Goal: Information Seeking & Learning: Learn about a topic

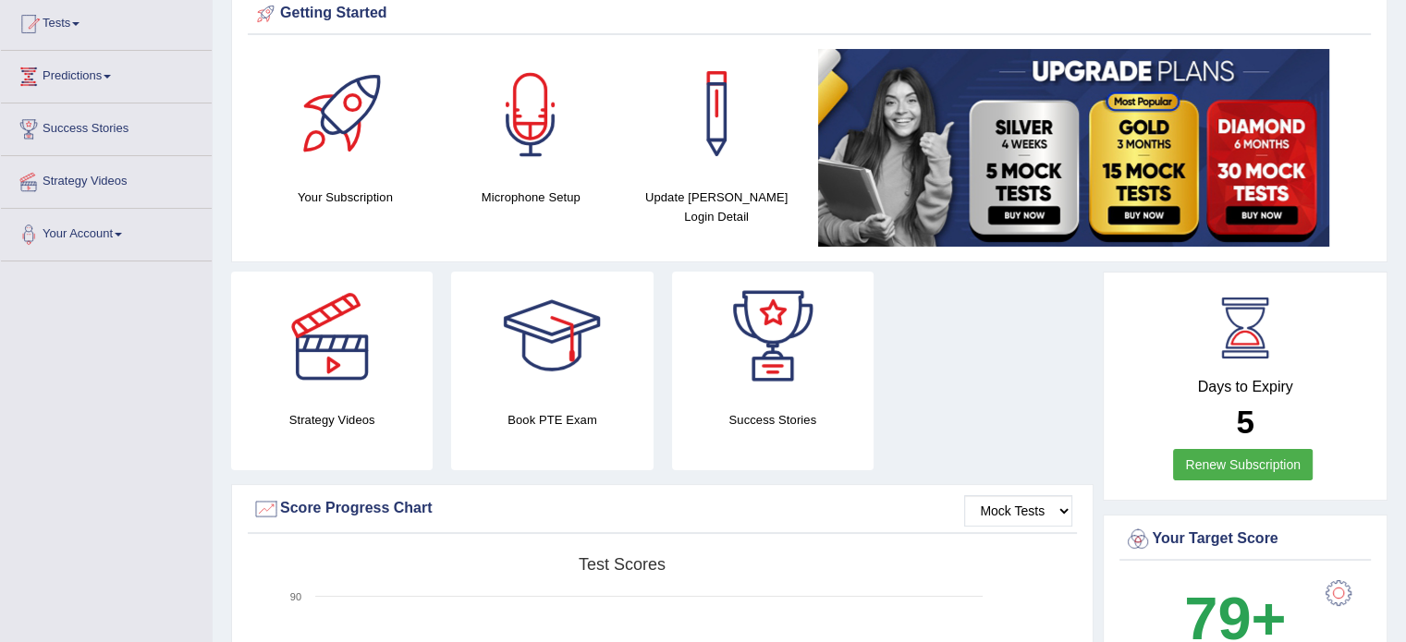
scroll to position [201, 0]
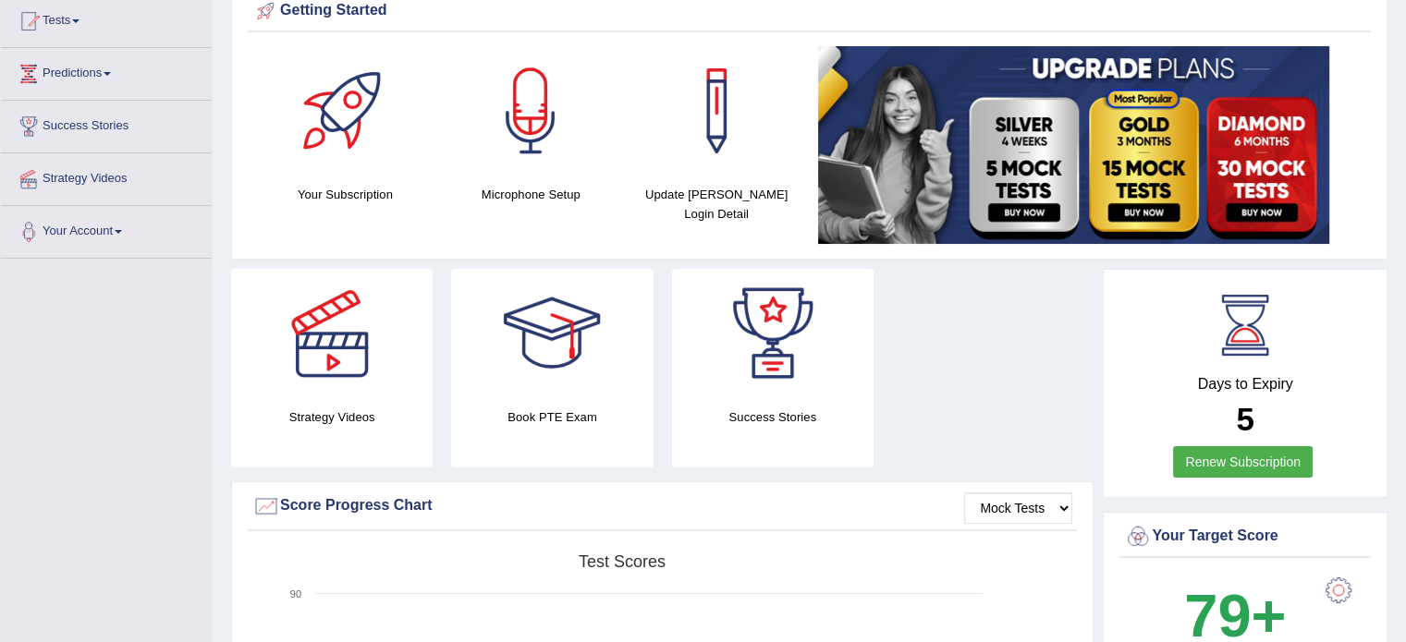
click at [987, 392] on div "Strategy Videos Book PTE Exam Success Stories" at bounding box center [662, 375] width 881 height 213
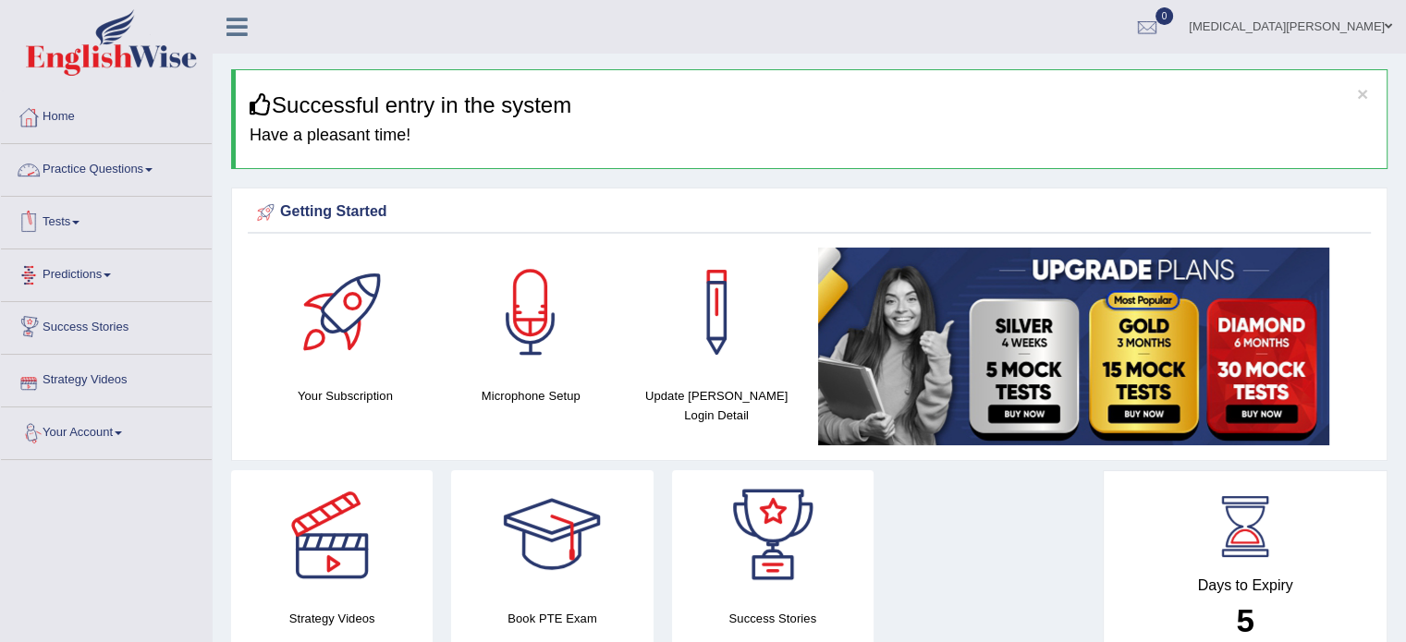
drag, startPoint x: 120, startPoint y: 548, endPoint x: 137, endPoint y: 169, distance: 379.3
click at [137, 169] on link "Practice Questions" at bounding box center [106, 167] width 211 height 46
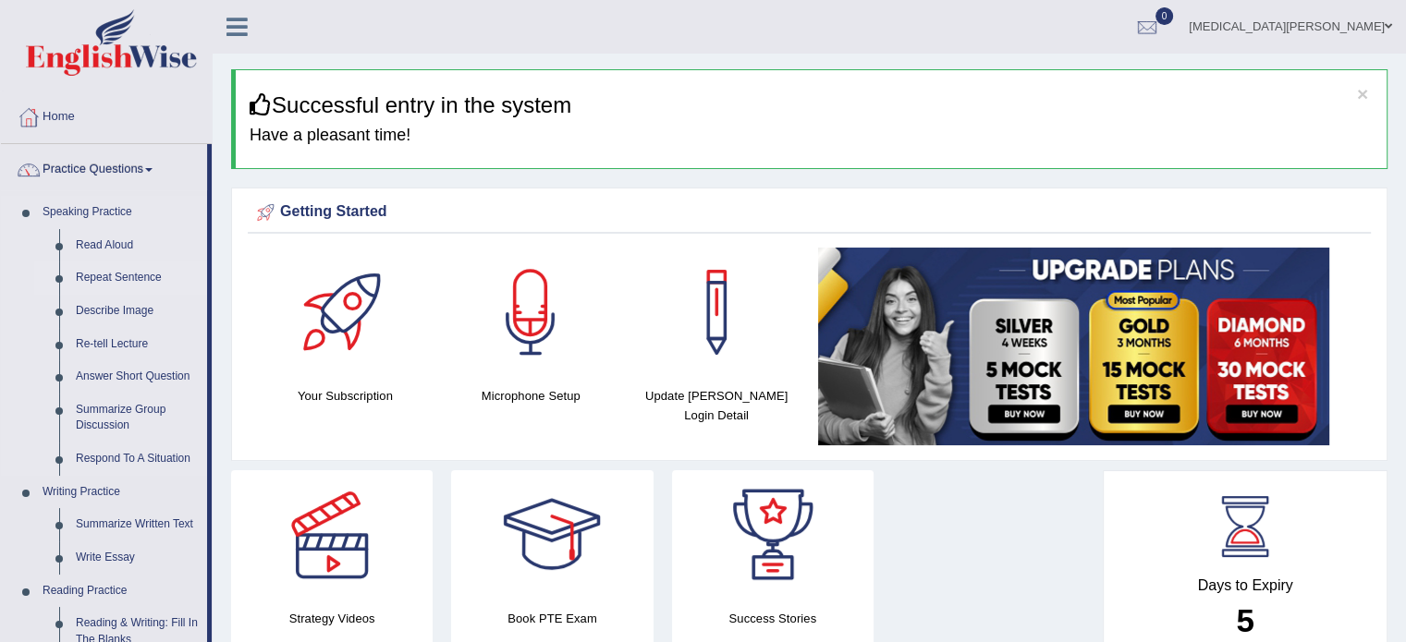
click at [109, 272] on link "Repeat Sentence" at bounding box center [137, 278] width 140 height 33
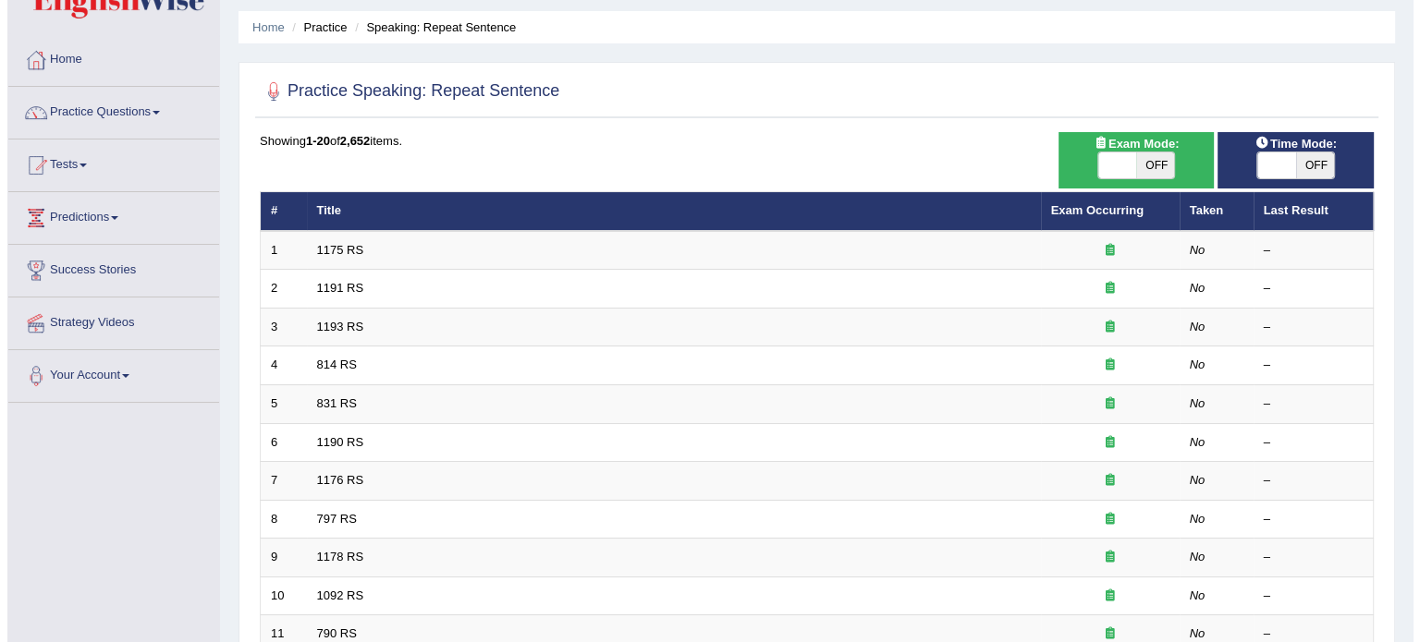
scroll to position [55, 0]
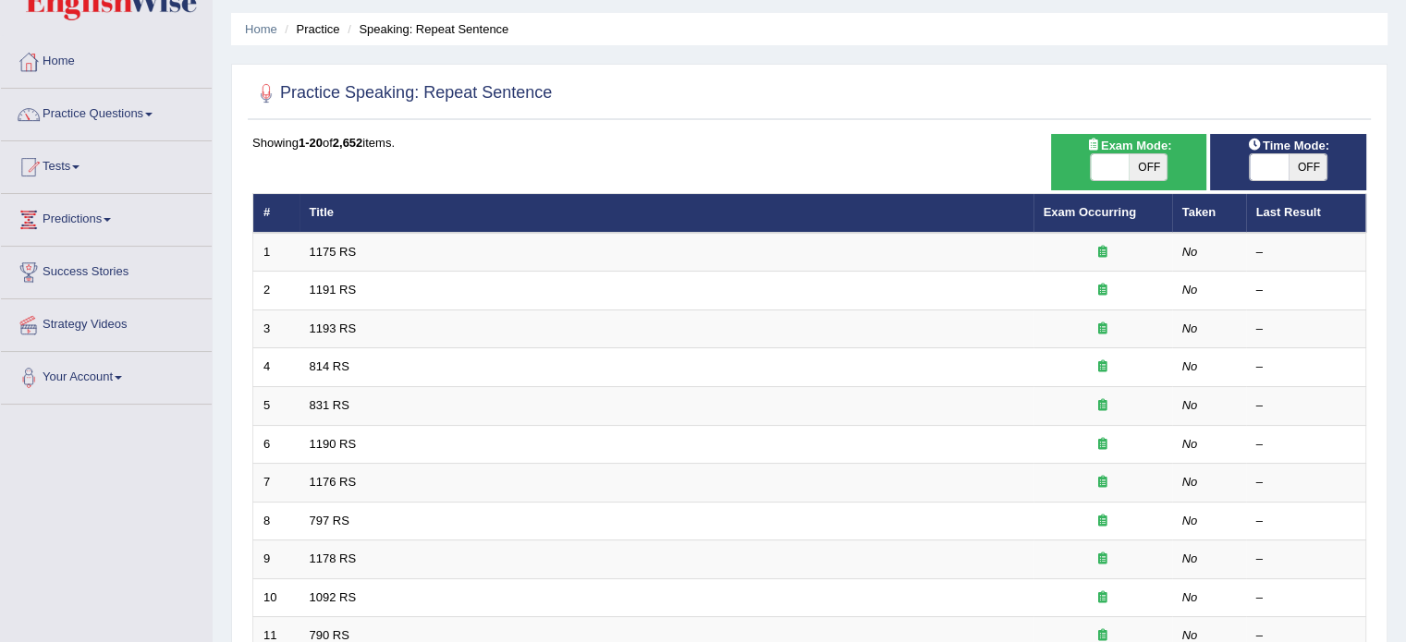
click at [1152, 168] on span "OFF" at bounding box center [1148, 167] width 39 height 26
checkbox input "true"
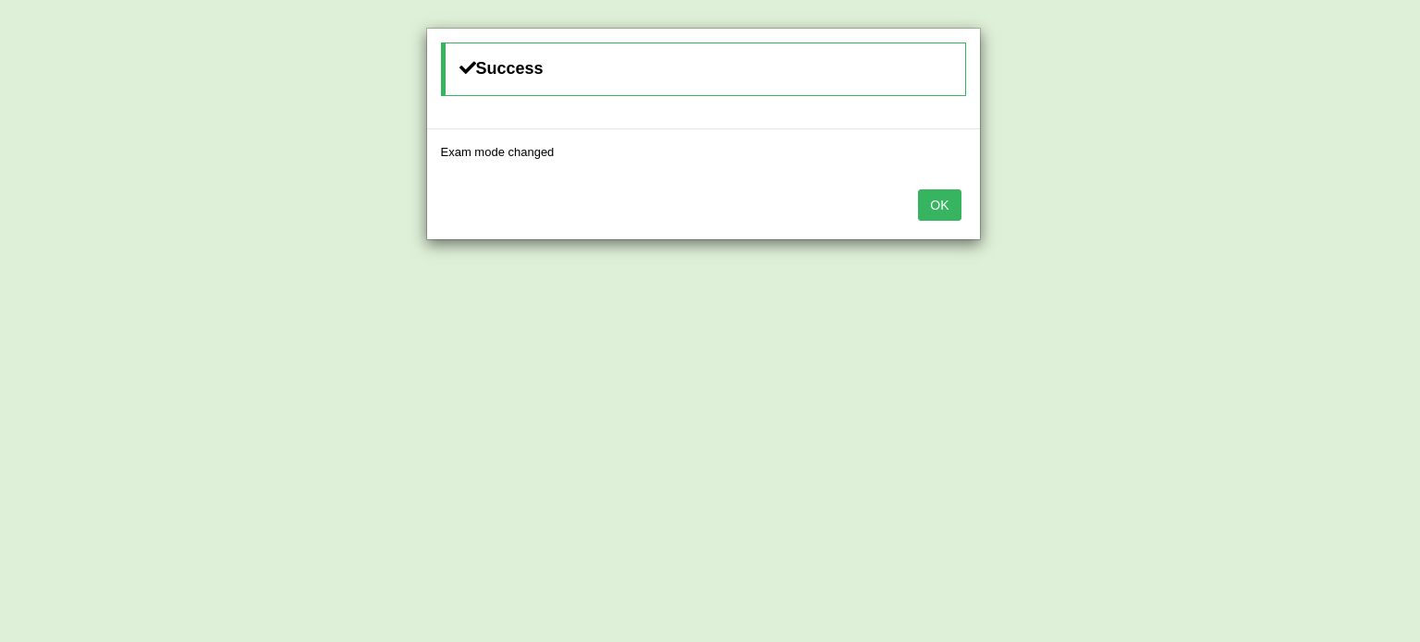
click at [941, 206] on button "OK" at bounding box center [939, 204] width 43 height 31
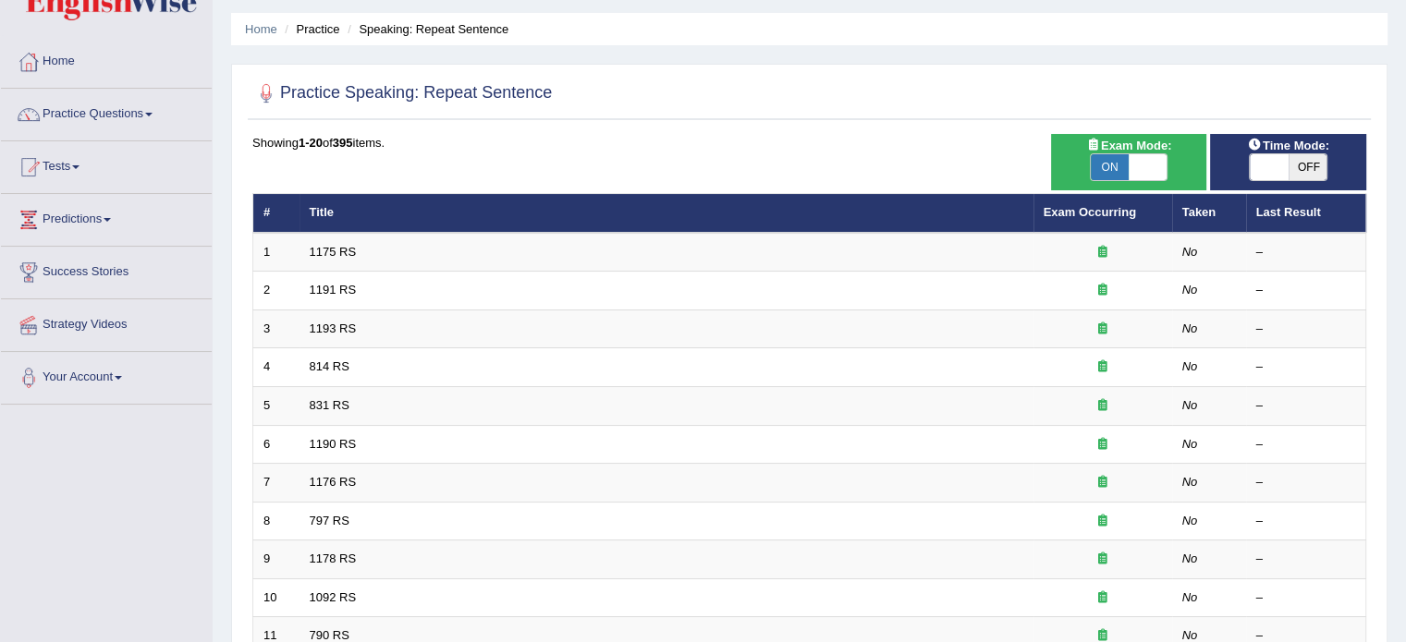
click at [1302, 161] on span "OFF" at bounding box center [1307, 167] width 39 height 26
checkbox input "true"
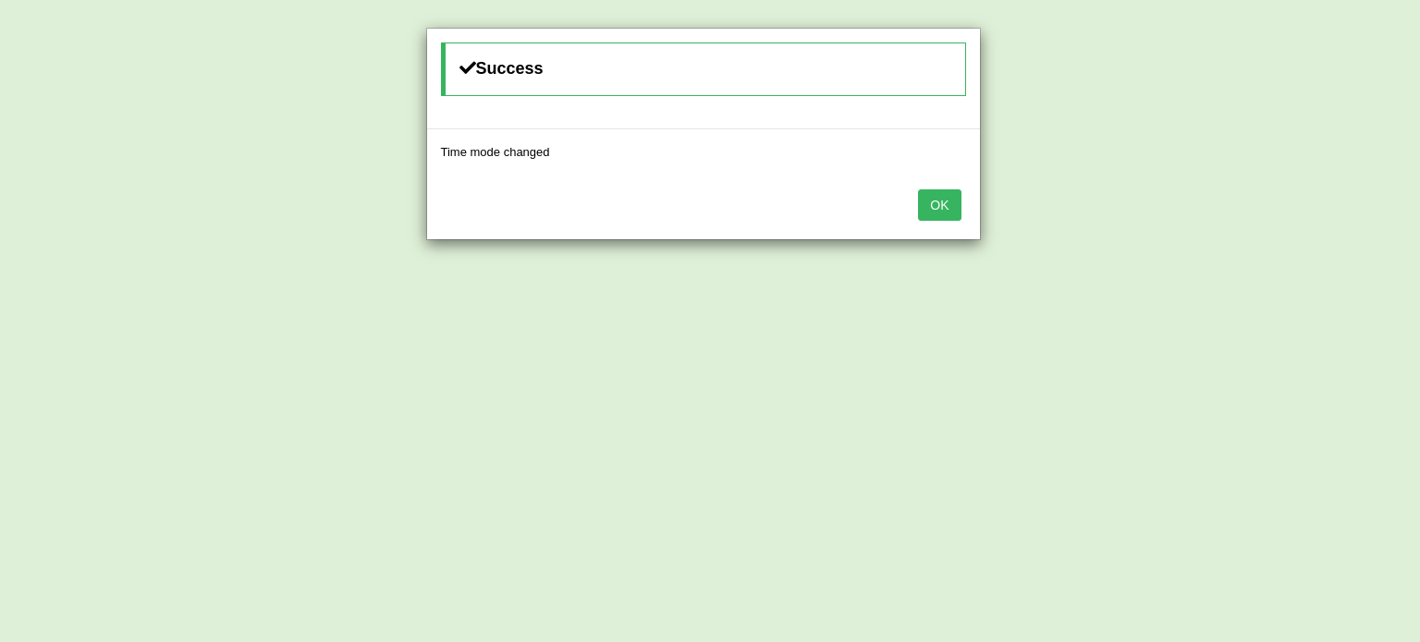
click at [934, 205] on button "OK" at bounding box center [939, 204] width 43 height 31
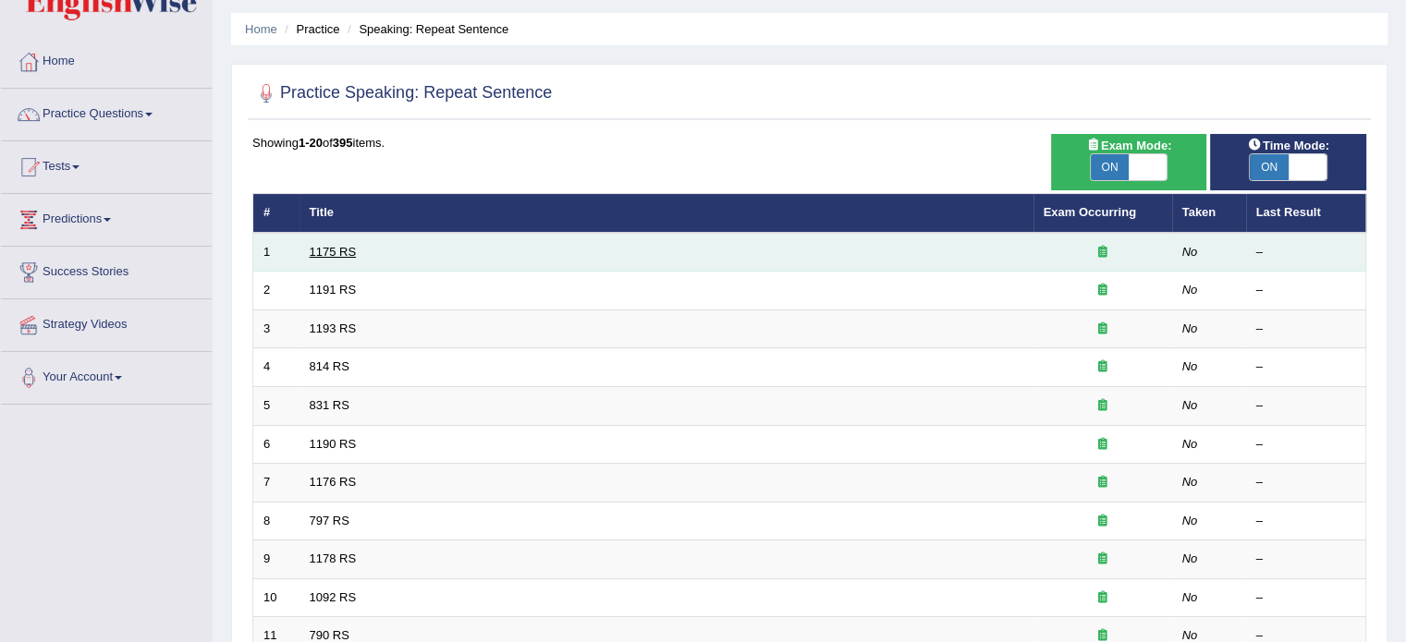
click at [317, 246] on link "1175 RS" at bounding box center [333, 252] width 47 height 14
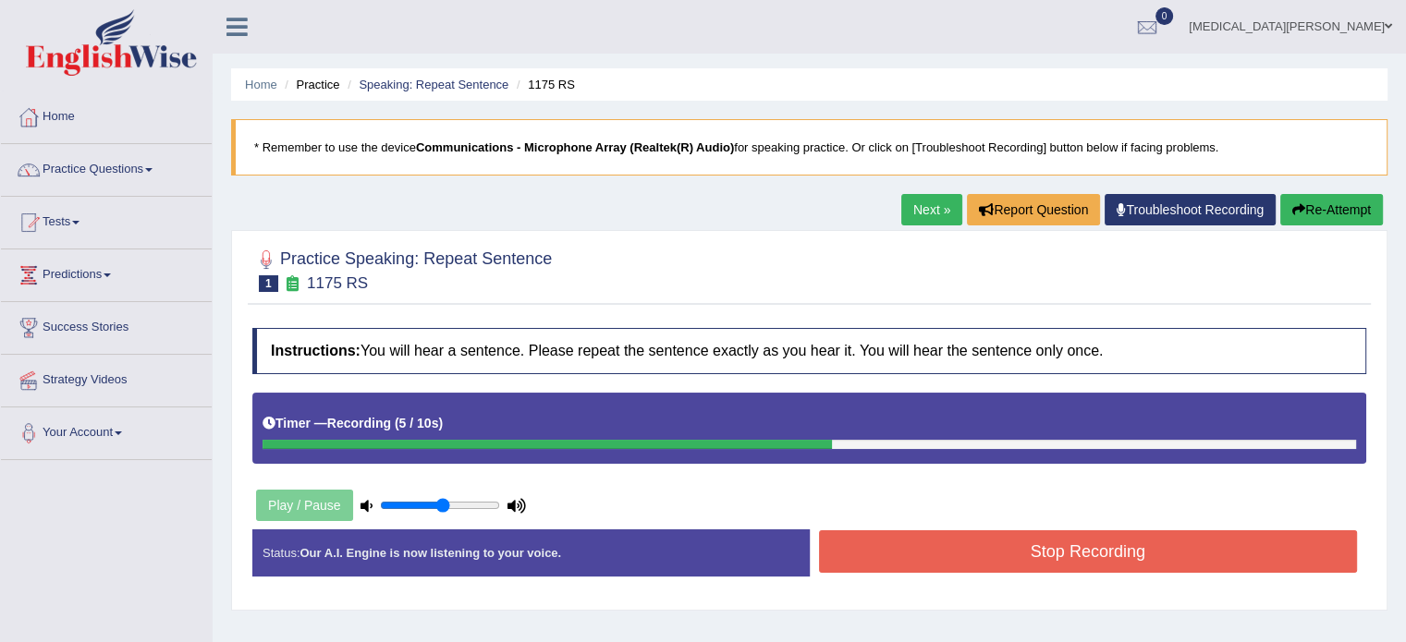
click at [1013, 547] on button "Stop Recording" at bounding box center [1088, 552] width 539 height 43
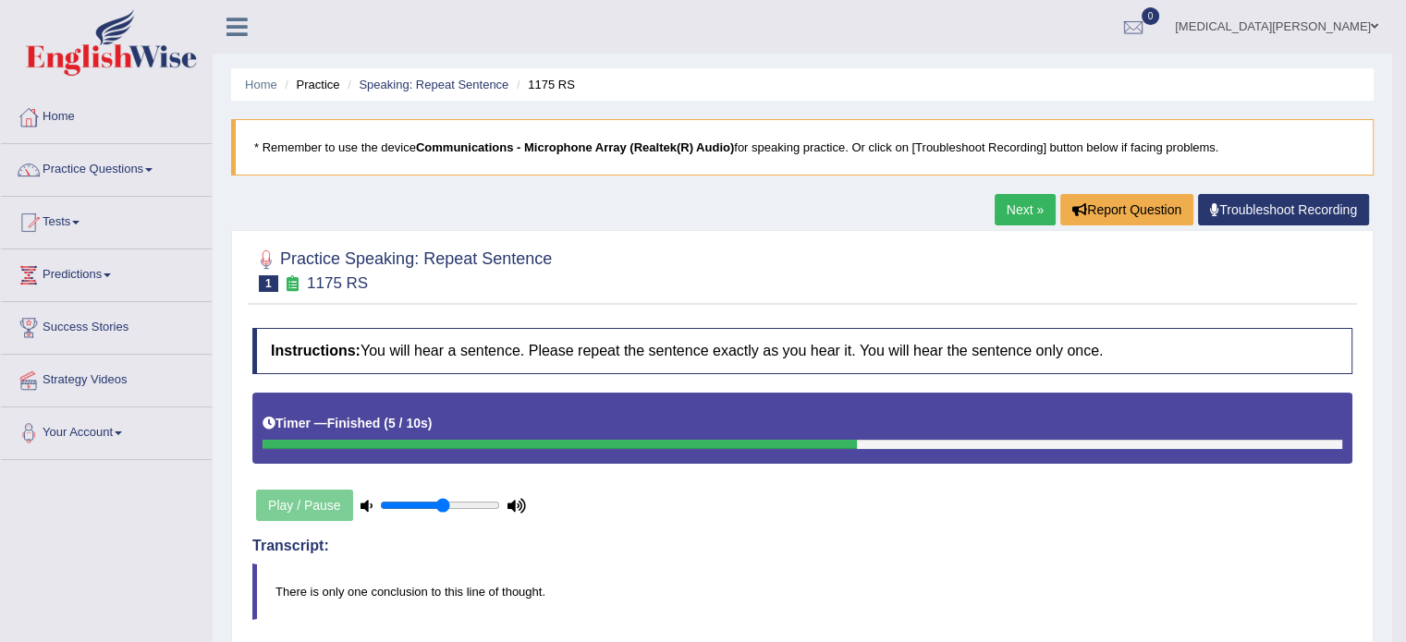
click at [1017, 205] on link "Next »" at bounding box center [1025, 209] width 61 height 31
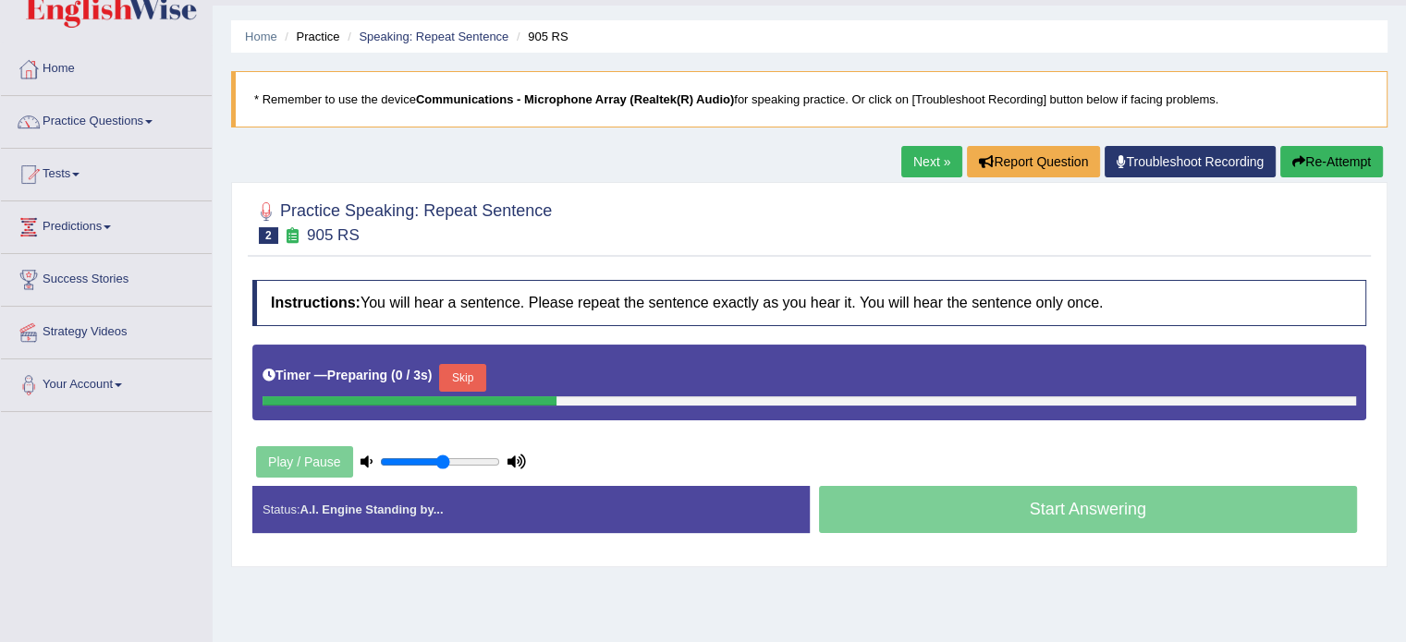
scroll to position [55, 0]
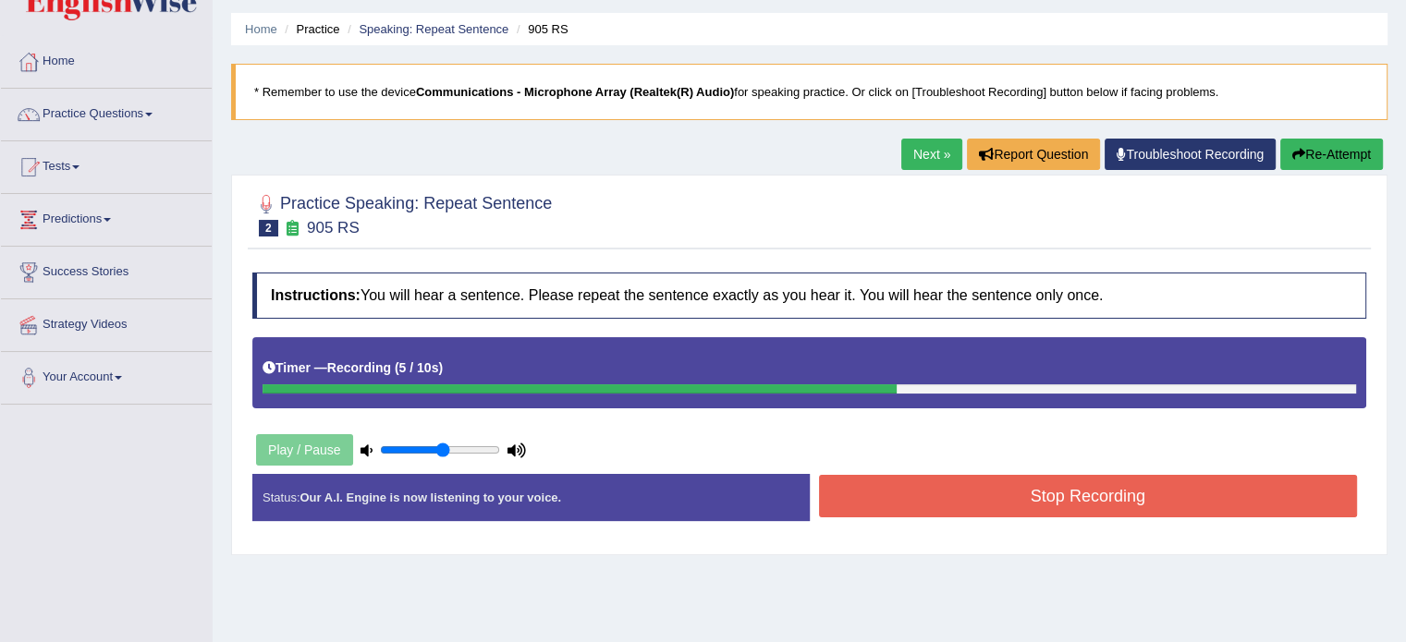
click at [934, 498] on button "Stop Recording" at bounding box center [1088, 496] width 539 height 43
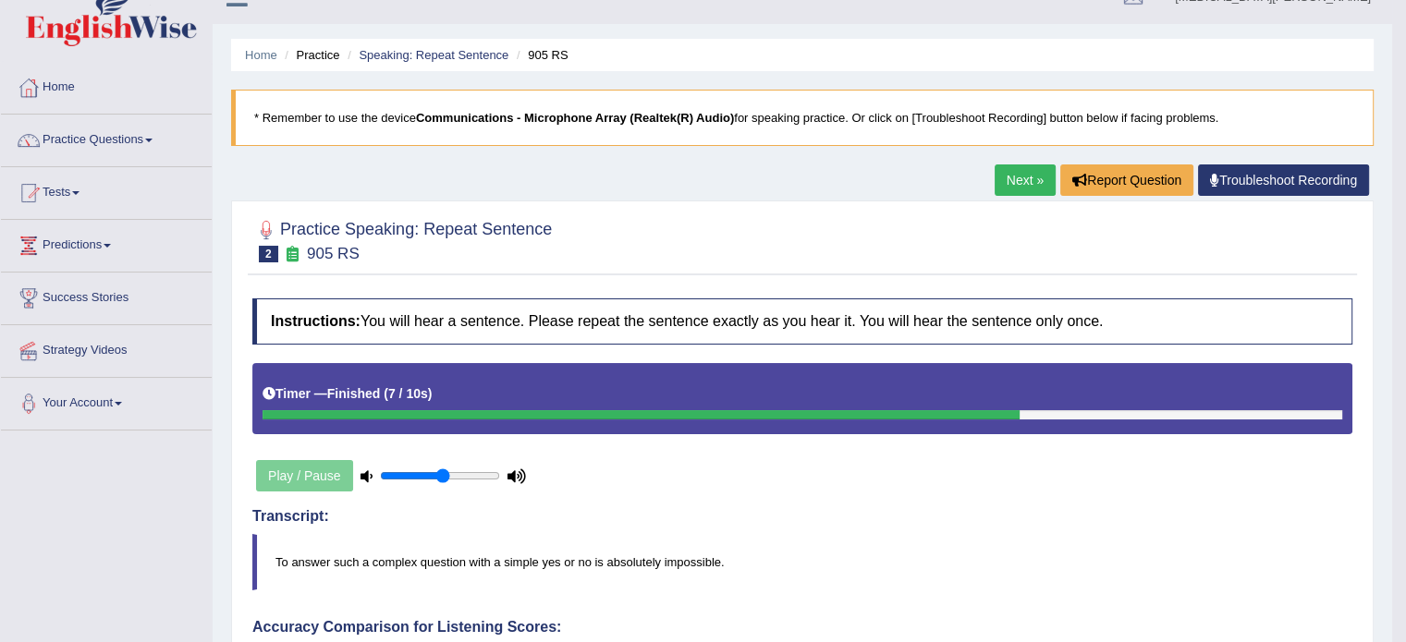
scroll to position [31, 0]
click at [1019, 177] on link "Next »" at bounding box center [1025, 179] width 61 height 31
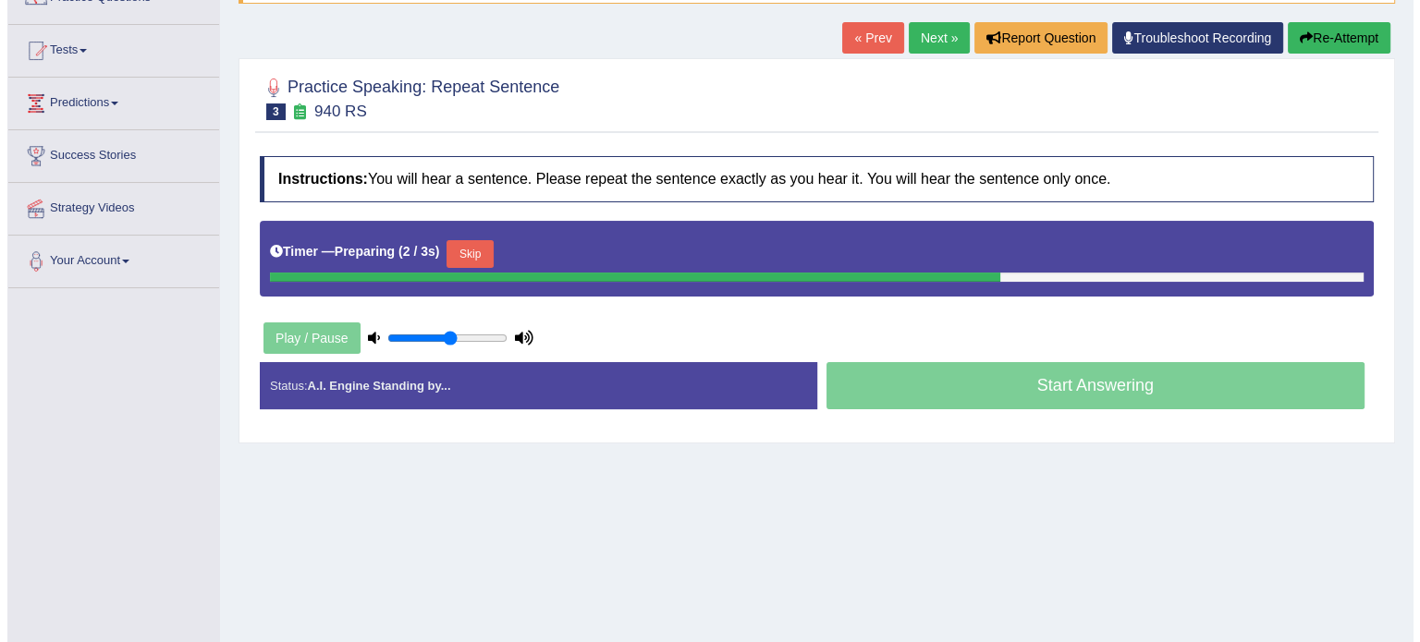
scroll to position [176, 0]
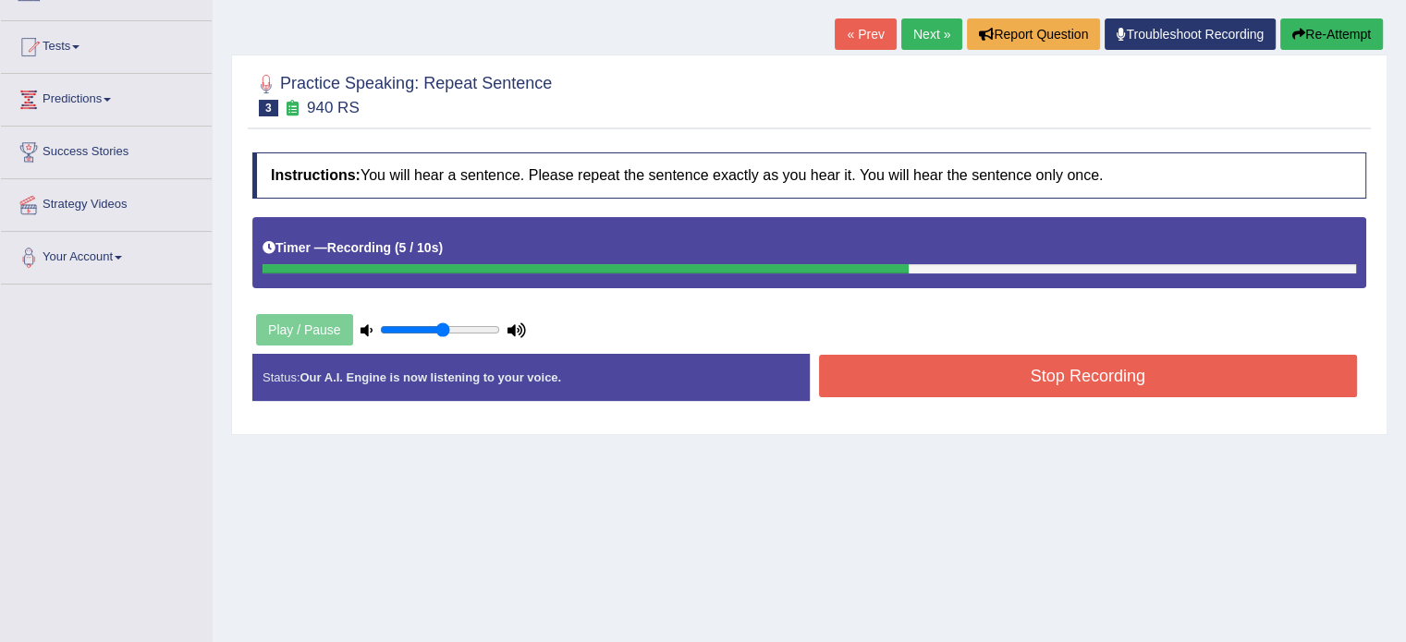
click at [945, 367] on button "Stop Recording" at bounding box center [1088, 376] width 539 height 43
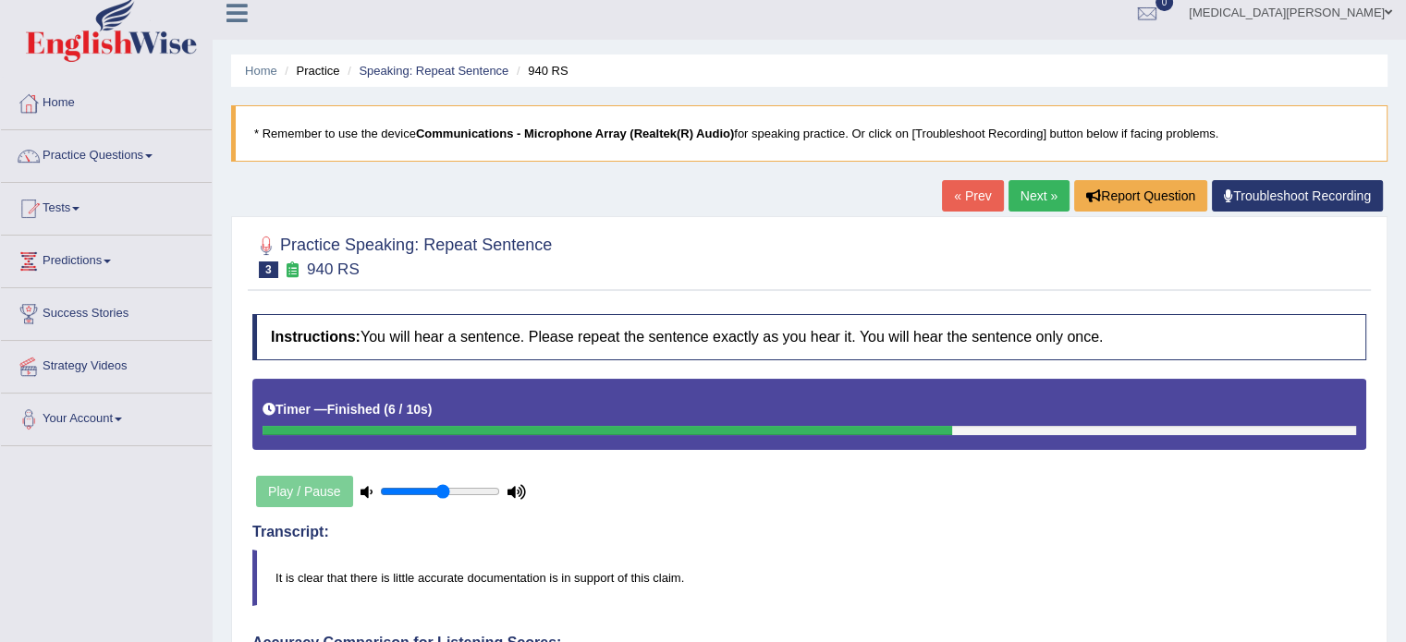
scroll to position [13, 0]
click at [1039, 195] on link "Next »" at bounding box center [1038, 196] width 61 height 31
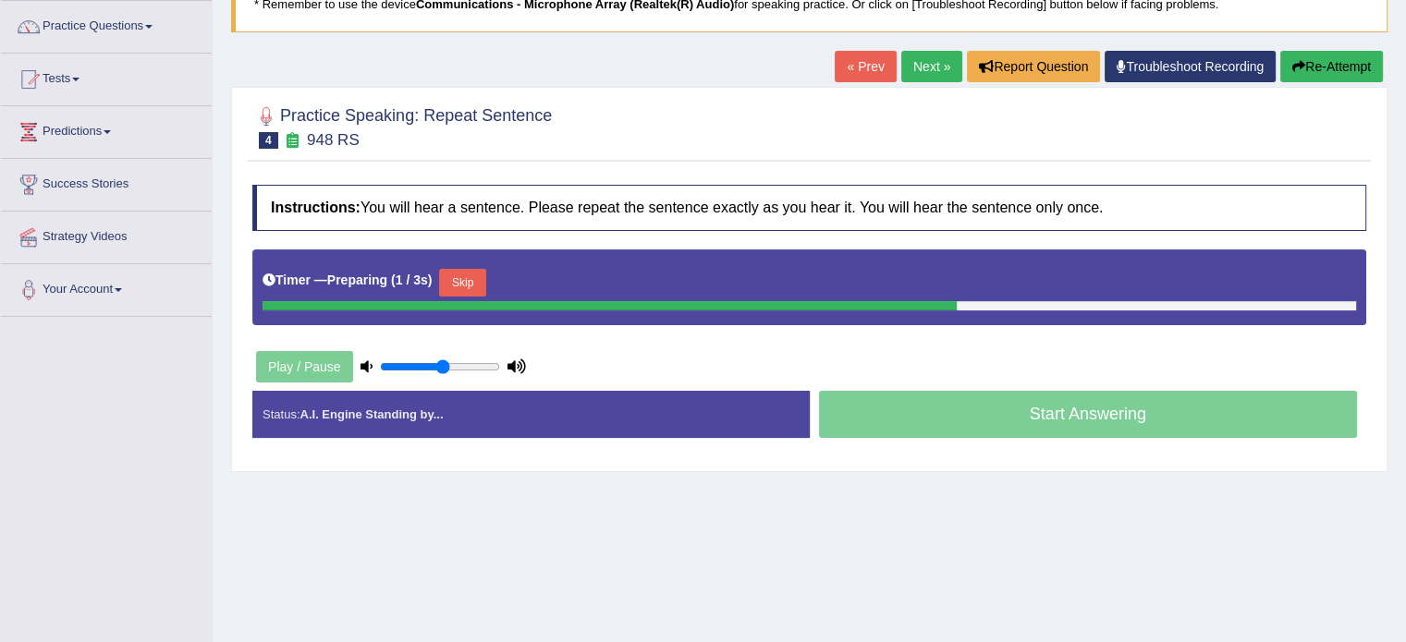
scroll to position [146, 0]
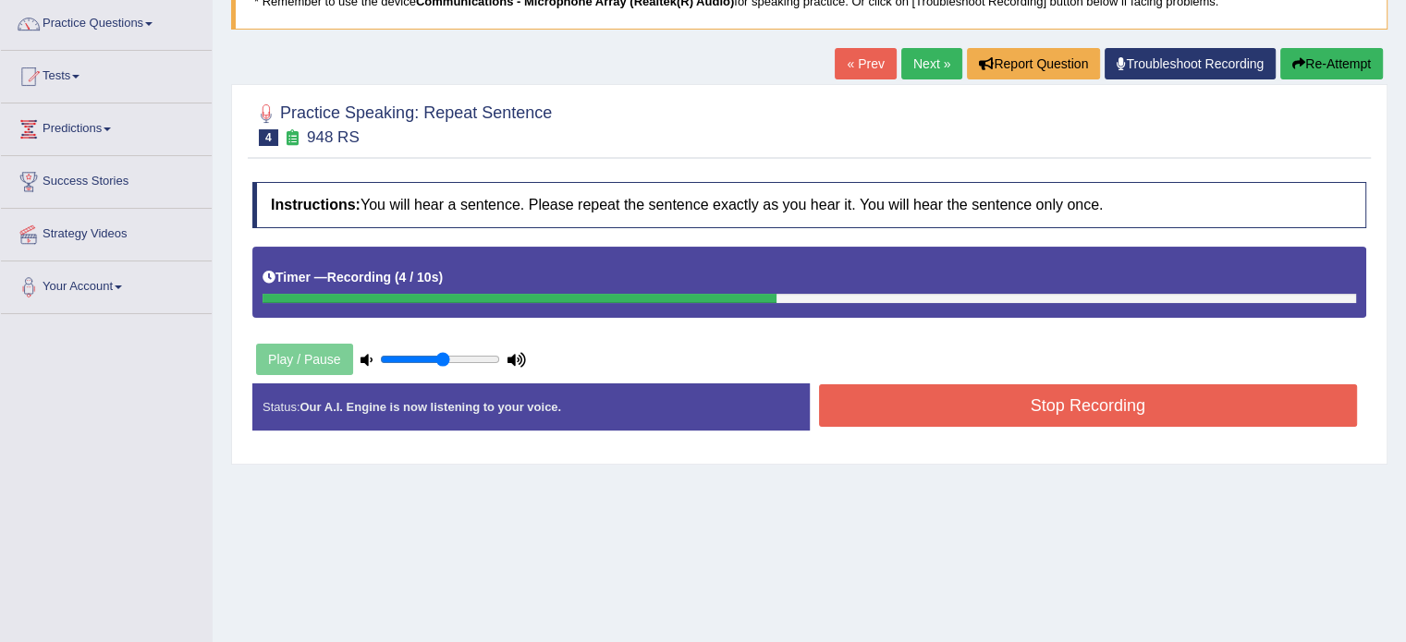
click at [1105, 395] on button "Stop Recording" at bounding box center [1088, 406] width 539 height 43
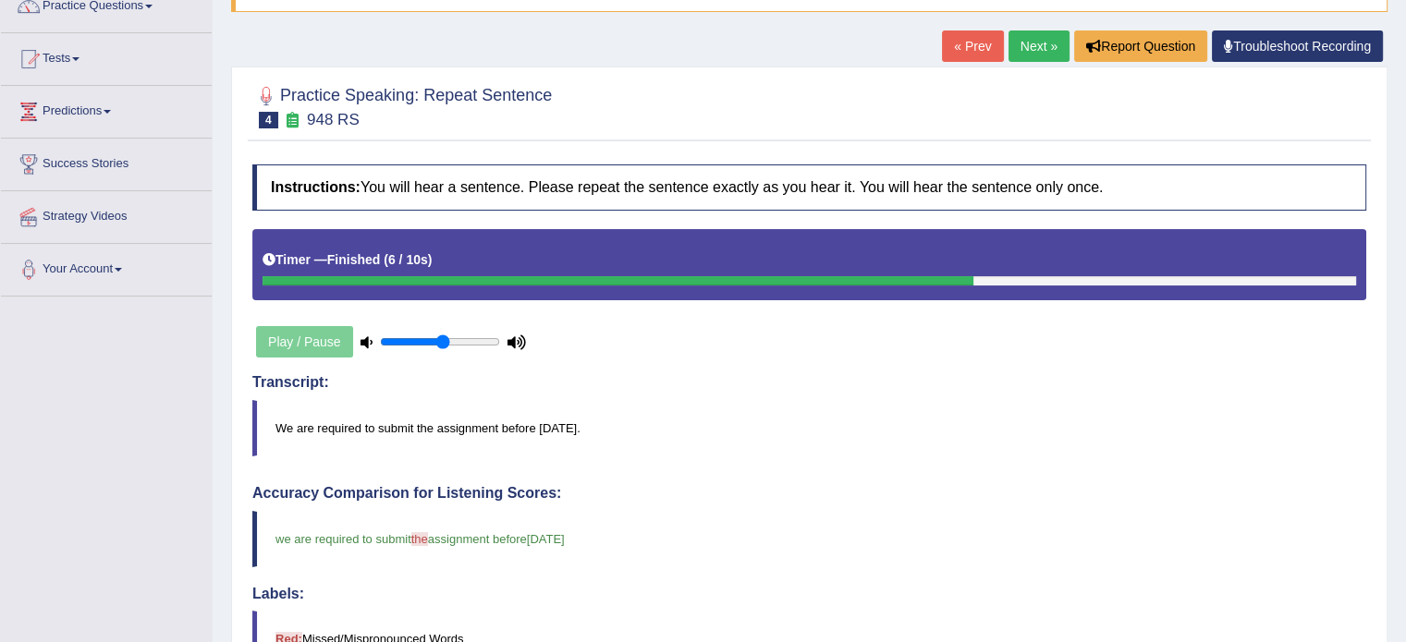
scroll to position [161, 0]
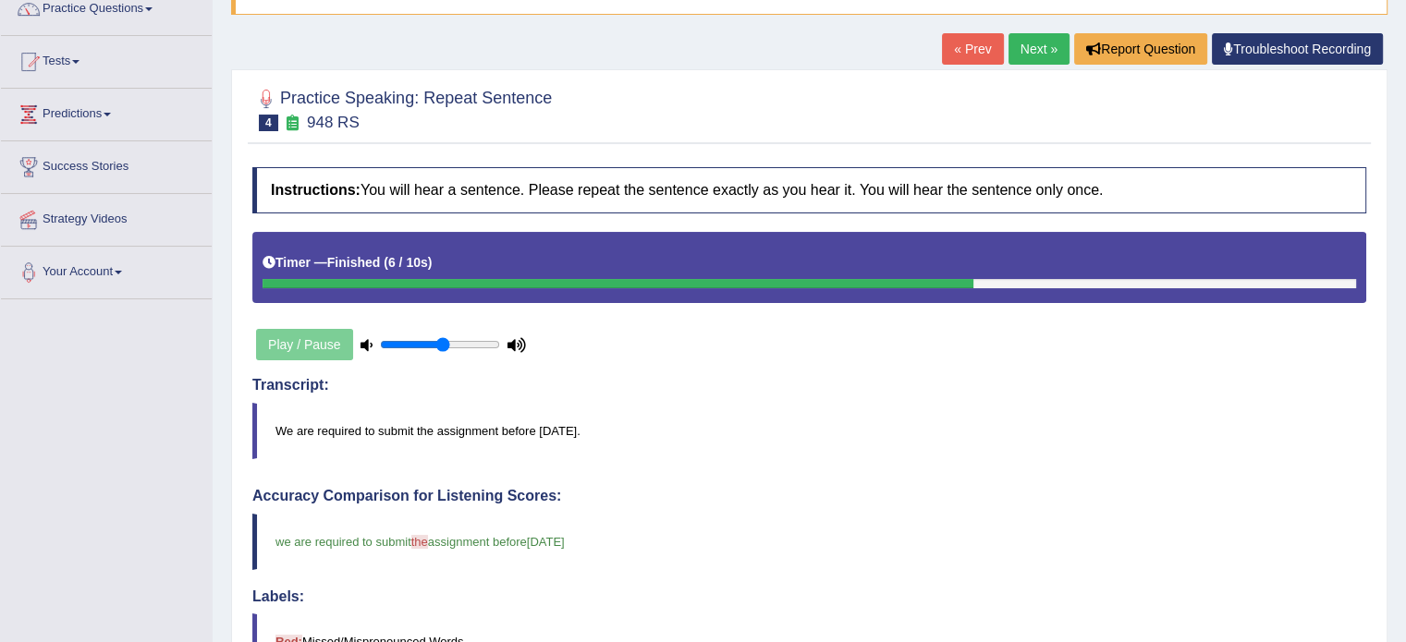
click at [1035, 54] on link "Next »" at bounding box center [1038, 48] width 61 height 31
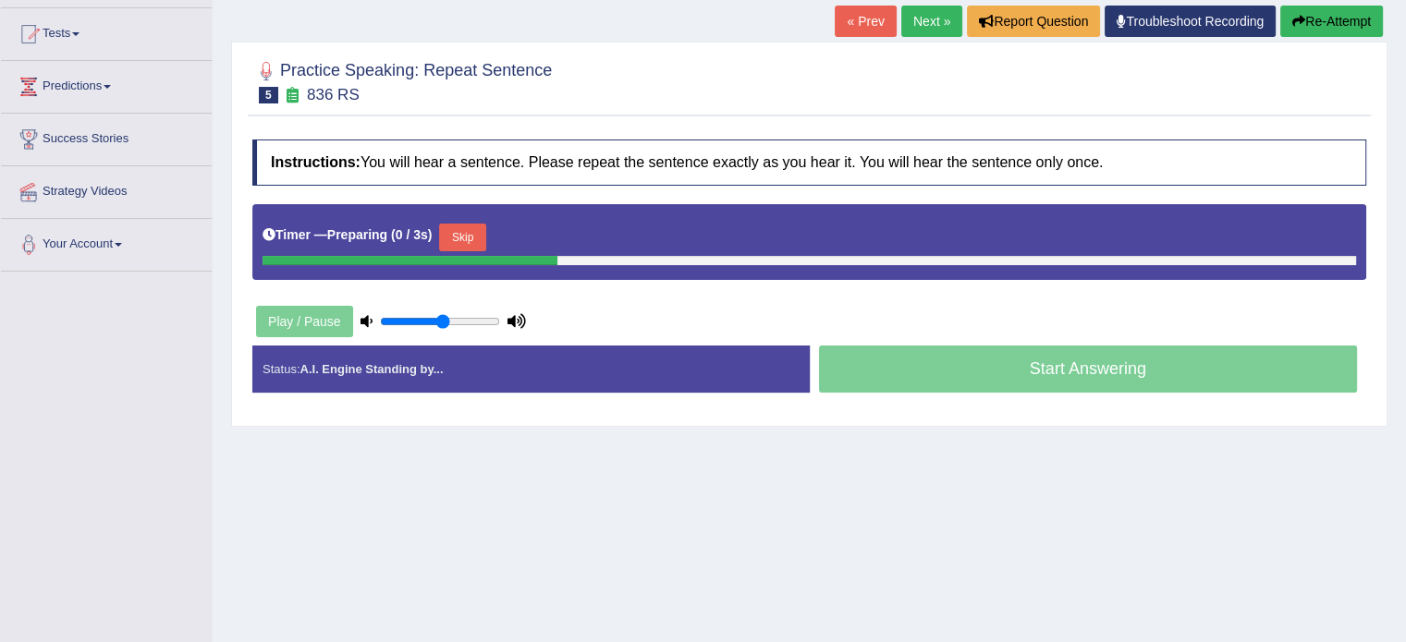
scroll to position [191, 0]
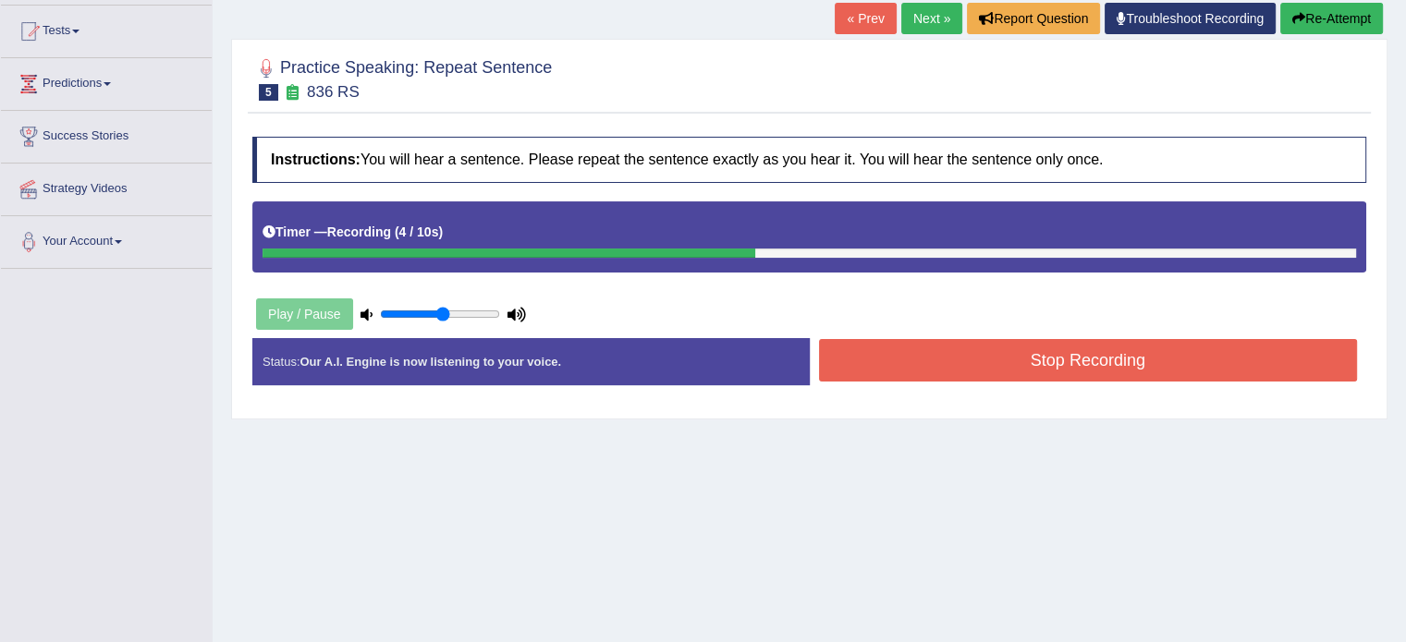
click at [998, 364] on button "Stop Recording" at bounding box center [1088, 360] width 539 height 43
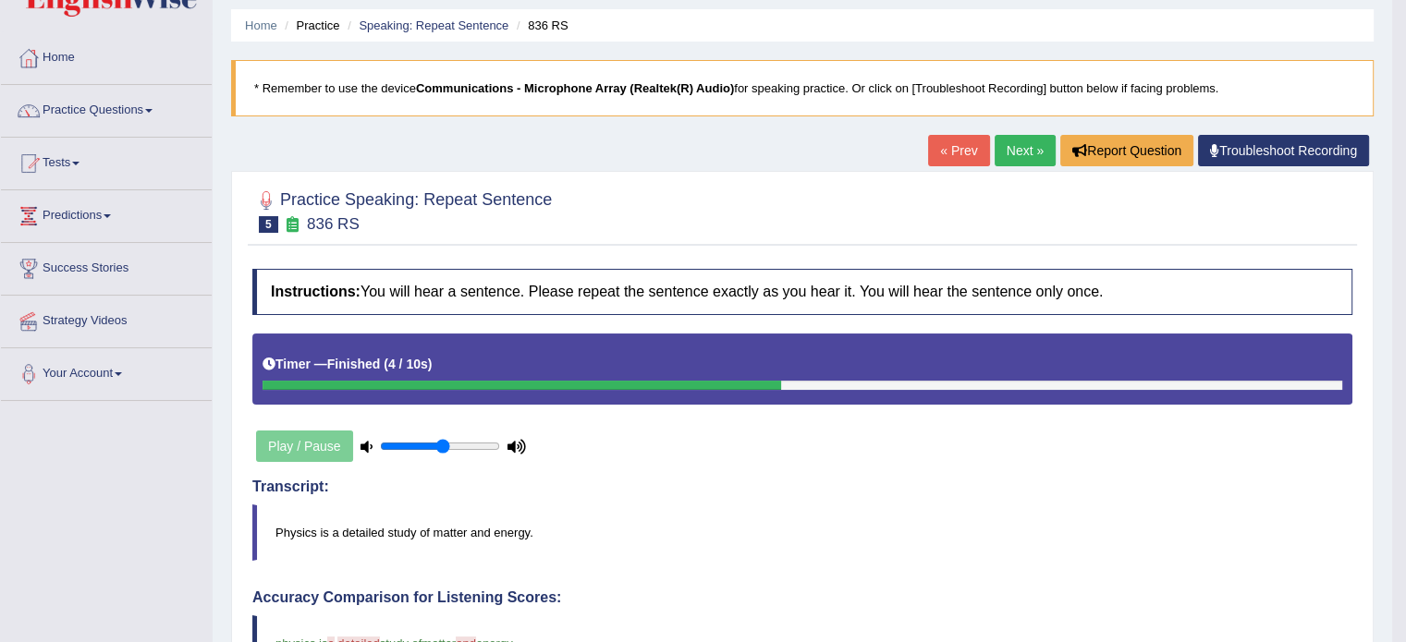
scroll to position [58, 0]
click at [1011, 153] on link "Next »" at bounding box center [1025, 151] width 61 height 31
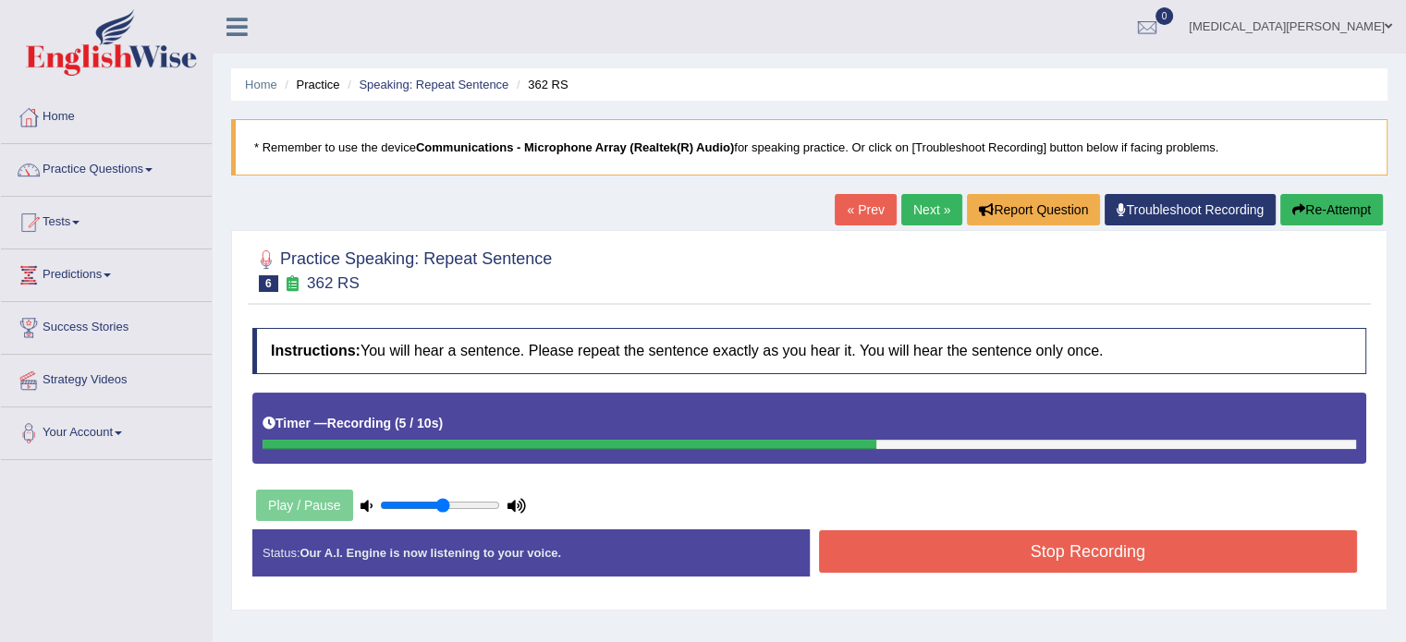
click at [1040, 546] on button "Stop Recording" at bounding box center [1088, 552] width 539 height 43
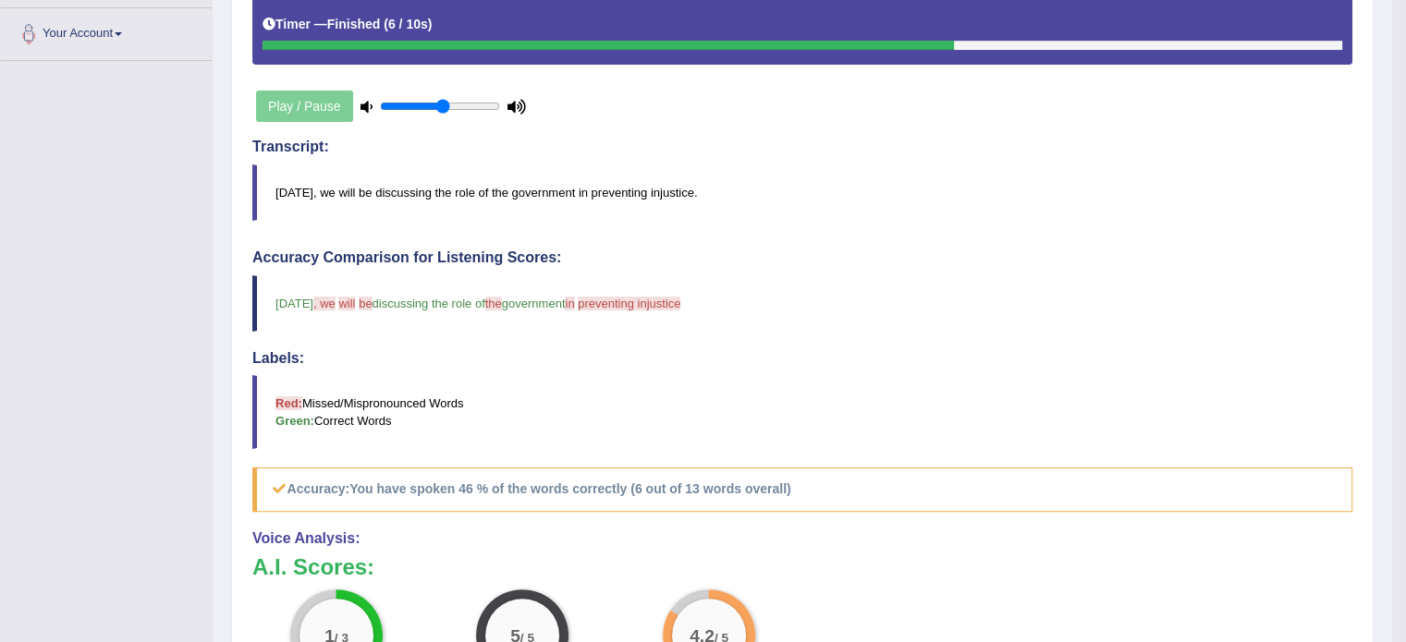
scroll to position [396, 0]
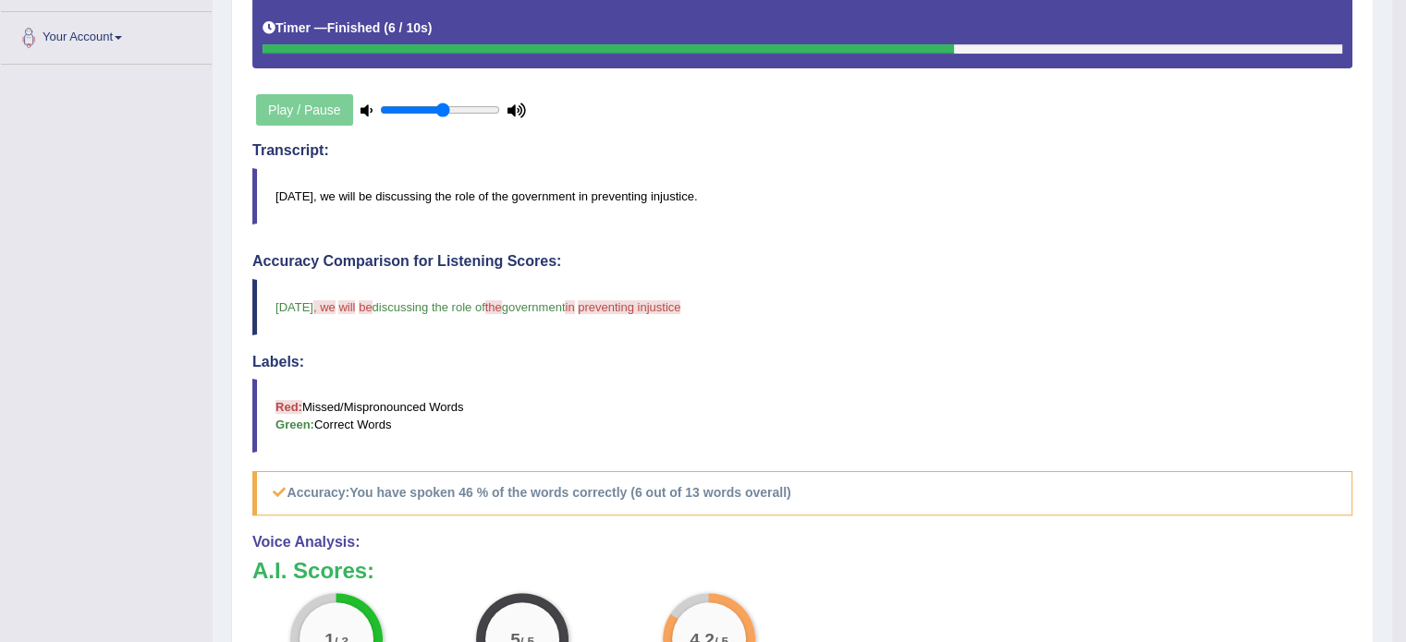
click at [413, 354] on h4 "Labels:" at bounding box center [802, 362] width 1100 height 17
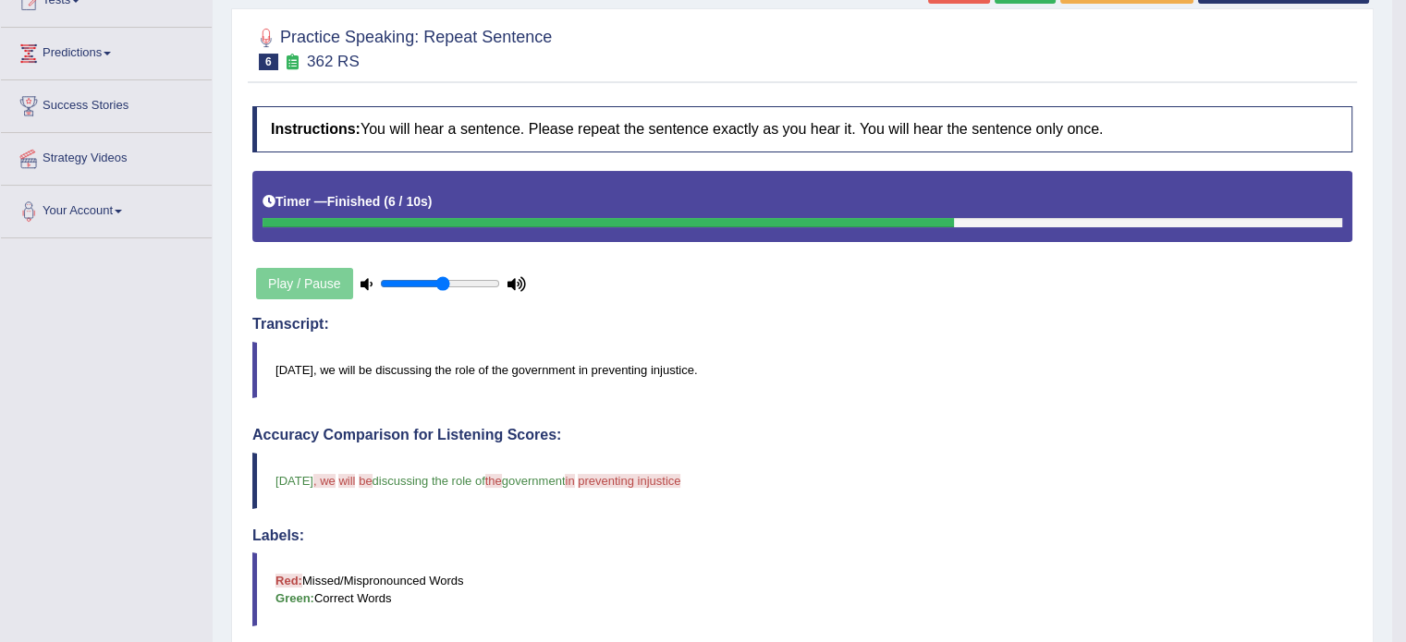
scroll to position [214, 0]
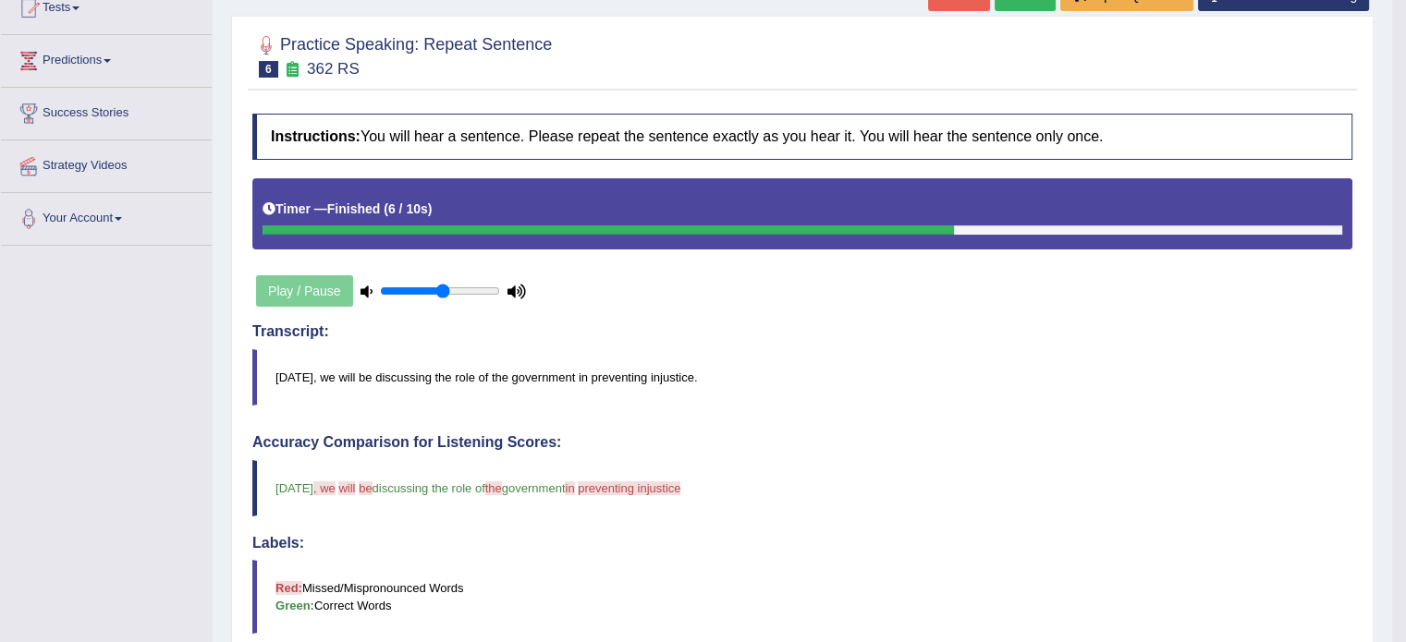
click at [292, 66] on icon at bounding box center [292, 69] width 19 height 16
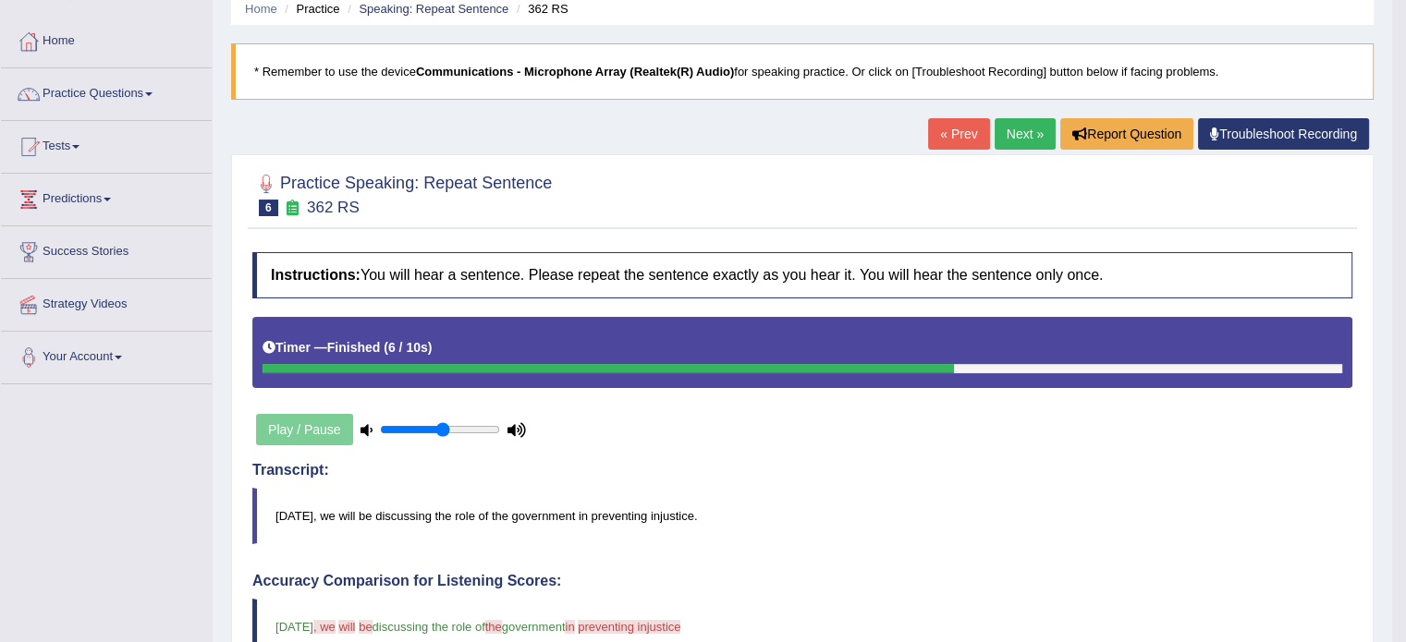
scroll to position [66, 0]
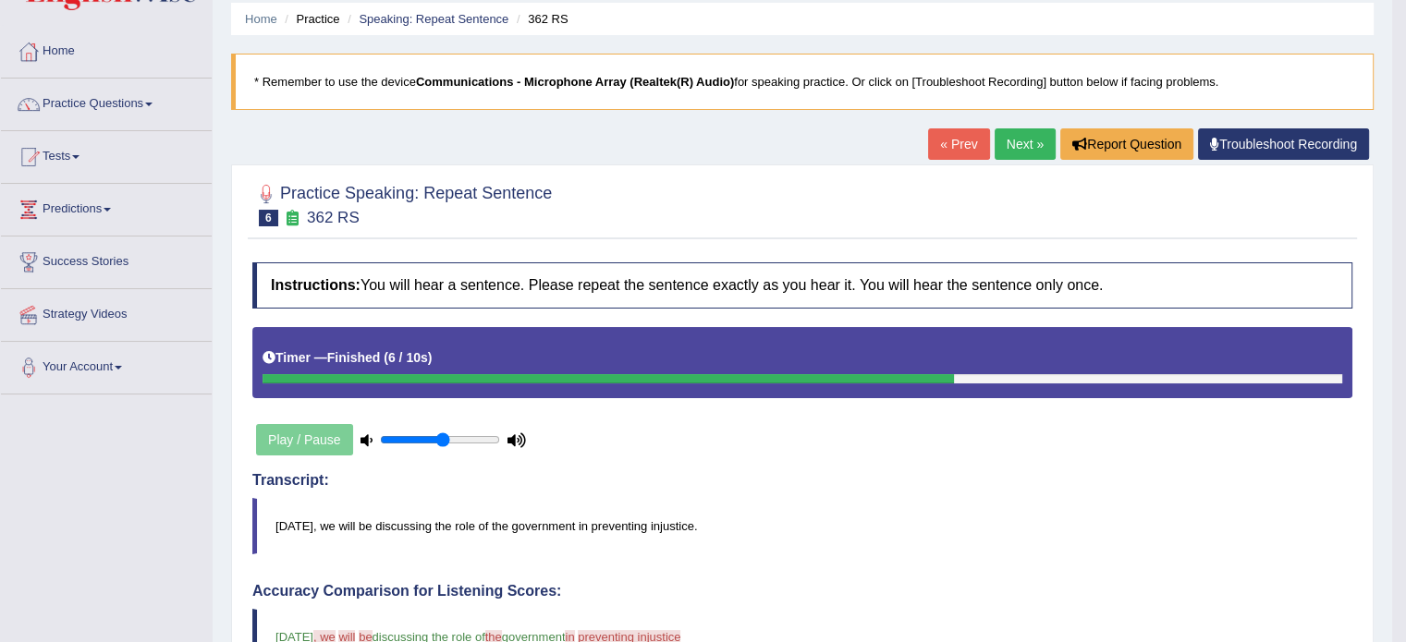
click at [1019, 146] on link "Next »" at bounding box center [1025, 143] width 61 height 31
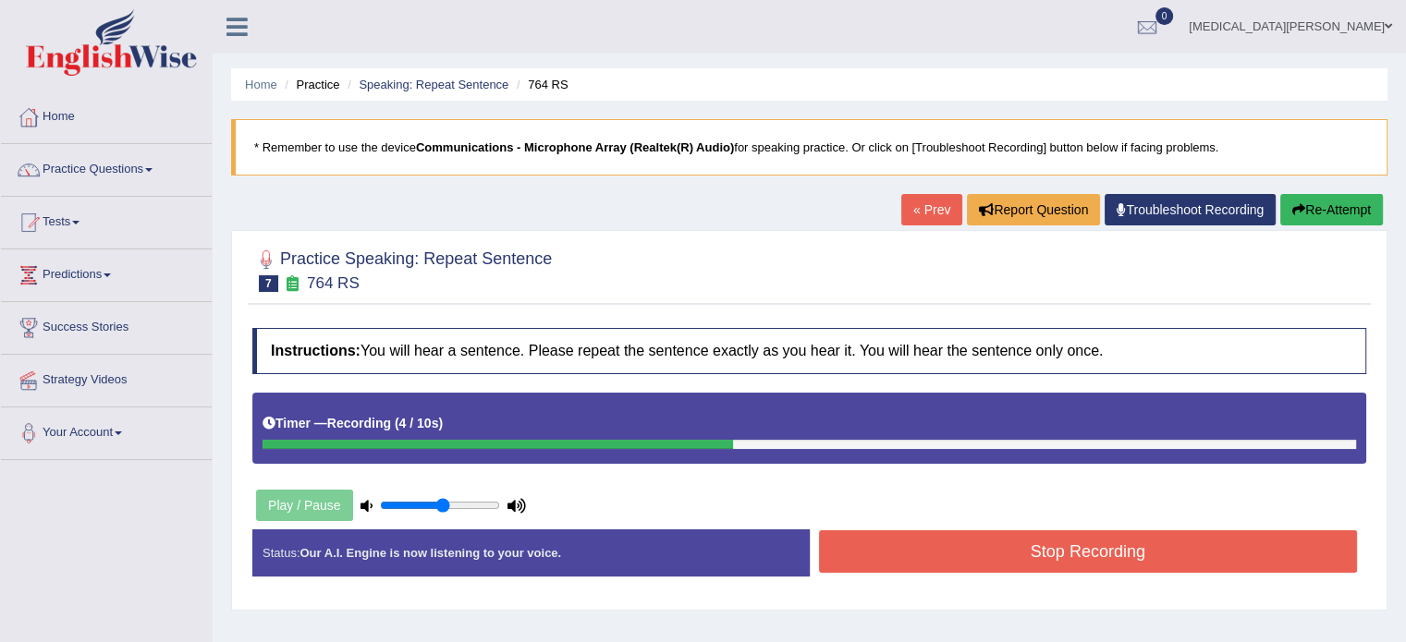
click at [1032, 550] on button "Stop Recording" at bounding box center [1088, 552] width 539 height 43
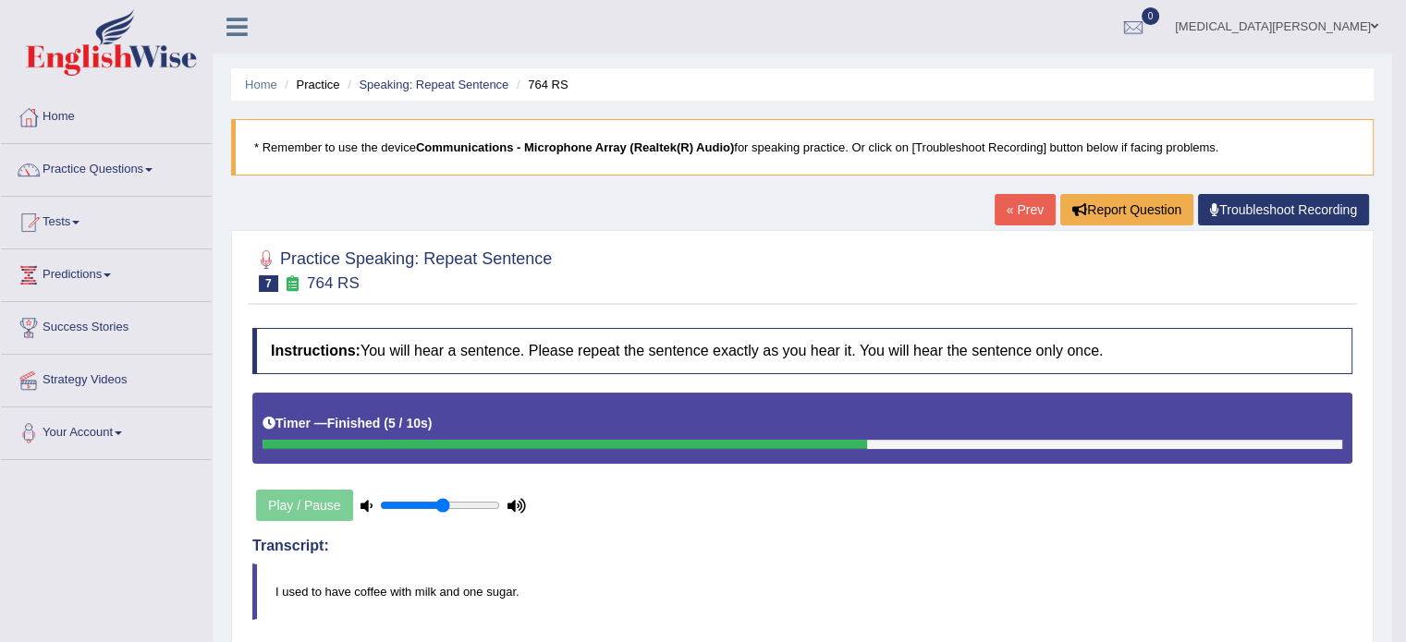
scroll to position [40, 0]
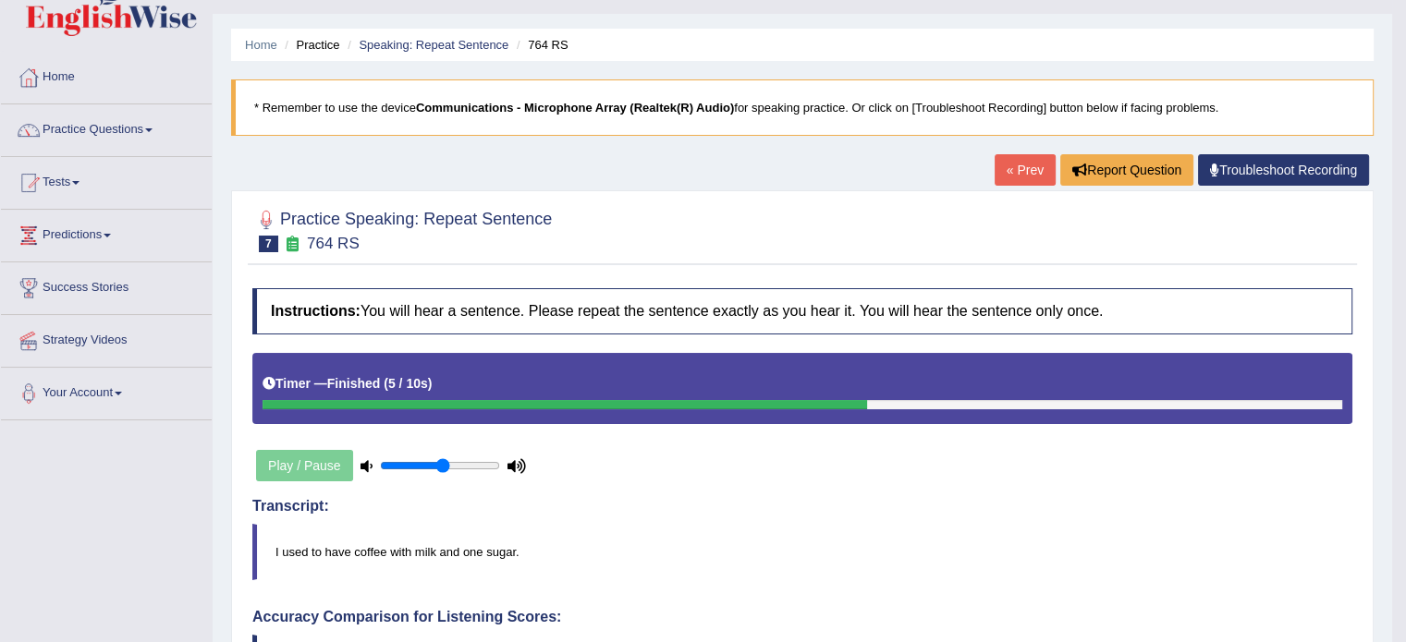
click at [470, 36] on li "Speaking: Repeat Sentence" at bounding box center [425, 45] width 165 height 18
click at [454, 42] on link "Speaking: Repeat Sentence" at bounding box center [434, 45] width 150 height 14
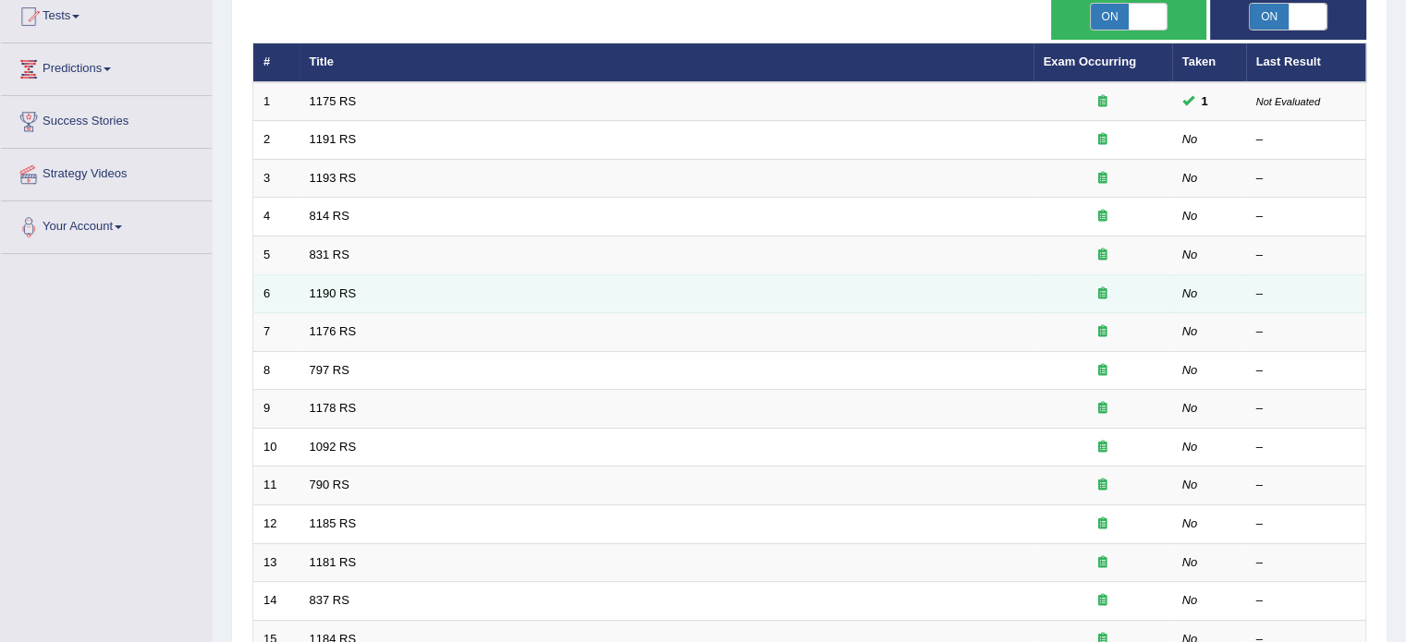
scroll to position [576, 0]
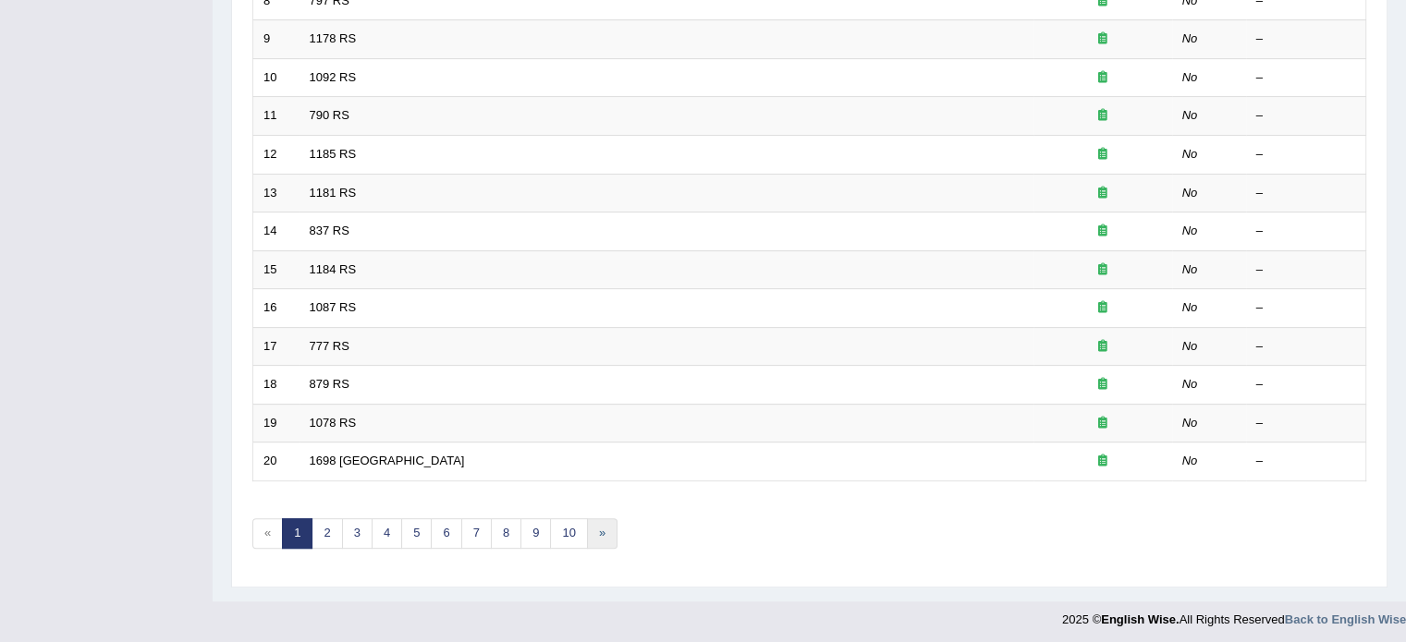
click at [600, 533] on link "»" at bounding box center [602, 534] width 31 height 31
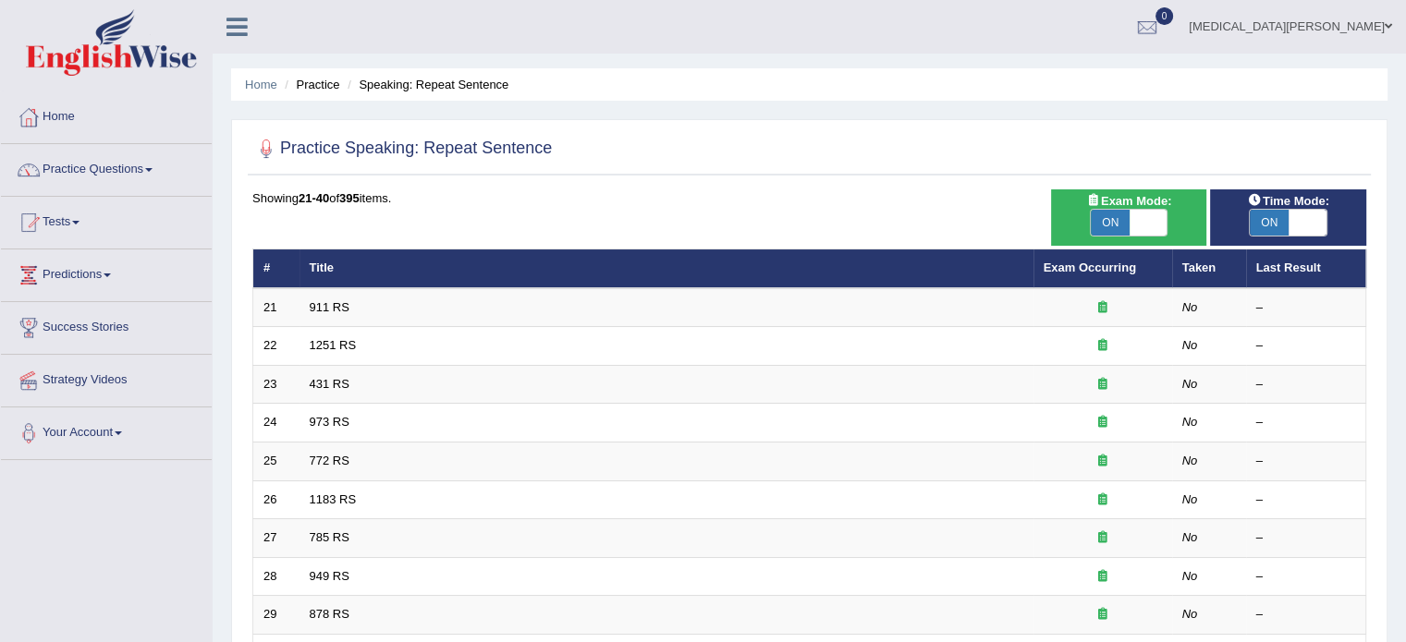
scroll to position [576, 0]
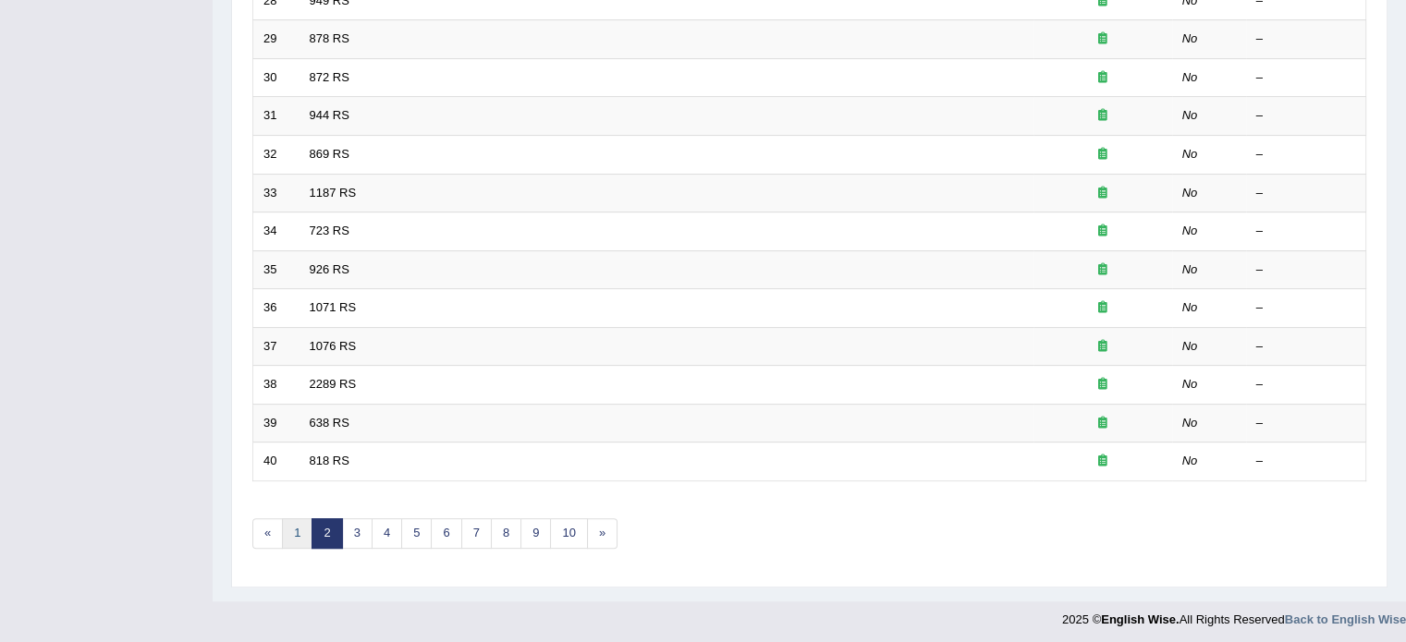
click at [302, 531] on link "1" at bounding box center [297, 534] width 31 height 31
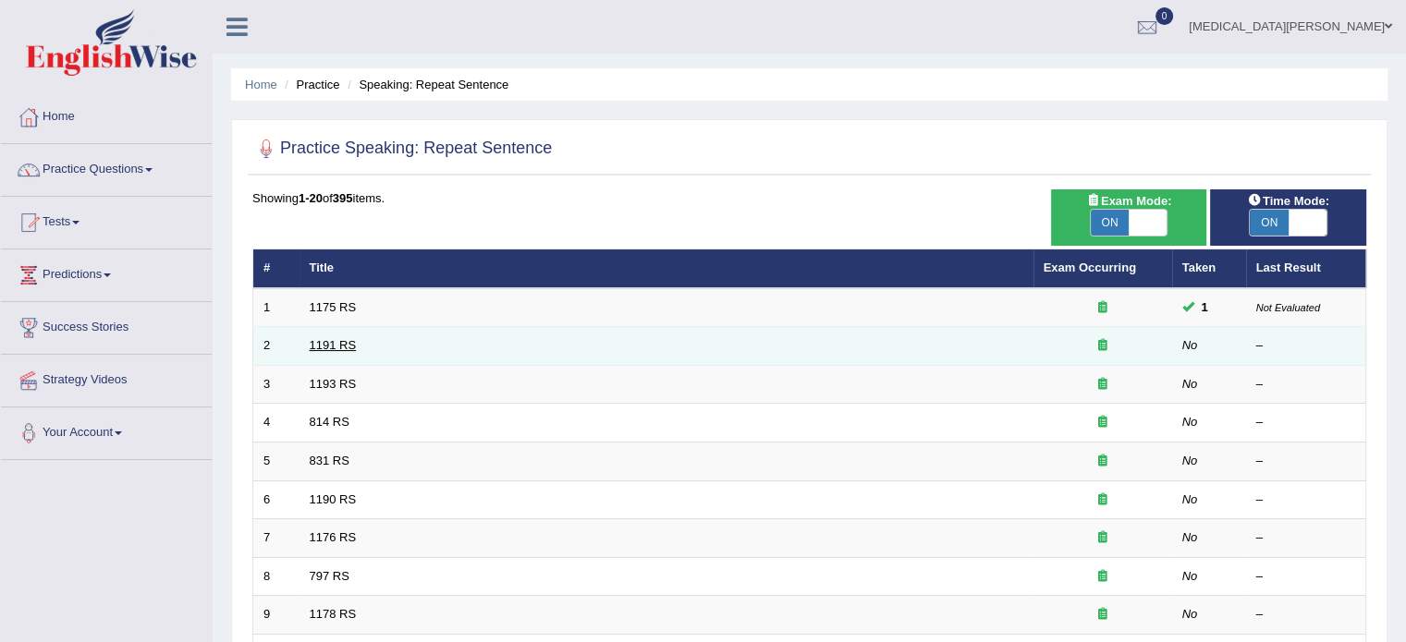
click at [324, 343] on link "1191 RS" at bounding box center [333, 345] width 47 height 14
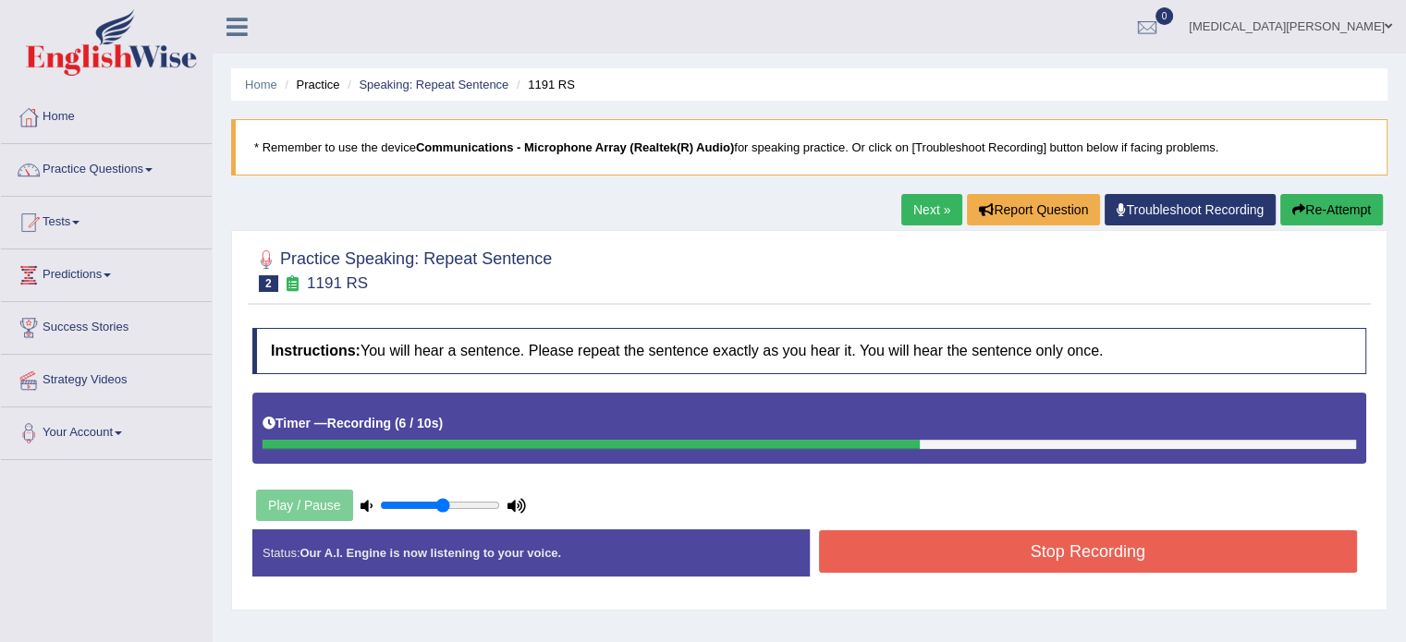
click at [1028, 560] on button "Stop Recording" at bounding box center [1088, 552] width 539 height 43
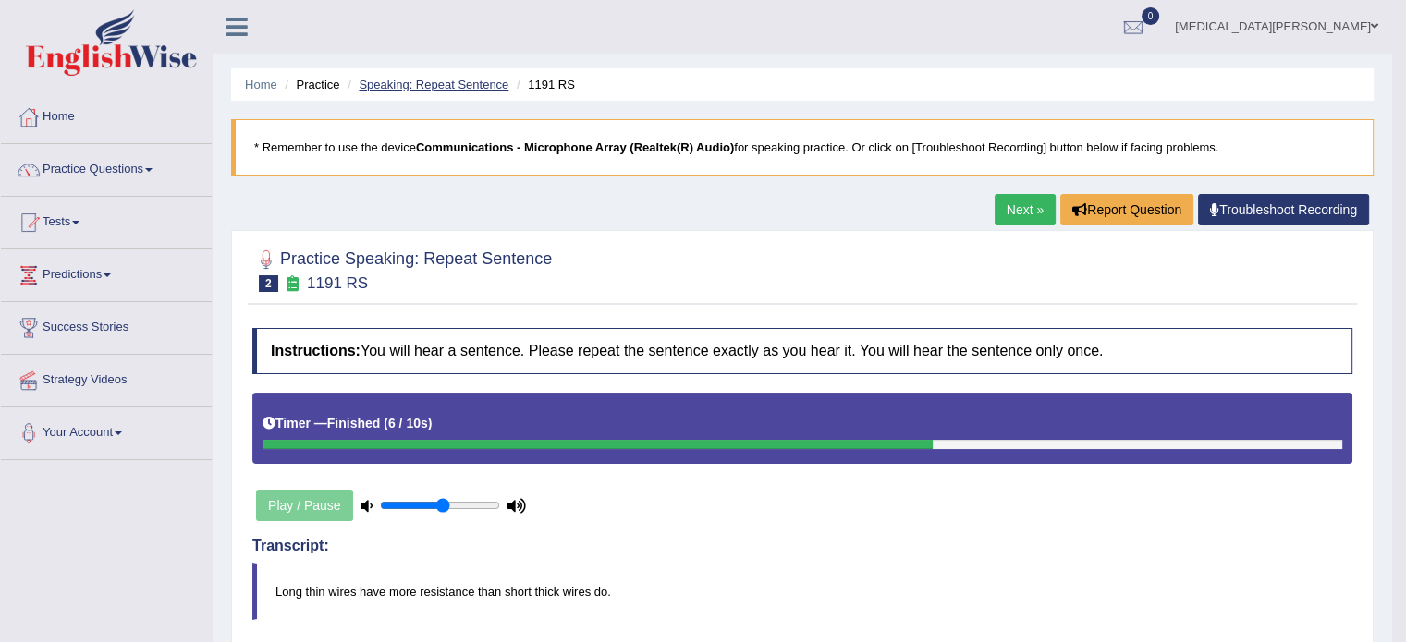
click at [444, 86] on link "Speaking: Repeat Sentence" at bounding box center [434, 85] width 150 height 14
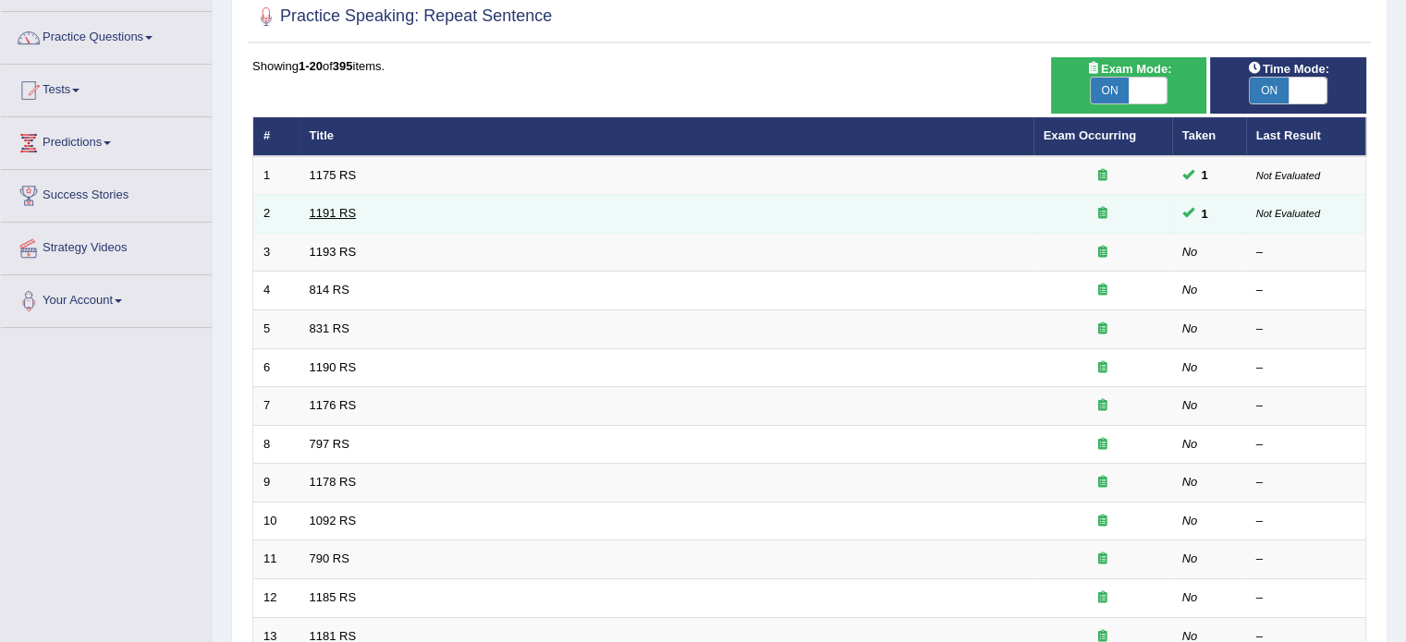
click at [325, 210] on link "1191 RS" at bounding box center [333, 213] width 47 height 14
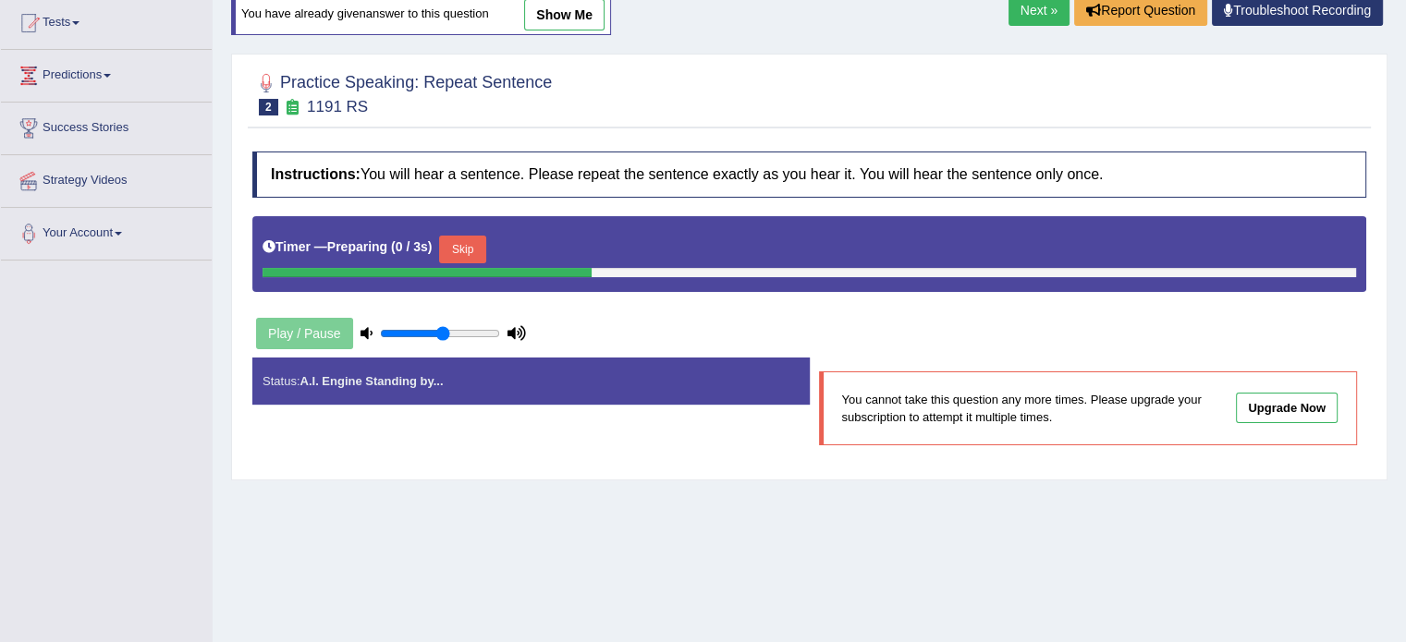
scroll to position [201, 0]
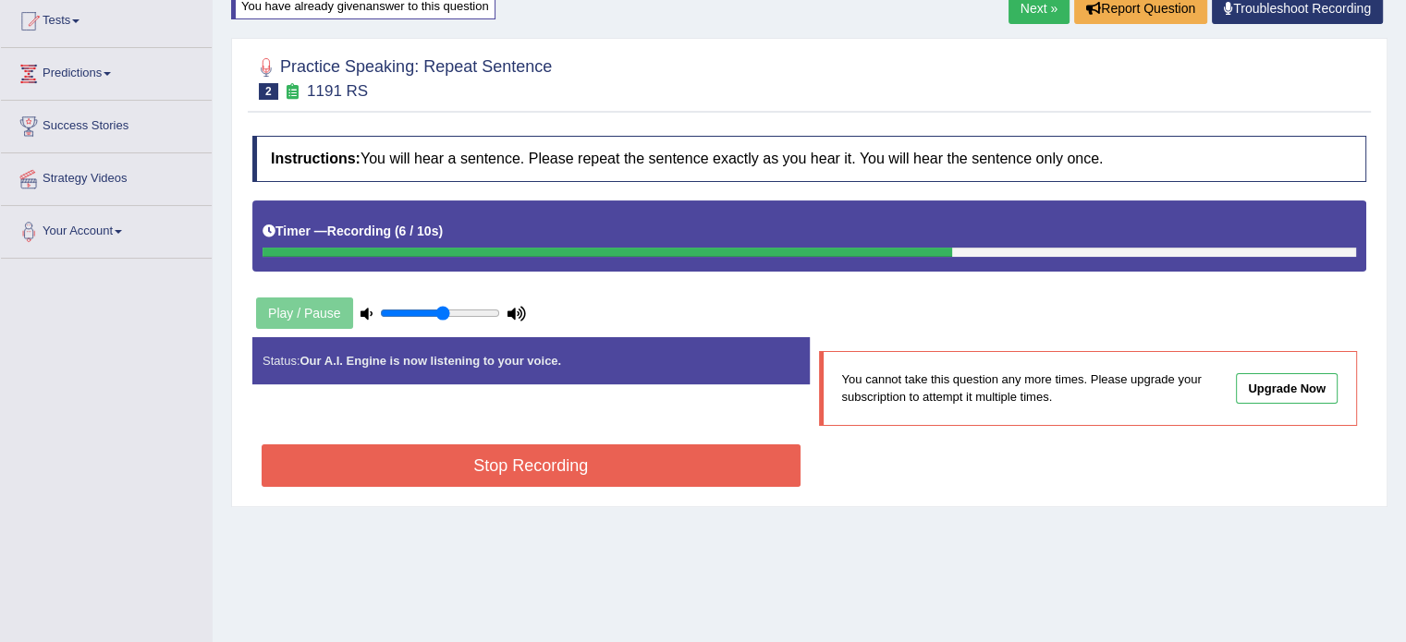
click at [553, 465] on button "Stop Recording" at bounding box center [531, 466] width 539 height 43
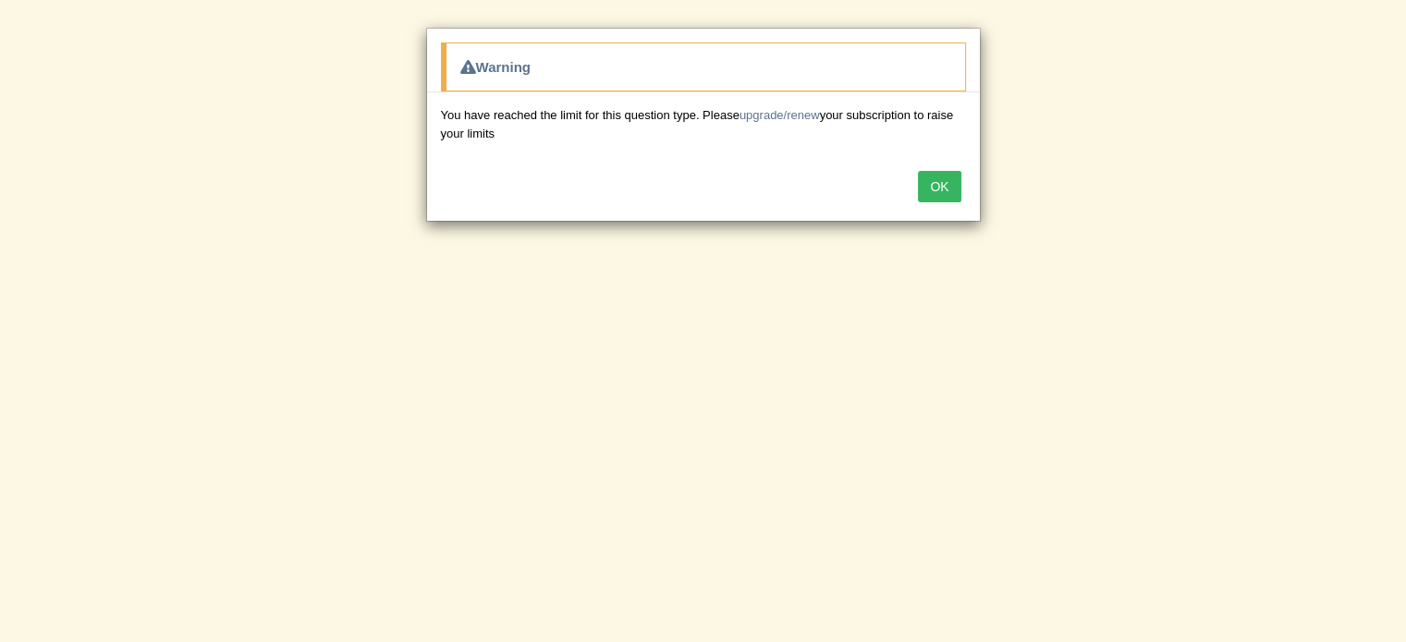
click at [938, 188] on button "OK" at bounding box center [939, 186] width 43 height 31
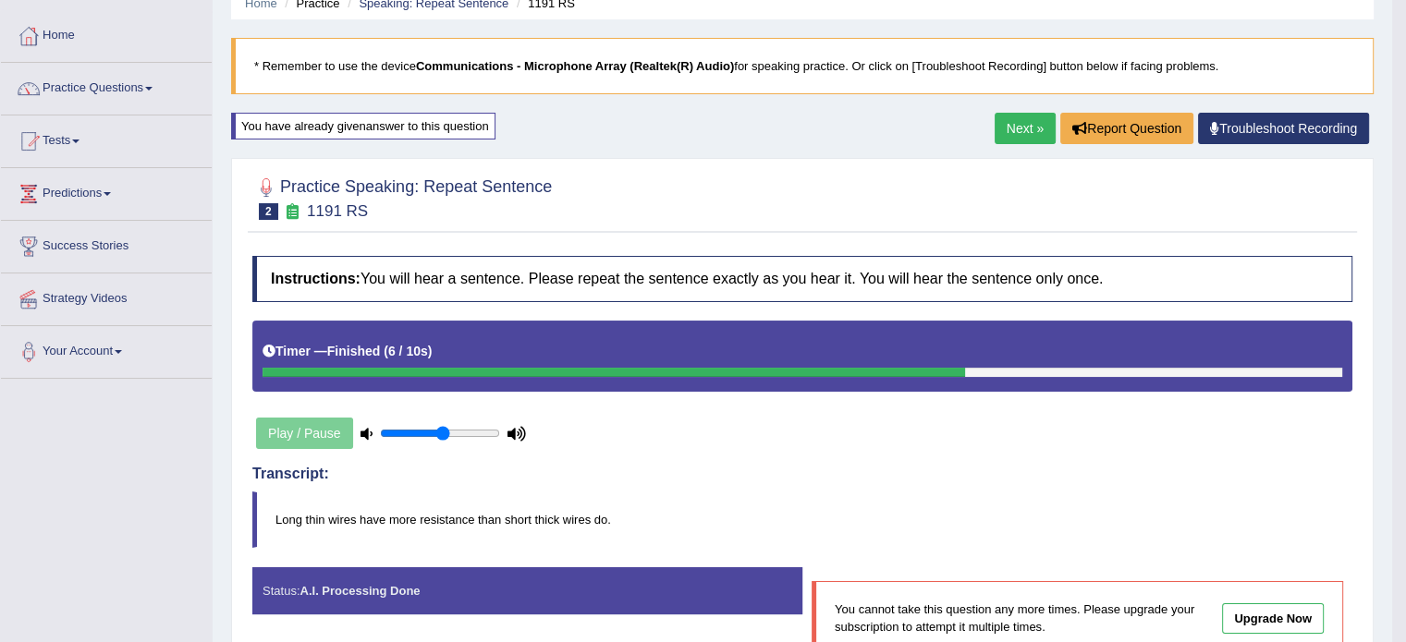
scroll to position [80, 0]
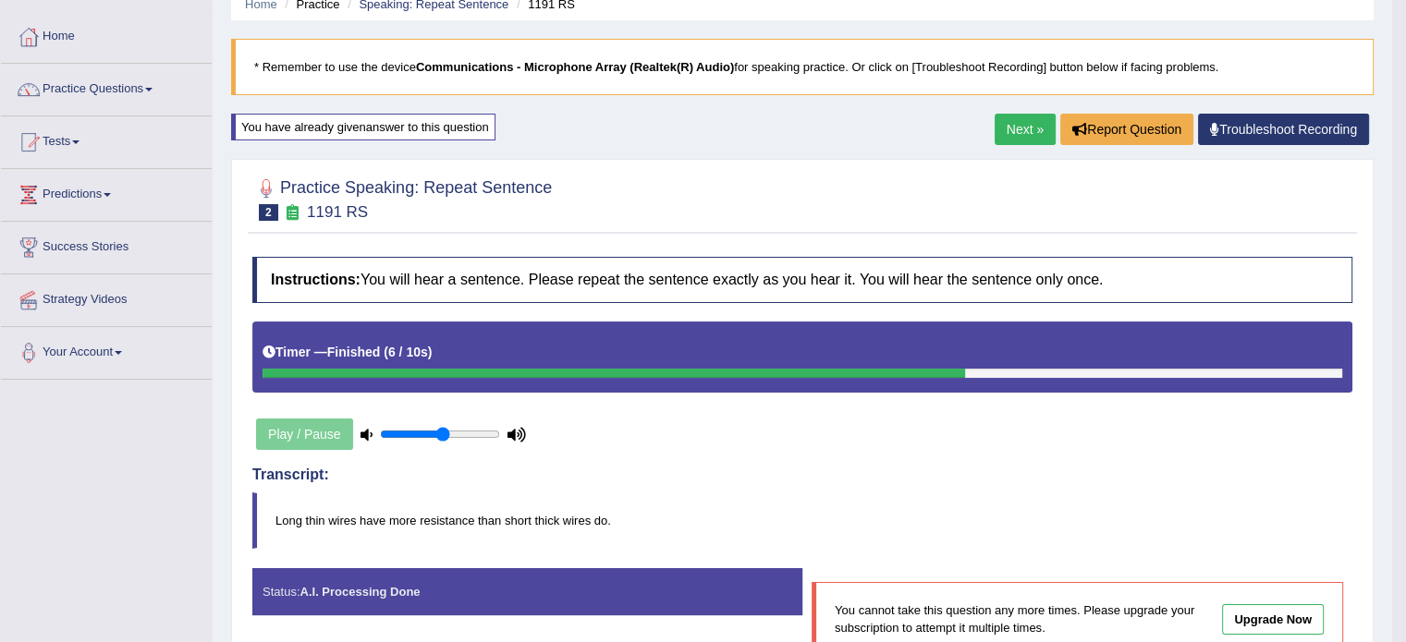
click at [991, 128] on div "Home Practice Speaking: Repeat Sentence 1191 RS * Remember to use the device Co…" at bounding box center [802, 382] width 1179 height 924
click at [1012, 132] on link "Next »" at bounding box center [1025, 129] width 61 height 31
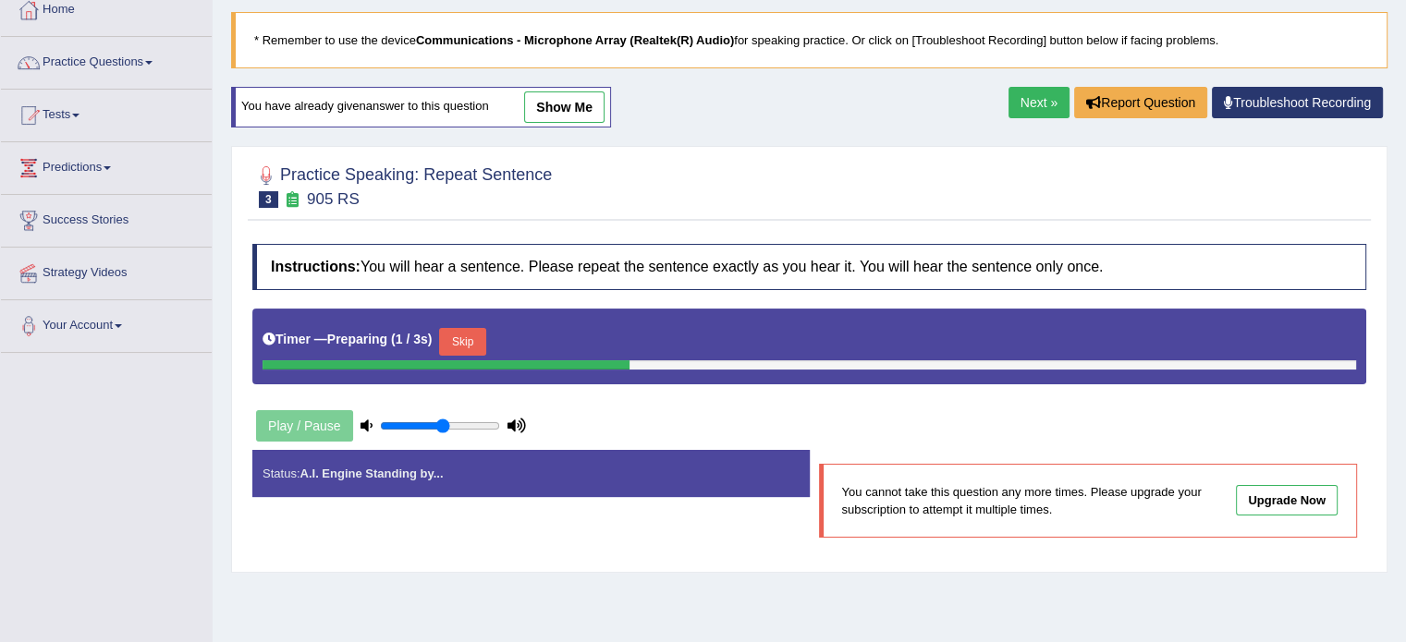
scroll to position [111, 0]
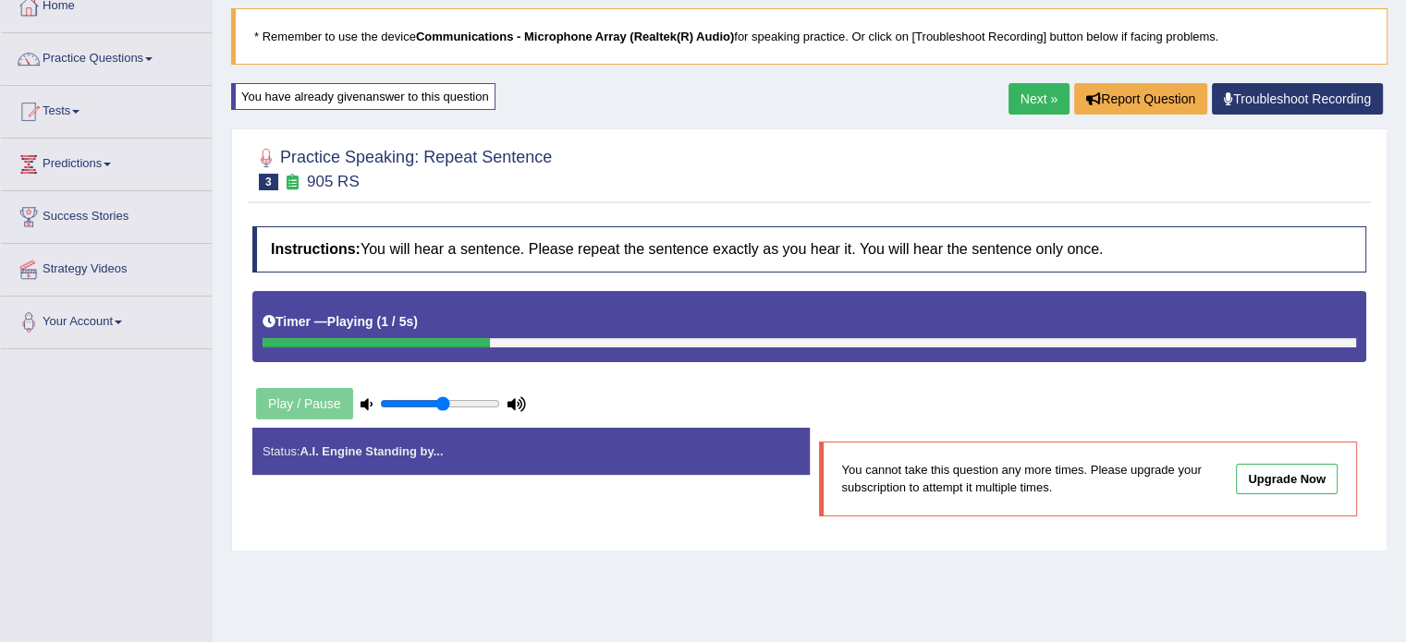
click at [1041, 105] on link "Next »" at bounding box center [1038, 98] width 61 height 31
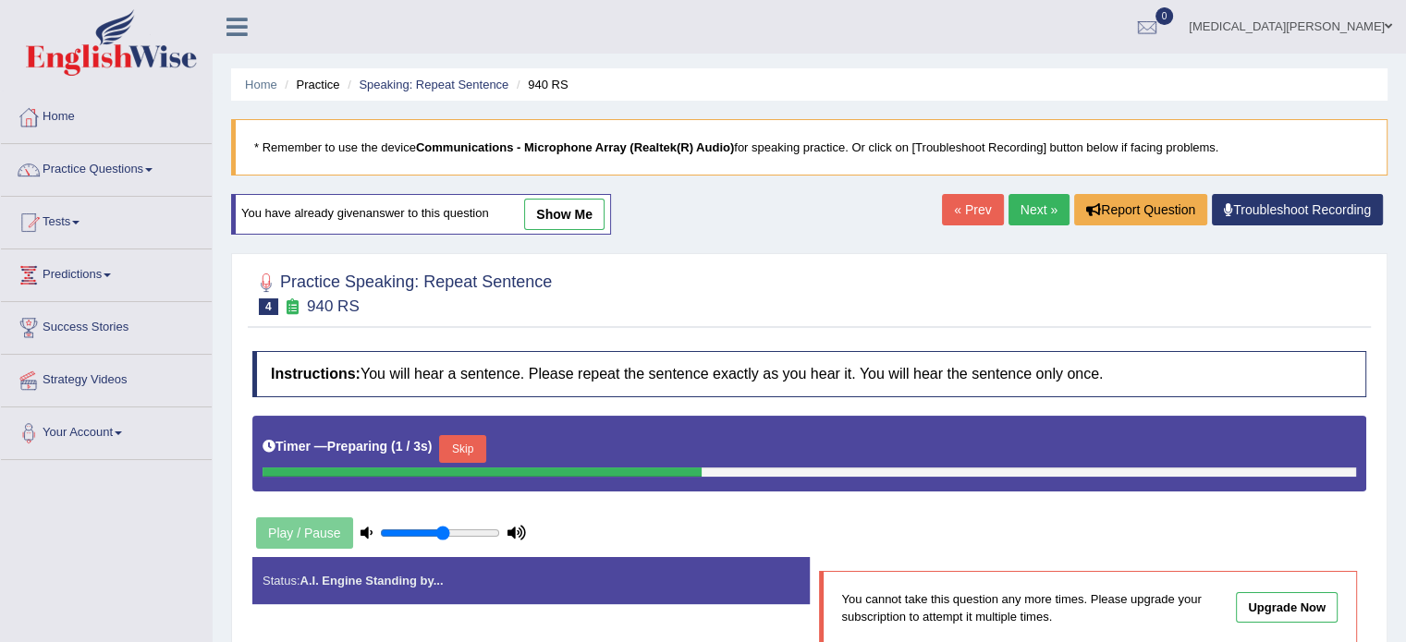
scroll to position [92, 0]
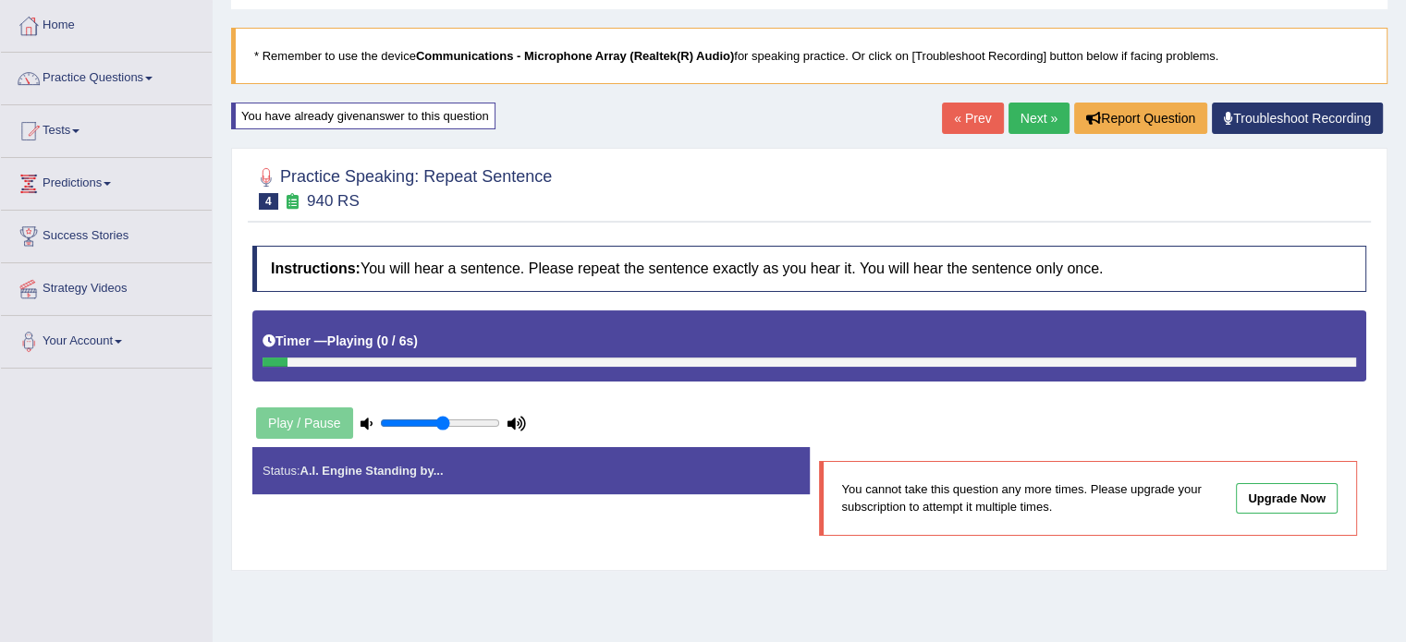
click at [465, 348] on div "Timer — Playing ( 0 / 6s ) Skip" at bounding box center [809, 341] width 1093 height 32
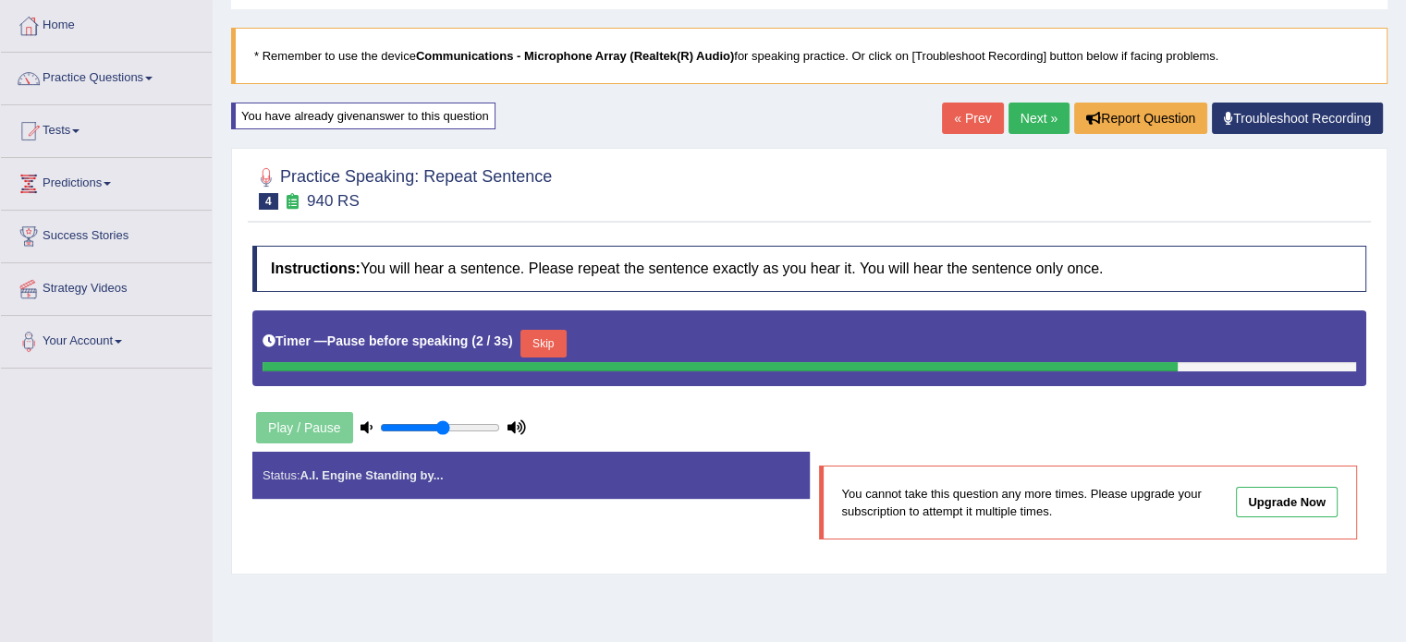
click at [1032, 116] on link "Next »" at bounding box center [1038, 118] width 61 height 31
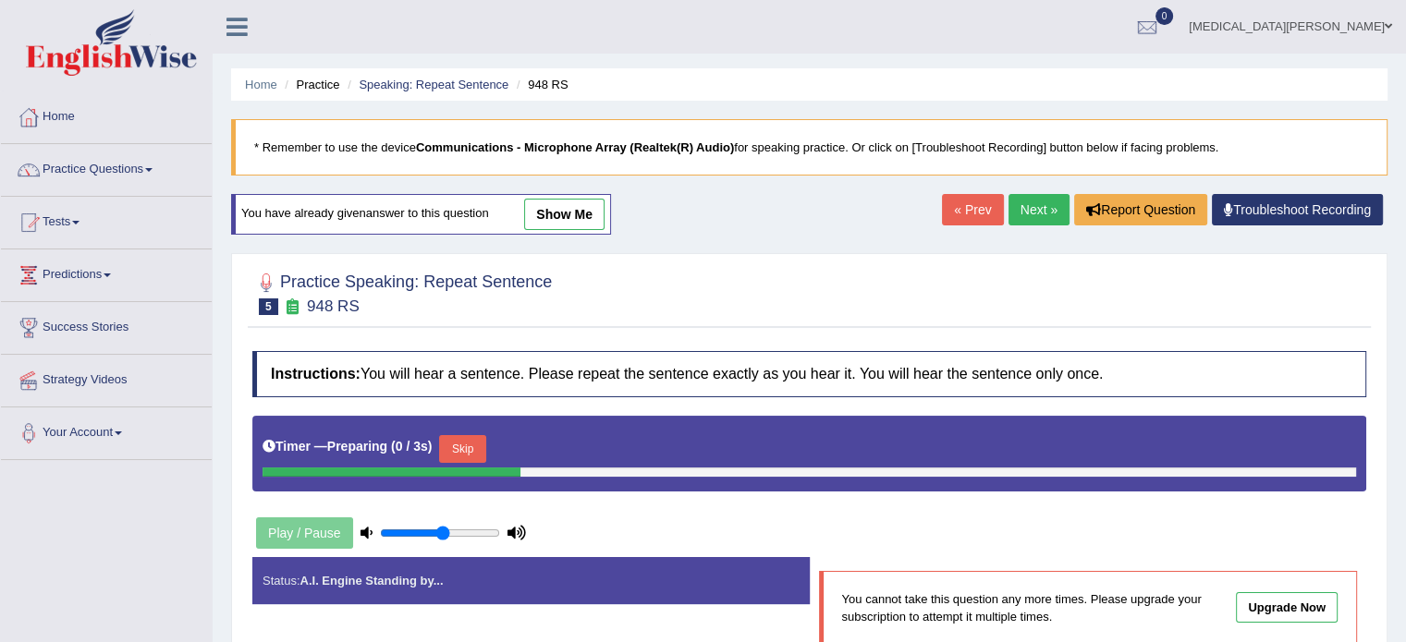
scroll to position [52, 0]
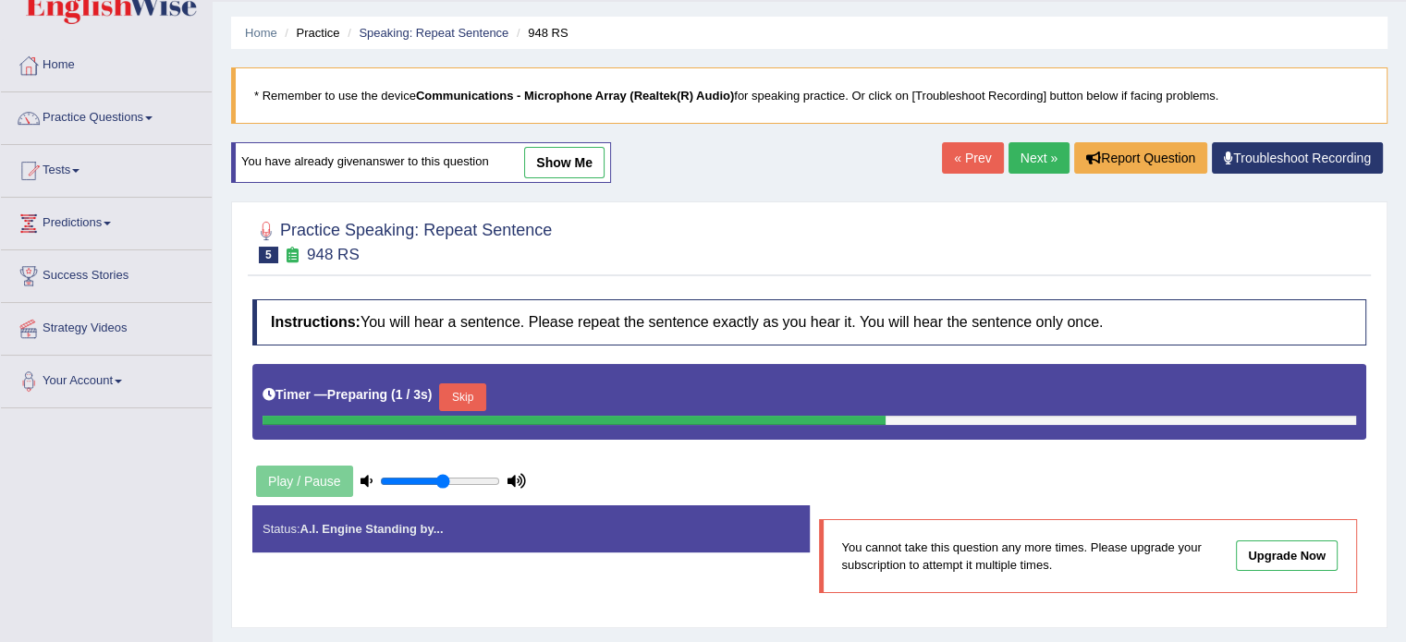
click at [1028, 153] on link "Next »" at bounding box center [1038, 157] width 61 height 31
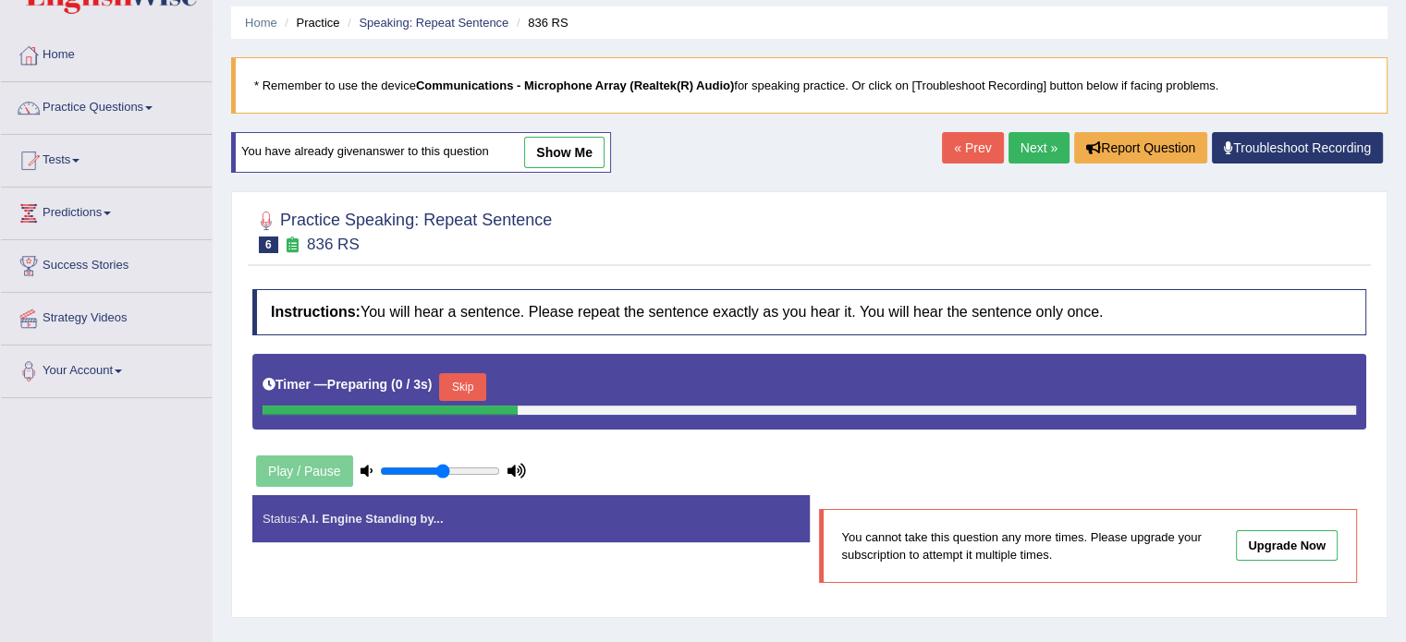
scroll to position [69, 0]
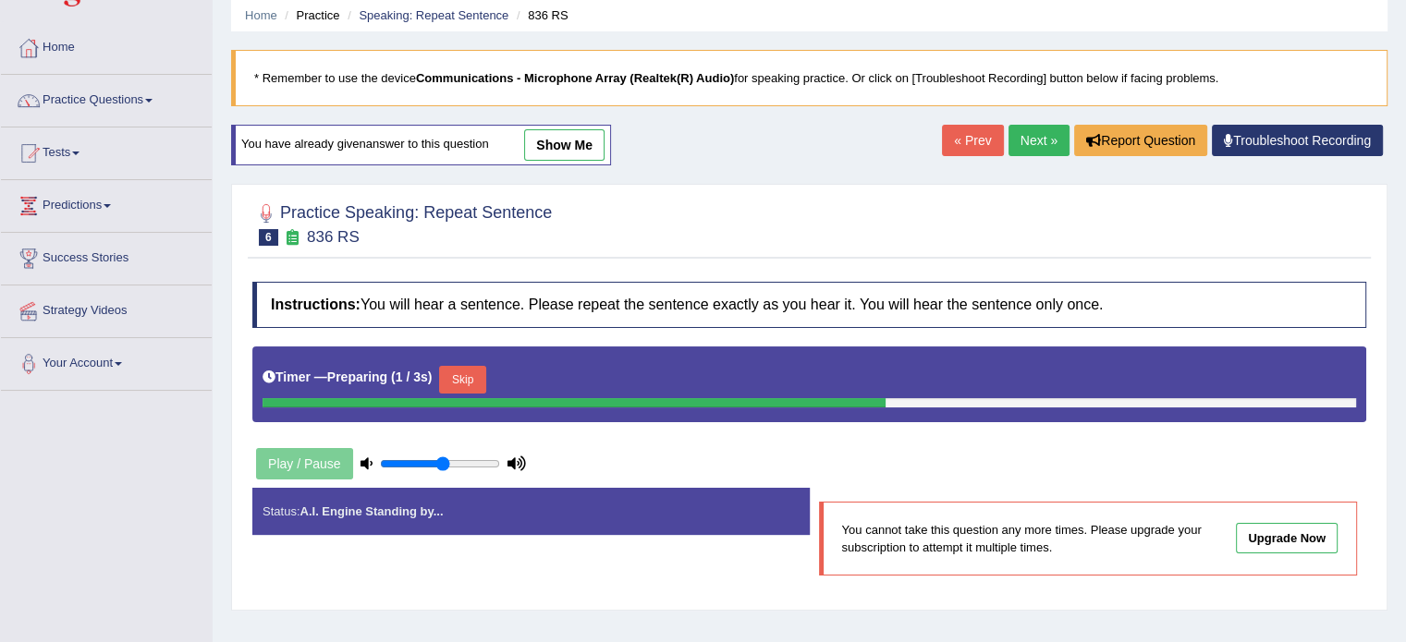
click at [1034, 145] on link "Next »" at bounding box center [1038, 140] width 61 height 31
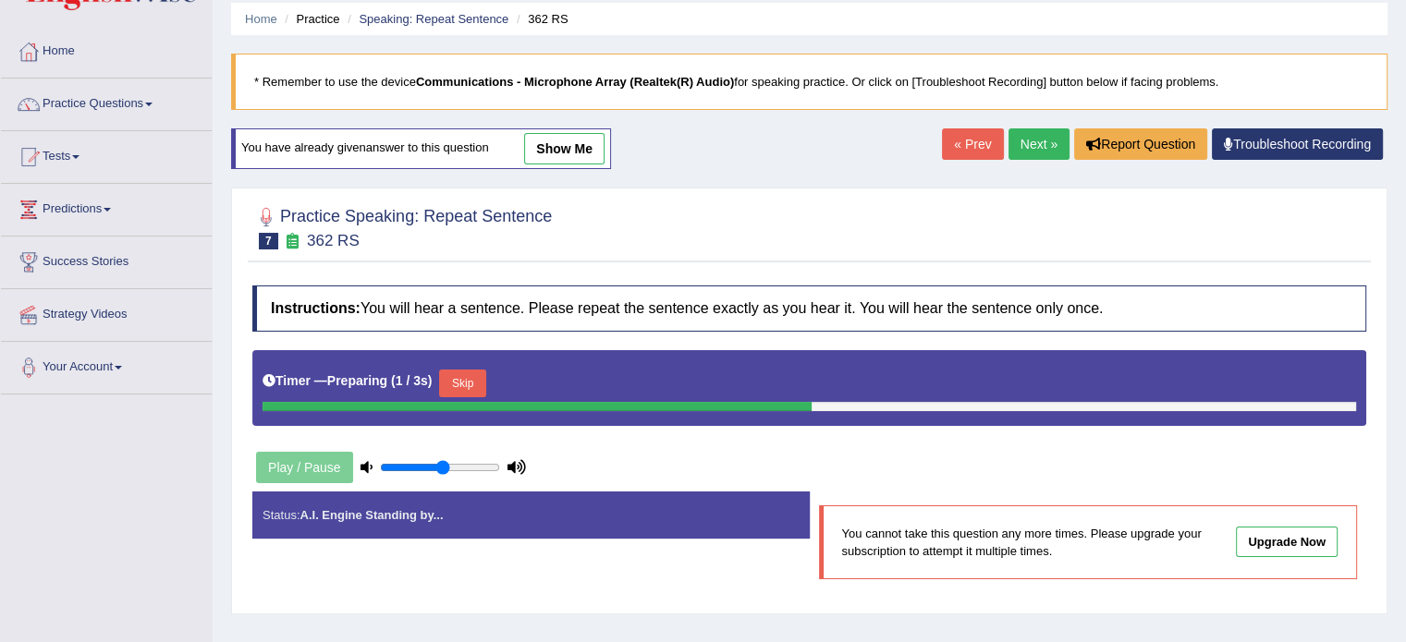
click at [1035, 143] on link "Next »" at bounding box center [1038, 143] width 61 height 31
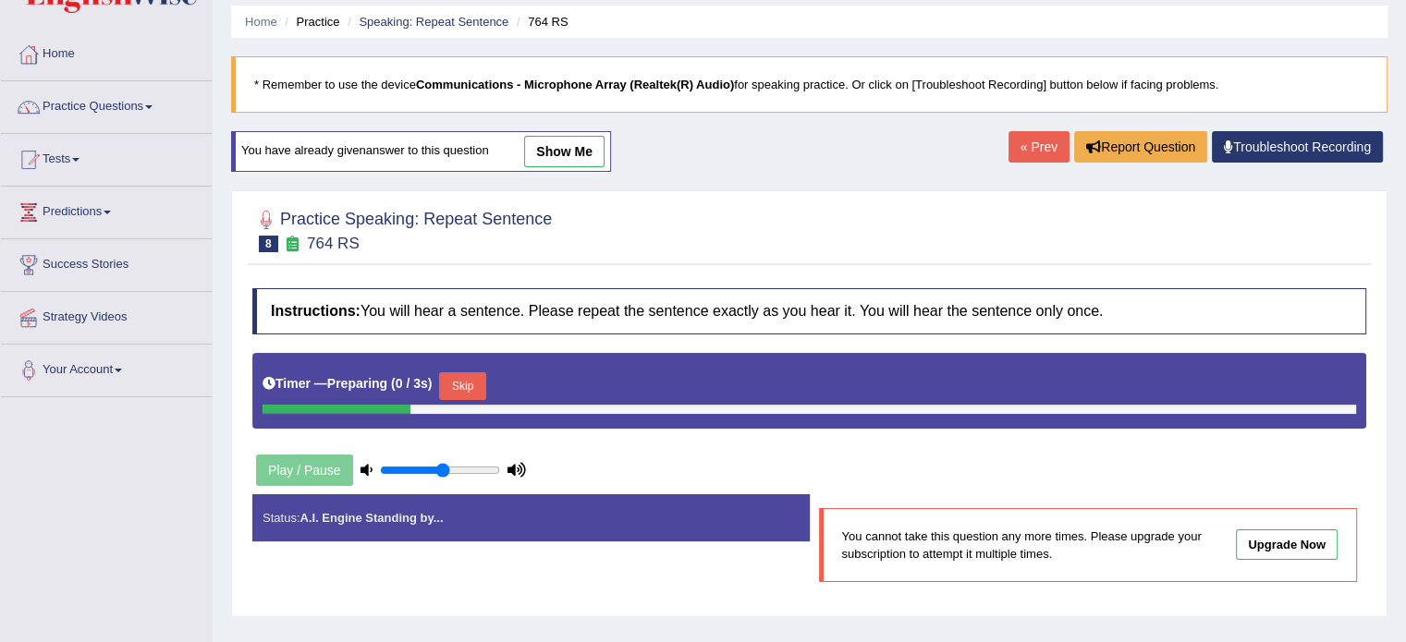
scroll to position [68, 0]
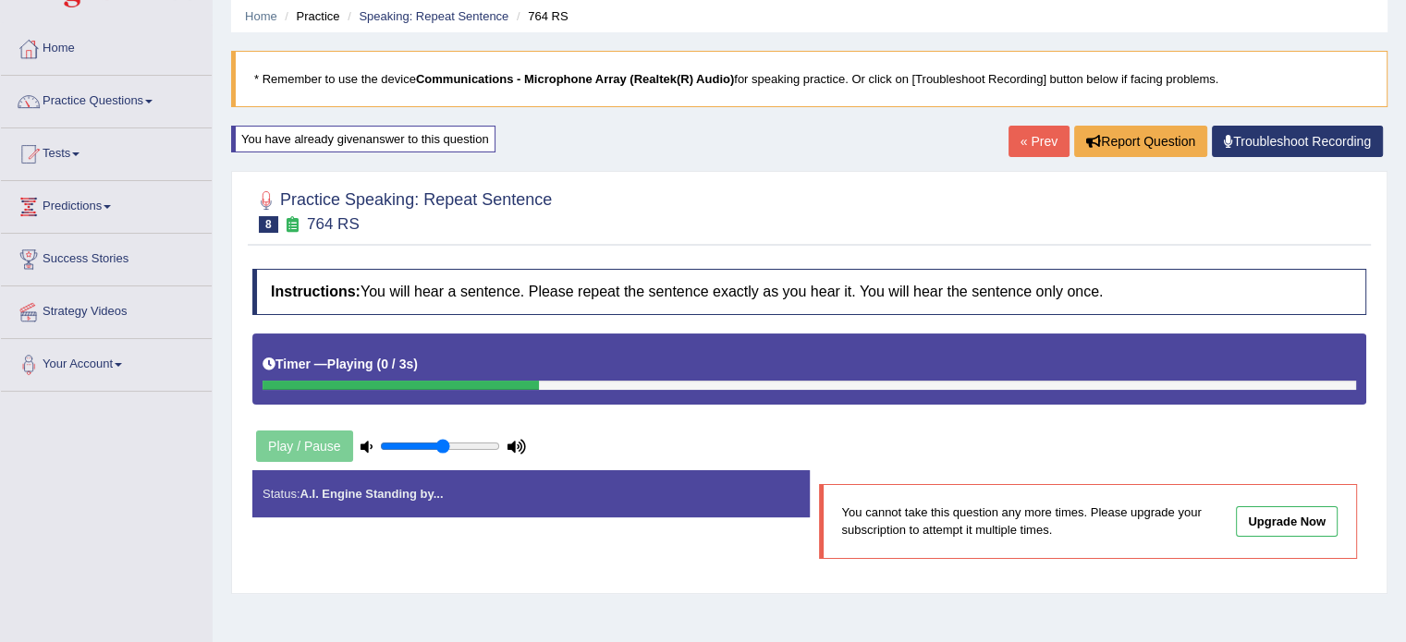
click at [449, 7] on li "Speaking: Repeat Sentence" at bounding box center [425, 16] width 165 height 18
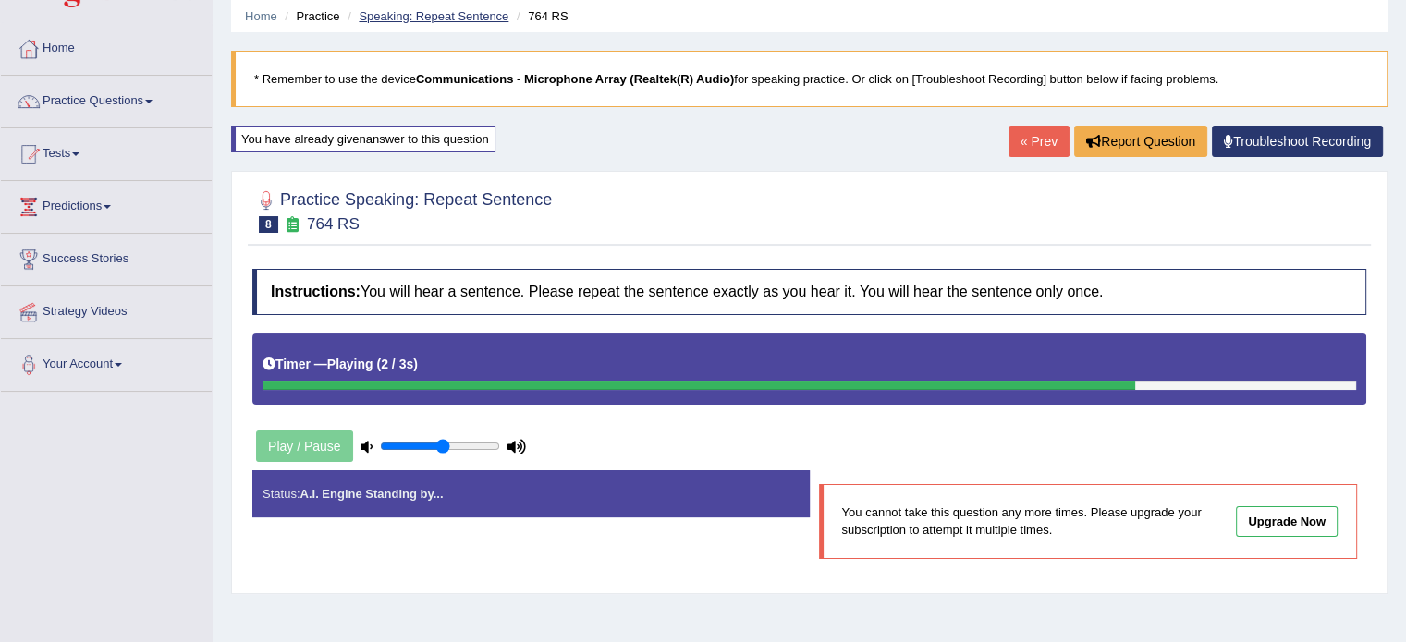
click at [444, 17] on link "Speaking: Repeat Sentence" at bounding box center [434, 16] width 150 height 14
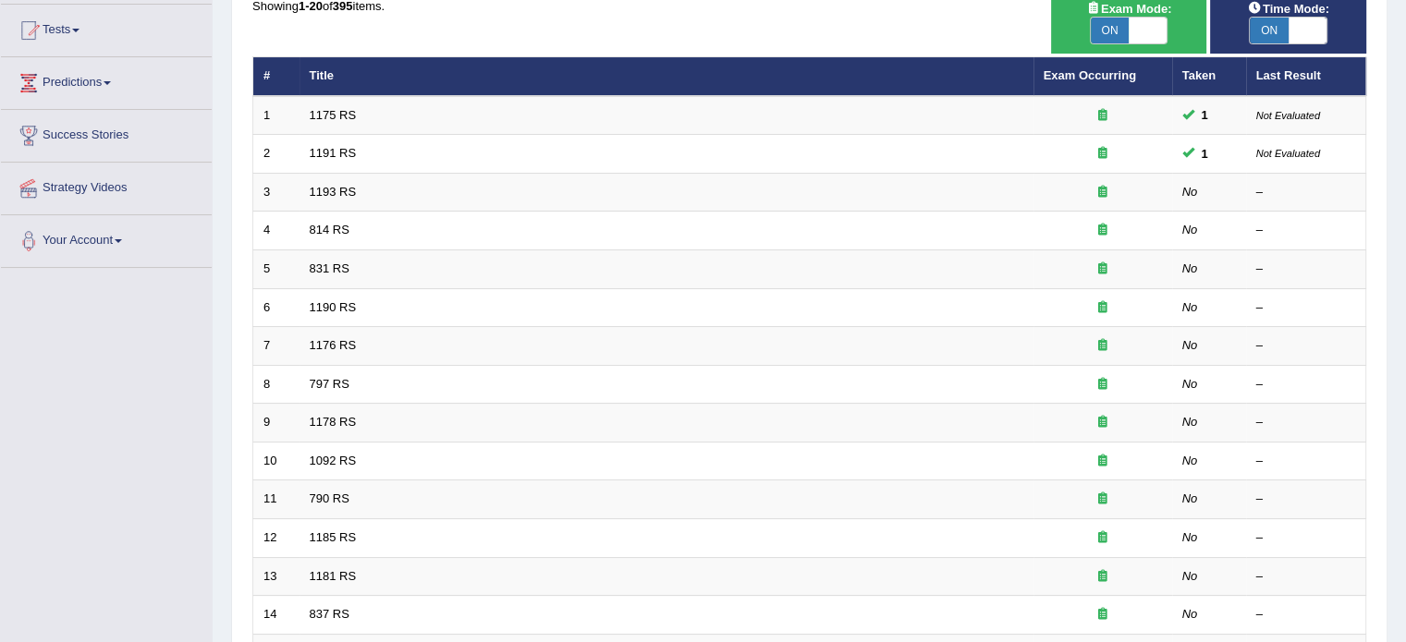
scroll to position [202, 0]
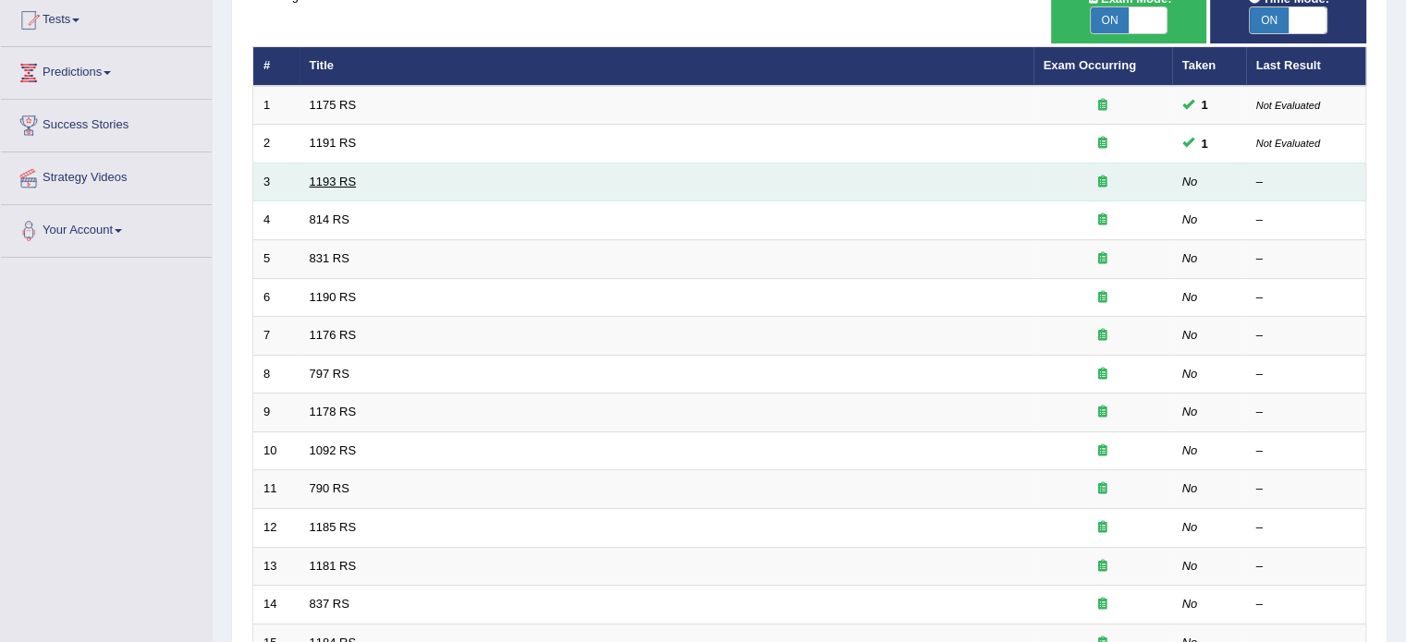
click at [346, 182] on link "1193 RS" at bounding box center [333, 182] width 47 height 14
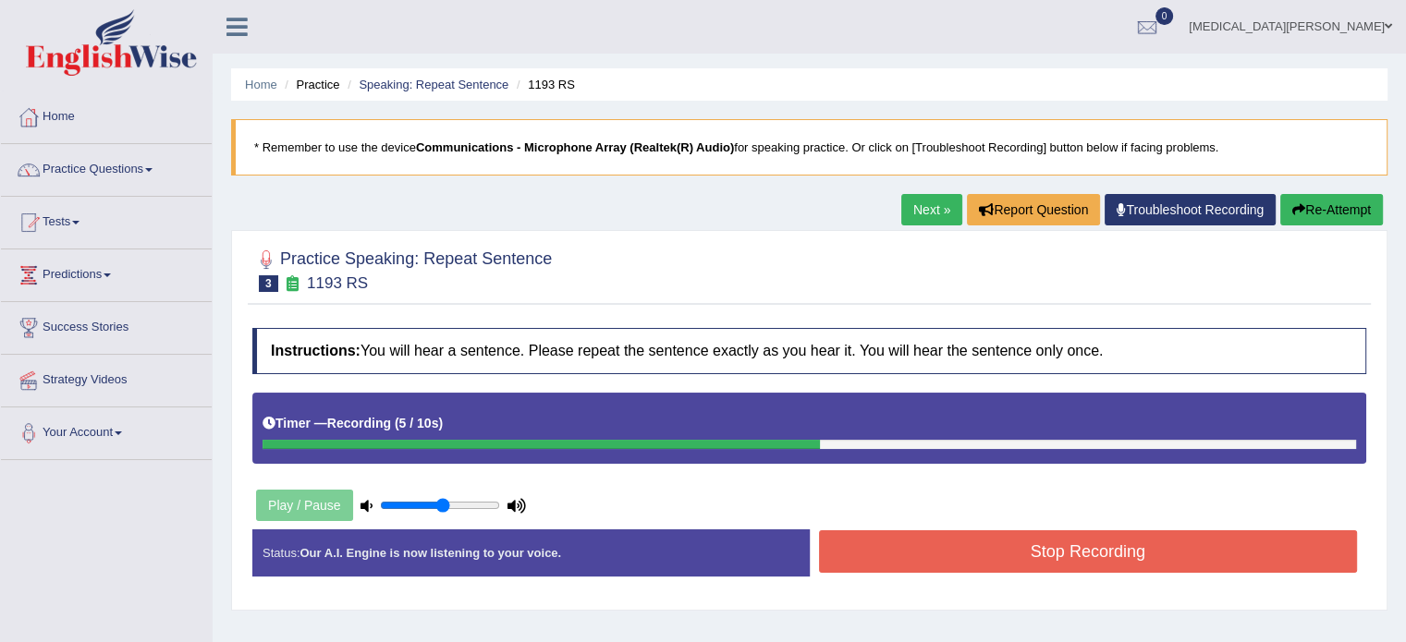
click at [1015, 541] on button "Stop Recording" at bounding box center [1088, 552] width 539 height 43
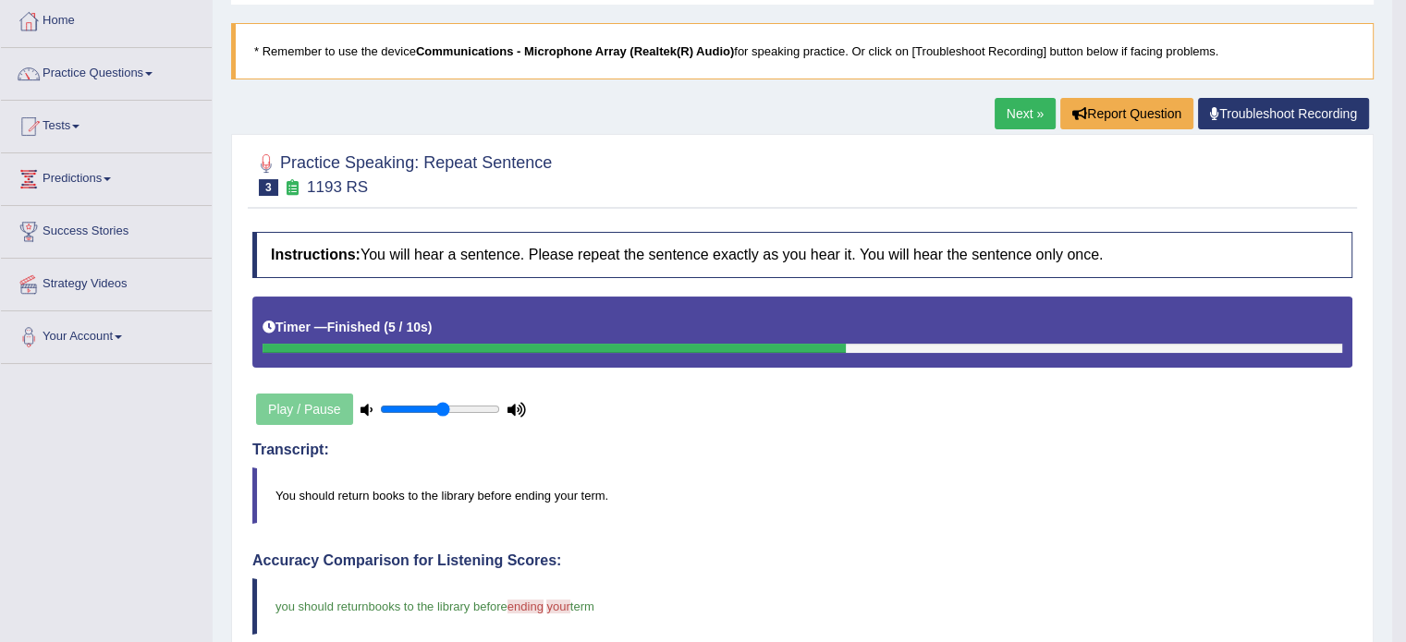
scroll to position [95, 0]
click at [1035, 110] on link "Next »" at bounding box center [1025, 114] width 61 height 31
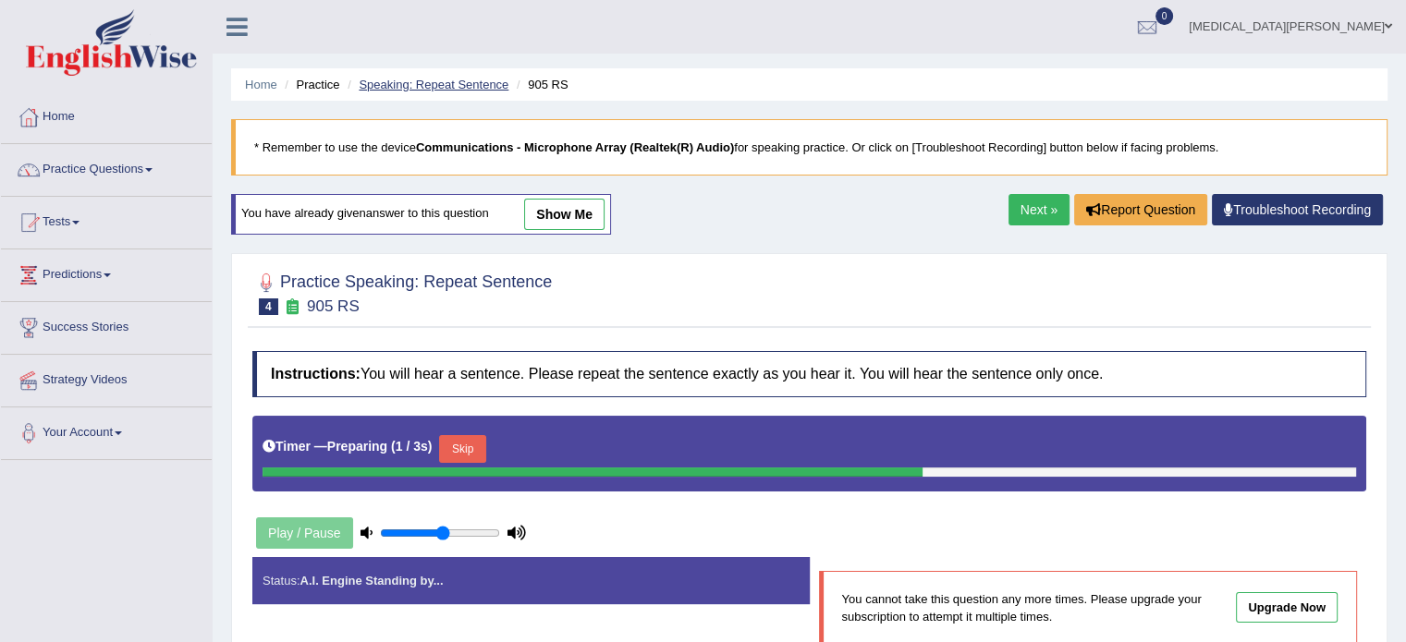
click at [396, 82] on link "Speaking: Repeat Sentence" at bounding box center [434, 85] width 150 height 14
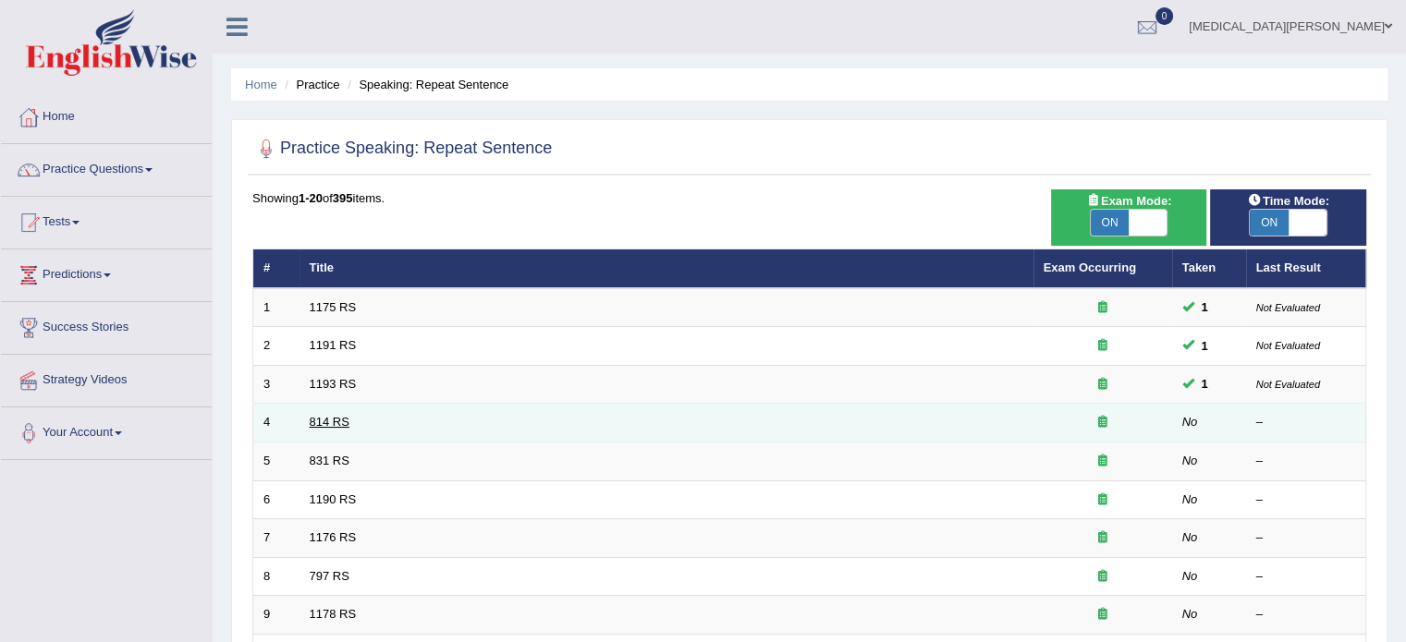
click at [323, 422] on link "814 RS" at bounding box center [330, 422] width 40 height 14
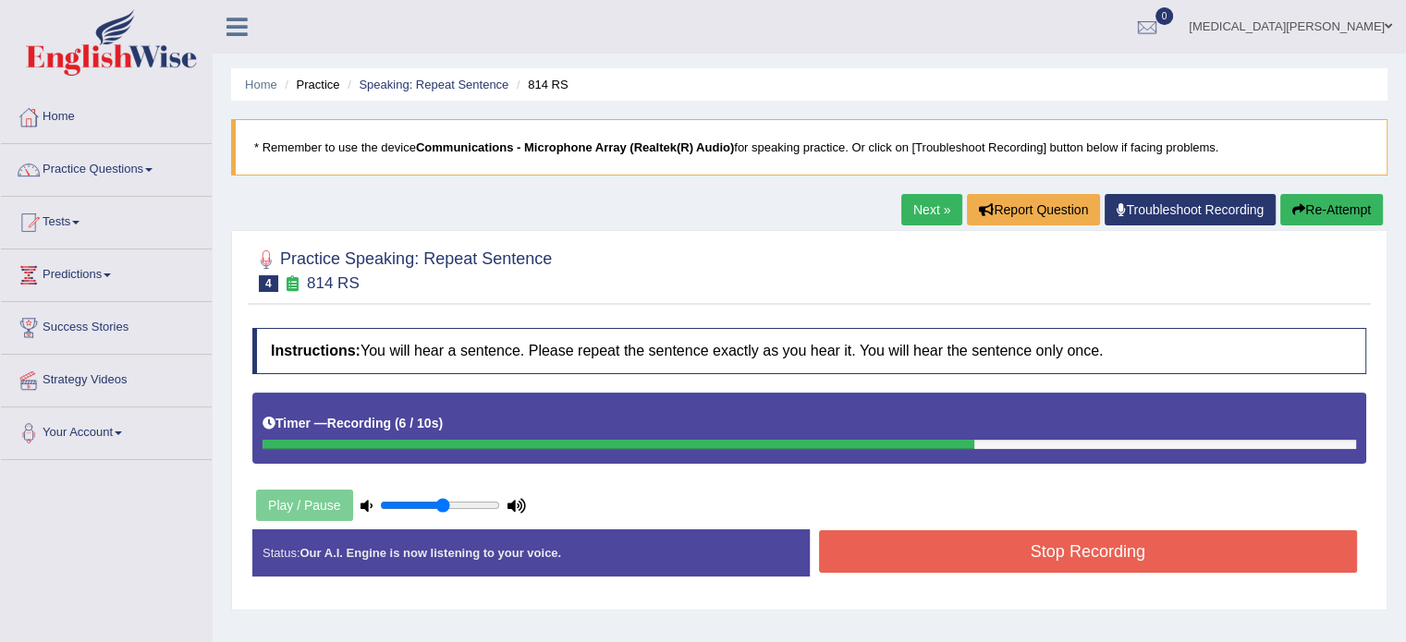
click at [943, 555] on button "Stop Recording" at bounding box center [1088, 552] width 539 height 43
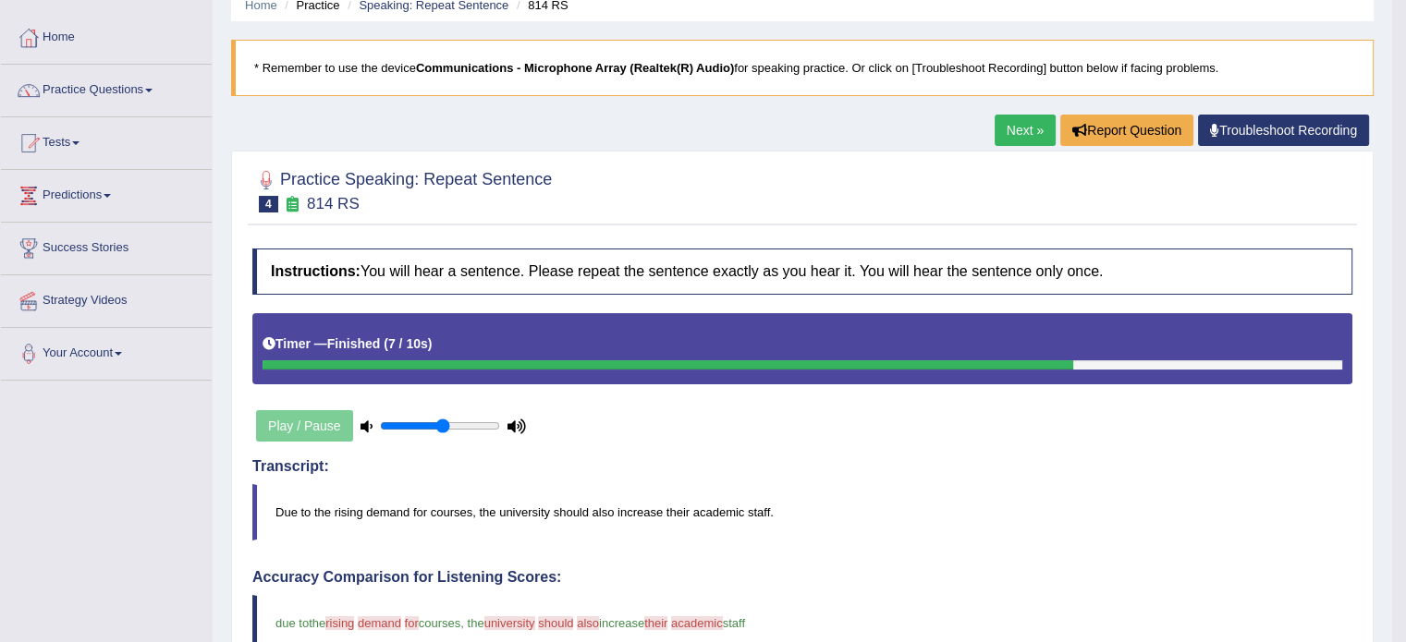
scroll to position [26, 0]
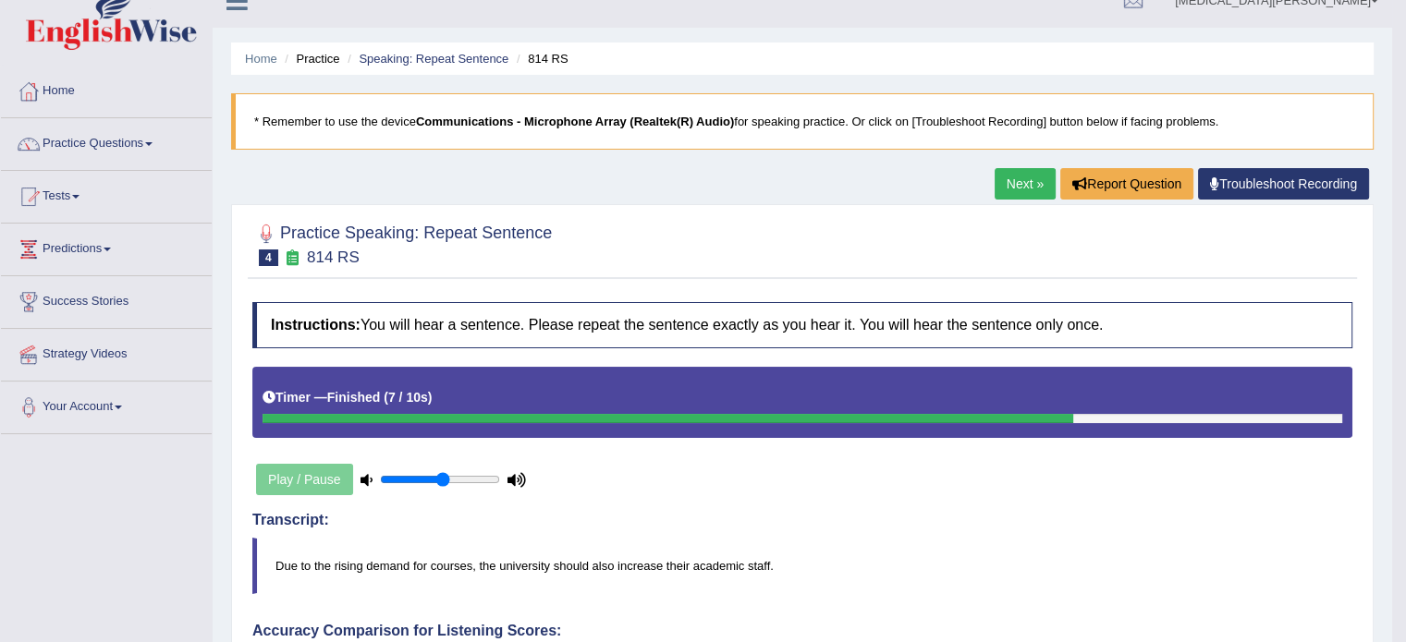
click at [1020, 174] on link "Next »" at bounding box center [1025, 183] width 61 height 31
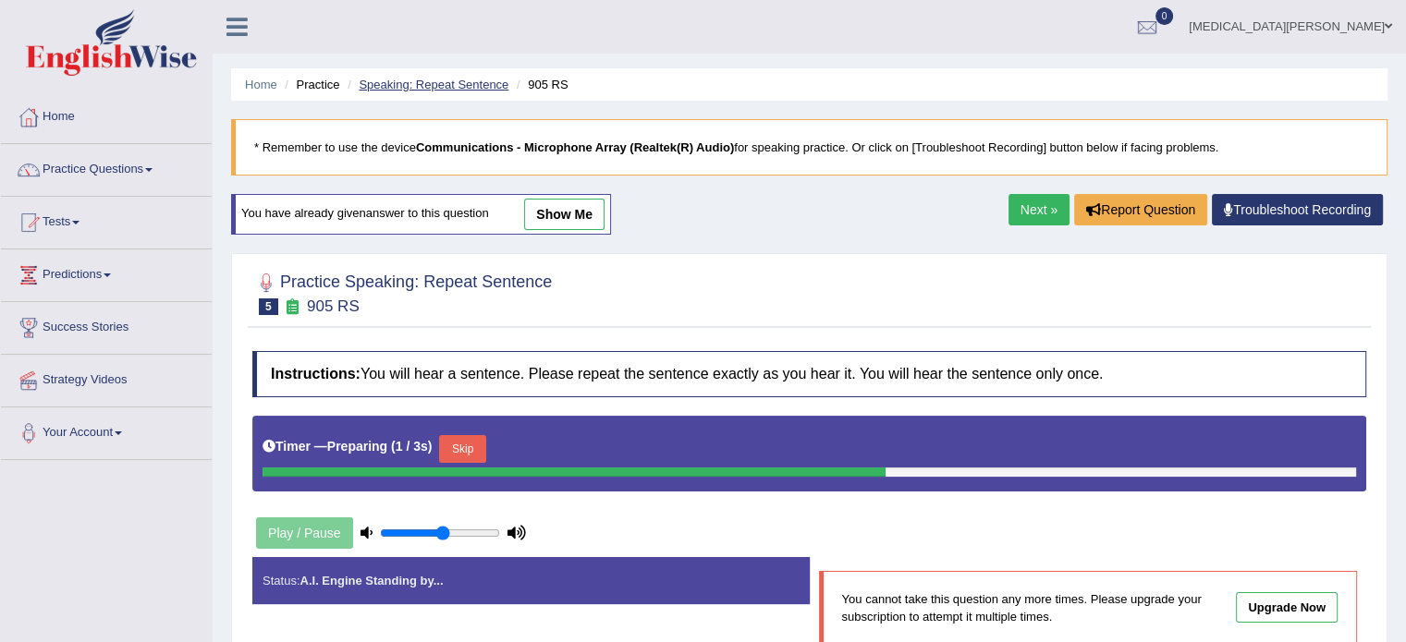
click at [444, 78] on link "Speaking: Repeat Sentence" at bounding box center [434, 85] width 150 height 14
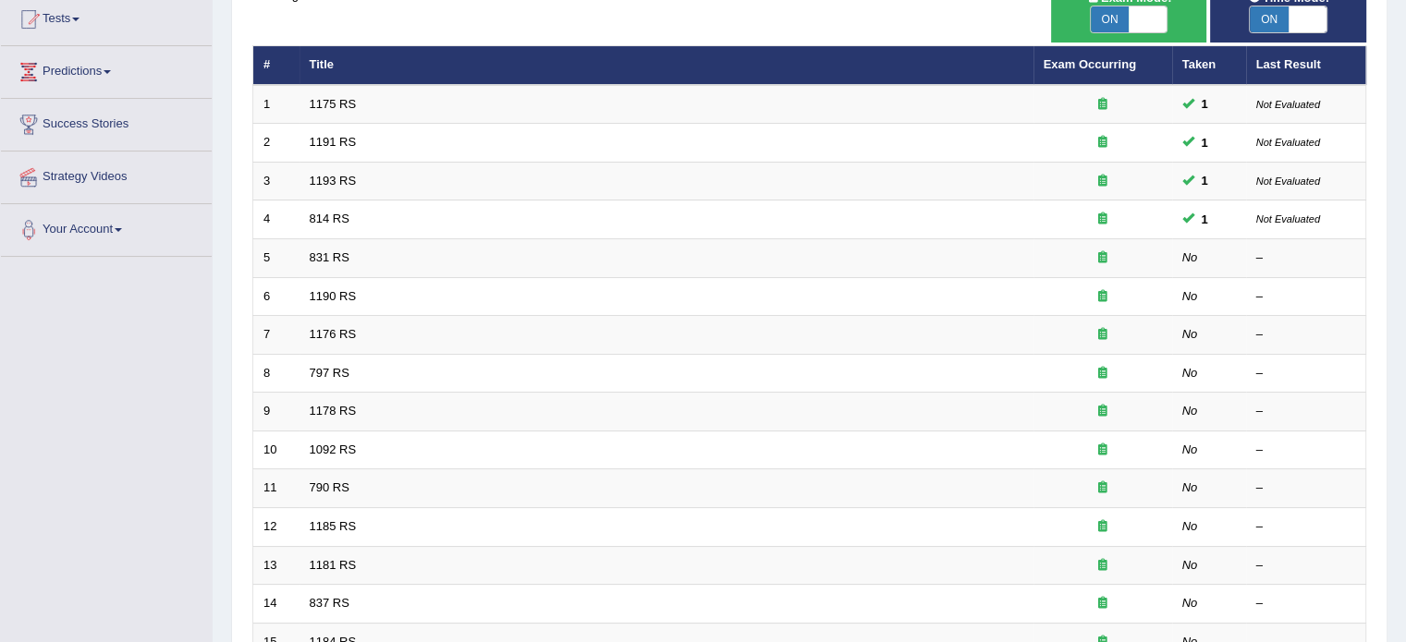
scroll to position [209, 0]
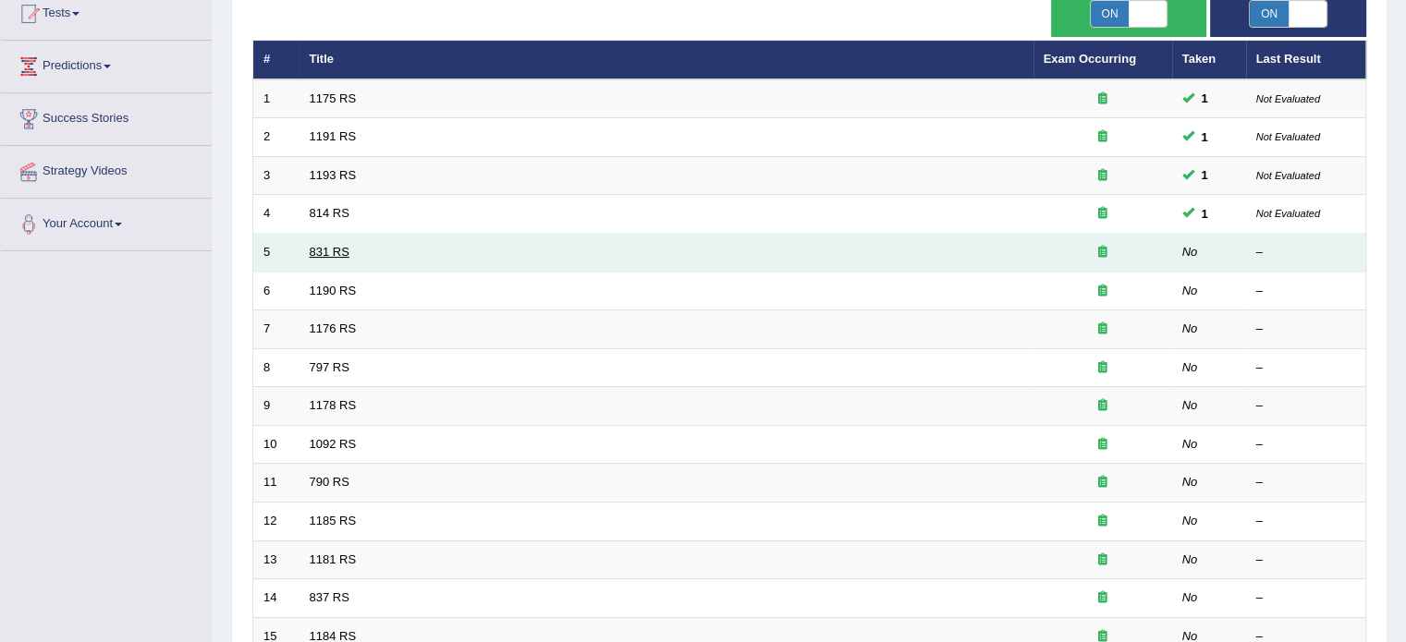
click at [317, 251] on link "831 RS" at bounding box center [330, 252] width 40 height 14
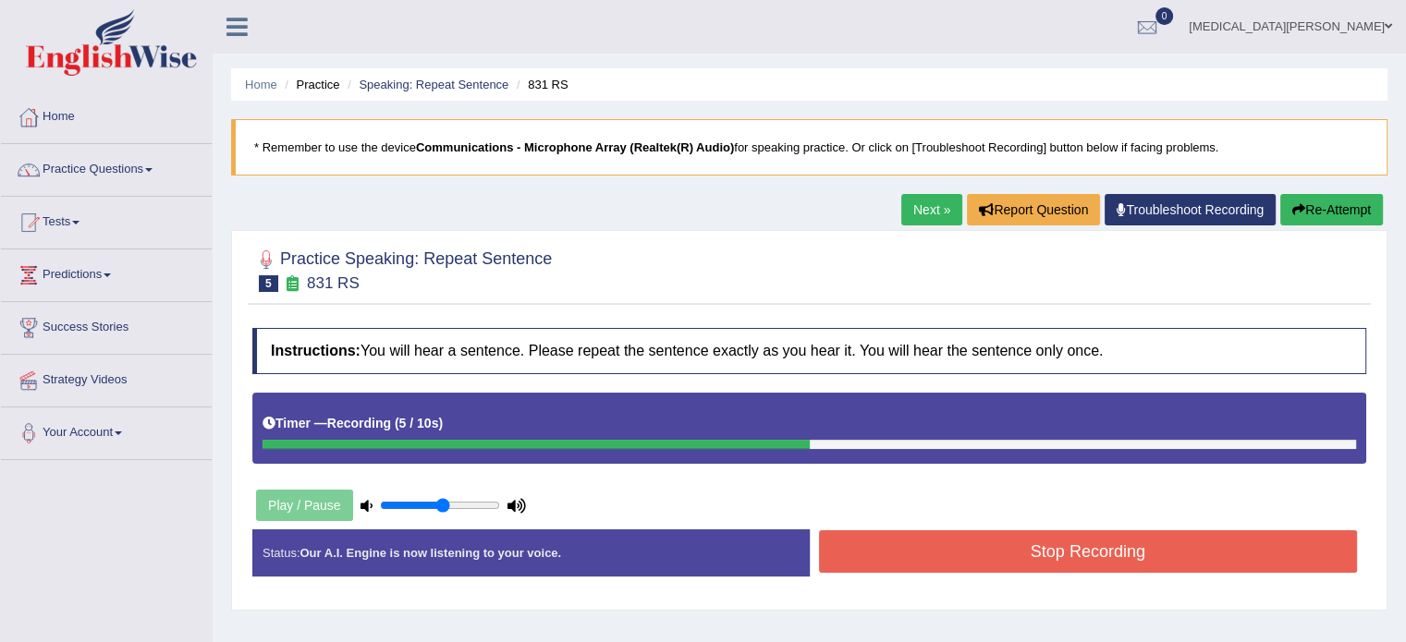
click at [875, 566] on button "Stop Recording" at bounding box center [1088, 552] width 539 height 43
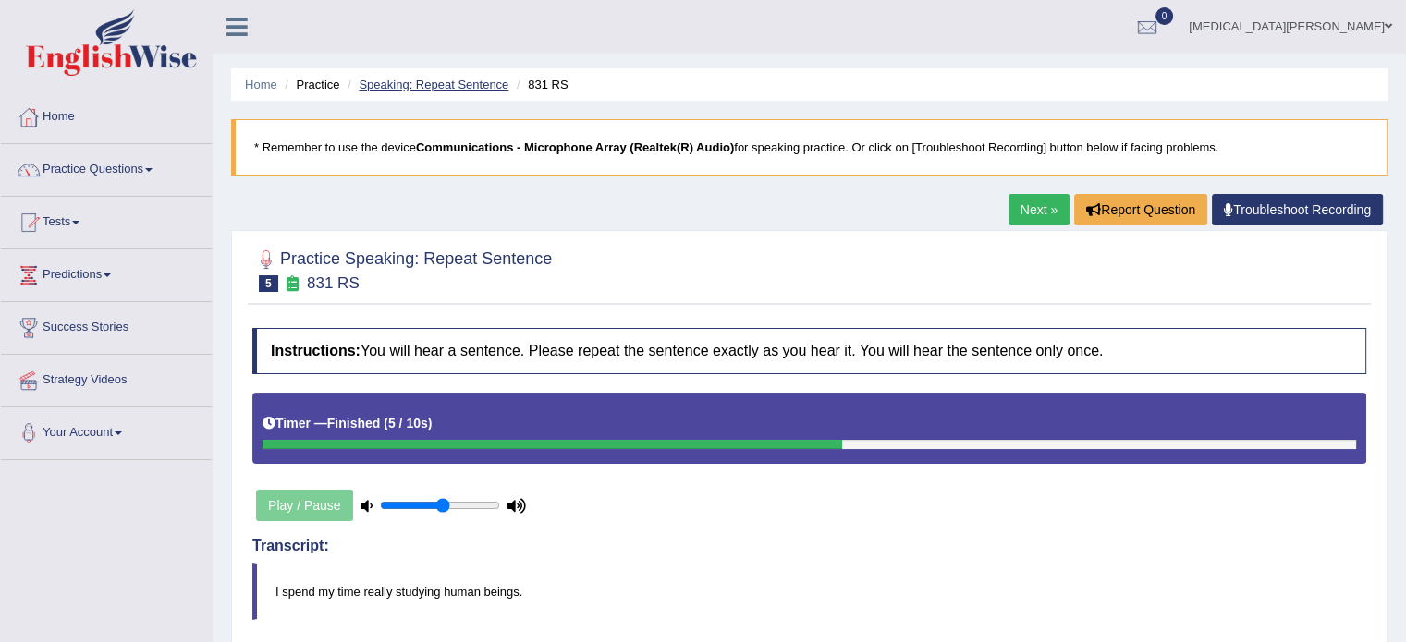
click at [460, 91] on link "Speaking: Repeat Sentence" at bounding box center [434, 85] width 150 height 14
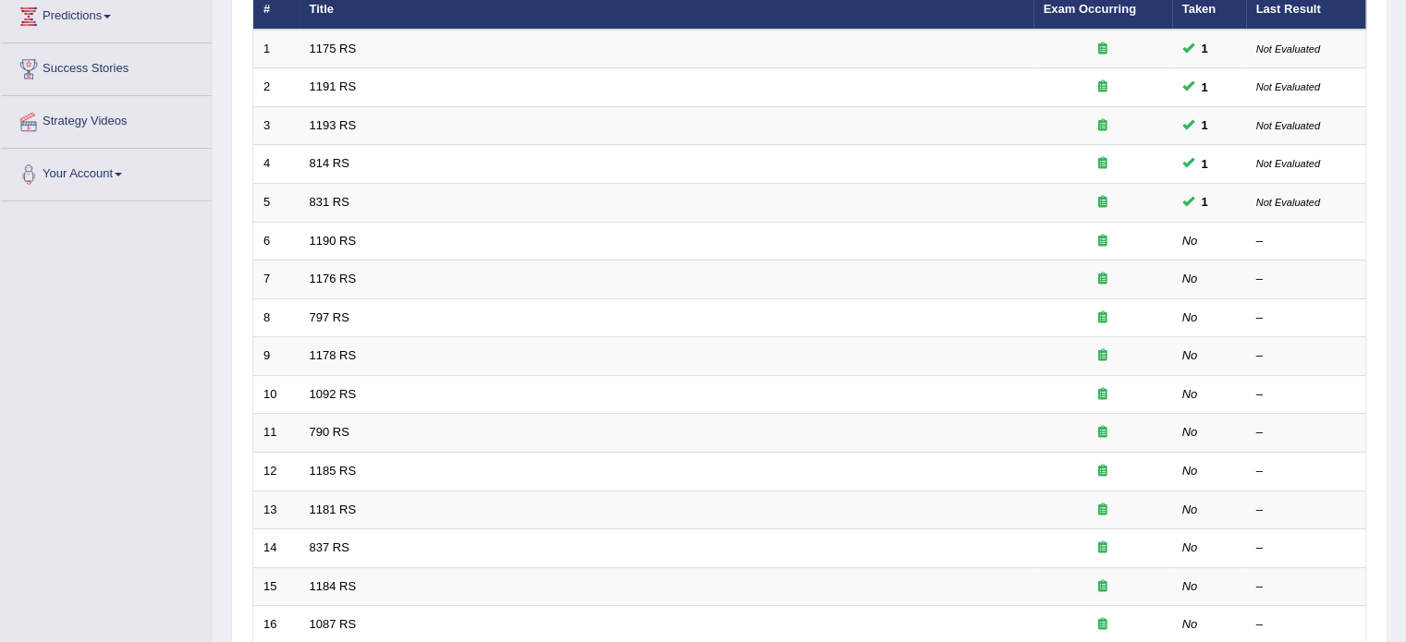
scroll to position [259, 0]
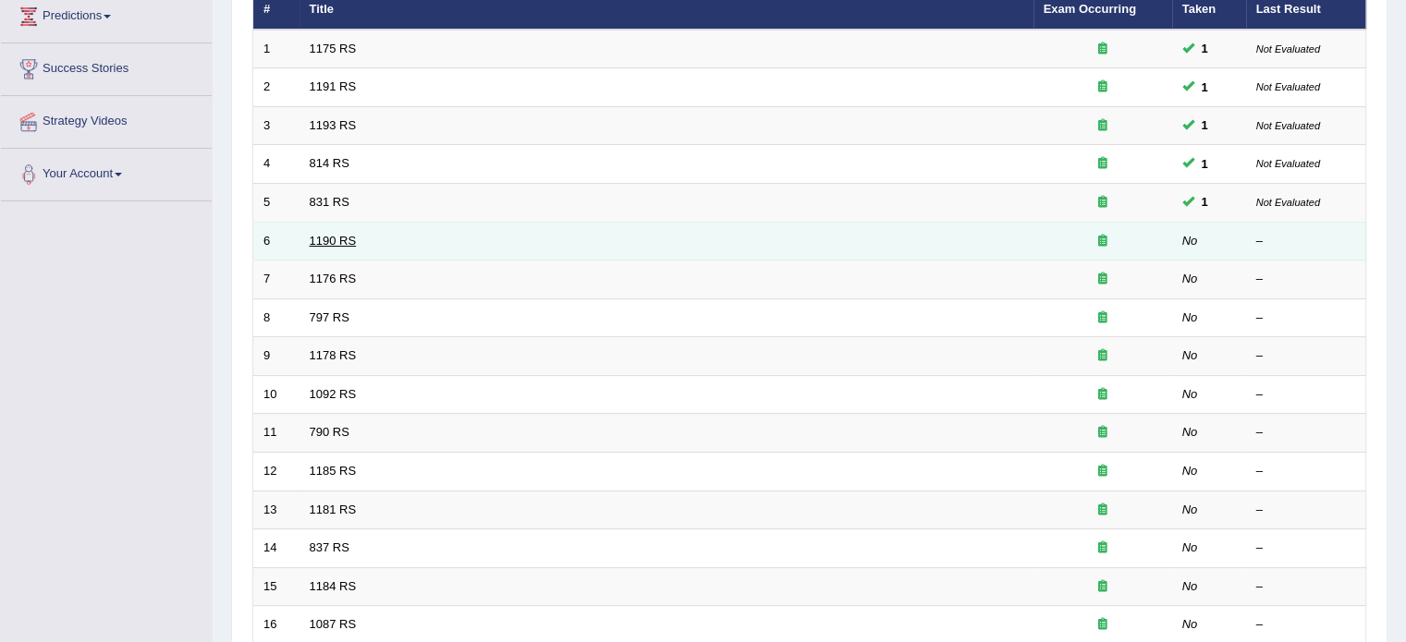
click at [323, 234] on link "1190 RS" at bounding box center [333, 241] width 47 height 14
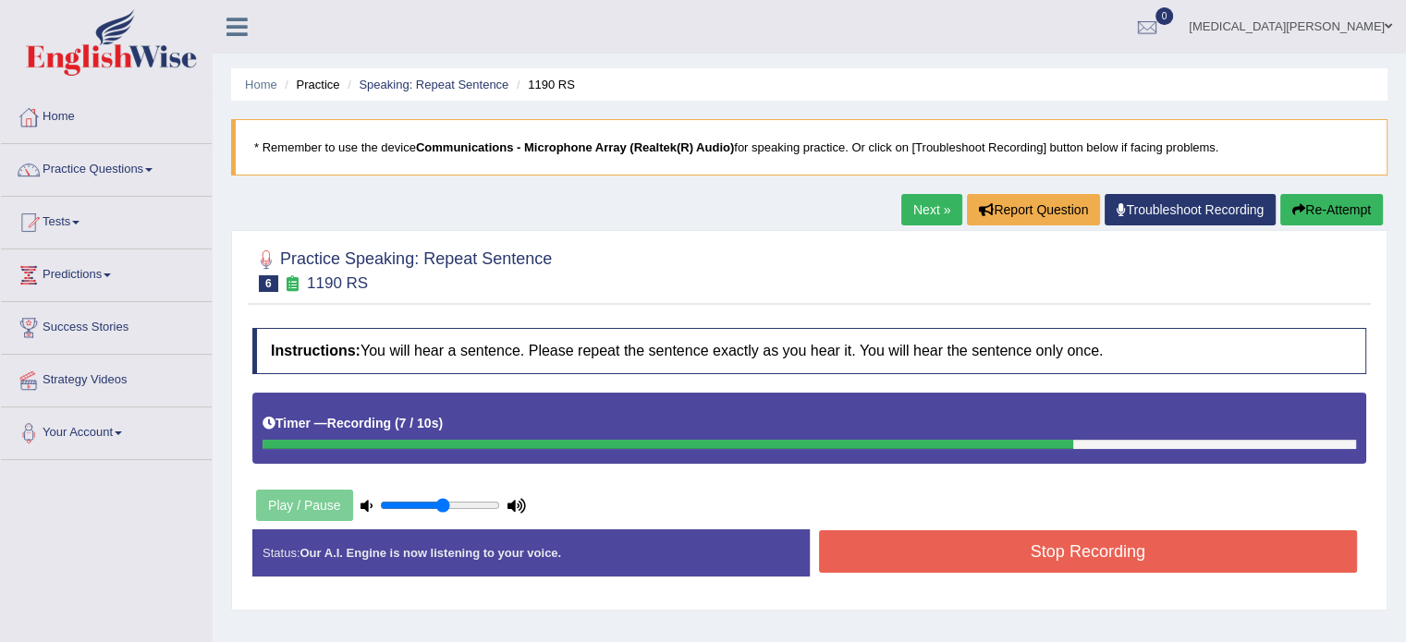
click at [884, 572] on div "Stop Recording" at bounding box center [1088, 554] width 557 height 47
click at [905, 549] on button "Stop Recording" at bounding box center [1088, 552] width 539 height 43
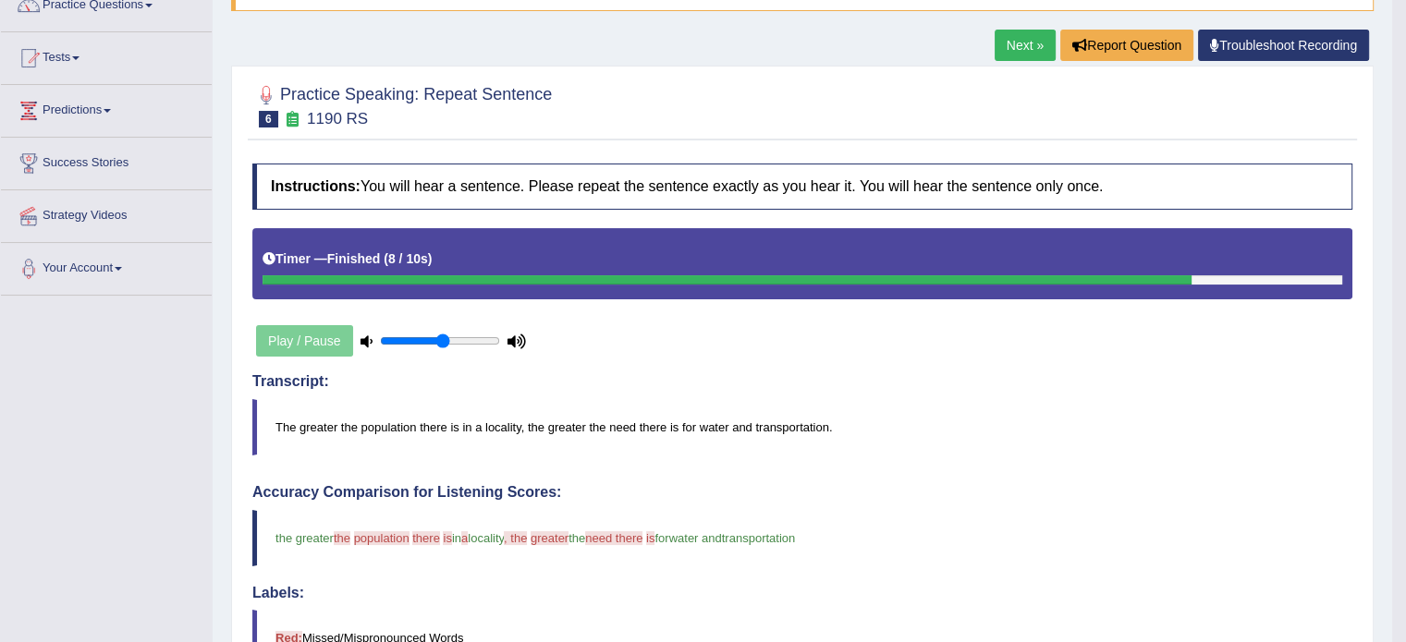
scroll to position [163, 0]
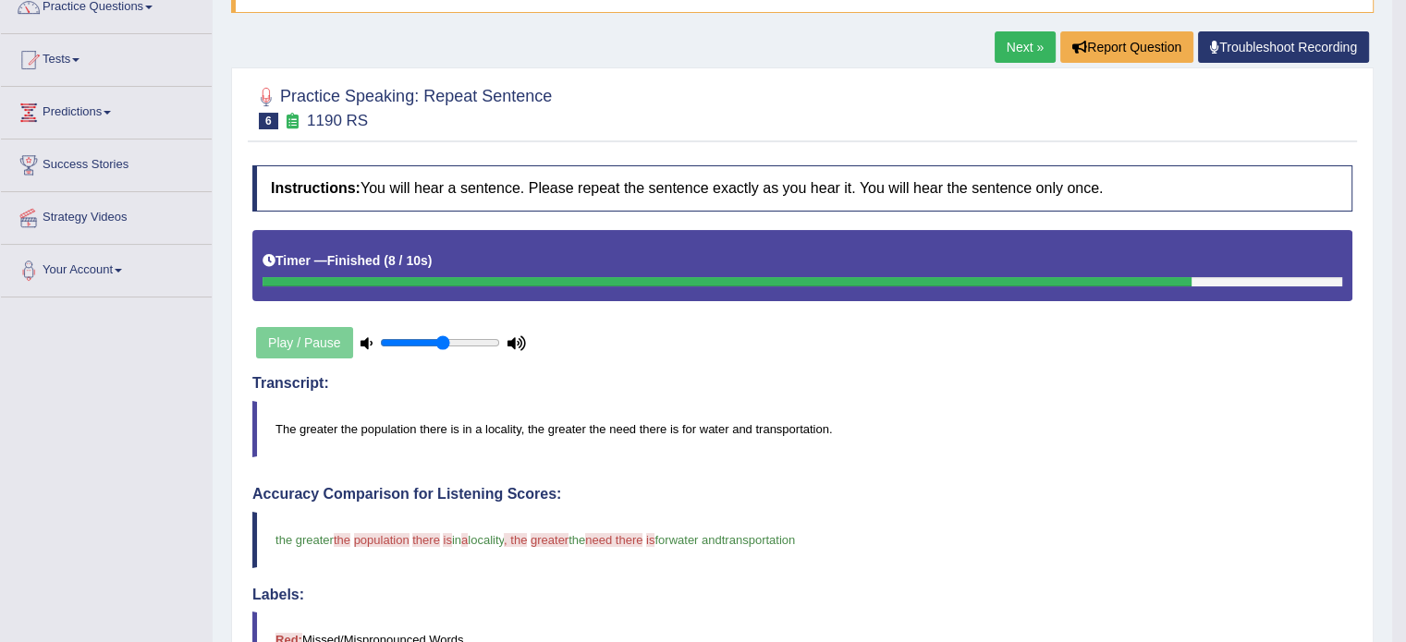
click at [1028, 49] on link "Next »" at bounding box center [1025, 46] width 61 height 31
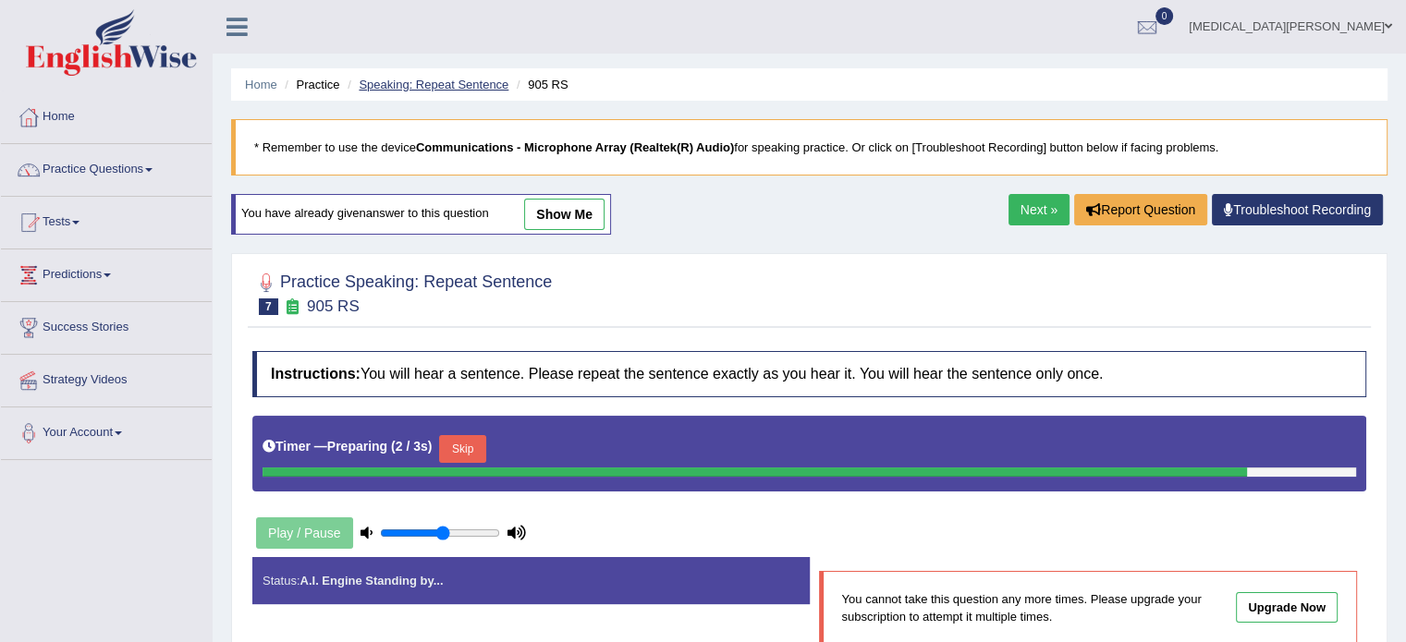
click at [431, 83] on link "Speaking: Repeat Sentence" at bounding box center [434, 85] width 150 height 14
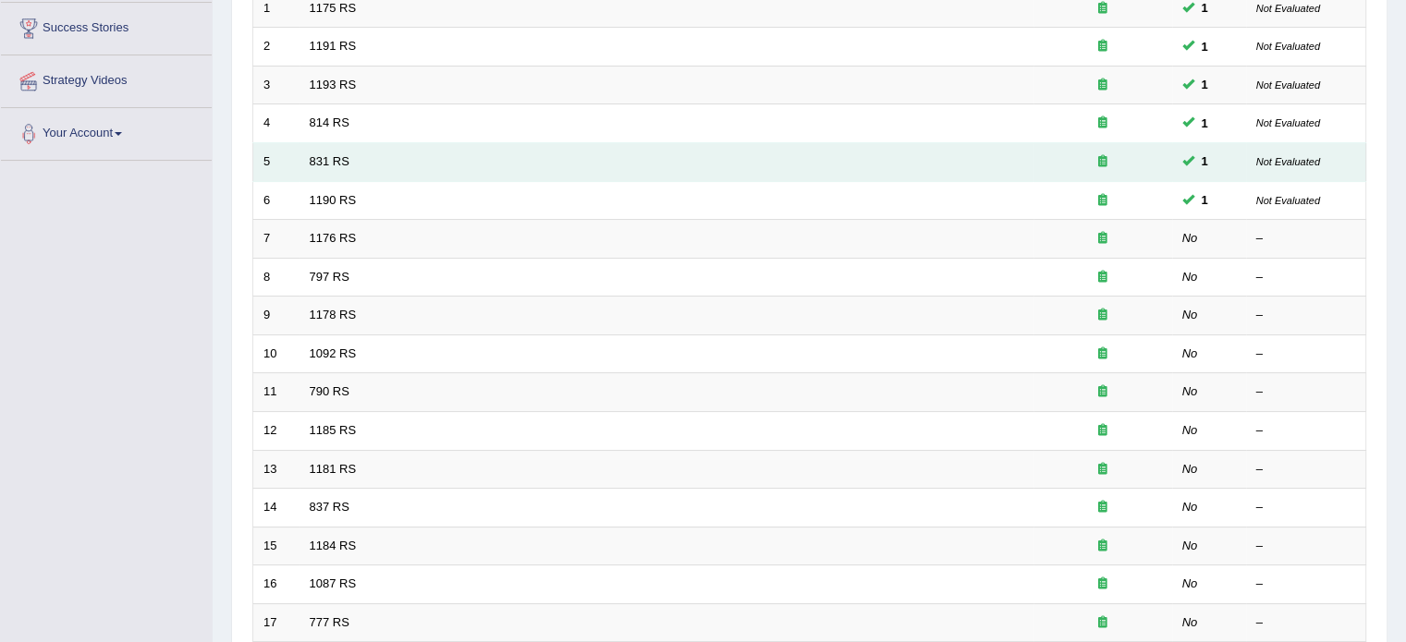
scroll to position [299, 0]
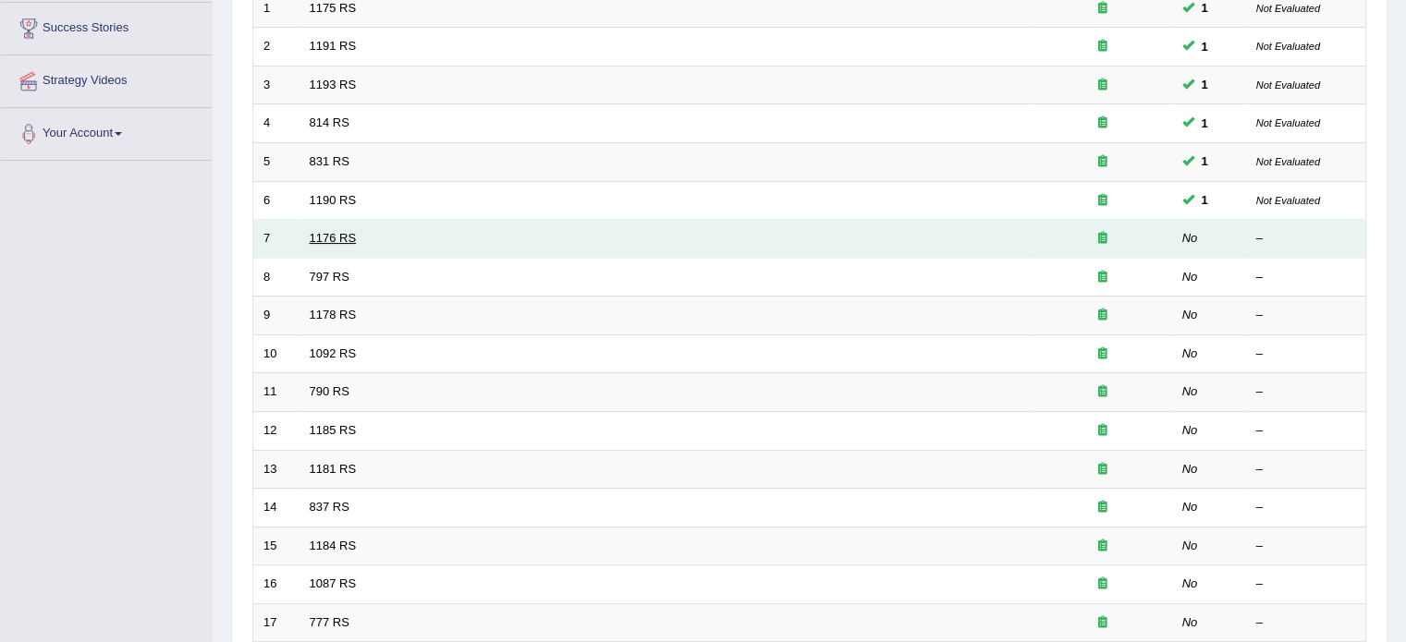
click at [325, 234] on link "1176 RS" at bounding box center [333, 238] width 47 height 14
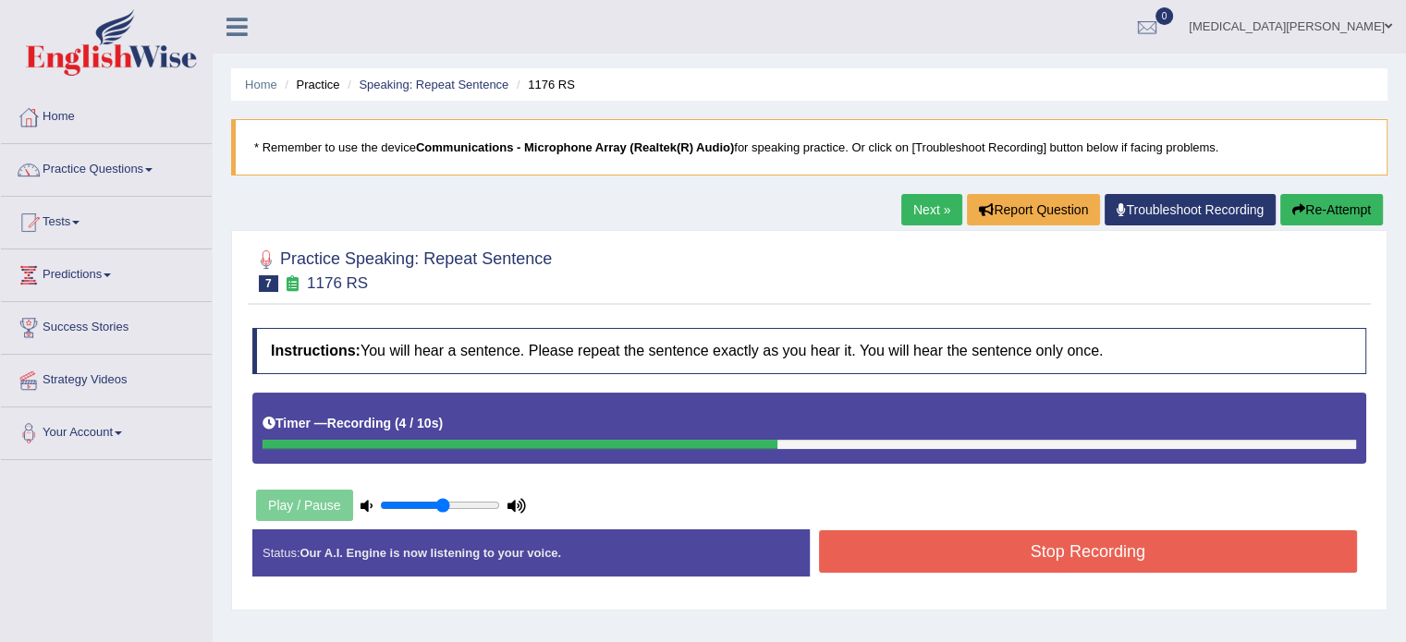
click at [898, 553] on button "Stop Recording" at bounding box center [1088, 552] width 539 height 43
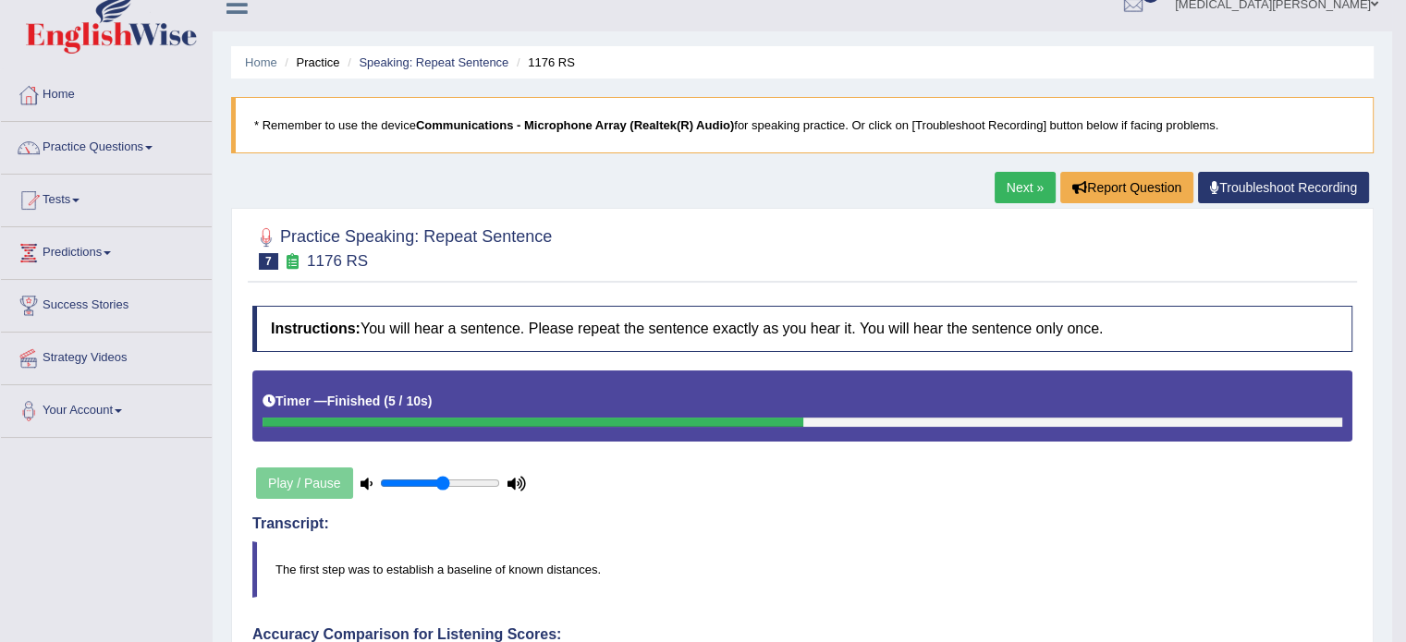
scroll to position [6, 0]
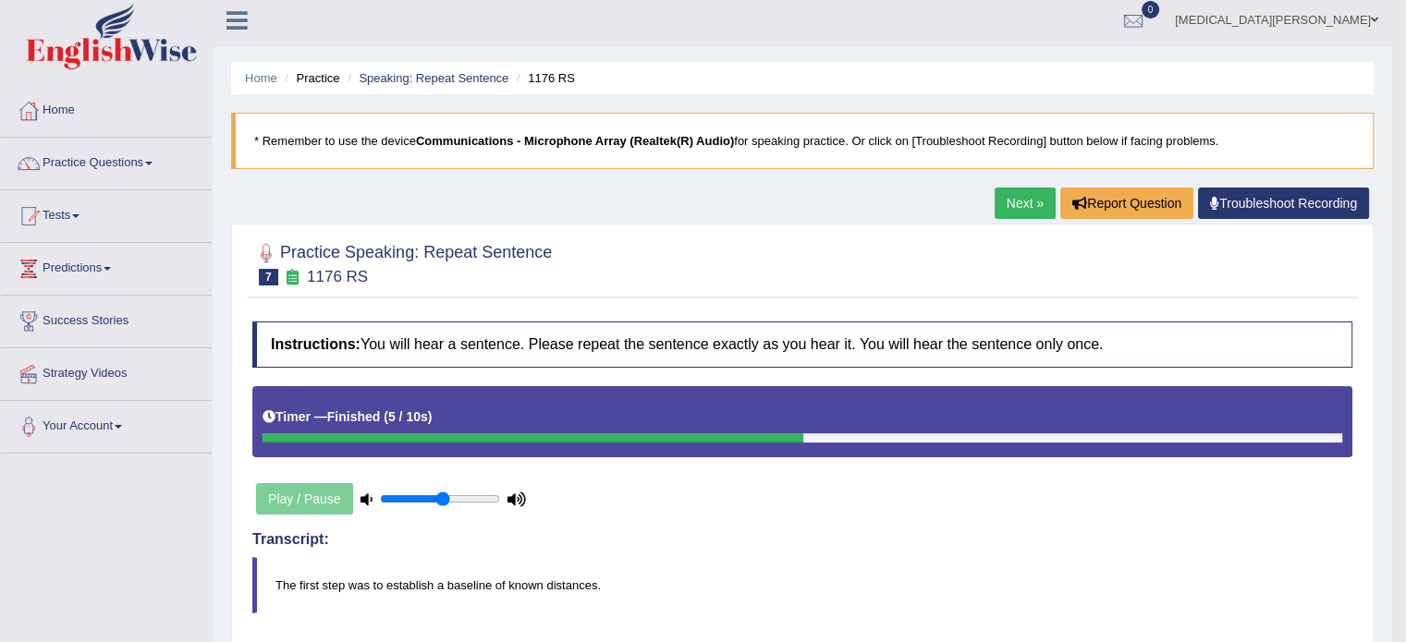
click at [1020, 205] on link "Next »" at bounding box center [1025, 203] width 61 height 31
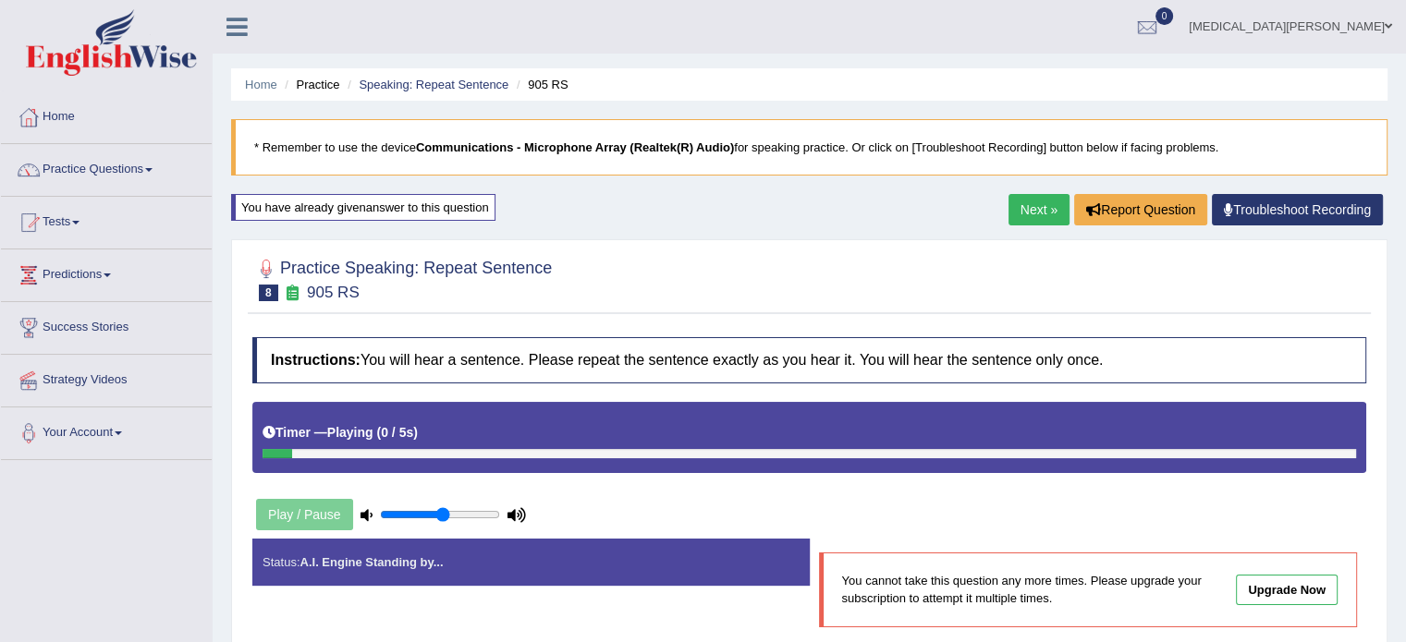
click at [1021, 210] on link "Next »" at bounding box center [1038, 209] width 61 height 31
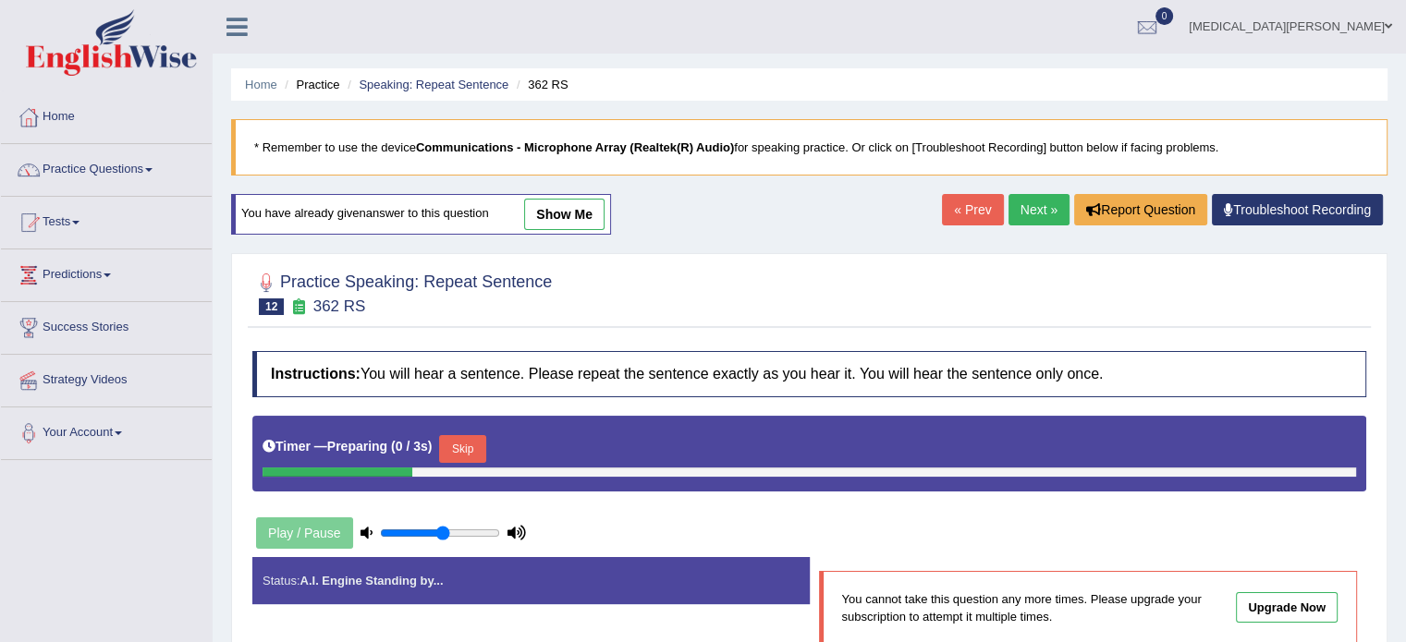
click at [1021, 210] on link "Next »" at bounding box center [1038, 209] width 61 height 31
click at [1021, 210] on link "« Prev" at bounding box center [1038, 209] width 61 height 31
click at [1021, 210] on link "Next »" at bounding box center [1038, 209] width 61 height 31
click at [1021, 210] on link "« Prev" at bounding box center [1038, 209] width 61 height 31
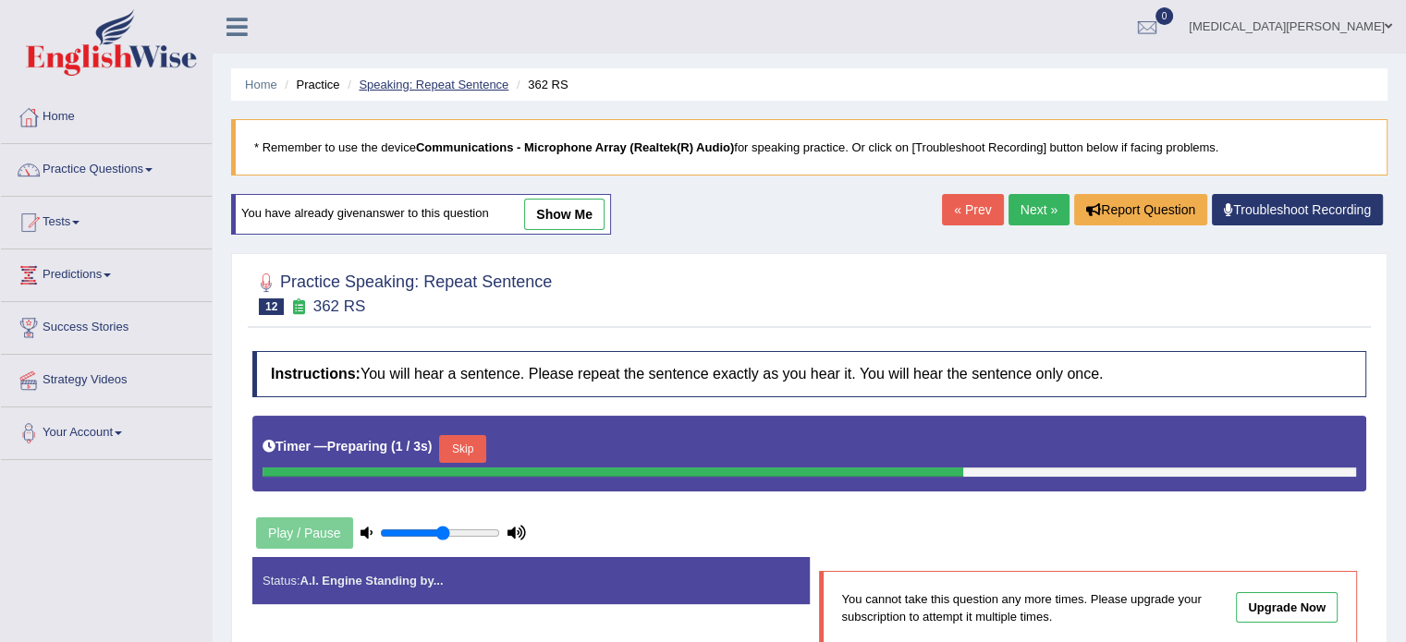
click at [431, 78] on link "Speaking: Repeat Sentence" at bounding box center [434, 85] width 150 height 14
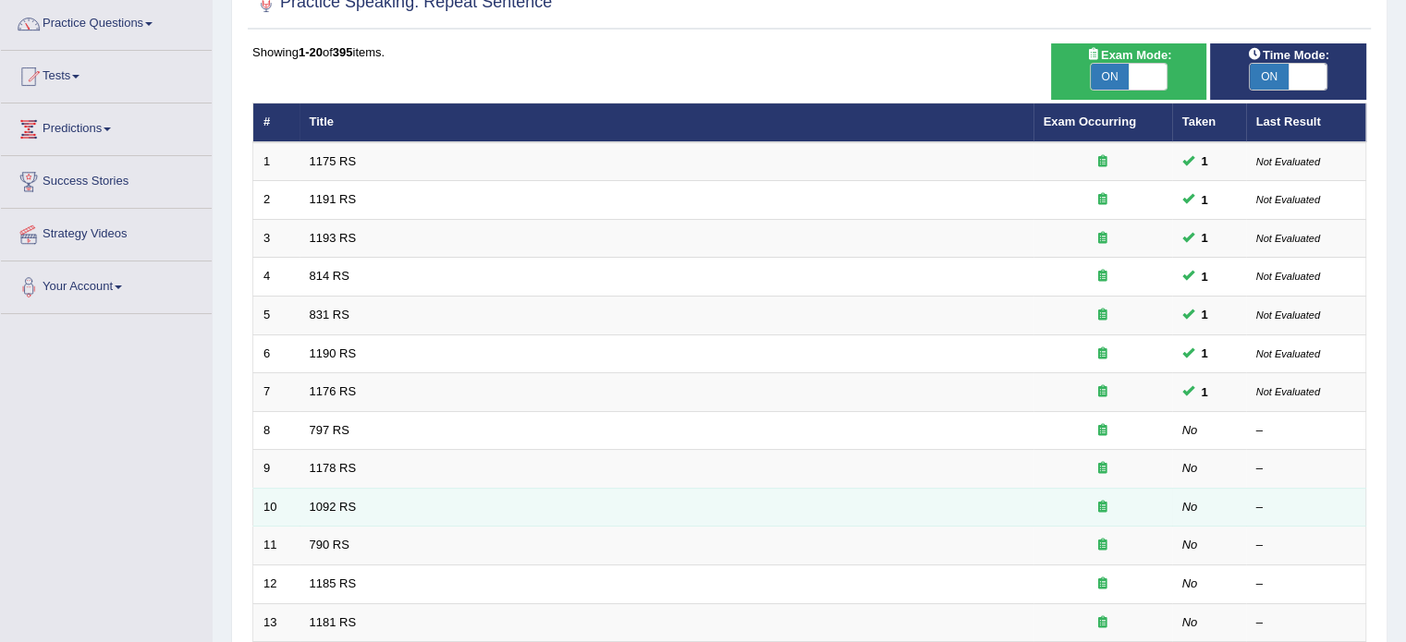
scroll to position [147, 0]
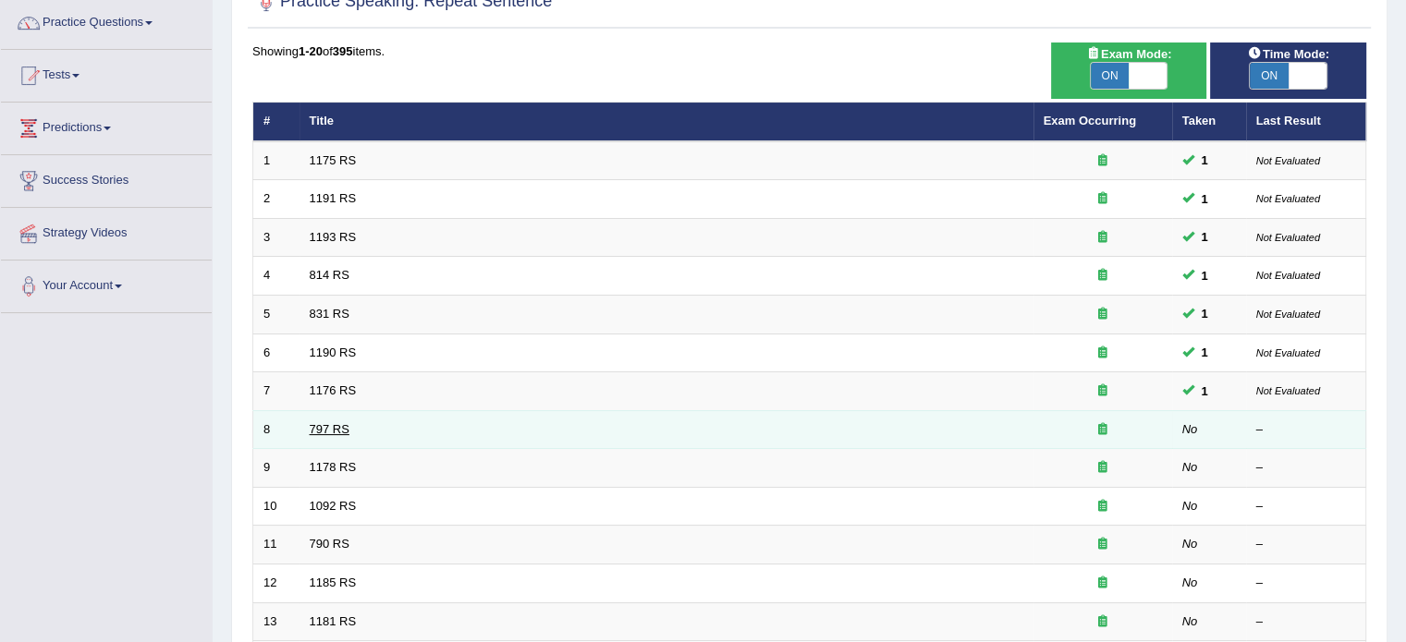
click at [324, 422] on link "797 RS" at bounding box center [330, 429] width 40 height 14
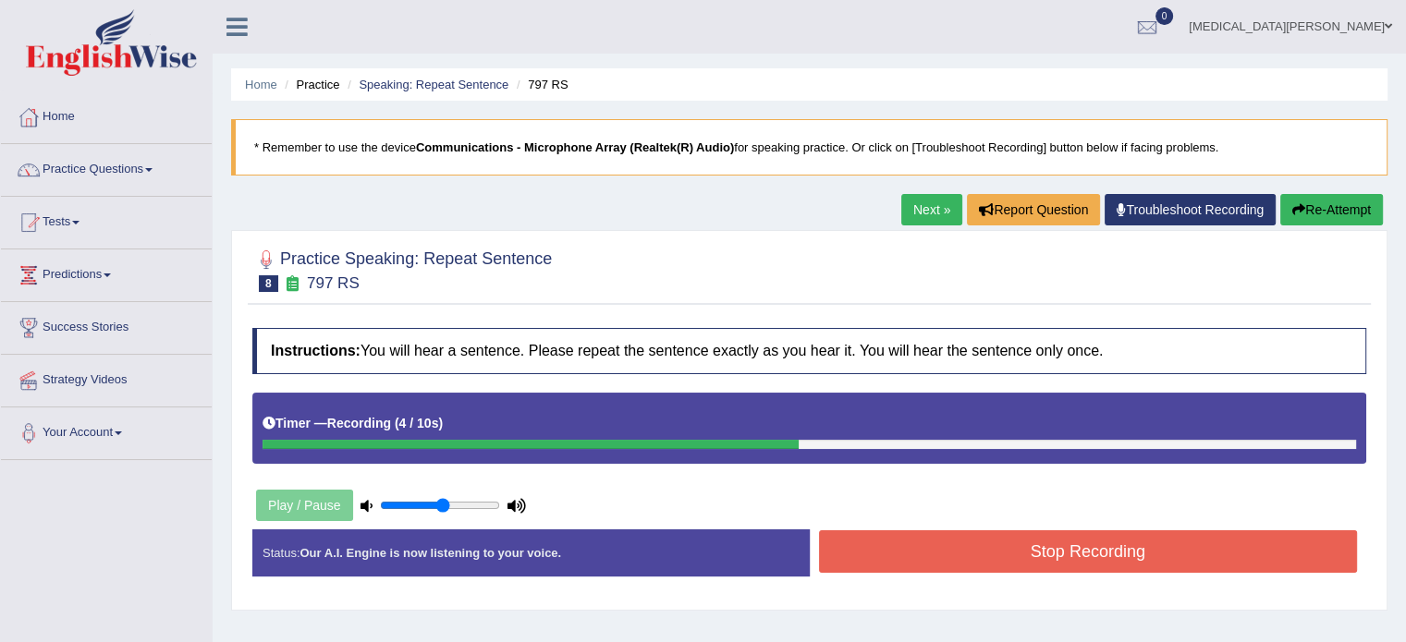
click at [886, 548] on button "Stop Recording" at bounding box center [1088, 552] width 539 height 43
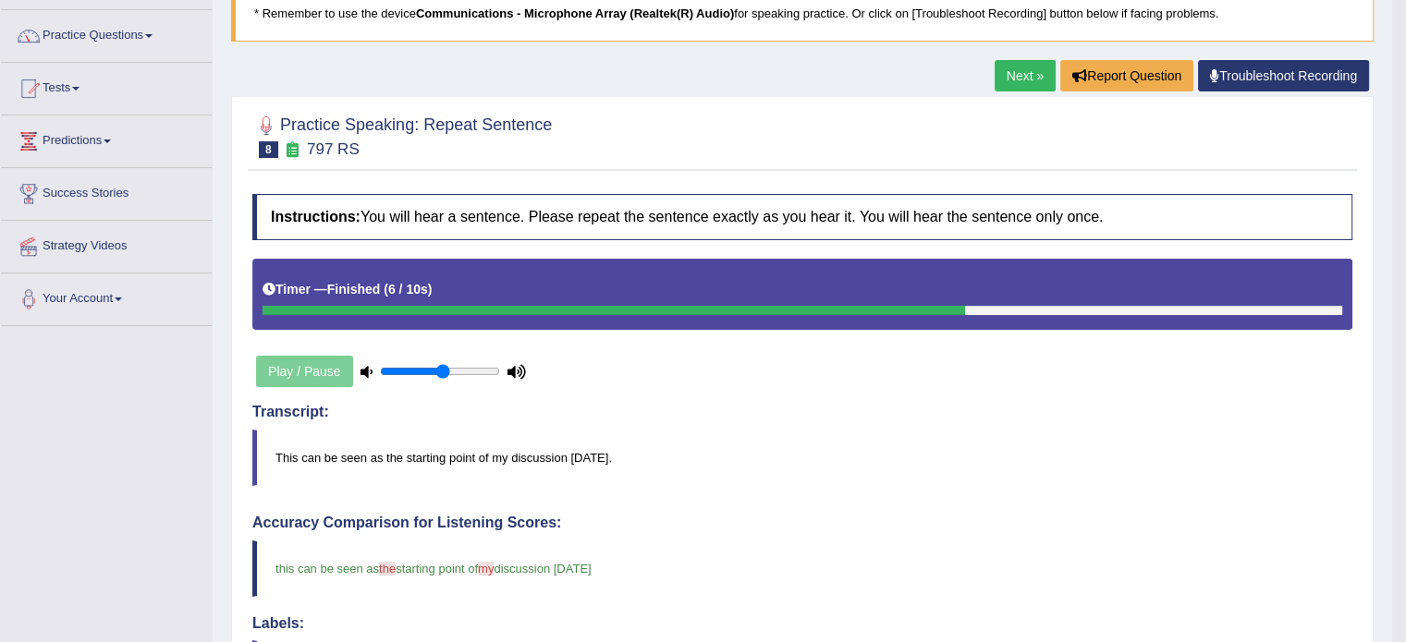
scroll to position [92, 0]
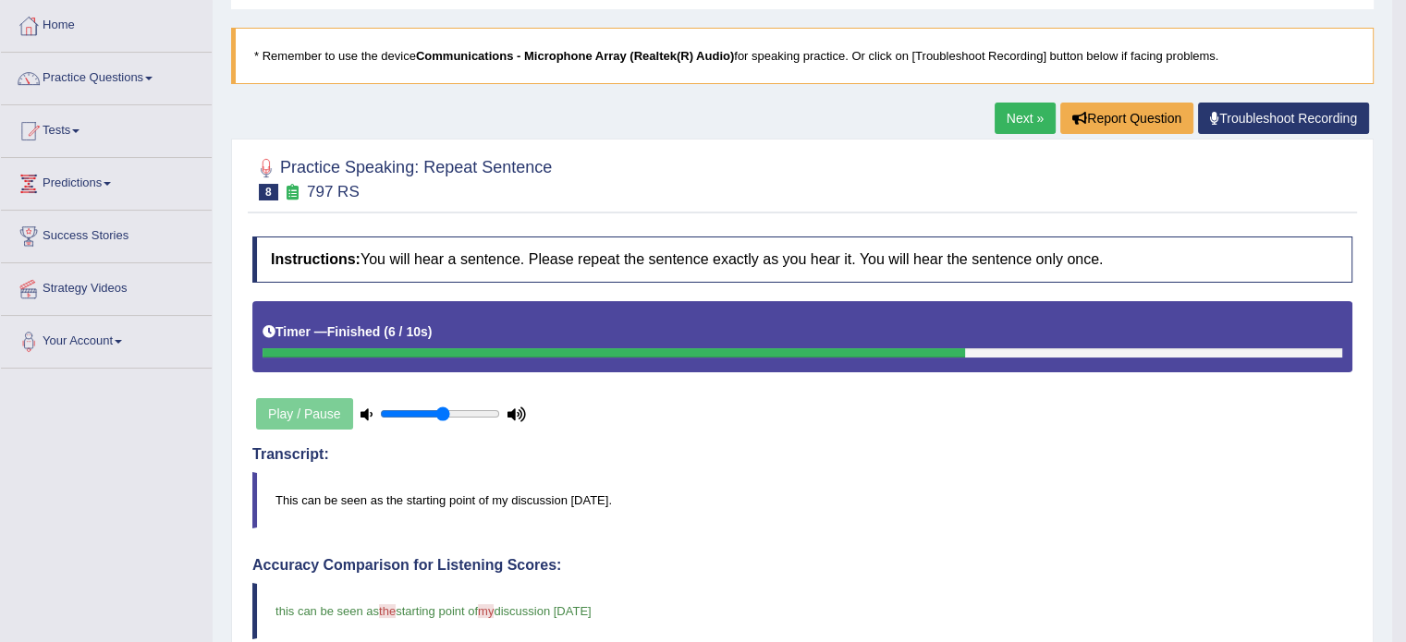
click at [1022, 111] on link "Next »" at bounding box center [1025, 118] width 61 height 31
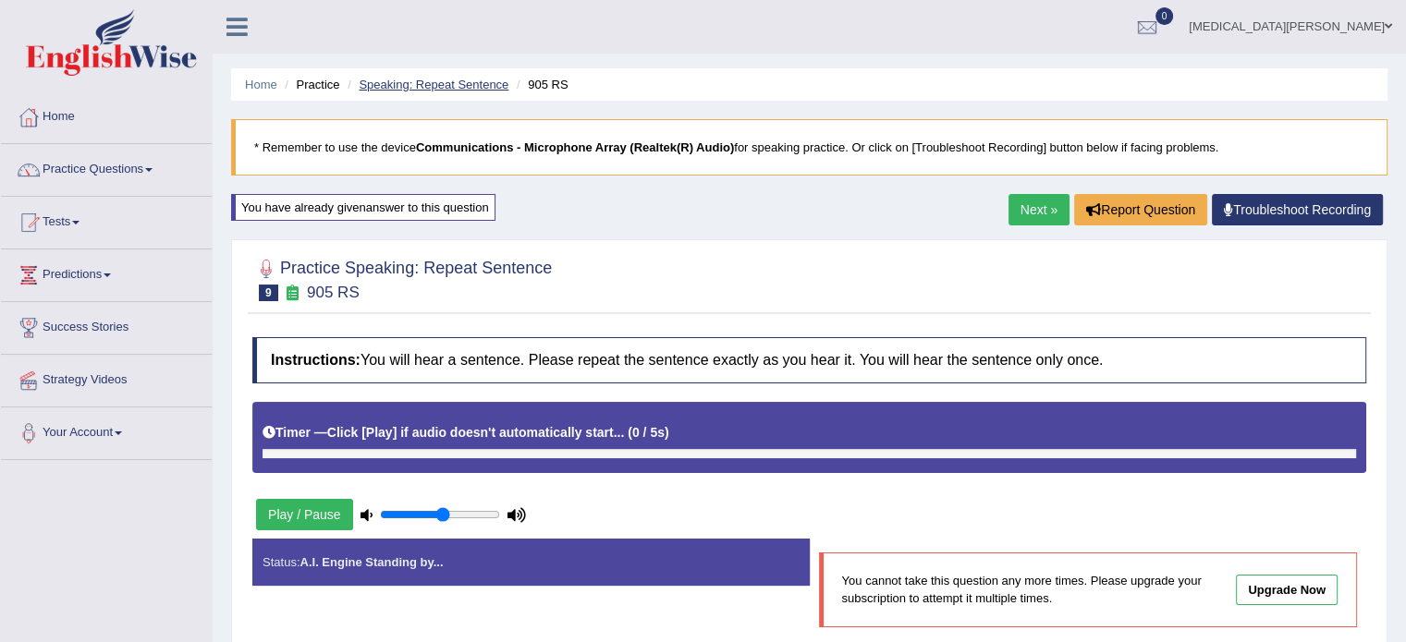
click at [447, 90] on link "Speaking: Repeat Sentence" at bounding box center [434, 85] width 150 height 14
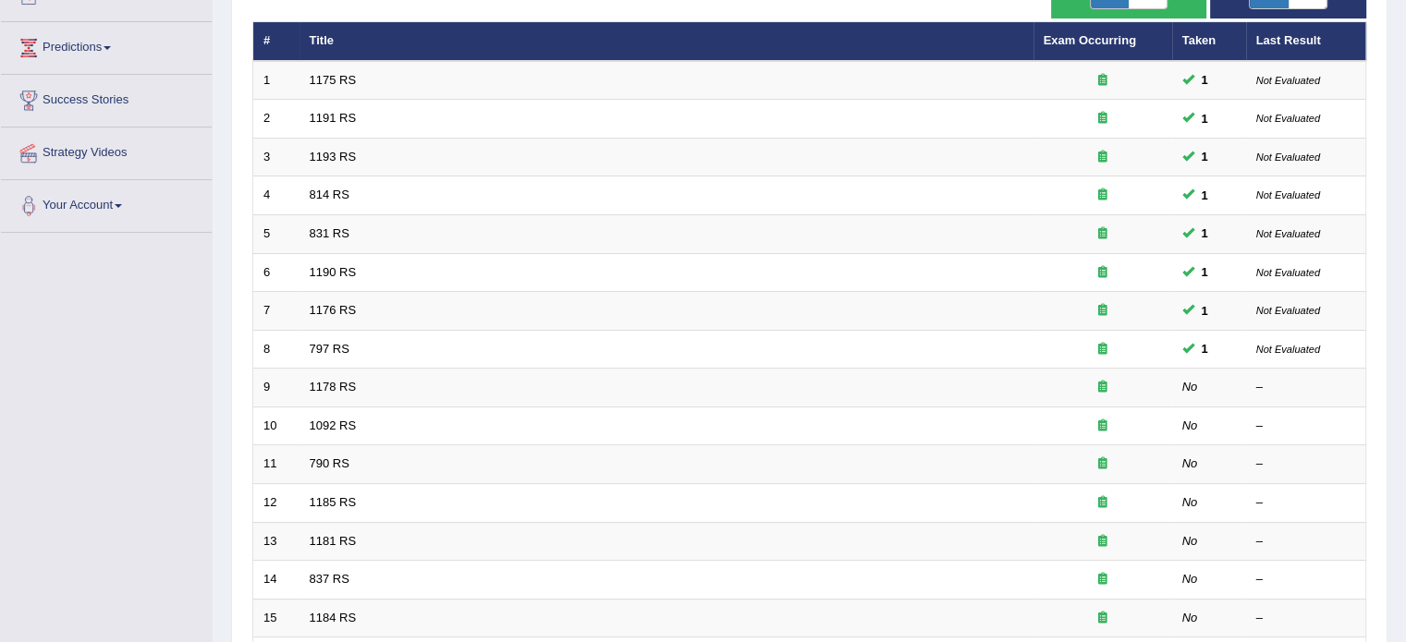
scroll to position [228, 0]
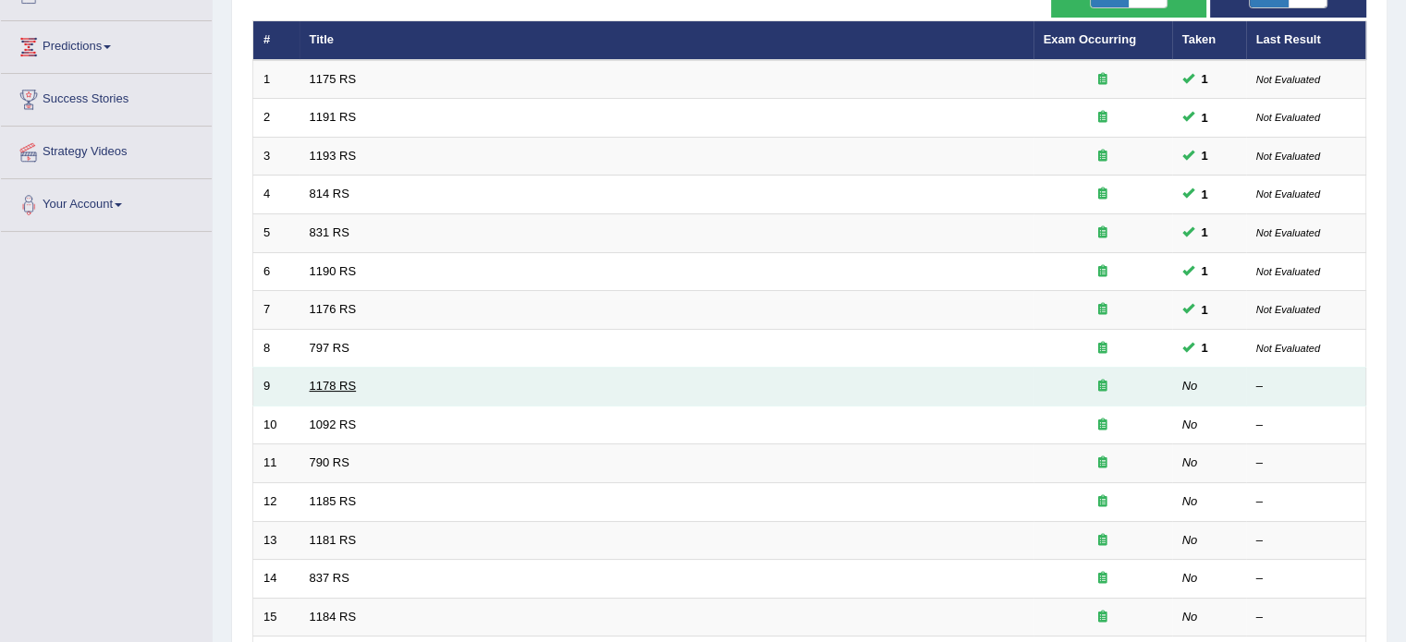
click at [322, 380] on link "1178 RS" at bounding box center [333, 386] width 47 height 14
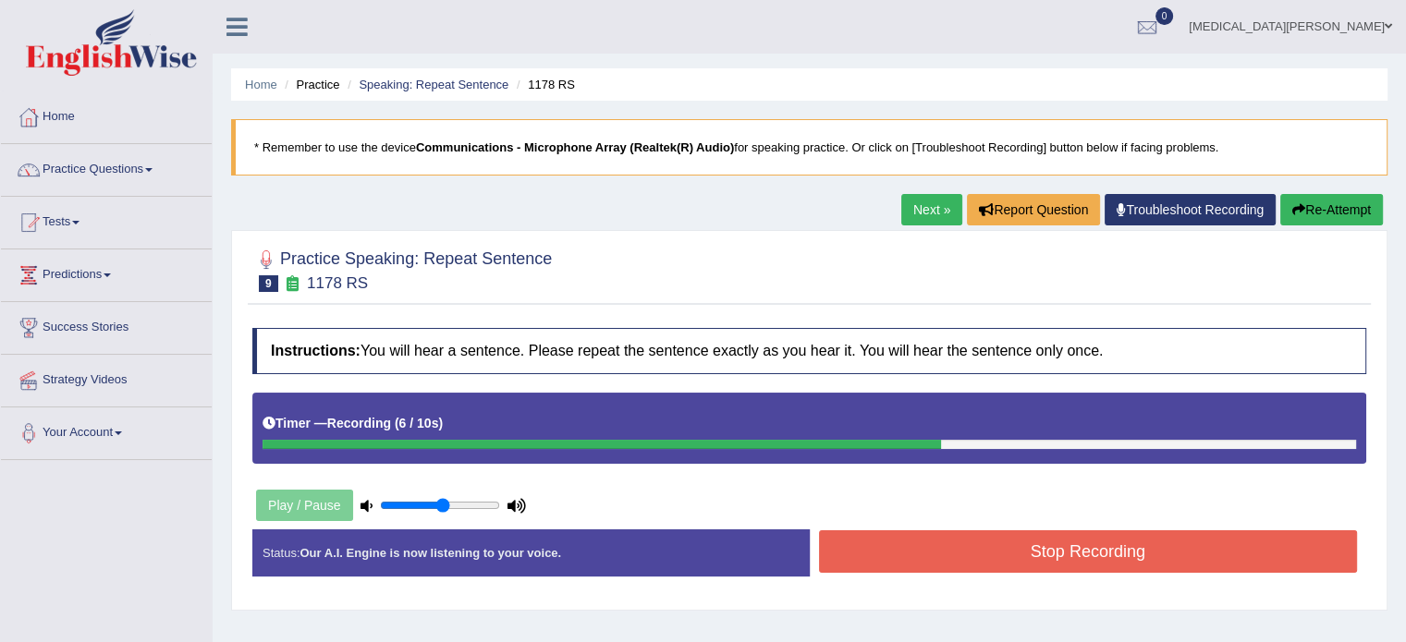
click at [962, 545] on button "Stop Recording" at bounding box center [1088, 552] width 539 height 43
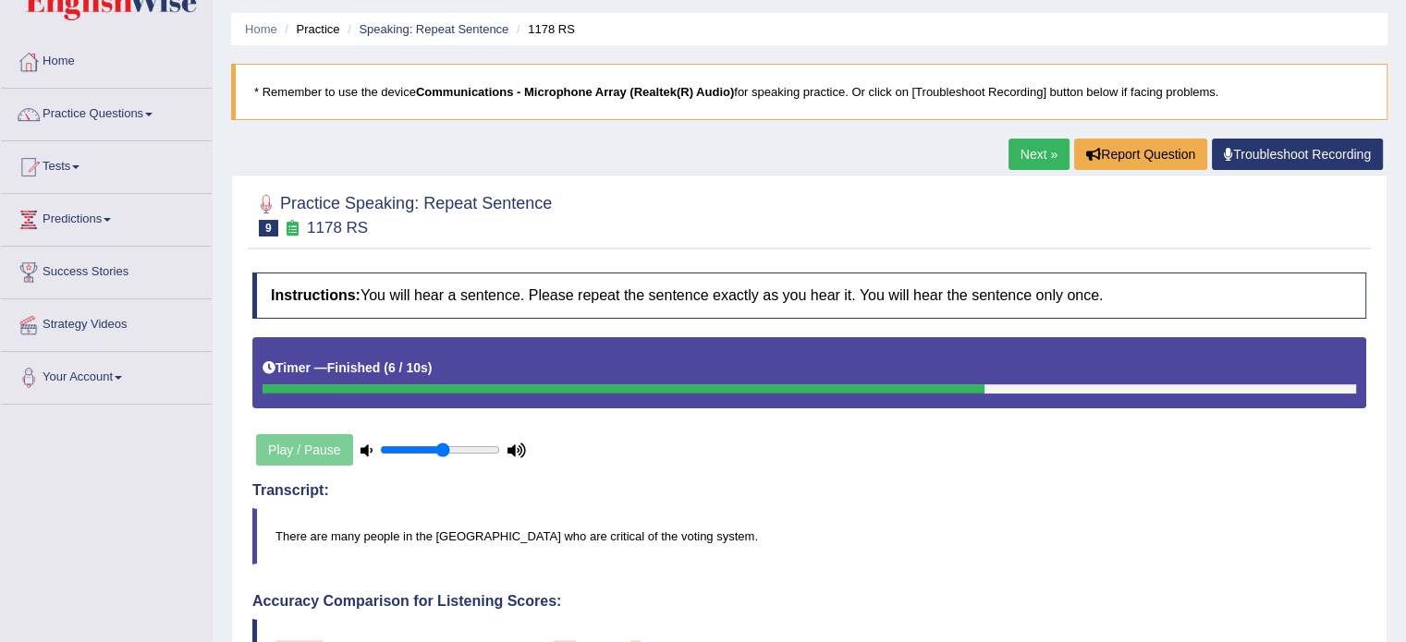
scroll to position [55, 0]
click at [469, 22] on link "Speaking: Repeat Sentence" at bounding box center [434, 29] width 150 height 14
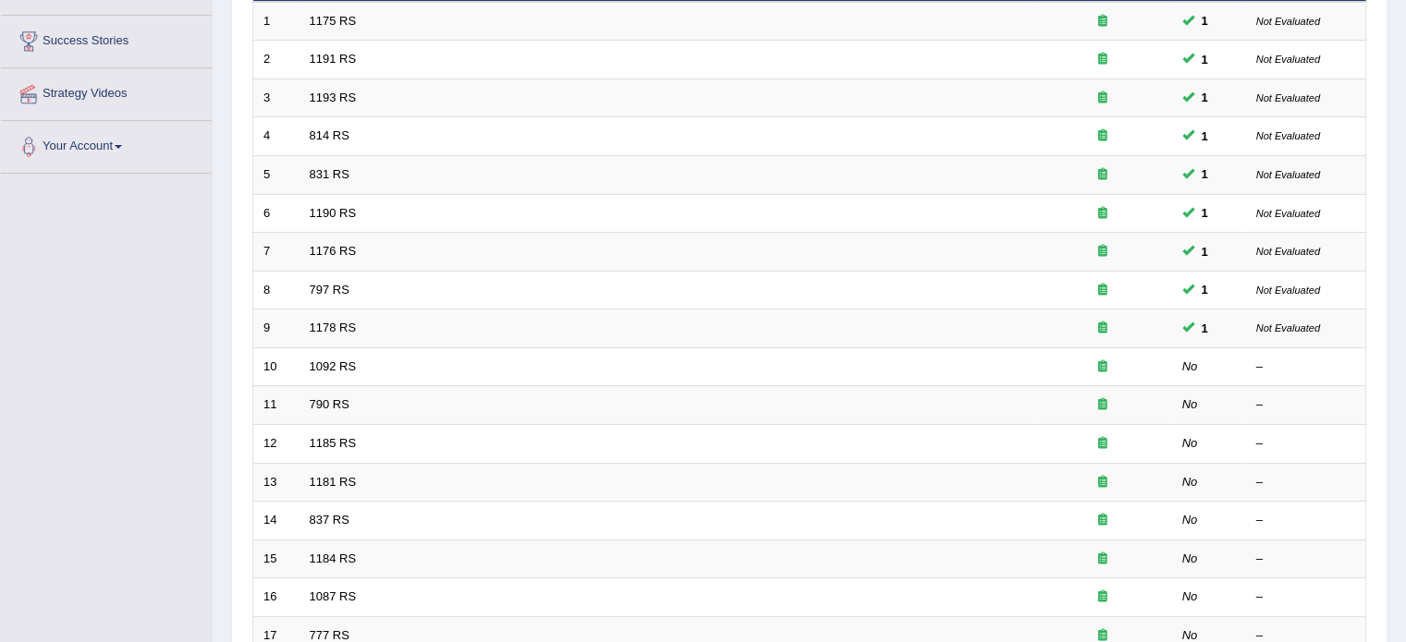
scroll to position [287, 0]
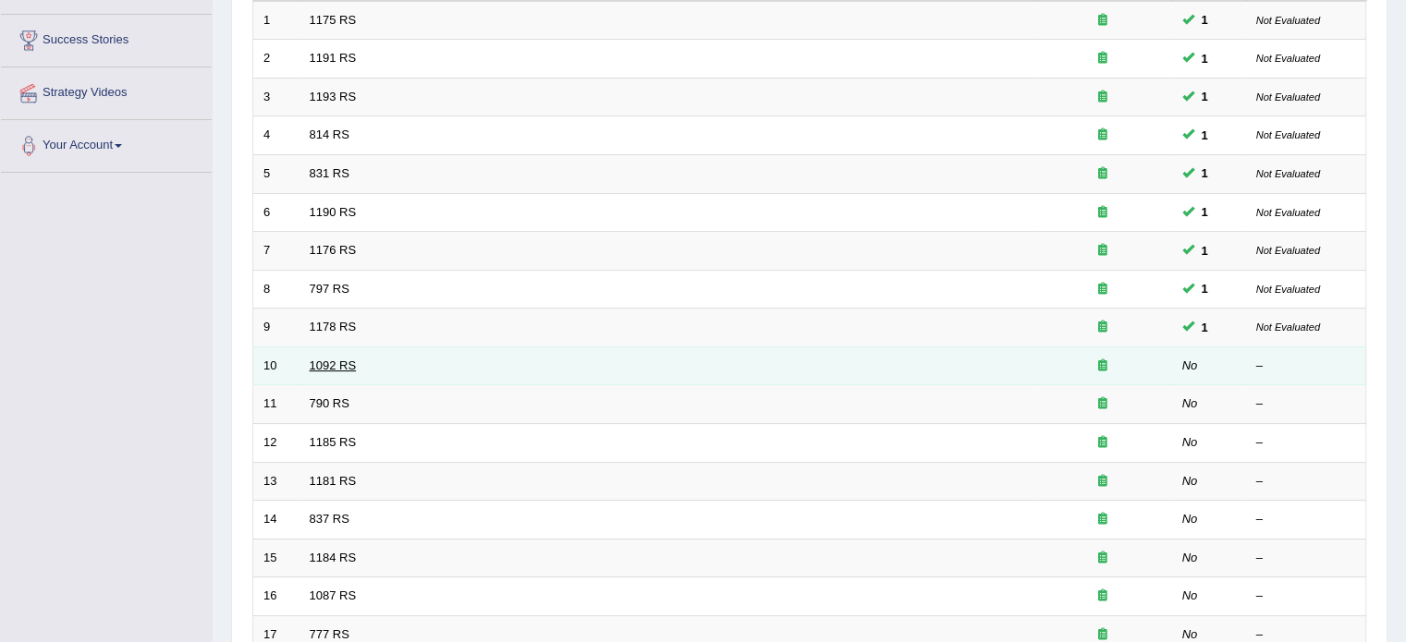
click at [310, 369] on link "1092 RS" at bounding box center [333, 366] width 47 height 14
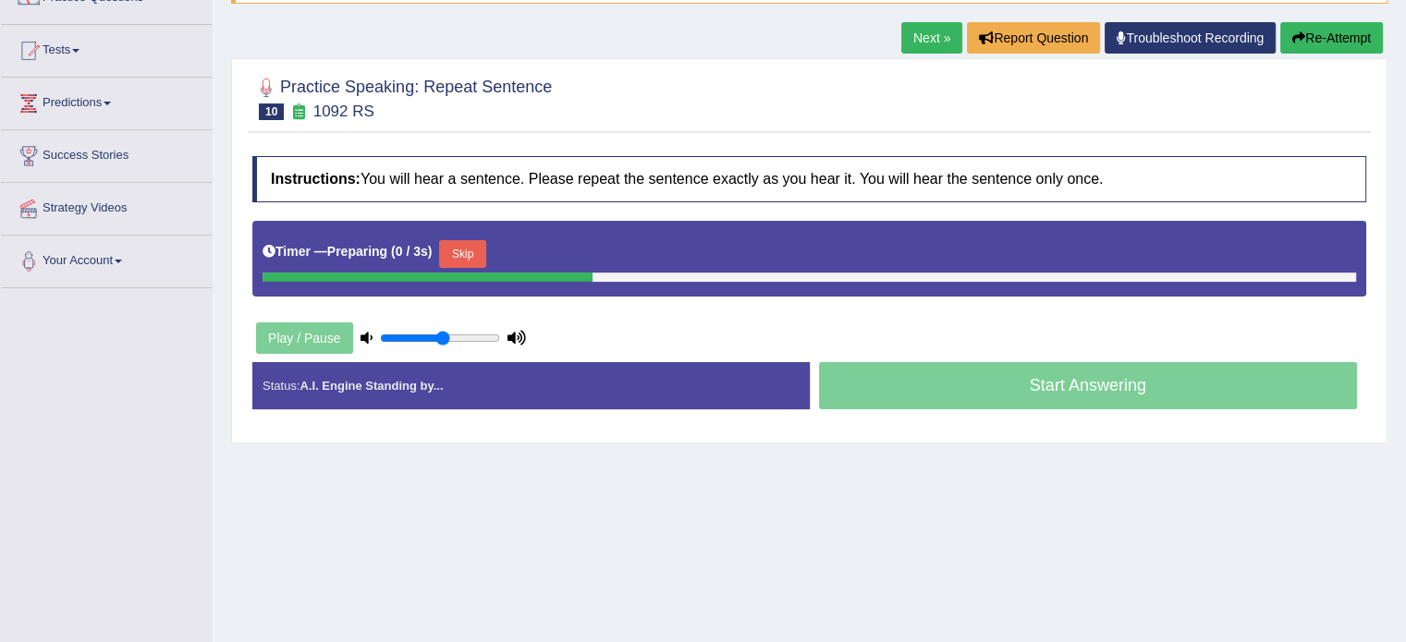
scroll to position [179, 0]
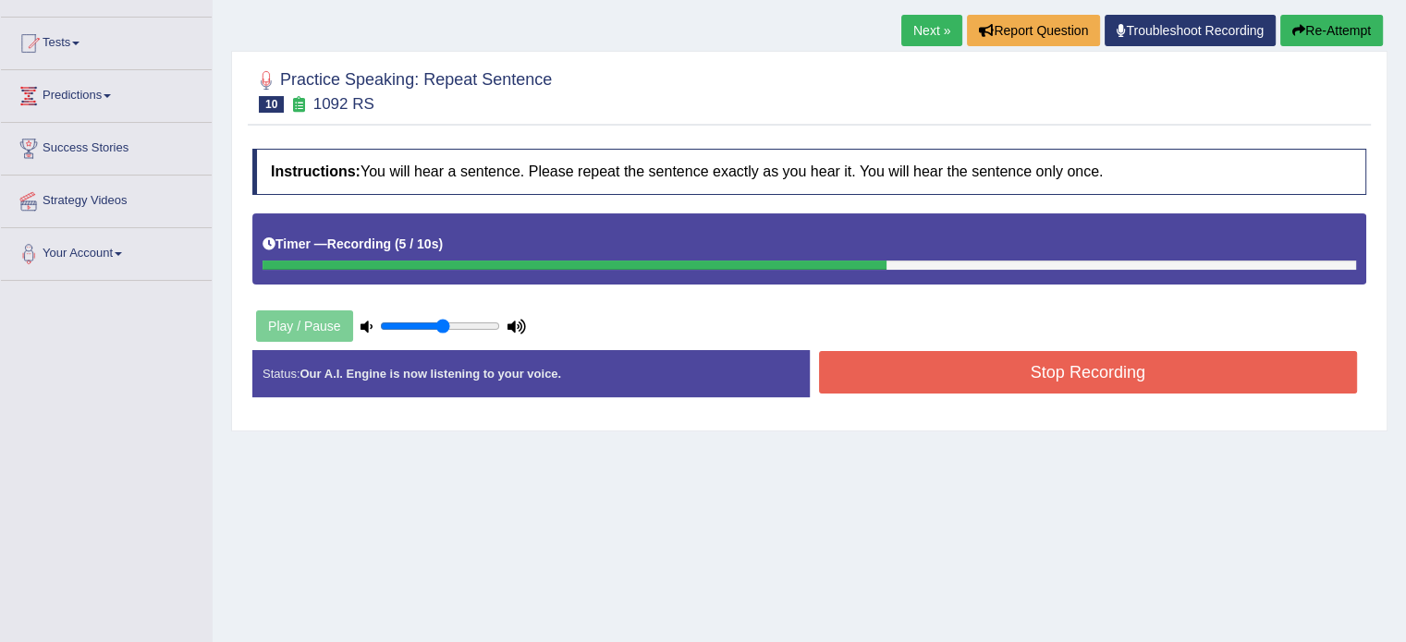
click at [1053, 362] on button "Stop Recording" at bounding box center [1088, 372] width 539 height 43
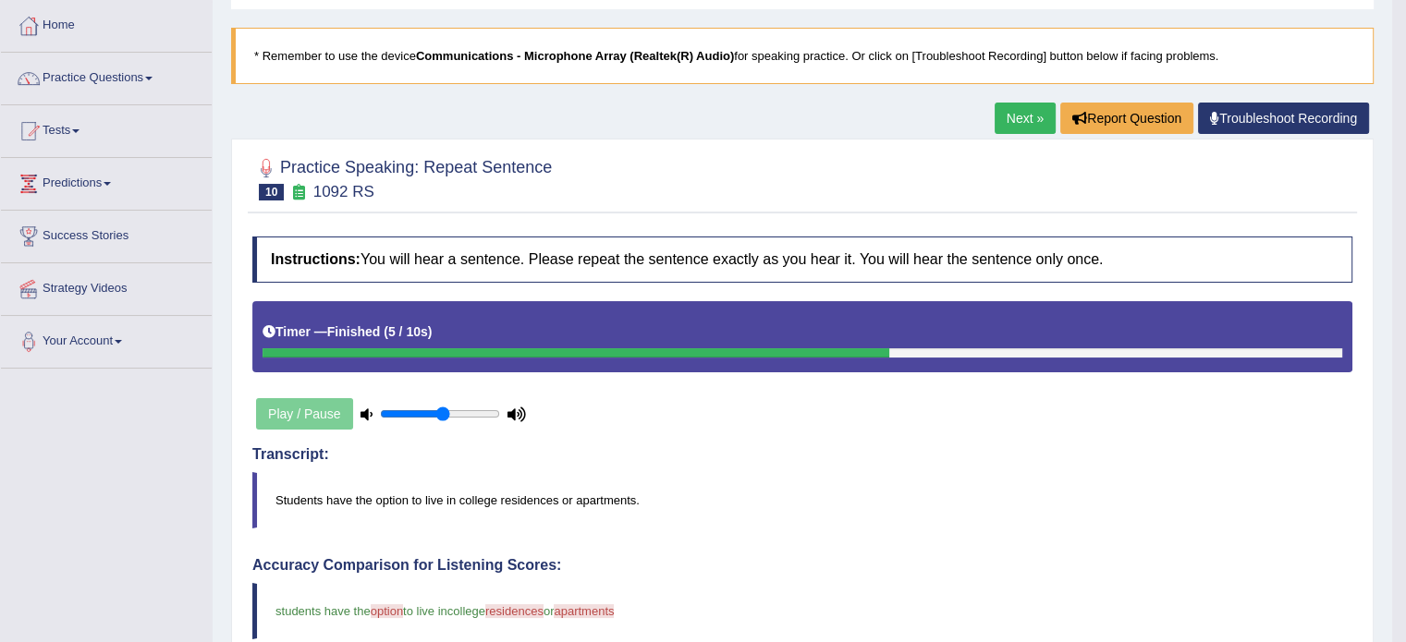
scroll to position [0, 0]
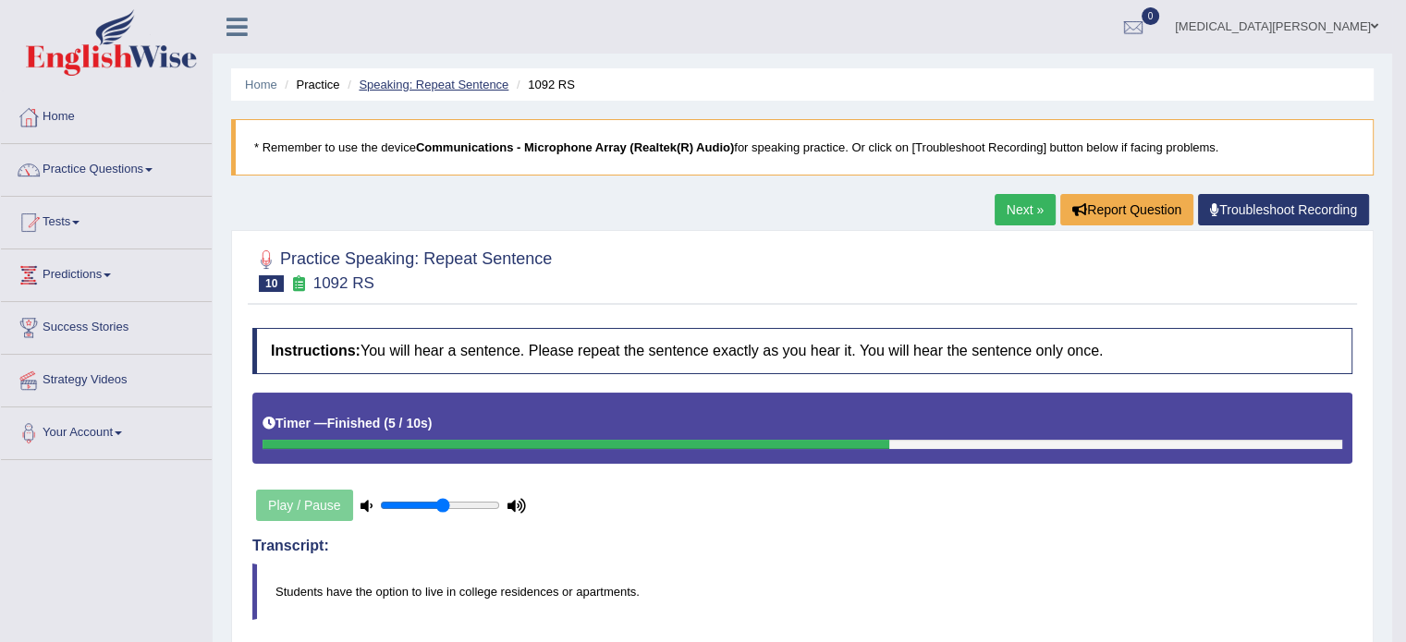
click at [418, 80] on link "Speaking: Repeat Sentence" at bounding box center [434, 85] width 150 height 14
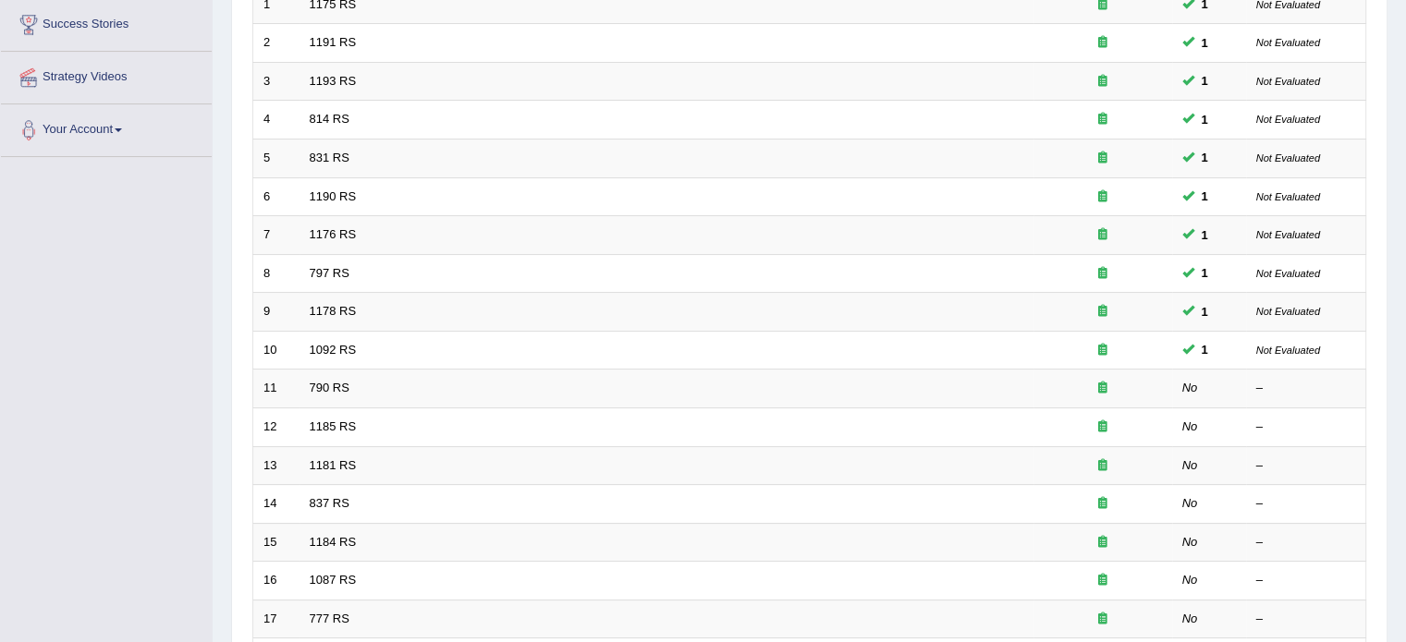
scroll to position [336, 0]
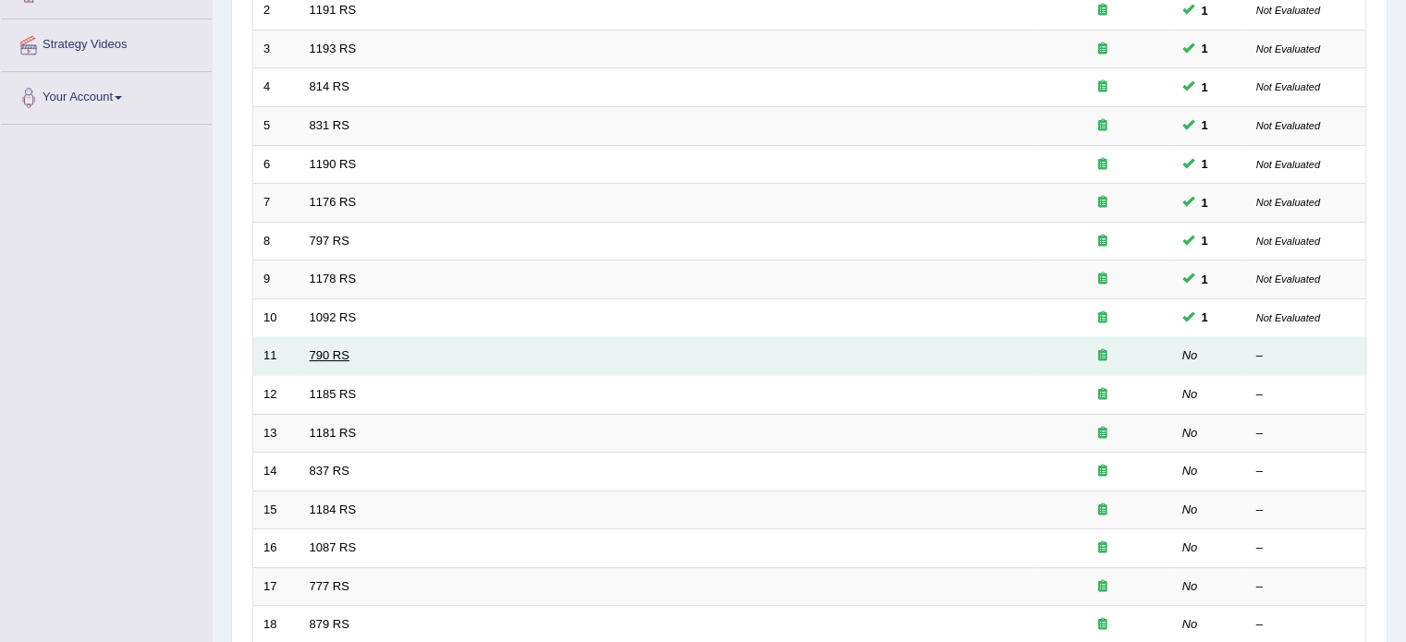
click at [311, 355] on link "790 RS" at bounding box center [330, 355] width 40 height 14
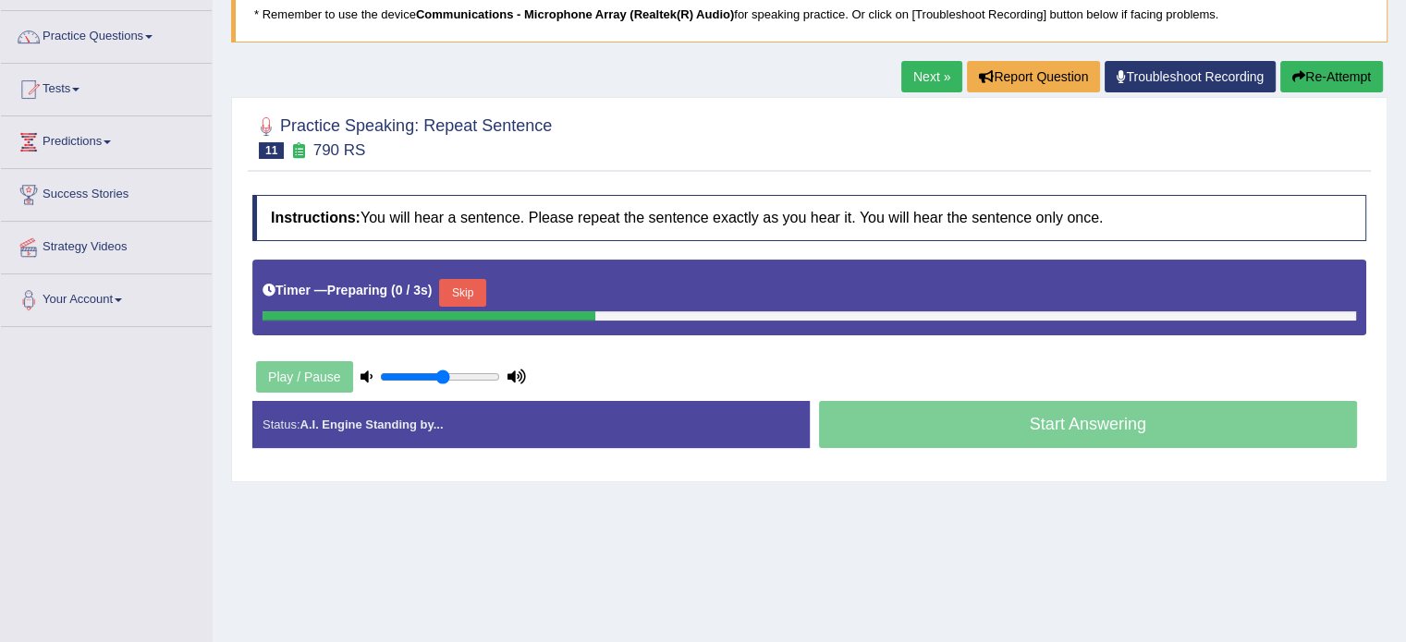
scroll to position [192, 0]
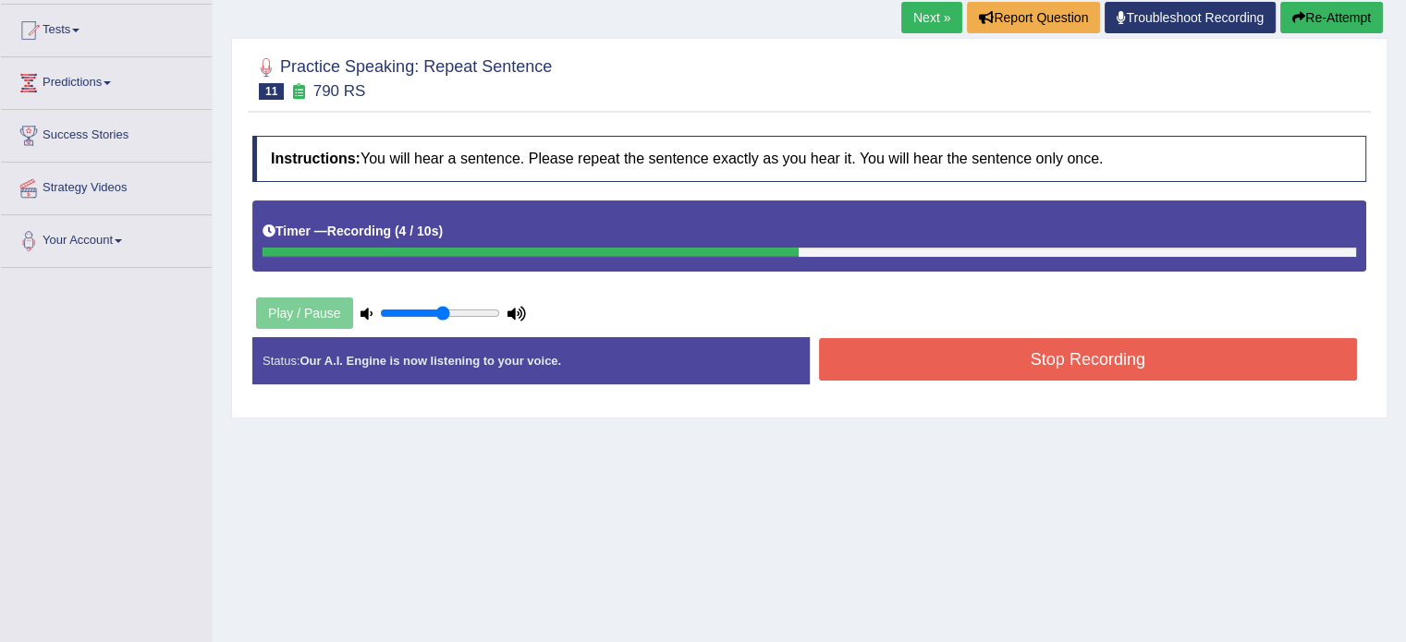
click at [981, 352] on button "Stop Recording" at bounding box center [1088, 359] width 539 height 43
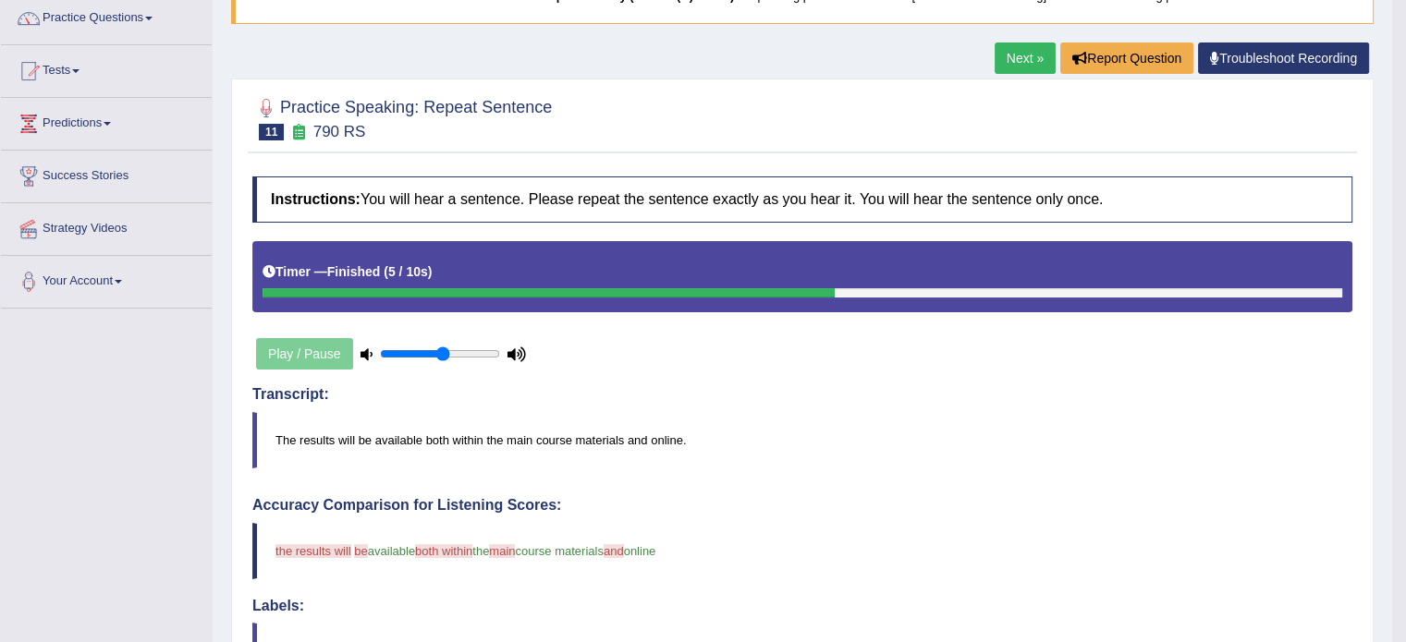
scroll to position [0, 0]
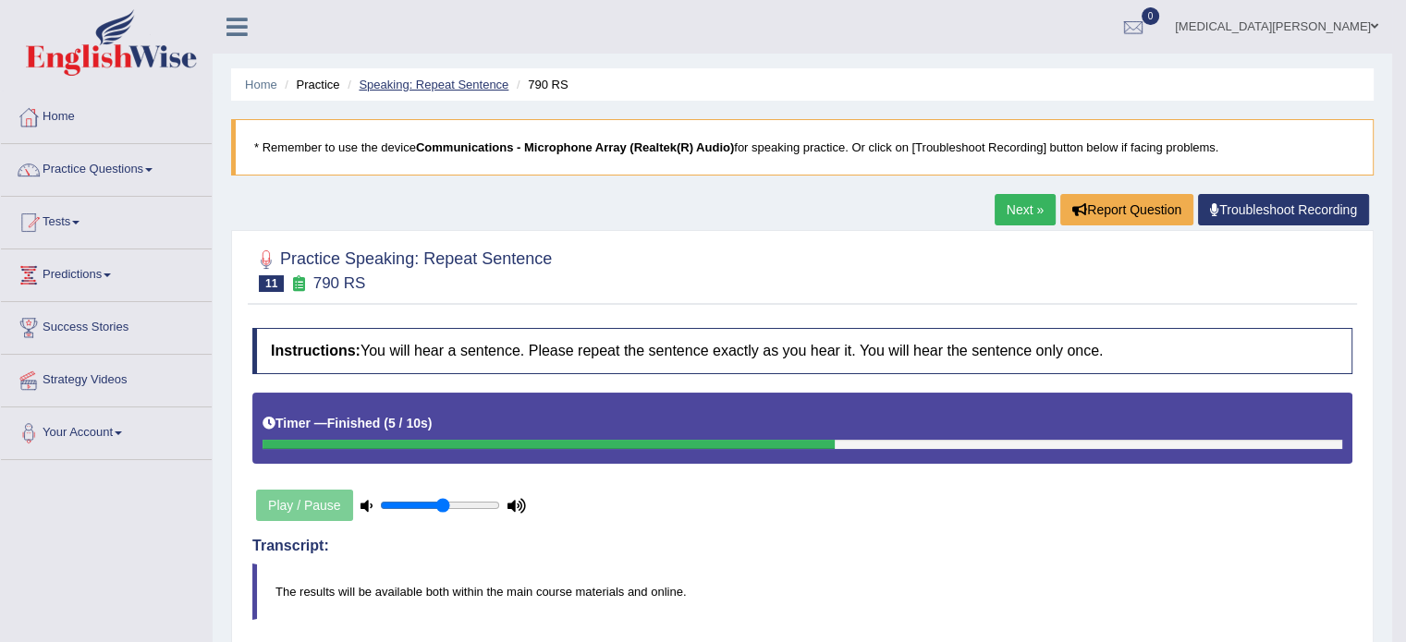
click at [412, 84] on link "Speaking: Repeat Sentence" at bounding box center [434, 85] width 150 height 14
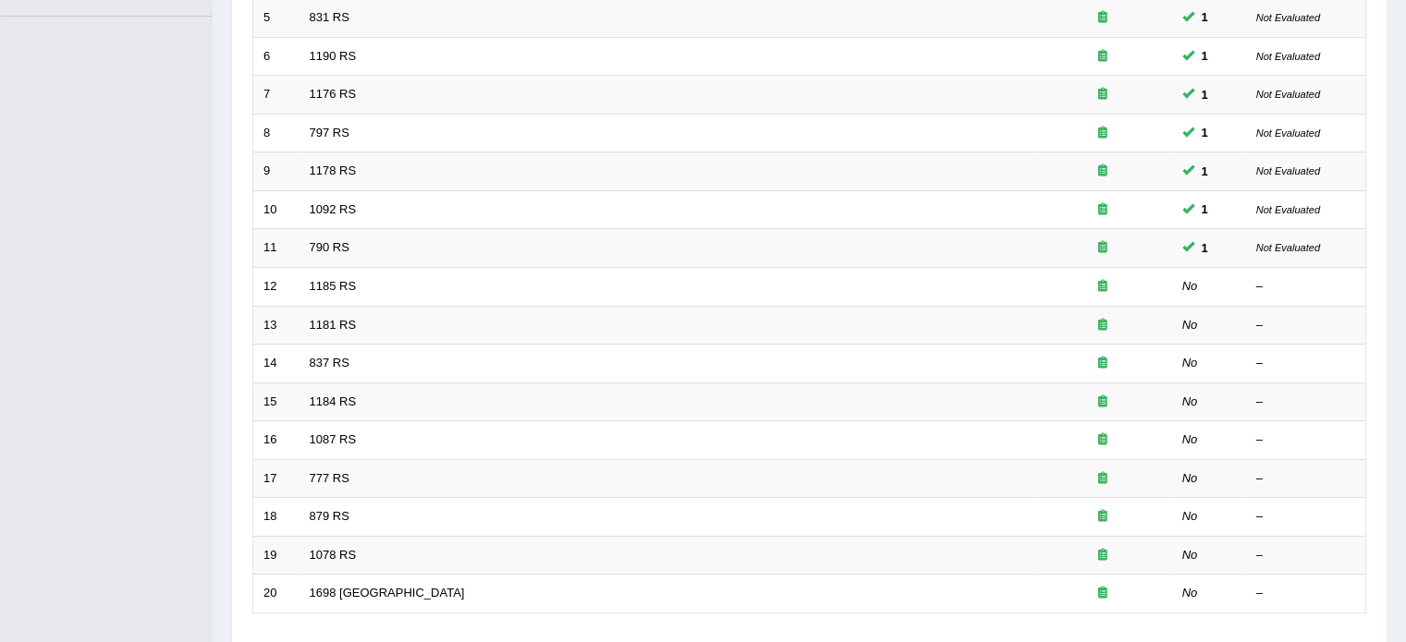
scroll to position [458, 0]
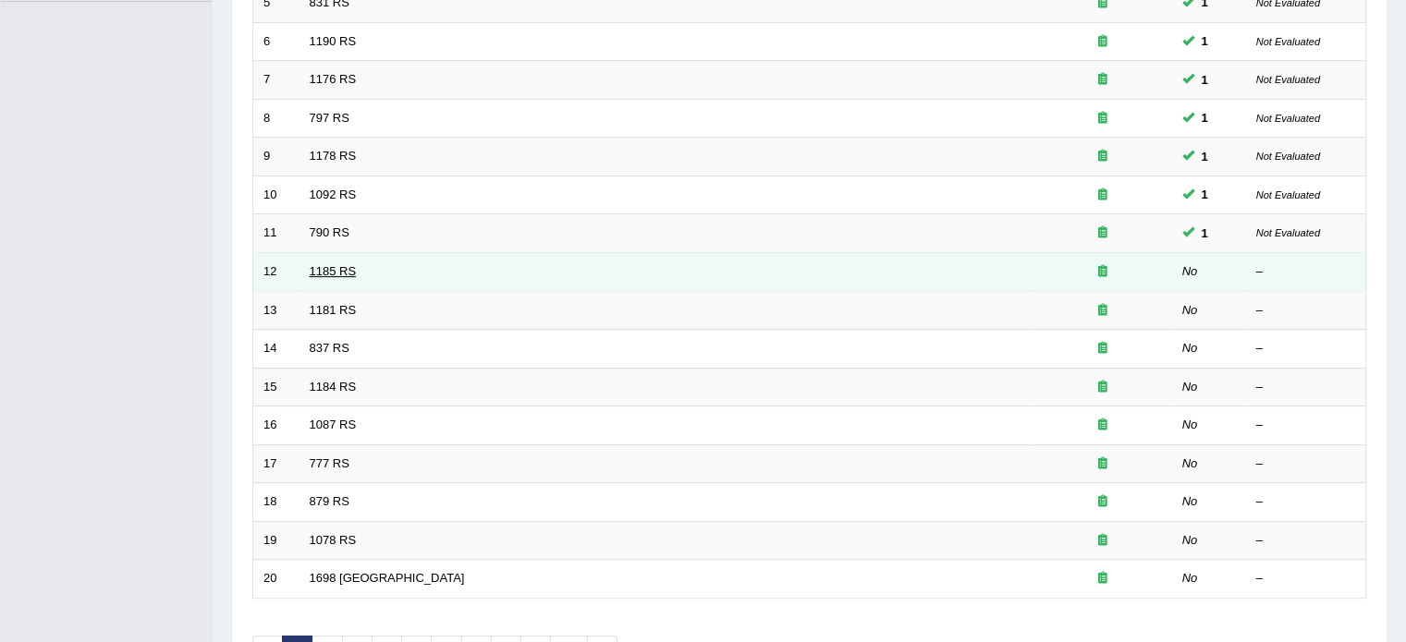
click at [312, 264] on link "1185 RS" at bounding box center [333, 271] width 47 height 14
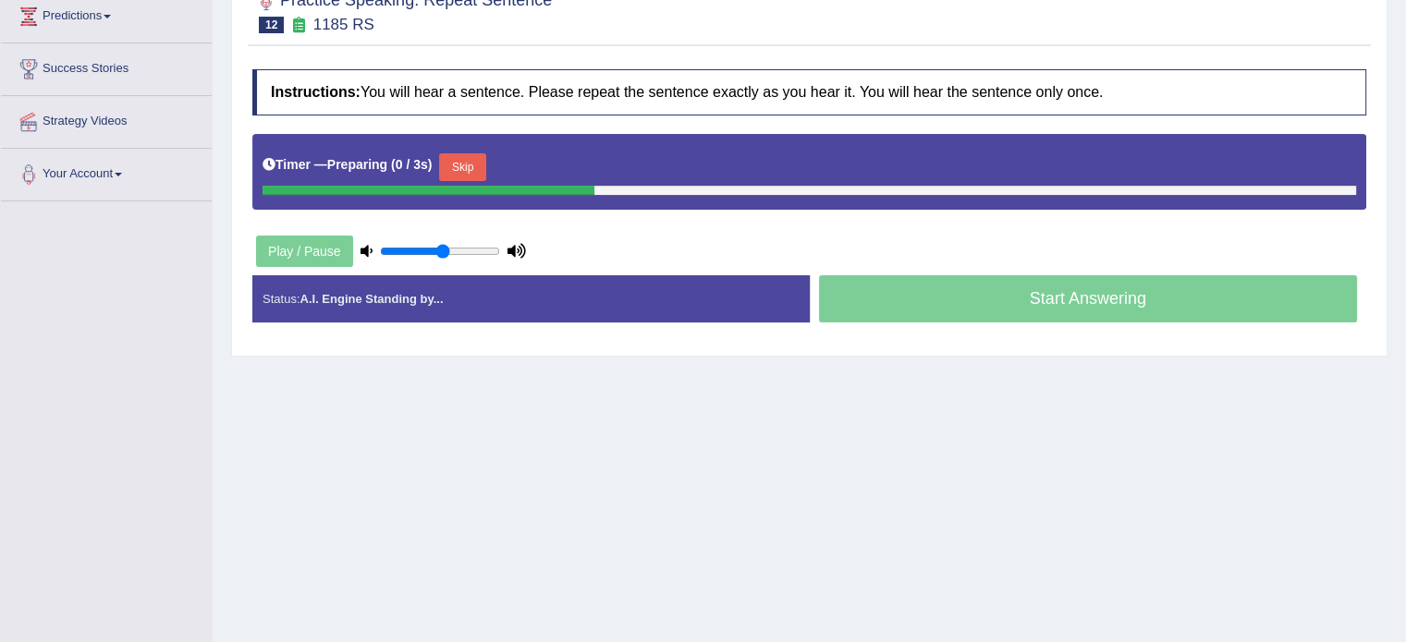
scroll to position [262, 0]
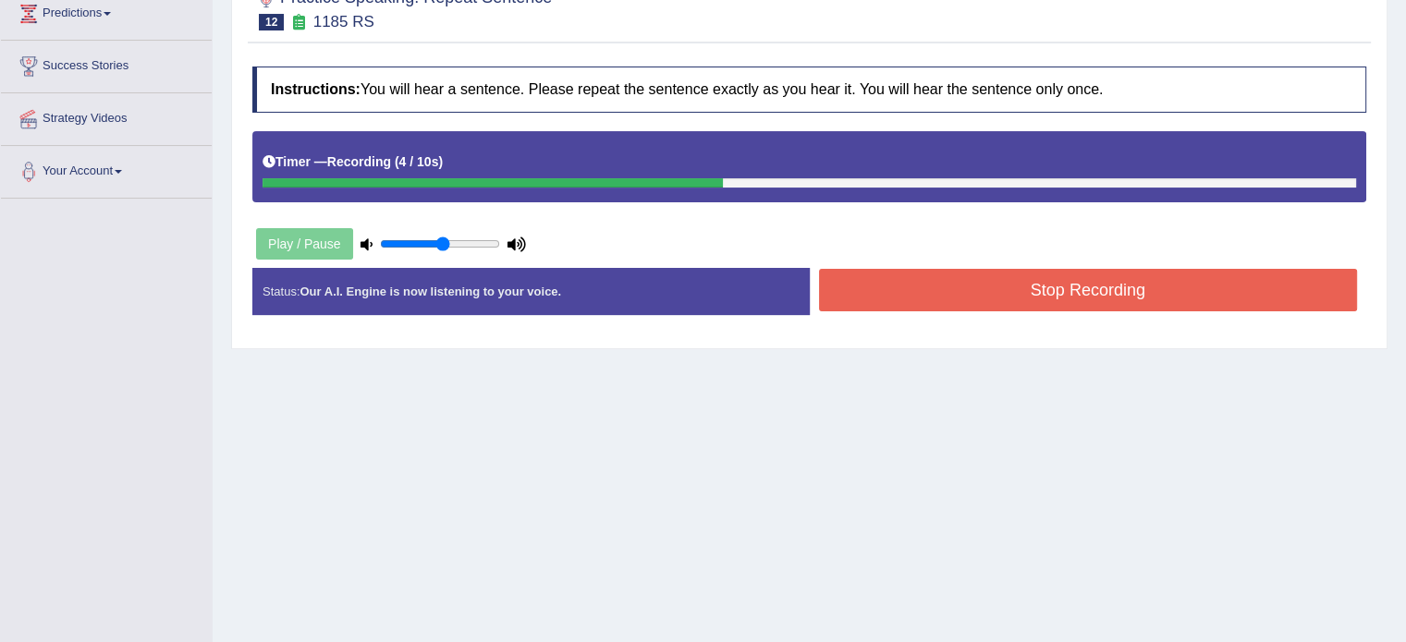
click at [1046, 290] on button "Stop Recording" at bounding box center [1088, 290] width 539 height 43
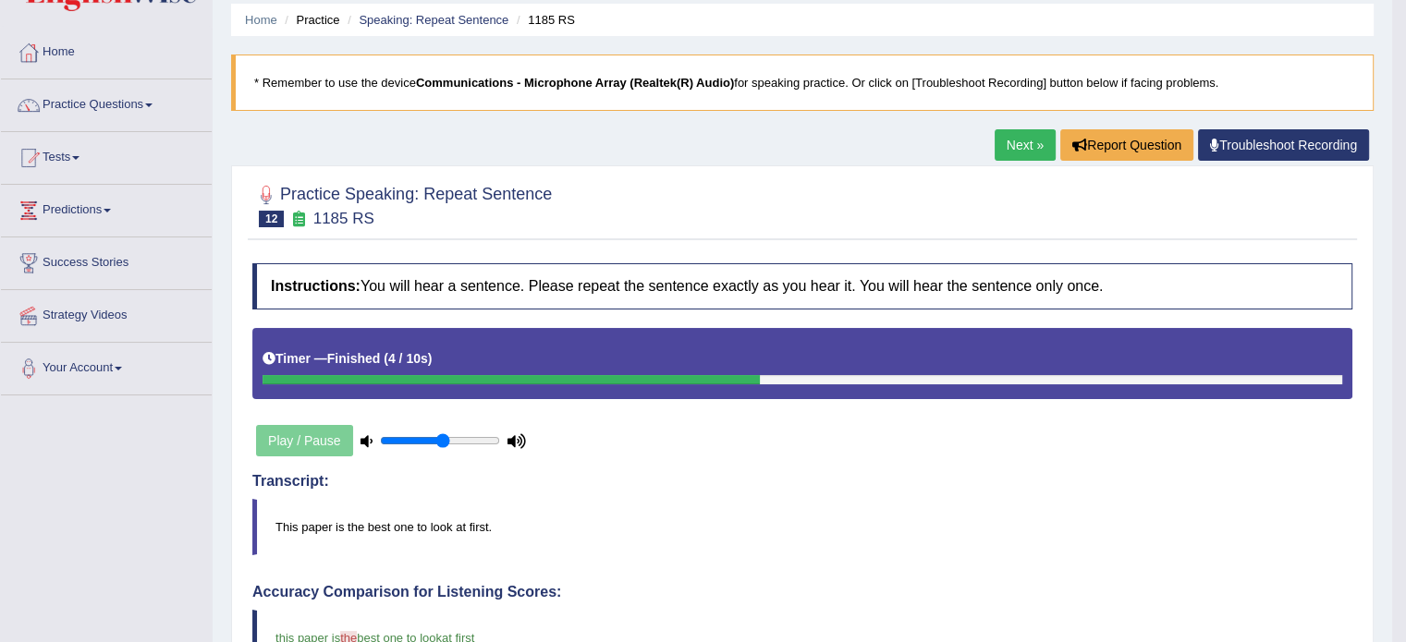
scroll to position [33, 0]
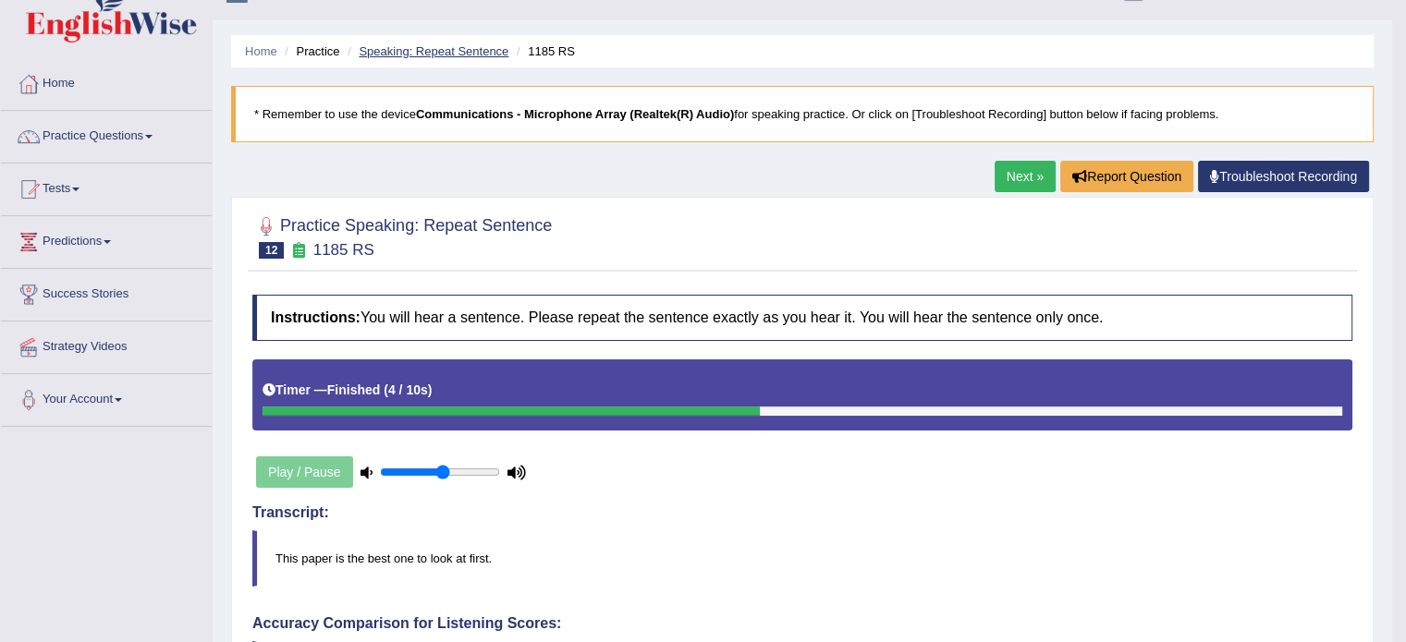
click at [429, 47] on link "Speaking: Repeat Sentence" at bounding box center [434, 51] width 150 height 14
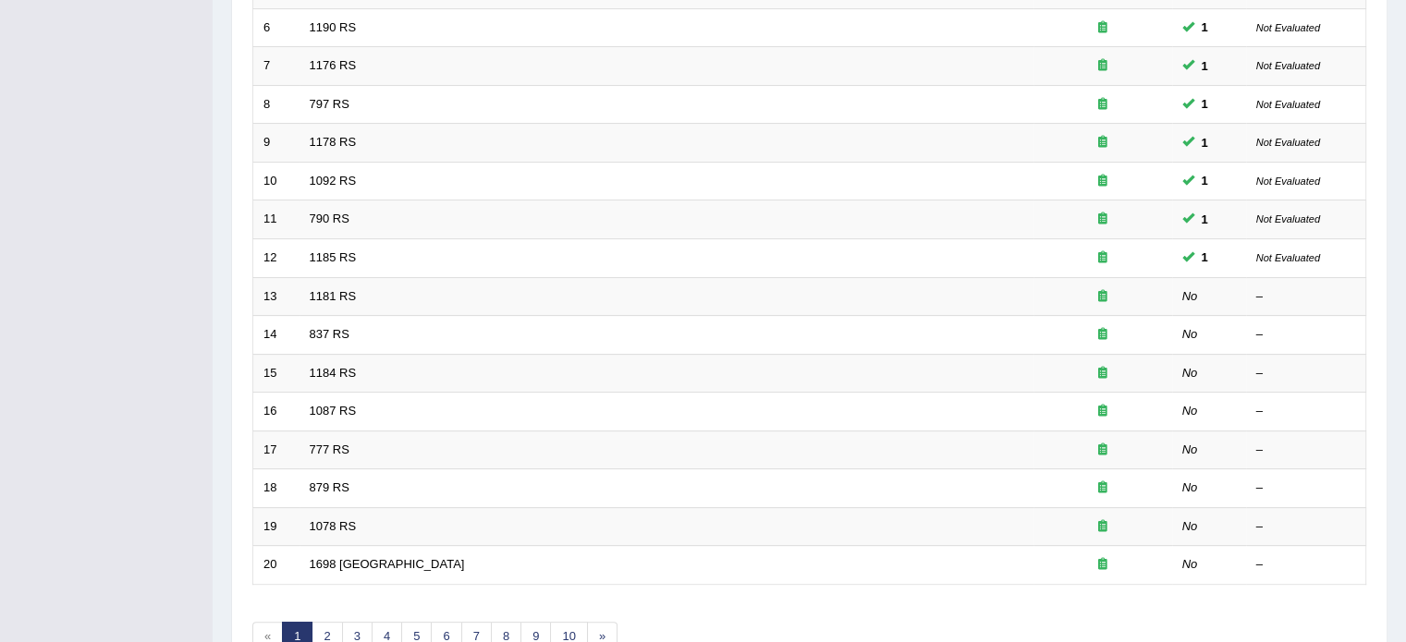
scroll to position [494, 0]
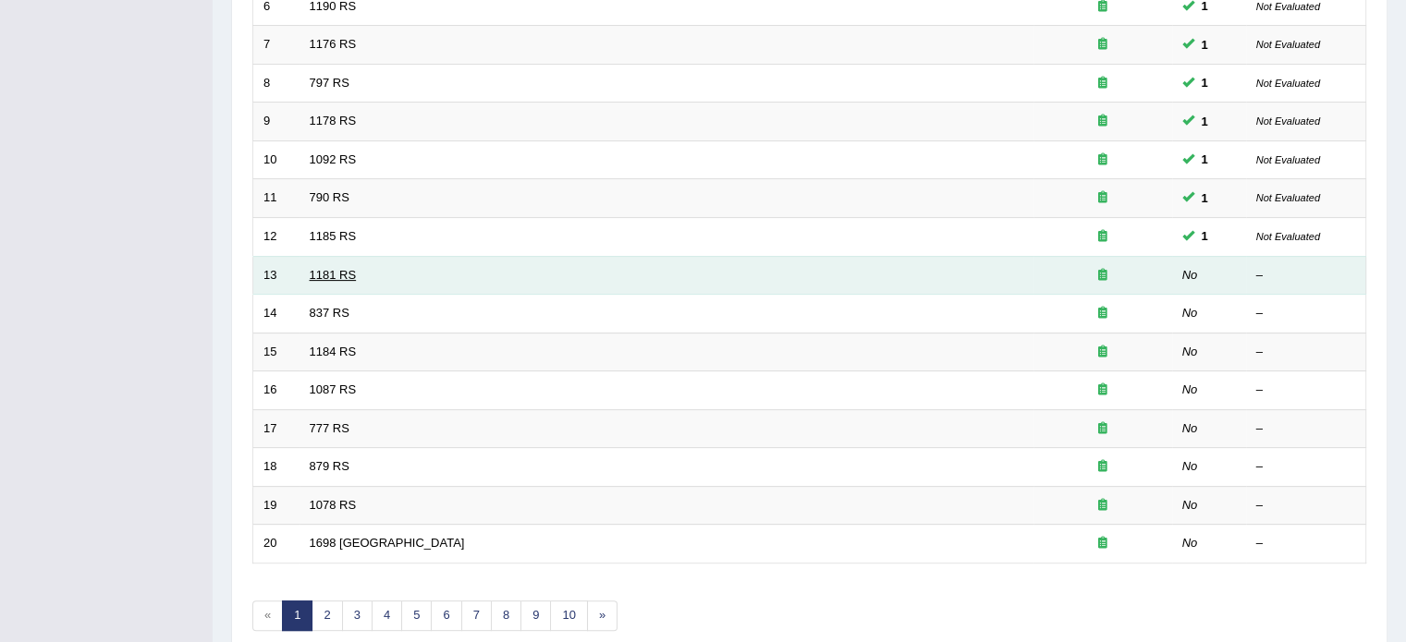
click at [326, 269] on link "1181 RS" at bounding box center [333, 275] width 47 height 14
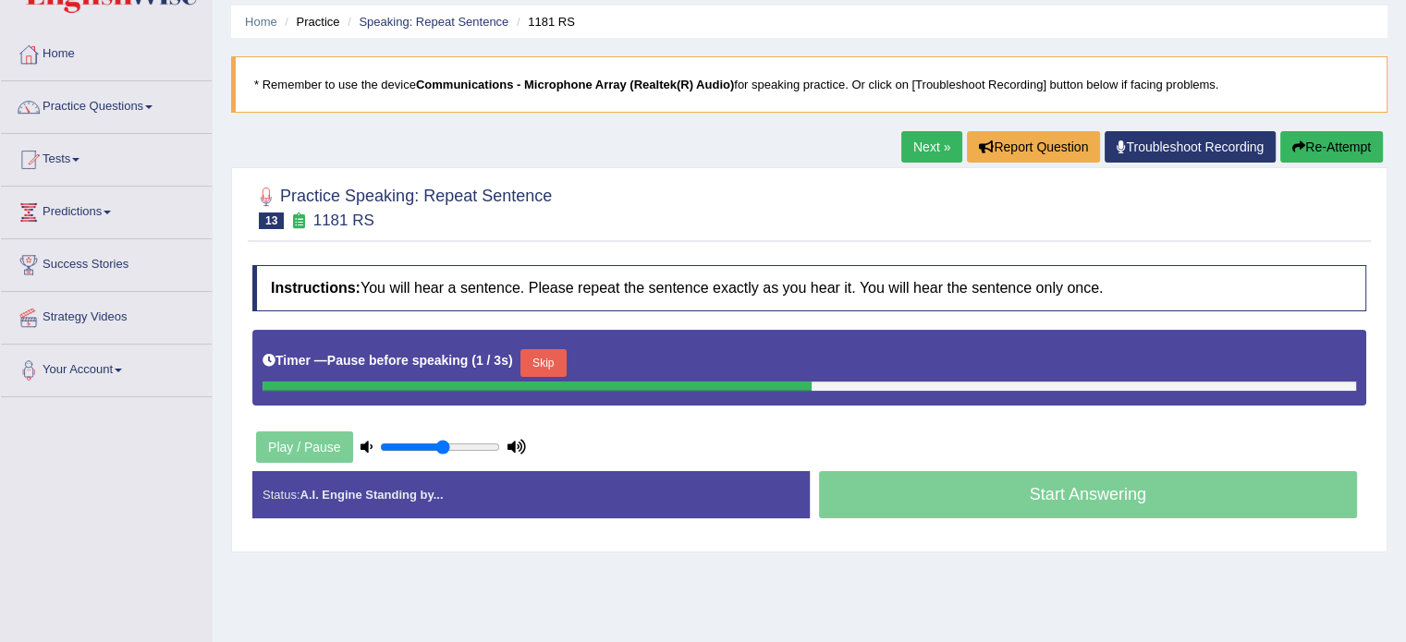
scroll to position [59, 0]
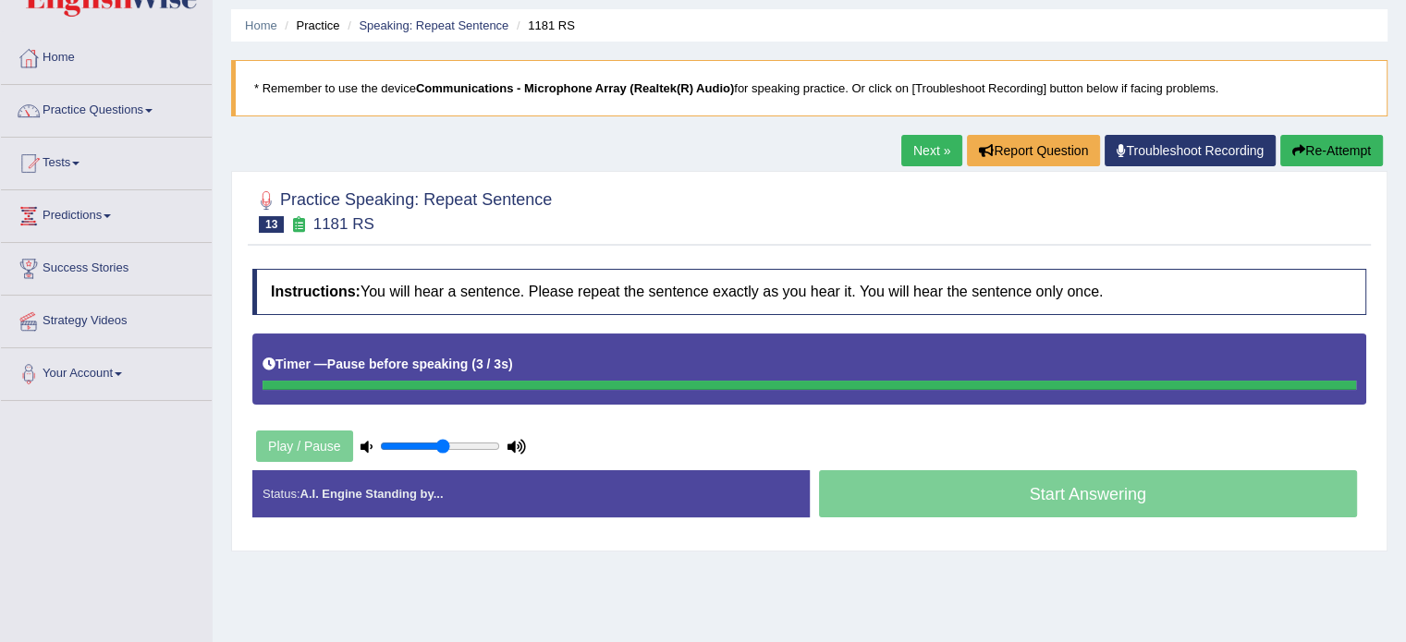
click at [1329, 145] on button "Re-Attempt" at bounding box center [1331, 150] width 103 height 31
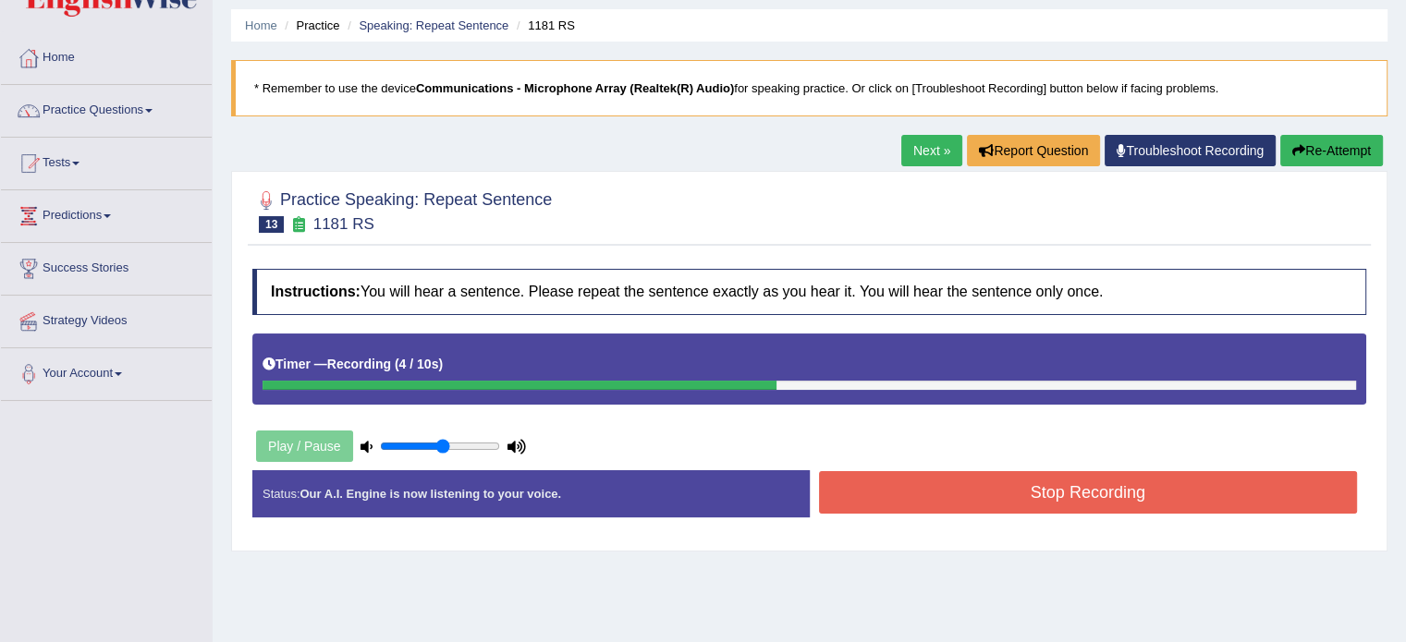
click at [1011, 497] on button "Stop Recording" at bounding box center [1088, 492] width 539 height 43
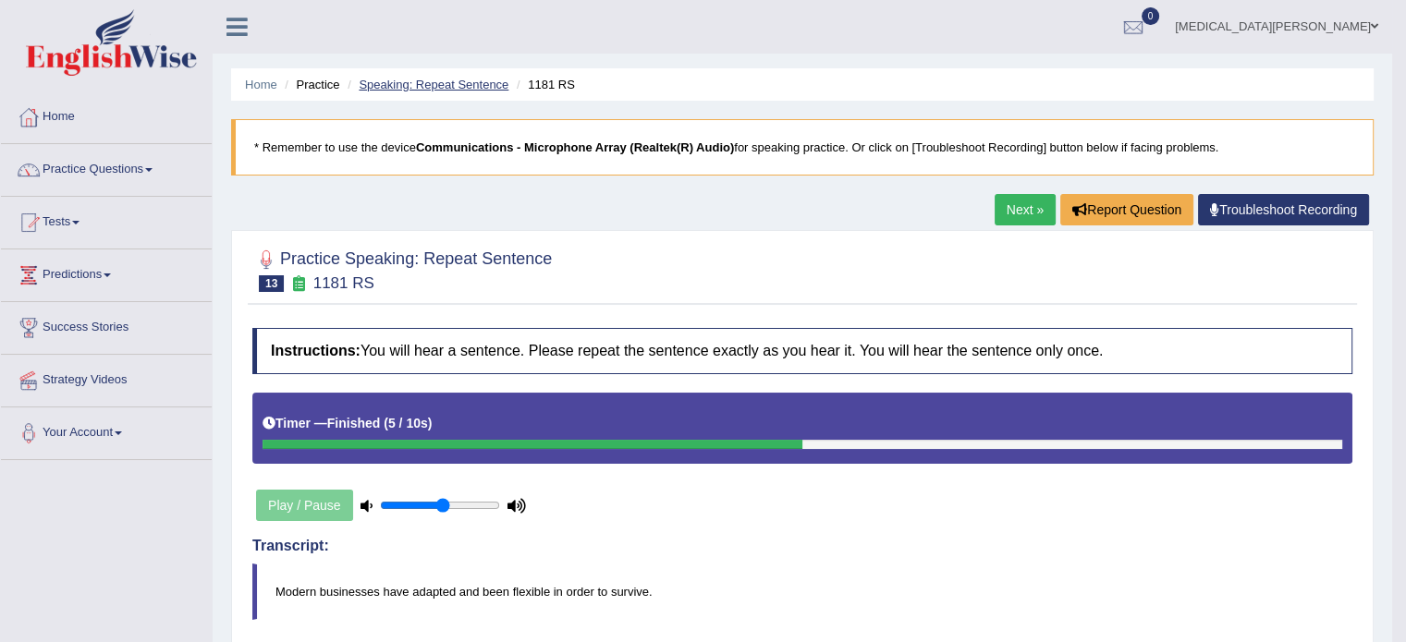
click at [423, 80] on link "Speaking: Repeat Sentence" at bounding box center [434, 85] width 150 height 14
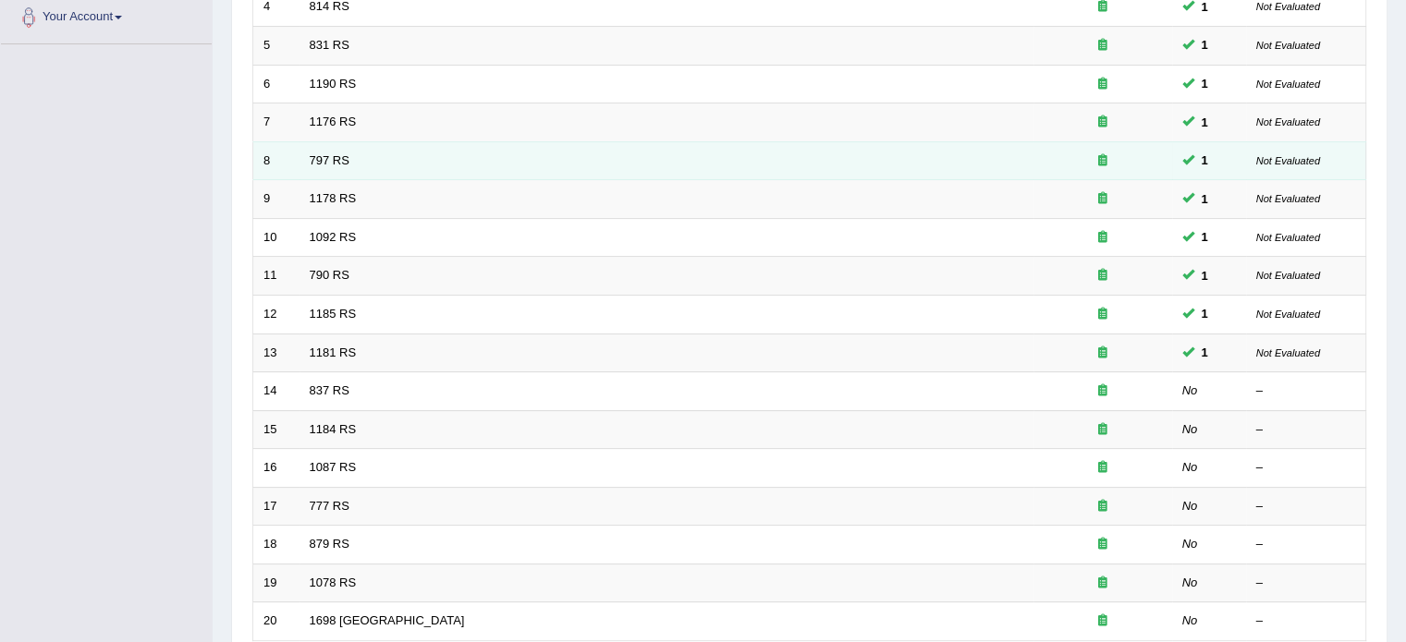
scroll to position [418, 0]
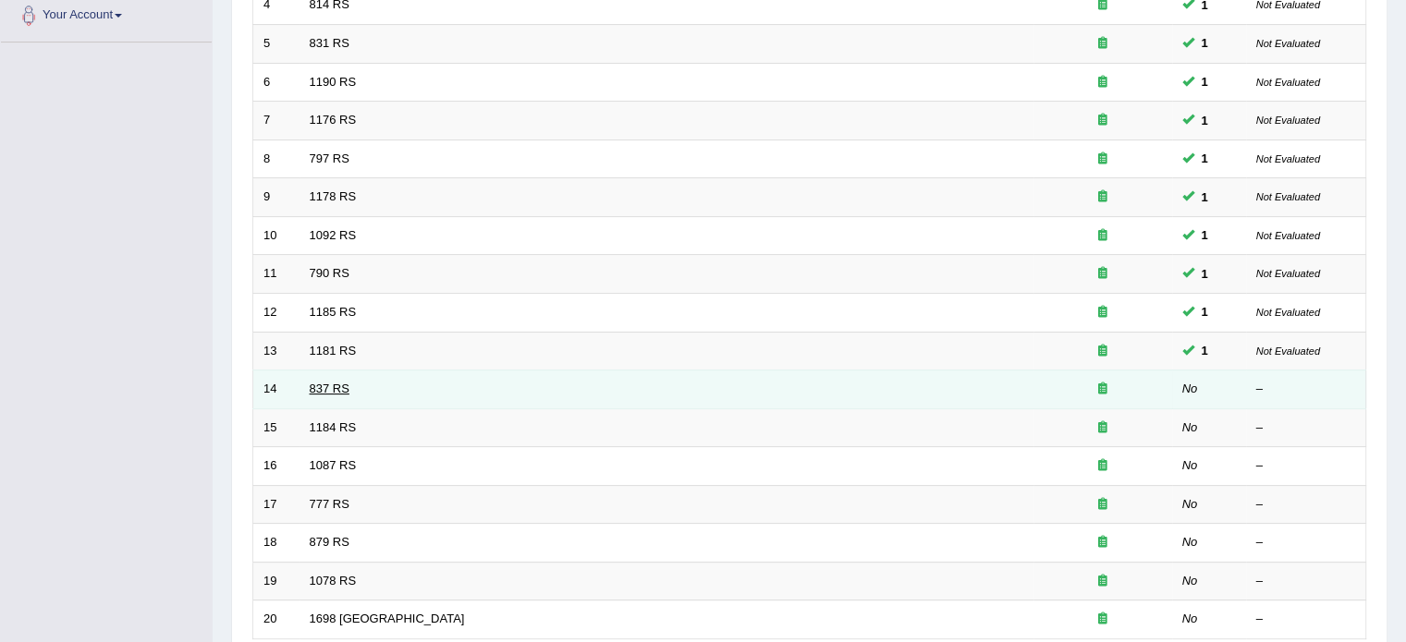
click at [318, 382] on link "837 RS" at bounding box center [330, 389] width 40 height 14
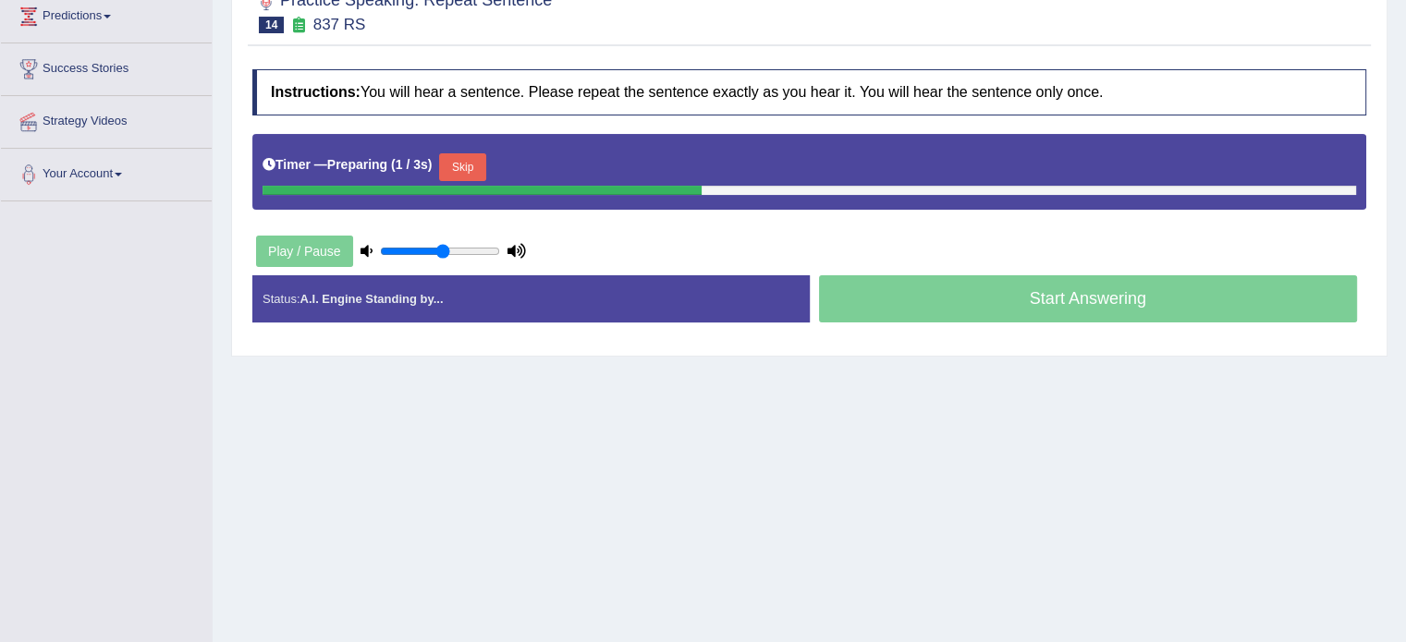
scroll to position [262, 0]
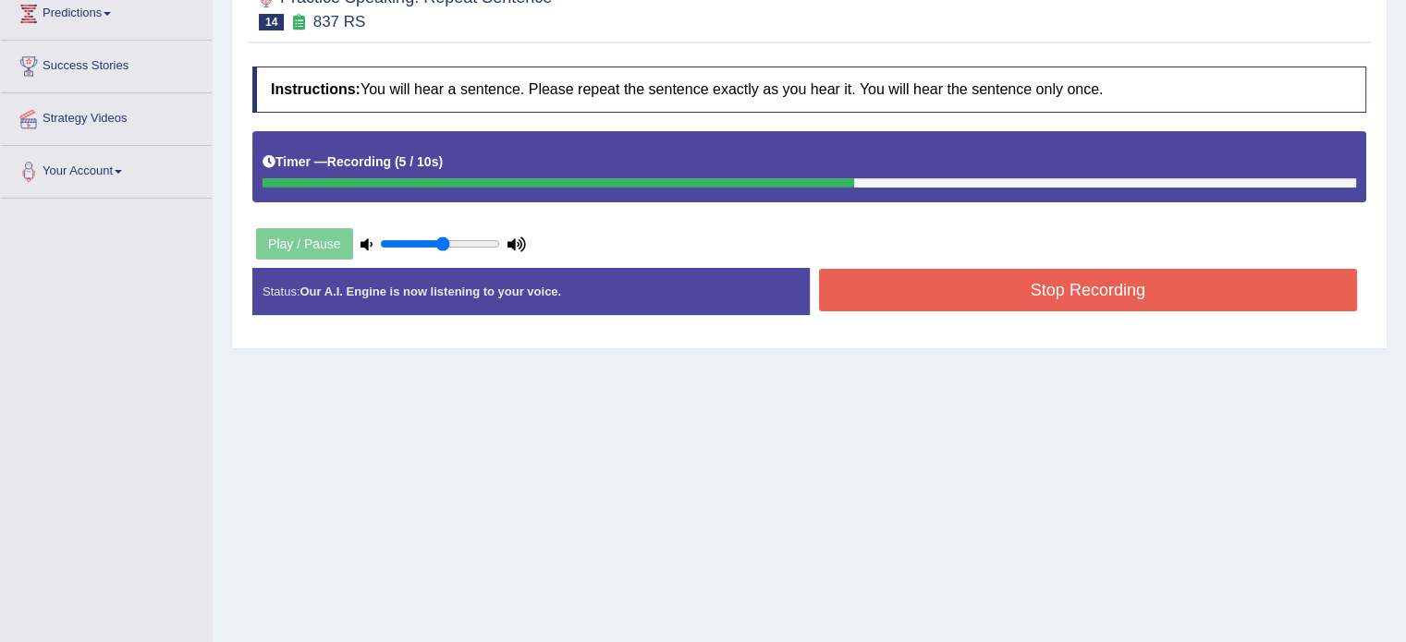
click at [949, 299] on button "Stop Recording" at bounding box center [1088, 290] width 539 height 43
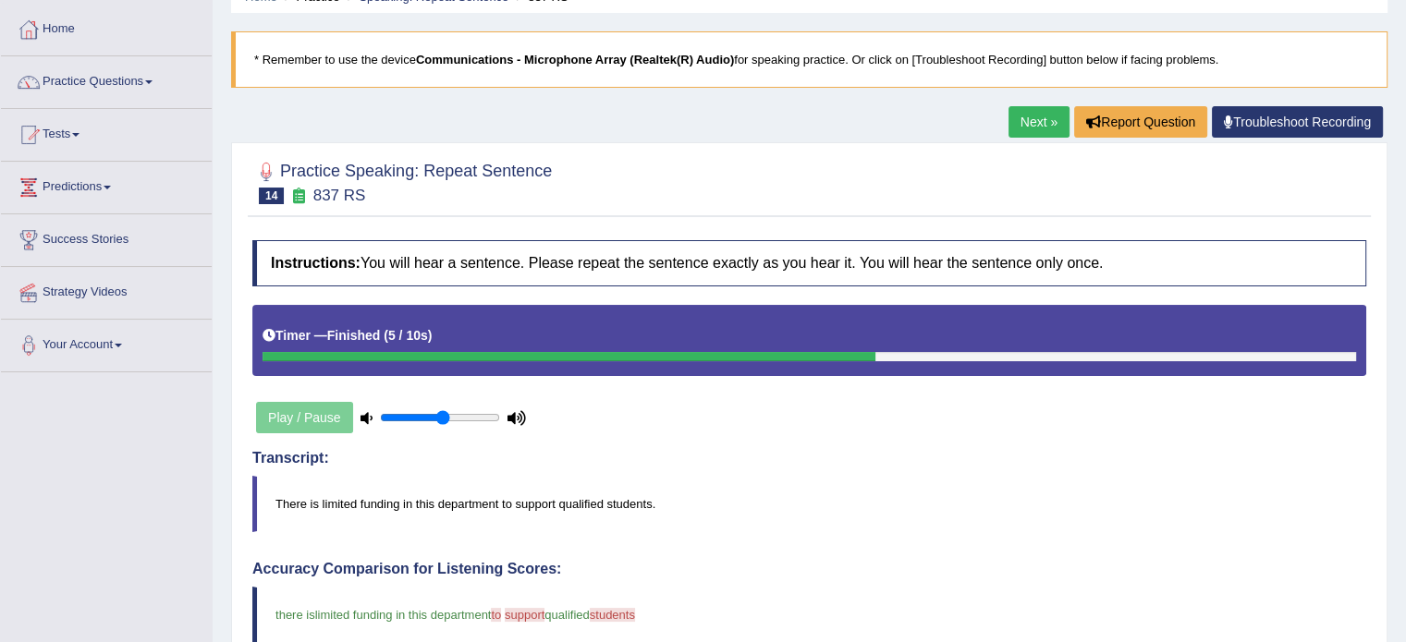
scroll to position [0, 0]
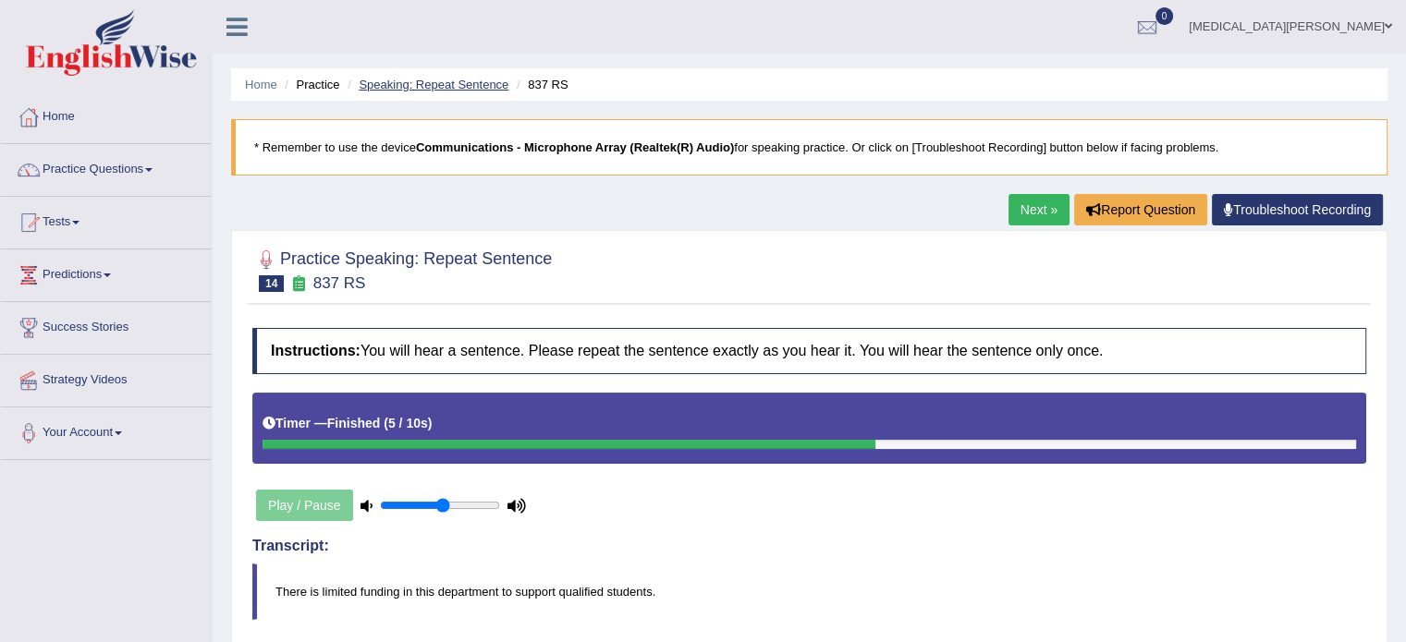
click at [470, 84] on link "Speaking: Repeat Sentence" at bounding box center [434, 85] width 150 height 14
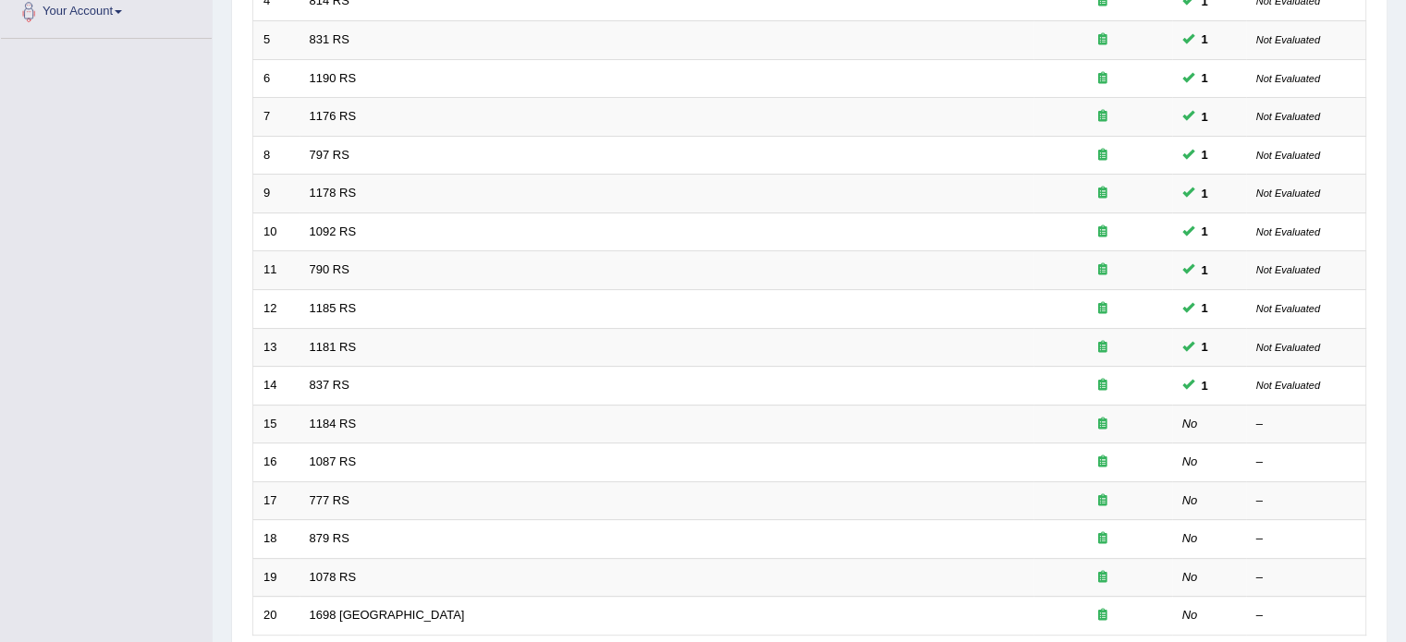
scroll to position [425, 0]
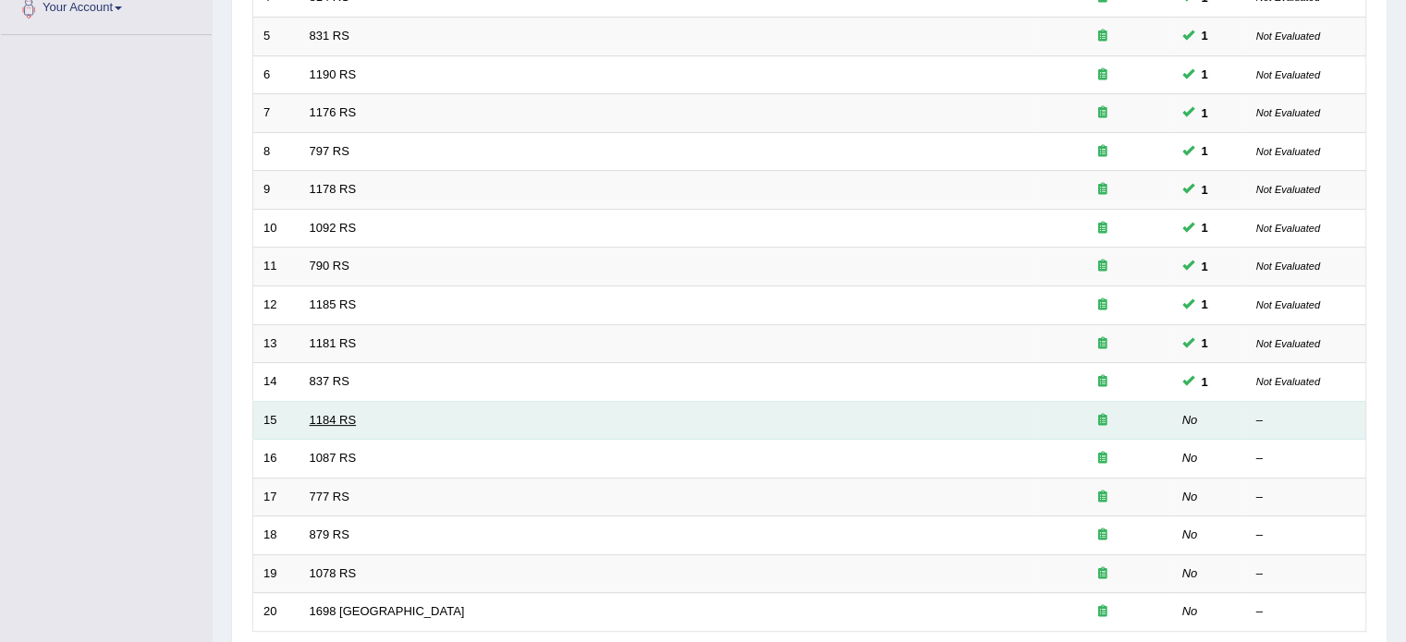
click at [324, 414] on link "1184 RS" at bounding box center [333, 420] width 47 height 14
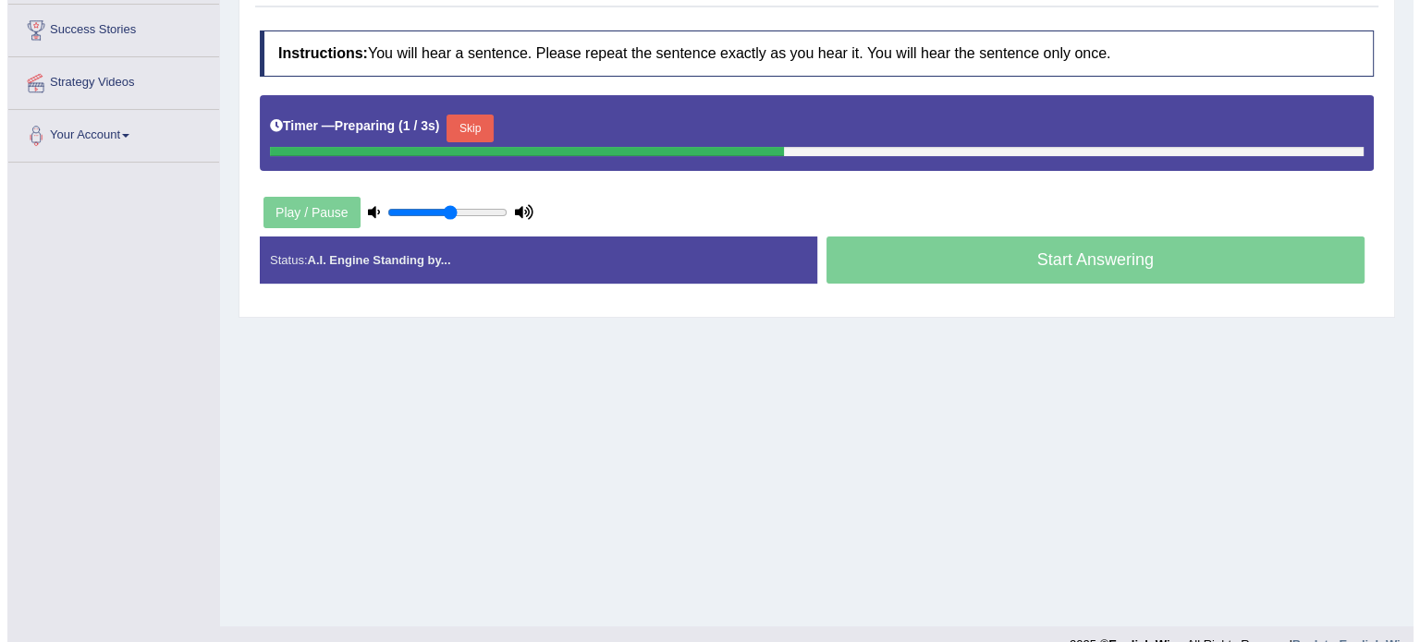
scroll to position [303, 0]
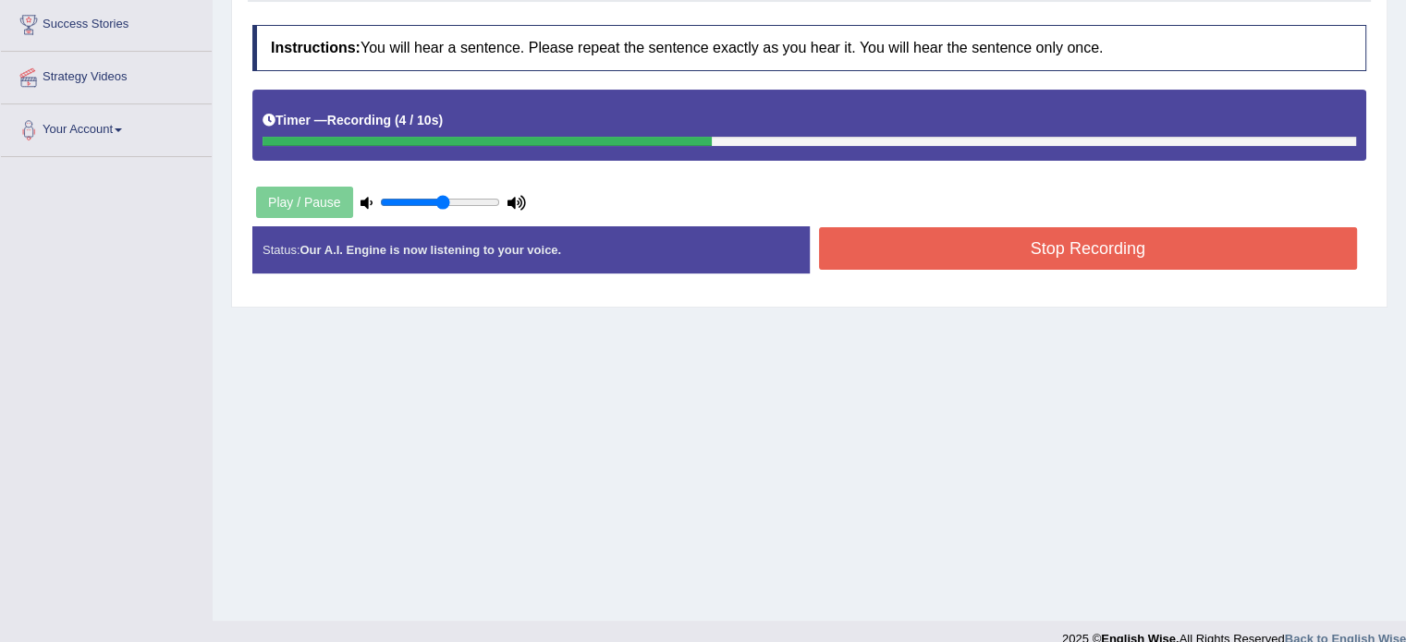
click at [998, 248] on button "Stop Recording" at bounding box center [1088, 248] width 539 height 43
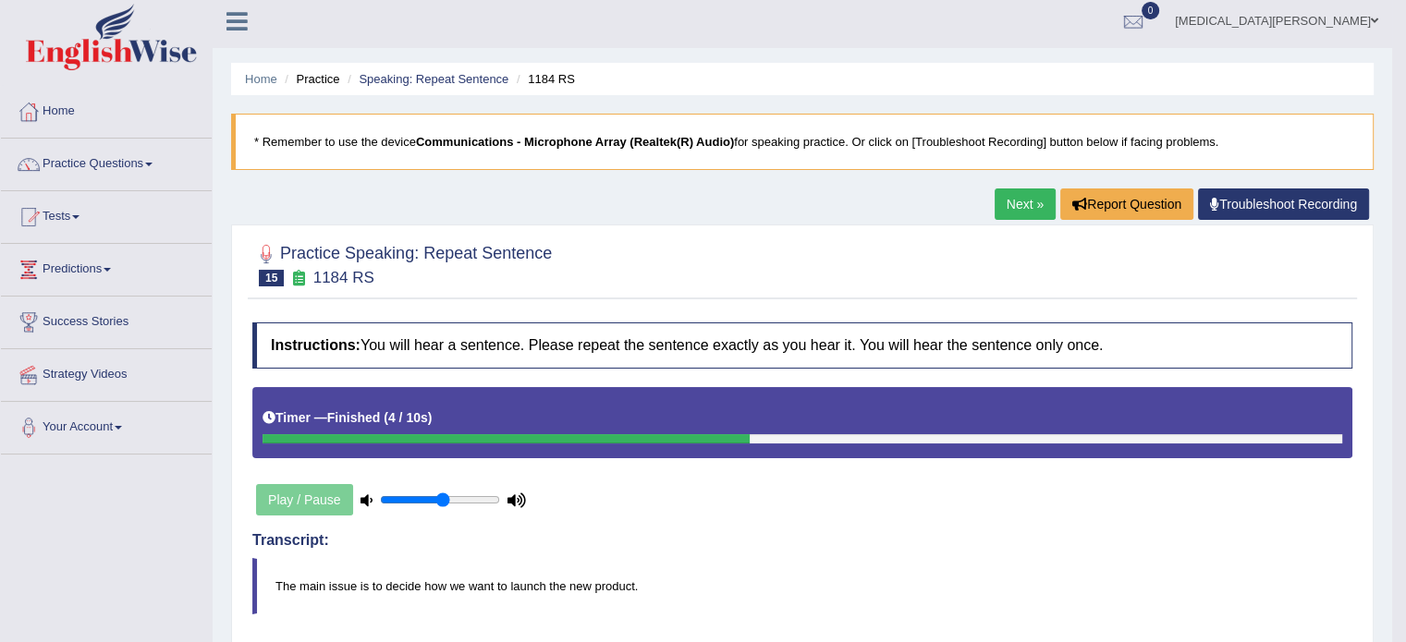
scroll to position [0, 0]
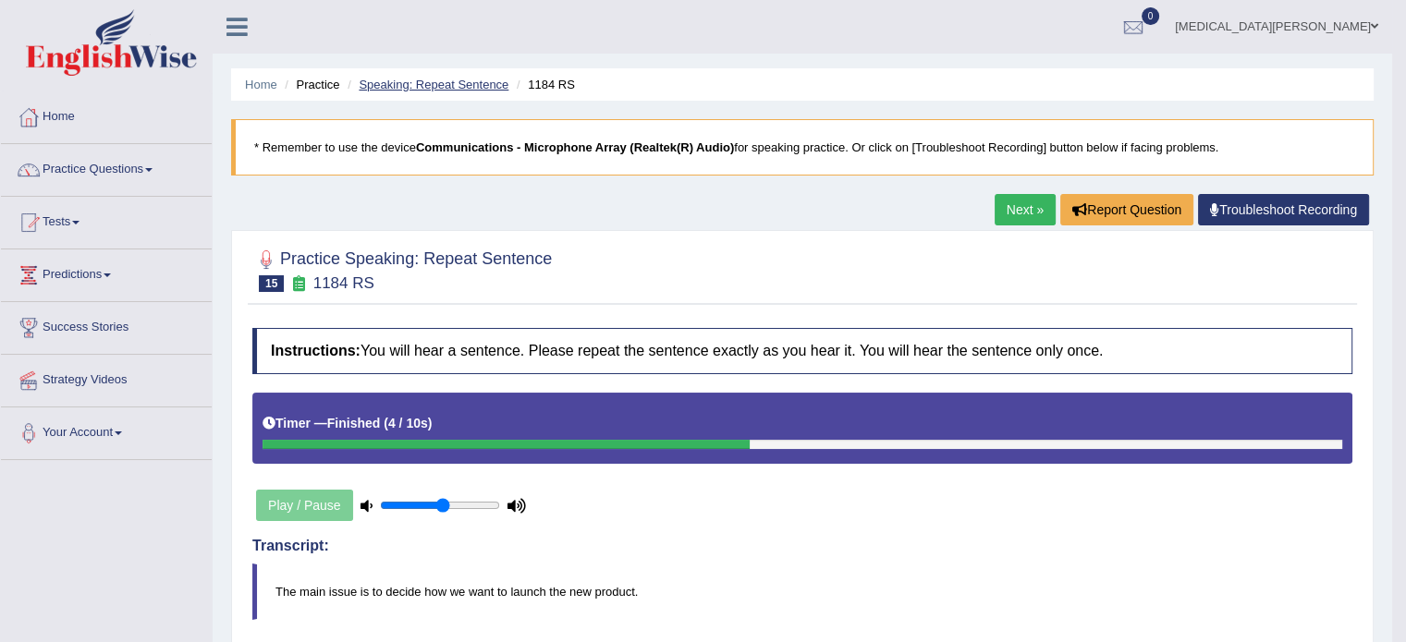
click at [446, 86] on link "Speaking: Repeat Sentence" at bounding box center [434, 85] width 150 height 14
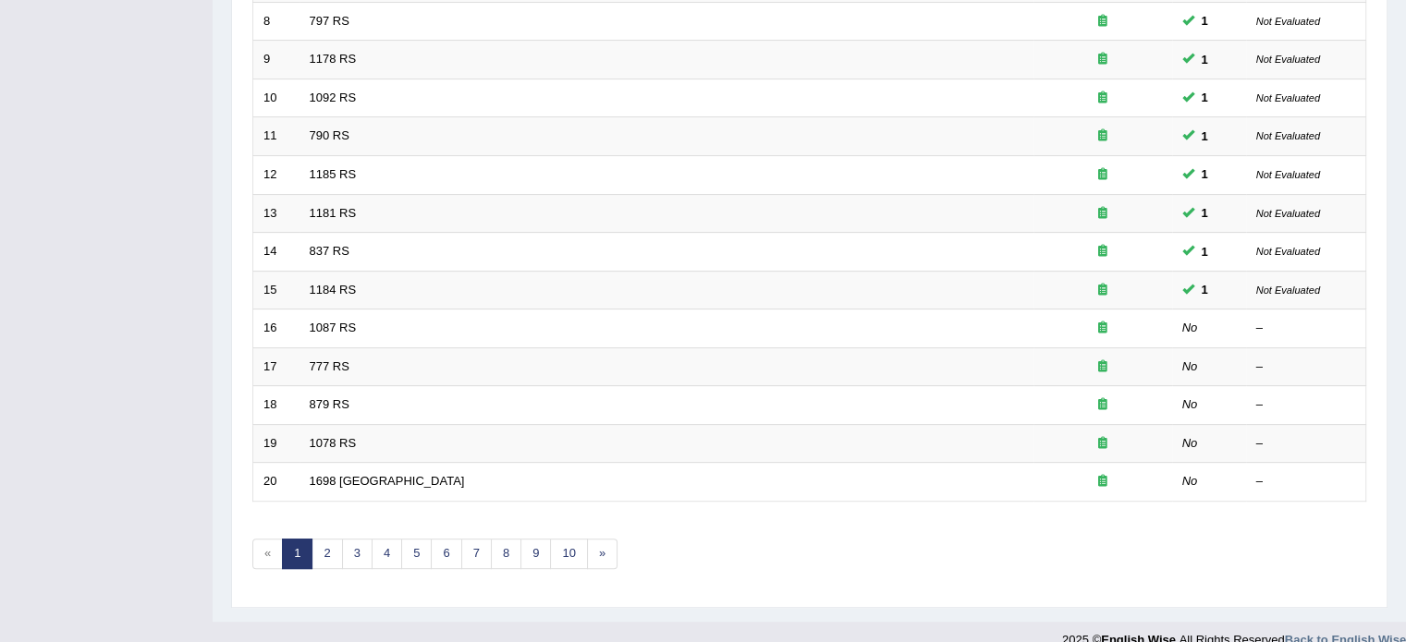
scroll to position [576, 0]
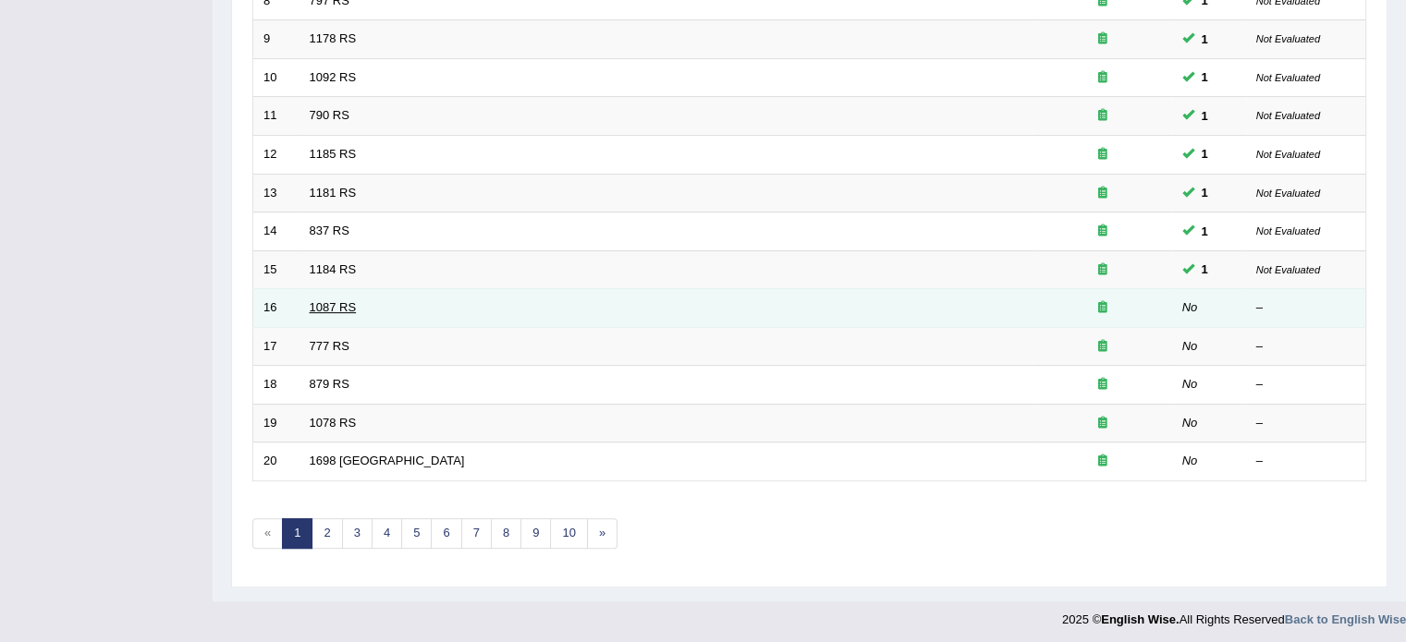
click at [312, 300] on link "1087 RS" at bounding box center [333, 307] width 47 height 14
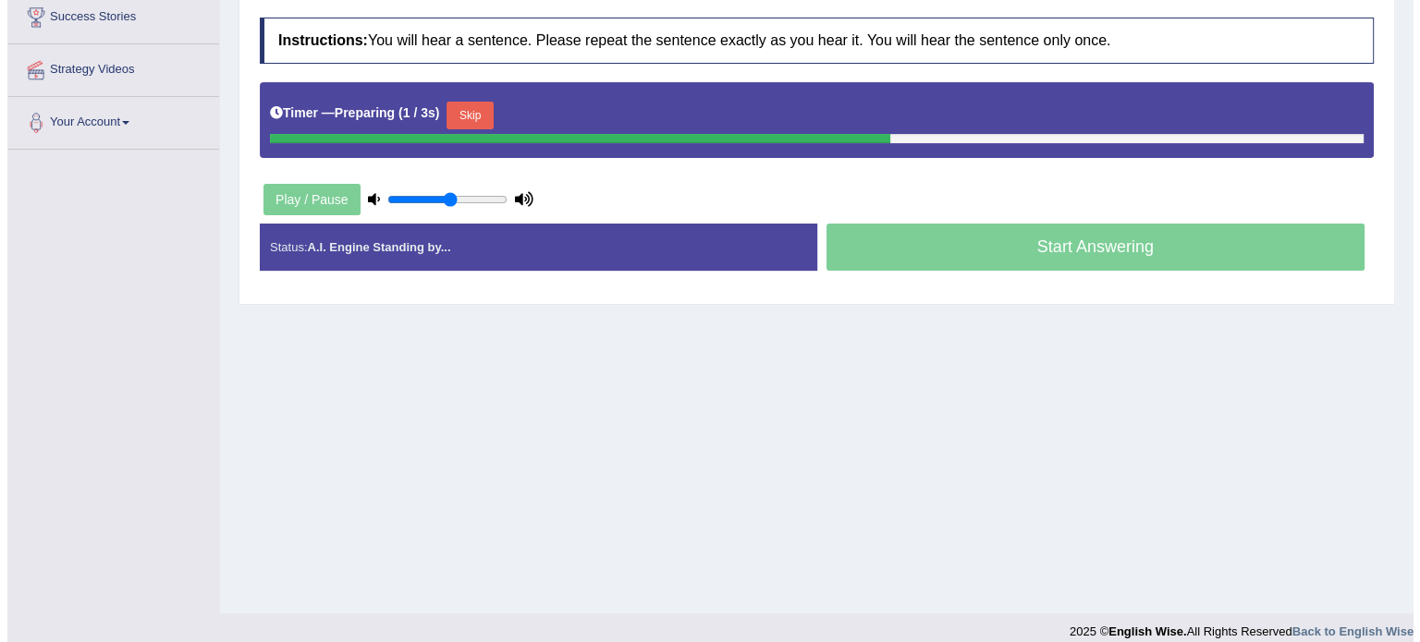
scroll to position [317, 0]
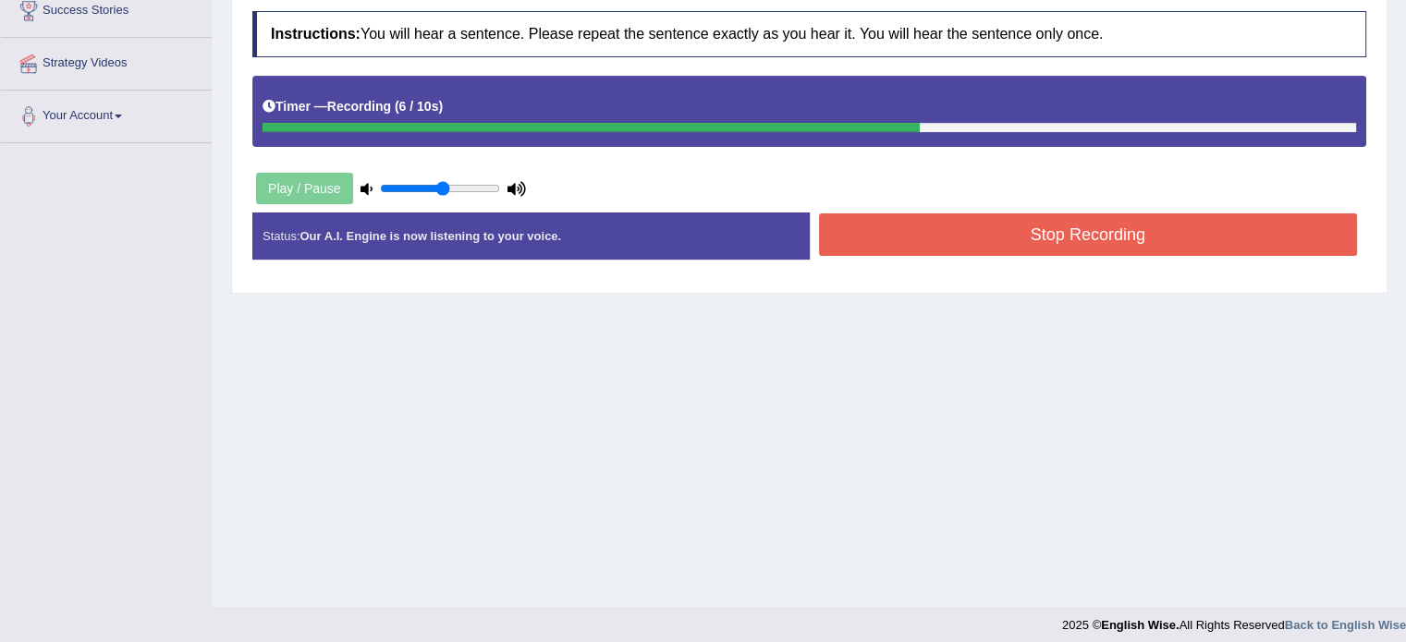
click at [955, 232] on button "Stop Recording" at bounding box center [1088, 235] width 539 height 43
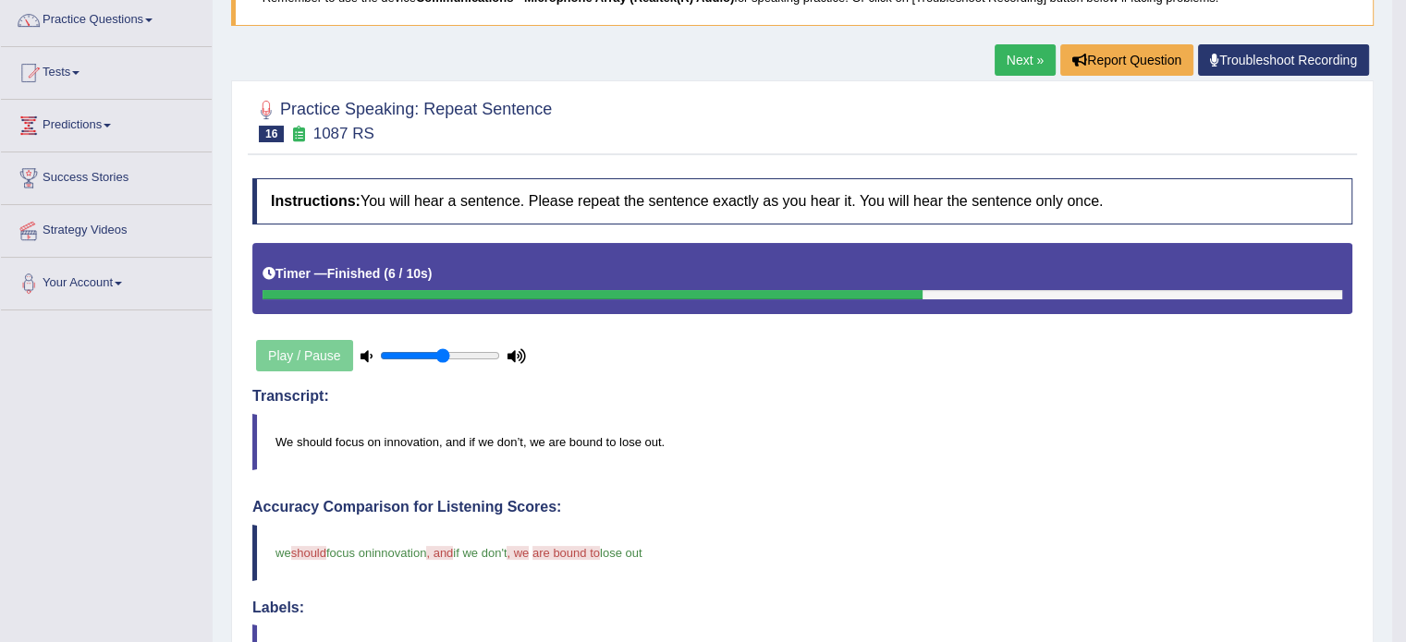
scroll to position [36, 0]
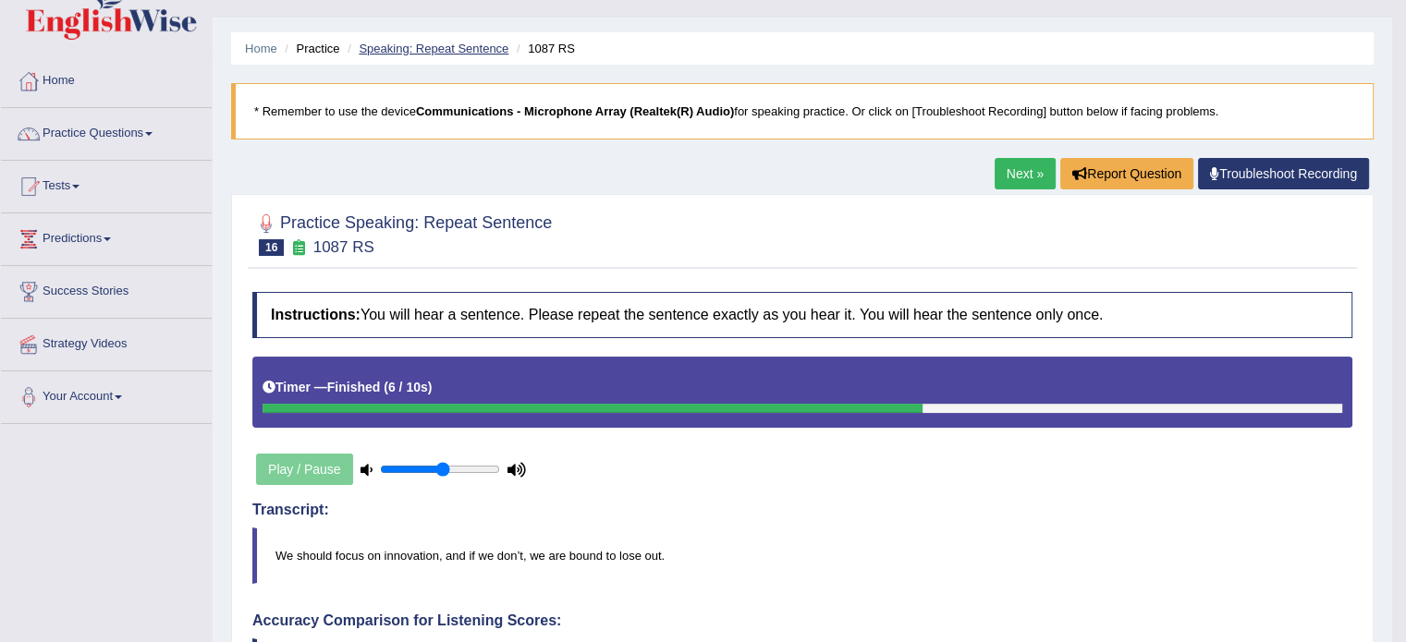
click at [454, 55] on link "Speaking: Repeat Sentence" at bounding box center [434, 49] width 150 height 14
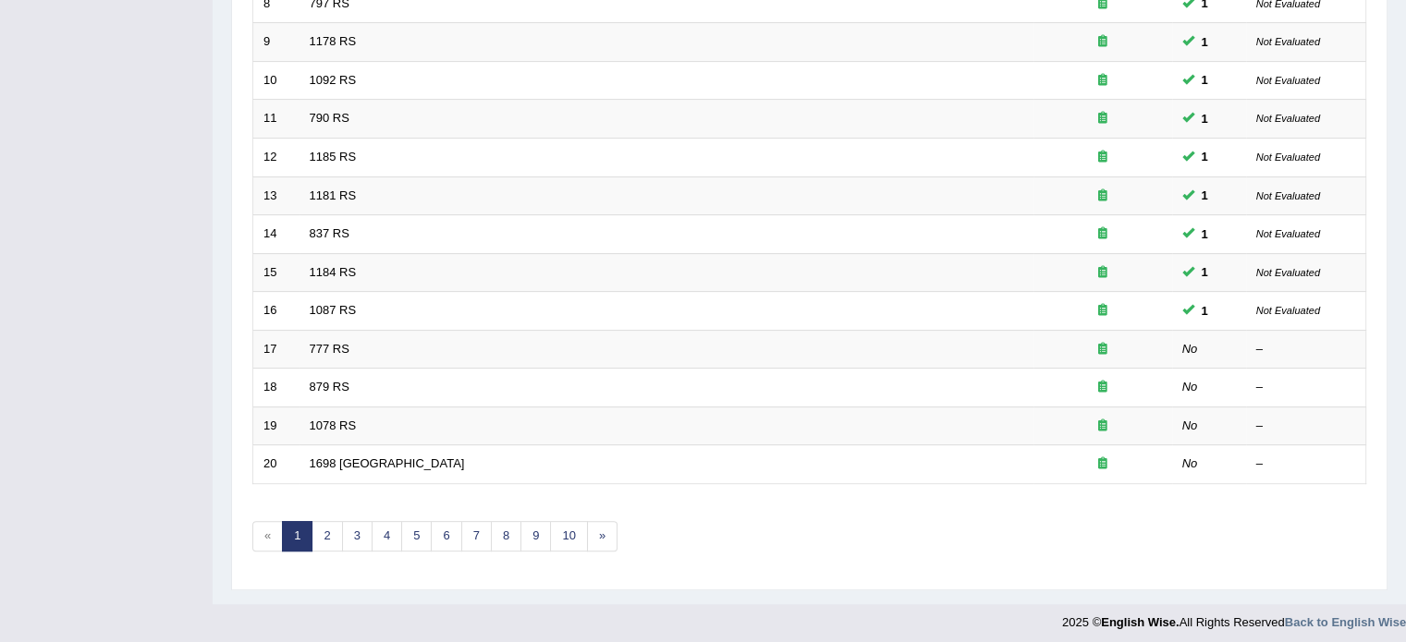
scroll to position [576, 0]
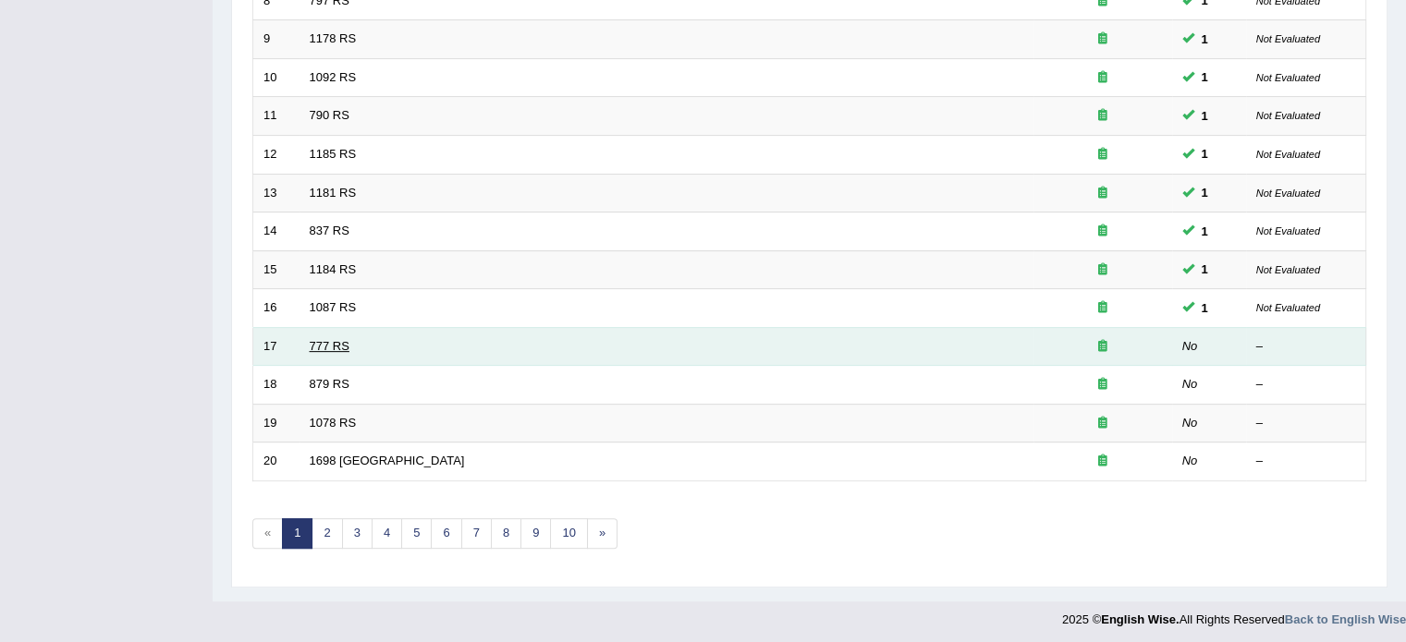
click at [316, 339] on link "777 RS" at bounding box center [330, 346] width 40 height 14
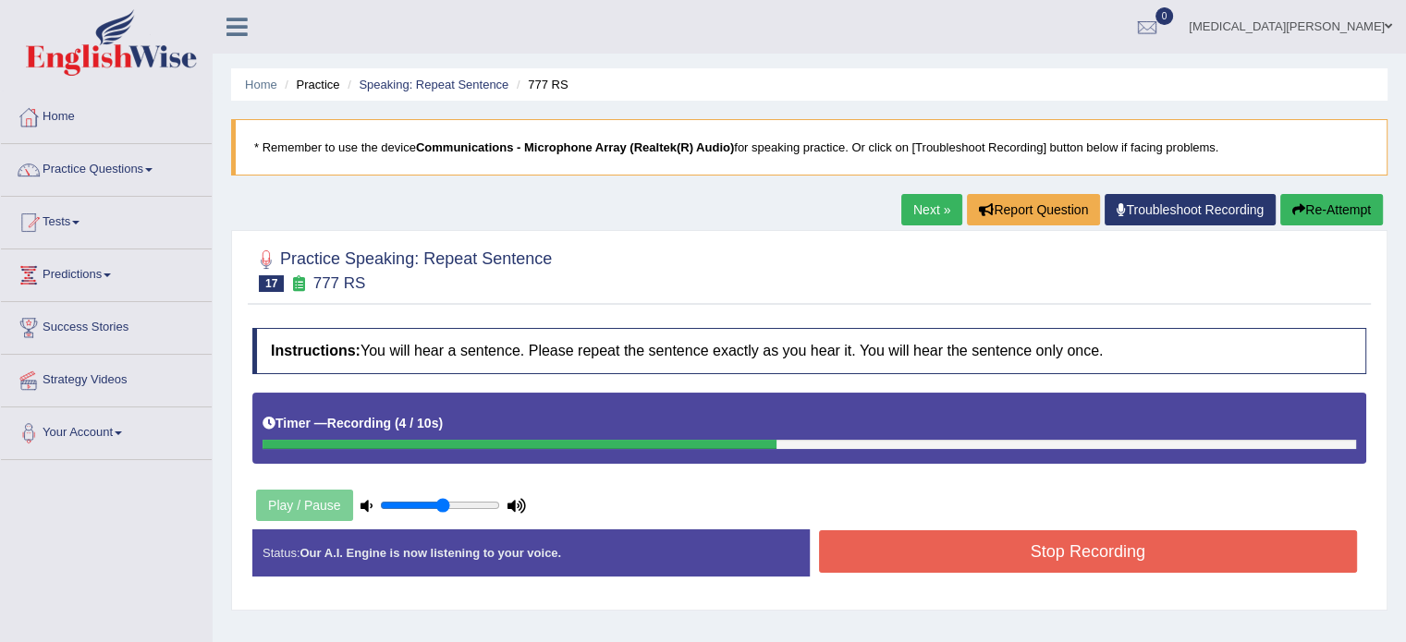
click at [958, 553] on button "Stop Recording" at bounding box center [1088, 552] width 539 height 43
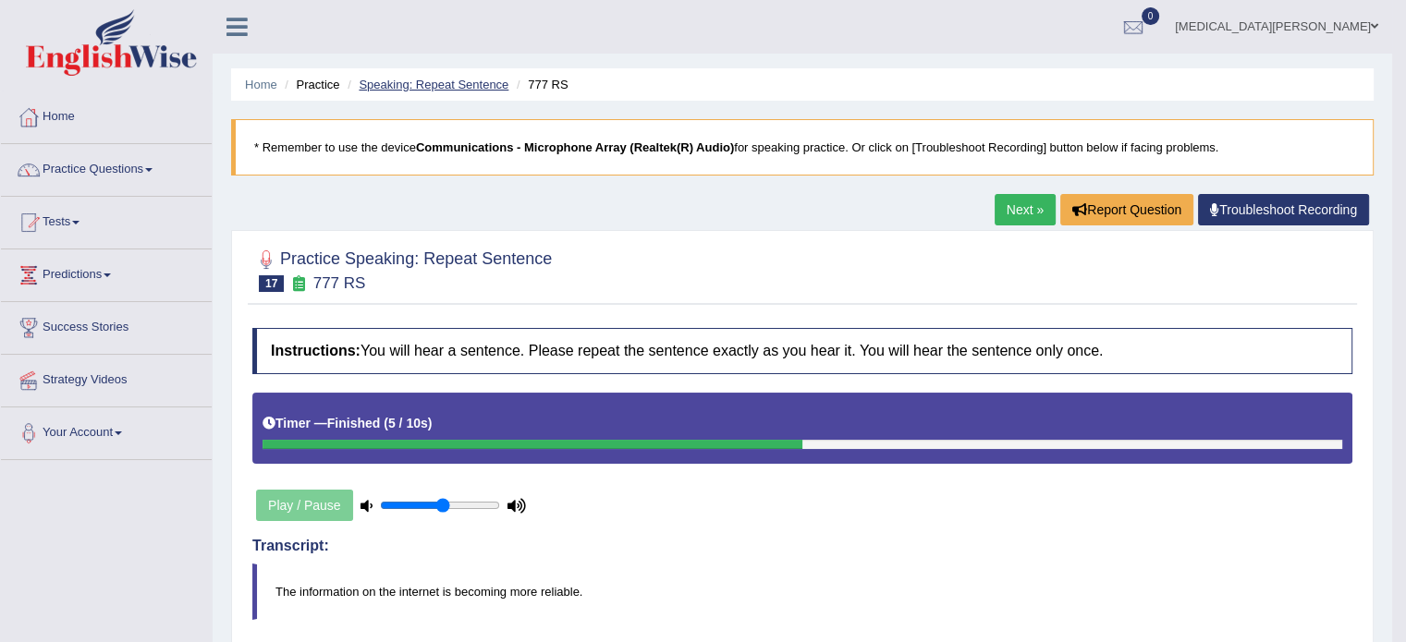
click at [424, 78] on link "Speaking: Repeat Sentence" at bounding box center [434, 85] width 150 height 14
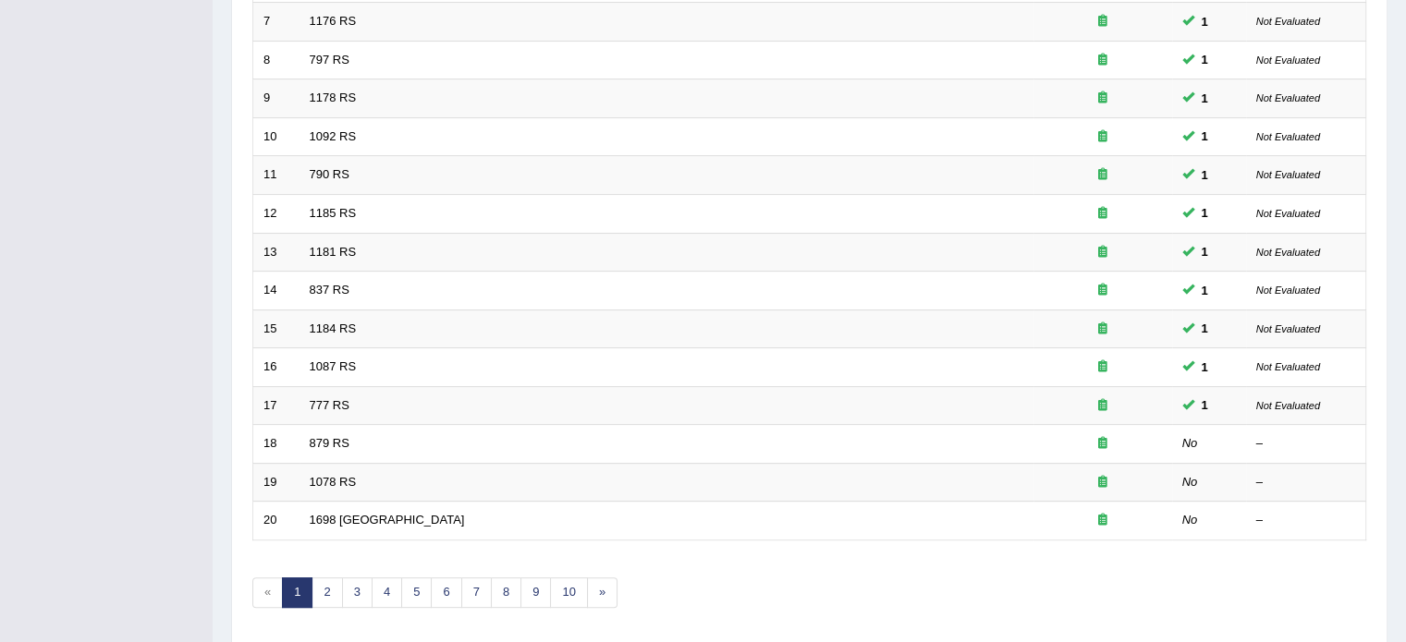
scroll to position [576, 0]
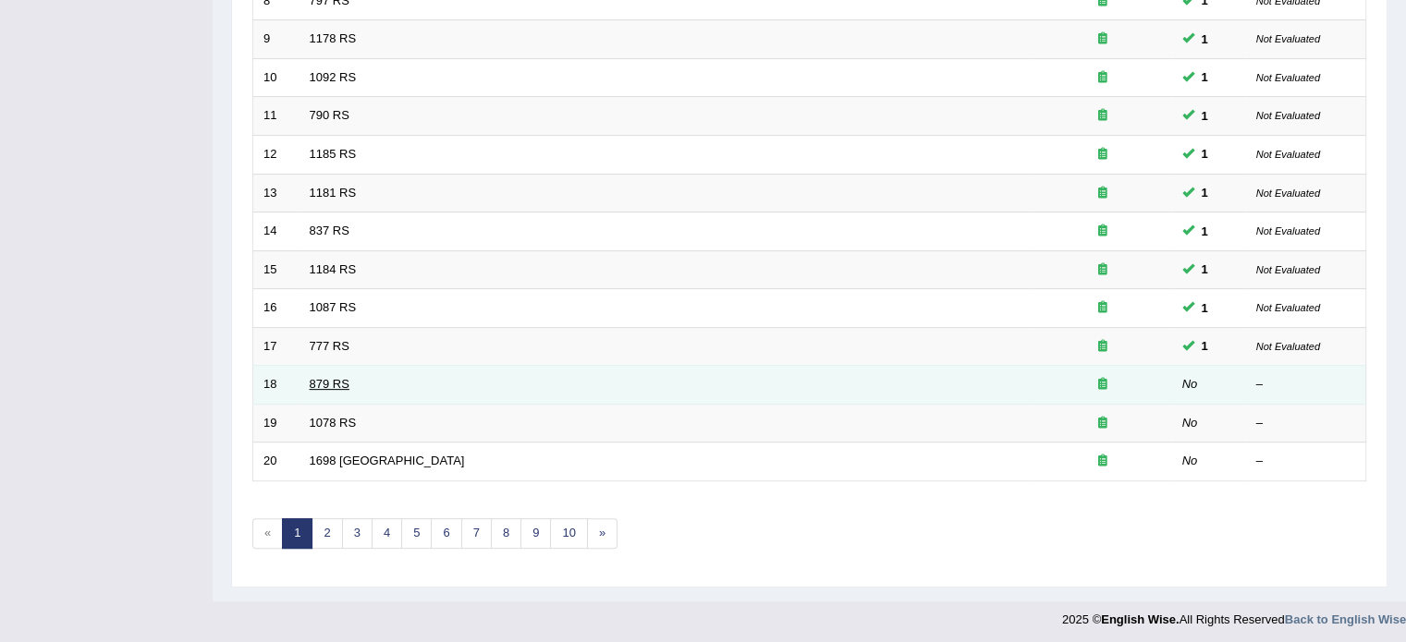
click at [324, 377] on link "879 RS" at bounding box center [330, 384] width 40 height 14
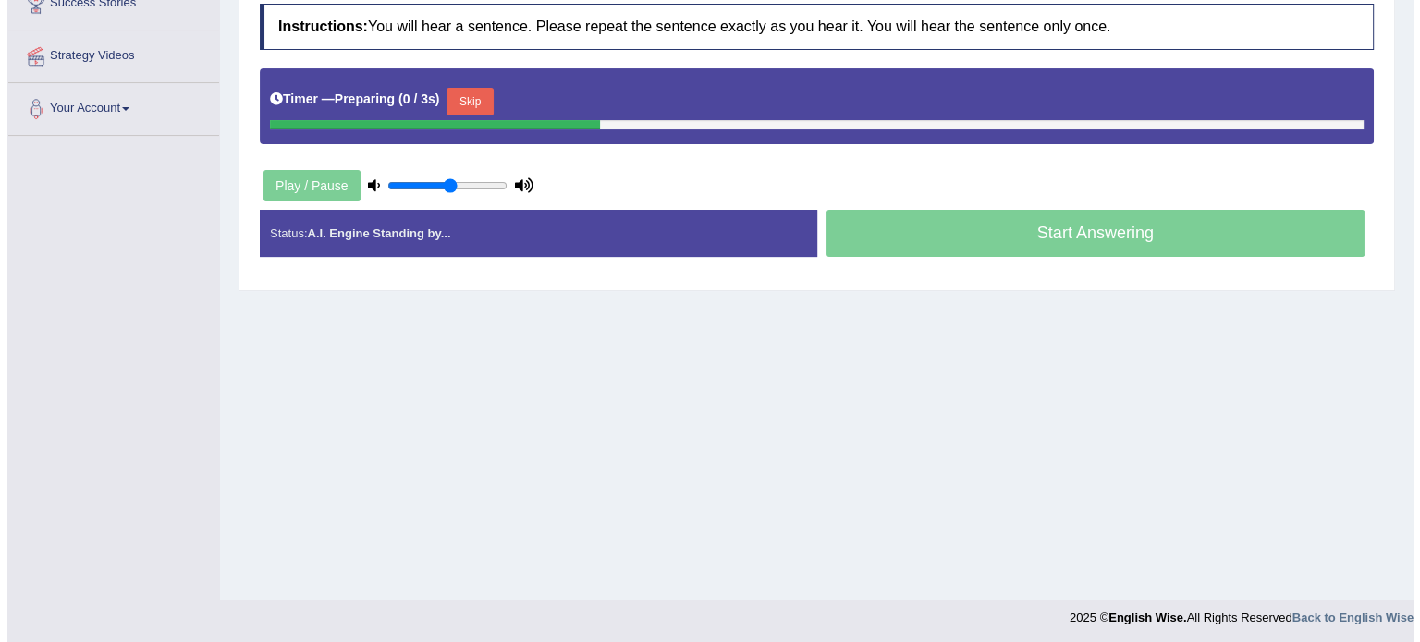
scroll to position [328, 0]
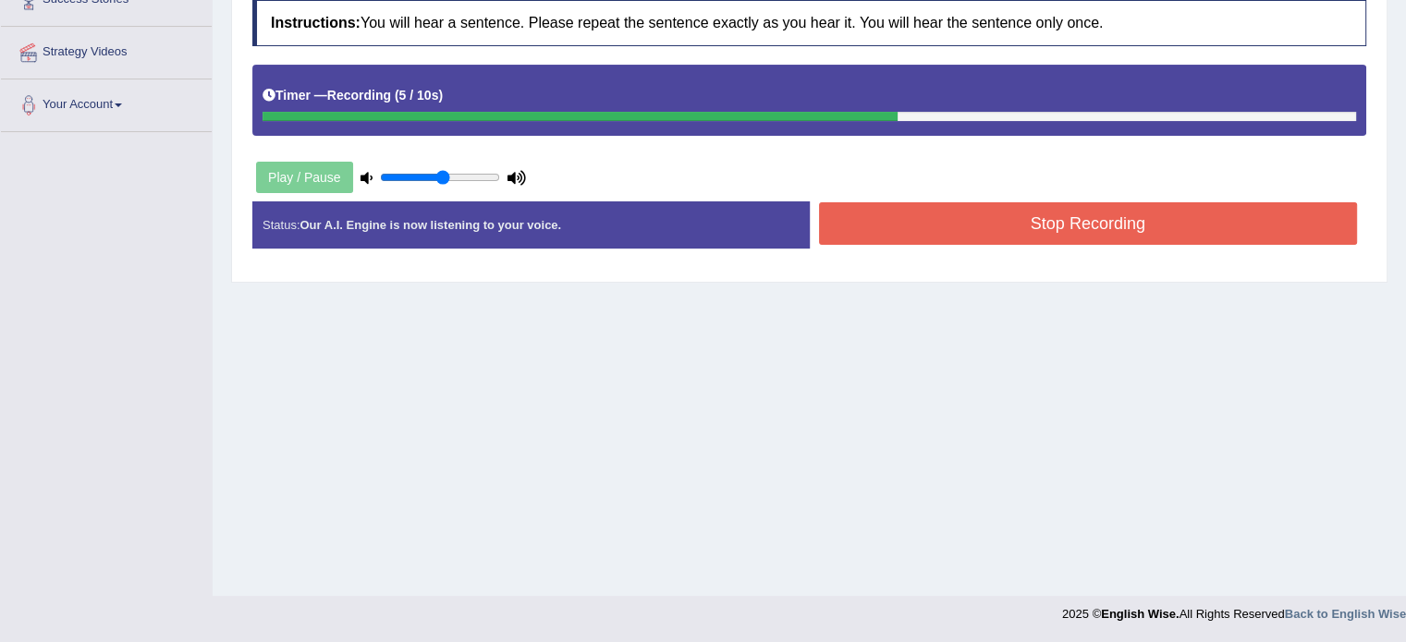
click at [937, 217] on button "Stop Recording" at bounding box center [1088, 223] width 539 height 43
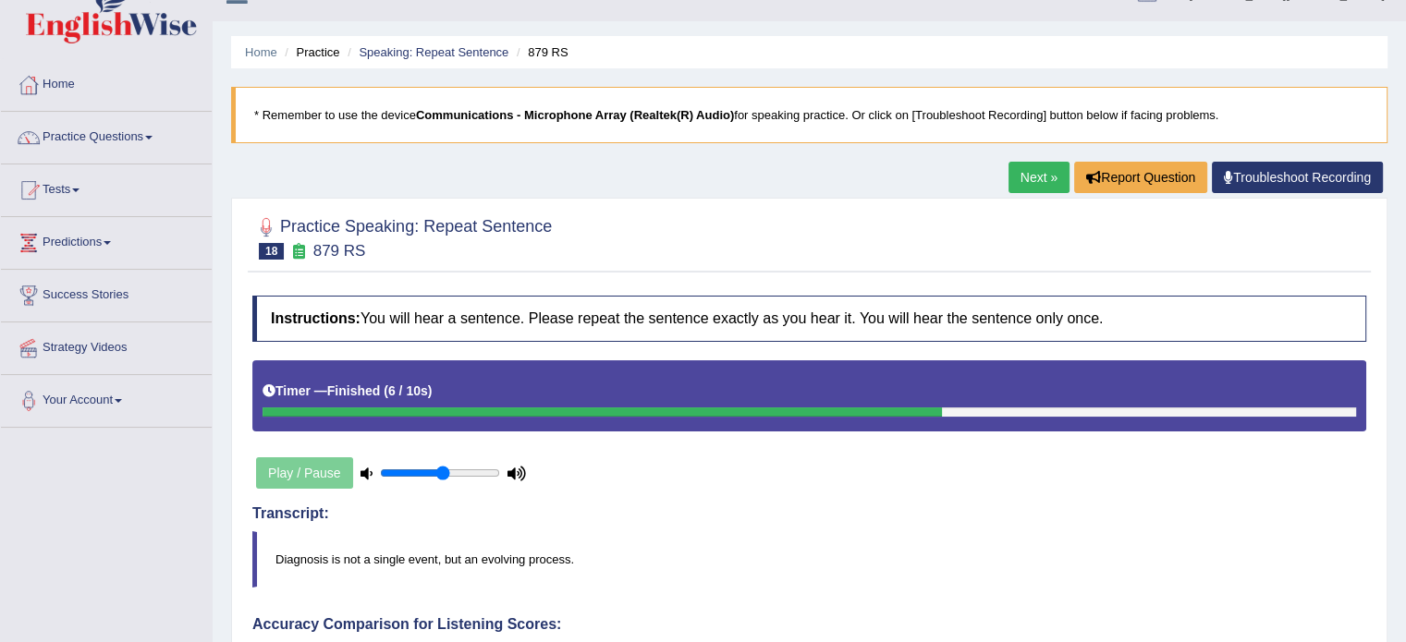
scroll to position [0, 0]
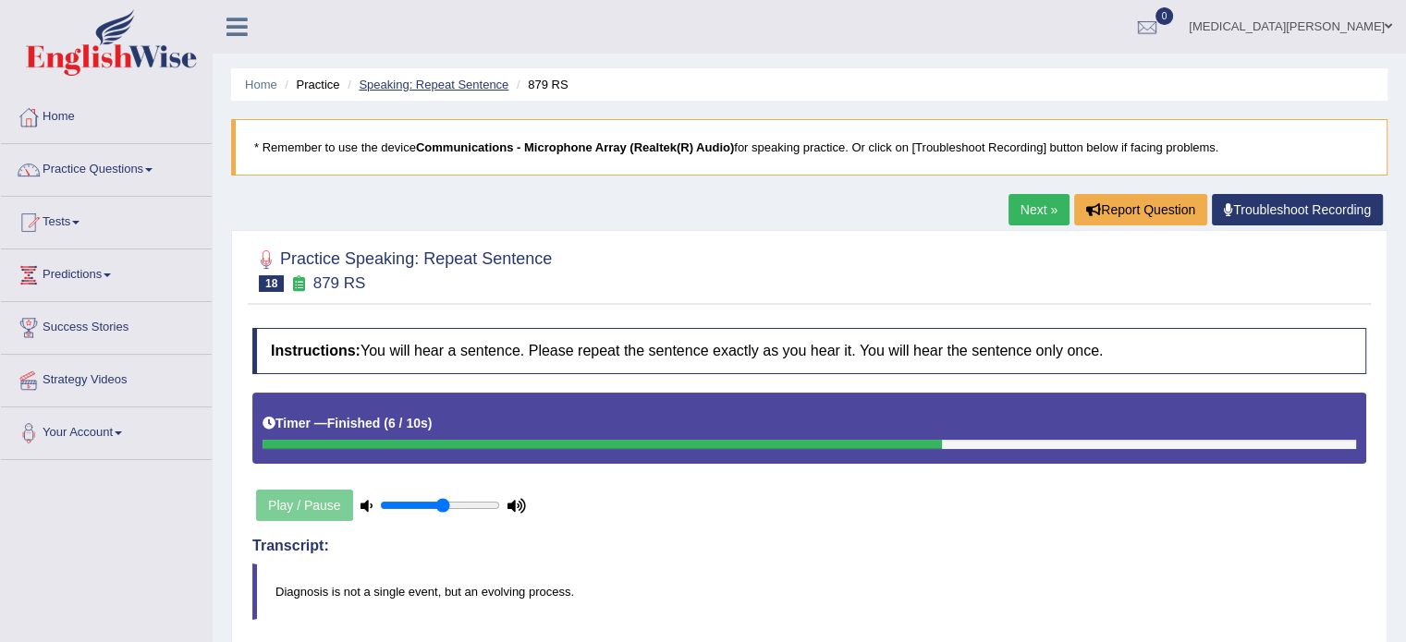
click at [433, 84] on link "Speaking: Repeat Sentence" at bounding box center [434, 85] width 150 height 14
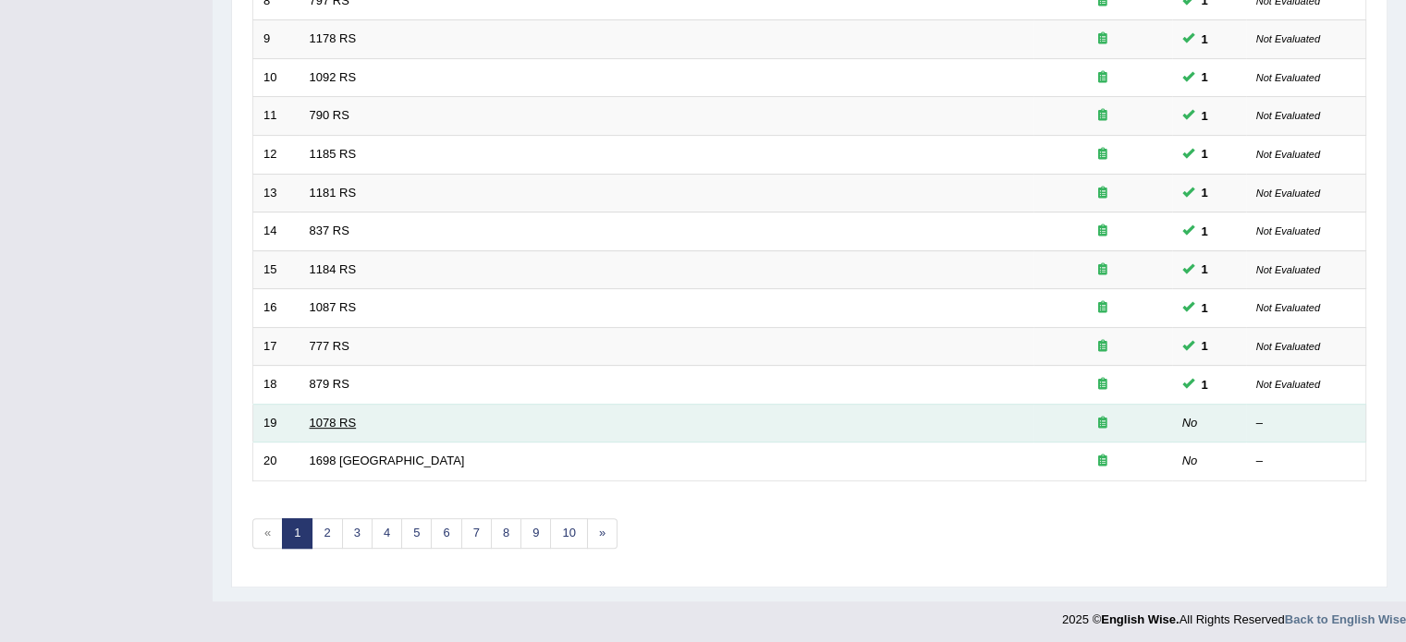
click at [331, 416] on link "1078 RS" at bounding box center [333, 423] width 47 height 14
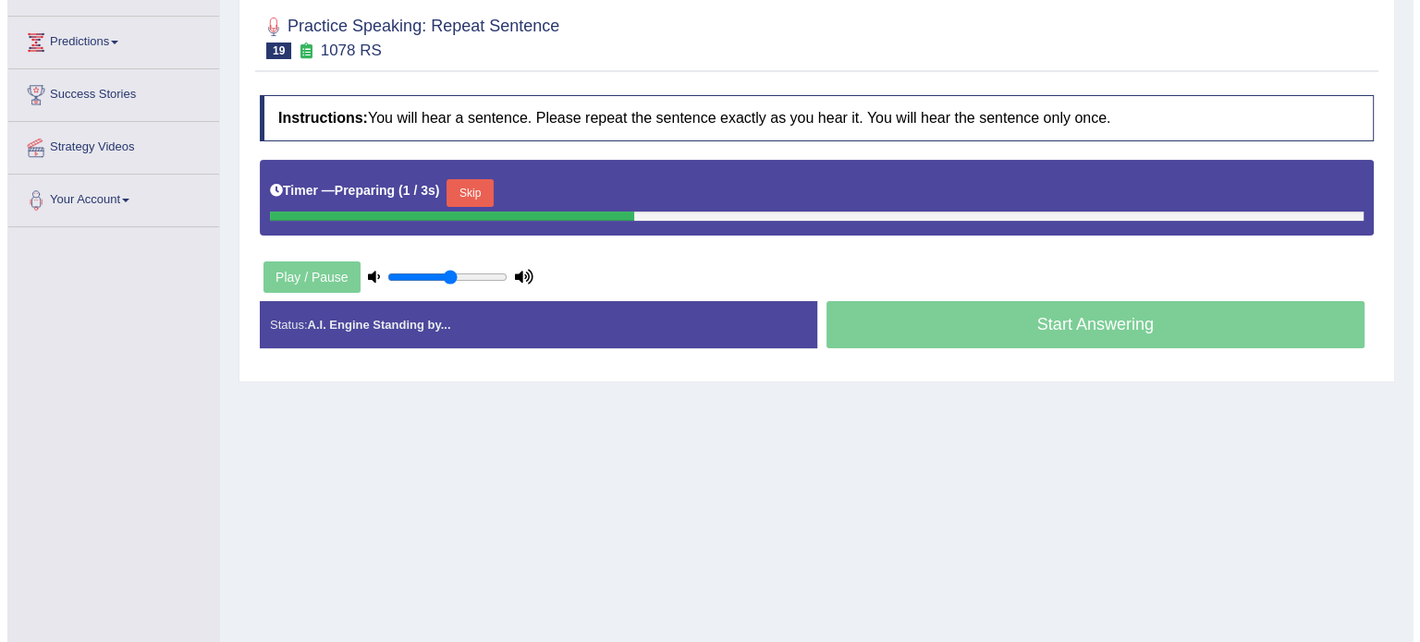
scroll to position [235, 0]
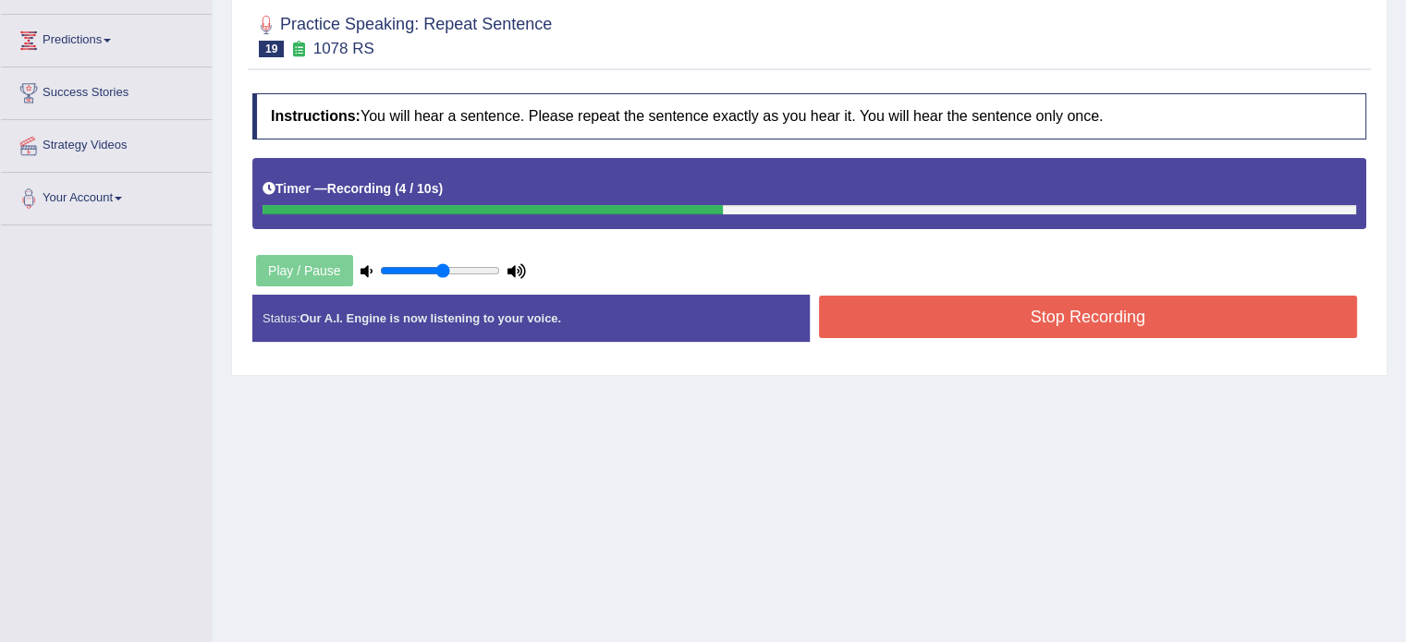
click at [879, 321] on button "Stop Recording" at bounding box center [1088, 317] width 539 height 43
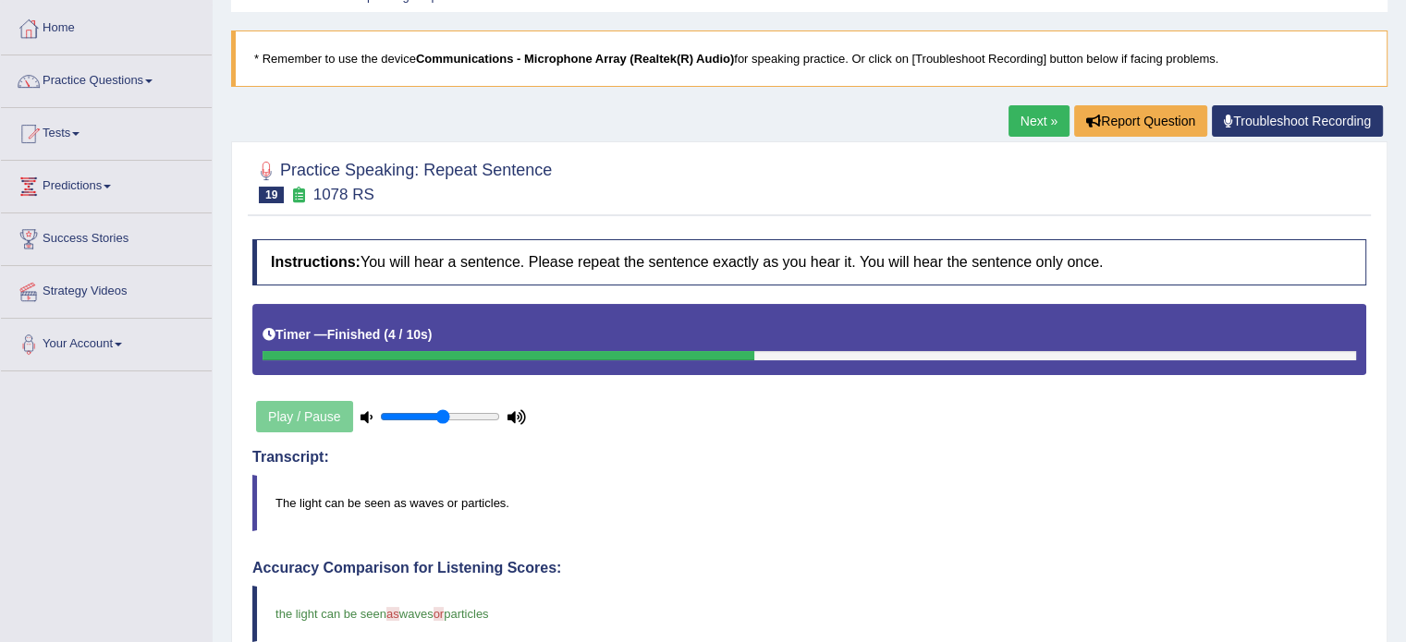
scroll to position [0, 0]
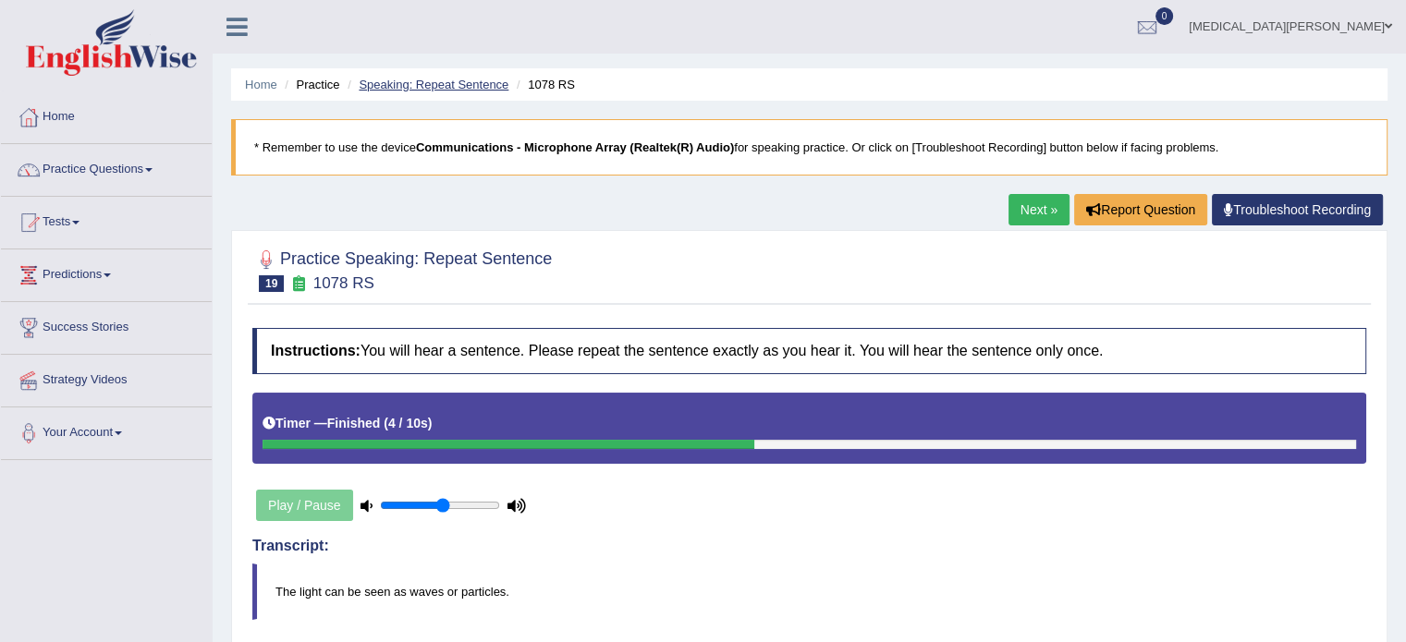
click at [477, 83] on link "Speaking: Repeat Sentence" at bounding box center [434, 85] width 150 height 14
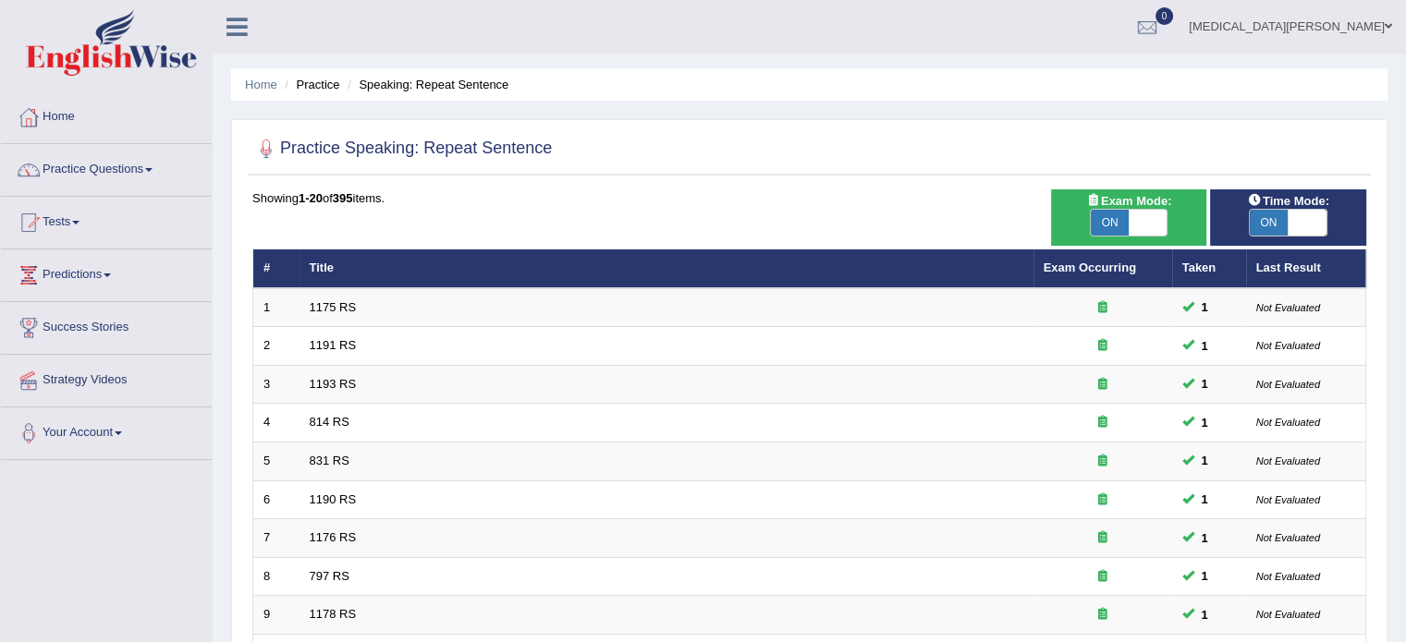
scroll to position [576, 0]
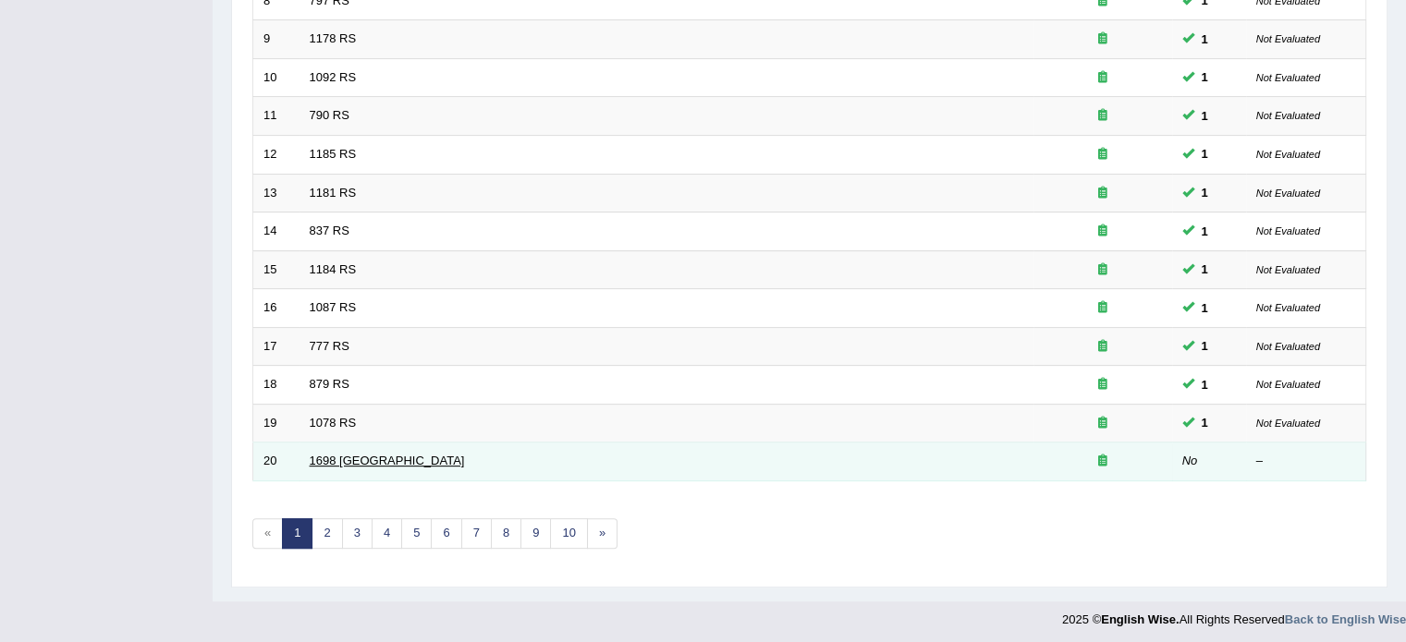
click at [331, 454] on link "1698 [GEOGRAPHIC_DATA]" at bounding box center [387, 461] width 155 height 14
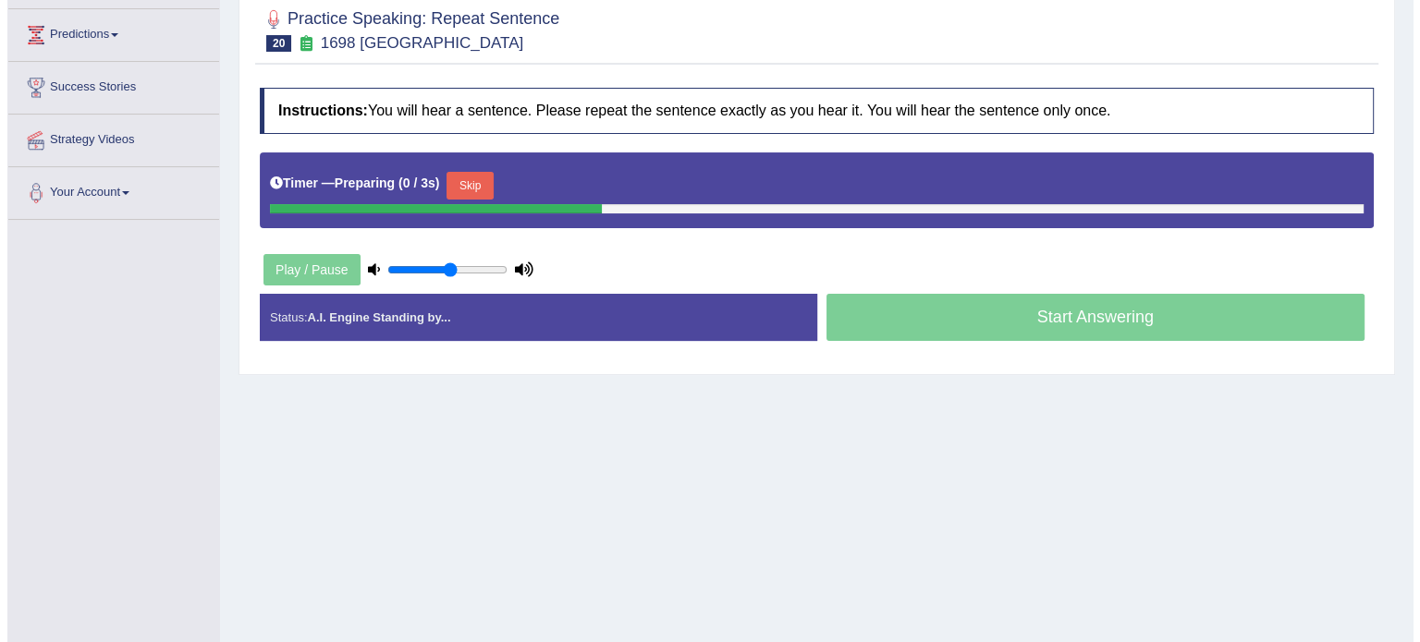
scroll to position [240, 0]
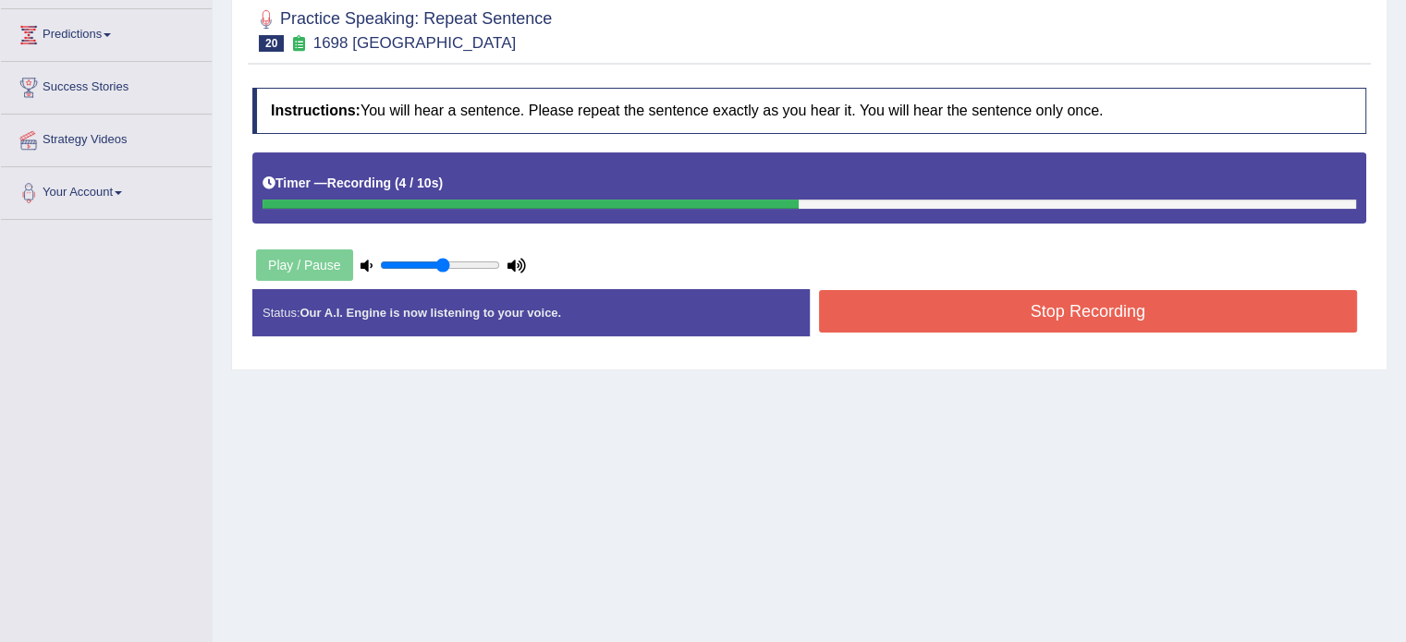
click at [962, 312] on button "Stop Recording" at bounding box center [1088, 311] width 539 height 43
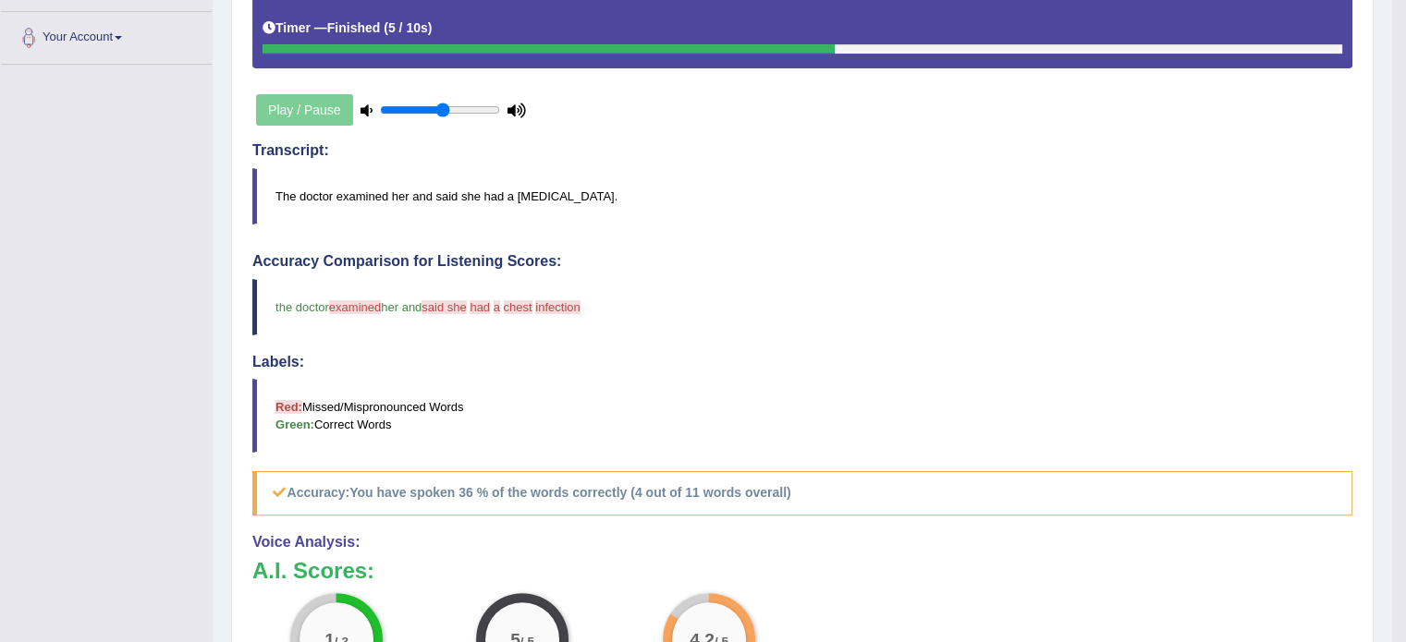
scroll to position [385, 0]
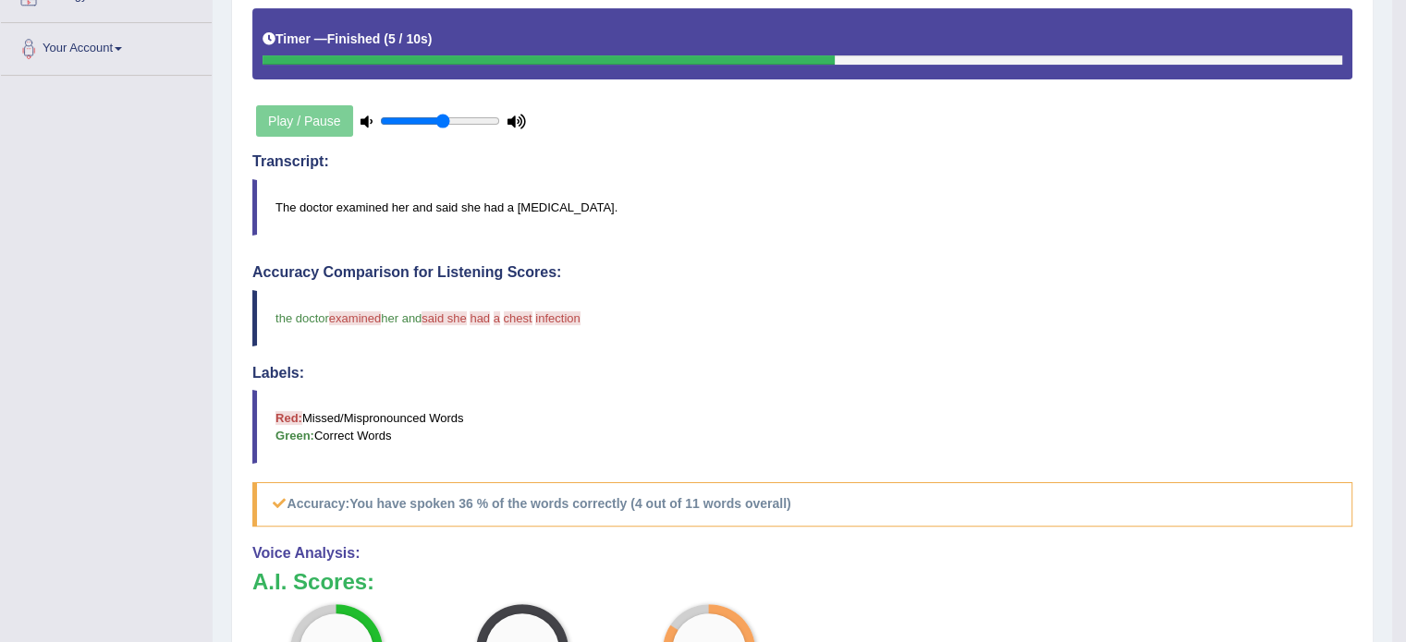
click at [884, 267] on h4 "Accuracy Comparison for Listening Scores:" at bounding box center [802, 272] width 1100 height 17
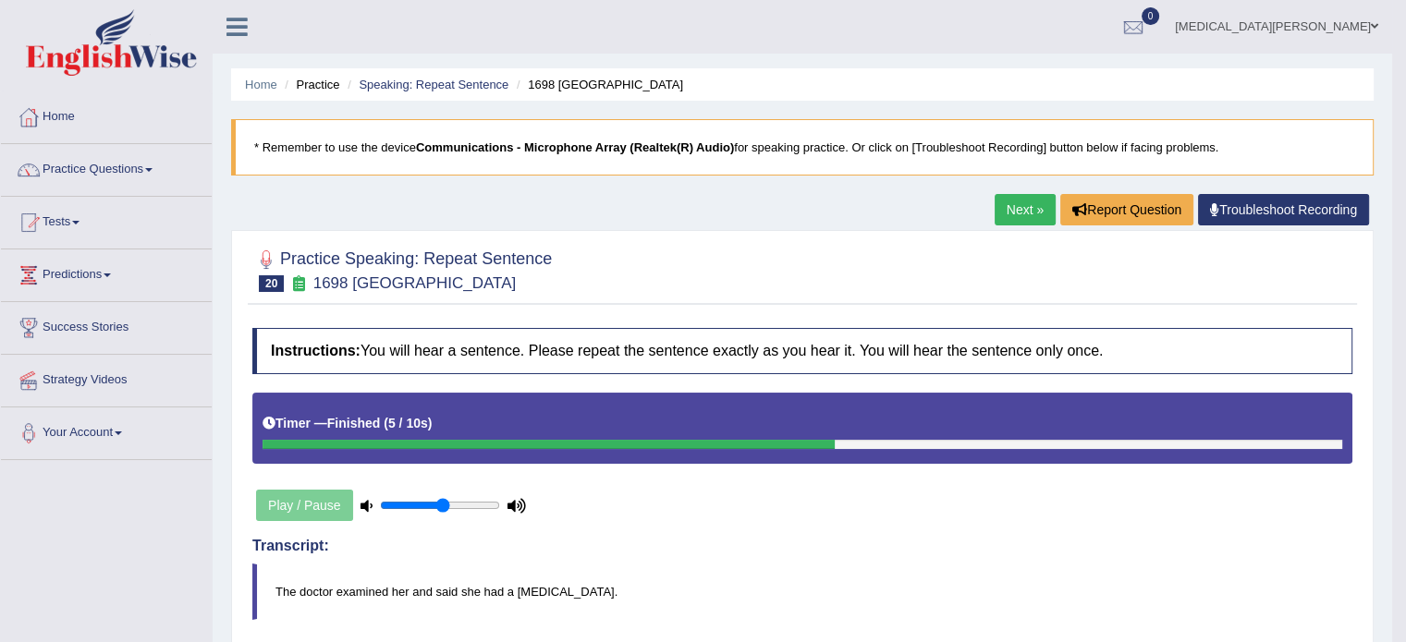
scroll to position [0, 0]
click at [324, 77] on li "Practice" at bounding box center [309, 85] width 59 height 18
click at [113, 170] on link "Practice Questions" at bounding box center [106, 167] width 211 height 46
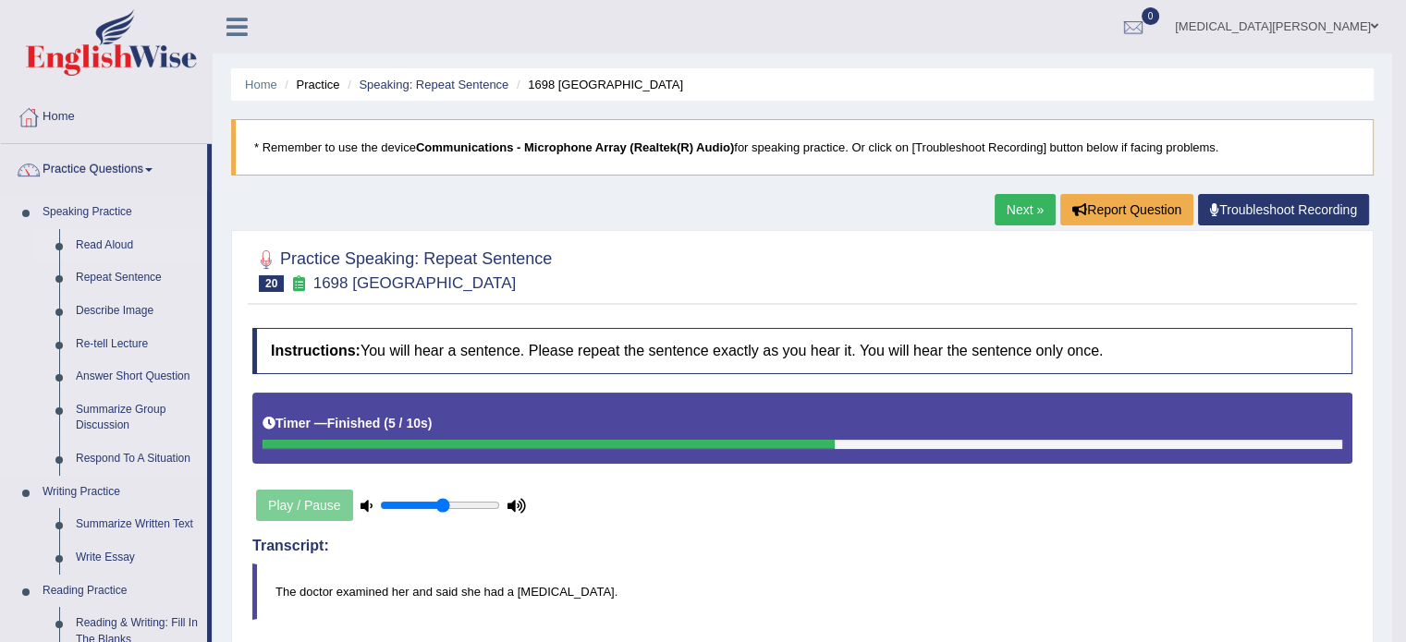
click at [104, 239] on link "Read Aloud" at bounding box center [137, 245] width 140 height 33
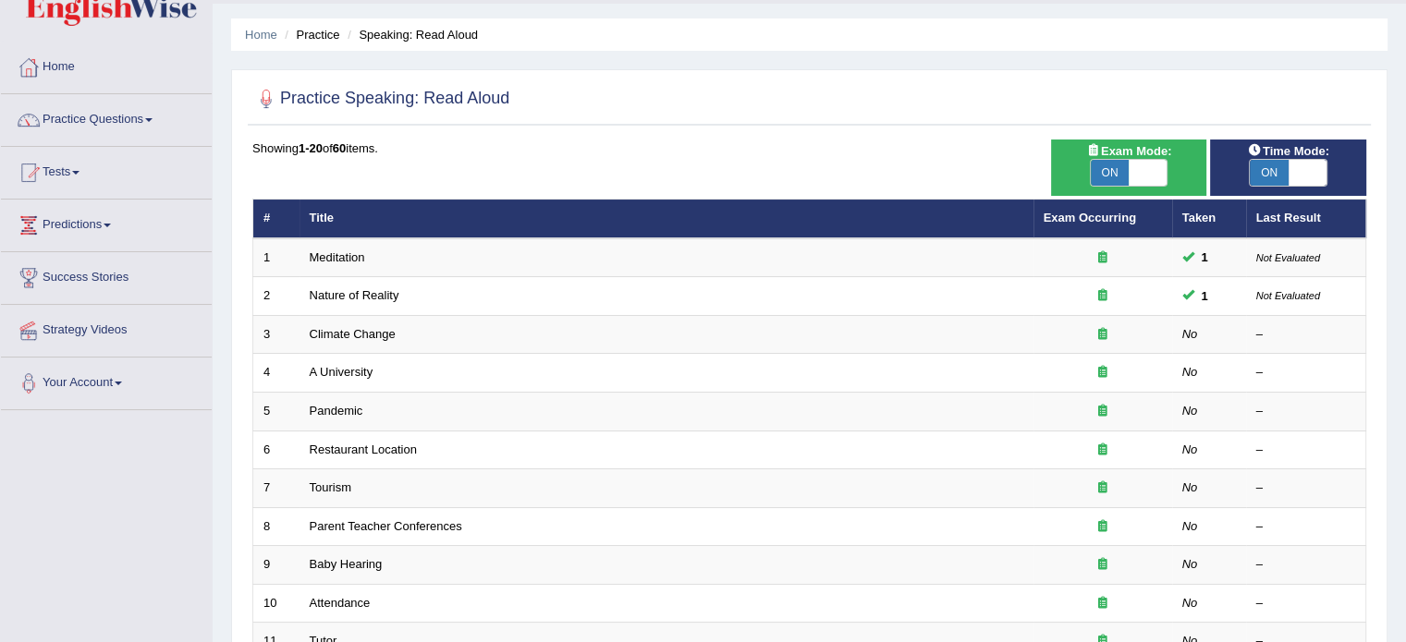
scroll to position [54, 0]
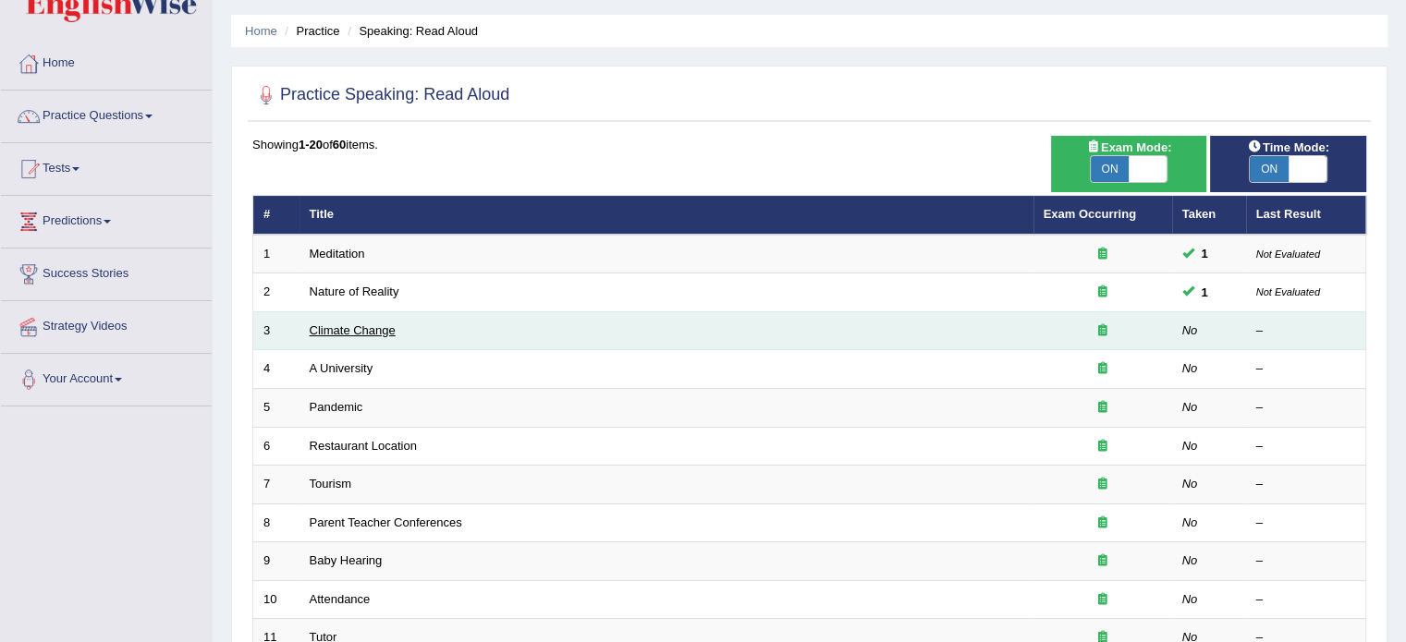
click at [358, 324] on link "Climate Change" at bounding box center [353, 331] width 86 height 14
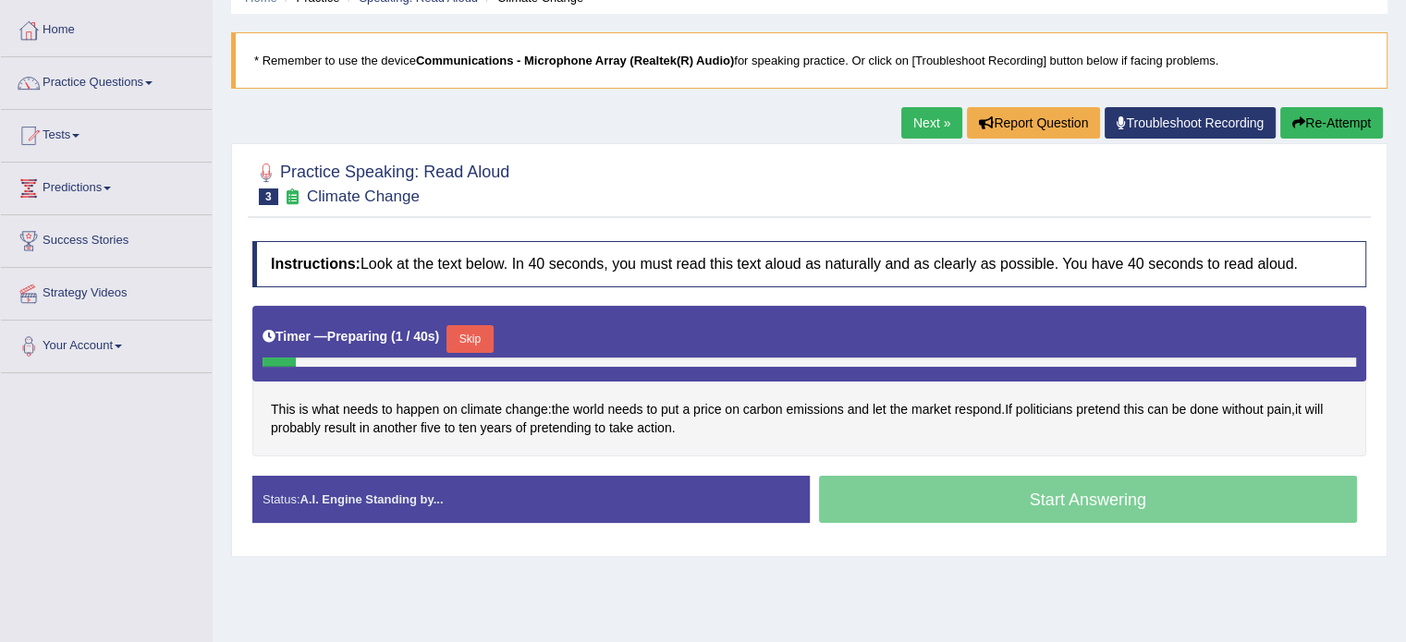
scroll to position [89, 0]
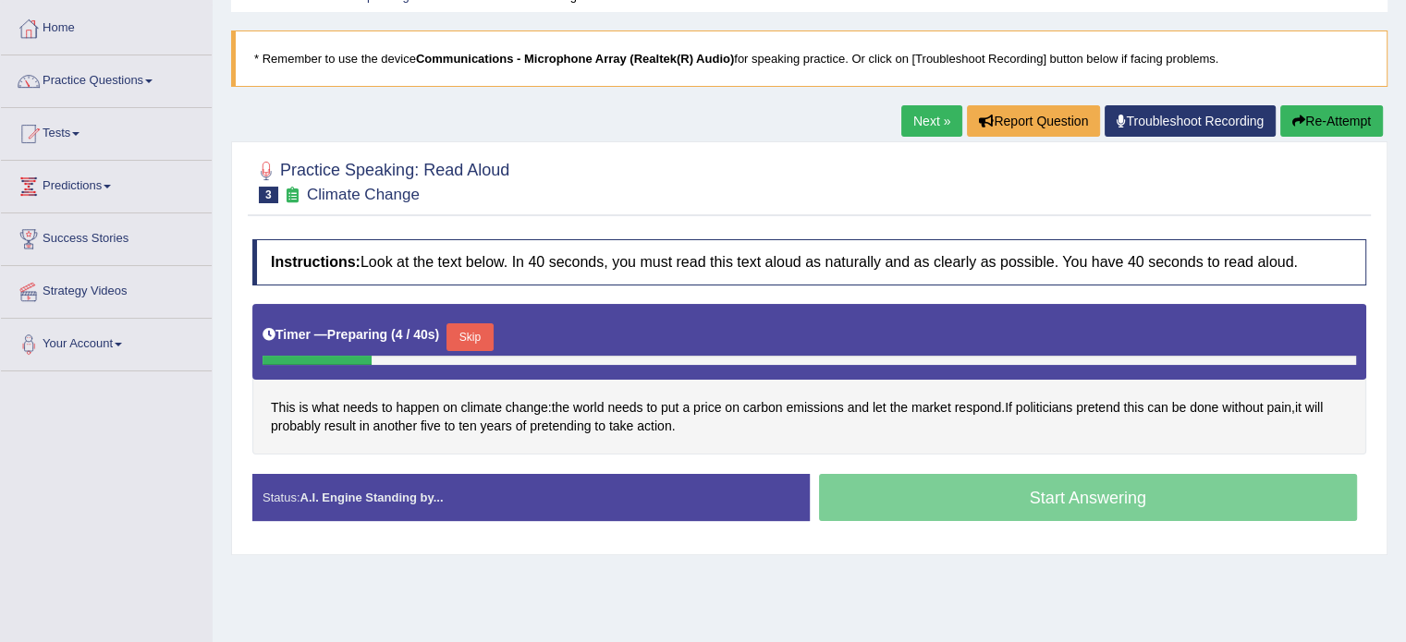
click at [464, 332] on button "Skip" at bounding box center [469, 338] width 46 height 28
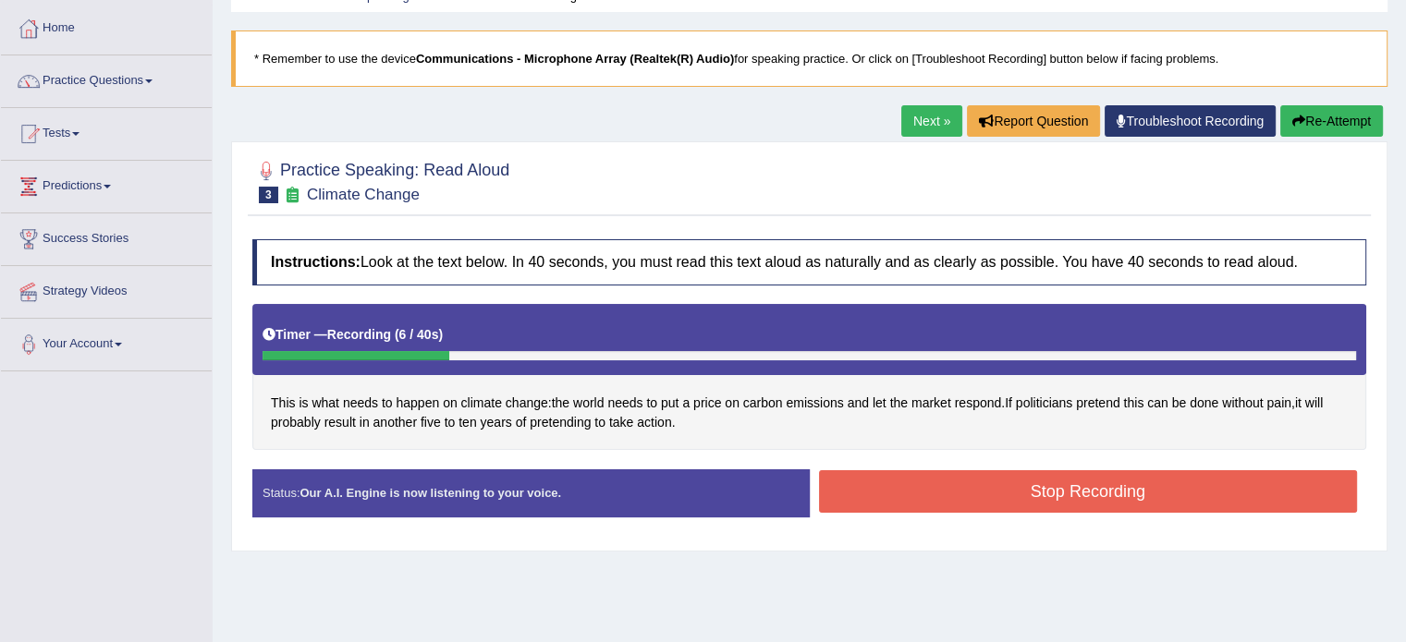
click at [1301, 127] on button "Re-Attempt" at bounding box center [1331, 120] width 103 height 31
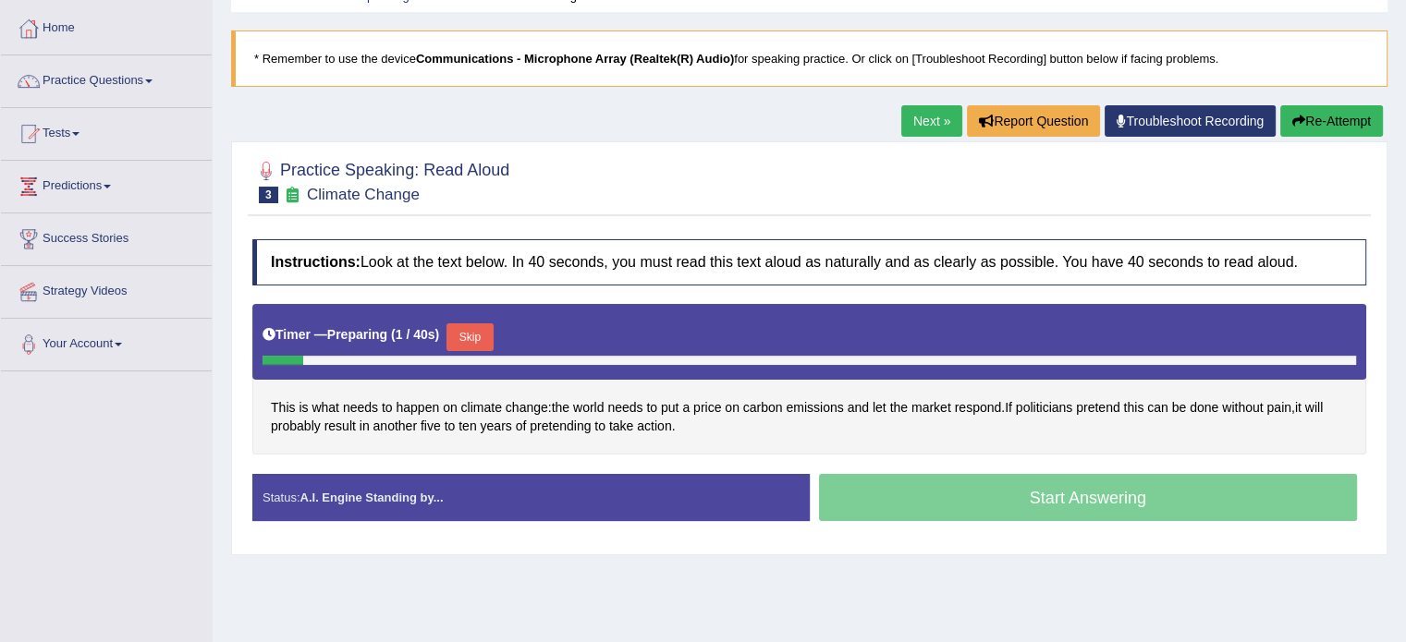
click at [461, 330] on button "Skip" at bounding box center [469, 338] width 46 height 28
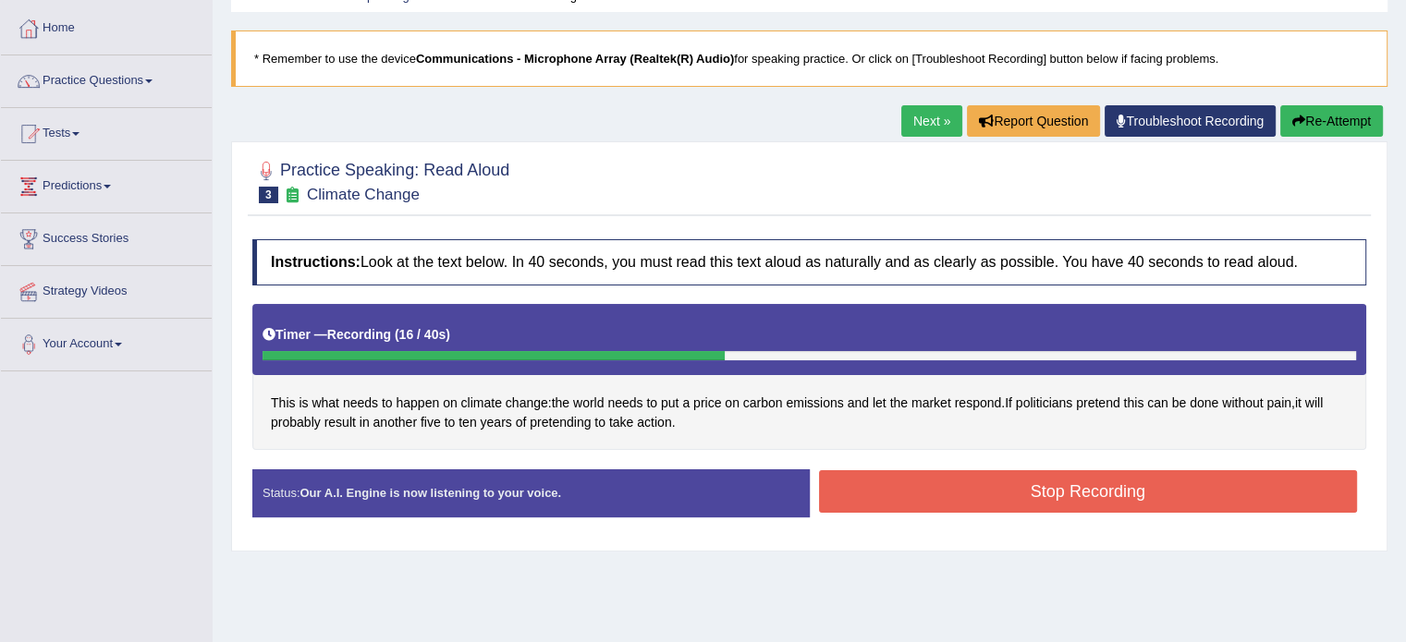
click at [976, 482] on button "Stop Recording" at bounding box center [1088, 491] width 539 height 43
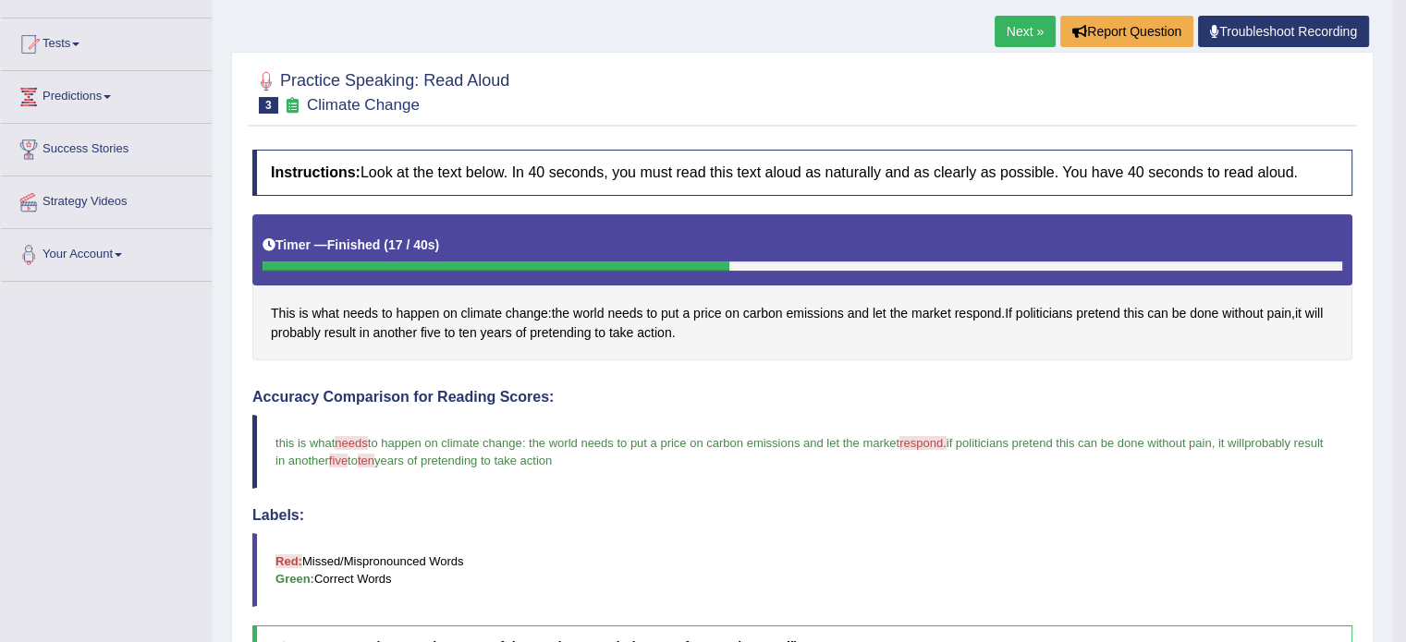
scroll to position [177, 0]
click at [1021, 32] on link "Next »" at bounding box center [1025, 32] width 61 height 31
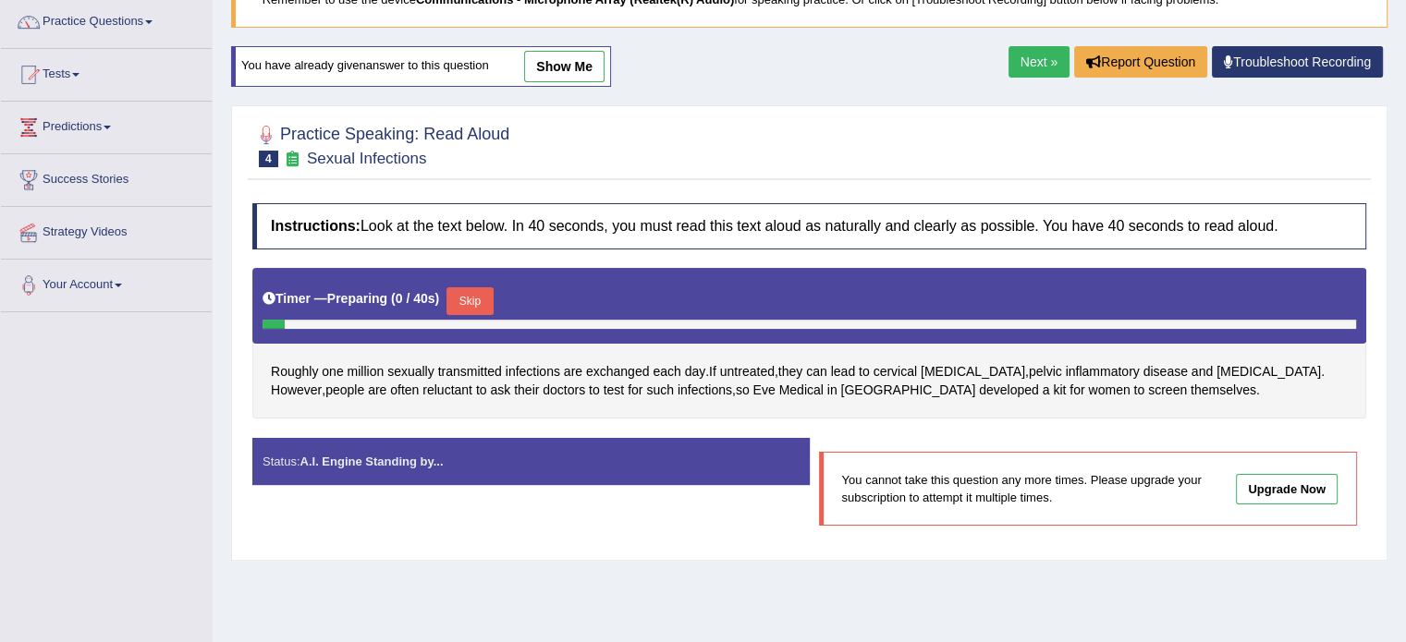
scroll to position [163, 0]
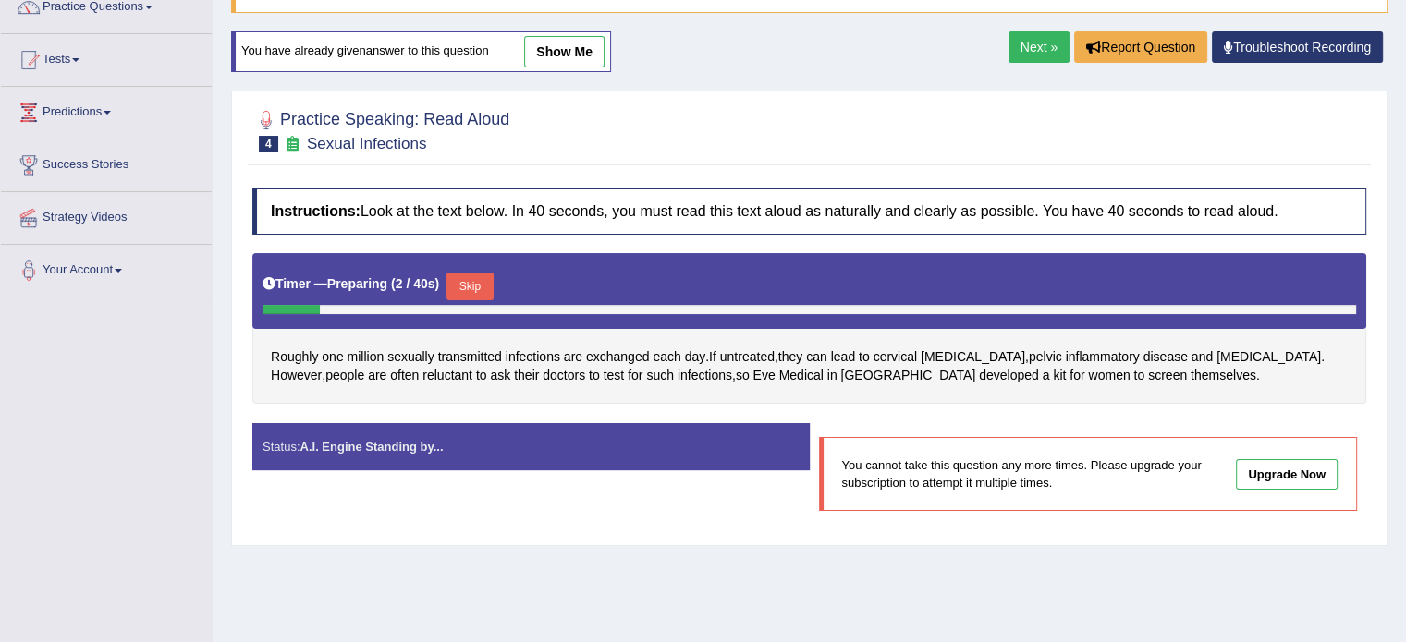
click at [1034, 43] on link "Next »" at bounding box center [1038, 46] width 61 height 31
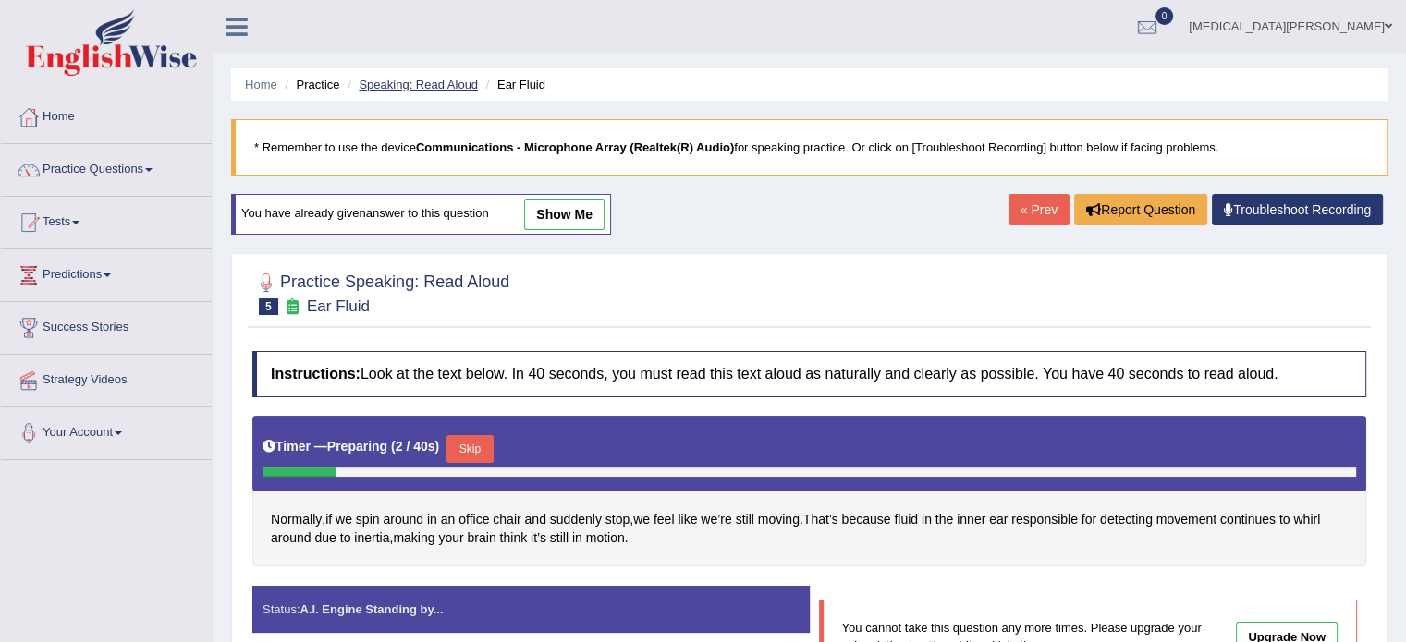
click at [410, 82] on link "Speaking: Read Aloud" at bounding box center [418, 85] width 119 height 14
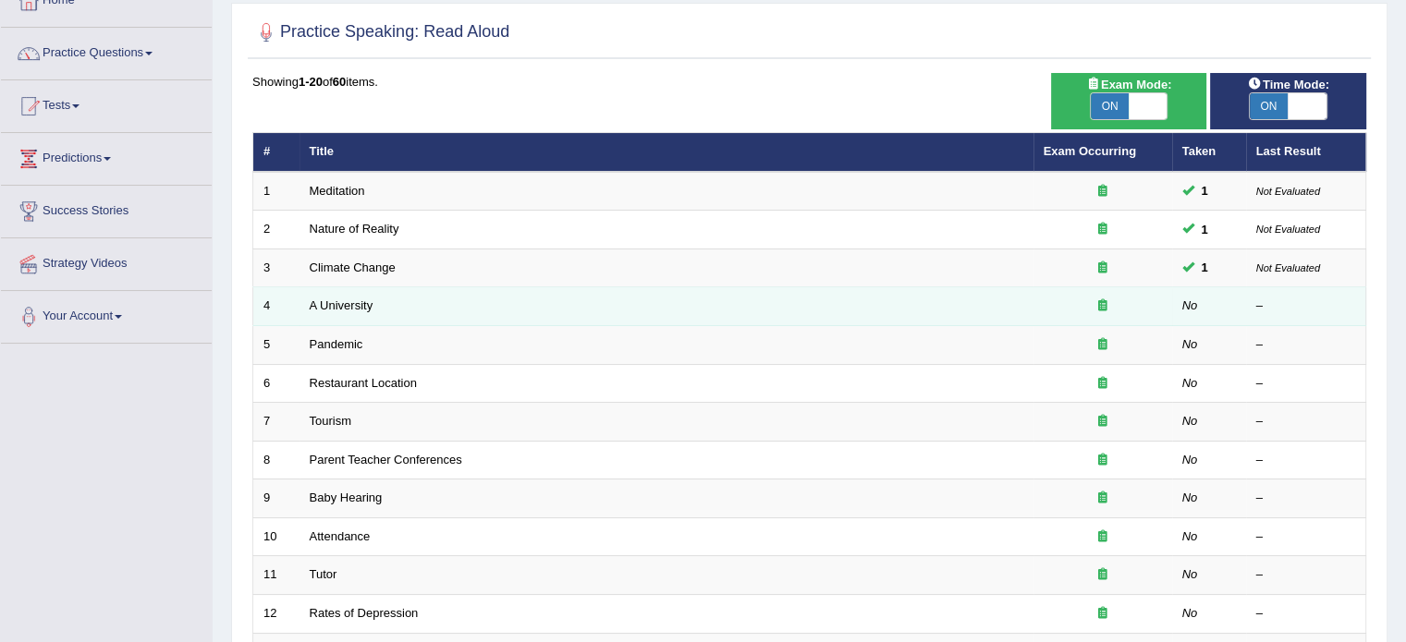
scroll to position [132, 0]
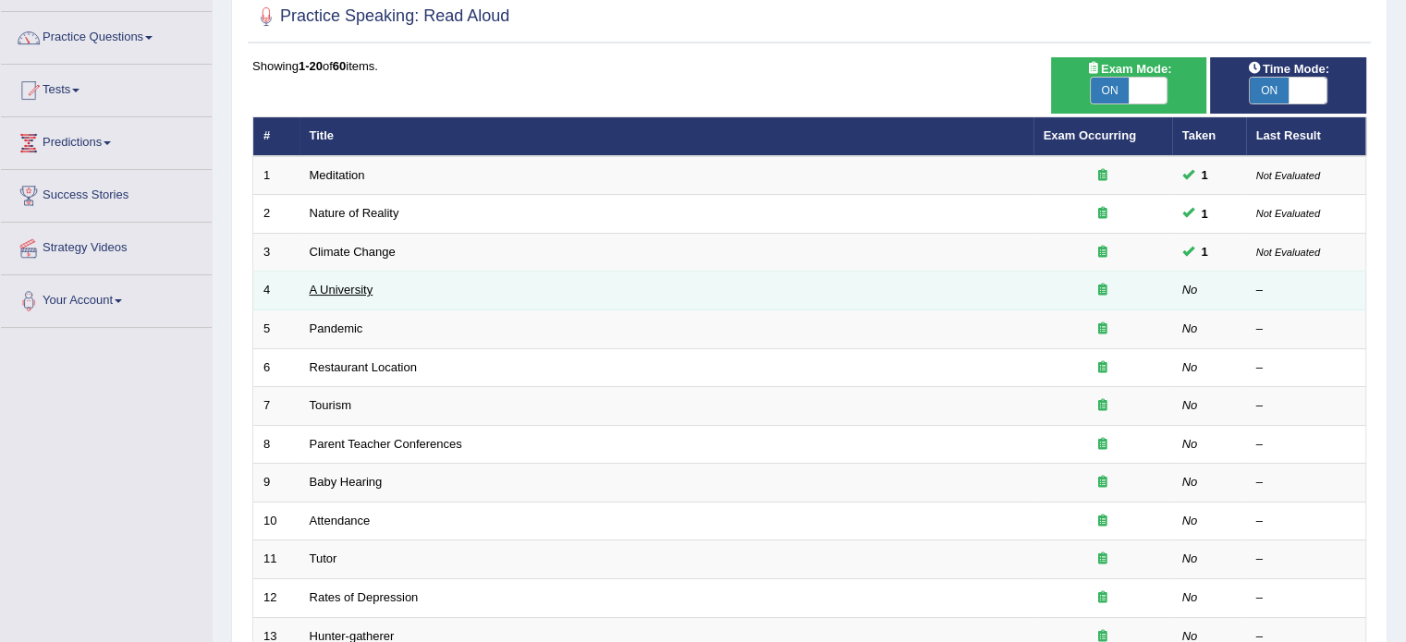
click at [348, 287] on link "A University" at bounding box center [342, 290] width 64 height 14
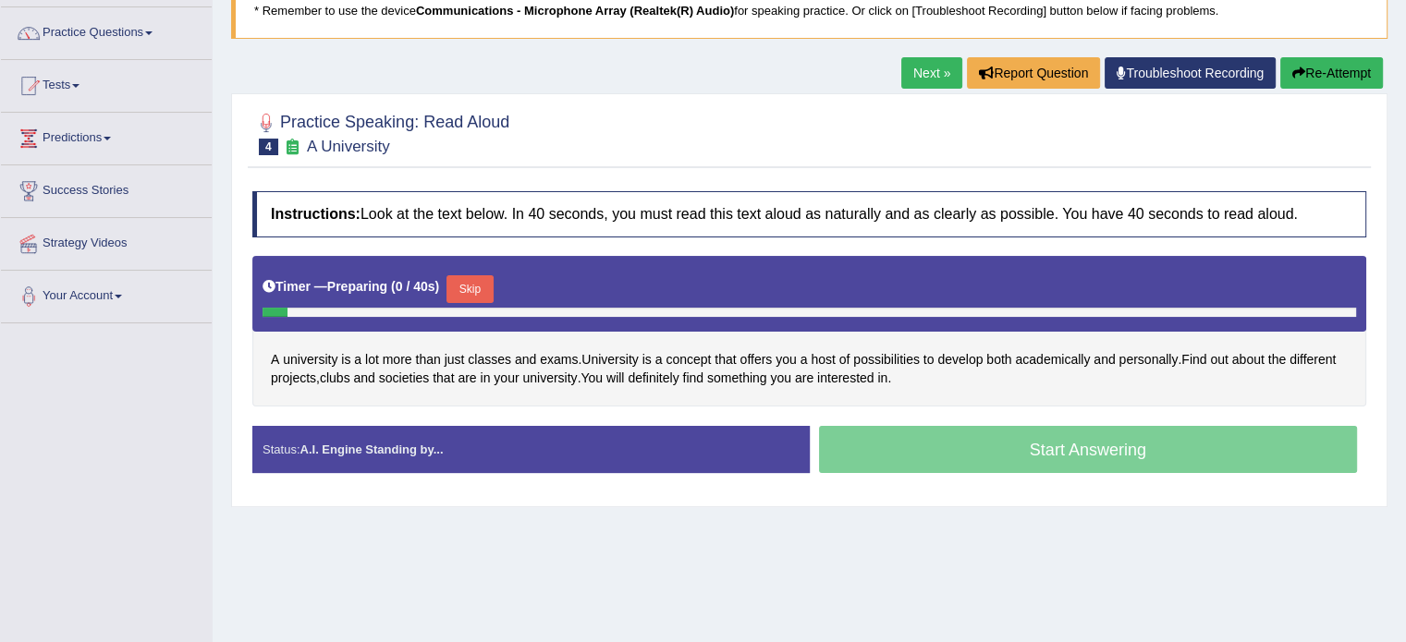
scroll to position [176, 0]
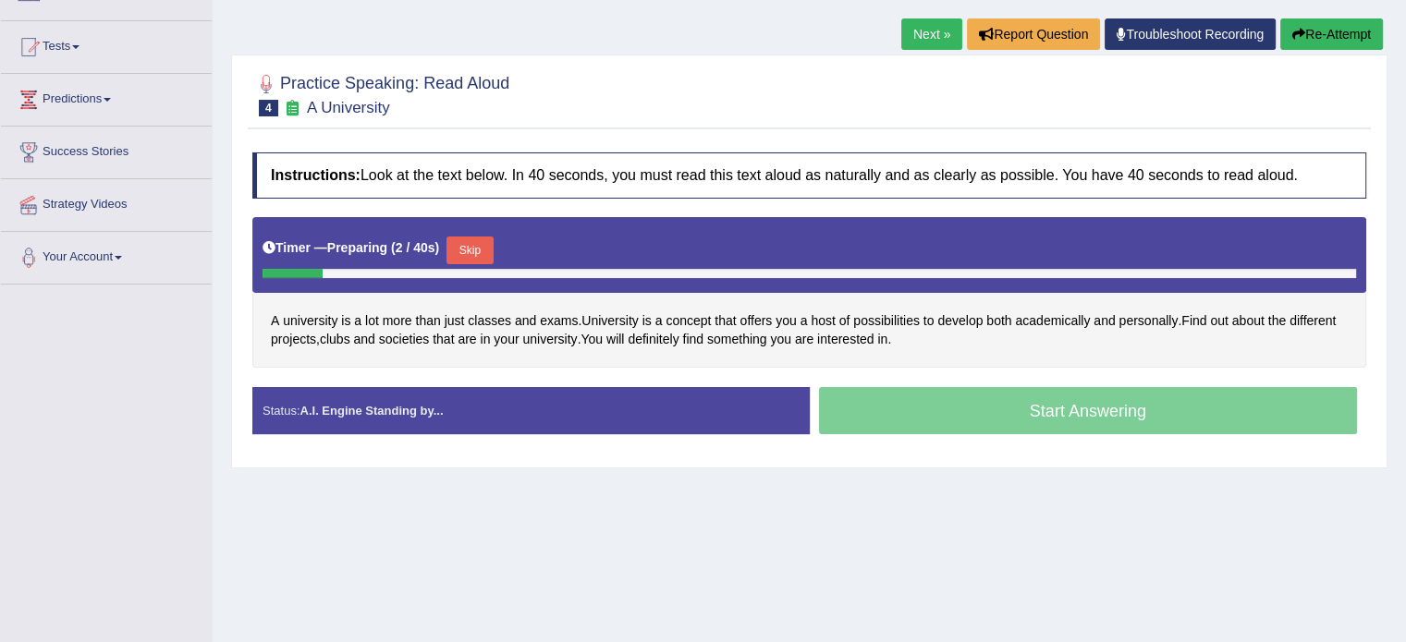
click at [461, 250] on button "Skip" at bounding box center [469, 251] width 46 height 28
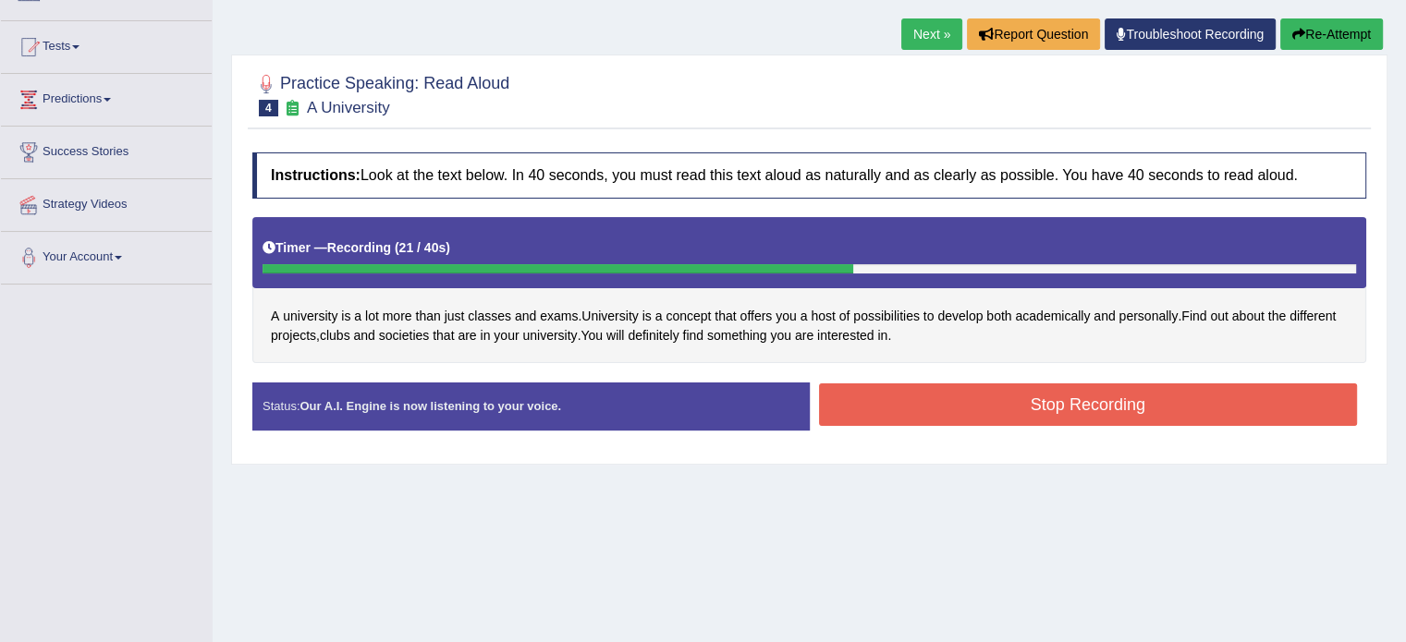
click at [939, 384] on button "Stop Recording" at bounding box center [1088, 405] width 539 height 43
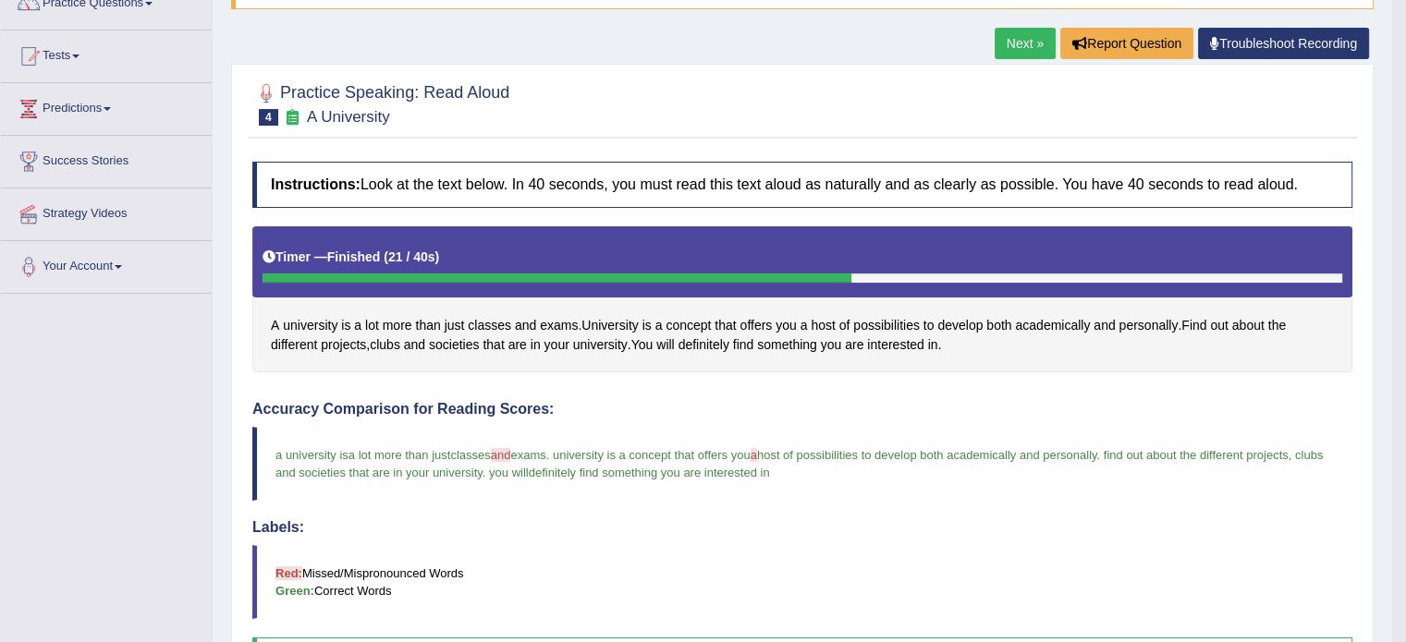
scroll to position [0, 0]
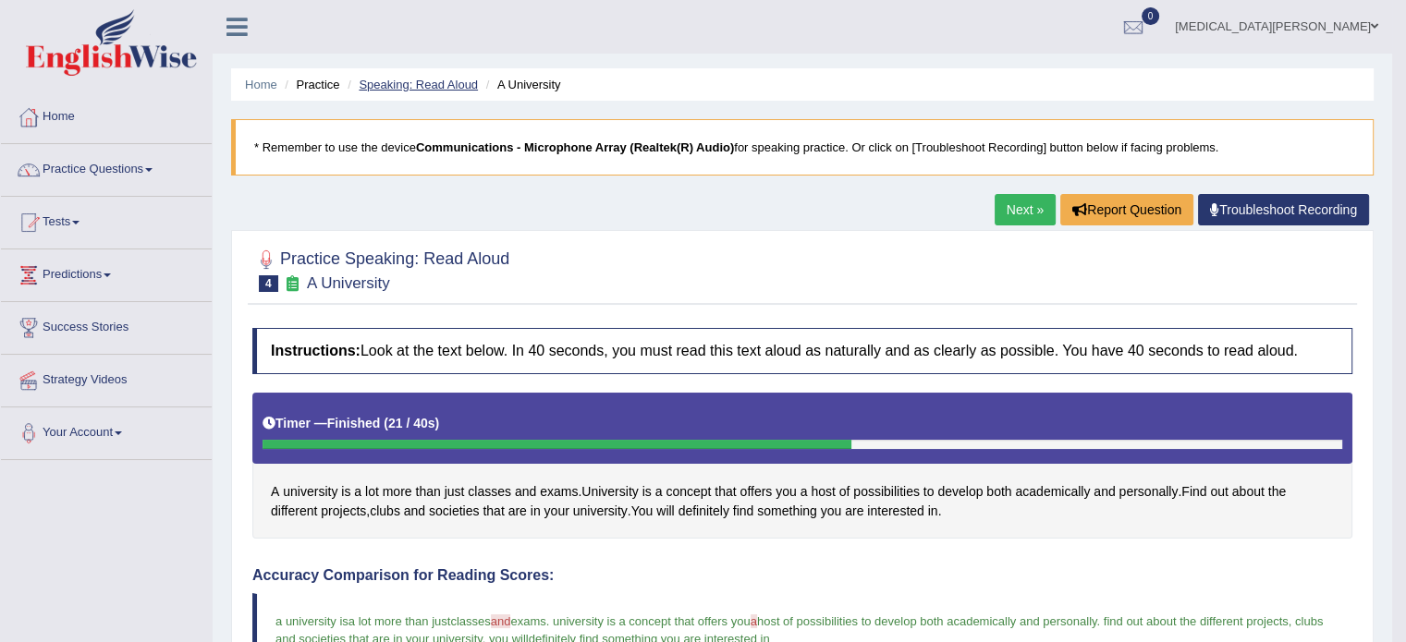
click at [440, 79] on link "Speaking: Read Aloud" at bounding box center [418, 85] width 119 height 14
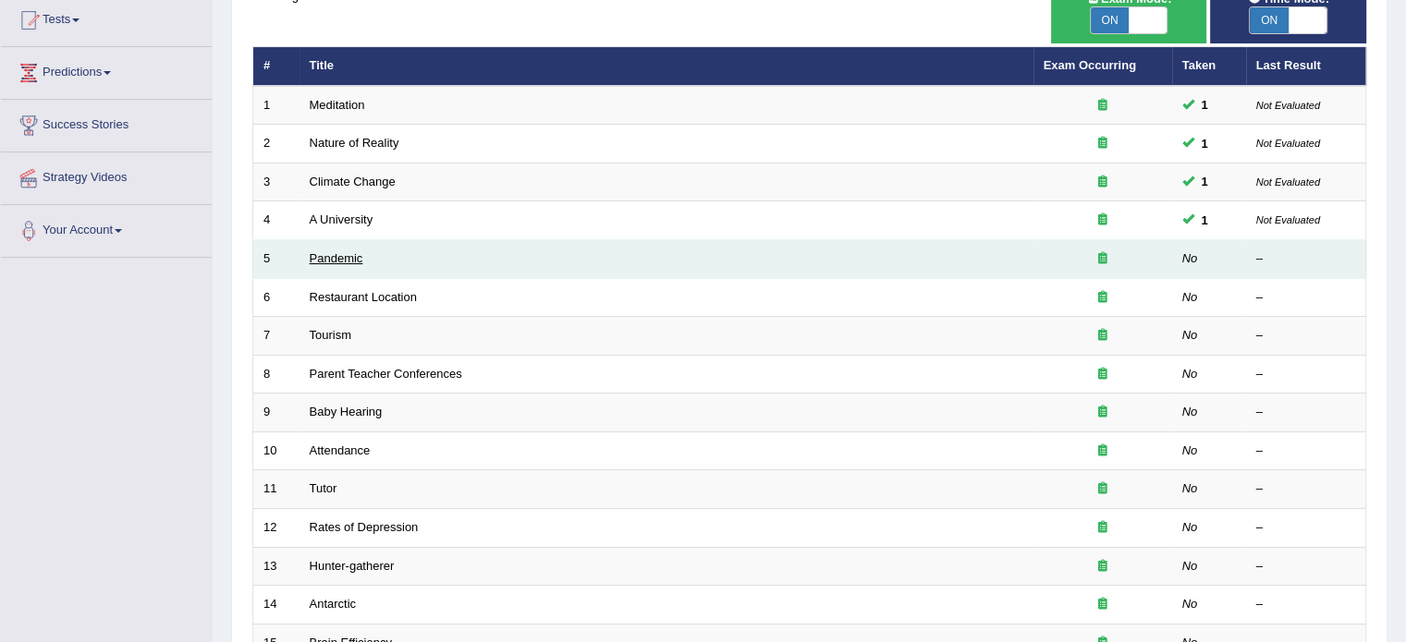
click at [320, 262] on link "Pandemic" at bounding box center [337, 258] width 54 height 14
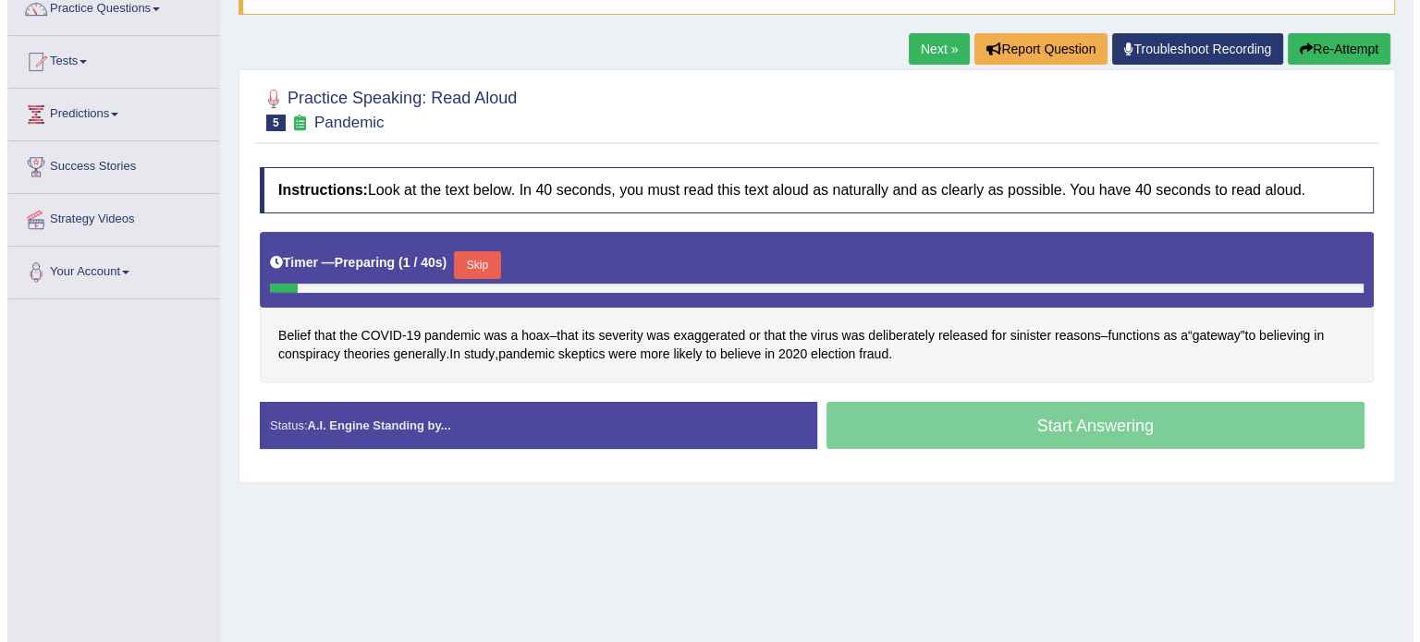
scroll to position [165, 0]
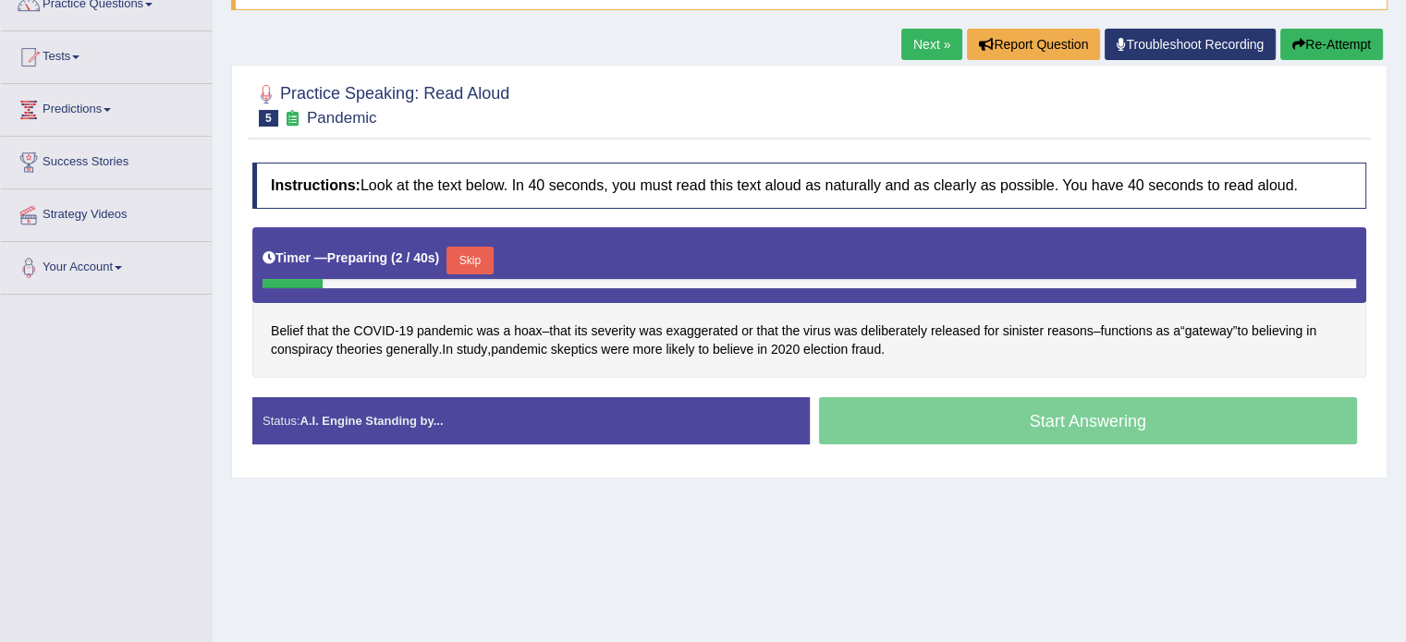
click at [470, 257] on button "Skip" at bounding box center [469, 261] width 46 height 28
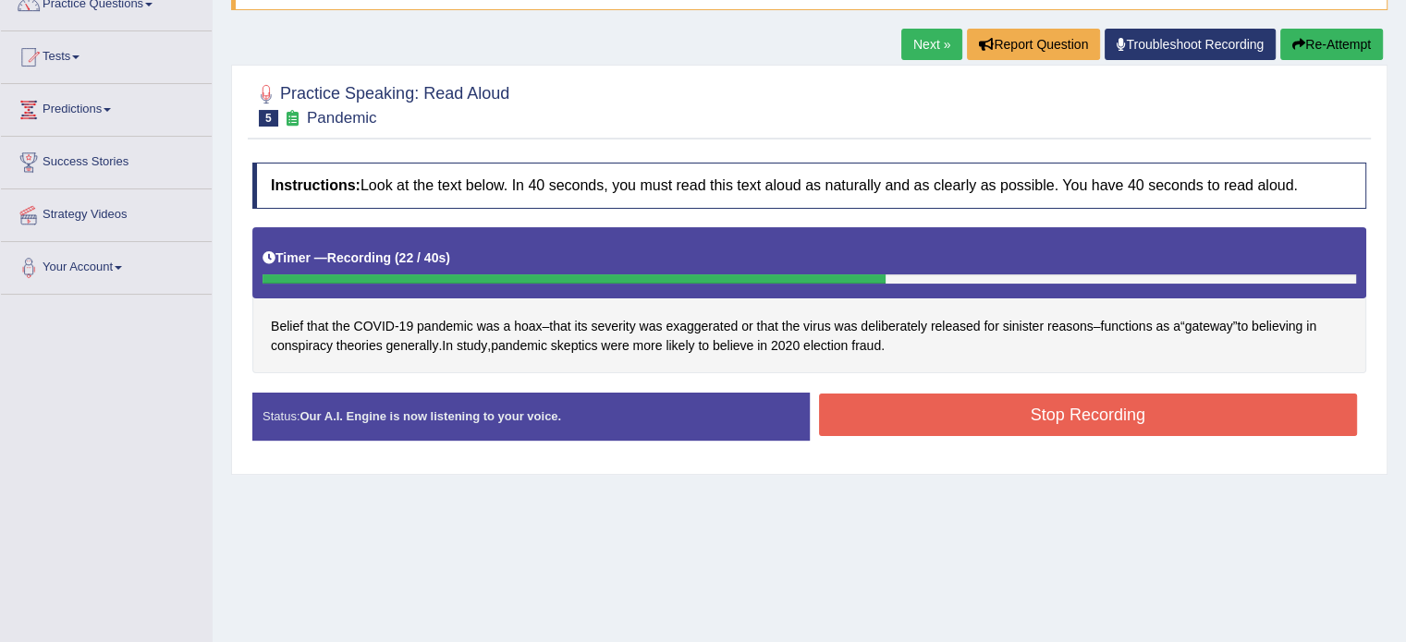
click at [906, 409] on button "Stop Recording" at bounding box center [1088, 415] width 539 height 43
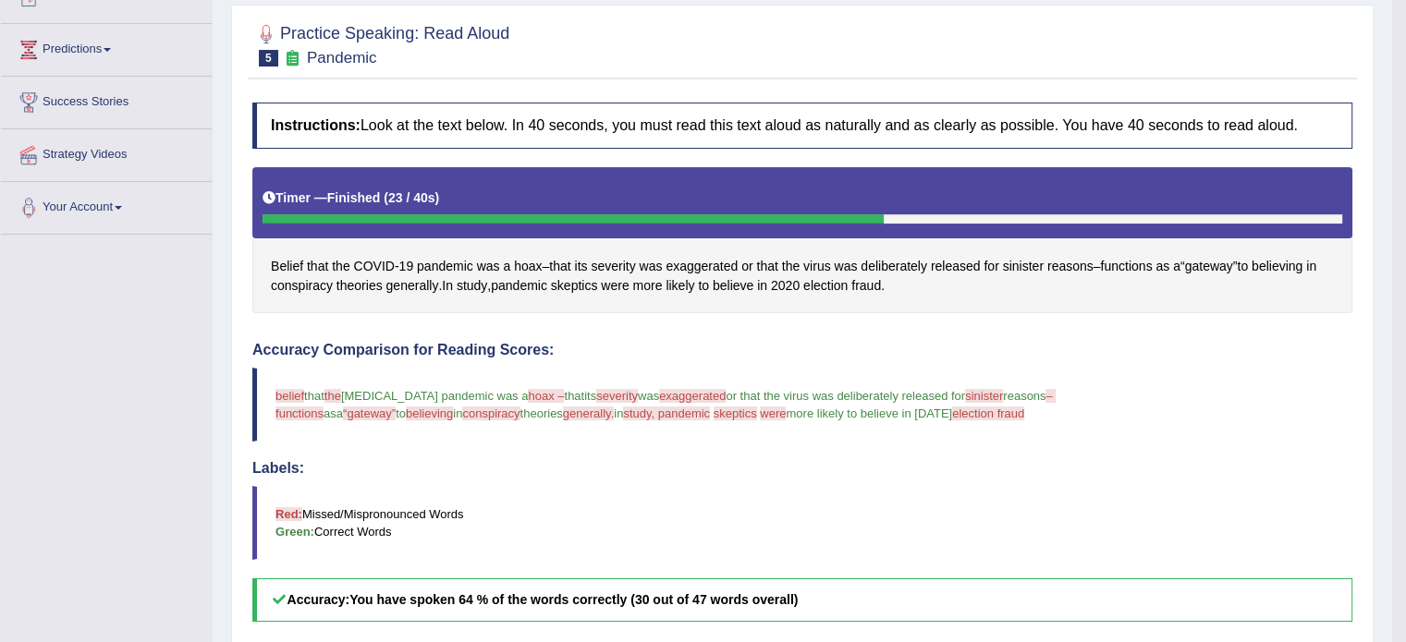
scroll to position [226, 0]
click at [519, 263] on span "hoax" at bounding box center [528, 266] width 28 height 19
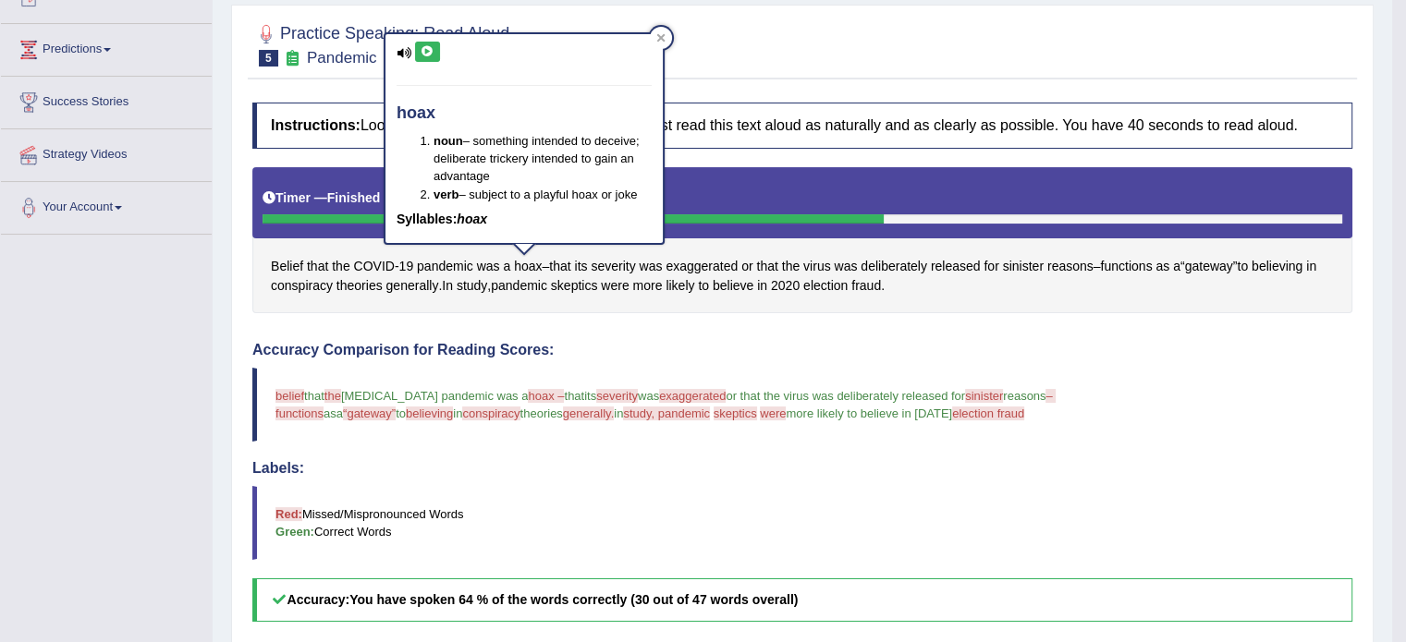
click at [426, 51] on icon at bounding box center [428, 51] width 14 height 11
click at [662, 39] on icon at bounding box center [661, 38] width 8 height 8
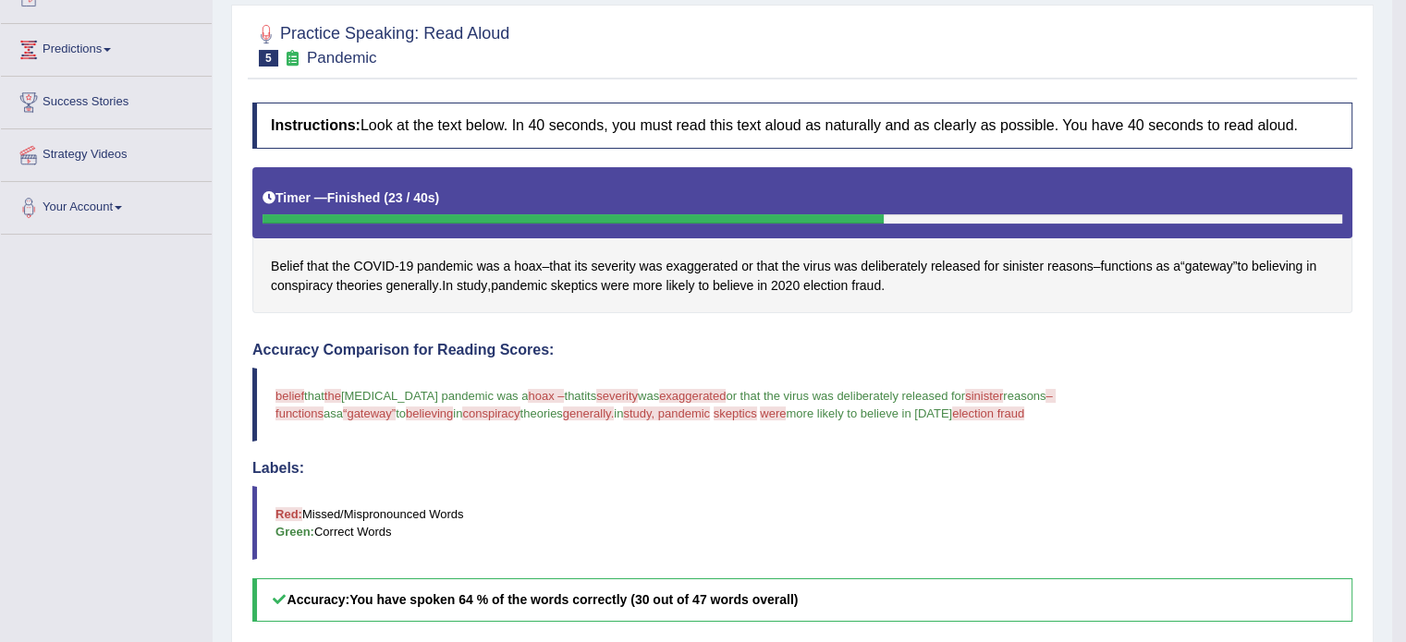
click at [667, 393] on span "exaggerated" at bounding box center [692, 396] width 67 height 14
click at [669, 396] on span "exaggerated" at bounding box center [692, 396] width 67 height 14
click at [716, 265] on span "exaggerated" at bounding box center [701, 266] width 72 height 19
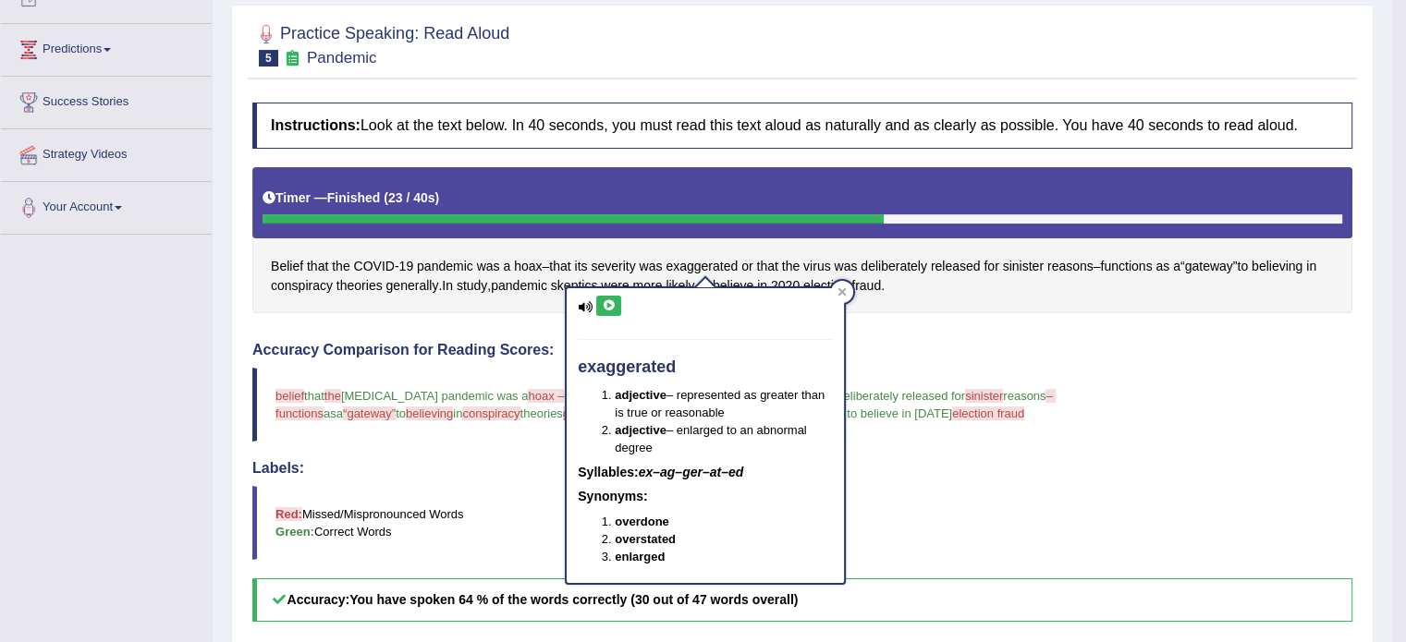
click at [607, 300] on icon at bounding box center [609, 305] width 14 height 11
click at [609, 298] on button at bounding box center [608, 306] width 25 height 20
click at [844, 288] on icon at bounding box center [842, 292] width 8 height 8
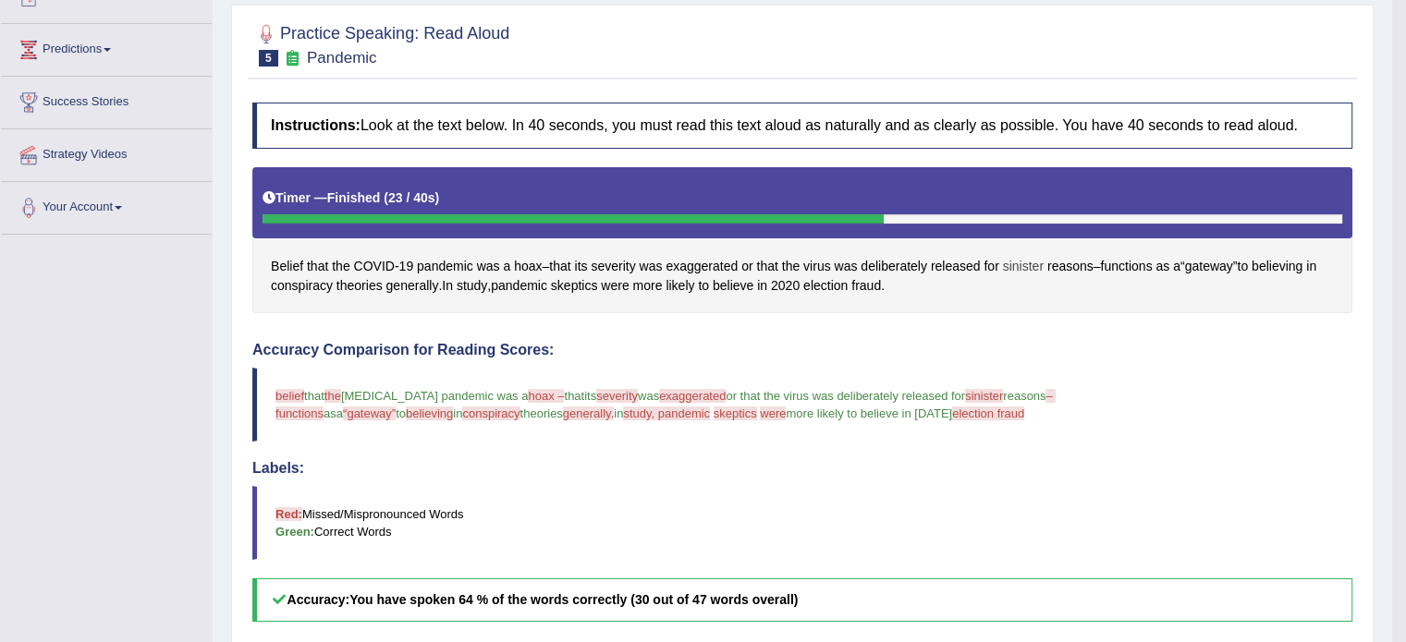
click at [1021, 273] on span "sinister" at bounding box center [1023, 266] width 41 height 19
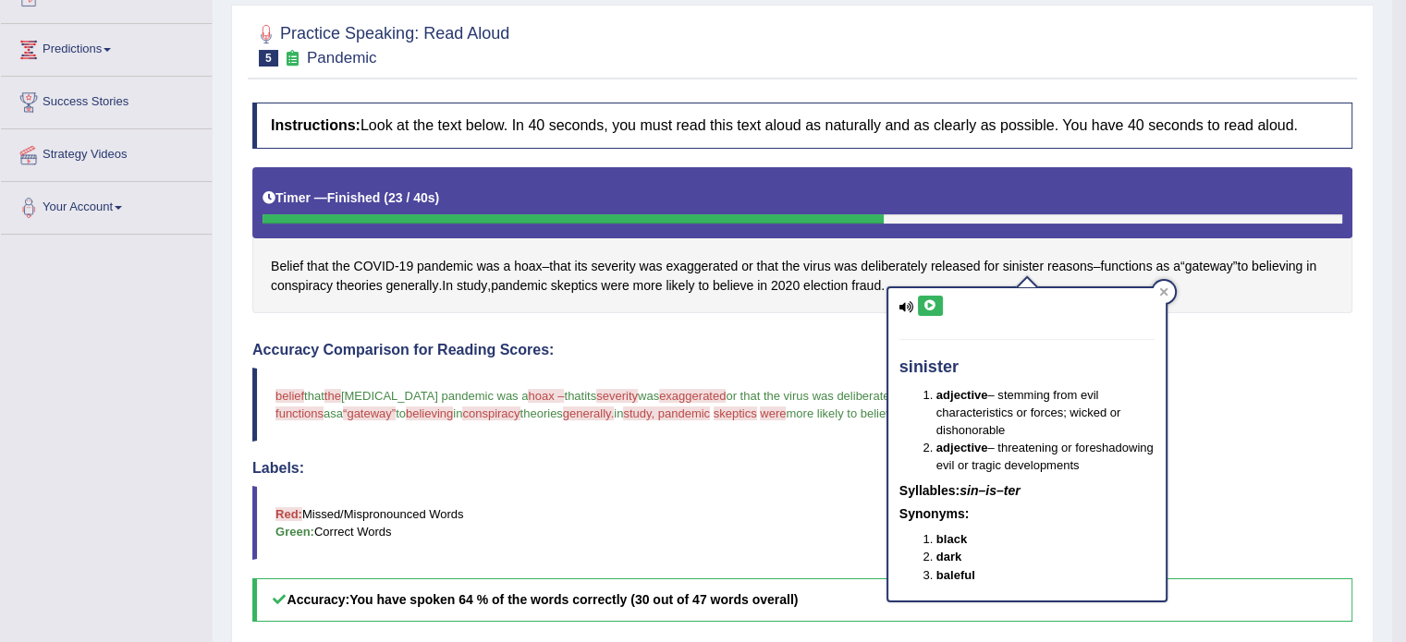
click at [928, 309] on icon at bounding box center [930, 305] width 14 height 11
click at [1166, 287] on icon at bounding box center [1163, 291] width 9 height 9
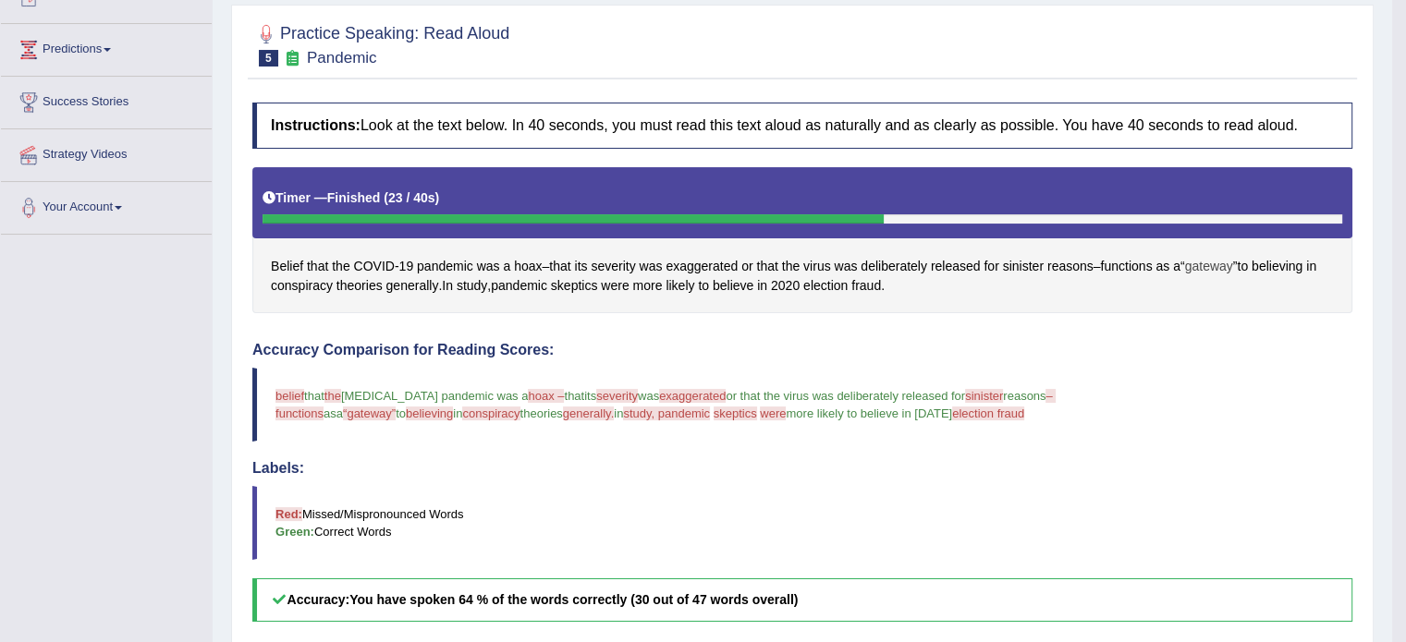
click at [1223, 266] on span "gateway" at bounding box center [1209, 266] width 48 height 19
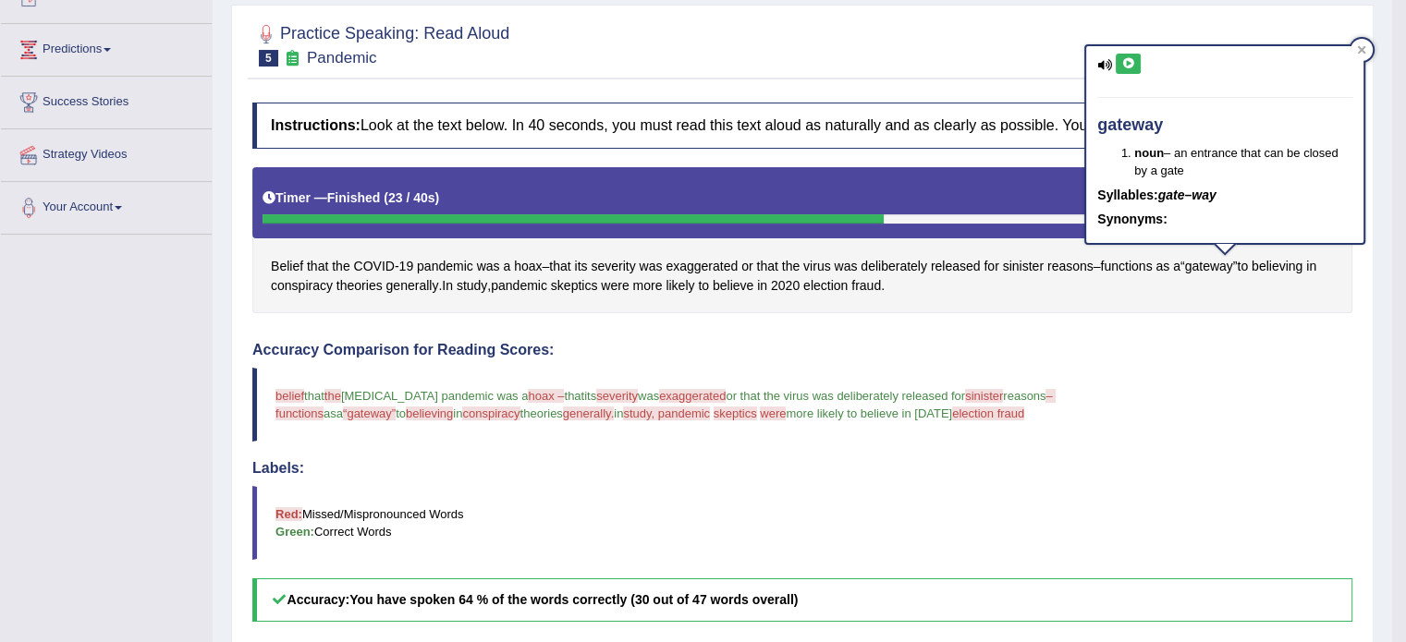
click at [1138, 58] on button at bounding box center [1128, 64] width 25 height 20
click at [1125, 65] on icon at bounding box center [1128, 63] width 14 height 11
click at [1362, 51] on icon at bounding box center [1362, 50] width 8 height 8
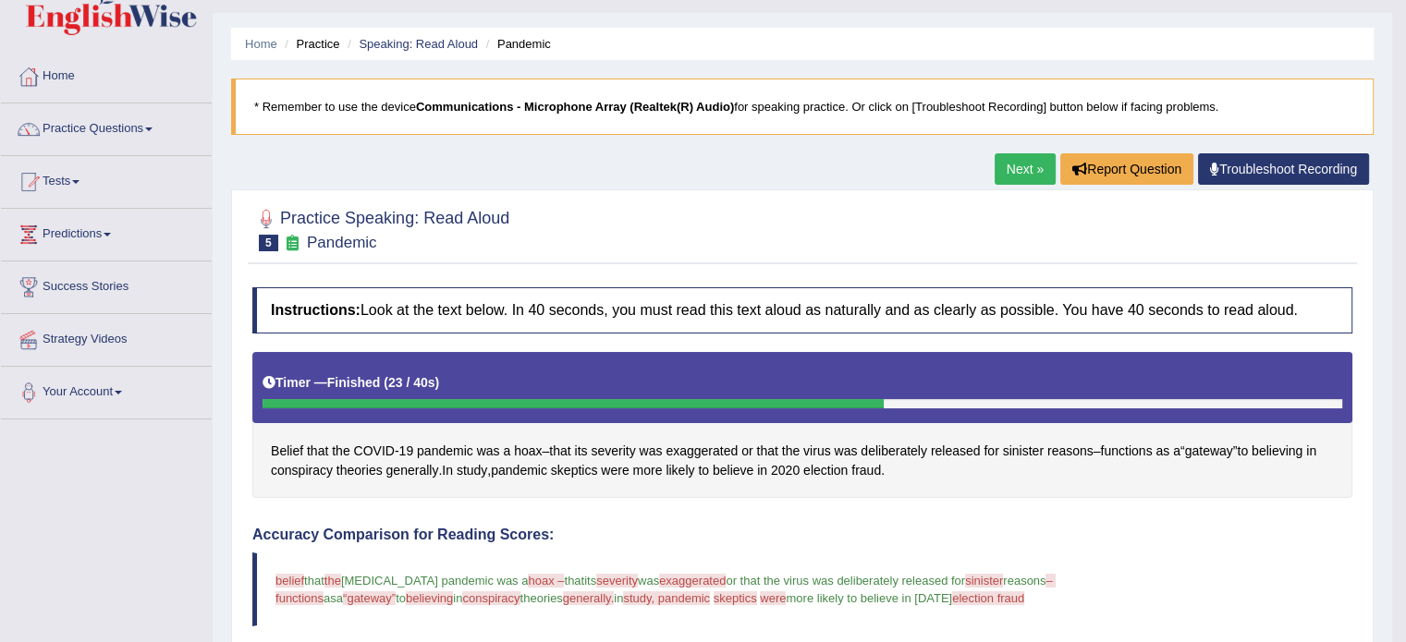
scroll to position [41, 0]
click at [1021, 161] on link "Next »" at bounding box center [1025, 168] width 61 height 31
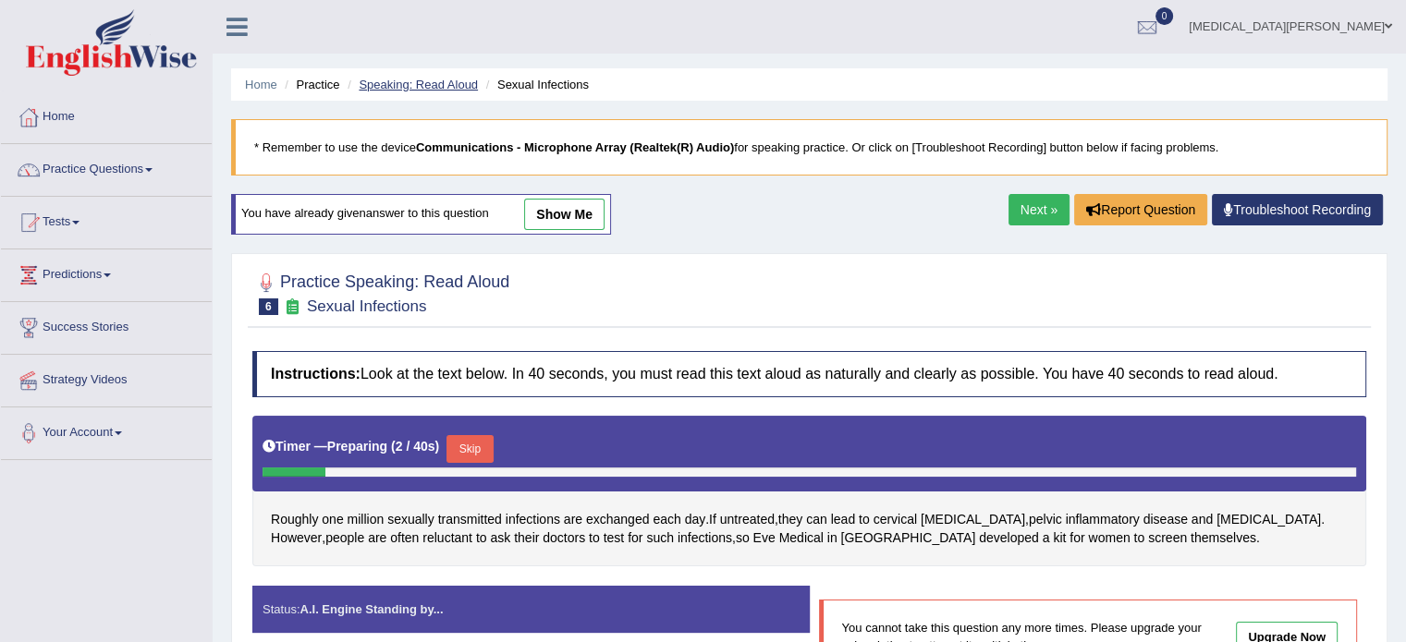
click at [428, 86] on link "Speaking: Read Aloud" at bounding box center [418, 85] width 119 height 14
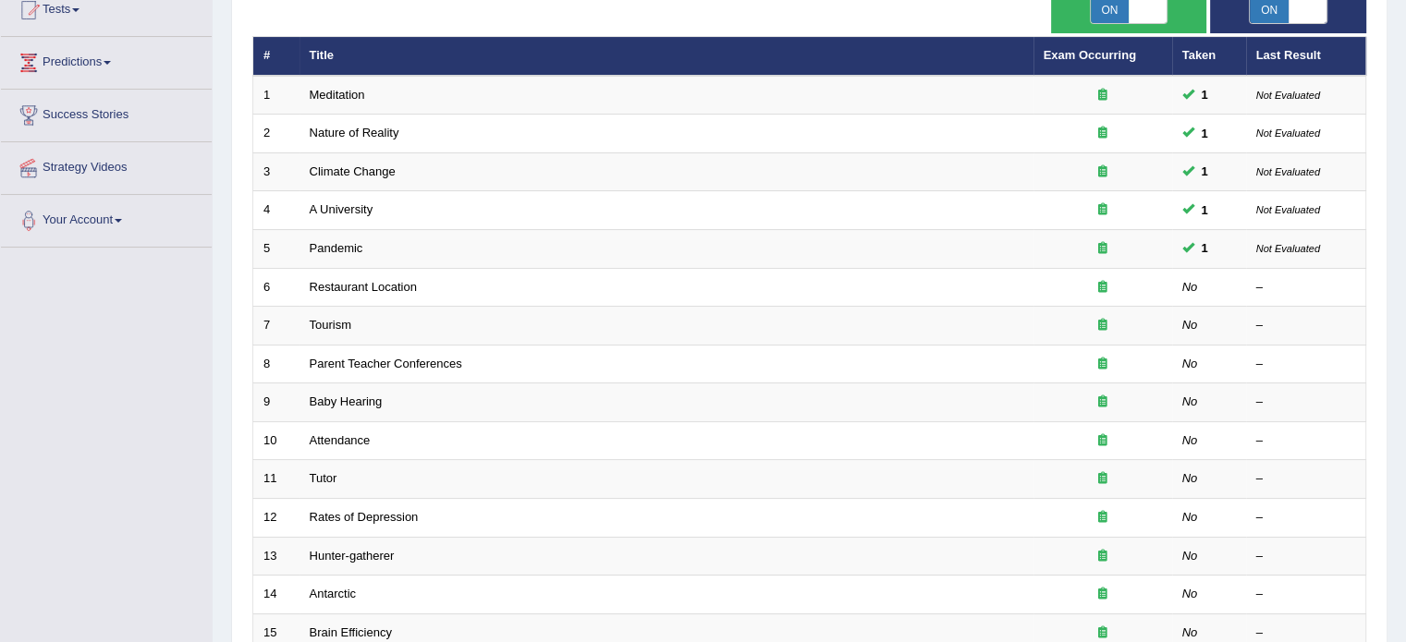
scroll to position [222, 0]
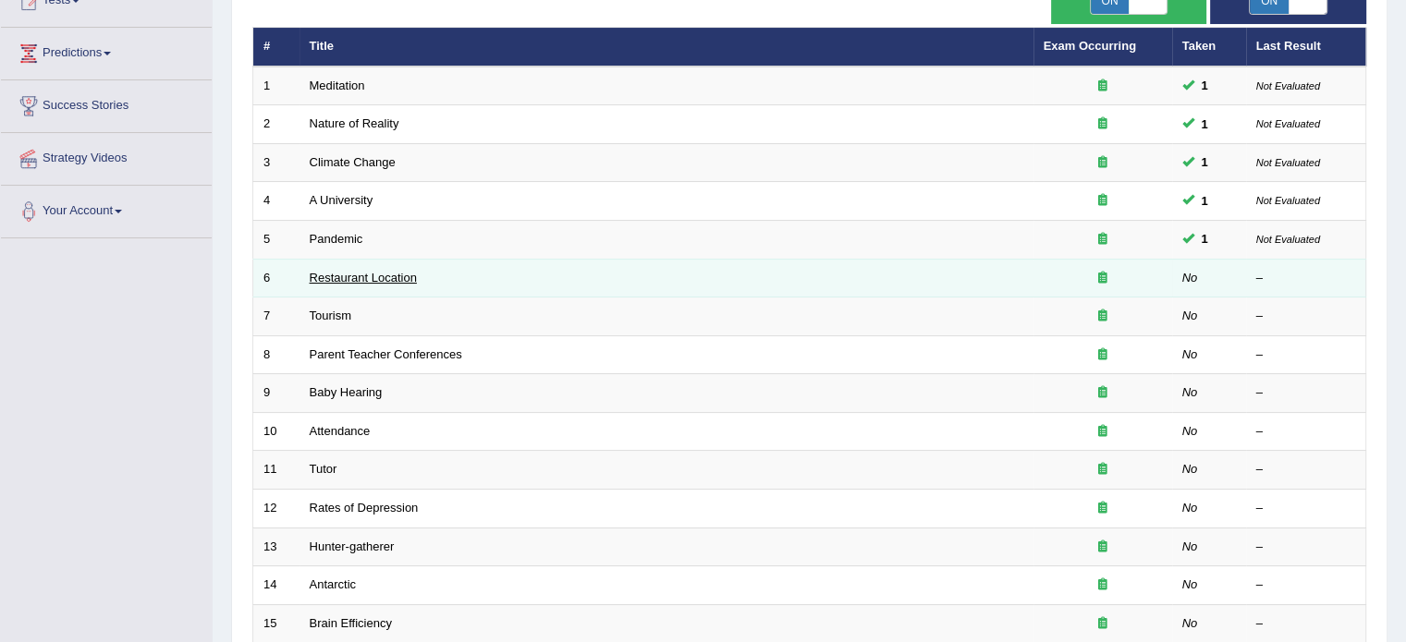
click at [360, 274] on link "Restaurant Location" at bounding box center [363, 278] width 107 height 14
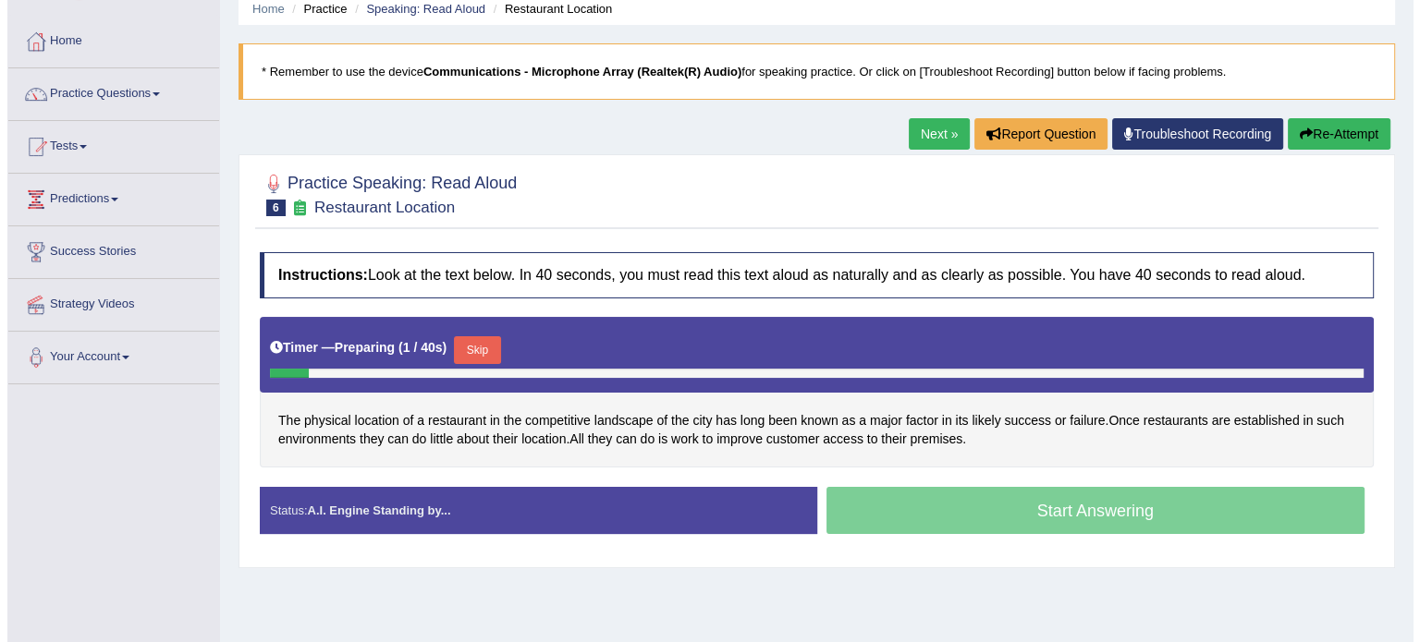
scroll to position [78, 0]
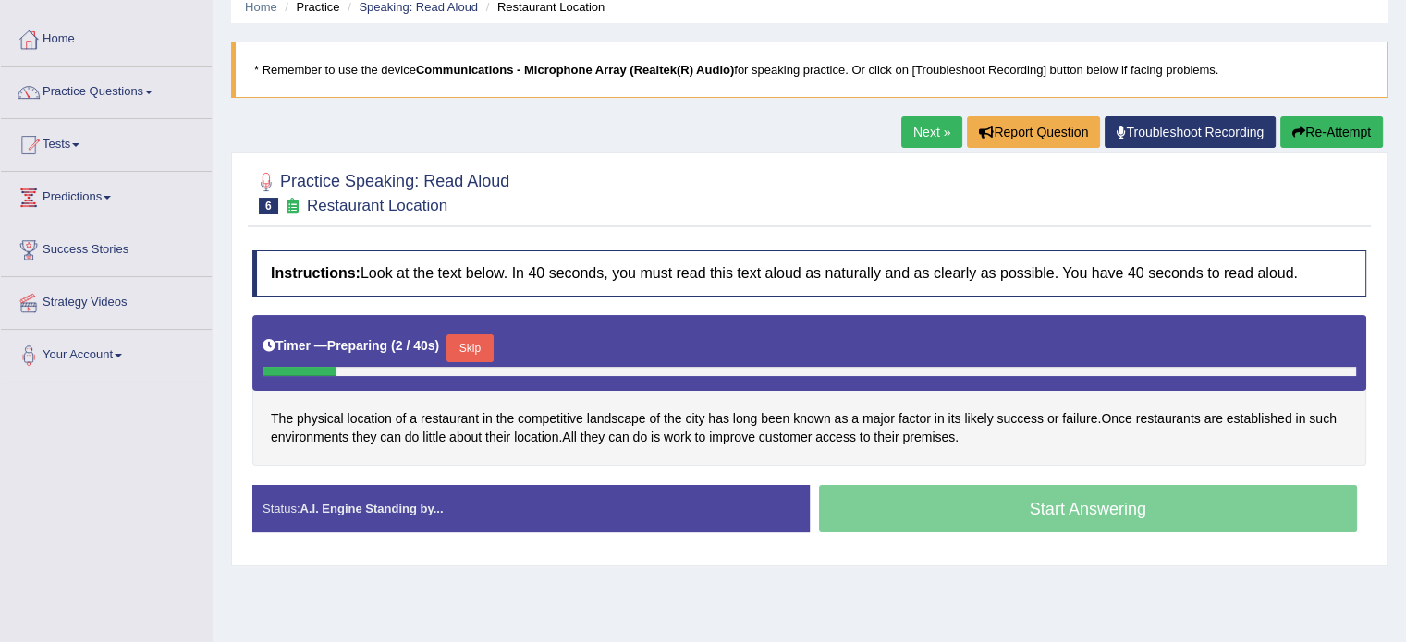
click at [461, 341] on button "Skip" at bounding box center [469, 349] width 46 height 28
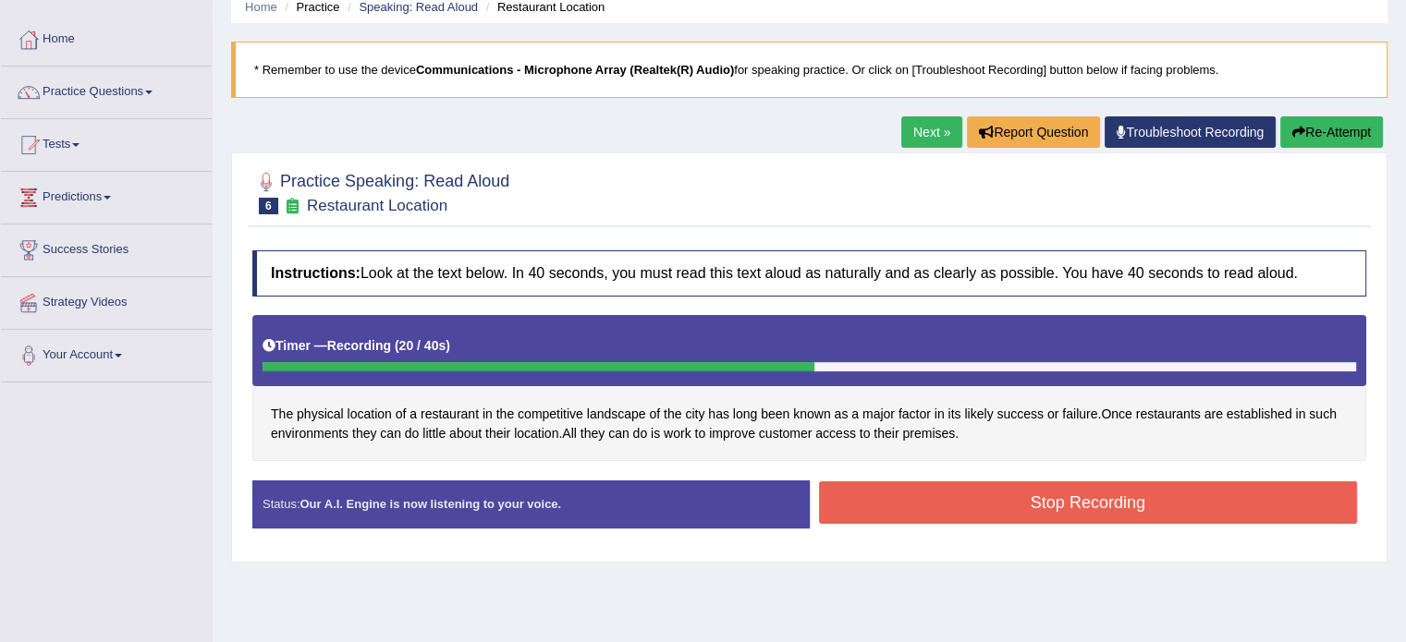
click at [986, 502] on button "Stop Recording" at bounding box center [1088, 503] width 539 height 43
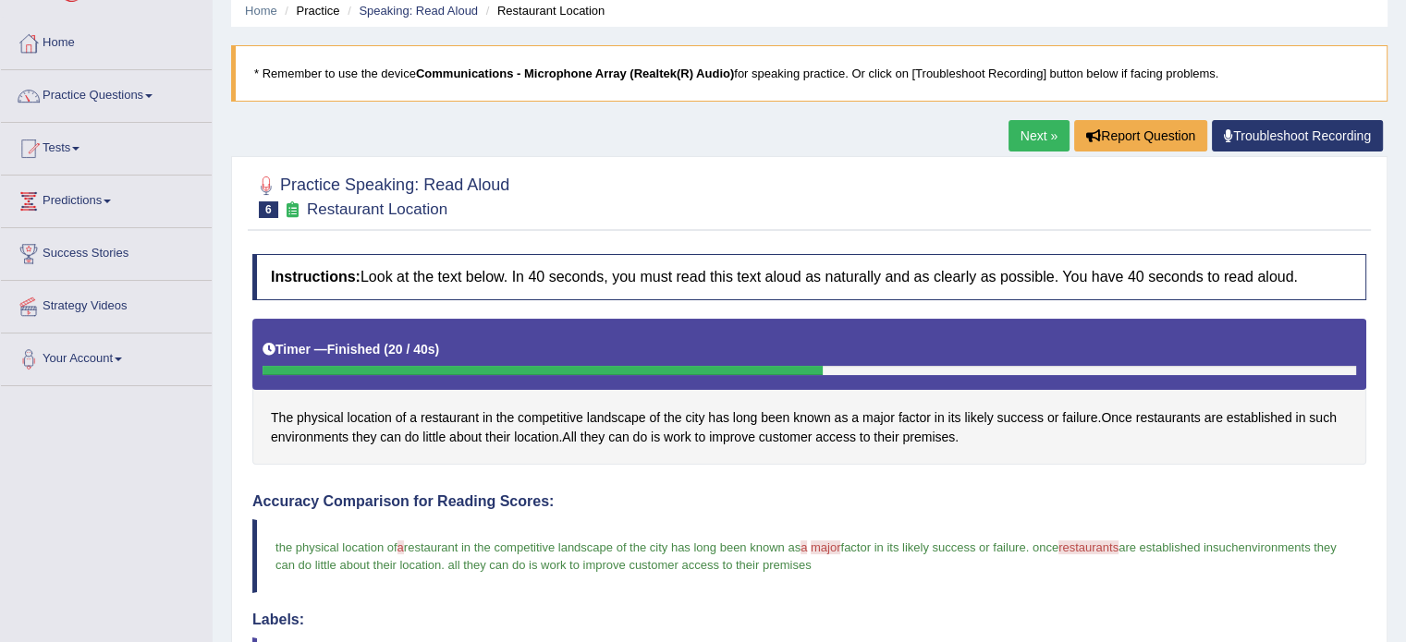
scroll to position [67, 0]
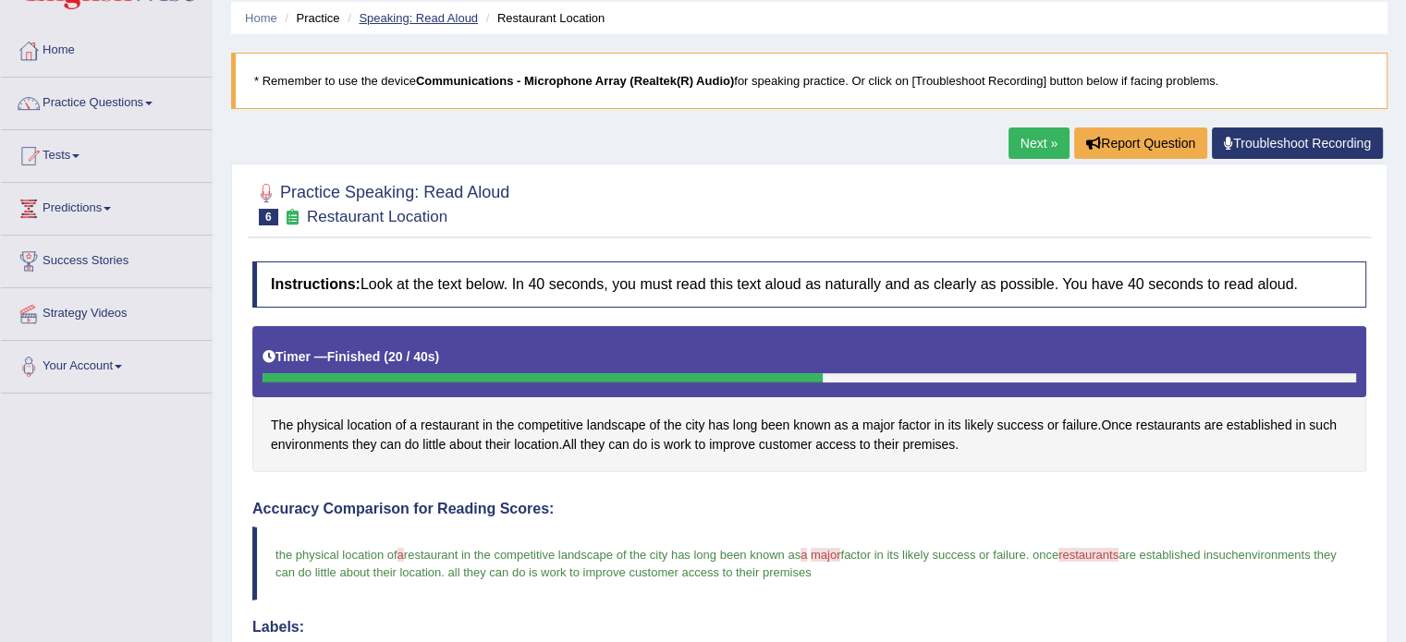
click at [413, 14] on link "Speaking: Read Aloud" at bounding box center [418, 18] width 119 height 14
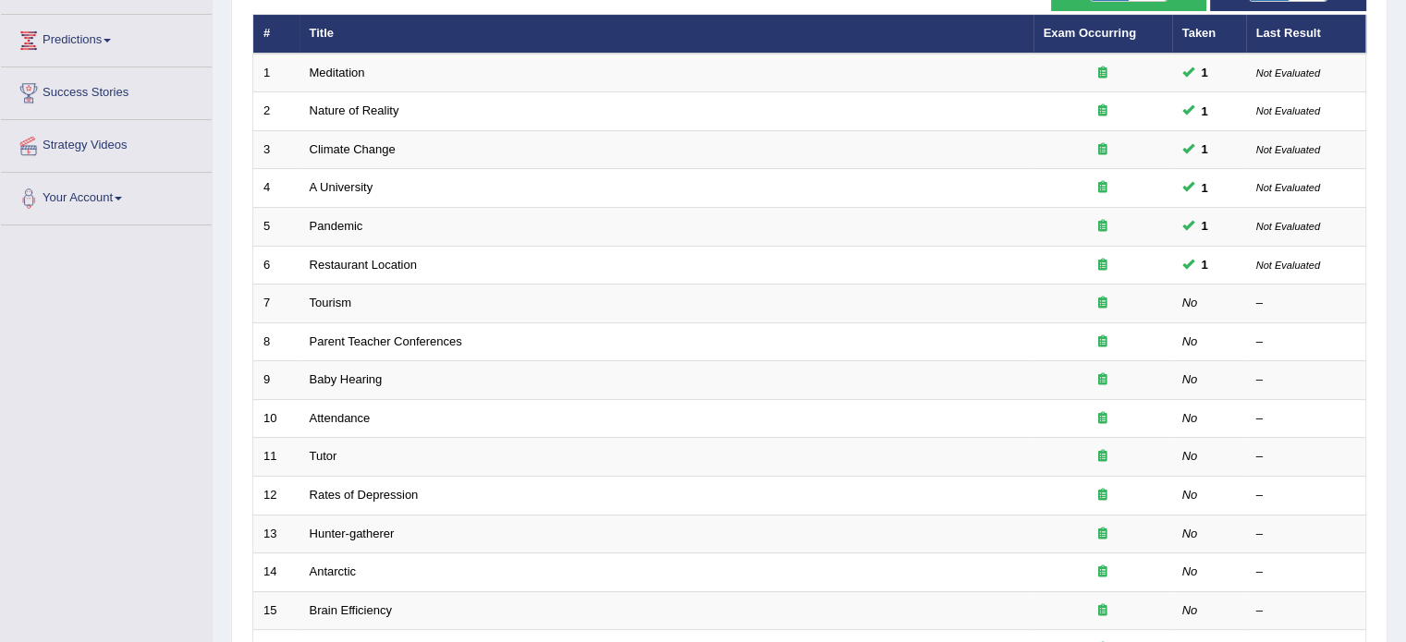
scroll to position [237, 0]
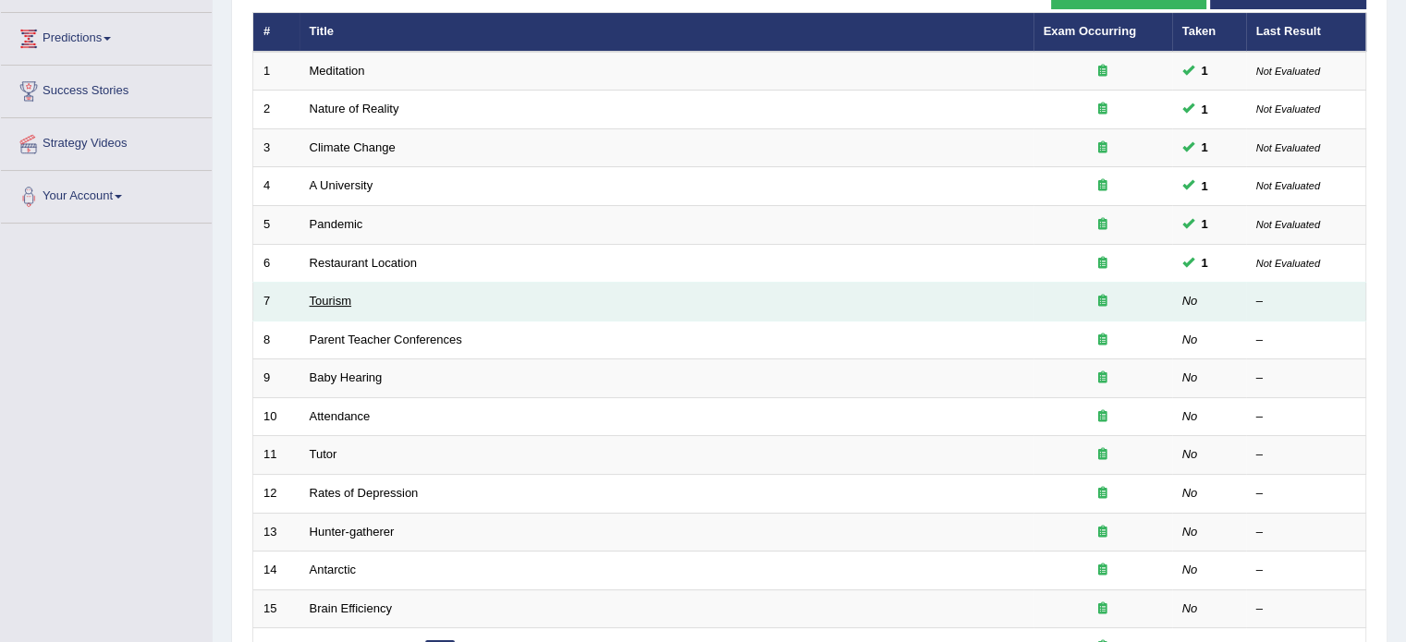
click at [325, 295] on link "Tourism" at bounding box center [331, 301] width 43 height 14
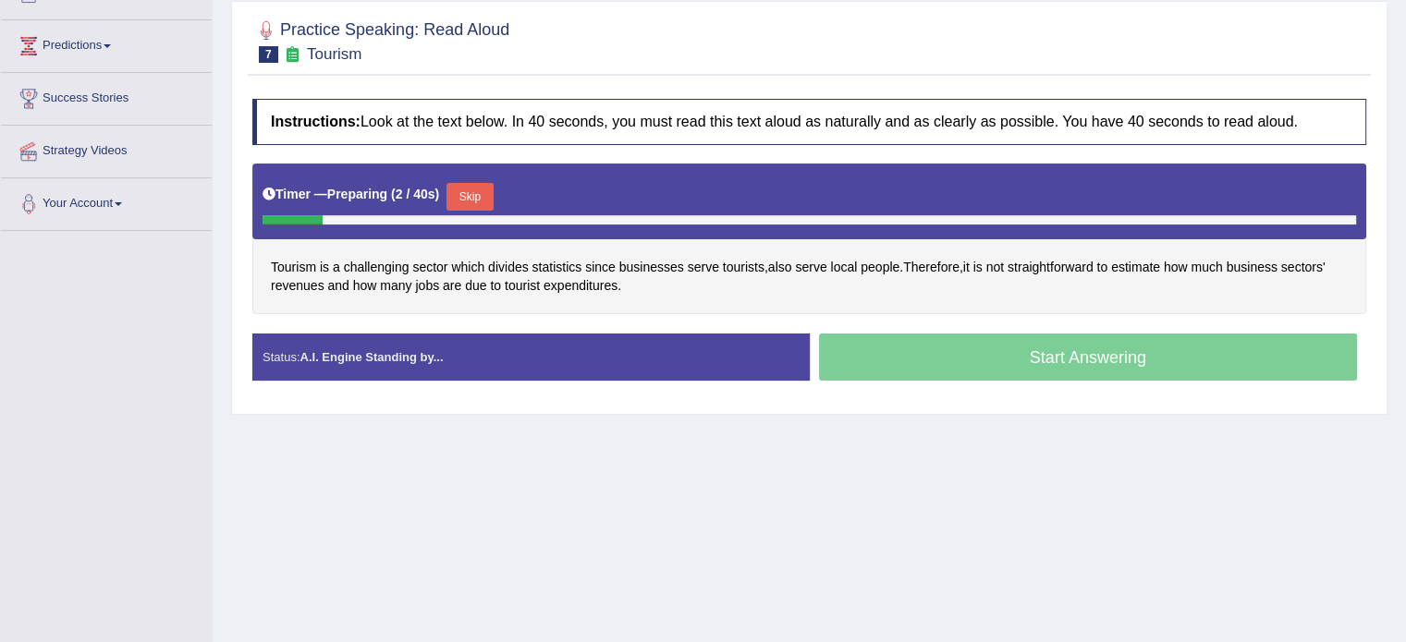
click button "Skip"
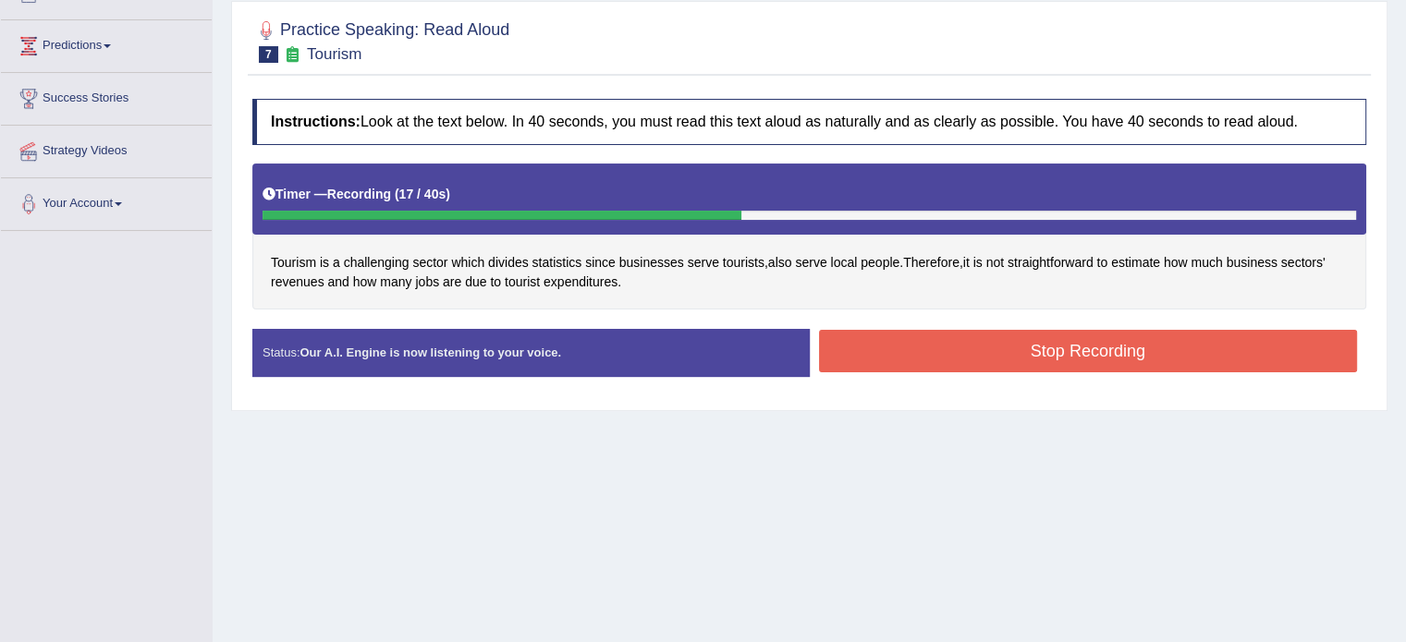
click button "Stop Recording"
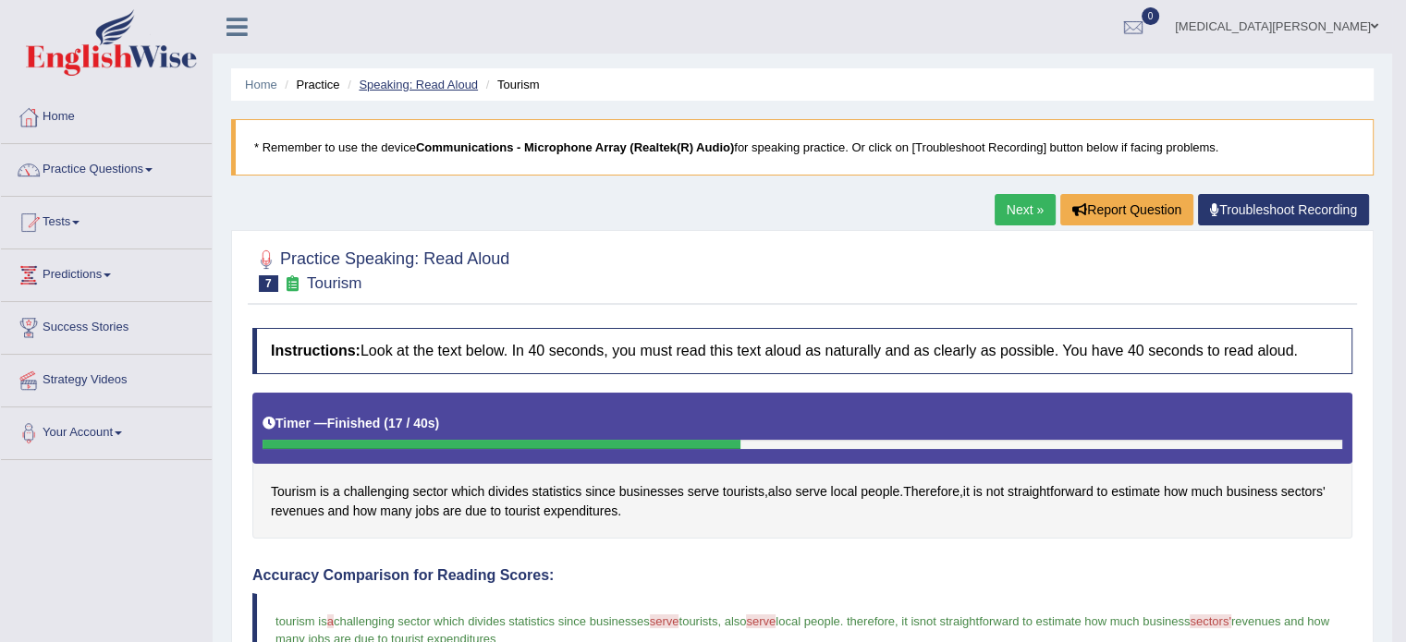
click link "Speaking: Read Aloud"
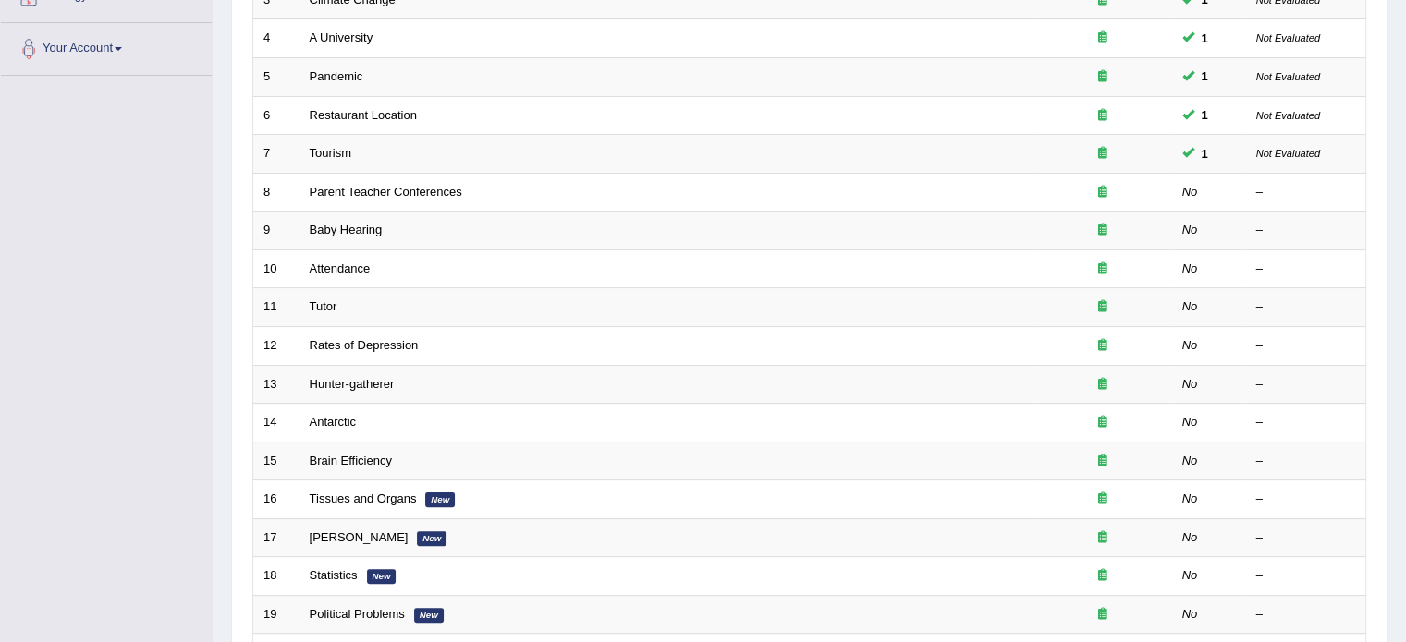
scroll to position [413, 0]
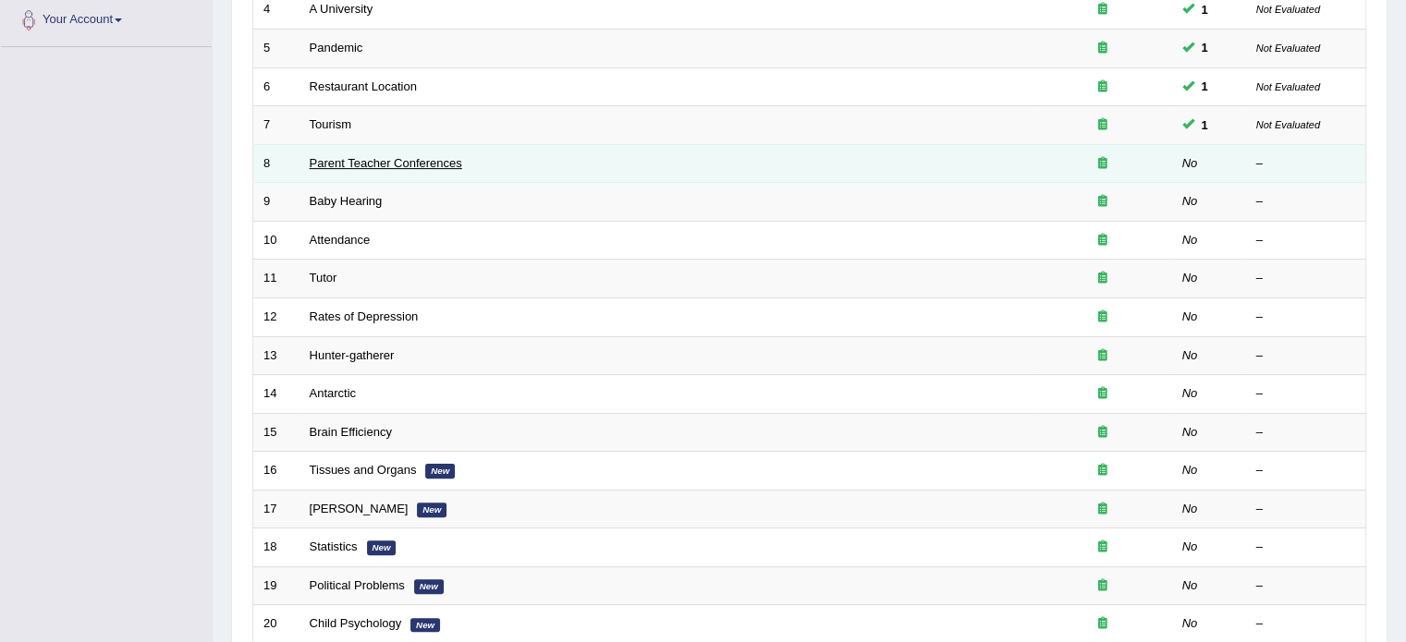
click at [332, 158] on link "Parent Teacher Conferences" at bounding box center [386, 163] width 153 height 14
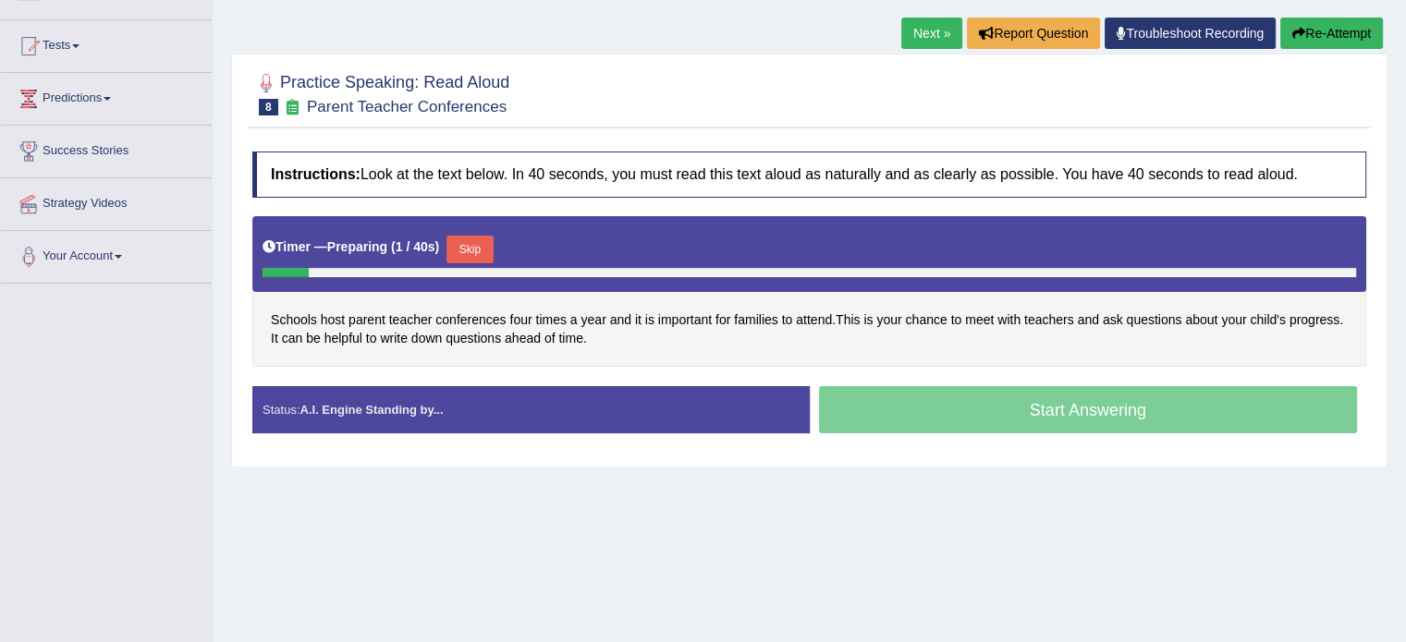
click at [467, 250] on button "Skip" at bounding box center [469, 250] width 46 height 28
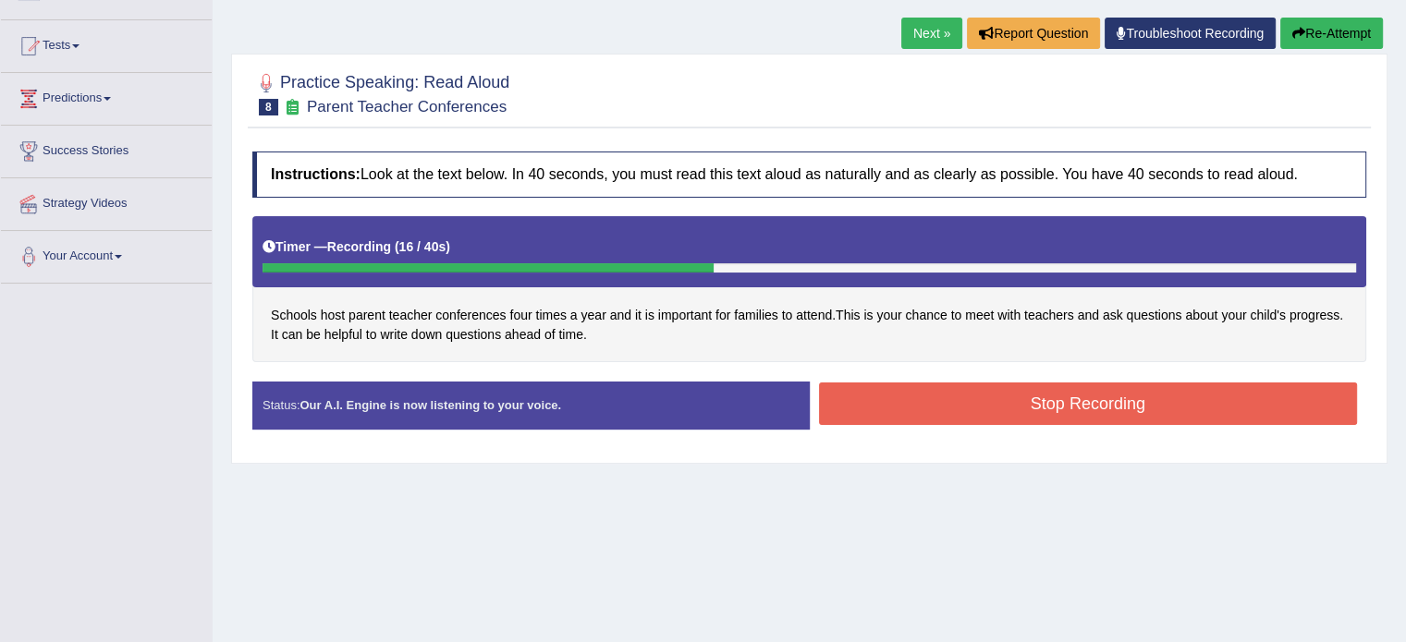
click at [906, 416] on button "Stop Recording" at bounding box center [1088, 404] width 539 height 43
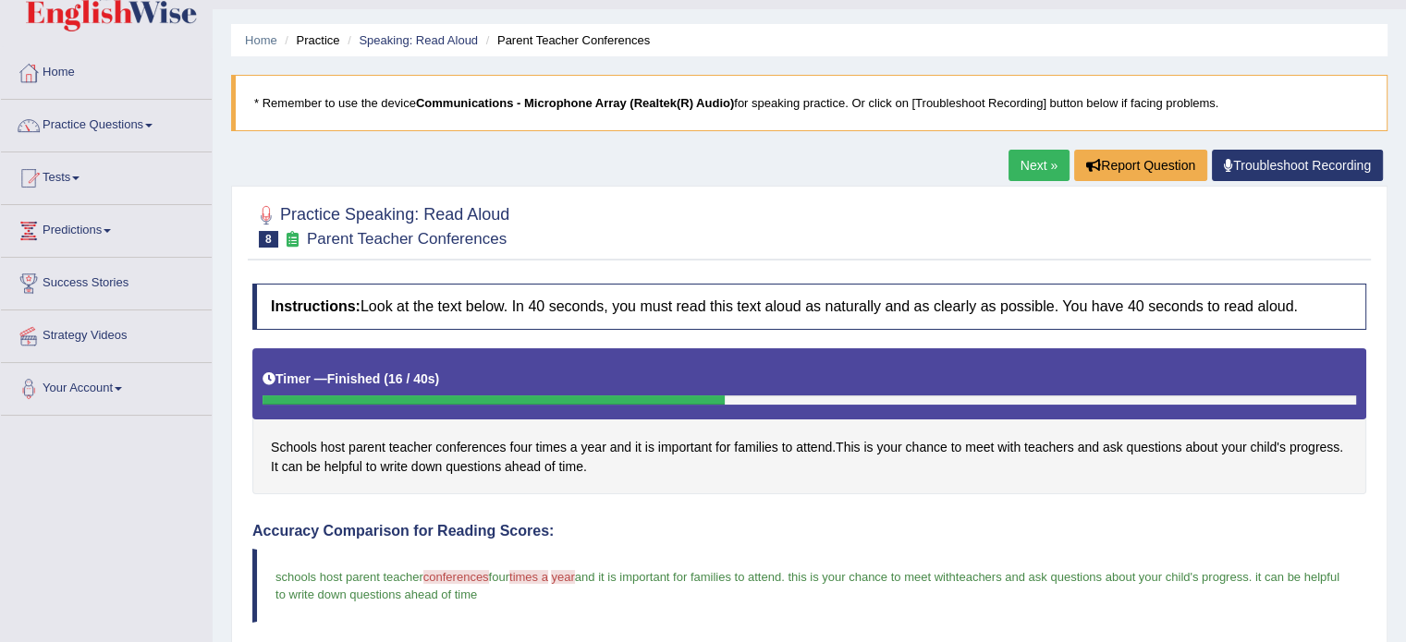
scroll to position [43, 0]
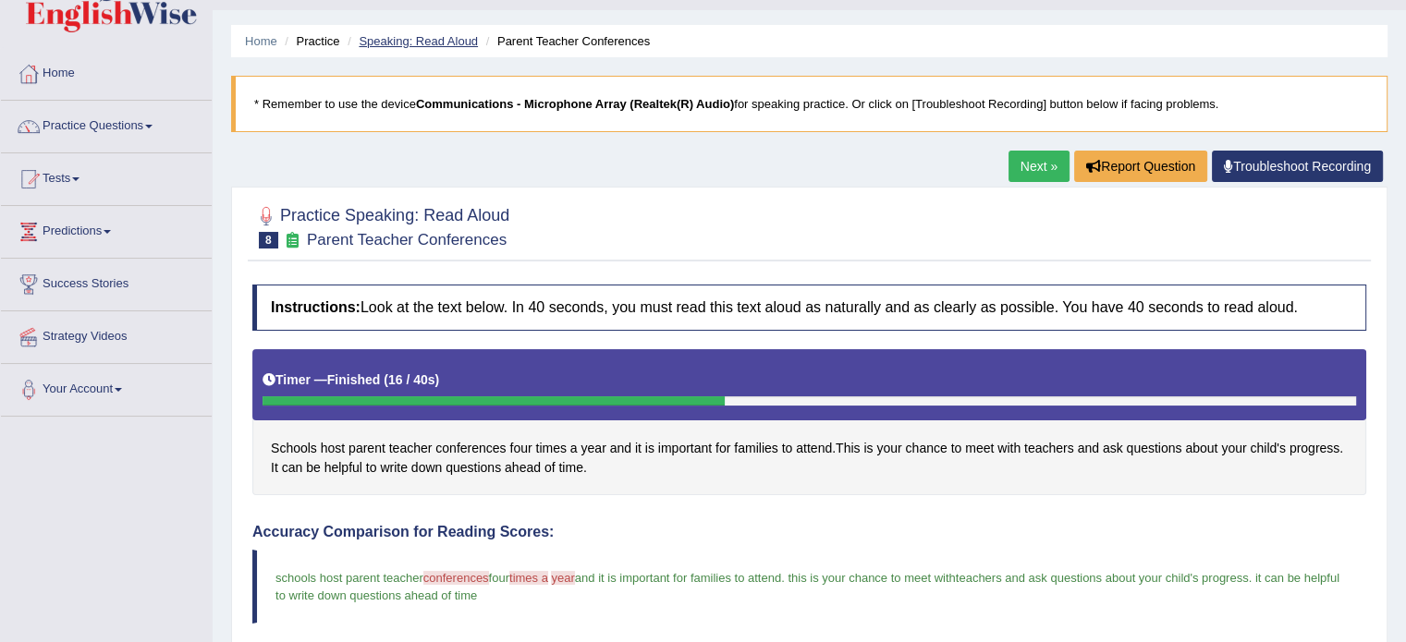
click at [440, 37] on link "Speaking: Read Aloud" at bounding box center [418, 41] width 119 height 14
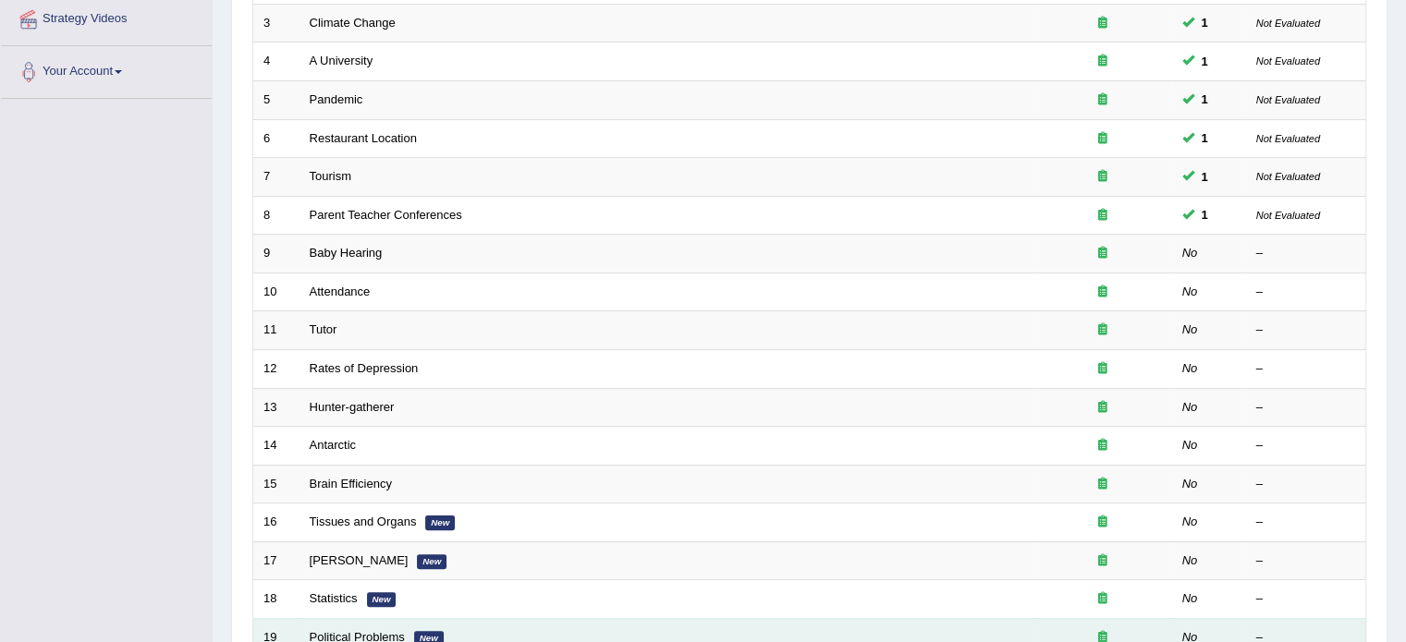
scroll to position [360, 0]
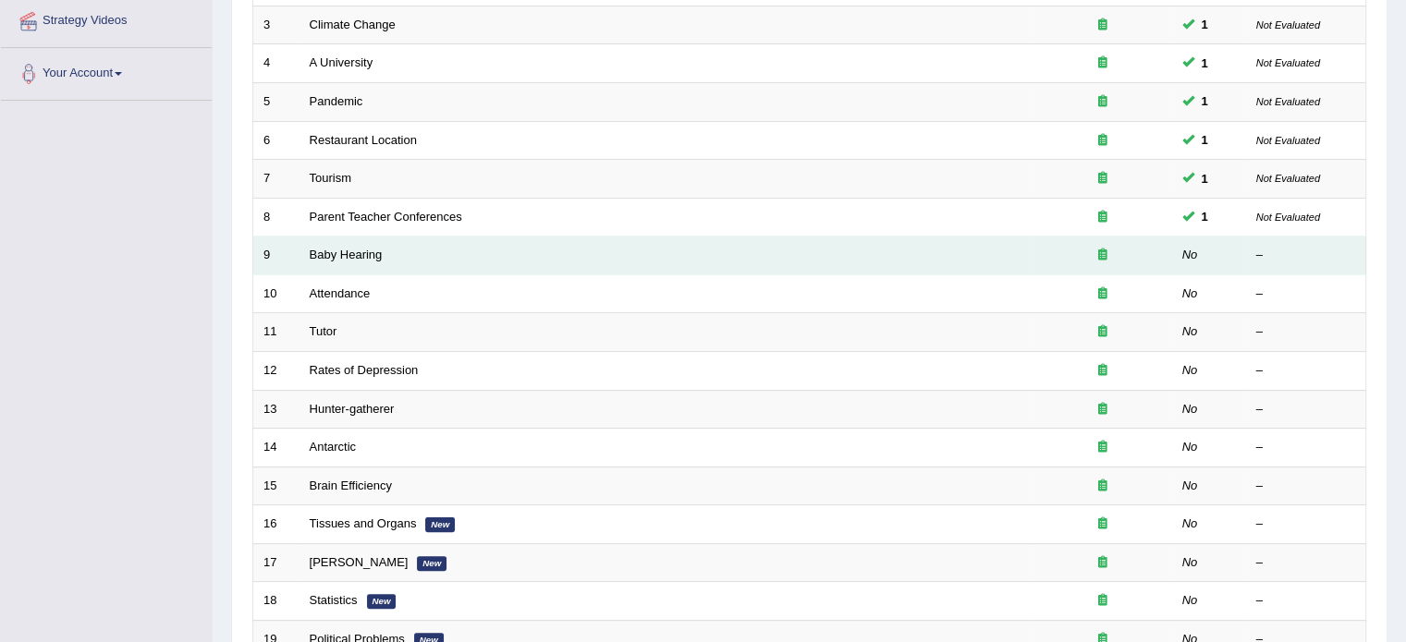
click at [342, 243] on td "Baby Hearing" at bounding box center [666, 256] width 734 height 39
click at [332, 252] on link "Baby Hearing" at bounding box center [346, 255] width 73 height 14
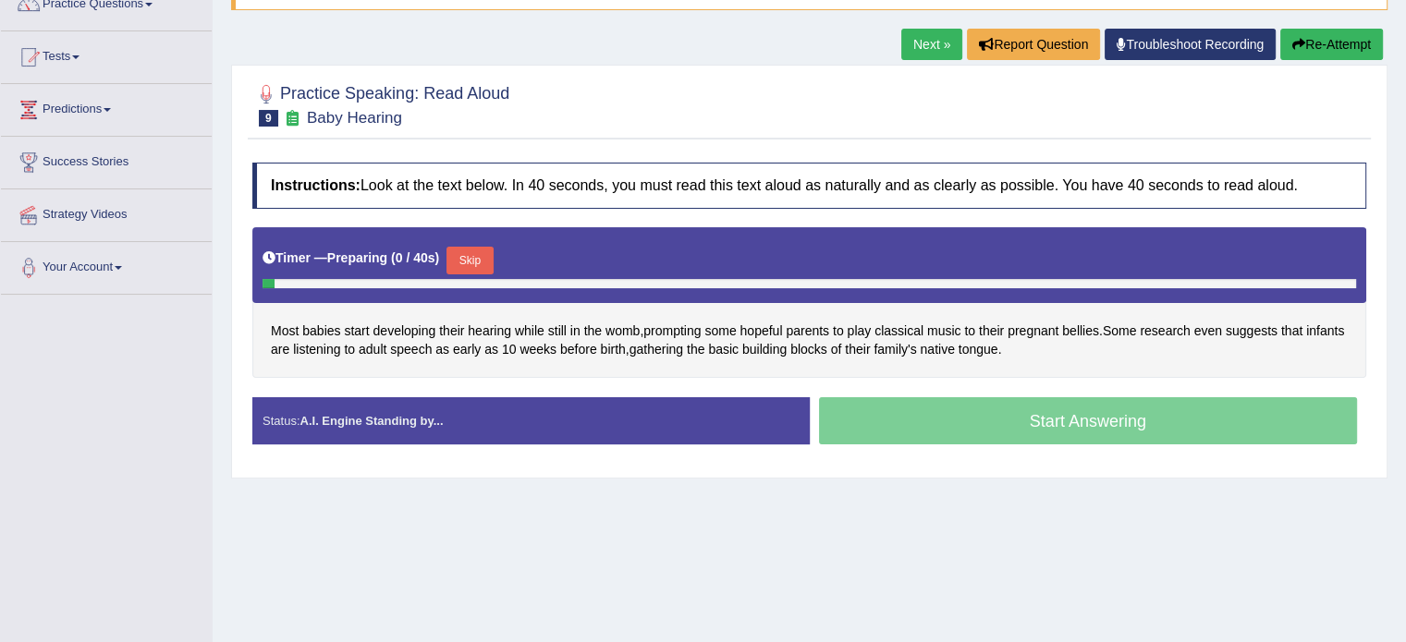
scroll to position [166, 0]
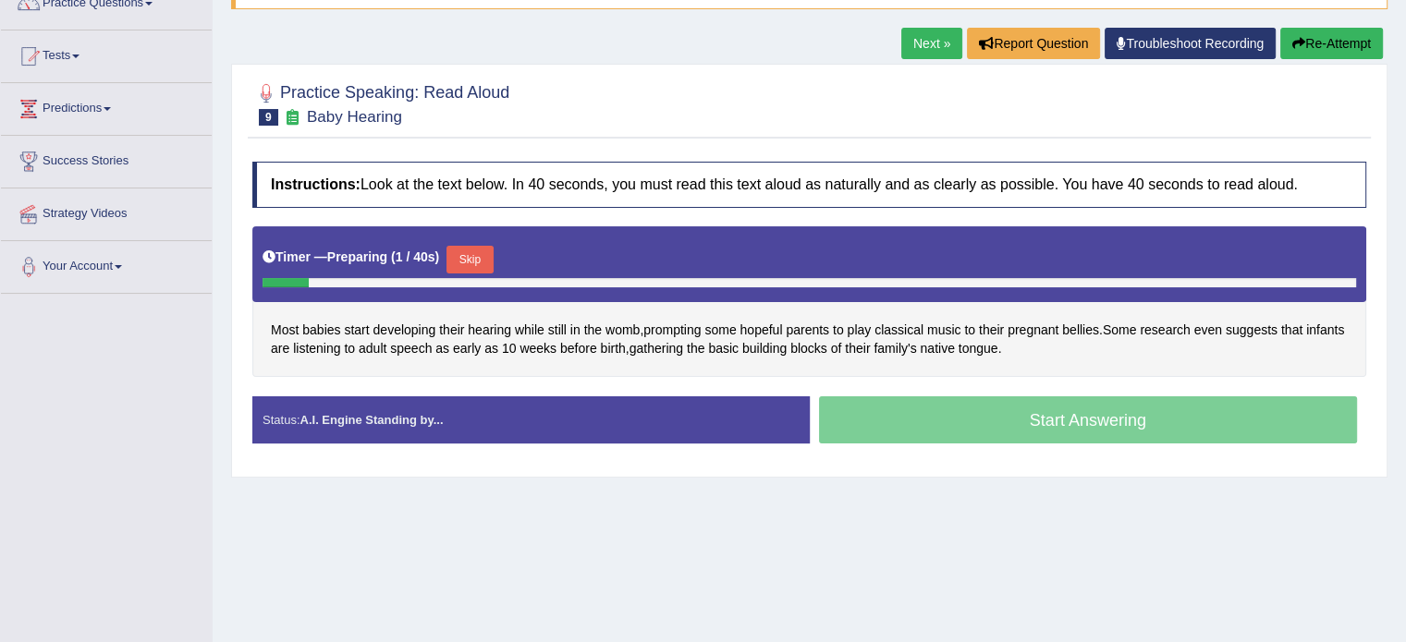
click at [475, 254] on button "Skip" at bounding box center [469, 260] width 46 height 28
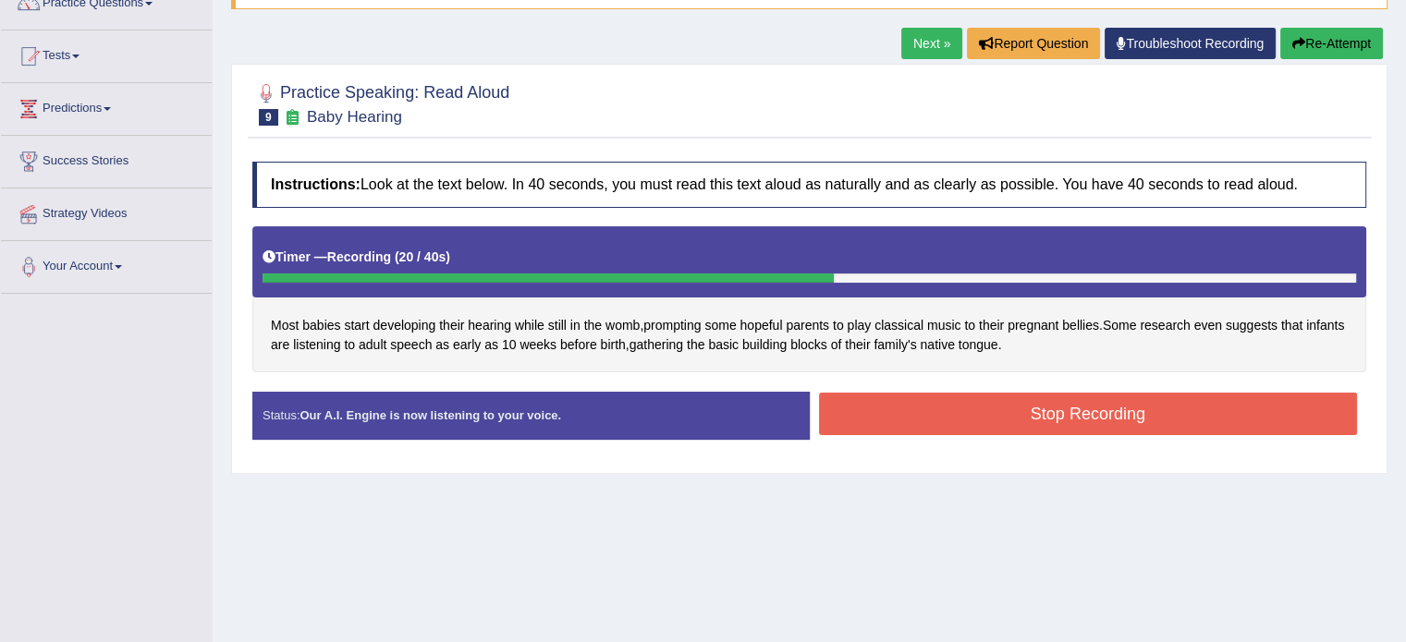
click at [964, 406] on button "Stop Recording" at bounding box center [1088, 414] width 539 height 43
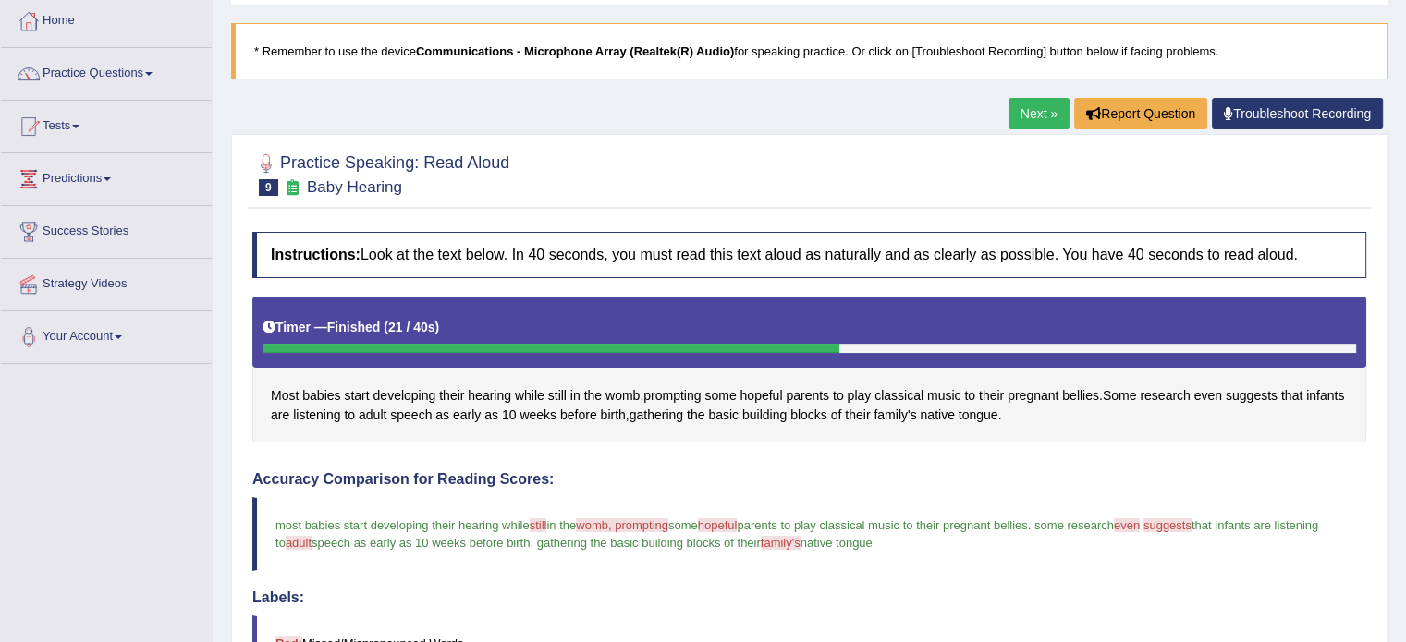
scroll to position [0, 0]
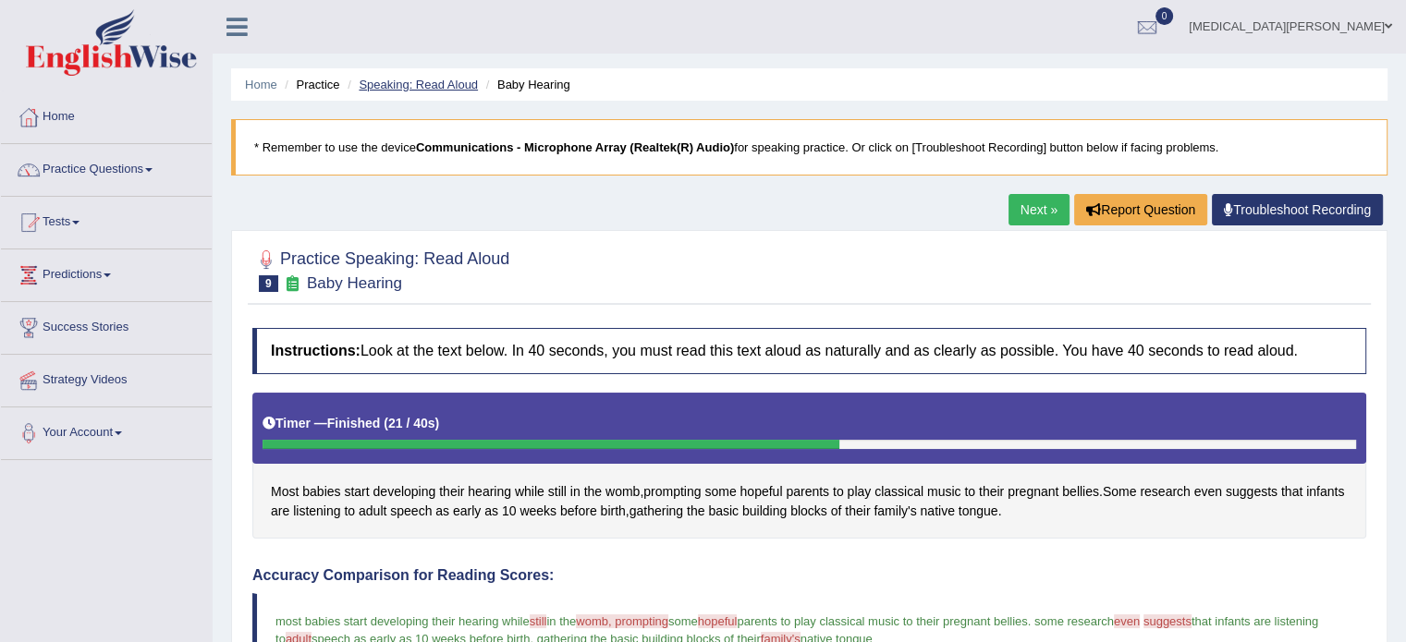
click at [449, 79] on link "Speaking: Read Aloud" at bounding box center [418, 85] width 119 height 14
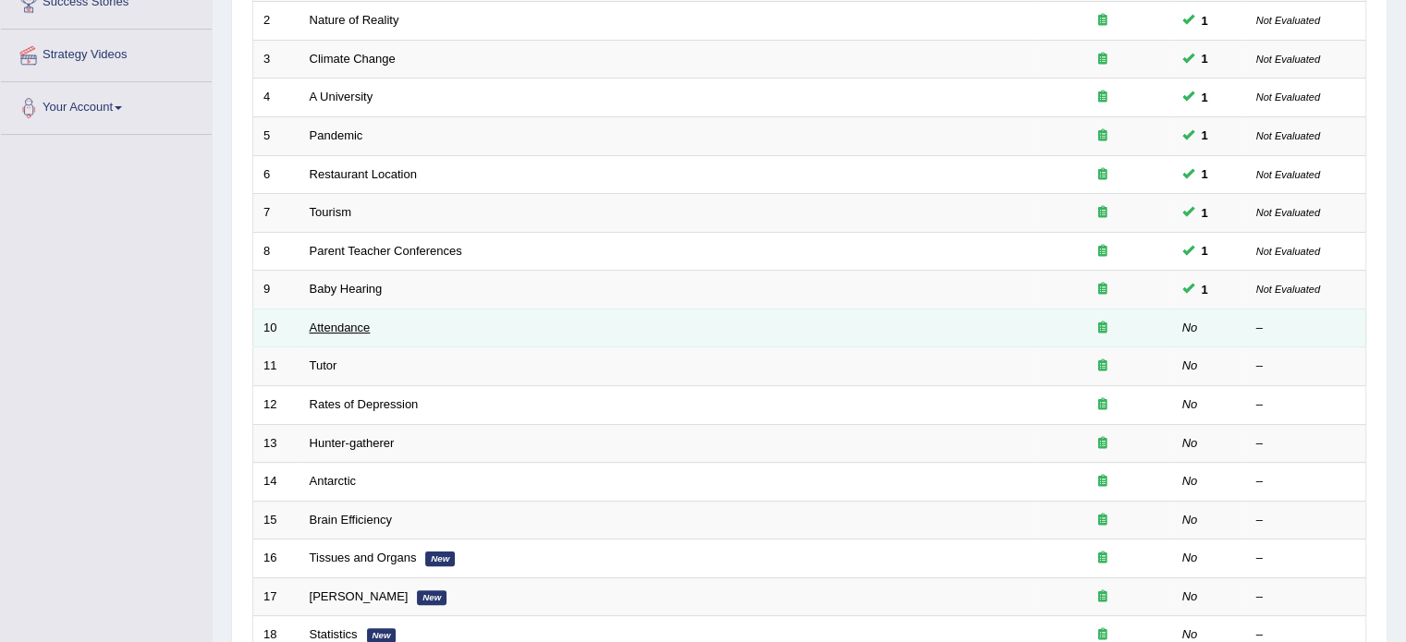
click at [318, 326] on link "Attendance" at bounding box center [340, 328] width 61 height 14
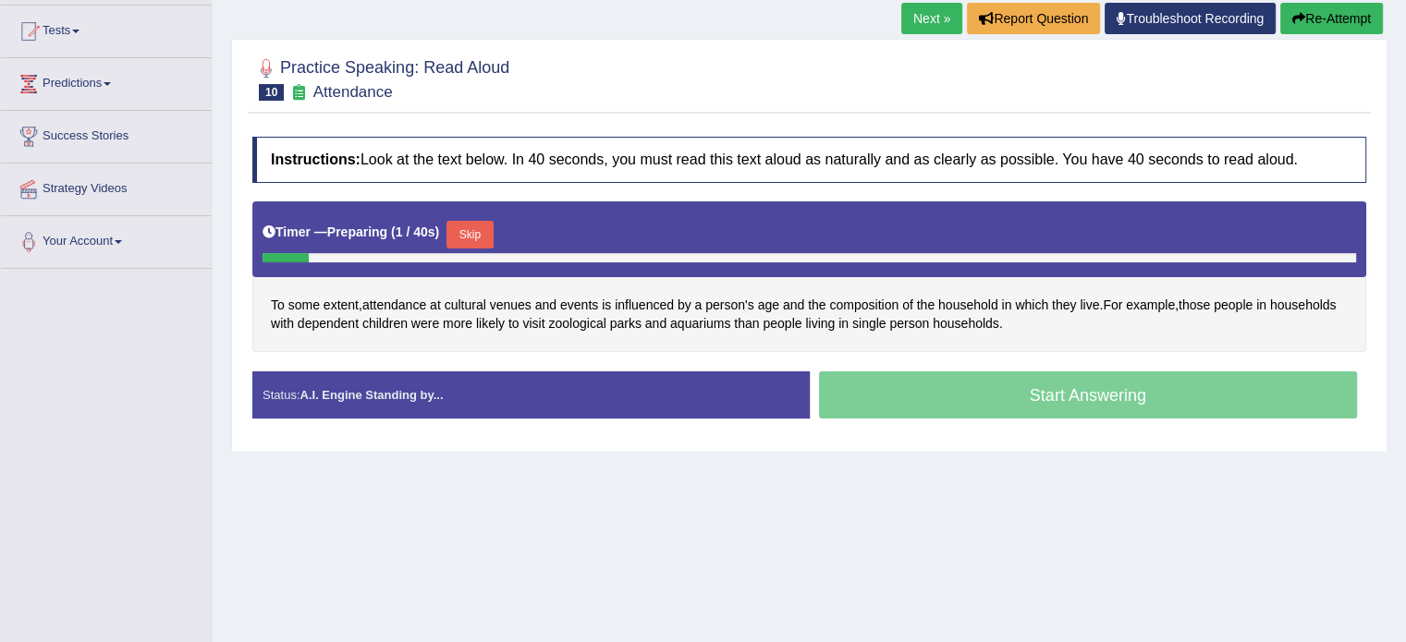
click at [477, 228] on button "Skip" at bounding box center [469, 235] width 46 height 28
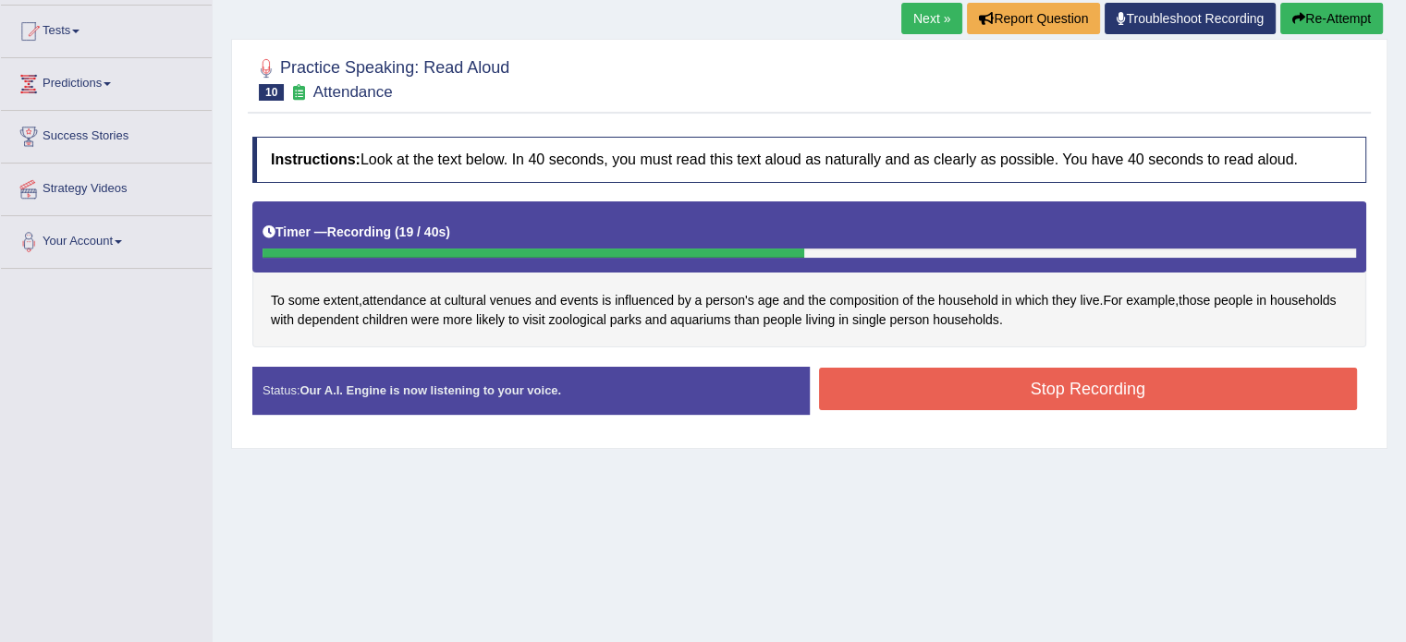
click at [950, 378] on button "Stop Recording" at bounding box center [1088, 389] width 539 height 43
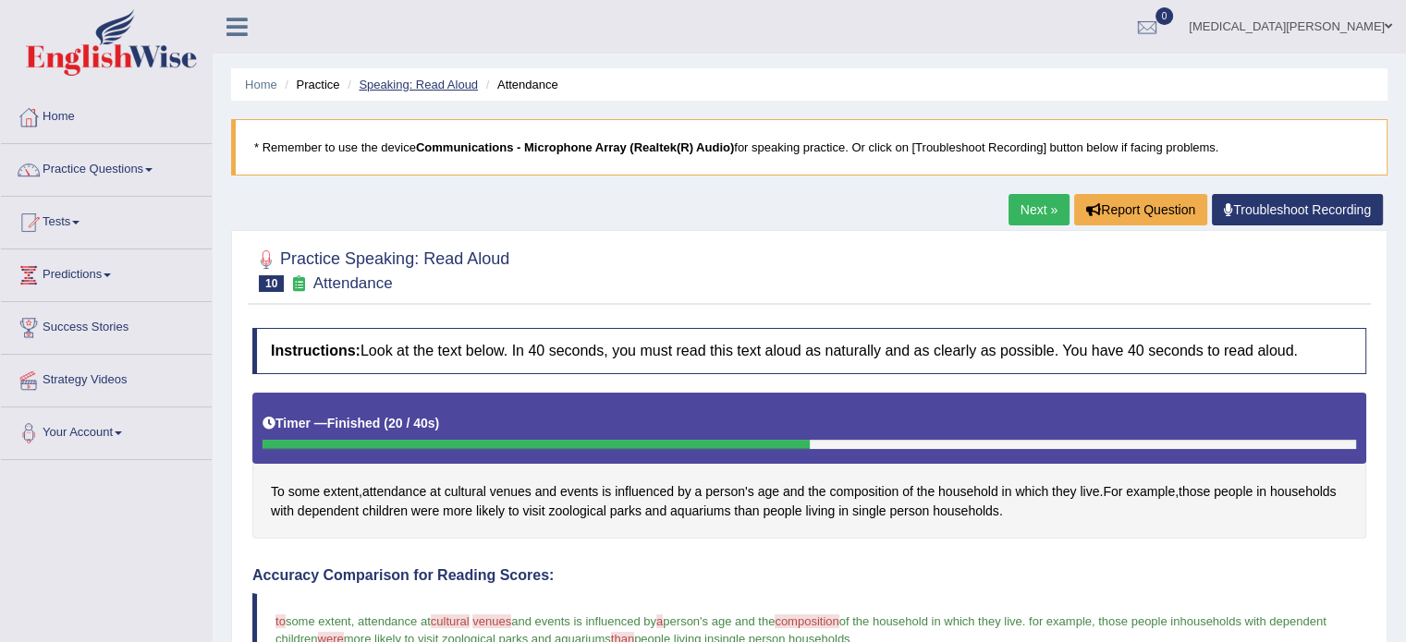
click at [444, 80] on link "Speaking: Read Aloud" at bounding box center [418, 85] width 119 height 14
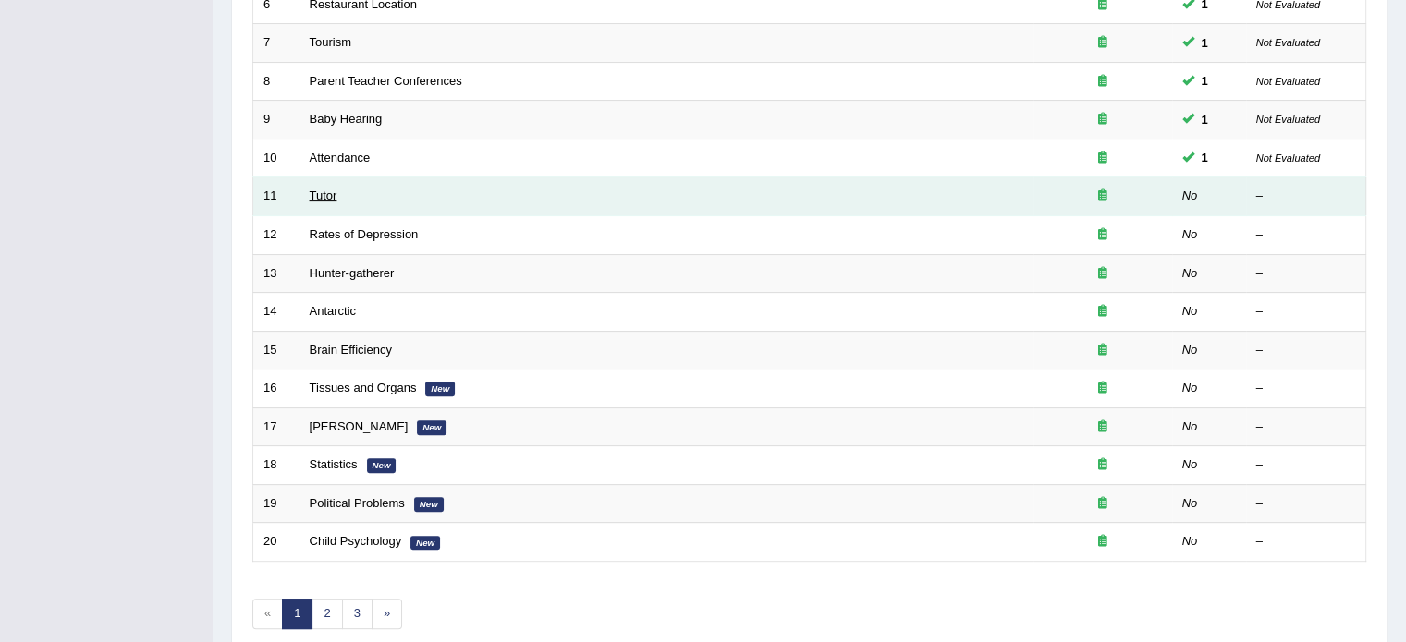
click at [325, 197] on link "Tutor" at bounding box center [324, 196] width 28 height 14
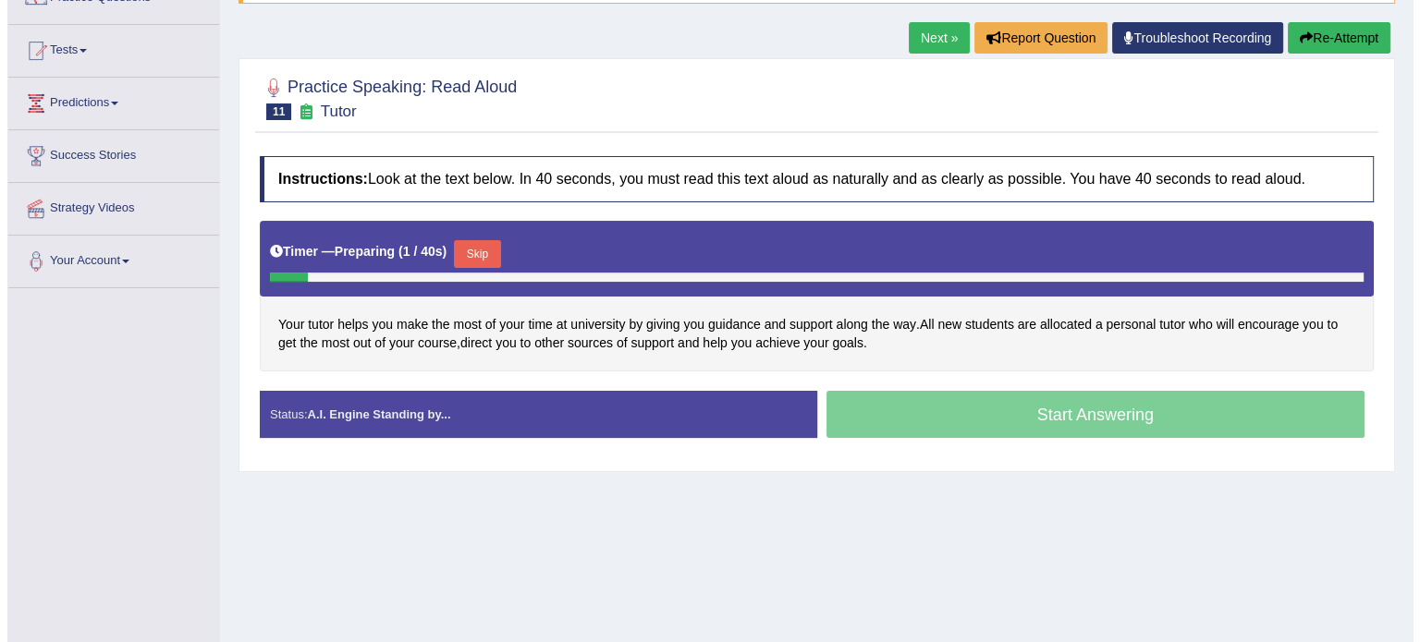
scroll to position [173, 0]
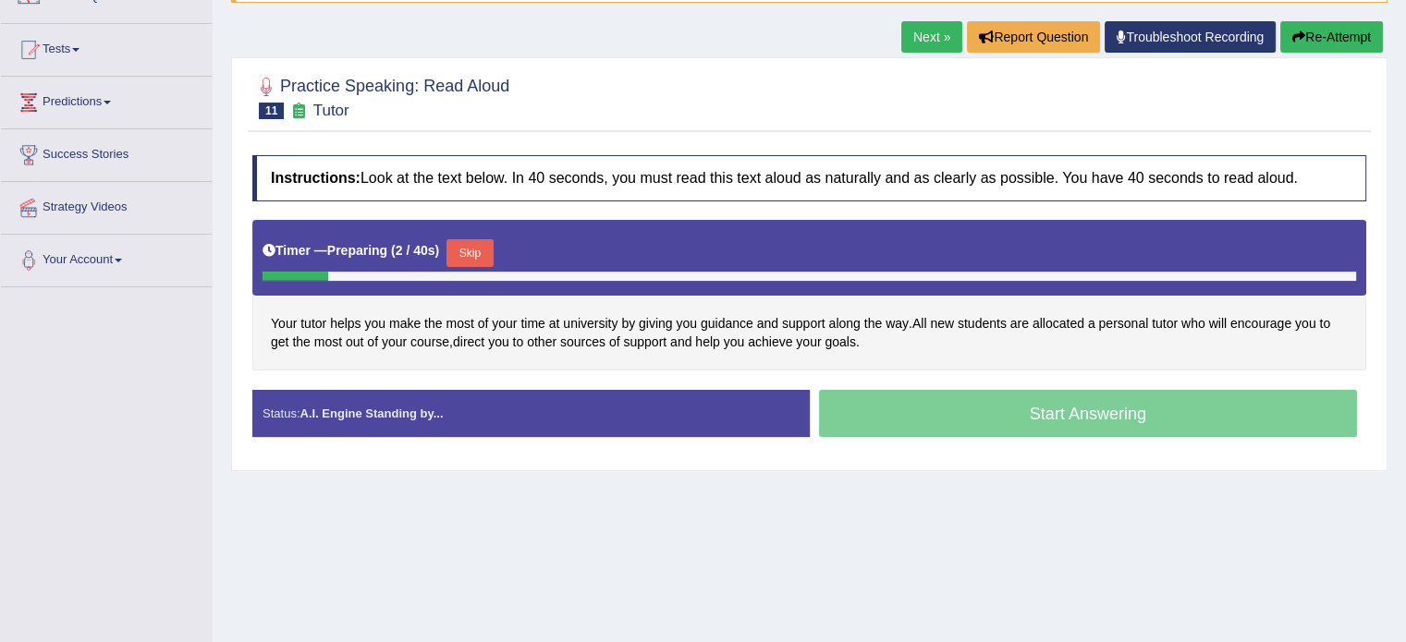
click at [469, 253] on button "Skip" at bounding box center [469, 253] width 46 height 28
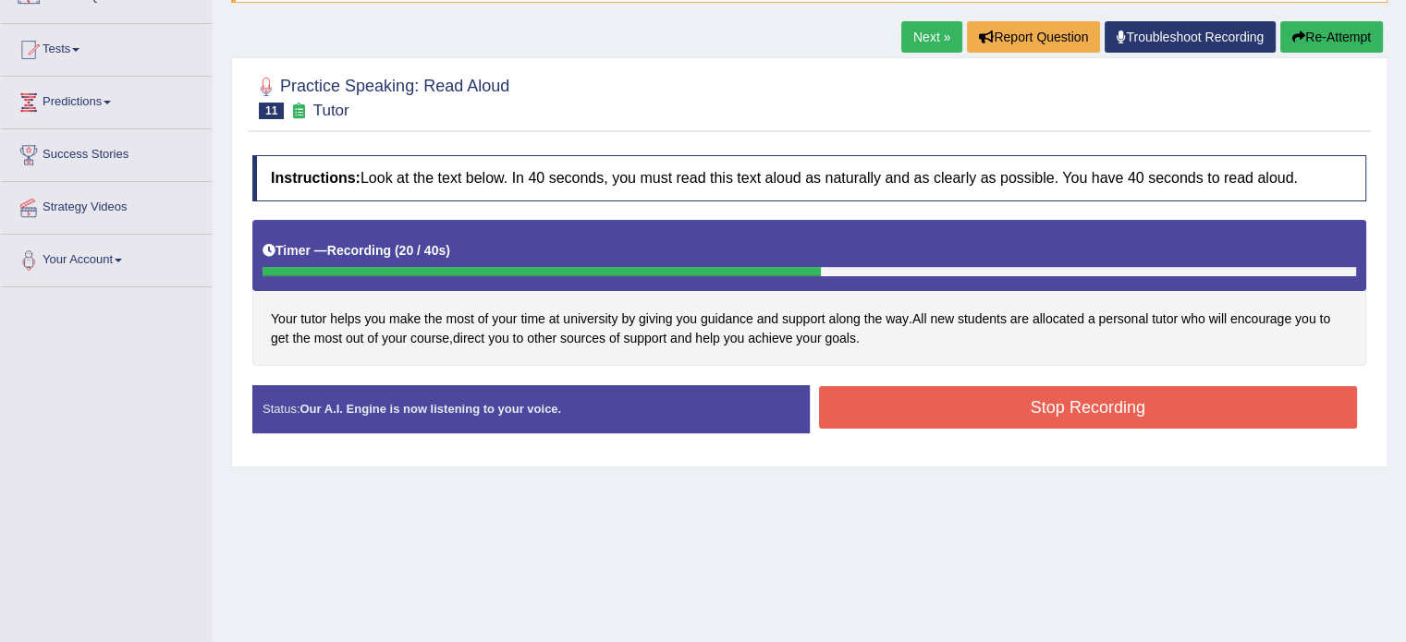
click at [920, 406] on button "Stop Recording" at bounding box center [1088, 407] width 539 height 43
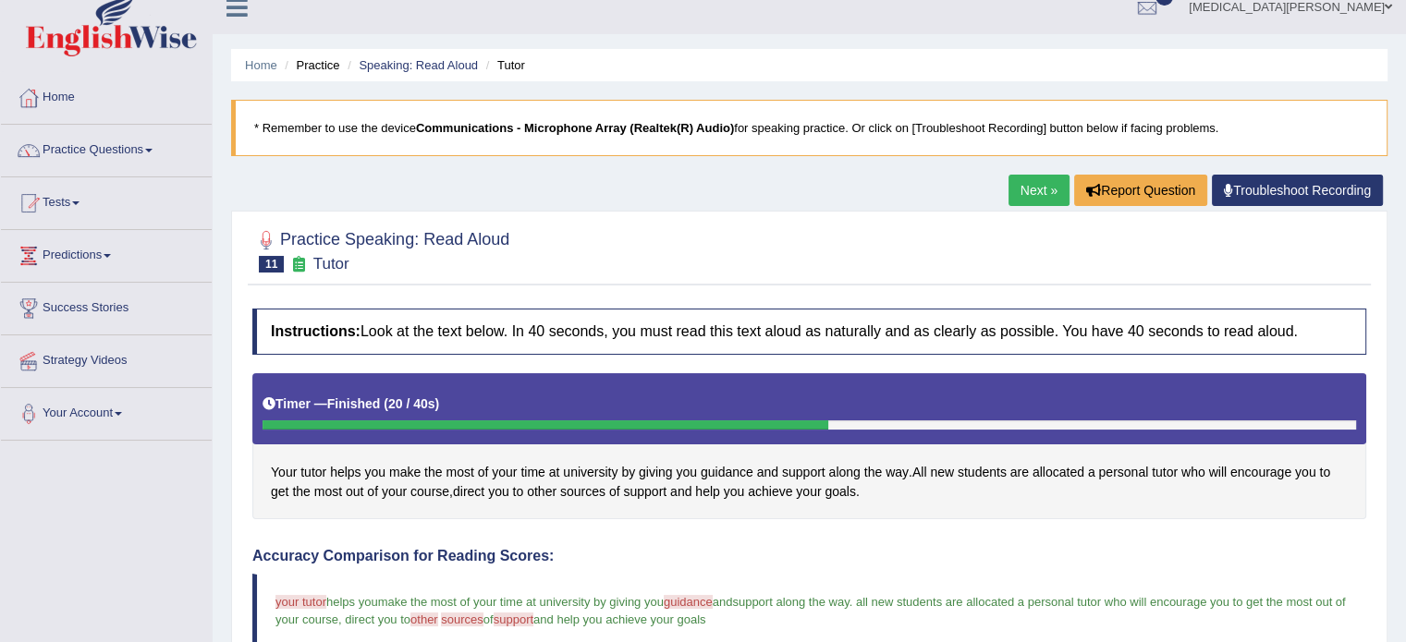
scroll to position [18, 0]
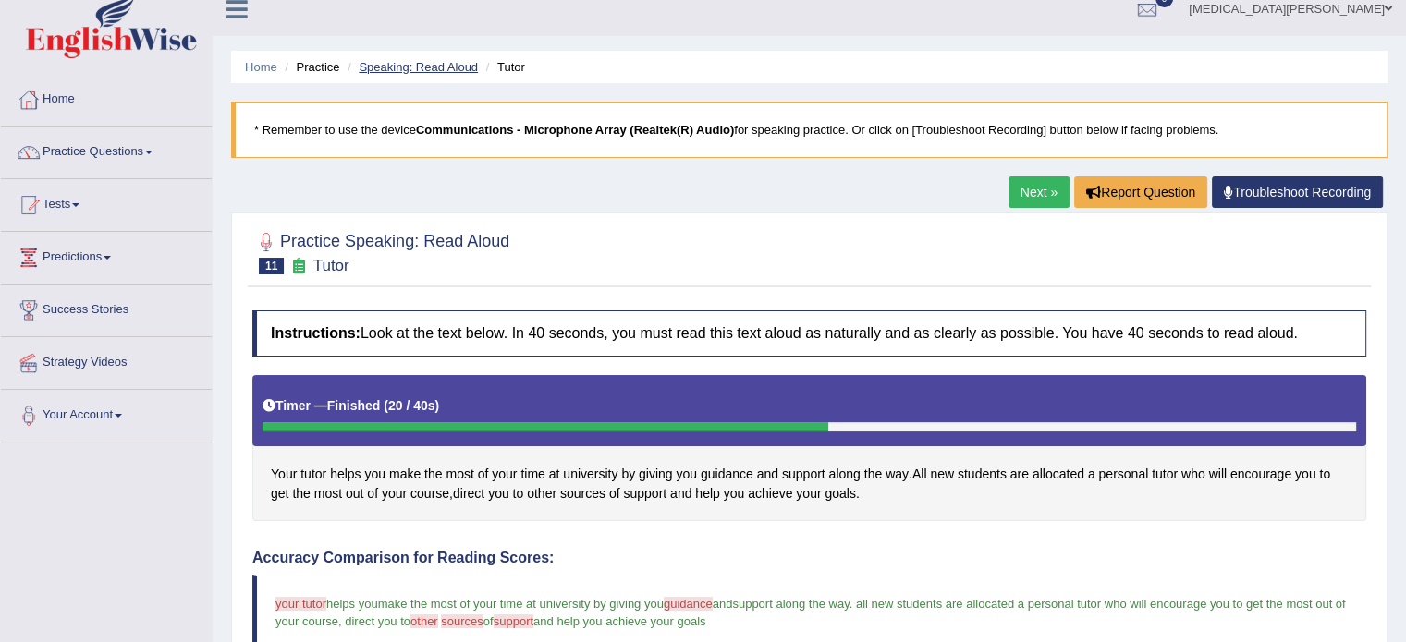
click at [440, 65] on link "Speaking: Read Aloud" at bounding box center [418, 67] width 119 height 14
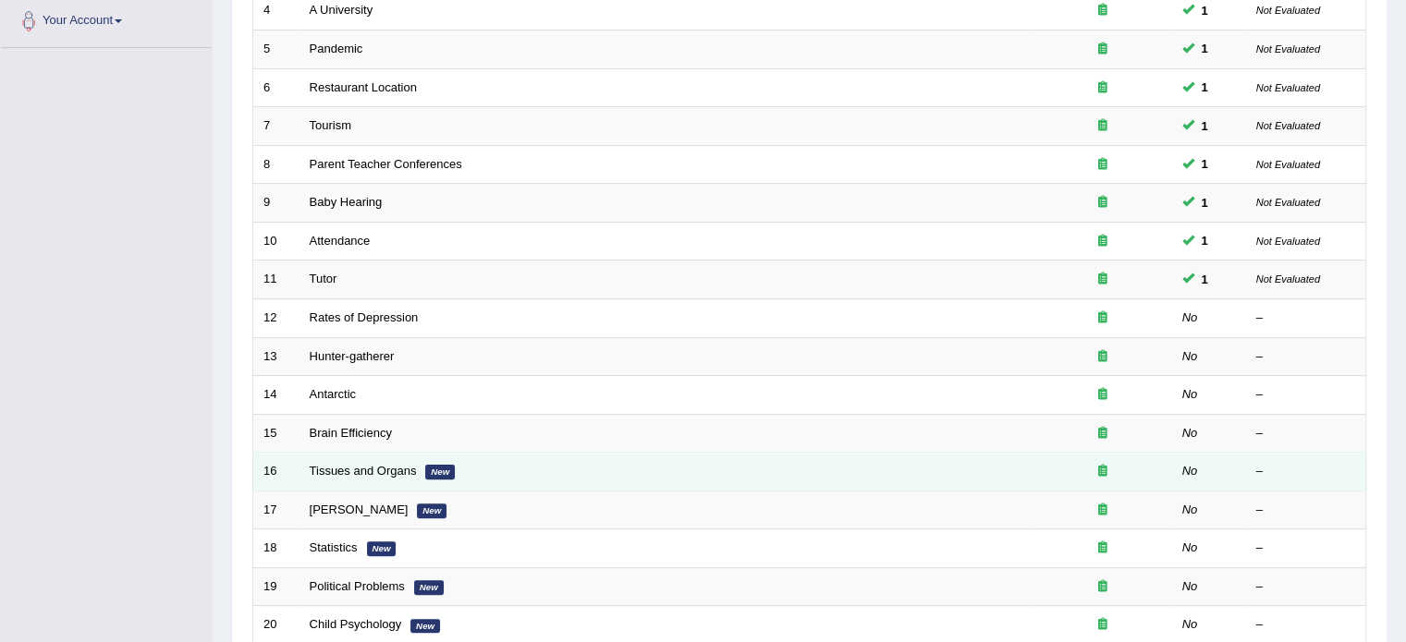
scroll to position [576, 0]
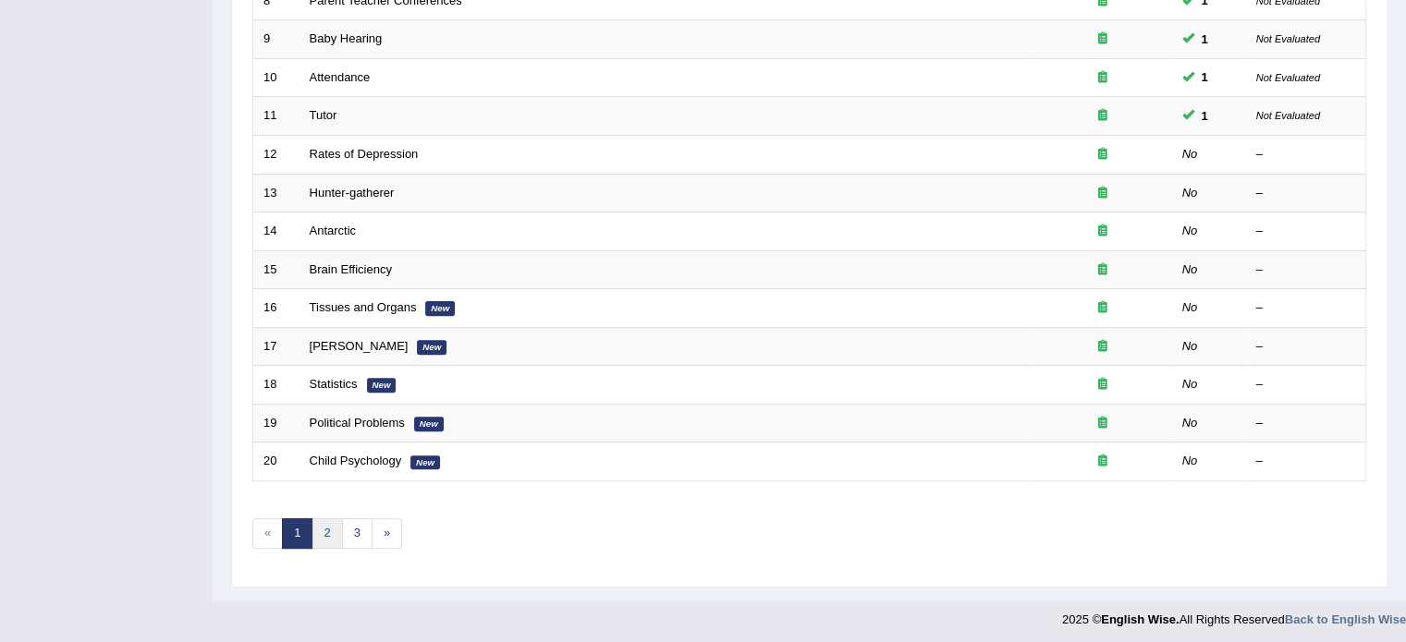
click at [322, 531] on link "2" at bounding box center [326, 534] width 31 height 31
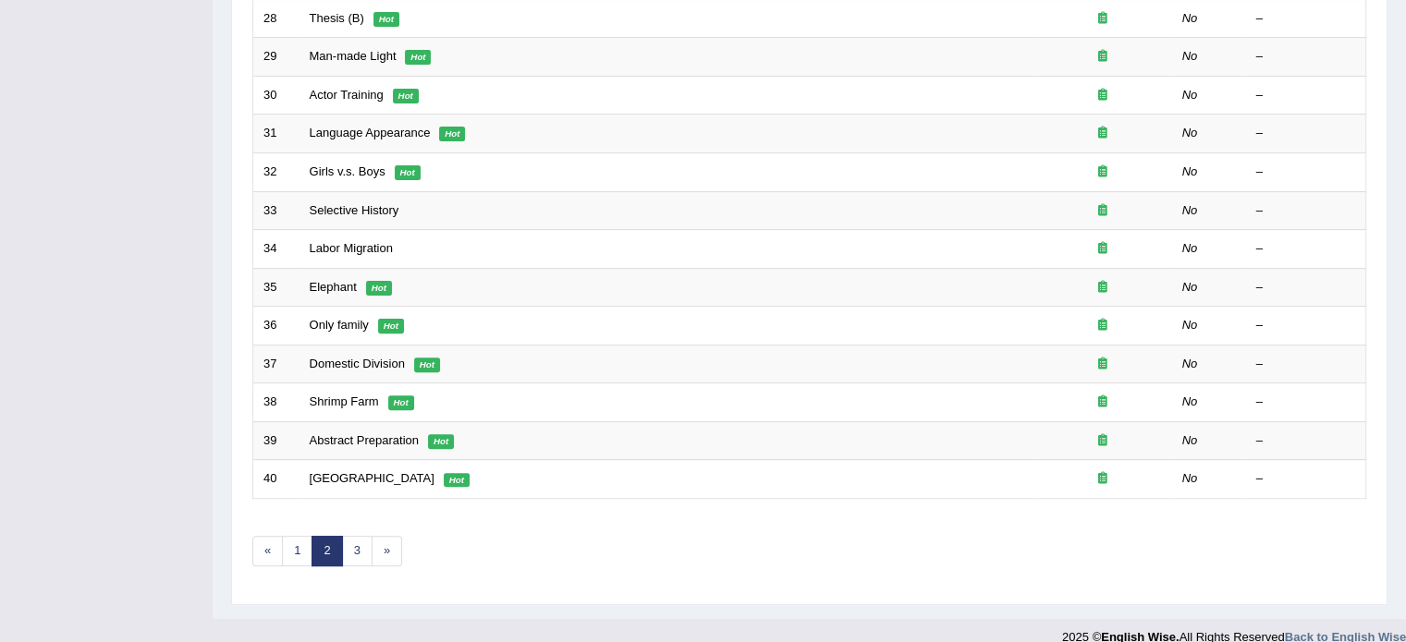
scroll to position [576, 0]
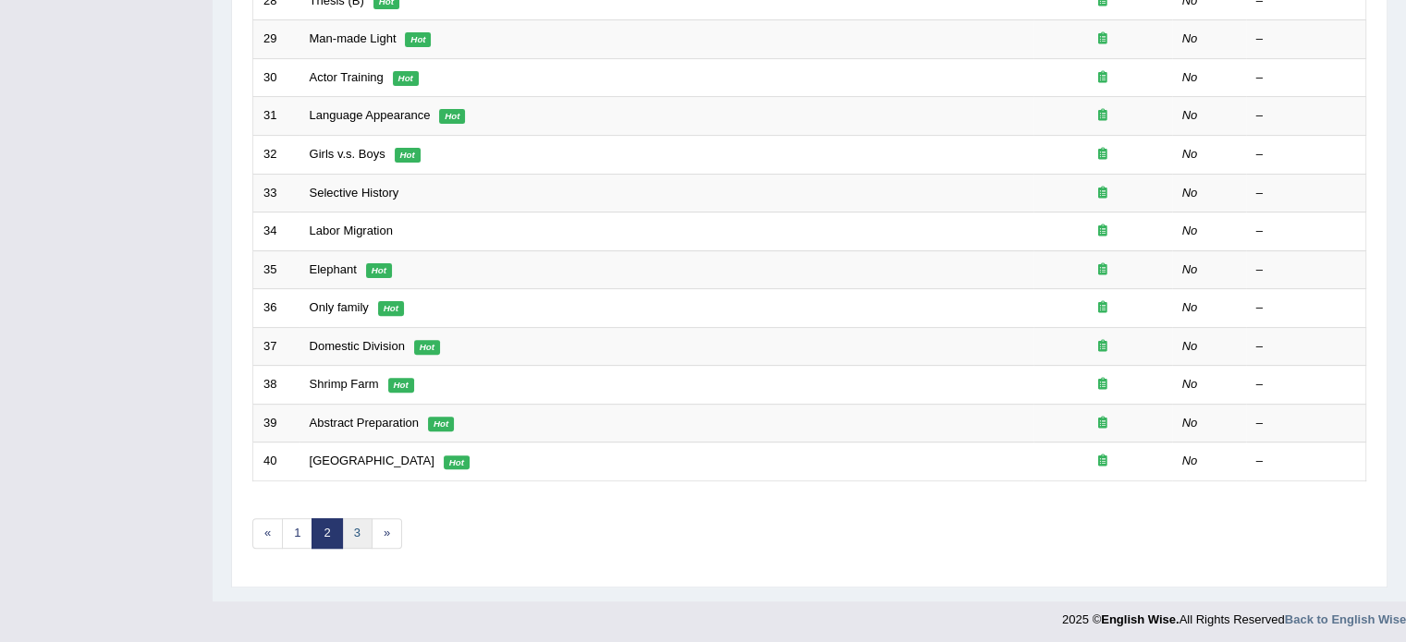
click at [356, 531] on link "3" at bounding box center [357, 534] width 31 height 31
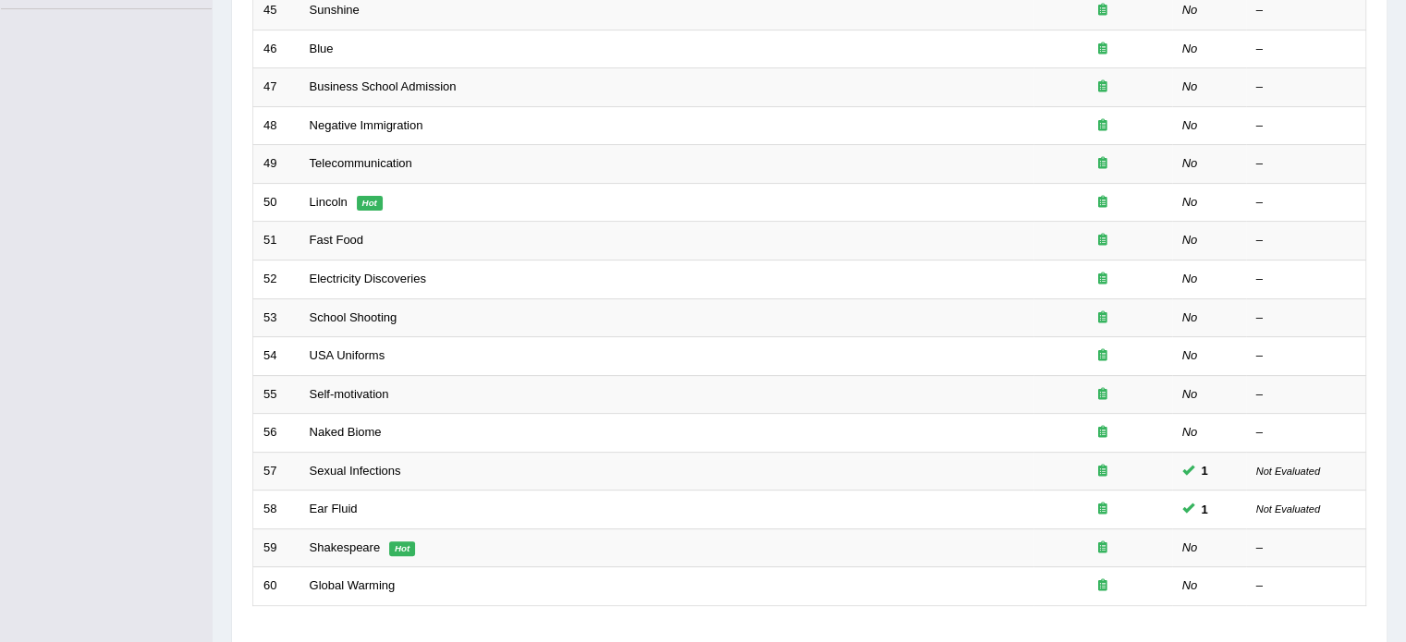
scroll to position [576, 0]
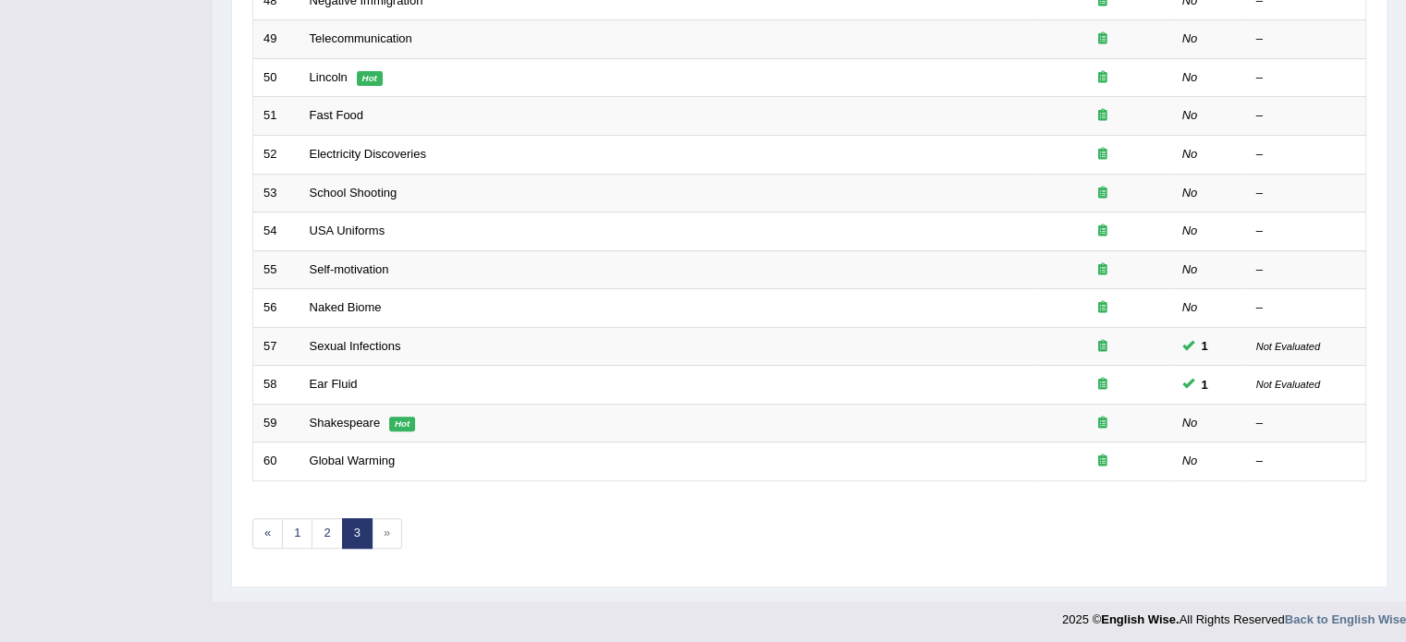
click at [385, 528] on span "»" at bounding box center [387, 534] width 31 height 31
click at [318, 531] on link "2" at bounding box center [326, 534] width 31 height 31
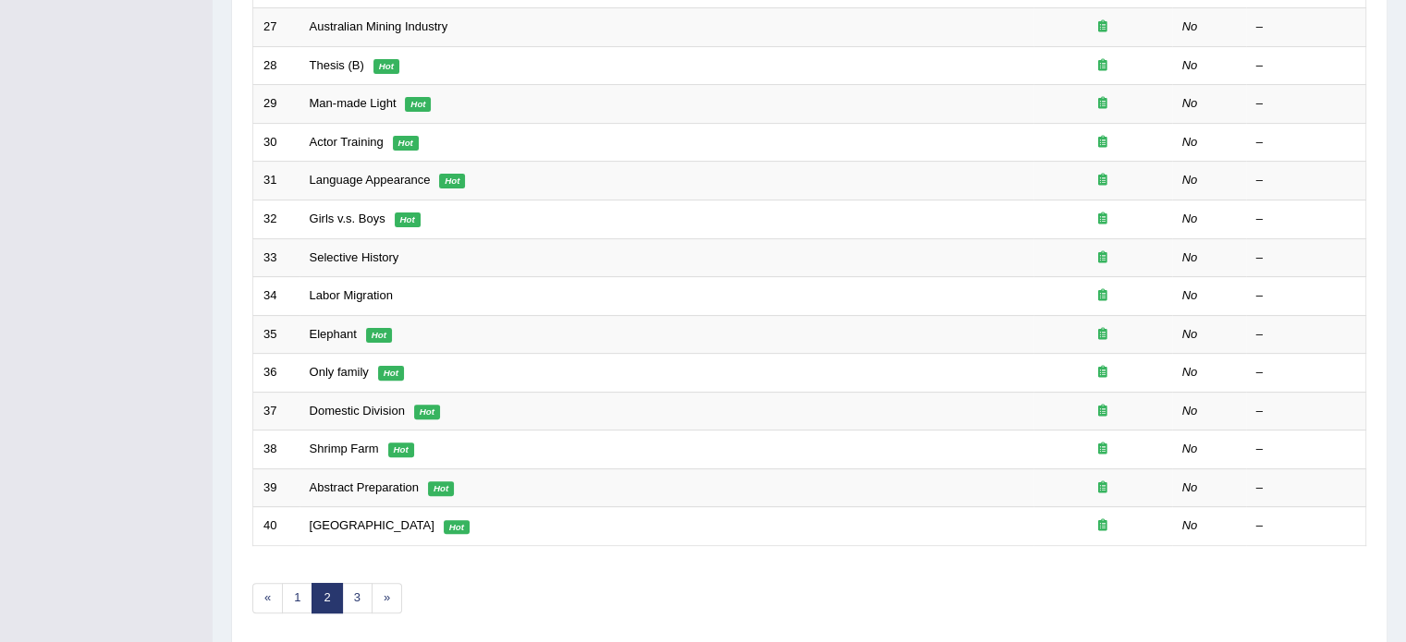
scroll to position [576, 0]
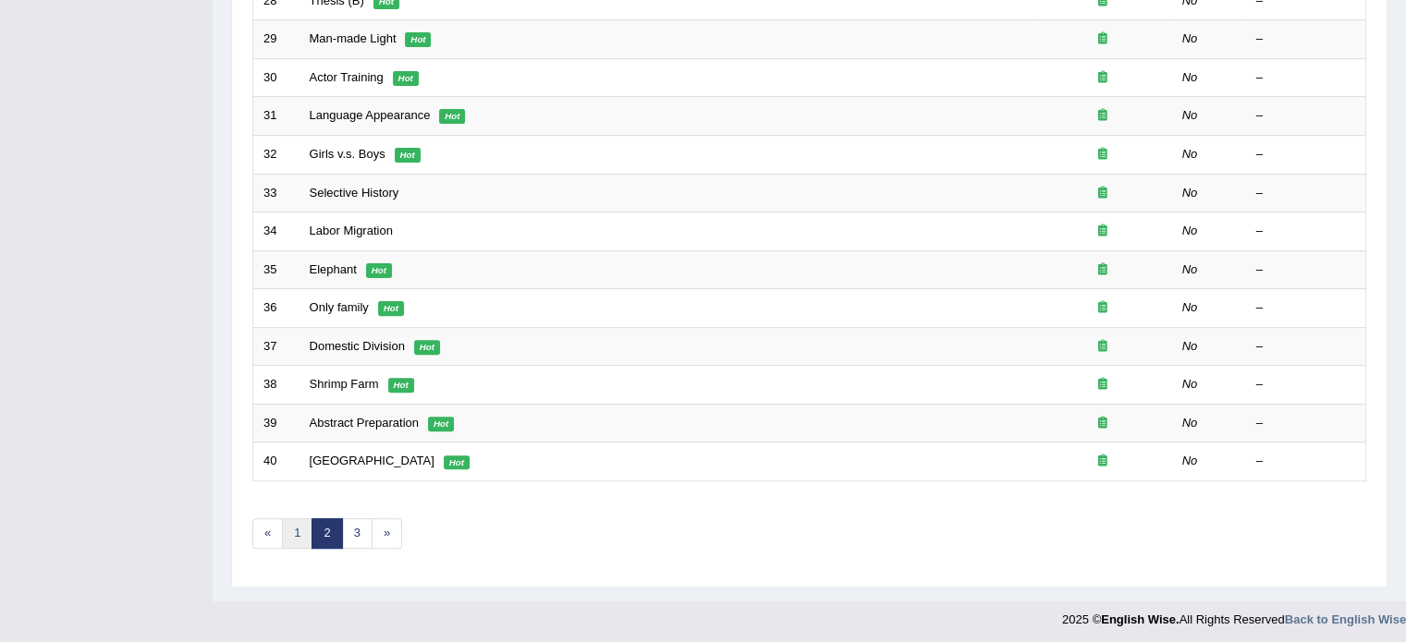
click at [296, 530] on link "1" at bounding box center [297, 534] width 31 height 31
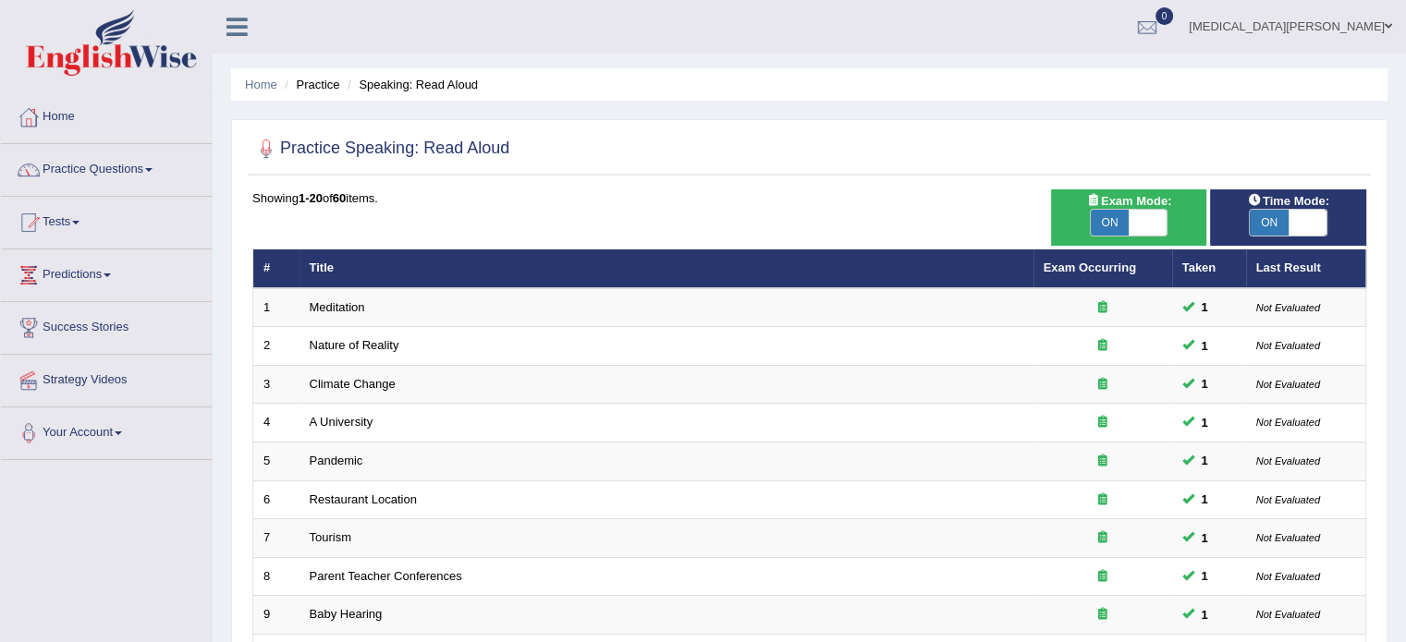
scroll to position [576, 0]
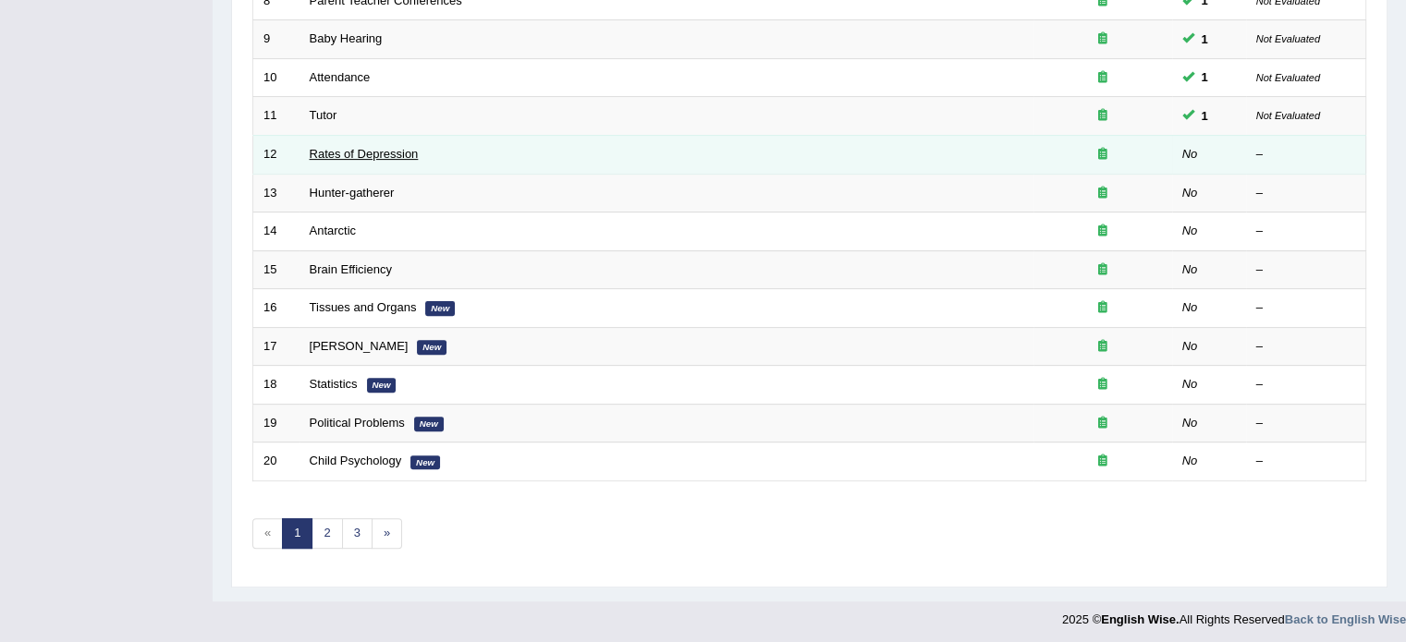
click at [359, 147] on link "Rates of Depression" at bounding box center [364, 154] width 109 height 14
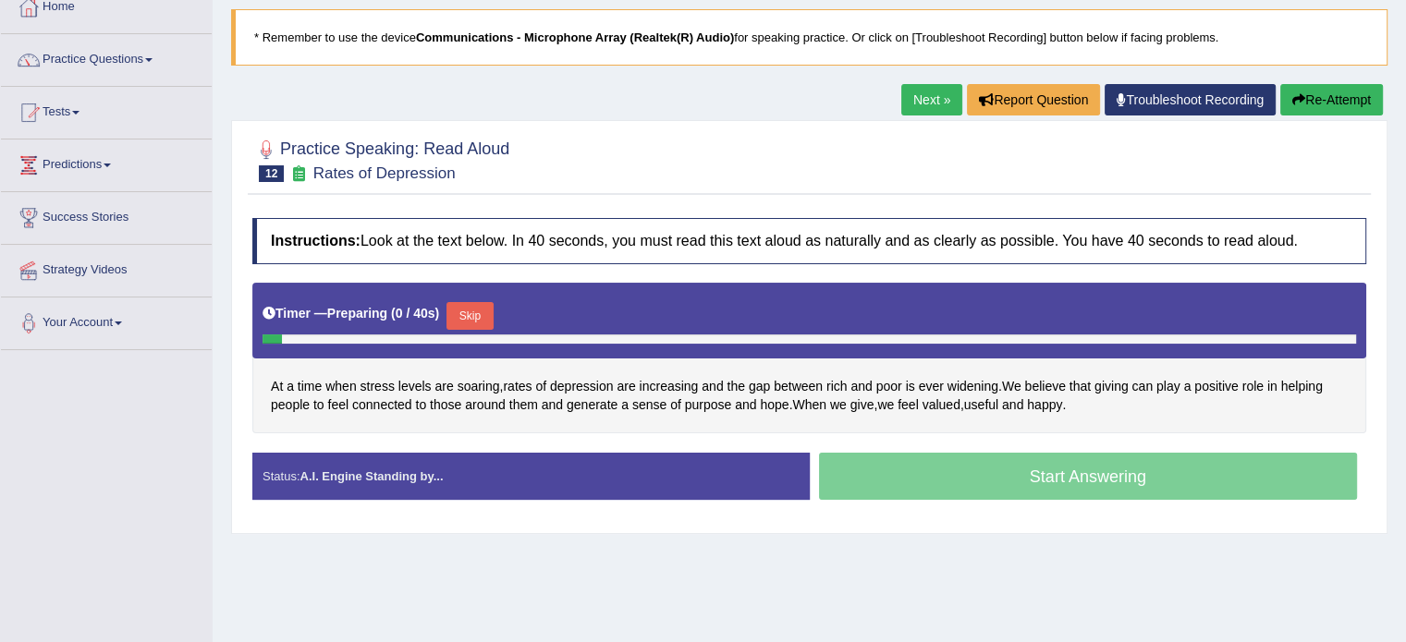
scroll to position [169, 0]
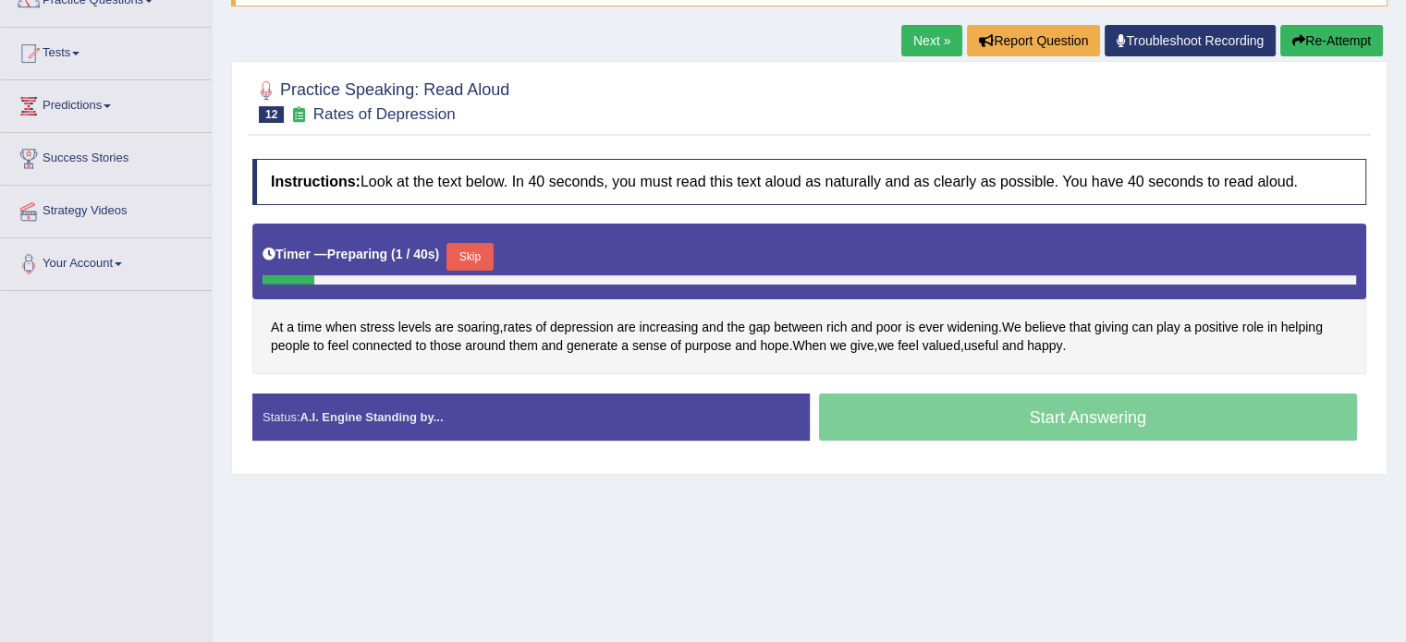
click at [470, 254] on button "Skip" at bounding box center [469, 257] width 46 height 28
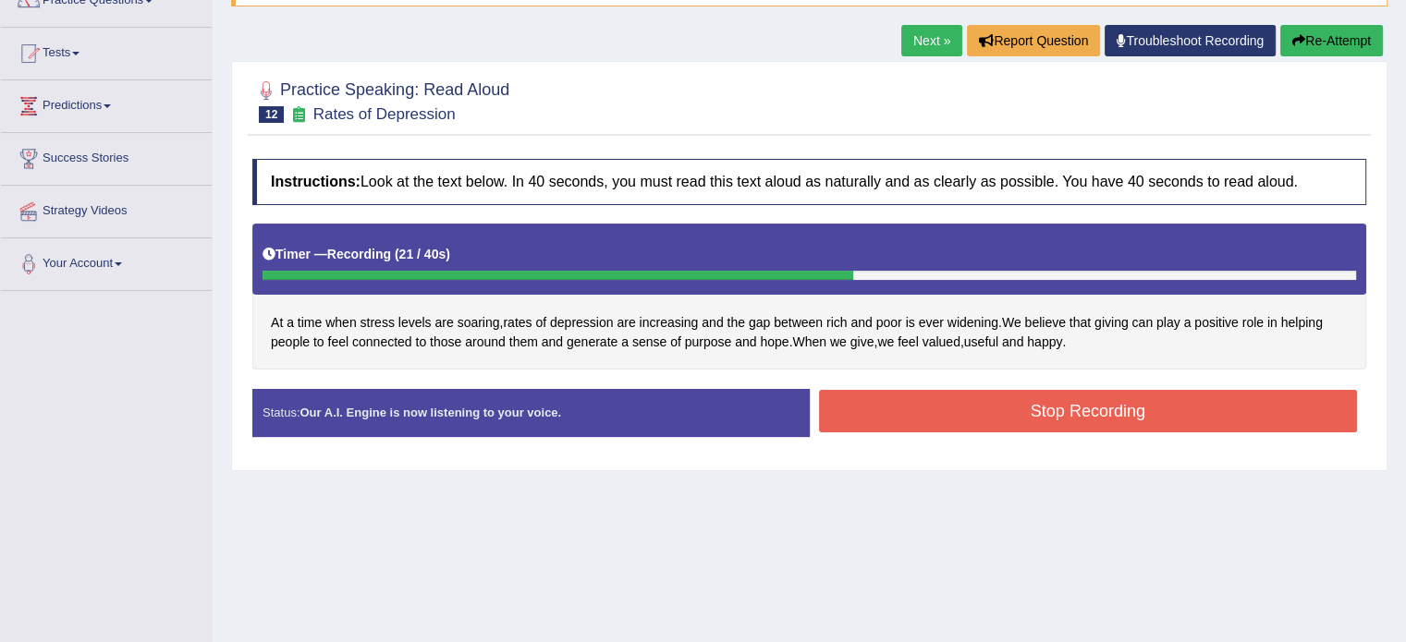
click at [1017, 404] on button "Stop Recording" at bounding box center [1088, 411] width 539 height 43
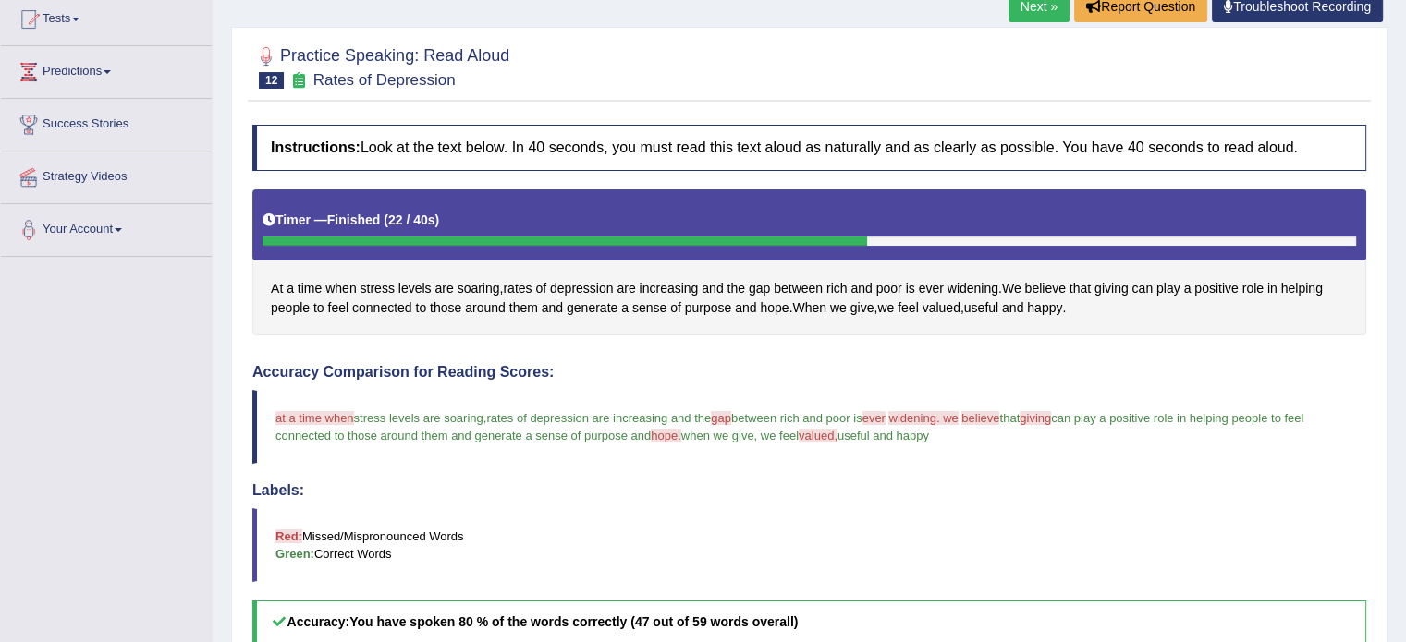
scroll to position [200, 0]
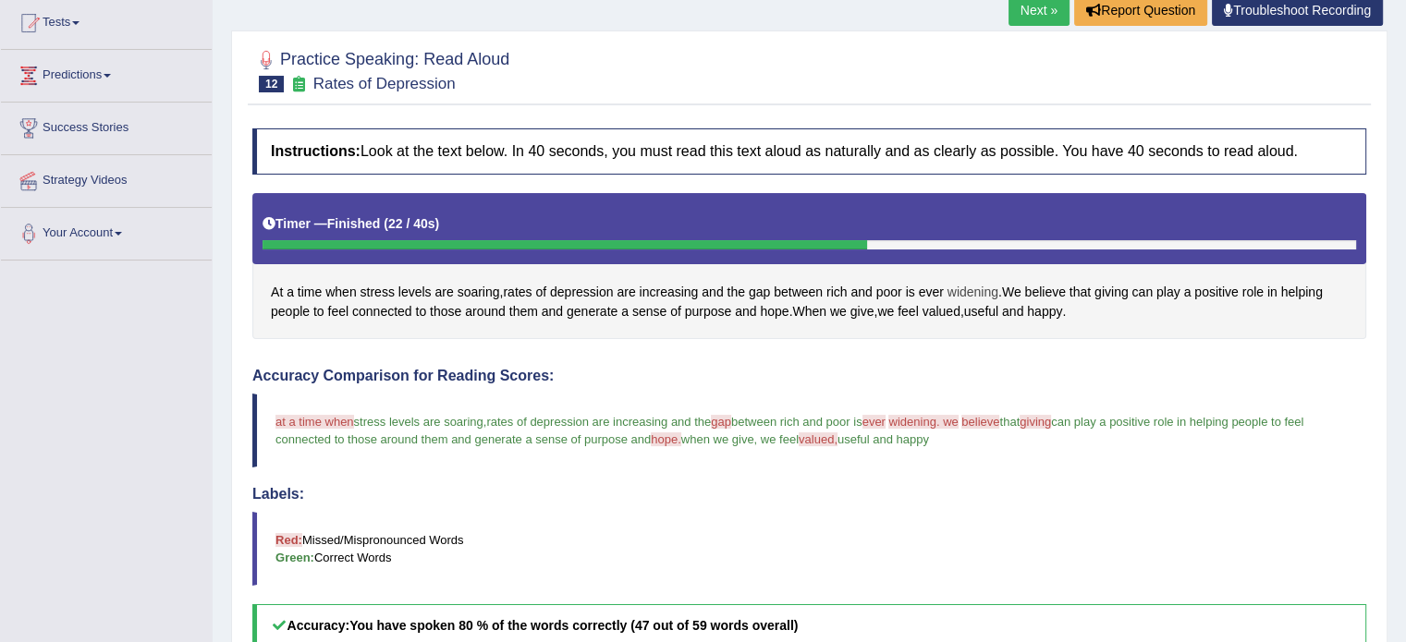
click at [971, 294] on span "widening" at bounding box center [972, 292] width 51 height 19
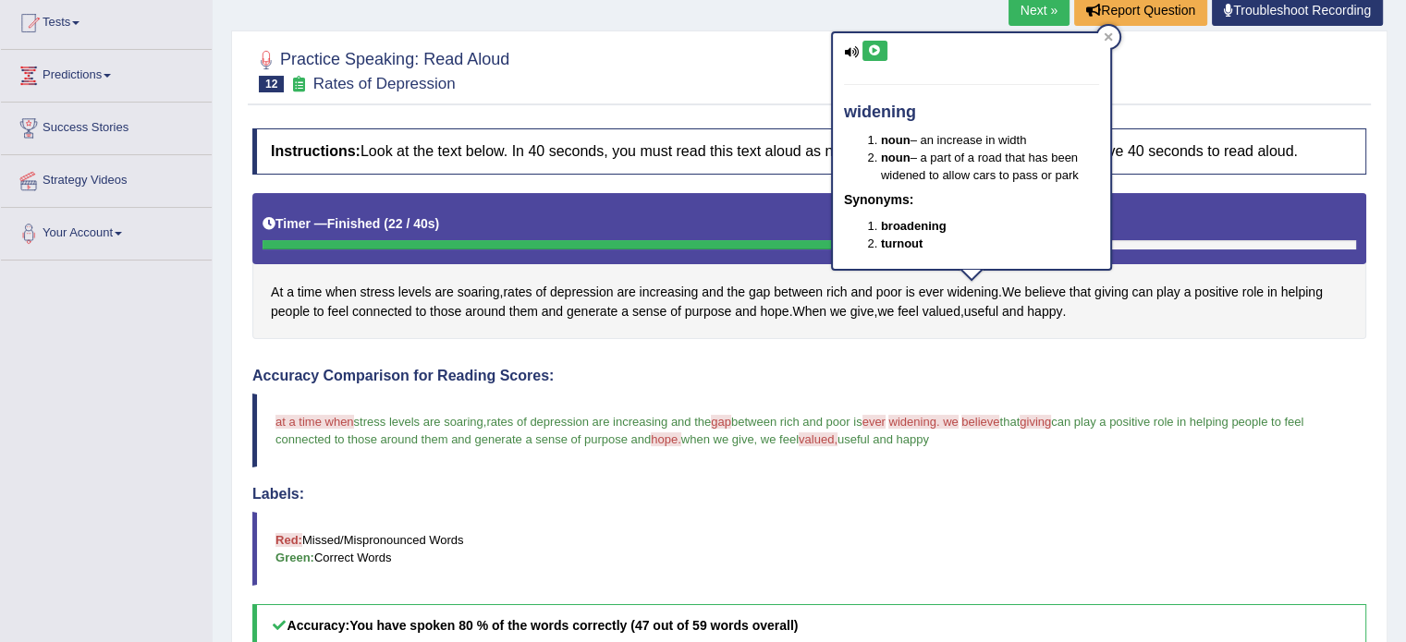
click at [872, 45] on icon at bounding box center [875, 50] width 14 height 11
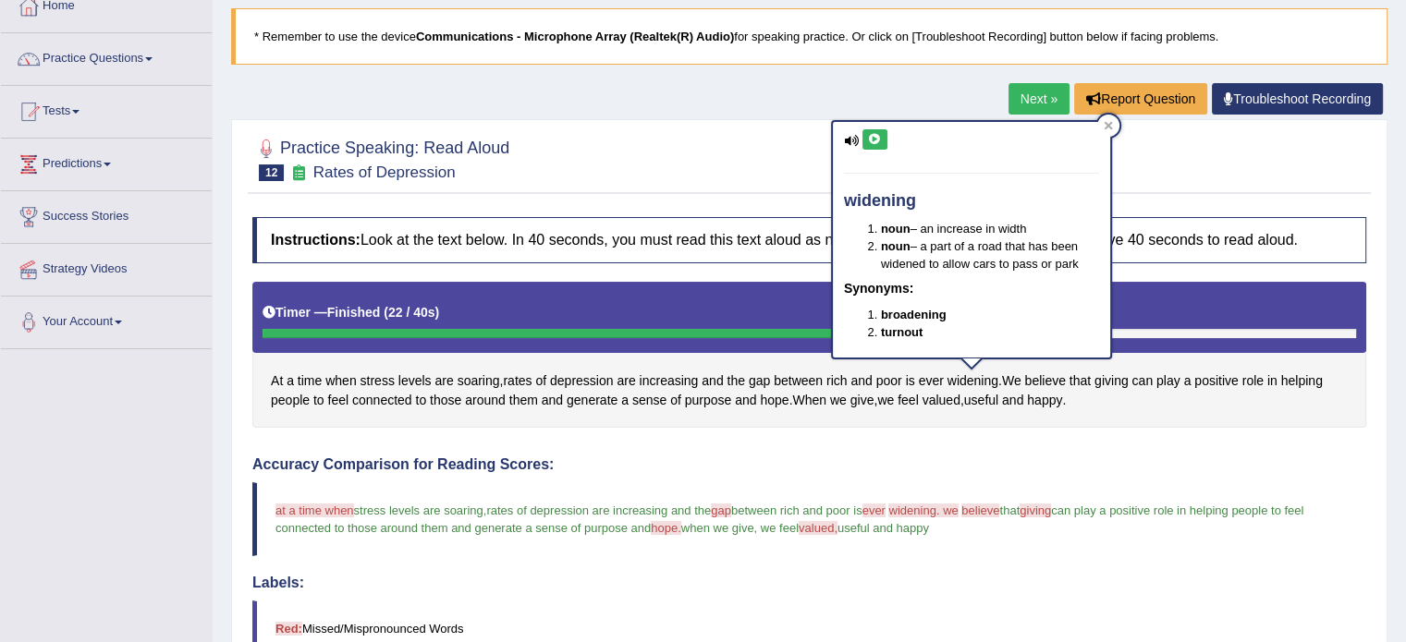
scroll to position [0, 0]
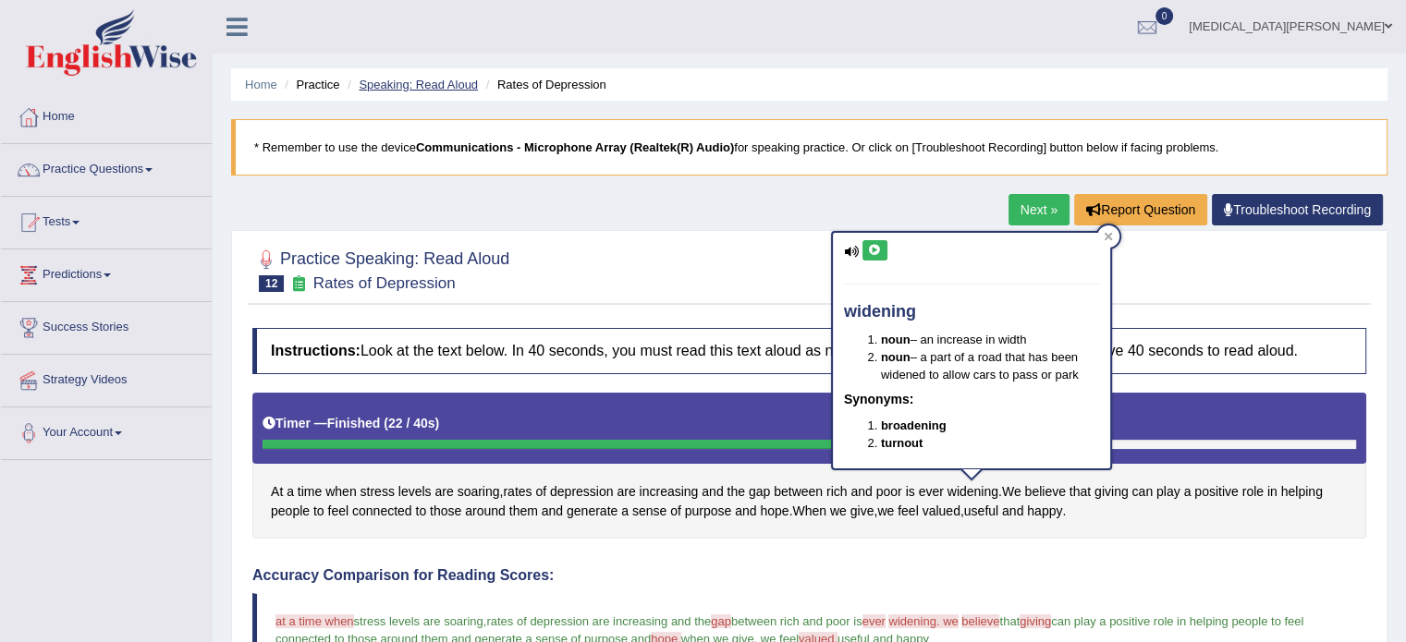
click at [430, 79] on link "Speaking: Read Aloud" at bounding box center [418, 85] width 119 height 14
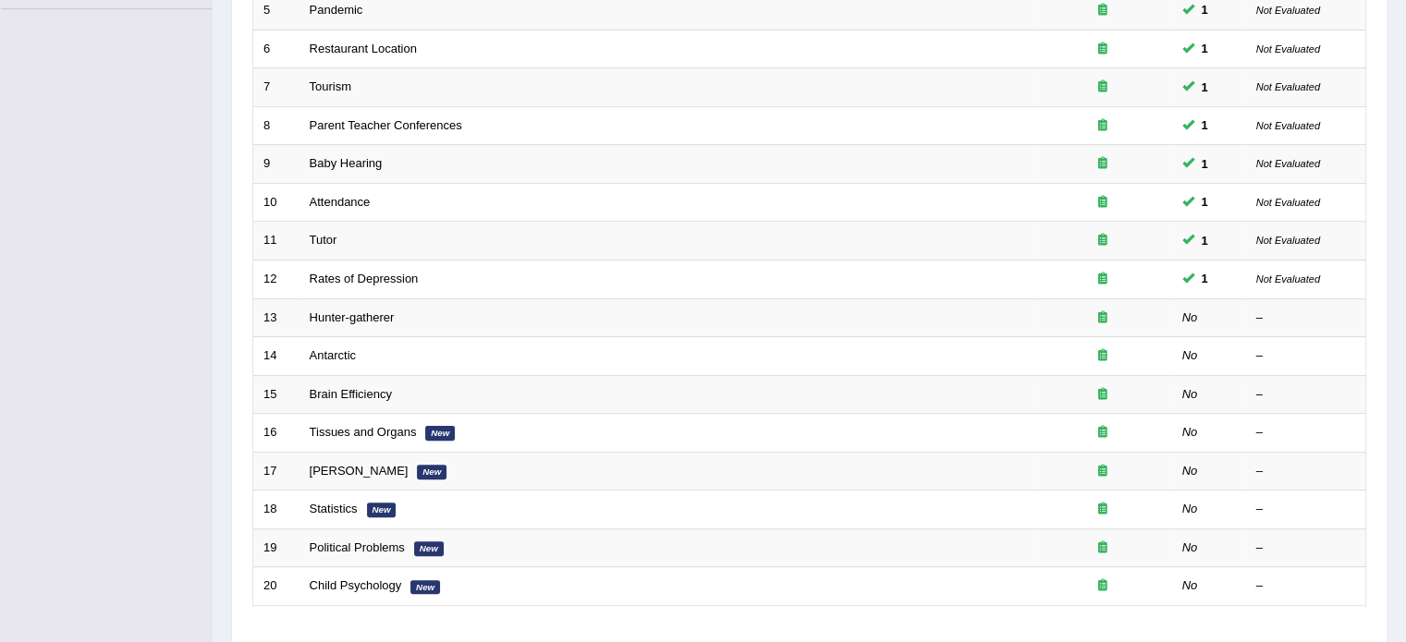
scroll to position [455, 0]
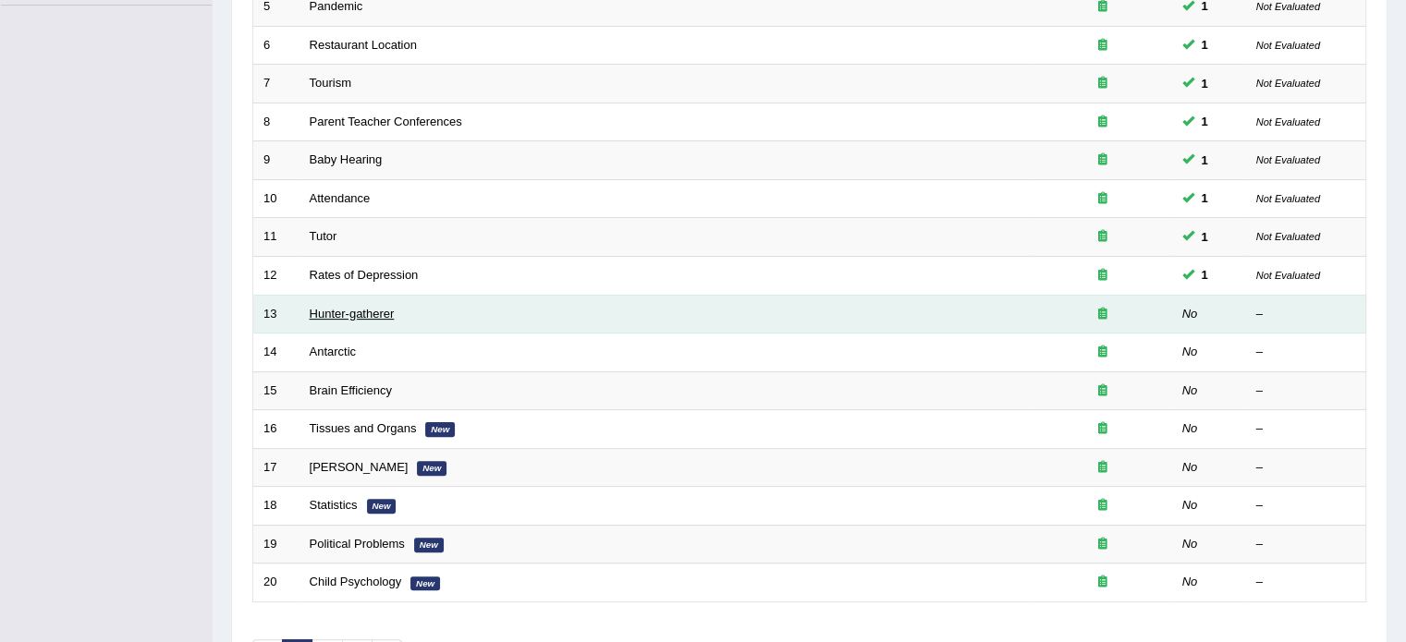
click at [311, 310] on link "Hunter-gatherer" at bounding box center [352, 314] width 85 height 14
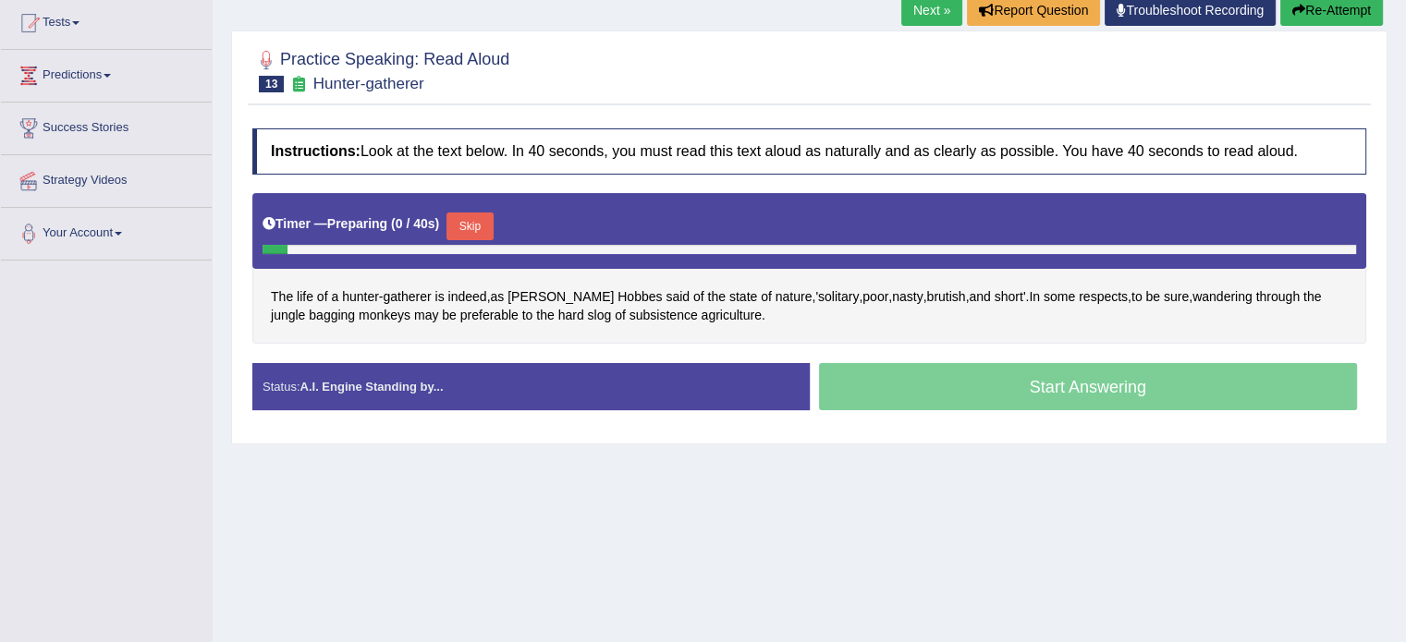
scroll to position [217, 0]
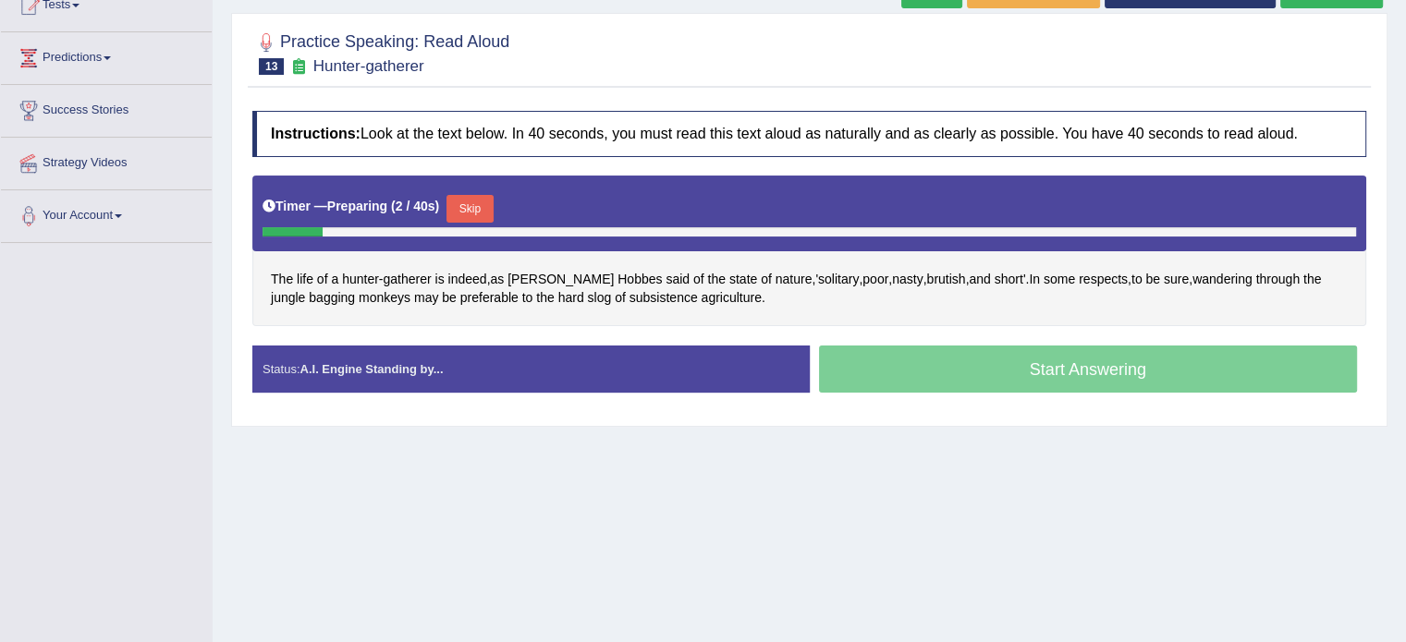
click at [469, 207] on button "Skip" at bounding box center [469, 209] width 46 height 28
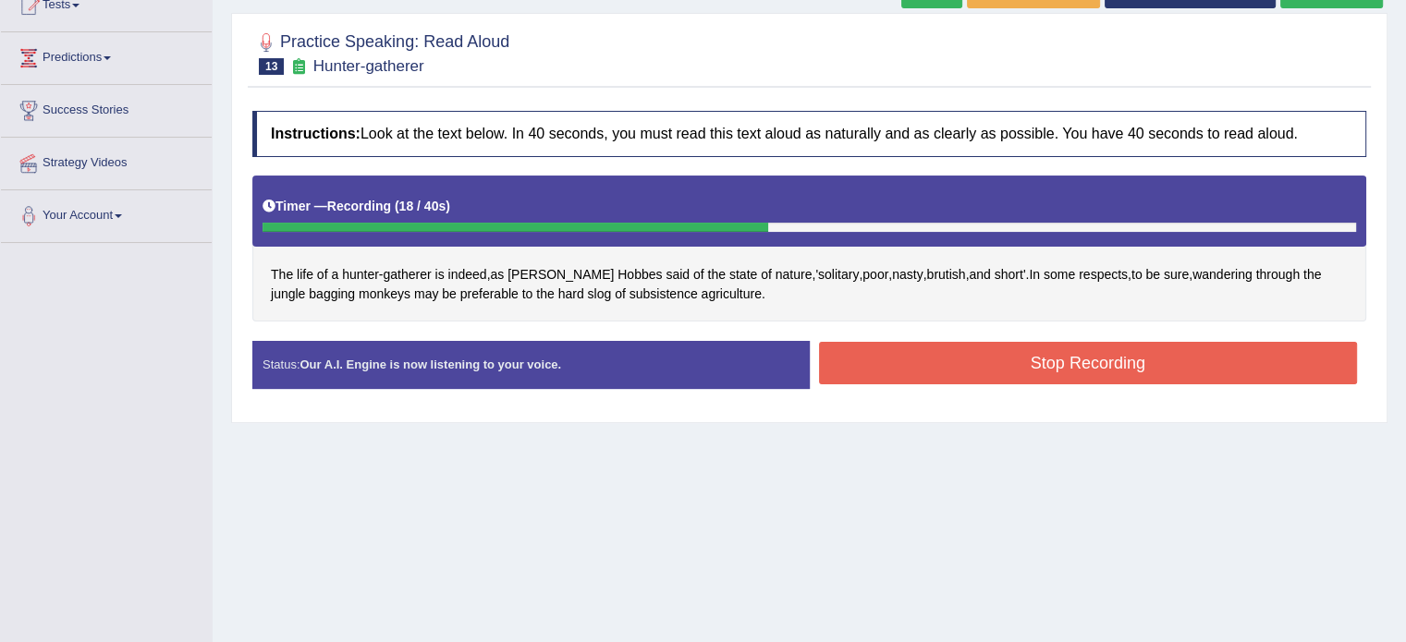
click at [864, 358] on button "Stop Recording" at bounding box center [1088, 363] width 539 height 43
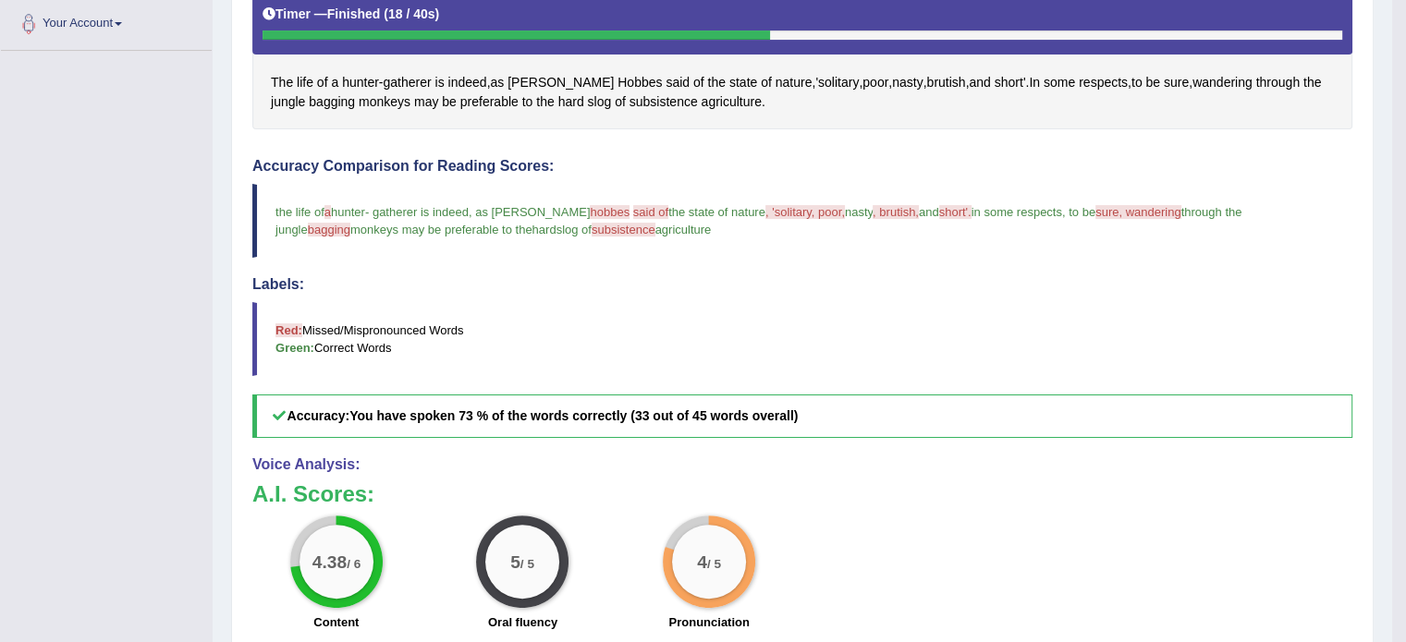
scroll to position [388, 0]
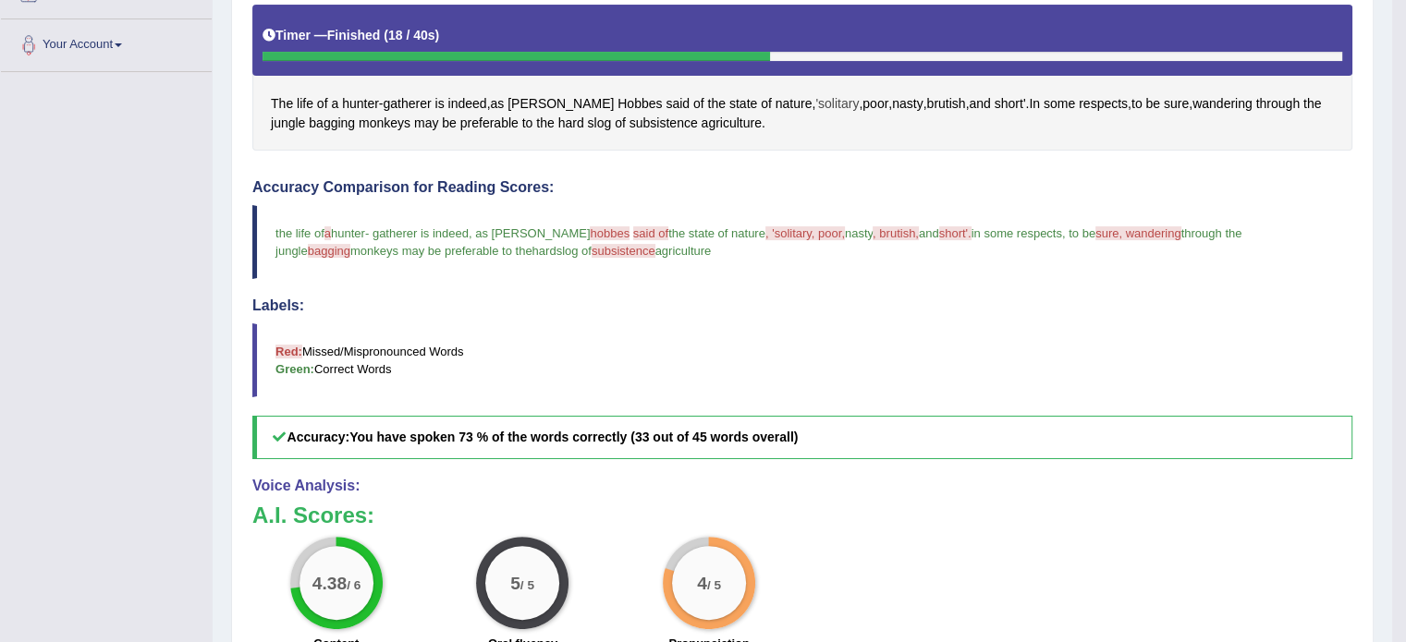
click at [815, 99] on span "'solitary" at bounding box center [836, 103] width 43 height 19
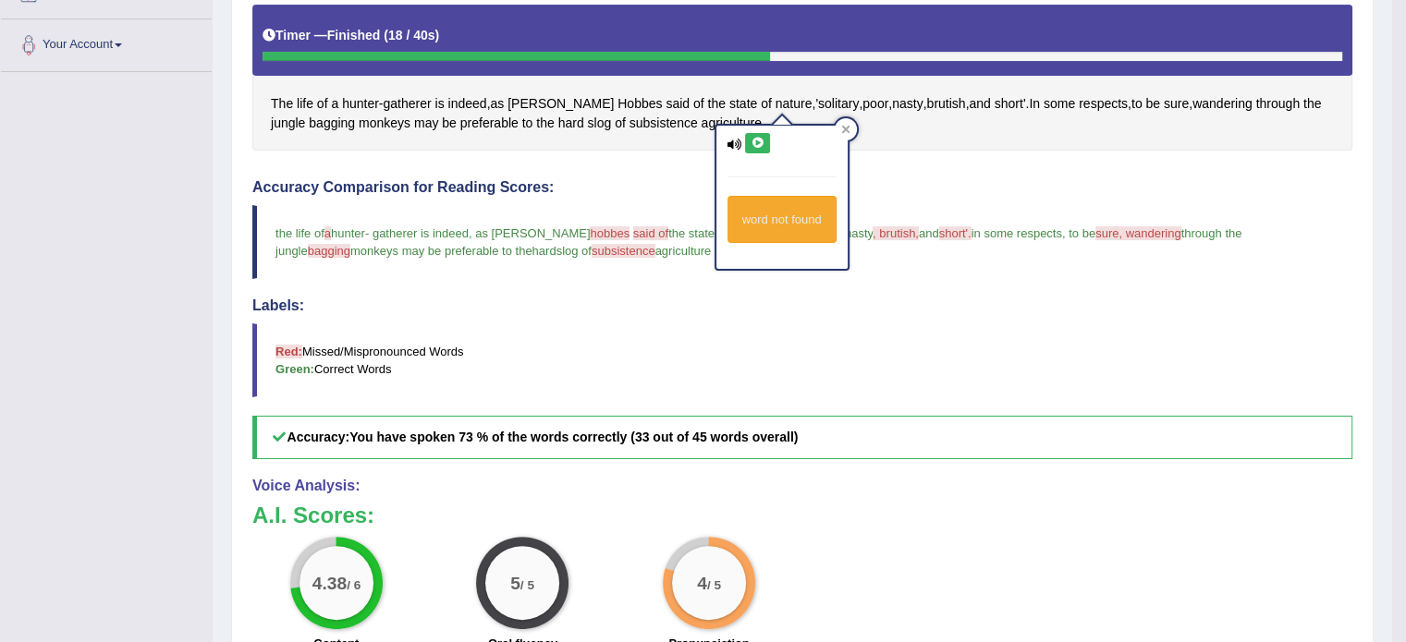
click at [756, 138] on icon at bounding box center [758, 143] width 14 height 11
click at [850, 125] on icon at bounding box center [845, 129] width 9 height 9
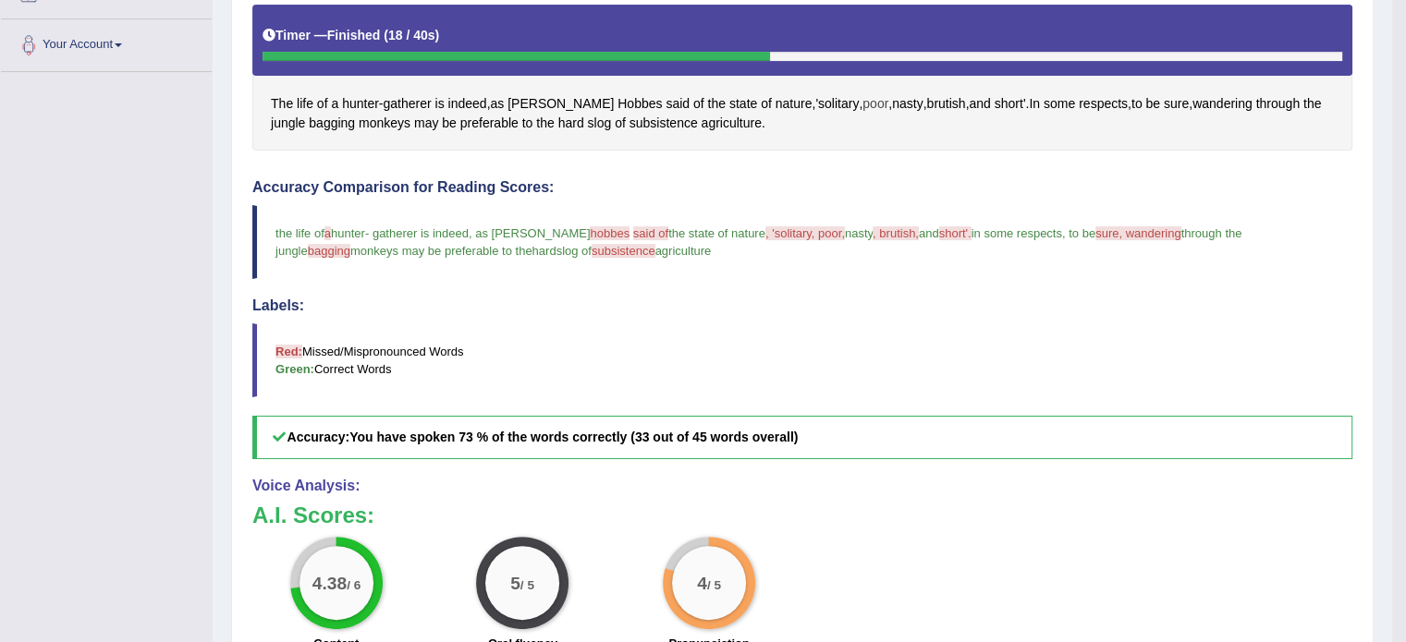
click at [862, 101] on span "poor" at bounding box center [875, 103] width 26 height 19
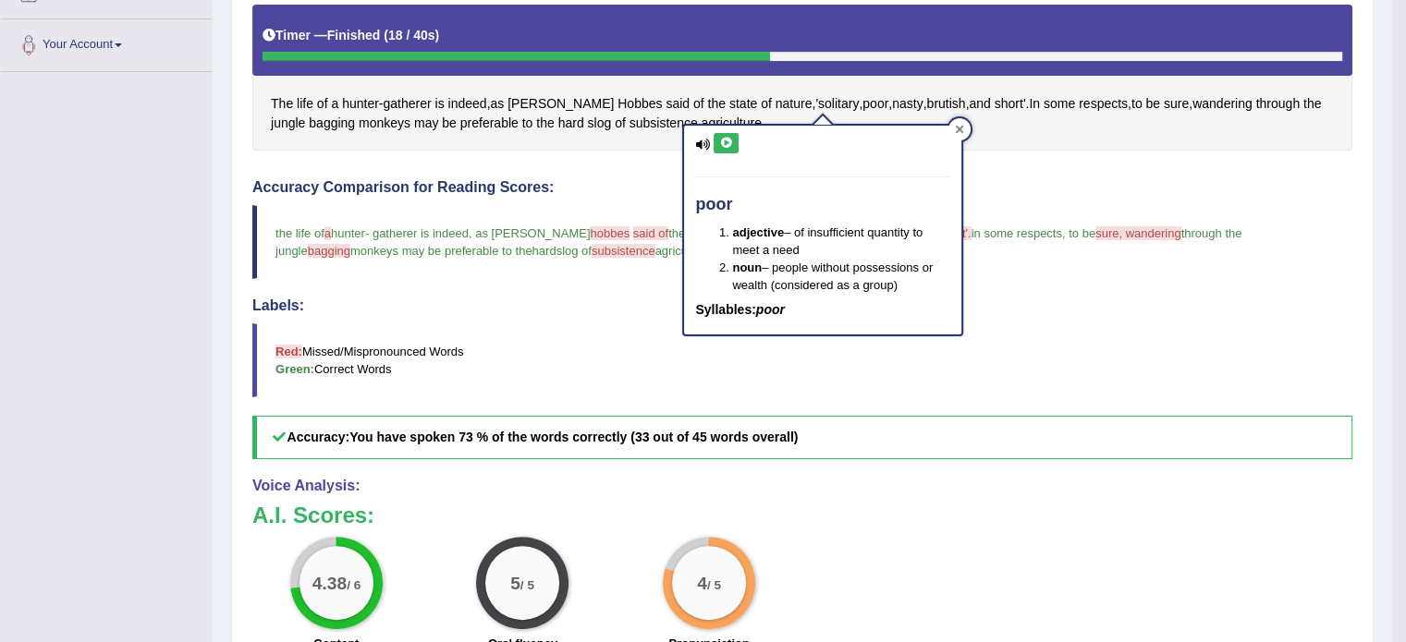
click at [956, 126] on icon at bounding box center [960, 130] width 8 height 8
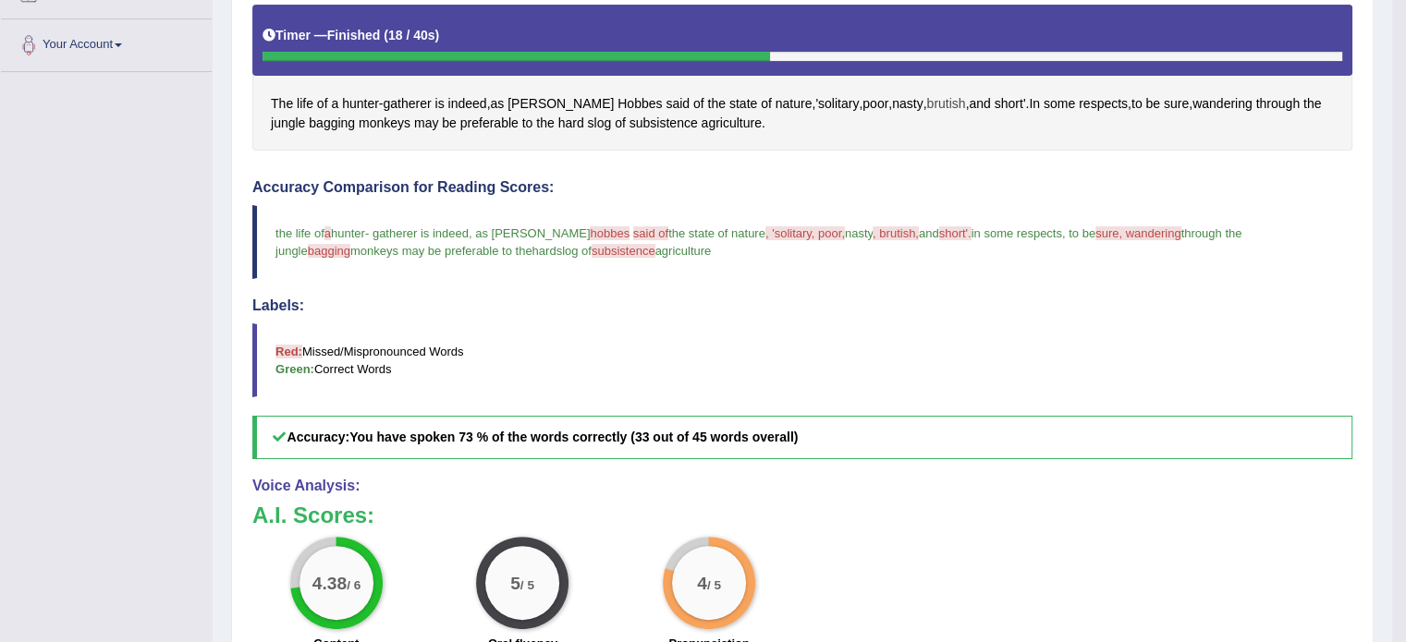
click at [926, 99] on span "brutish" at bounding box center [945, 103] width 39 height 19
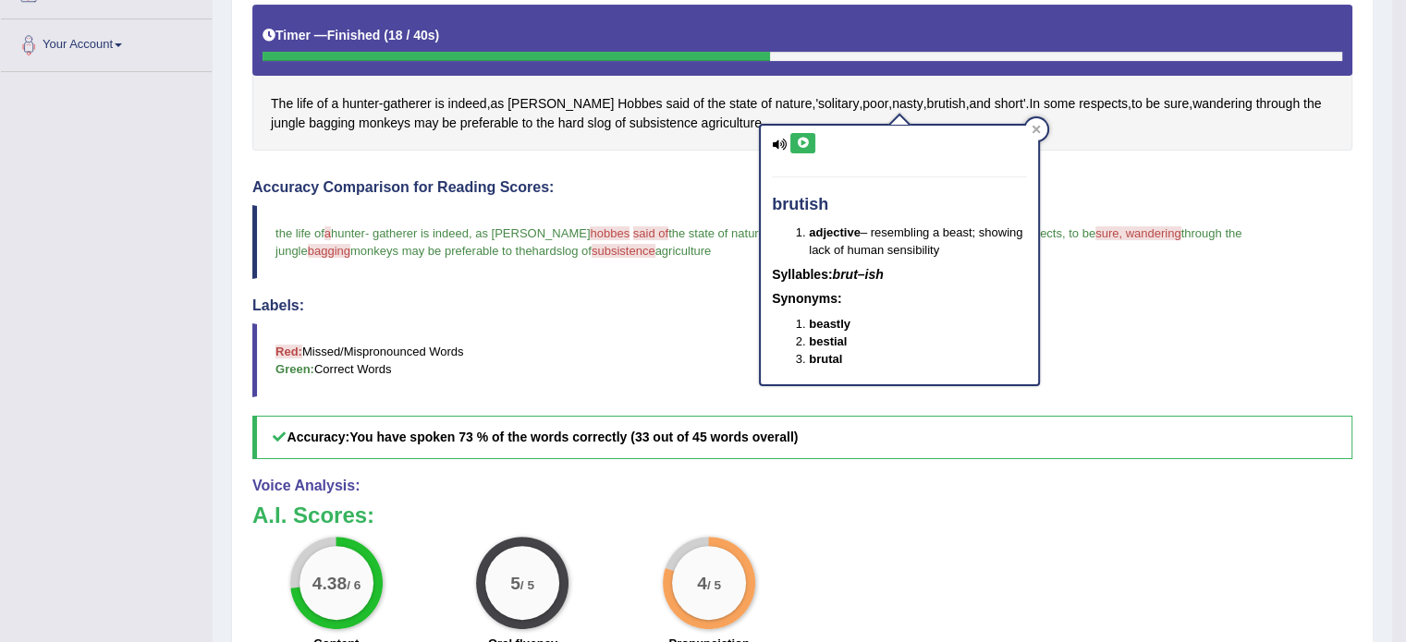
click at [797, 150] on button at bounding box center [802, 143] width 25 height 20
click at [800, 140] on icon at bounding box center [803, 143] width 14 height 11
click at [1036, 126] on icon at bounding box center [1036, 129] width 9 height 9
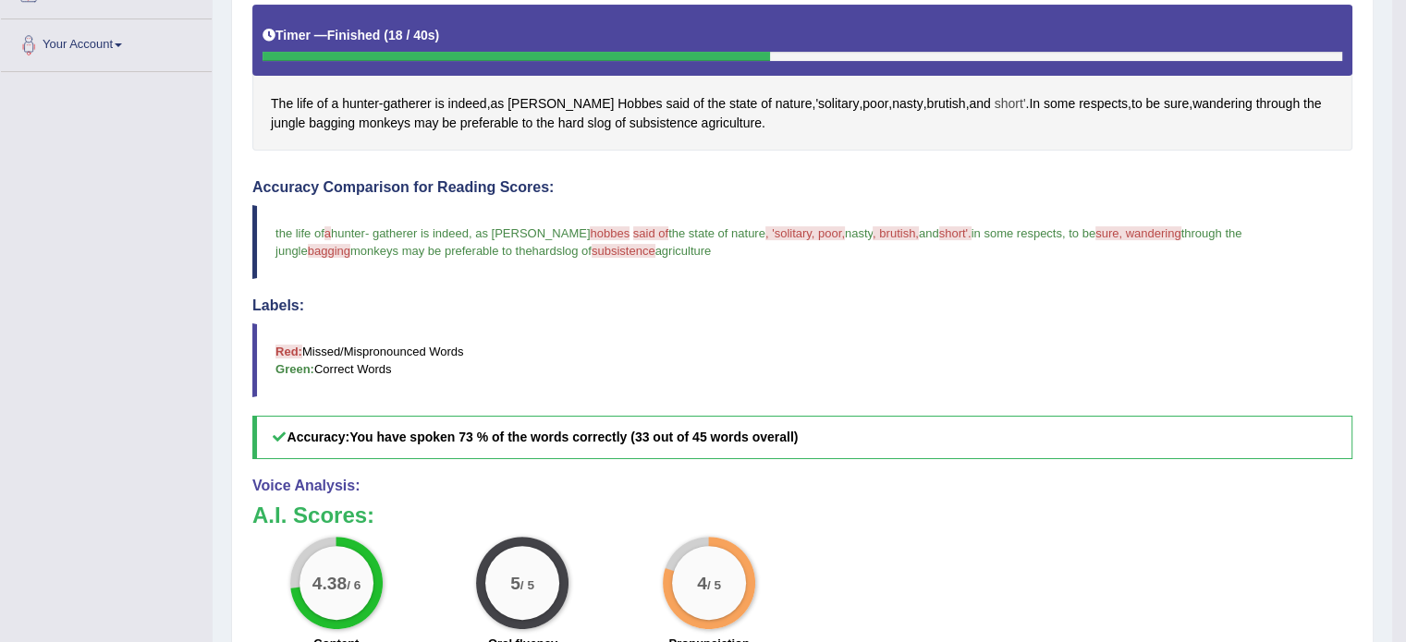
click at [995, 103] on span "short'" at bounding box center [1010, 103] width 31 height 19
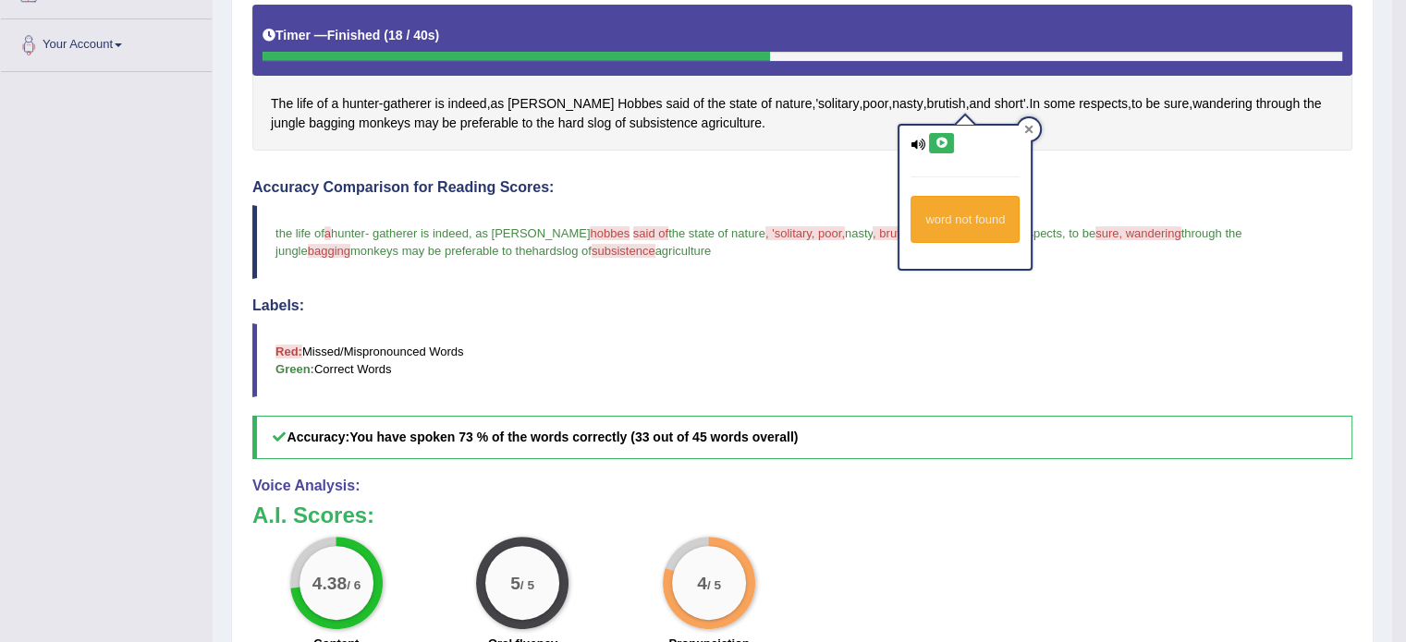
click at [1027, 130] on icon at bounding box center [1029, 130] width 8 height 8
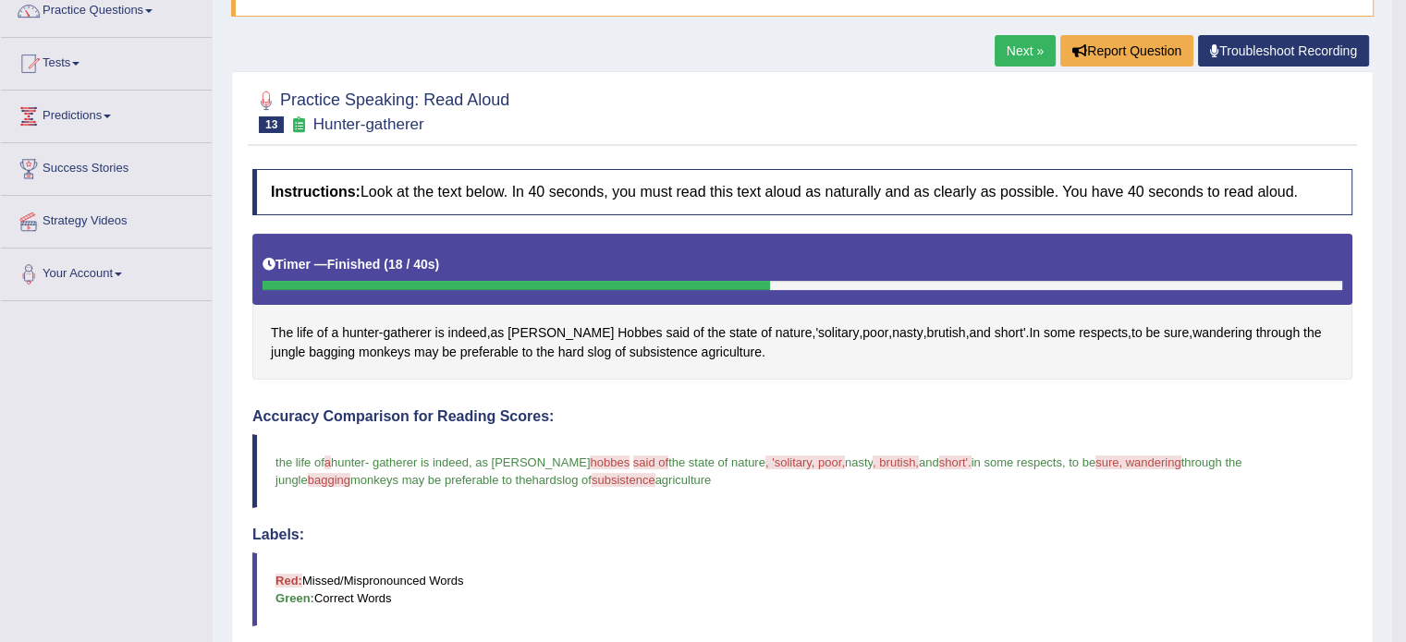
scroll to position [0, 0]
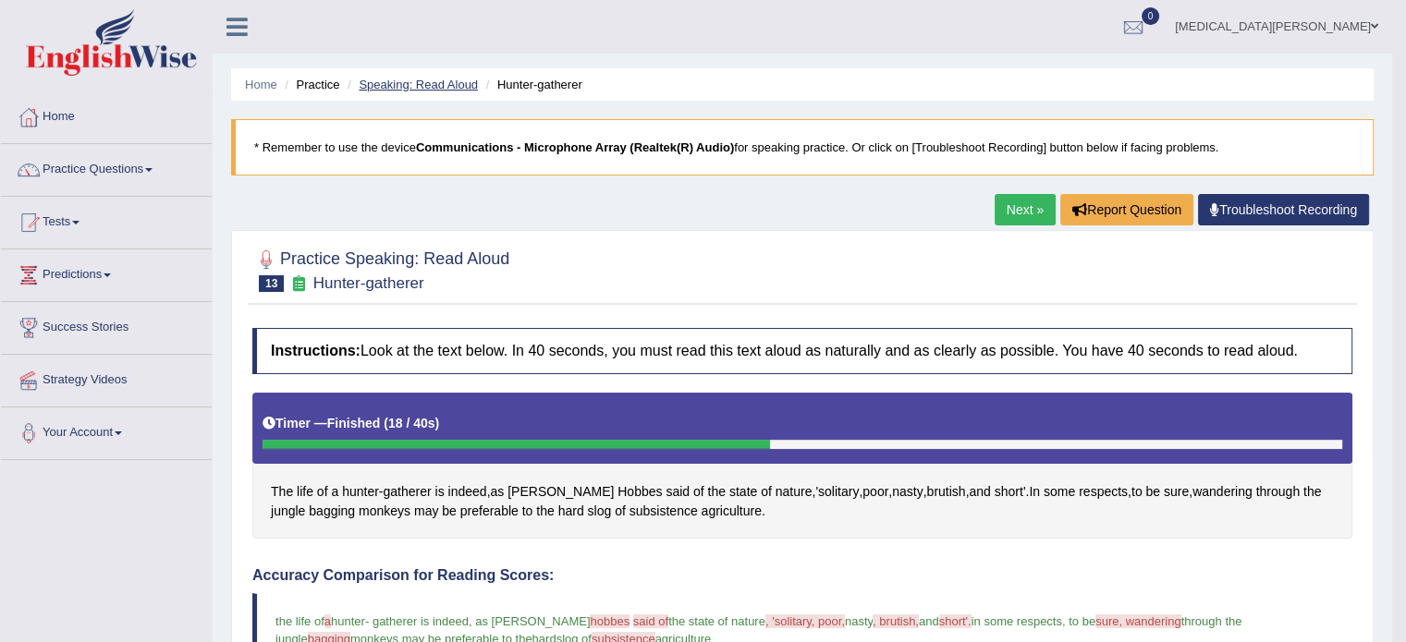
click at [449, 79] on link "Speaking: Read Aloud" at bounding box center [418, 85] width 119 height 14
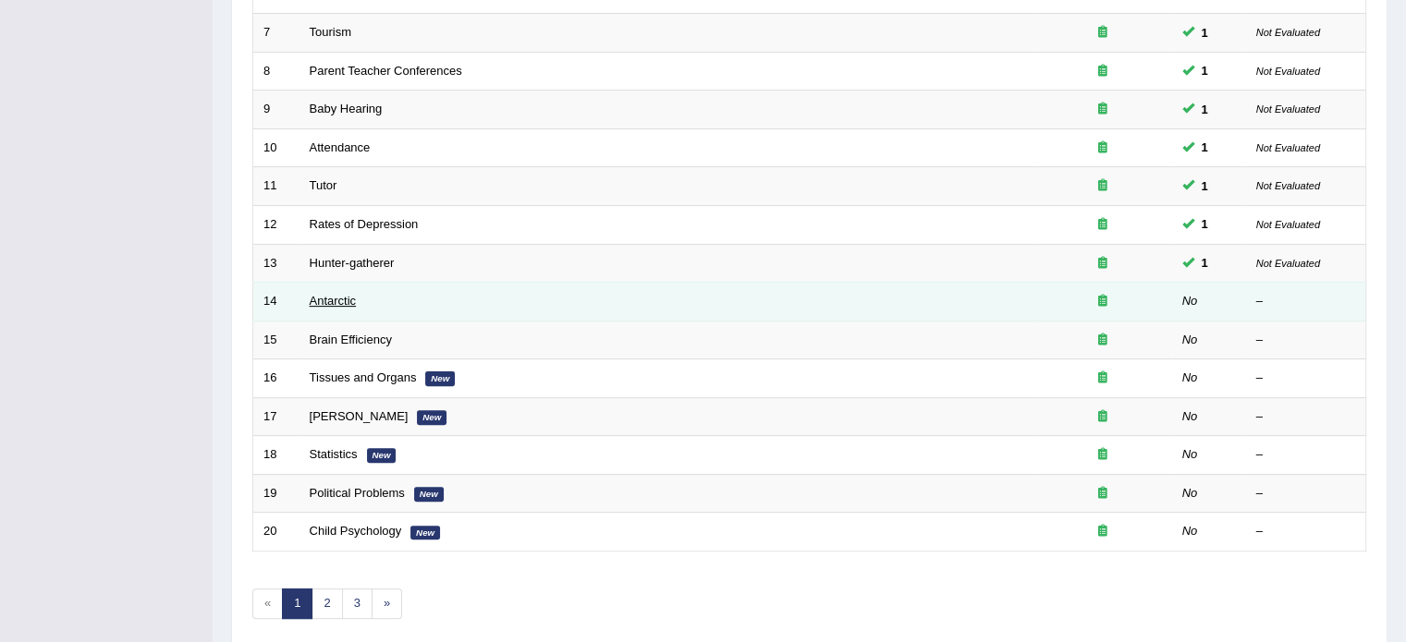
click at [327, 294] on link "Antarctic" at bounding box center [333, 301] width 47 height 14
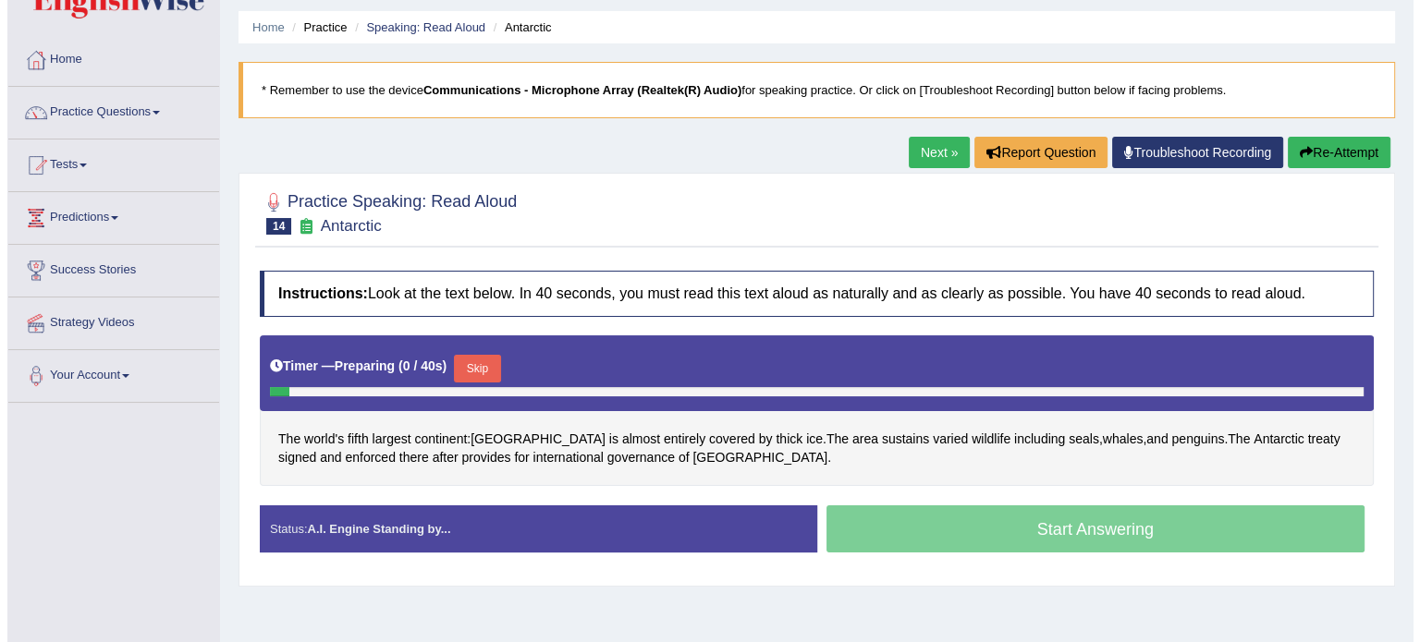
scroll to position [63, 0]
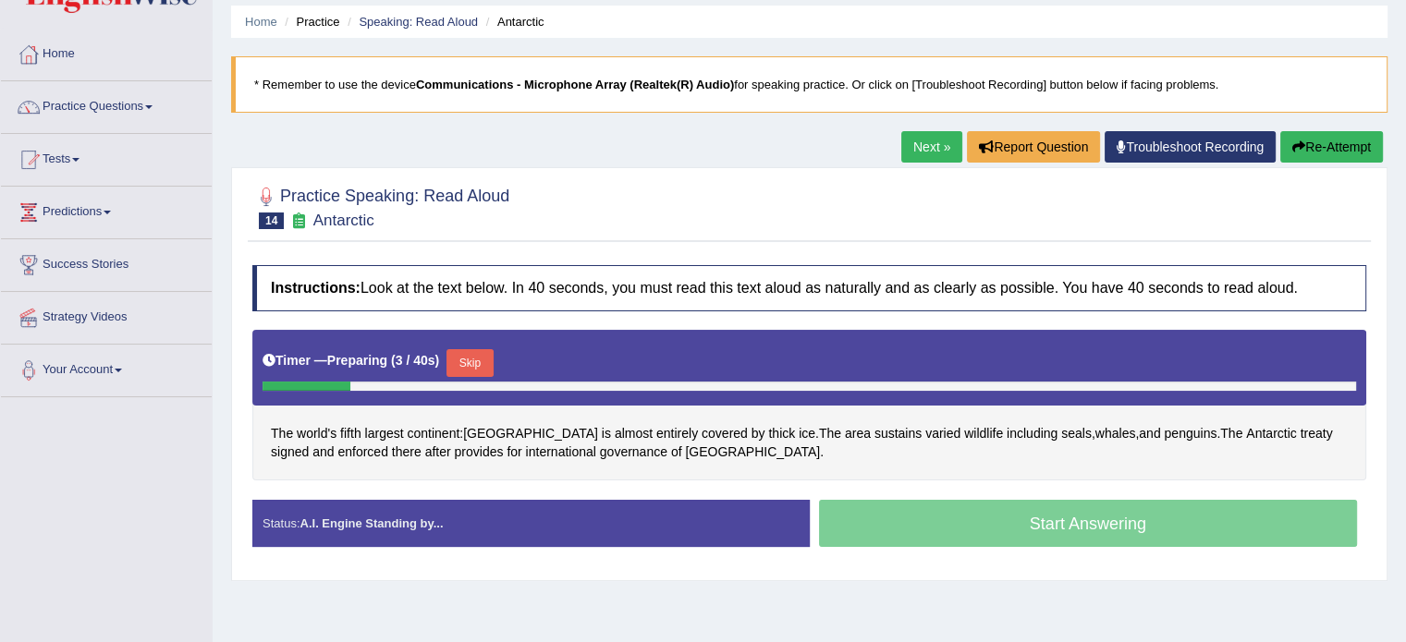
click at [463, 359] on button "Skip" at bounding box center [469, 363] width 46 height 28
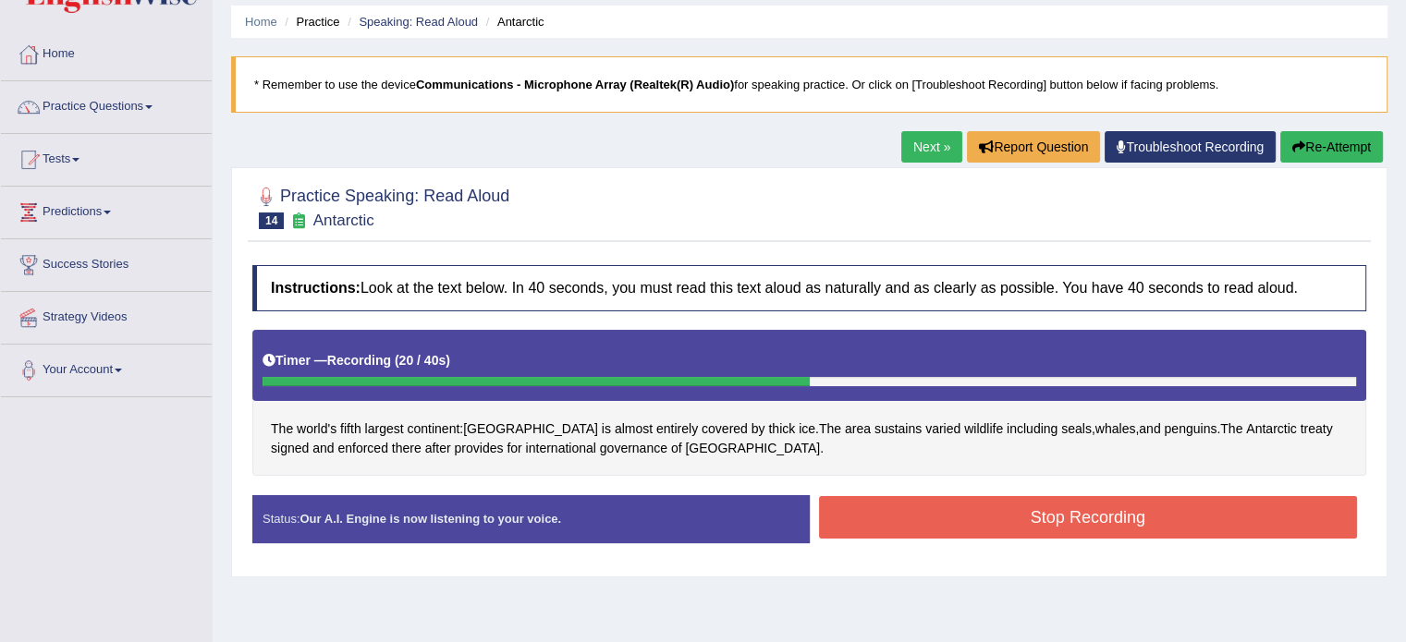
click at [954, 524] on button "Stop Recording" at bounding box center [1088, 517] width 539 height 43
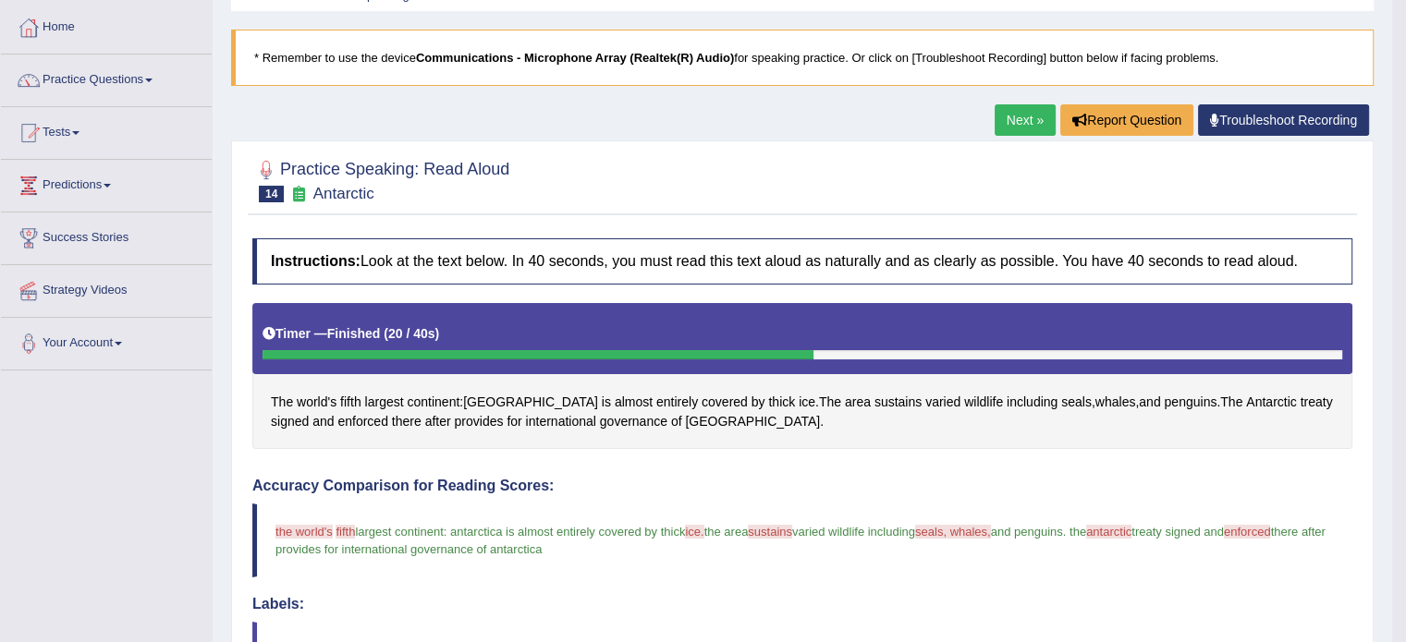
scroll to position [71, 0]
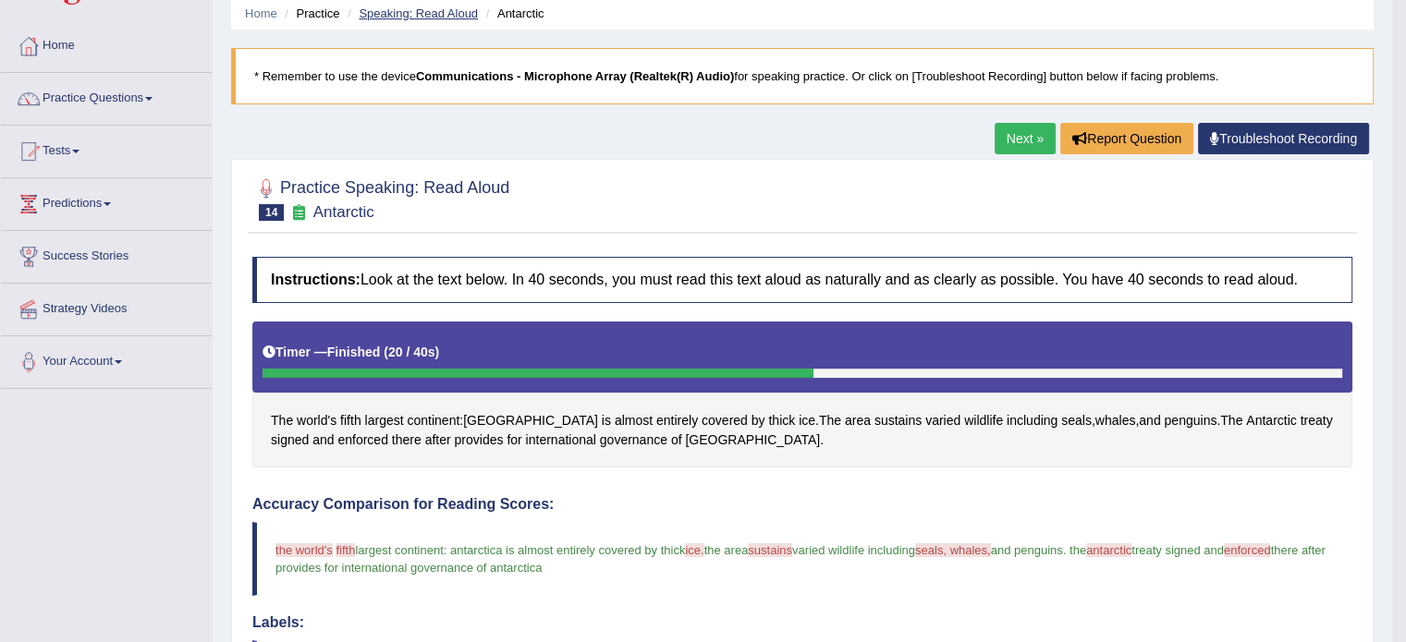
click at [444, 10] on link "Speaking: Read Aloud" at bounding box center [418, 13] width 119 height 14
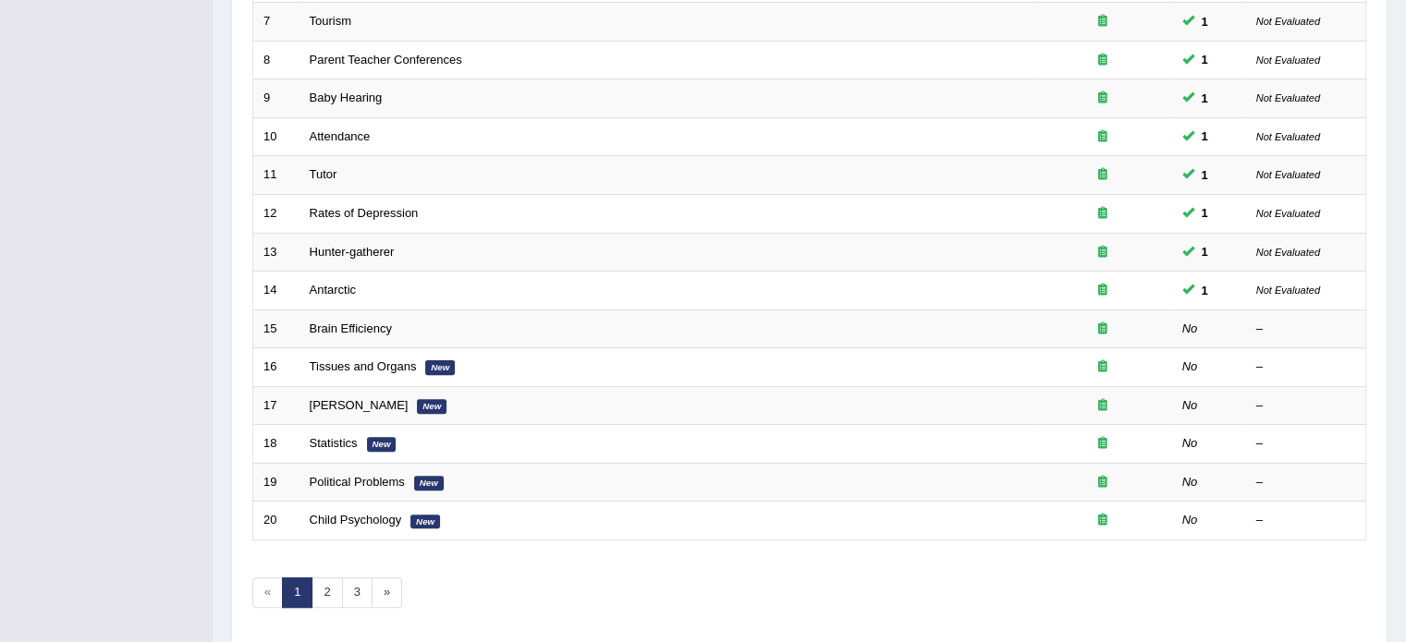
scroll to position [521, 0]
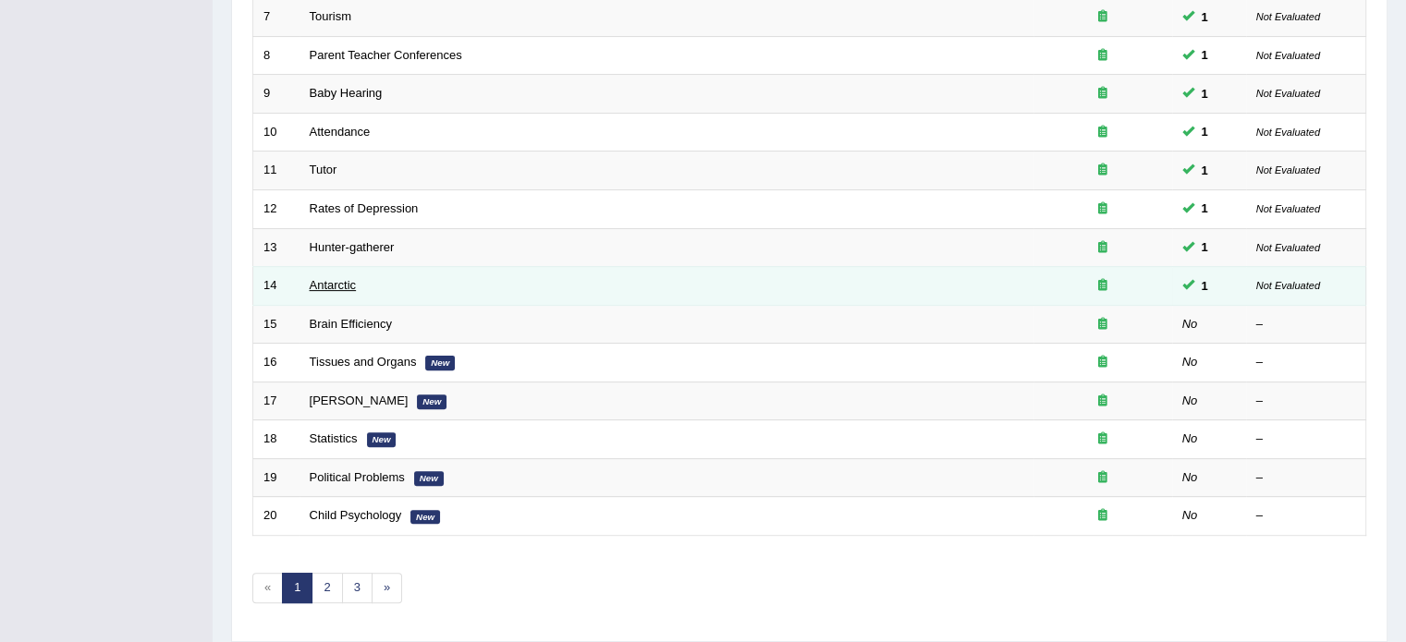
click at [338, 283] on link "Antarctic" at bounding box center [333, 285] width 47 height 14
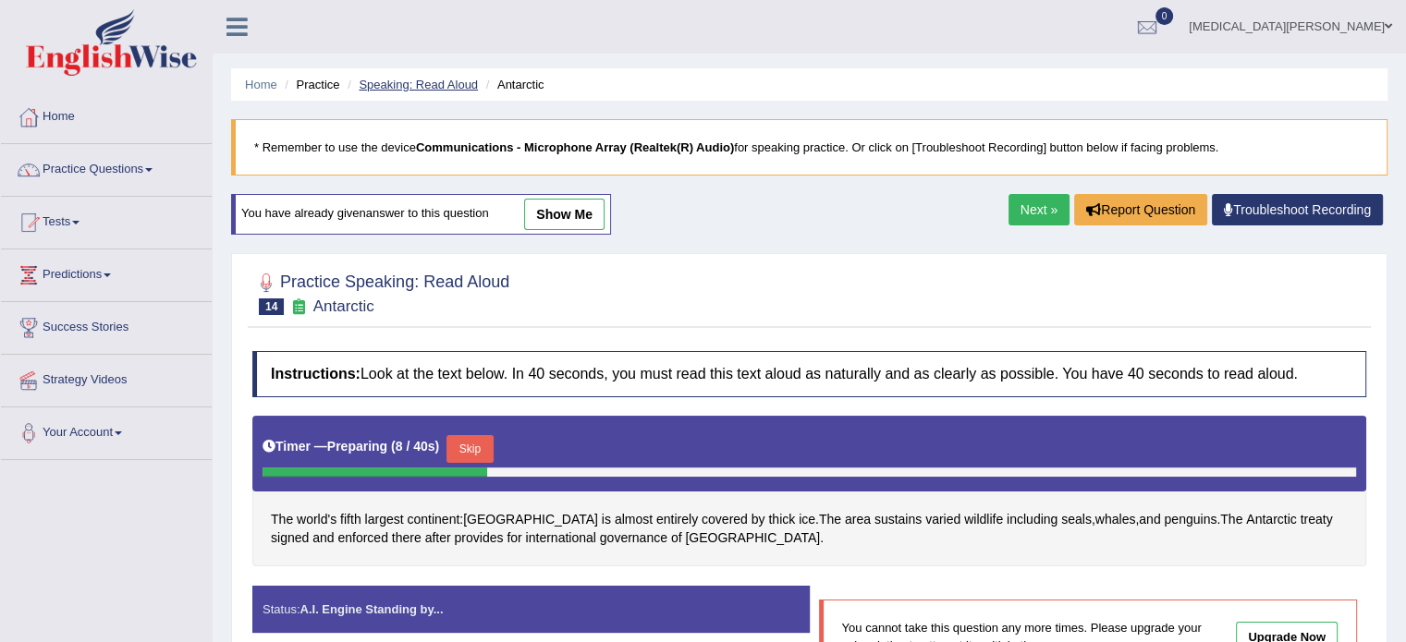
click at [425, 80] on link "Speaking: Read Aloud" at bounding box center [418, 85] width 119 height 14
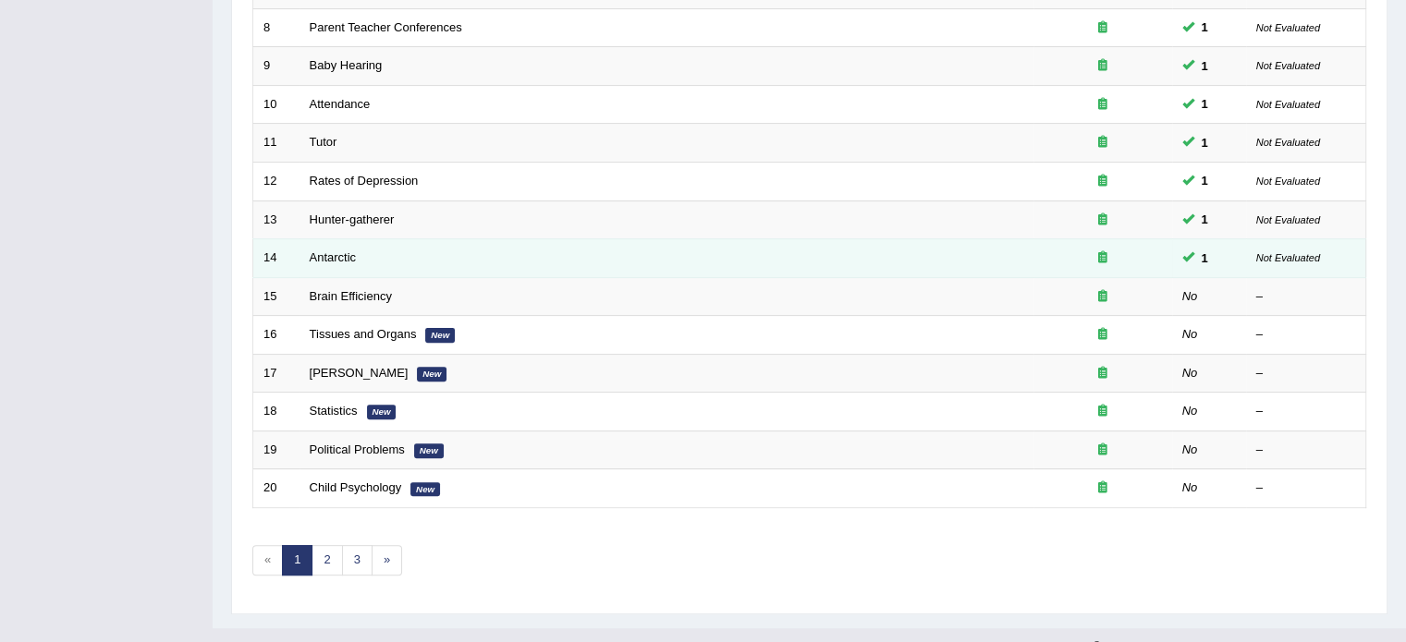
scroll to position [550, 0]
click at [332, 250] on link "Antarctic" at bounding box center [333, 257] width 47 height 14
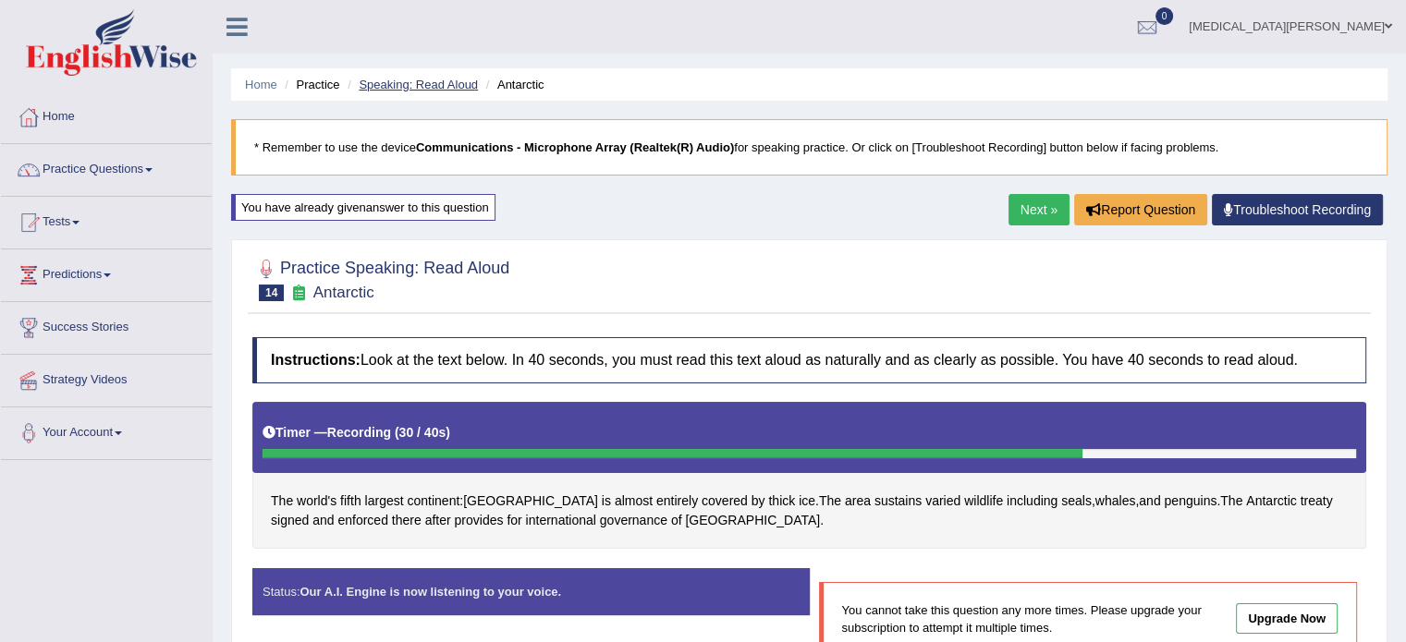
click at [419, 81] on link "Speaking: Read Aloud" at bounding box center [418, 85] width 119 height 14
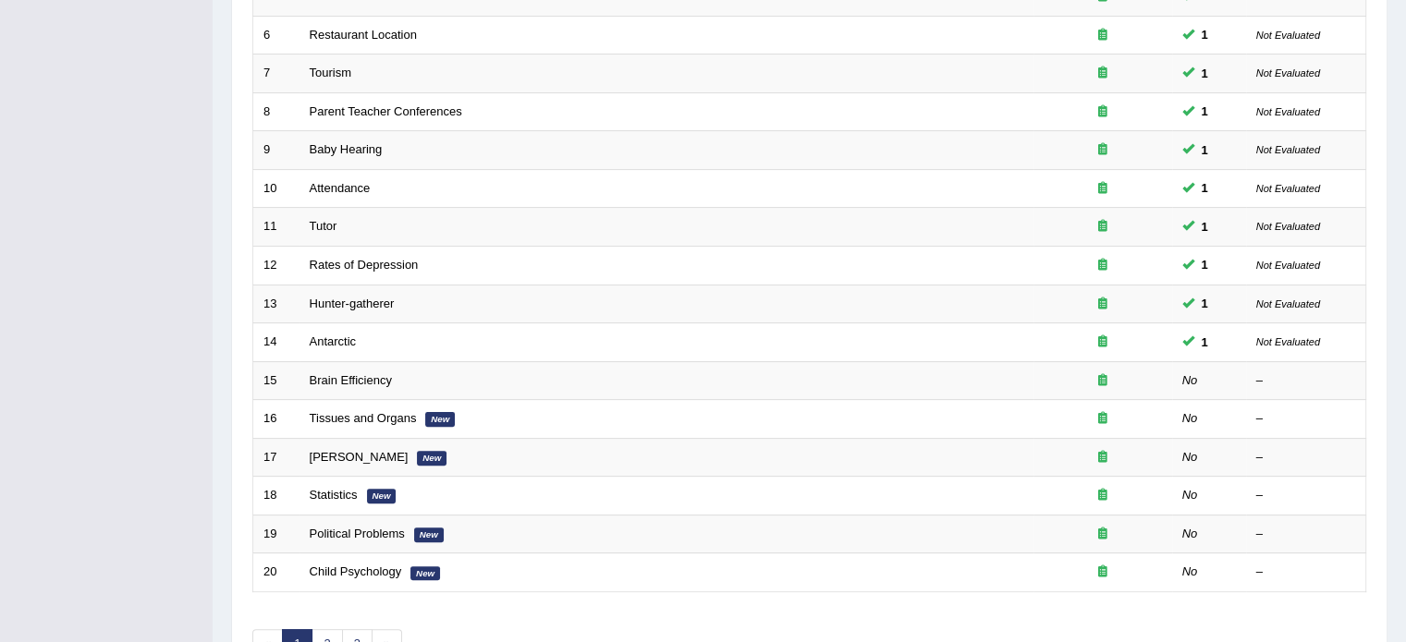
scroll to position [482, 0]
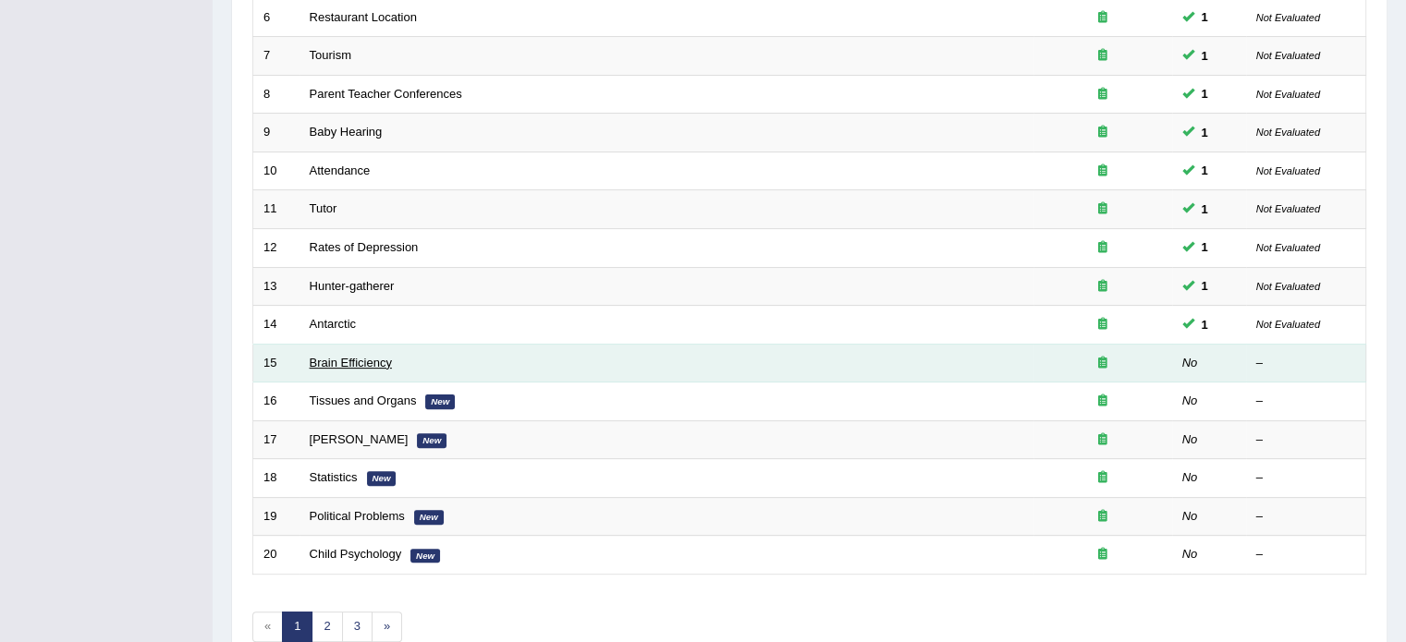
click at [327, 358] on link "Brain Efficiency" at bounding box center [351, 363] width 82 height 14
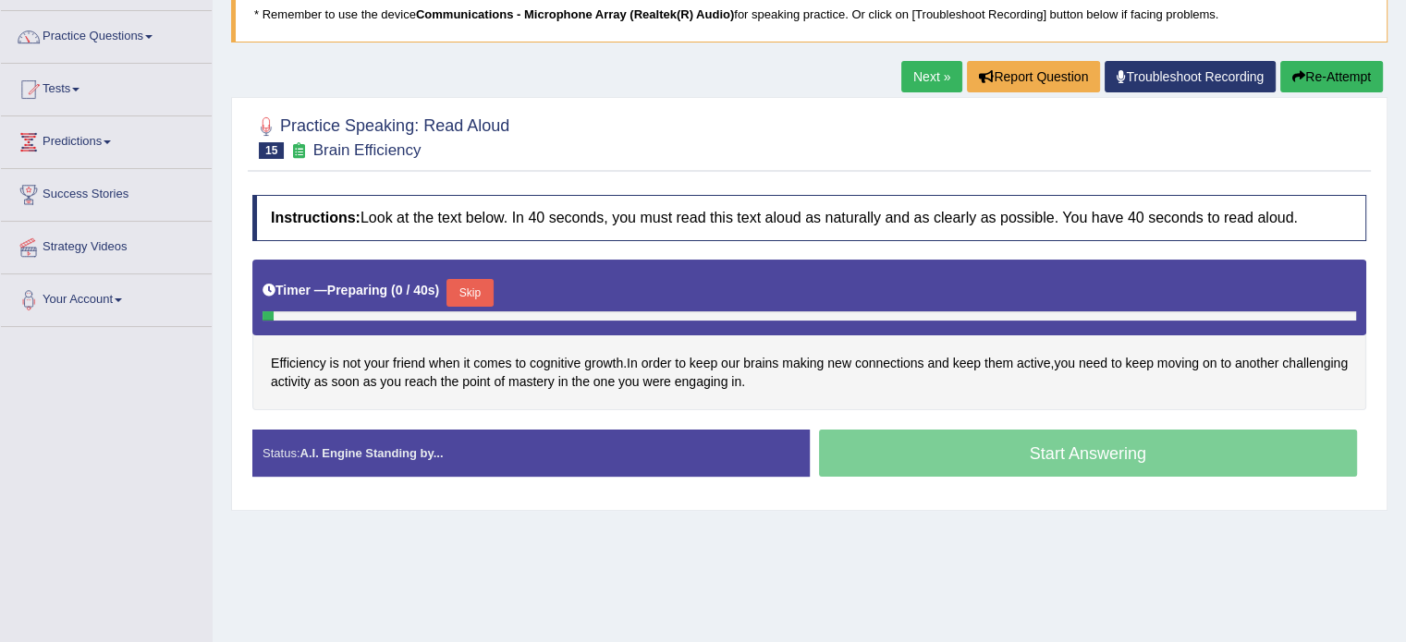
scroll to position [133, 0]
click at [469, 284] on button "Skip" at bounding box center [469, 293] width 46 height 28
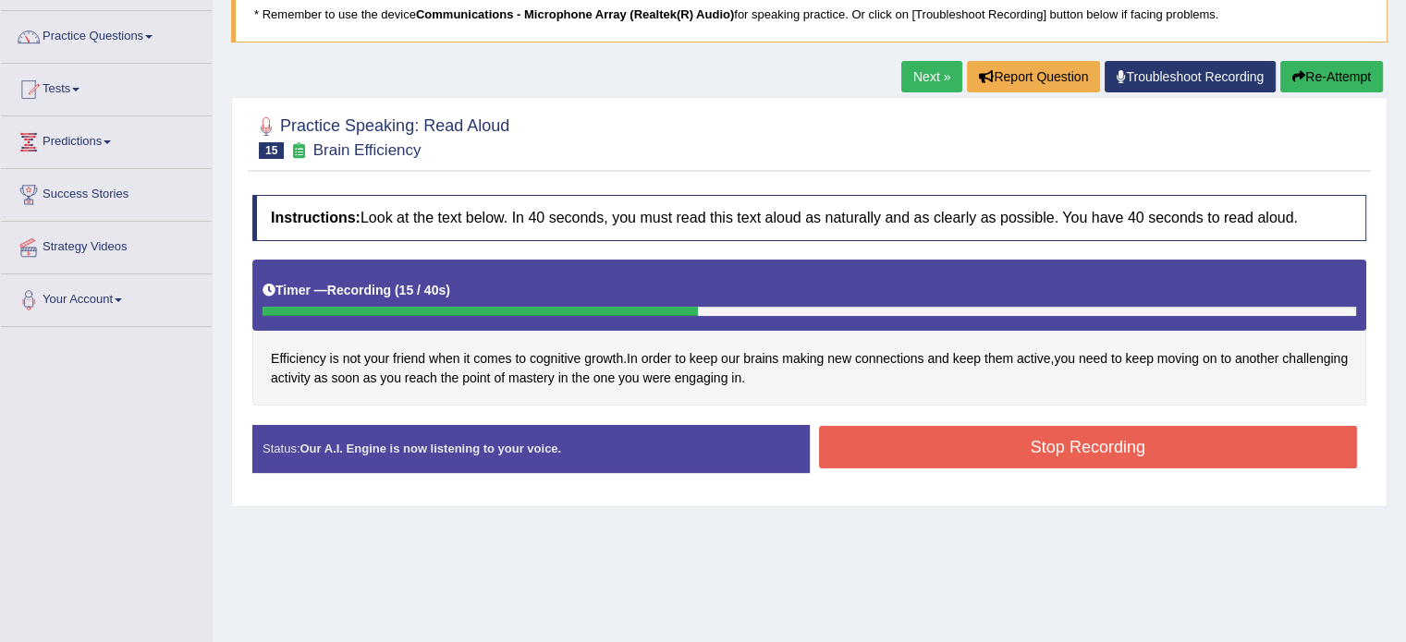
click at [899, 443] on button "Stop Recording" at bounding box center [1088, 447] width 539 height 43
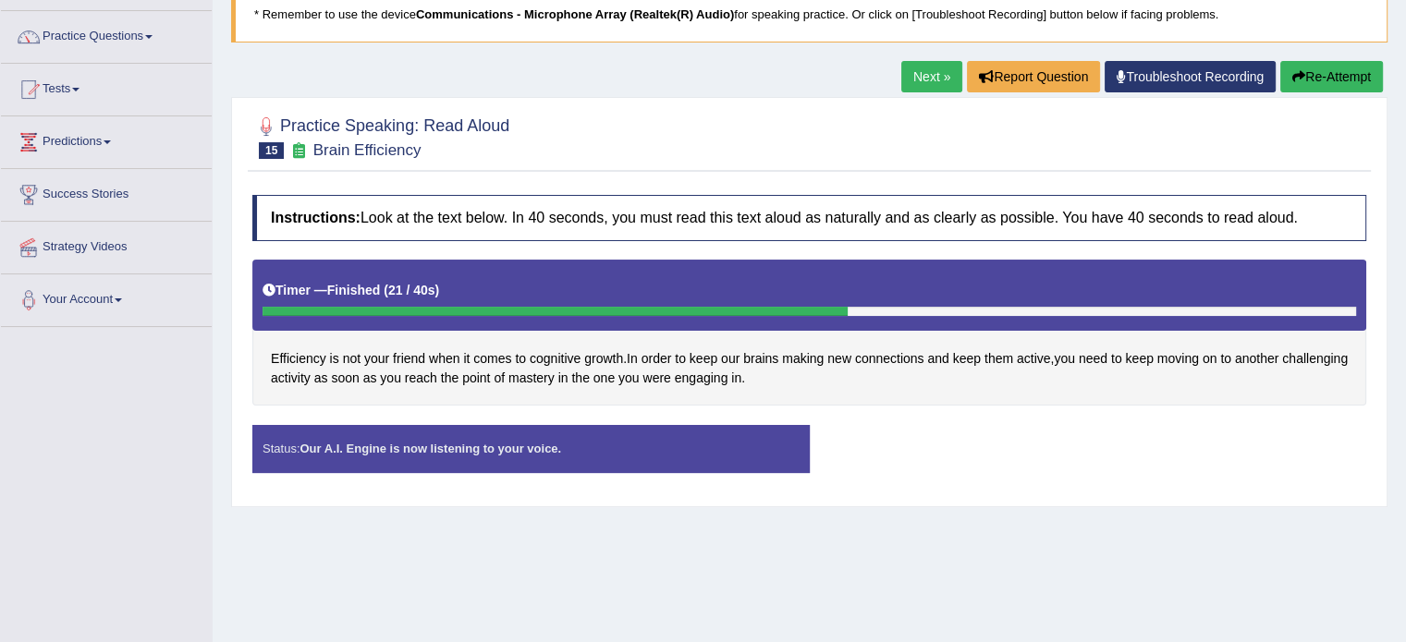
click at [983, 455] on div "Status: Our A.I. Engine is now listening to your voice. Start Answering Stop Re…" at bounding box center [809, 458] width 1114 height 66
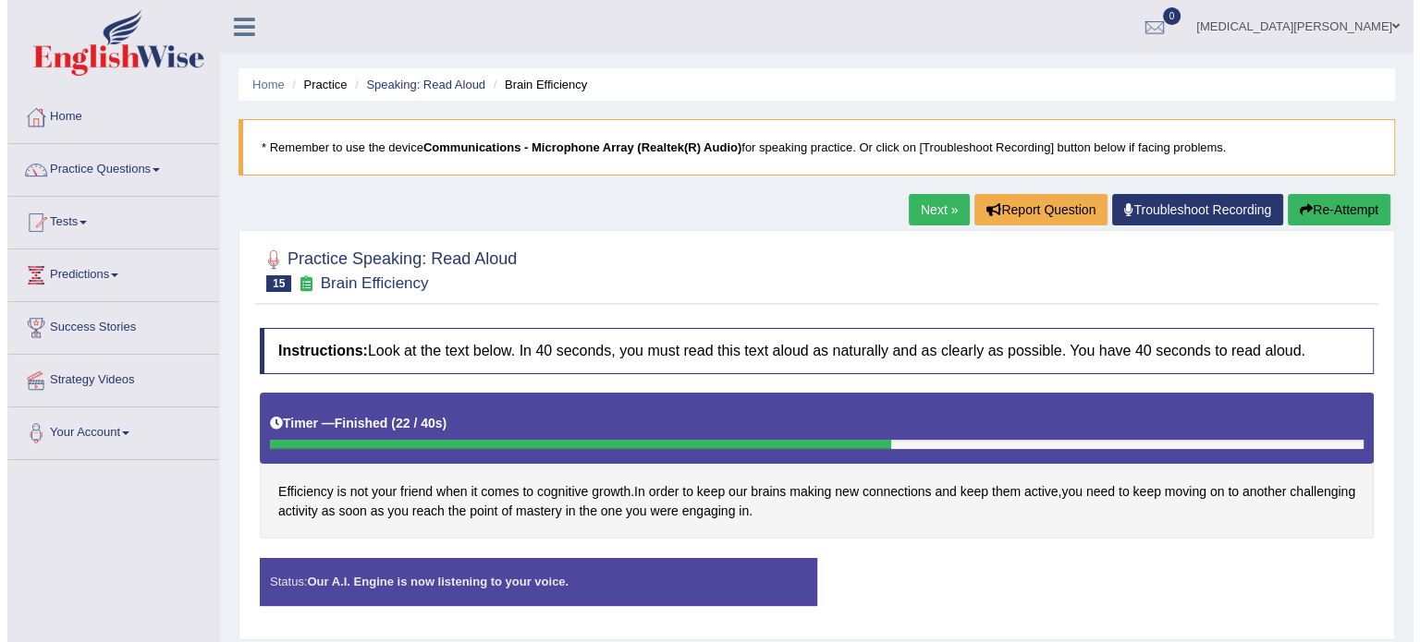
scroll to position [0, 0]
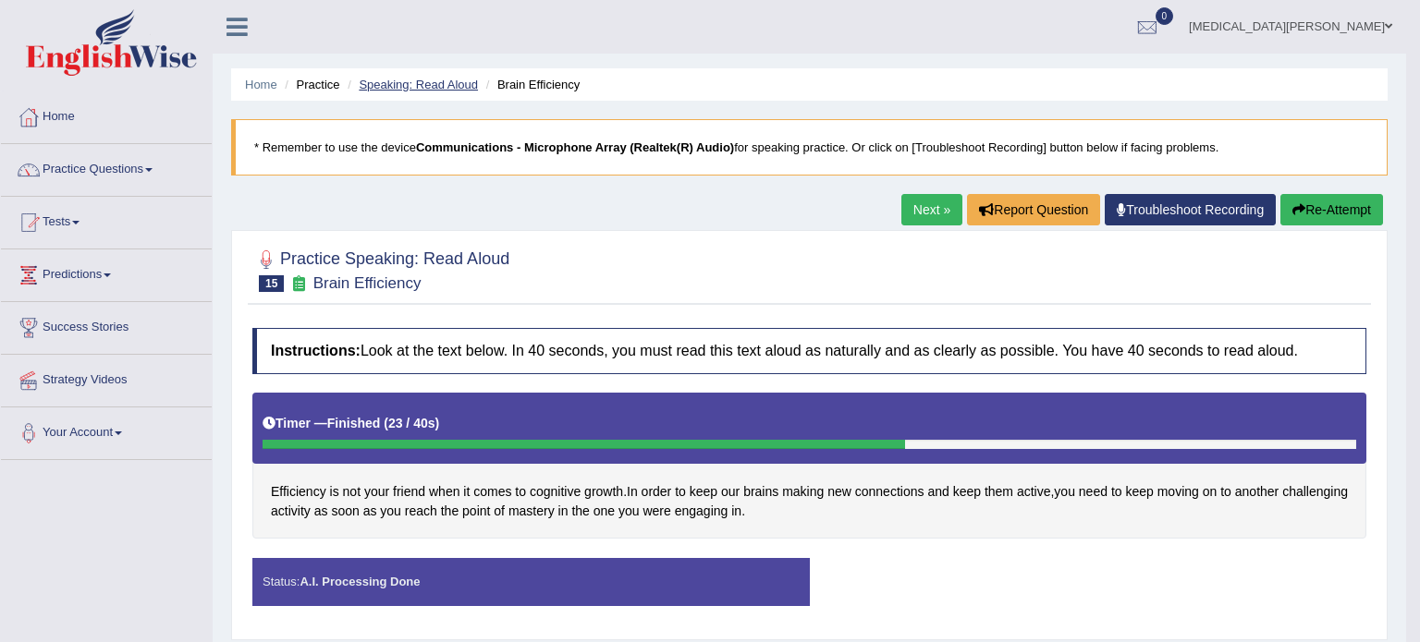
click at [429, 79] on body "Toggle navigation Home Practice Questions Speaking Practice Read Aloud Repeat S…" at bounding box center [710, 321] width 1420 height 642
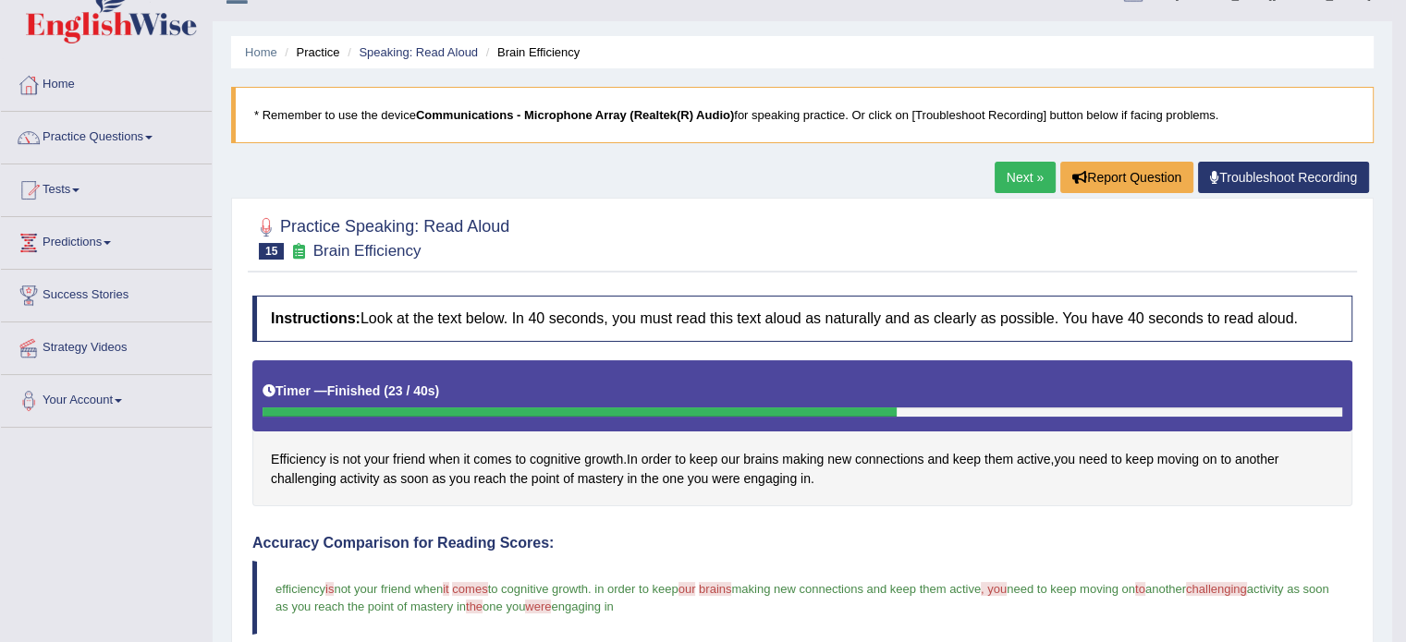
scroll to position [30, 0]
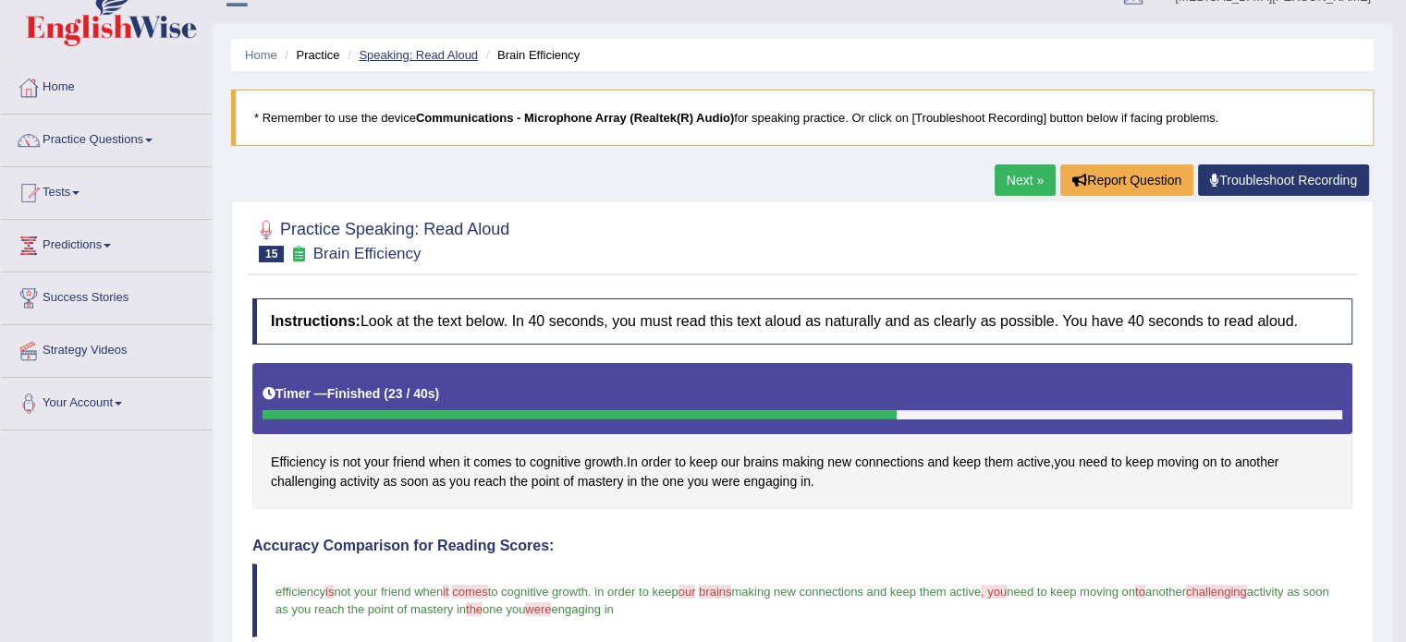
click at [430, 49] on link "Speaking: Read Aloud" at bounding box center [418, 55] width 119 height 14
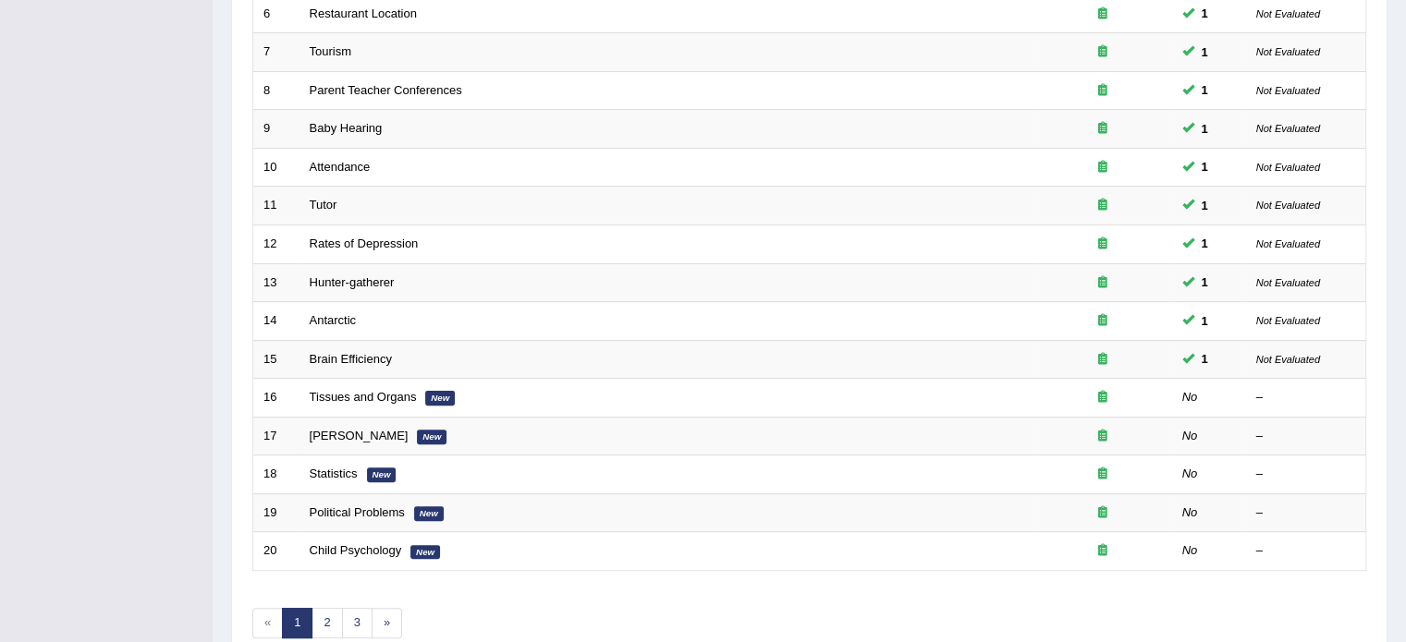
scroll to position [564, 0]
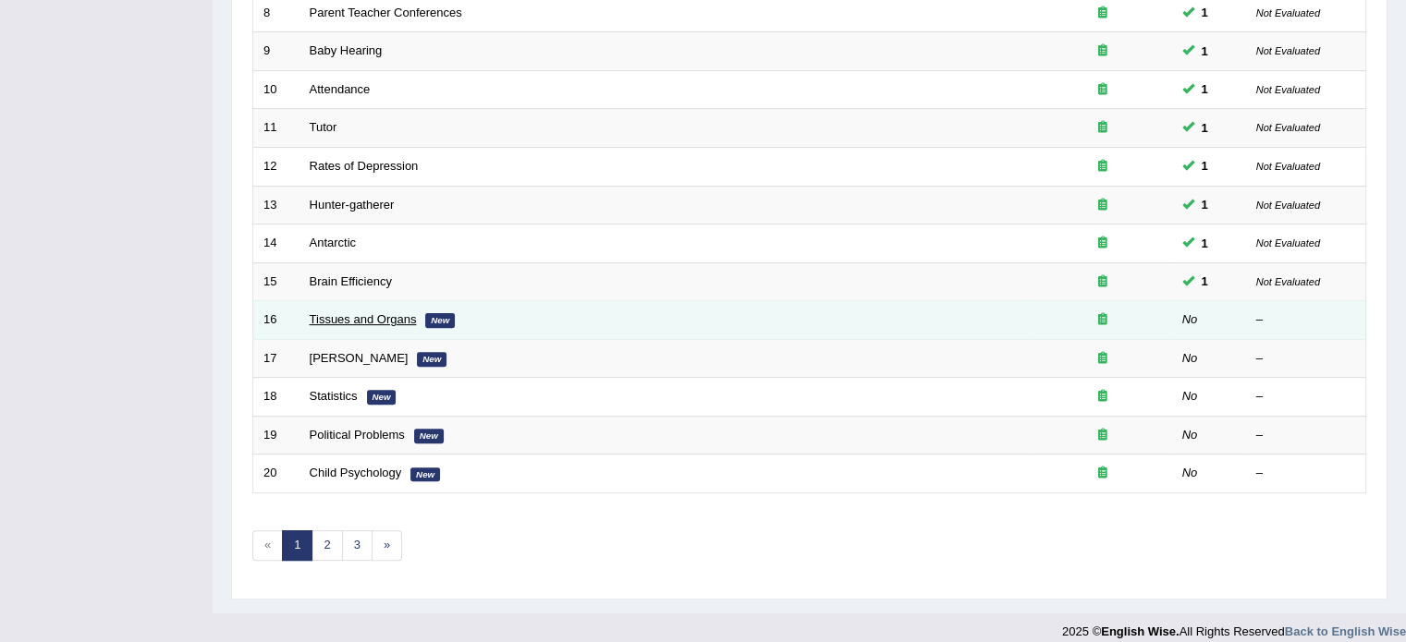
click at [342, 312] on link "Tissues and Organs" at bounding box center [363, 319] width 107 height 14
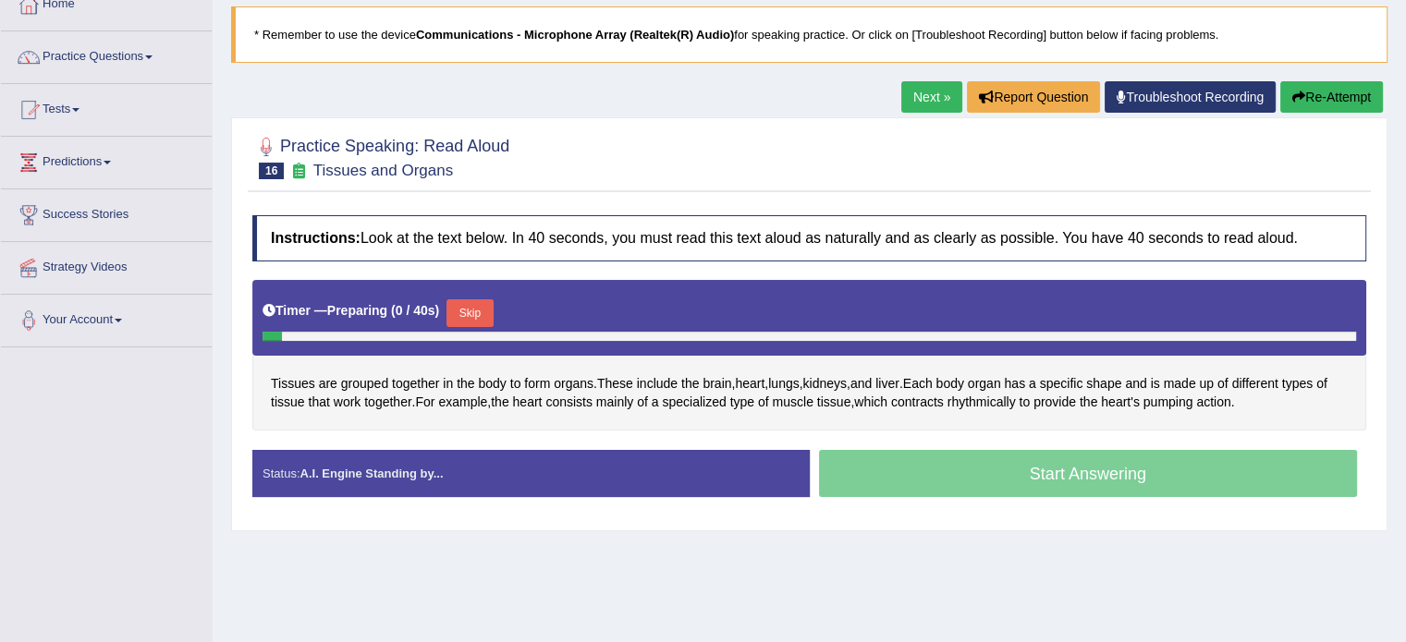
scroll to position [115, 0]
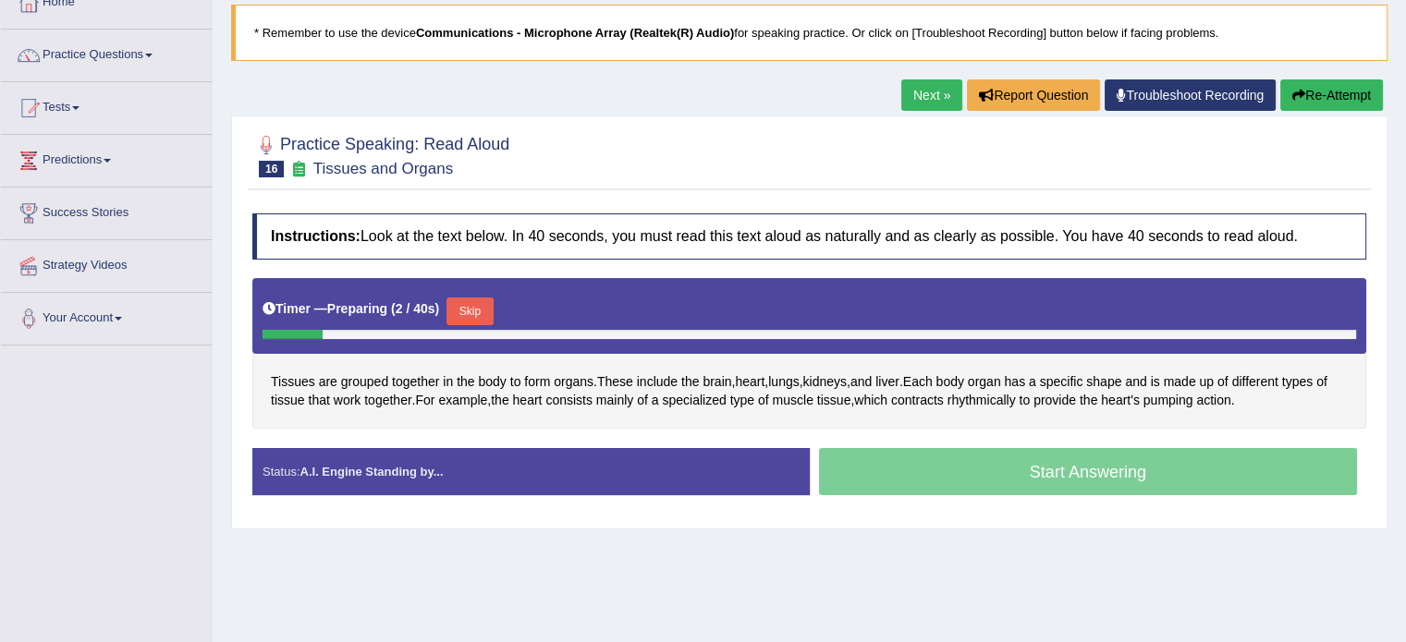
click at [463, 302] on button "Skip" at bounding box center [469, 312] width 46 height 28
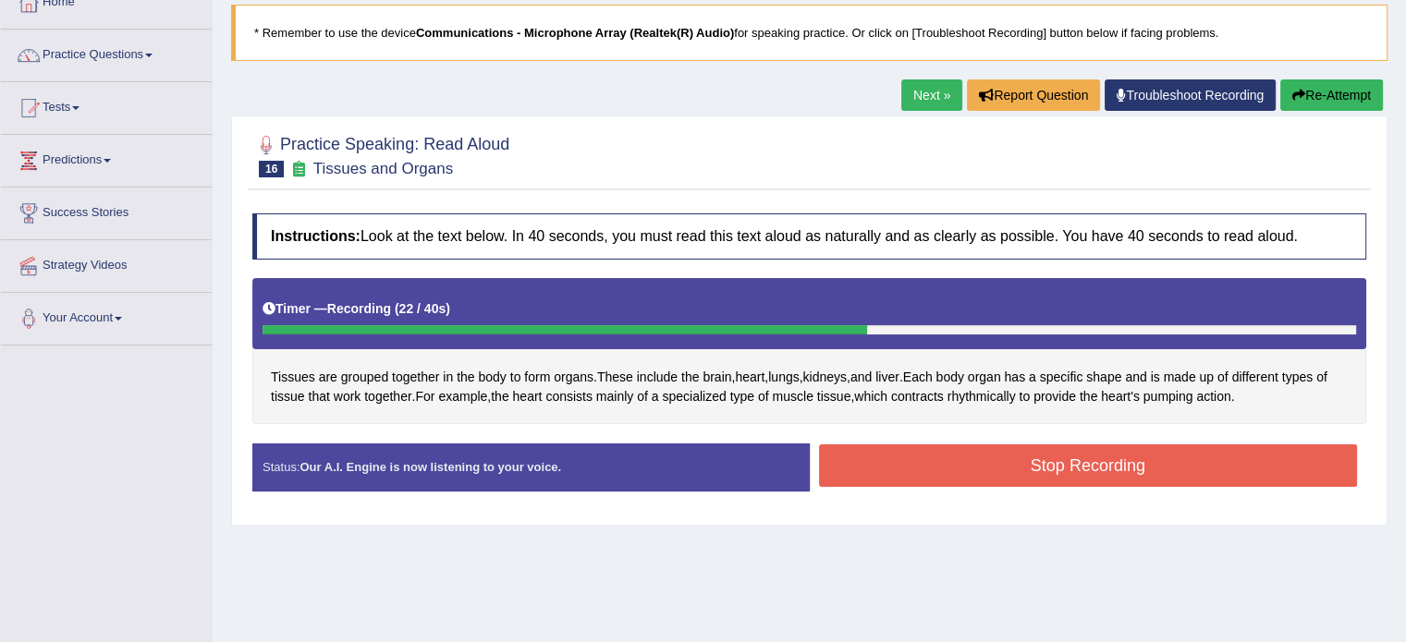
click at [1097, 462] on button "Stop Recording" at bounding box center [1088, 466] width 539 height 43
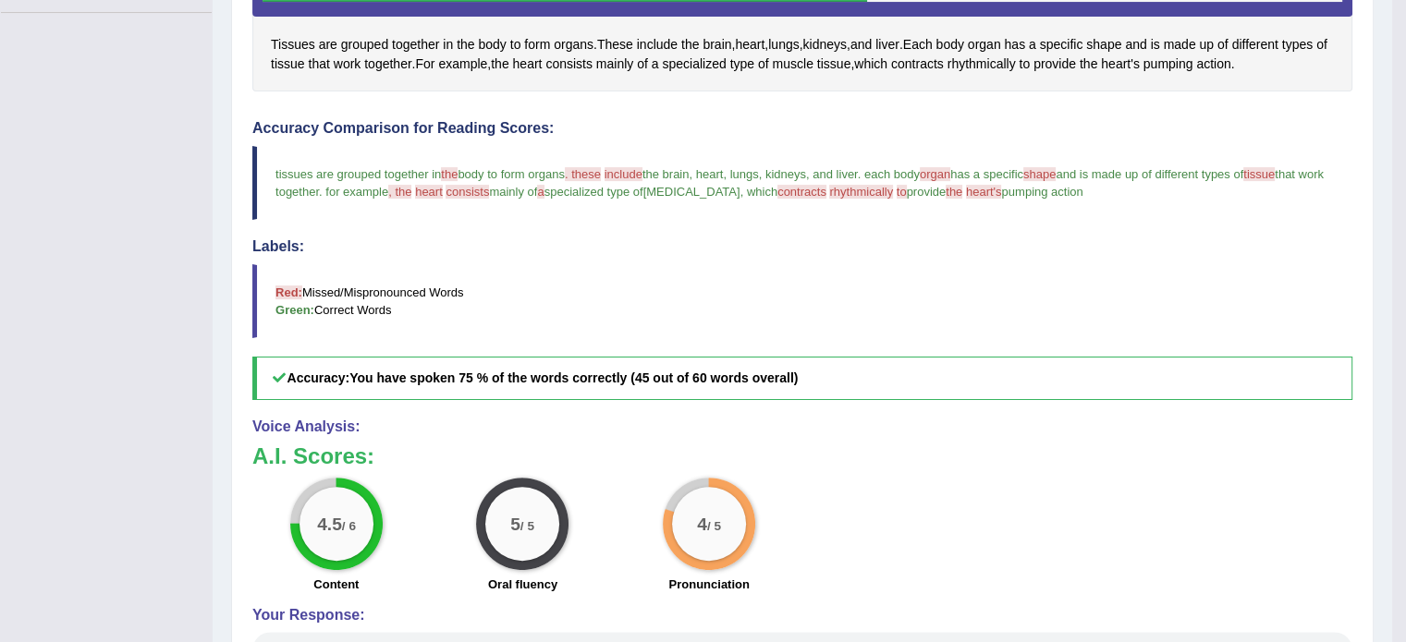
scroll to position [413, 0]
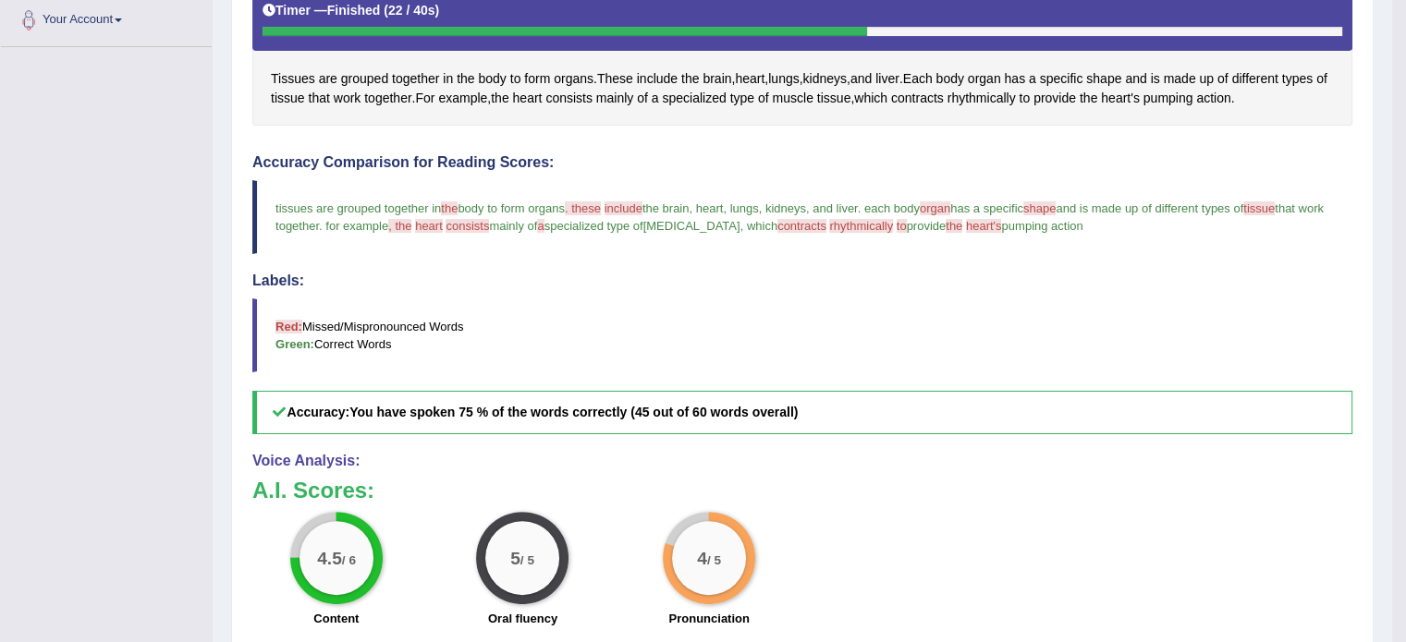
click at [826, 226] on span "contracts" at bounding box center [801, 226] width 49 height 14
click at [944, 100] on span "contracts" at bounding box center [917, 98] width 53 height 19
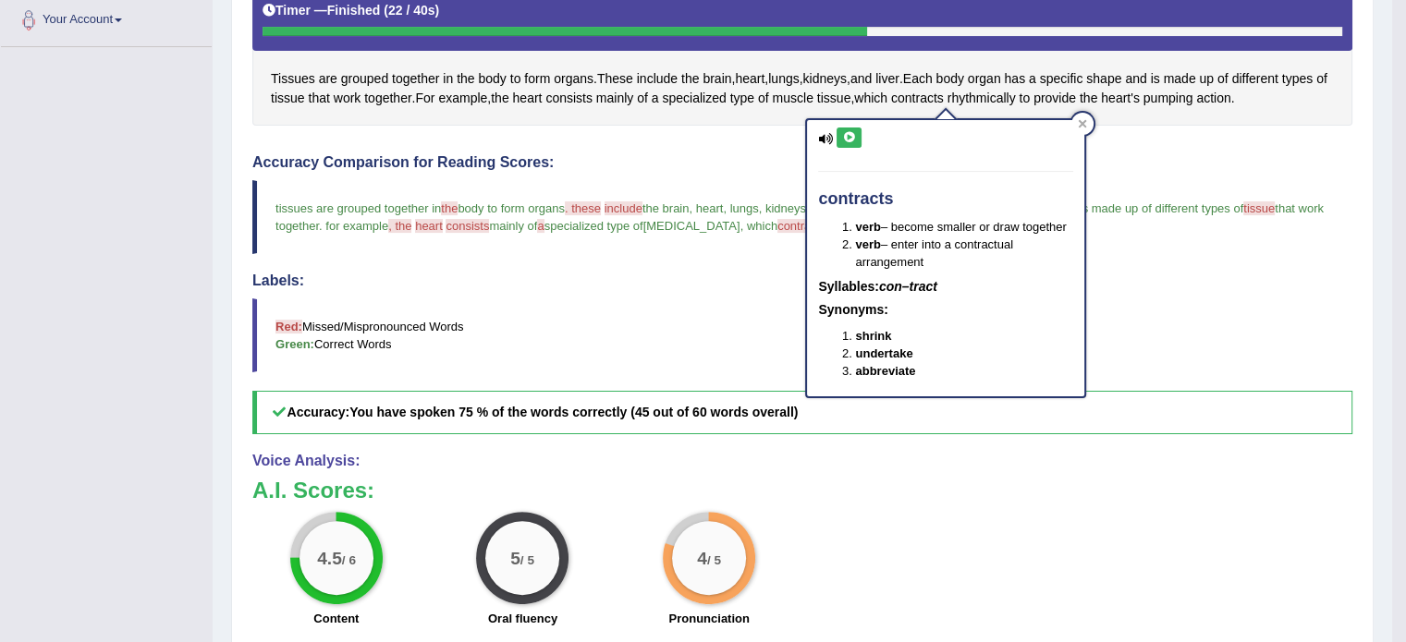
click at [849, 140] on icon at bounding box center [849, 137] width 14 height 11
click at [1084, 114] on div at bounding box center [1082, 124] width 22 height 22
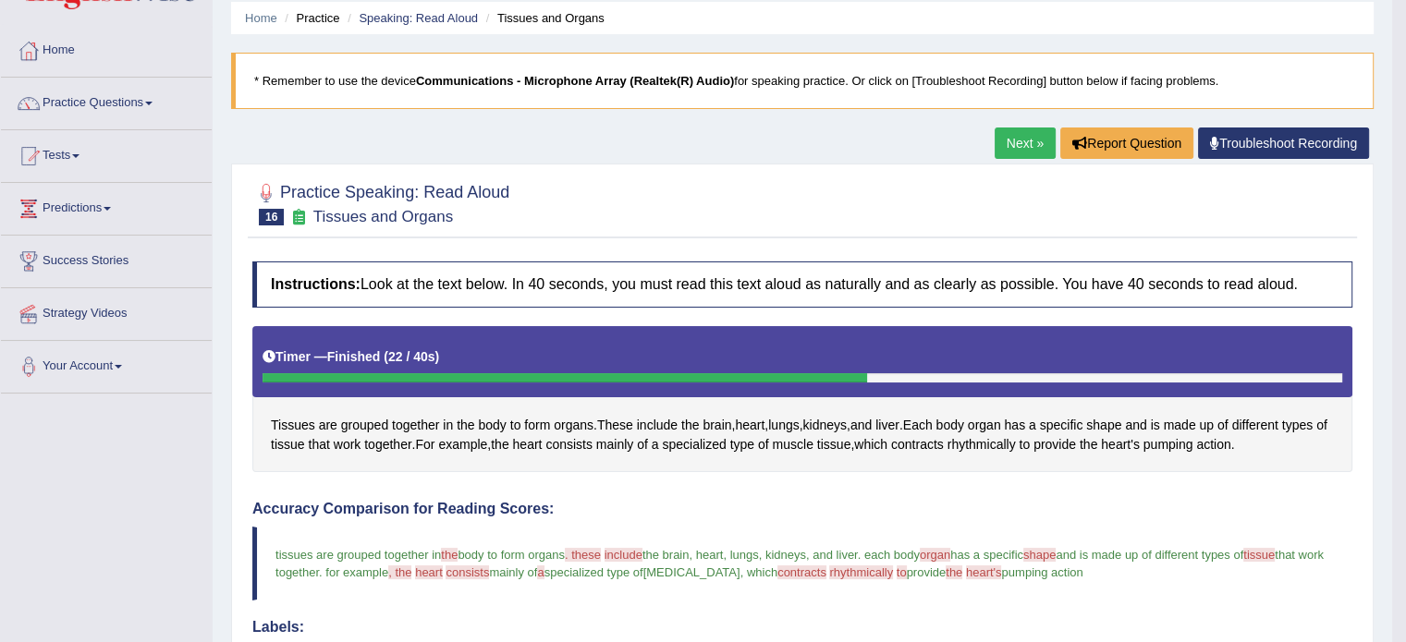
scroll to position [0, 0]
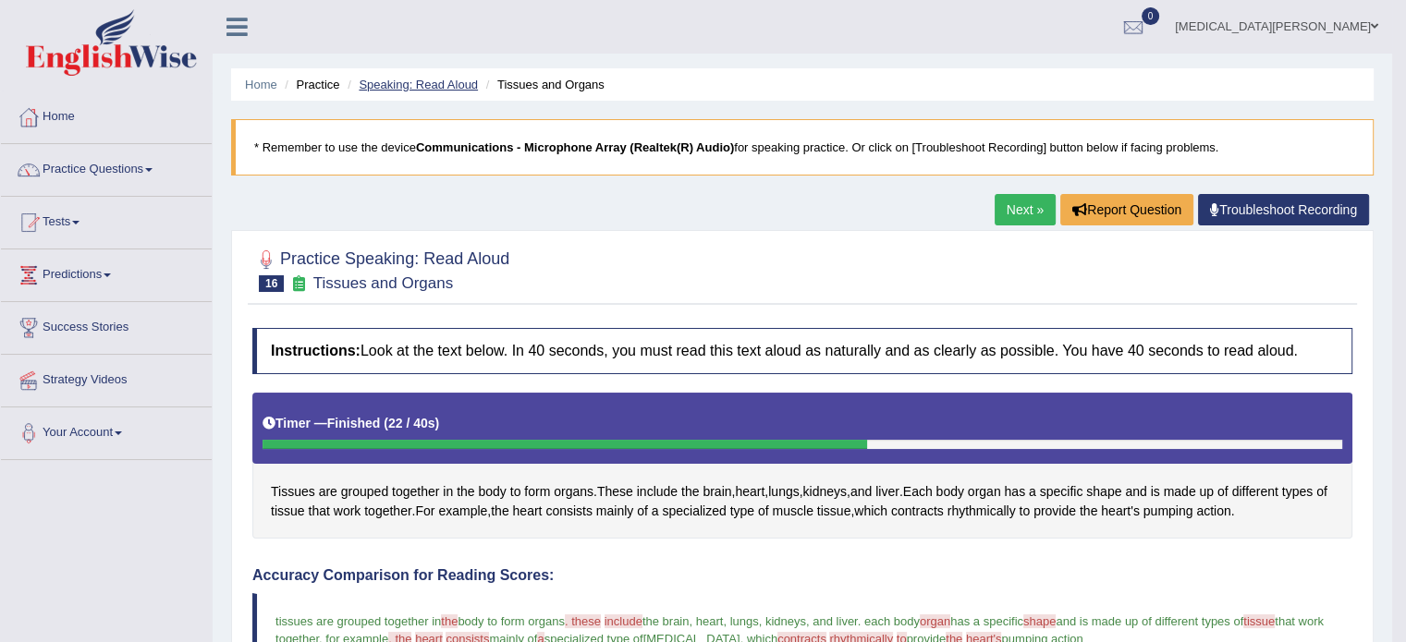
click at [436, 80] on link "Speaking: Read Aloud" at bounding box center [418, 85] width 119 height 14
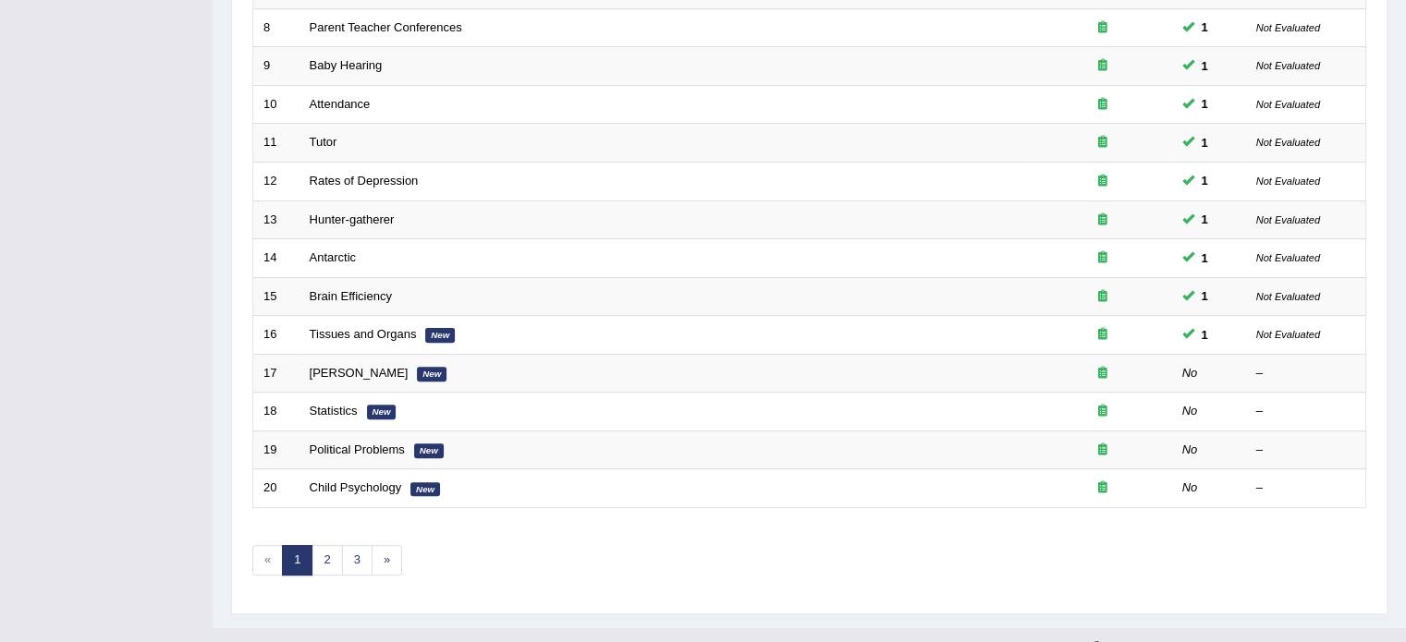
scroll to position [554, 0]
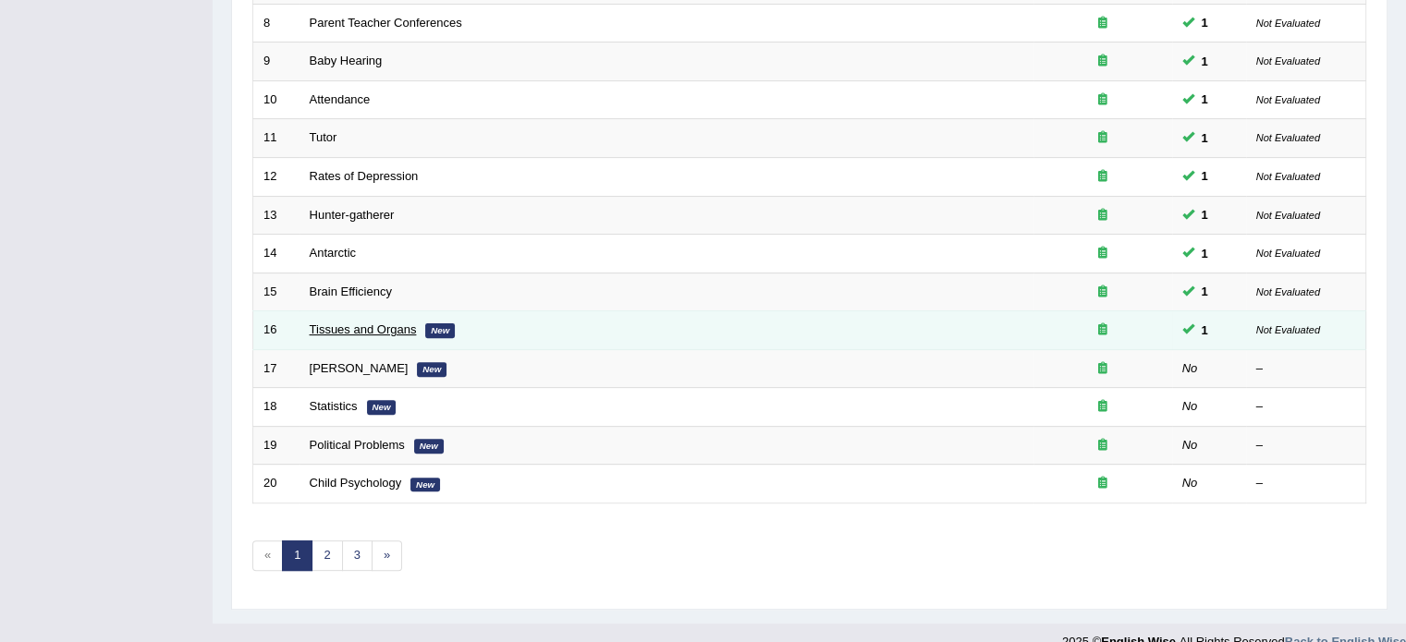
click at [359, 323] on link "Tissues and Organs" at bounding box center [363, 330] width 107 height 14
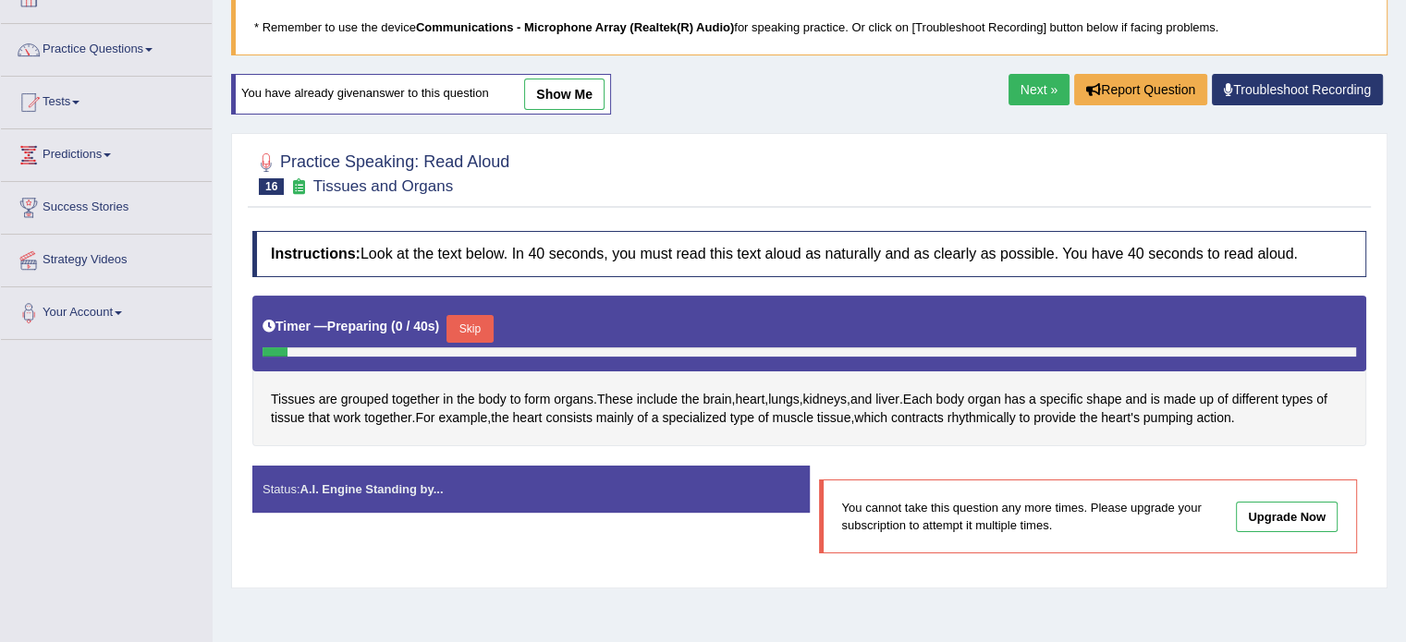
scroll to position [128, 0]
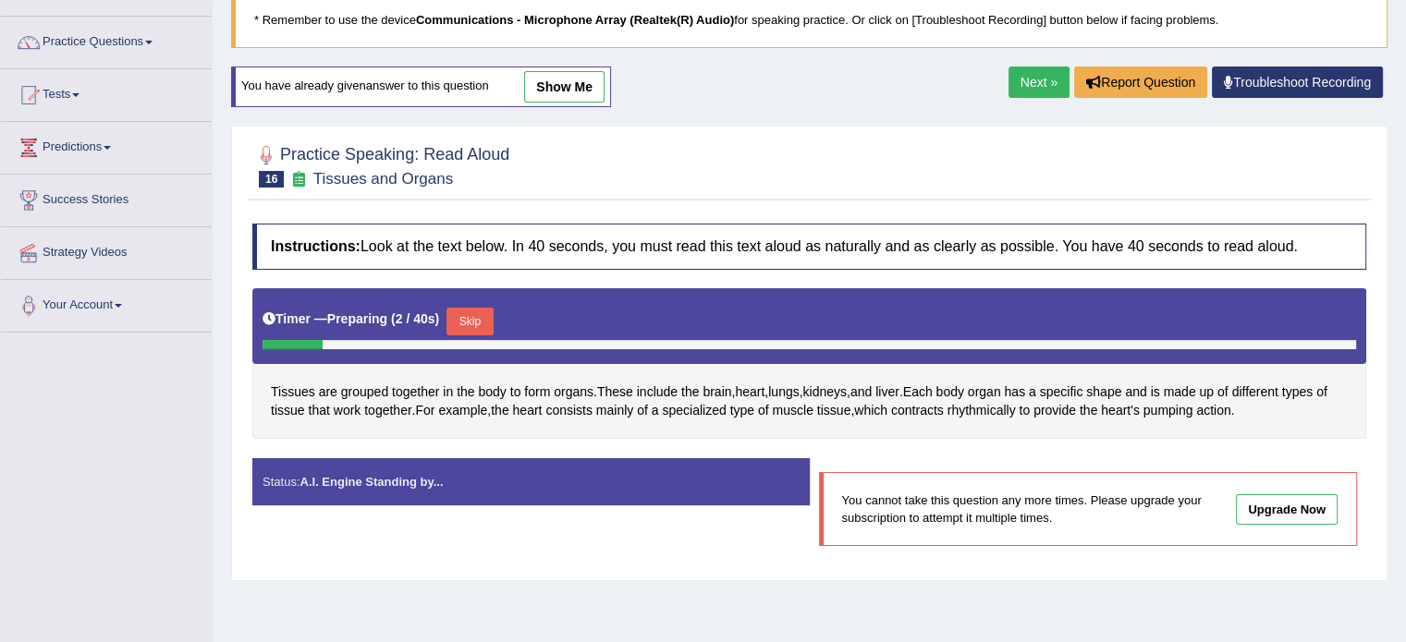
click at [466, 317] on button "Skip" at bounding box center [469, 322] width 46 height 28
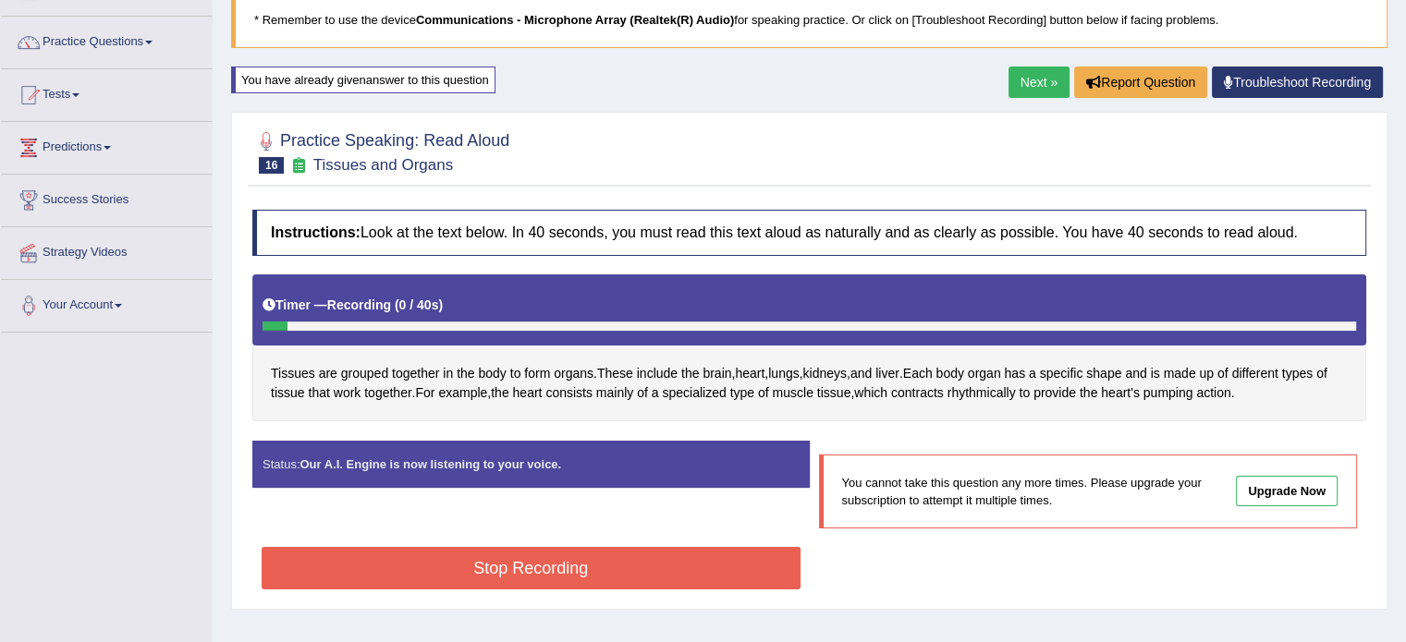
scroll to position [0, 0]
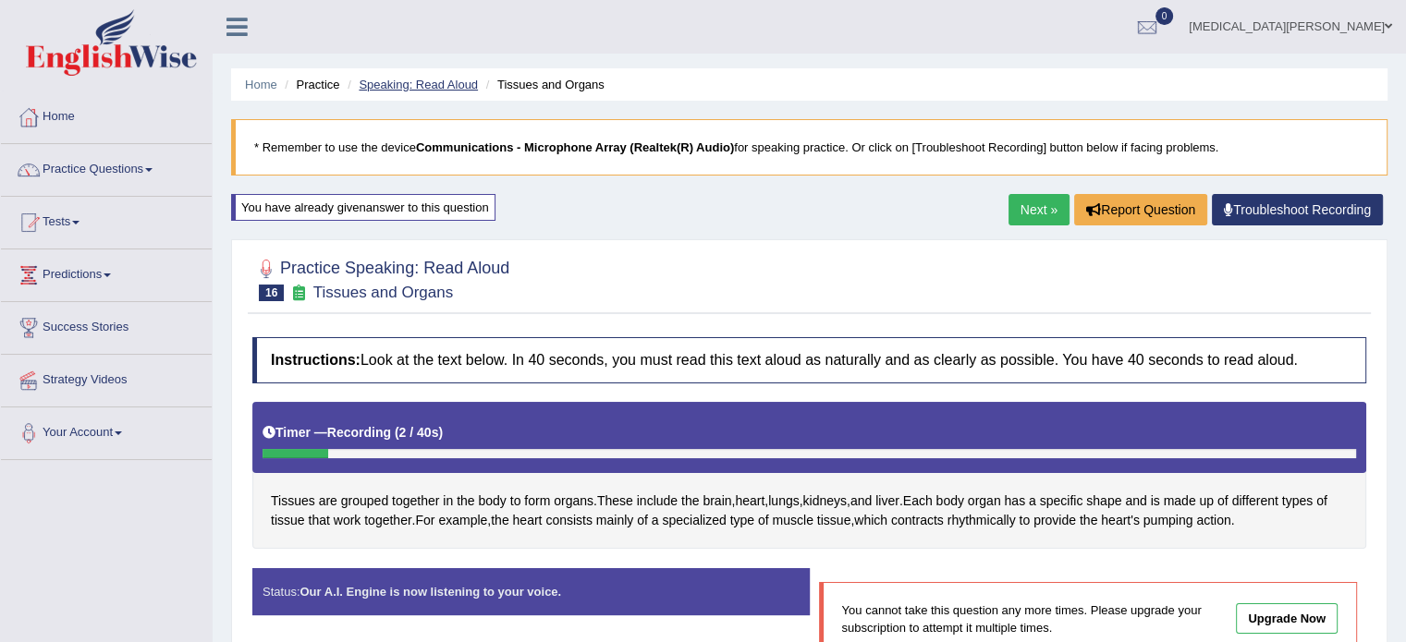
click at [436, 81] on link "Speaking: Read Aloud" at bounding box center [418, 85] width 119 height 14
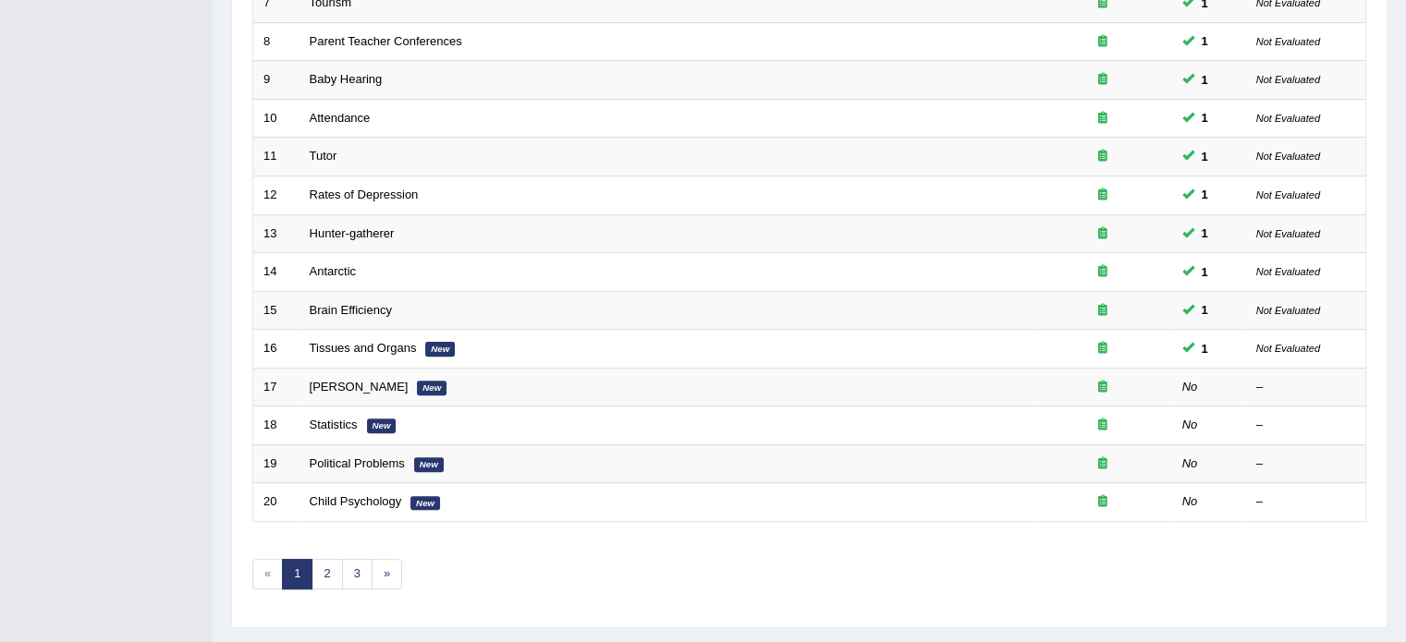
scroll to position [543, 0]
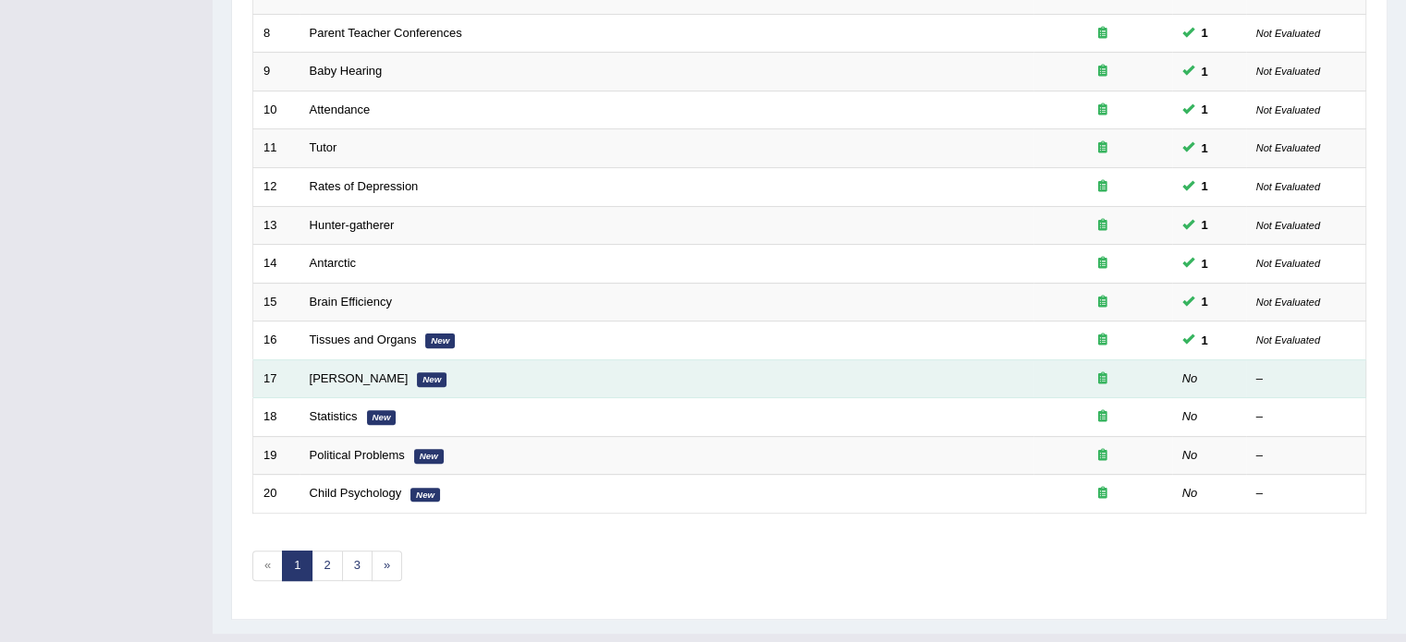
click at [377, 365] on td "[PERSON_NAME] New" at bounding box center [666, 379] width 734 height 39
click at [349, 379] on link "[PERSON_NAME]" at bounding box center [359, 379] width 99 height 14
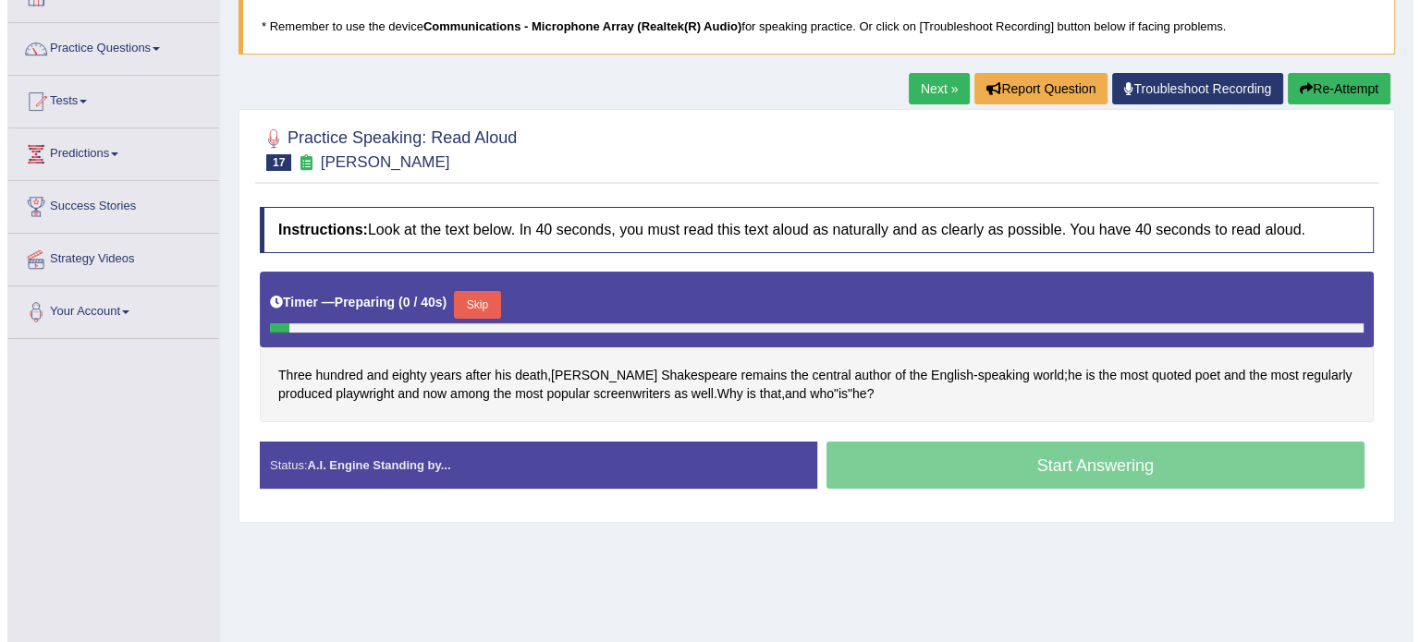
scroll to position [126, 0]
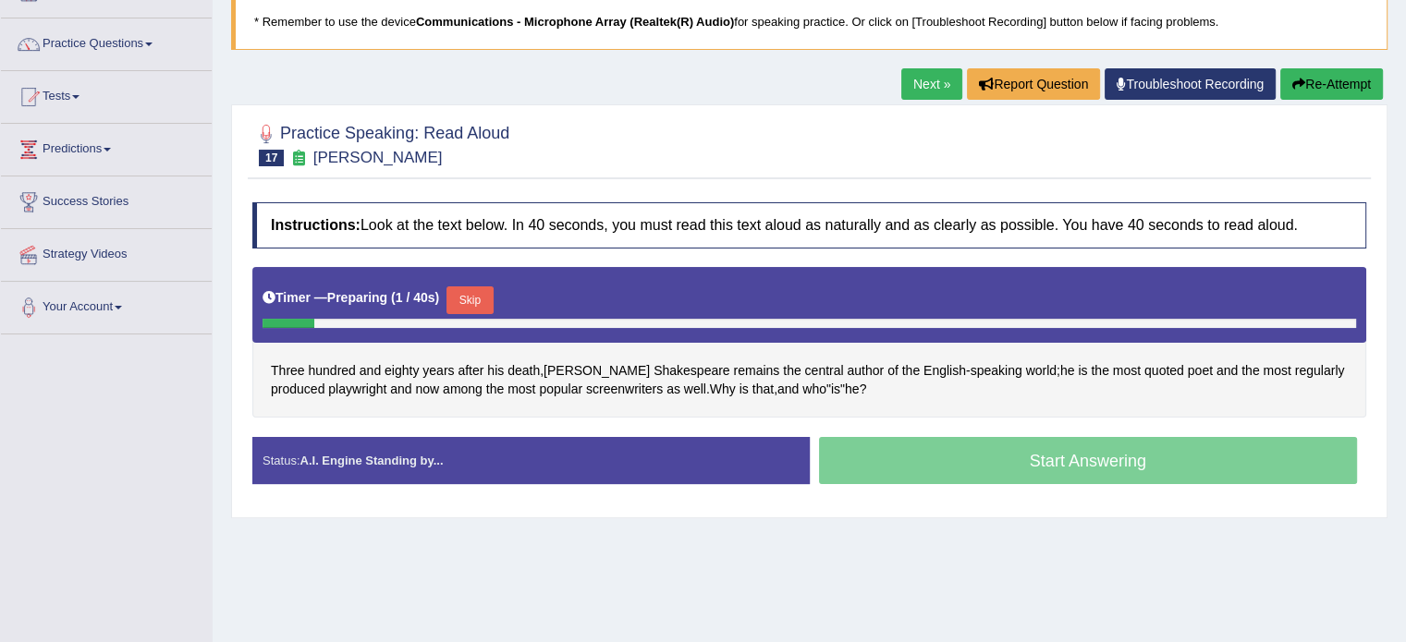
click at [458, 299] on button "Skip" at bounding box center [469, 301] width 46 height 28
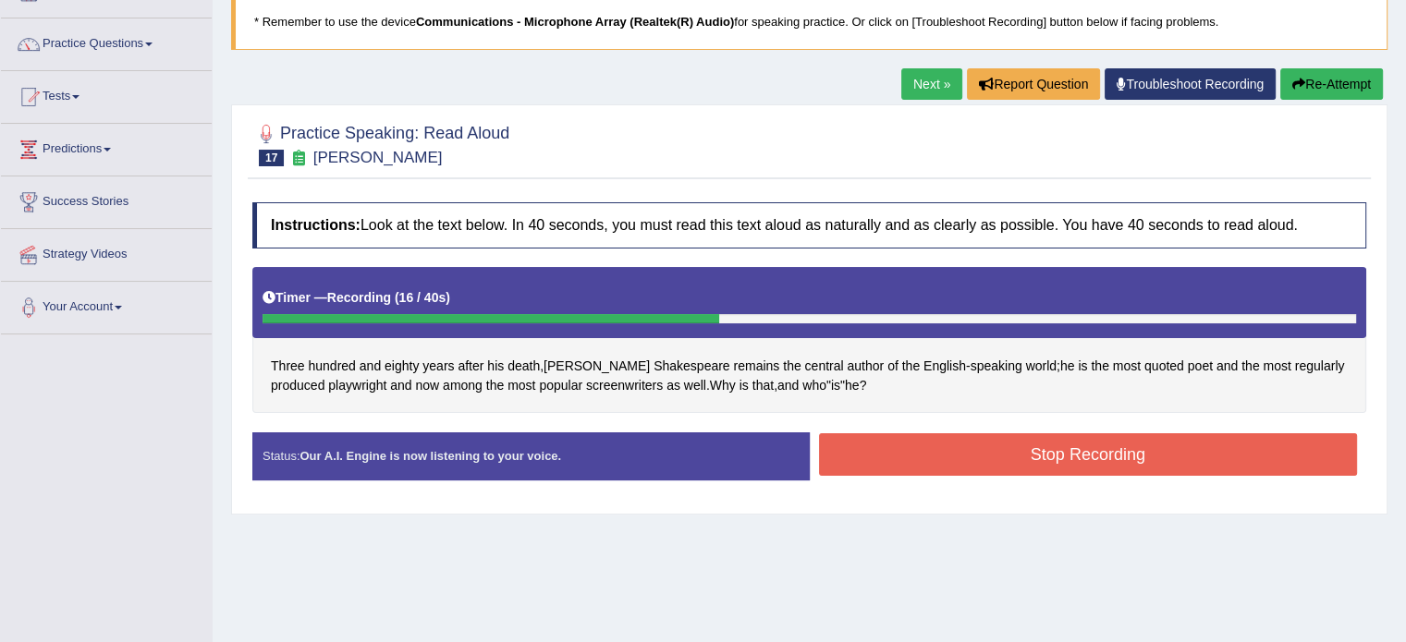
click at [918, 445] on button "Stop Recording" at bounding box center [1088, 454] width 539 height 43
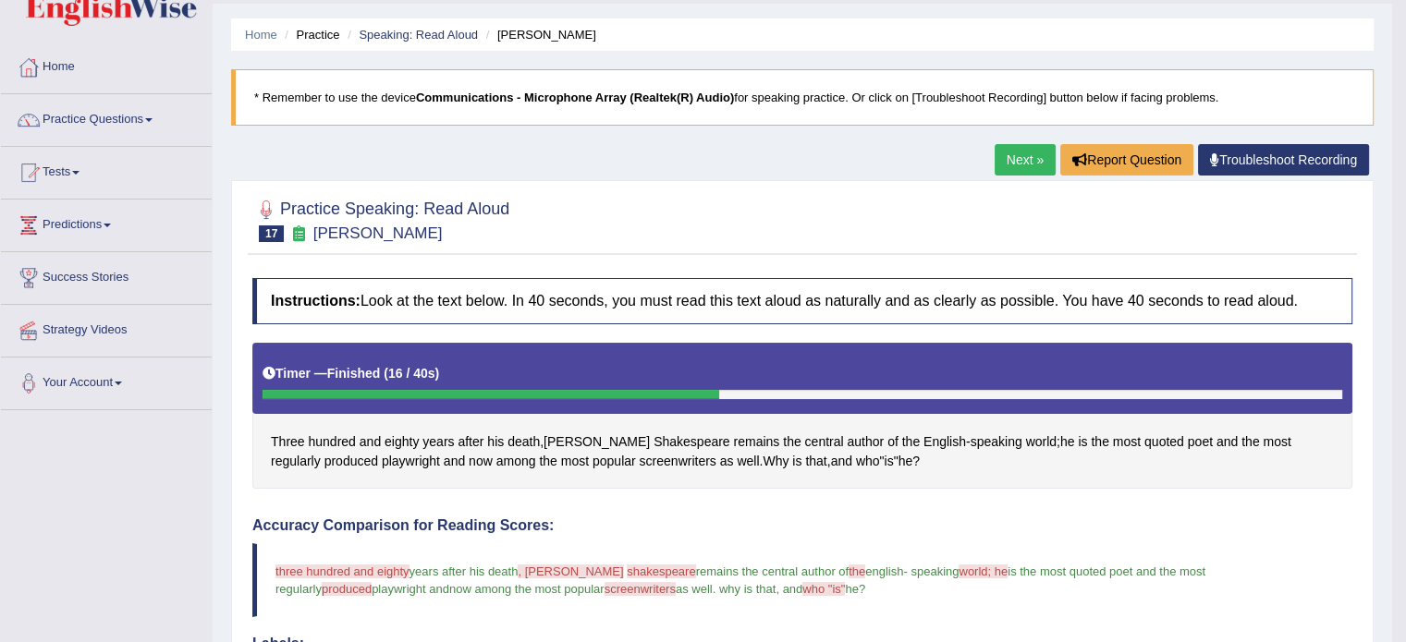
scroll to position [41, 0]
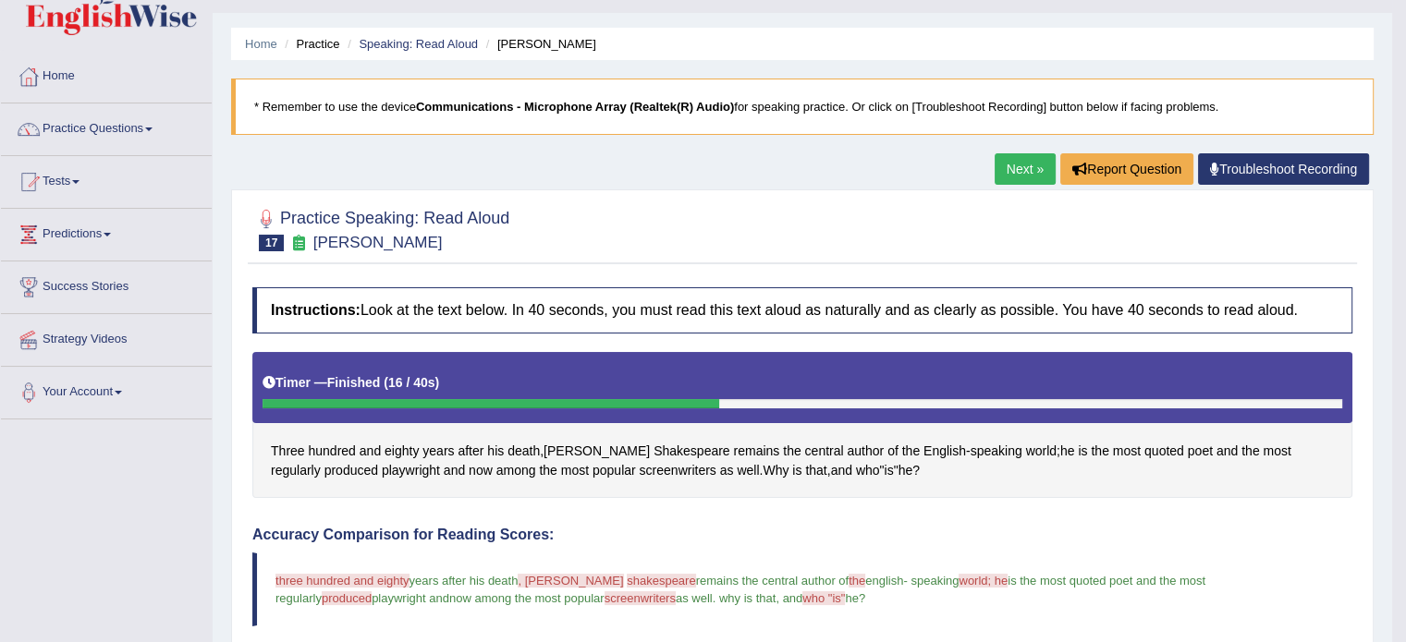
drag, startPoint x: 616, startPoint y: 44, endPoint x: 514, endPoint y: 36, distance: 102.0
click at [514, 36] on ul "Home Practice Speaking: Read [PERSON_NAME]" at bounding box center [802, 44] width 1142 height 32
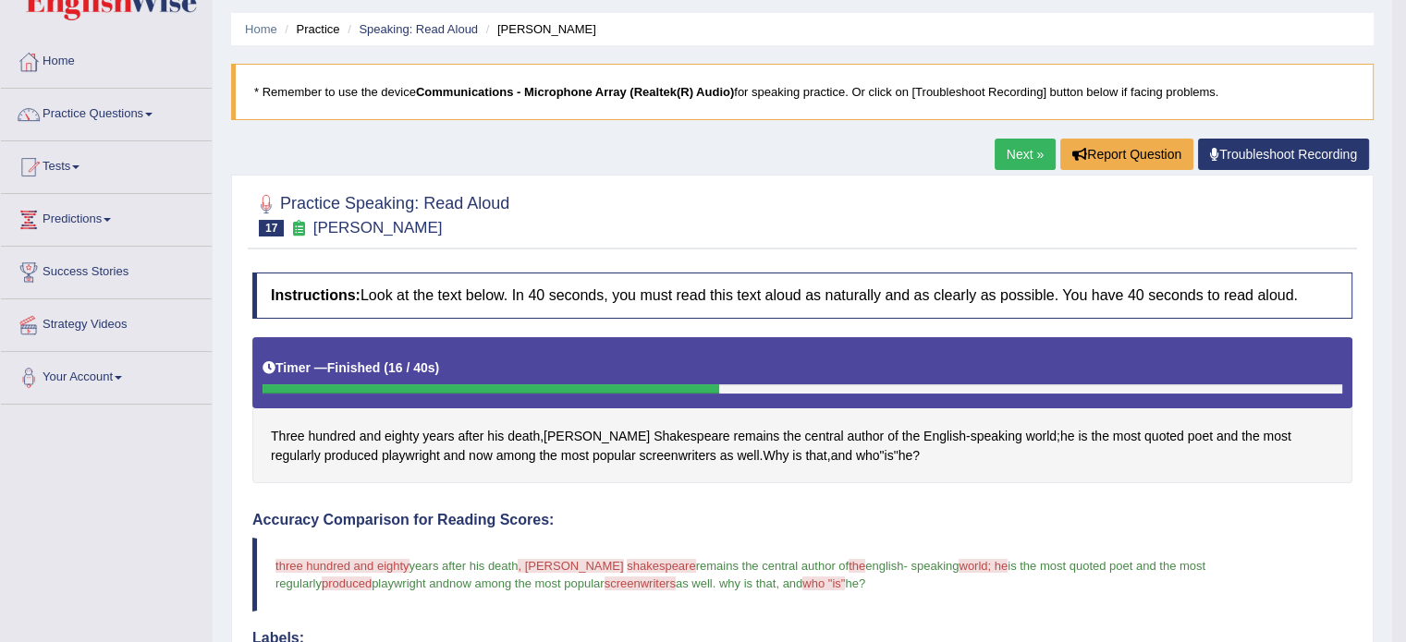
scroll to position [55, 0]
click at [429, 33] on link "Speaking: Read Aloud" at bounding box center [418, 29] width 119 height 14
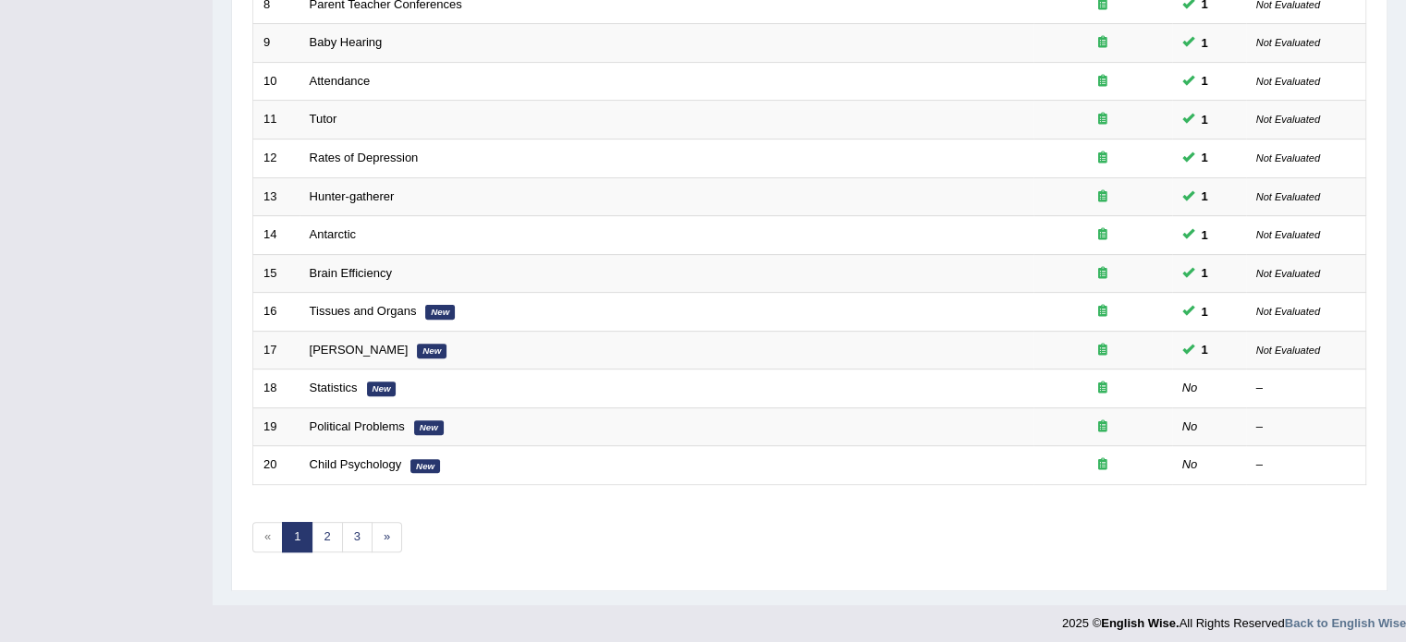
scroll to position [576, 0]
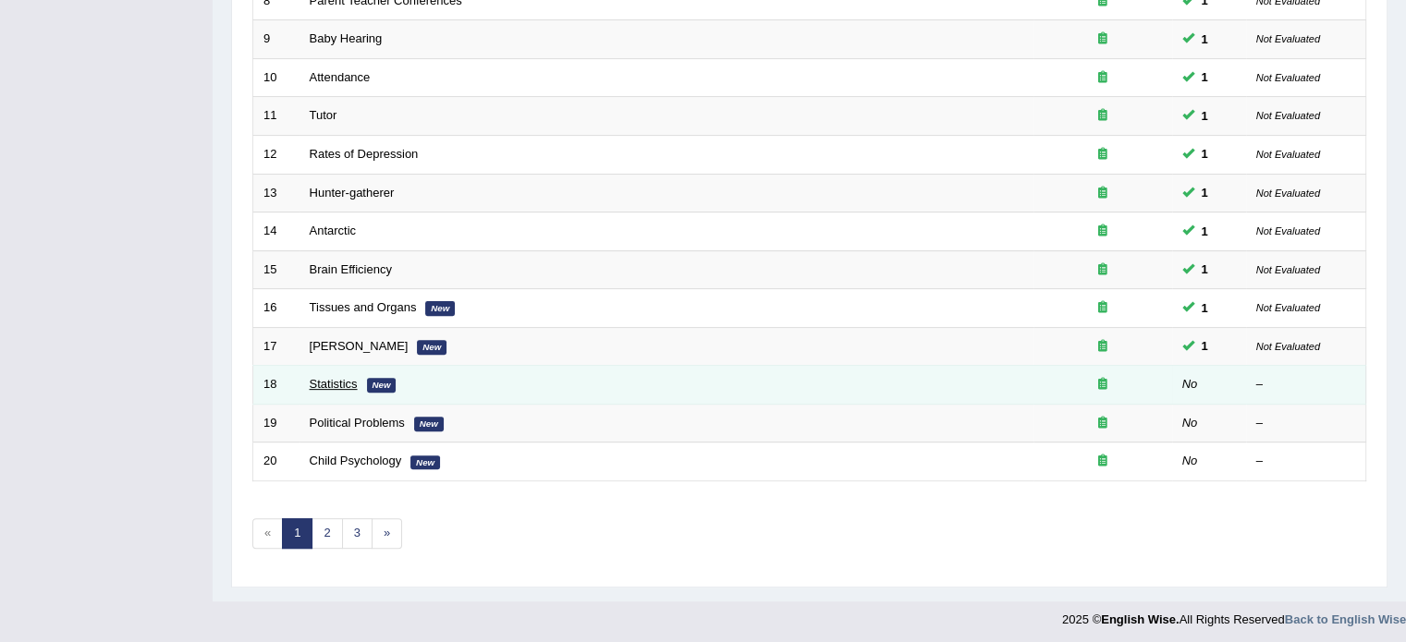
click at [338, 377] on link "Statistics" at bounding box center [334, 384] width 48 height 14
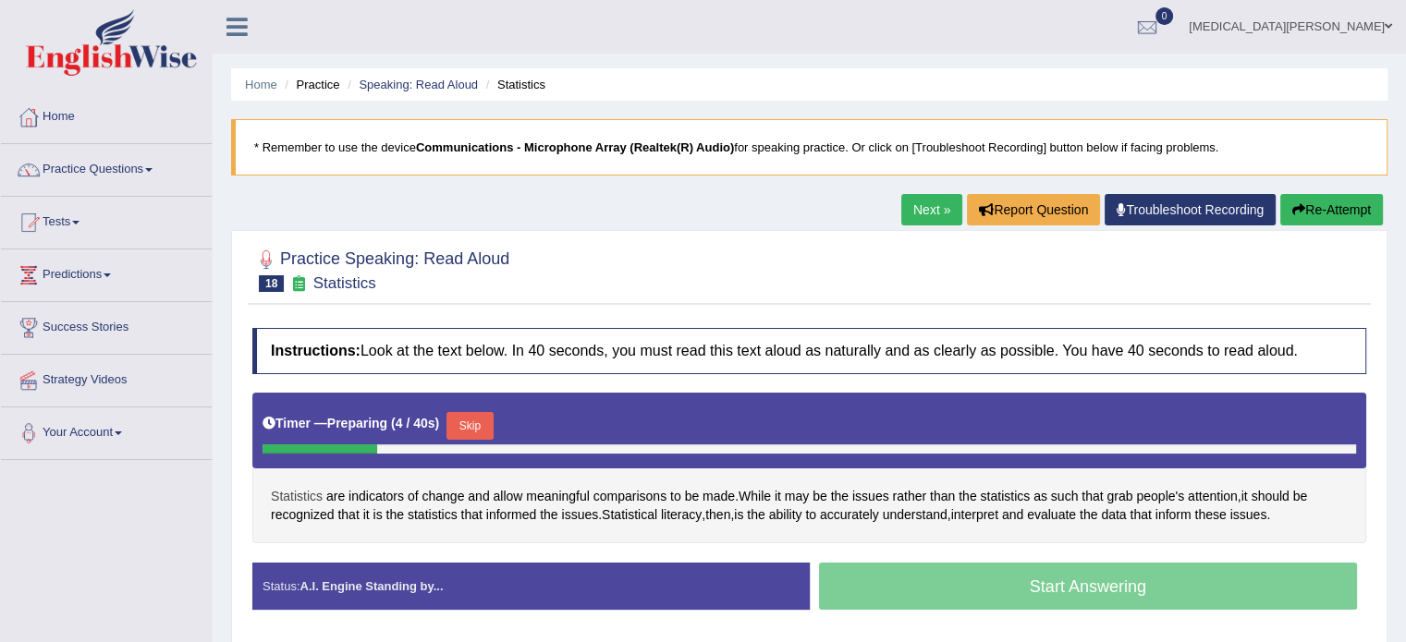
click at [301, 493] on span "Statistics" at bounding box center [297, 496] width 52 height 19
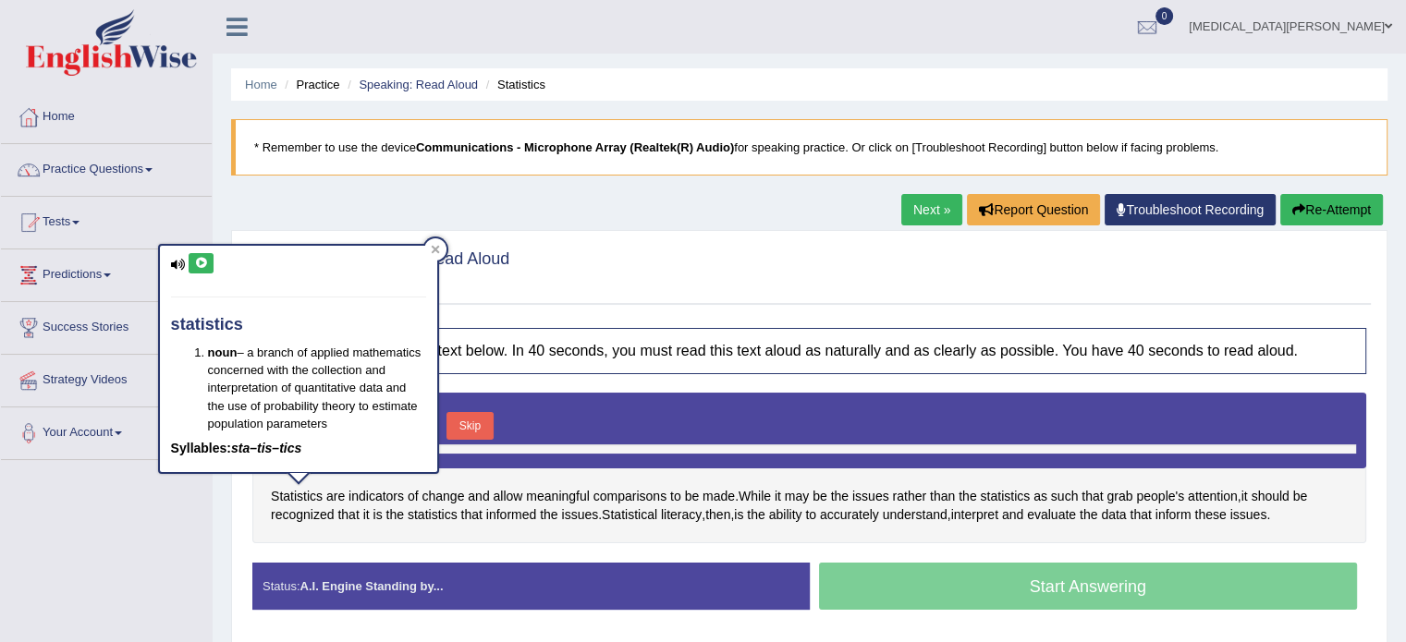
click at [194, 262] on icon at bounding box center [201, 263] width 14 height 11
click at [437, 250] on icon at bounding box center [435, 249] width 9 height 9
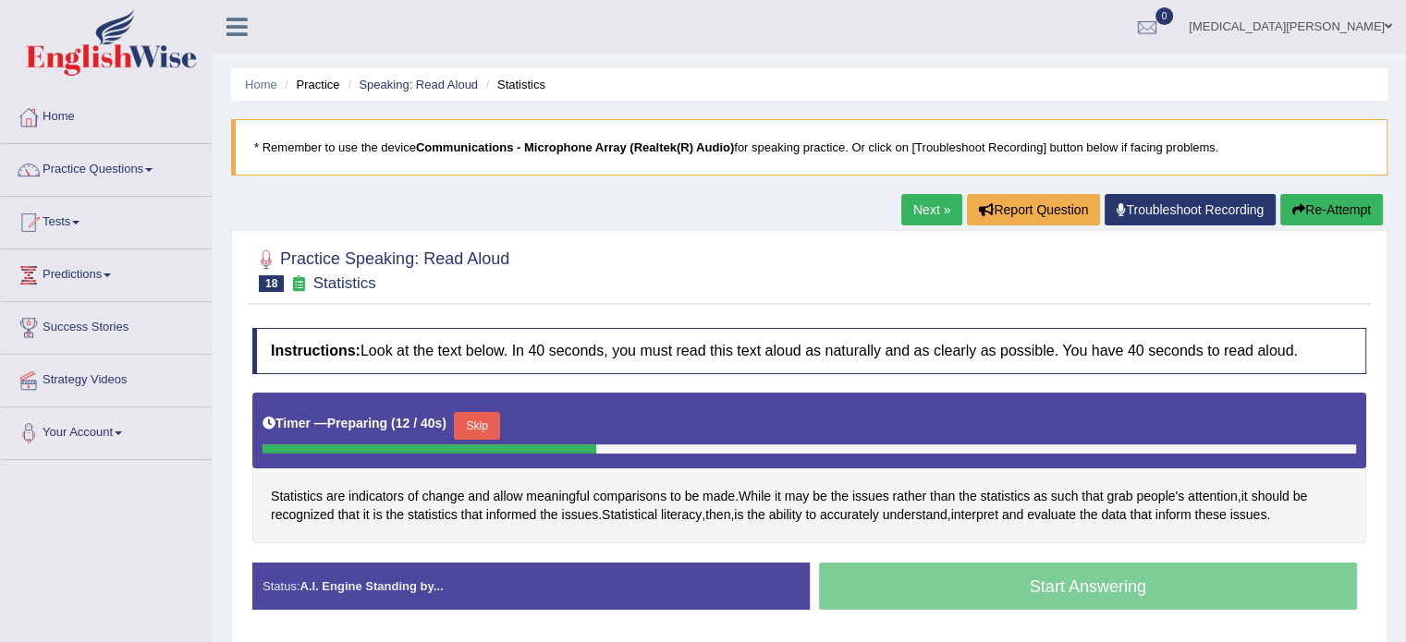
click at [470, 424] on button "Skip" at bounding box center [477, 426] width 46 height 28
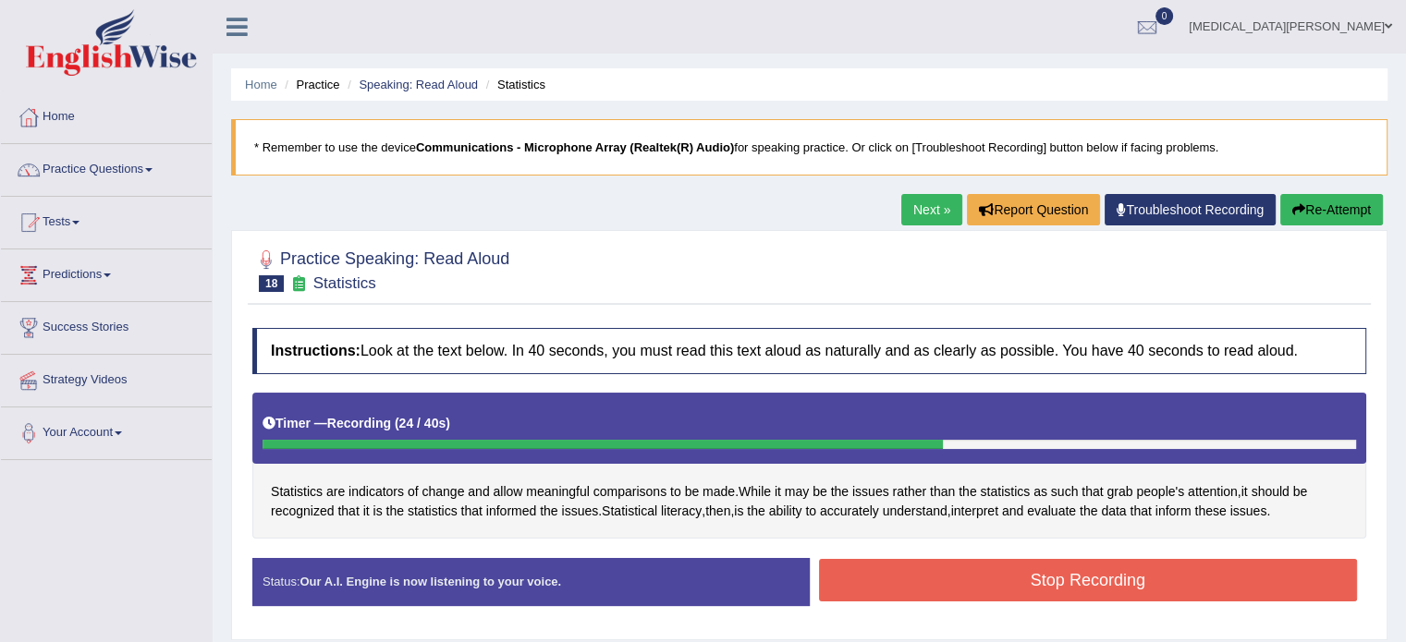
click at [1094, 580] on button "Stop Recording" at bounding box center [1088, 580] width 539 height 43
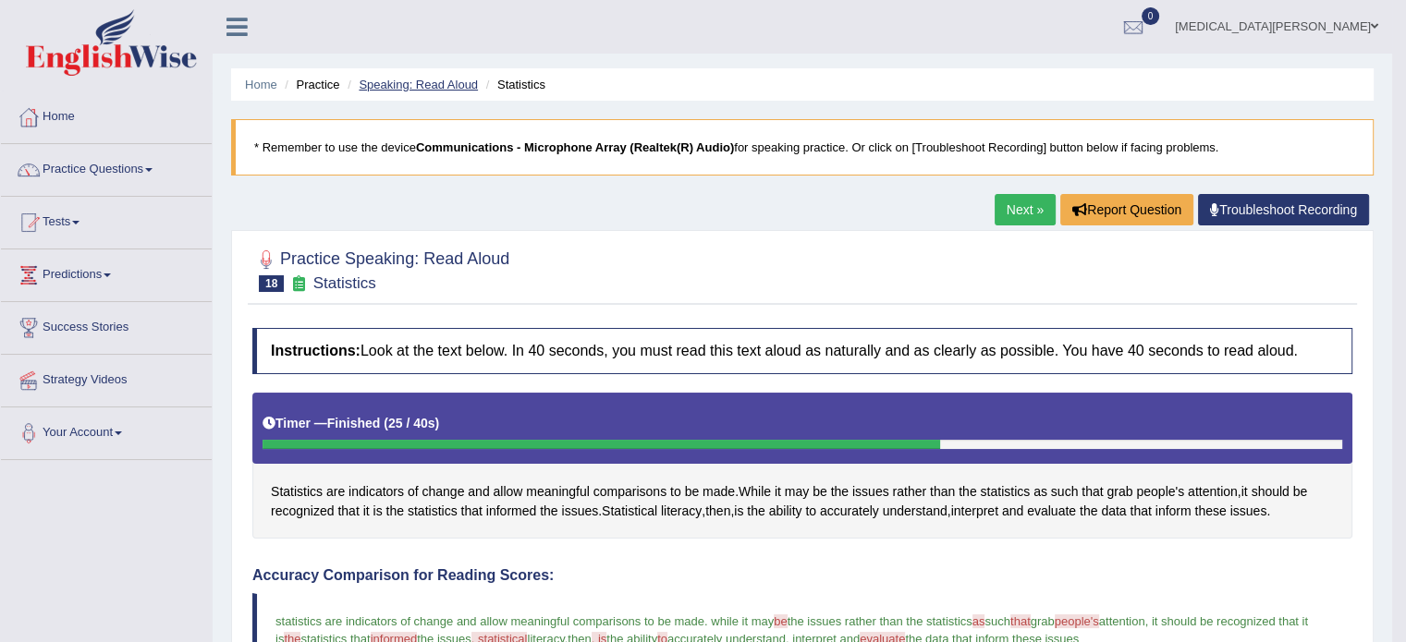
click at [412, 82] on link "Speaking: Read Aloud" at bounding box center [418, 85] width 119 height 14
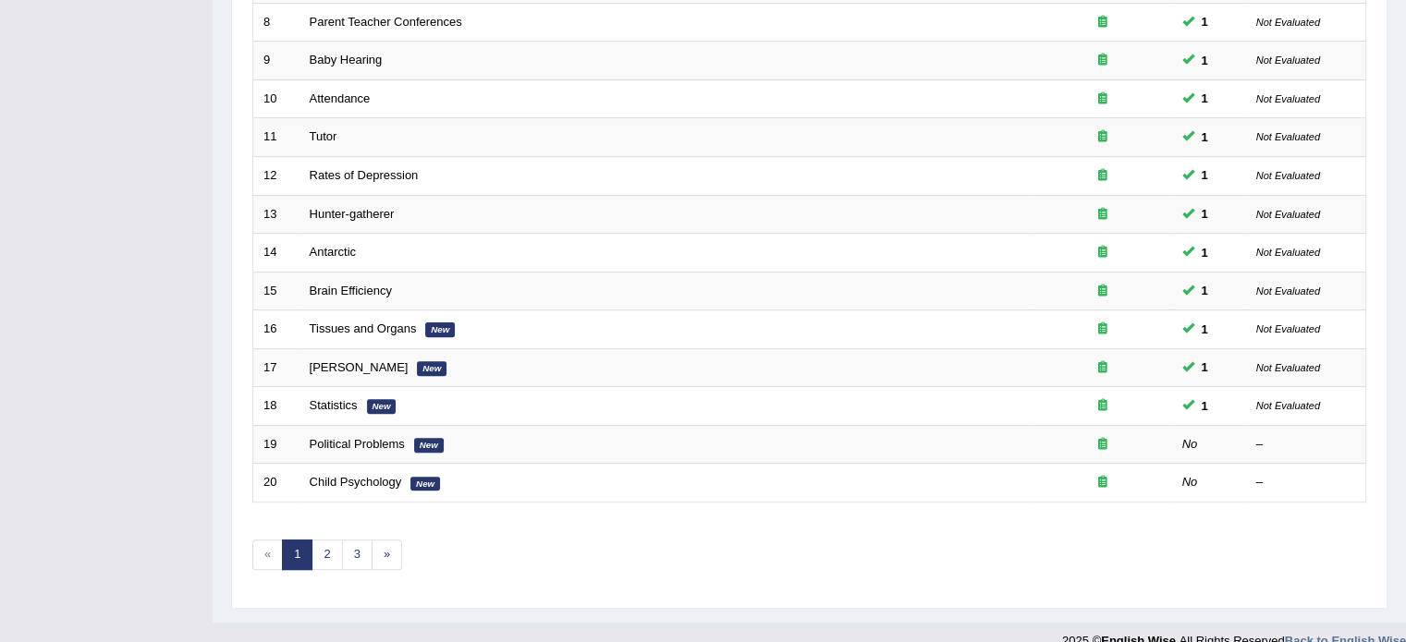
scroll to position [576, 0]
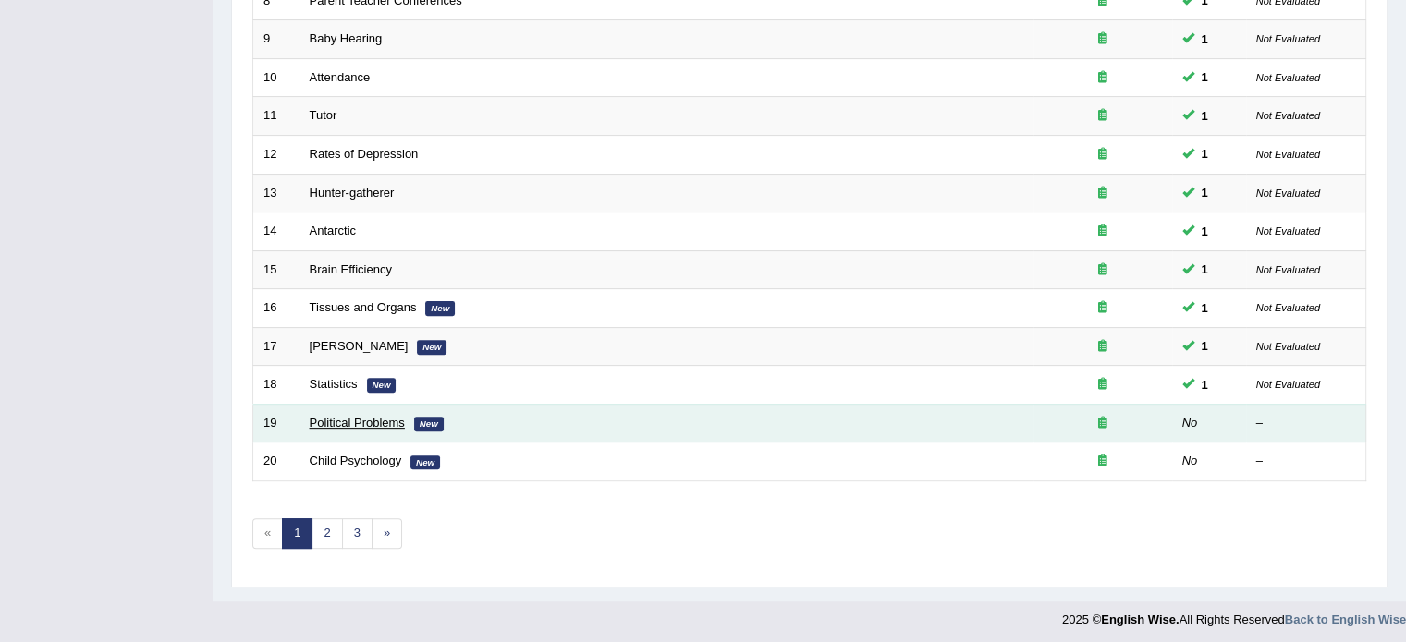
click at [337, 416] on link "Political Problems" at bounding box center [357, 423] width 95 height 14
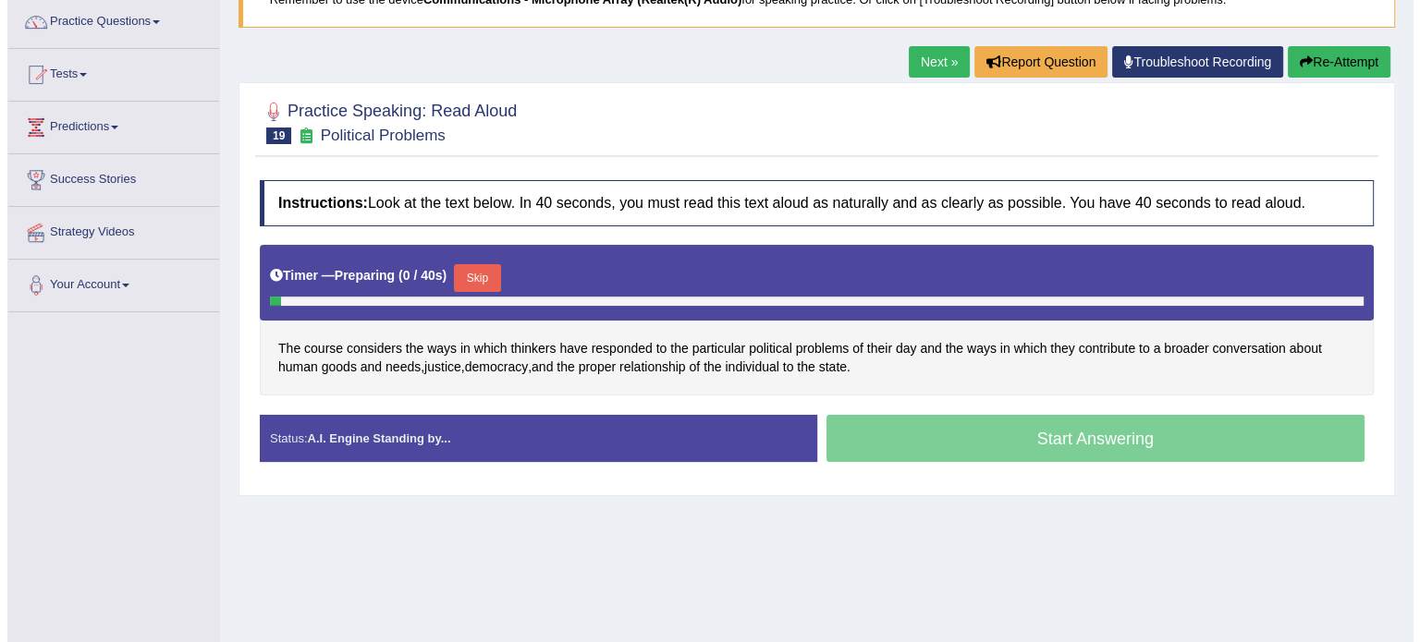
scroll to position [159, 0]
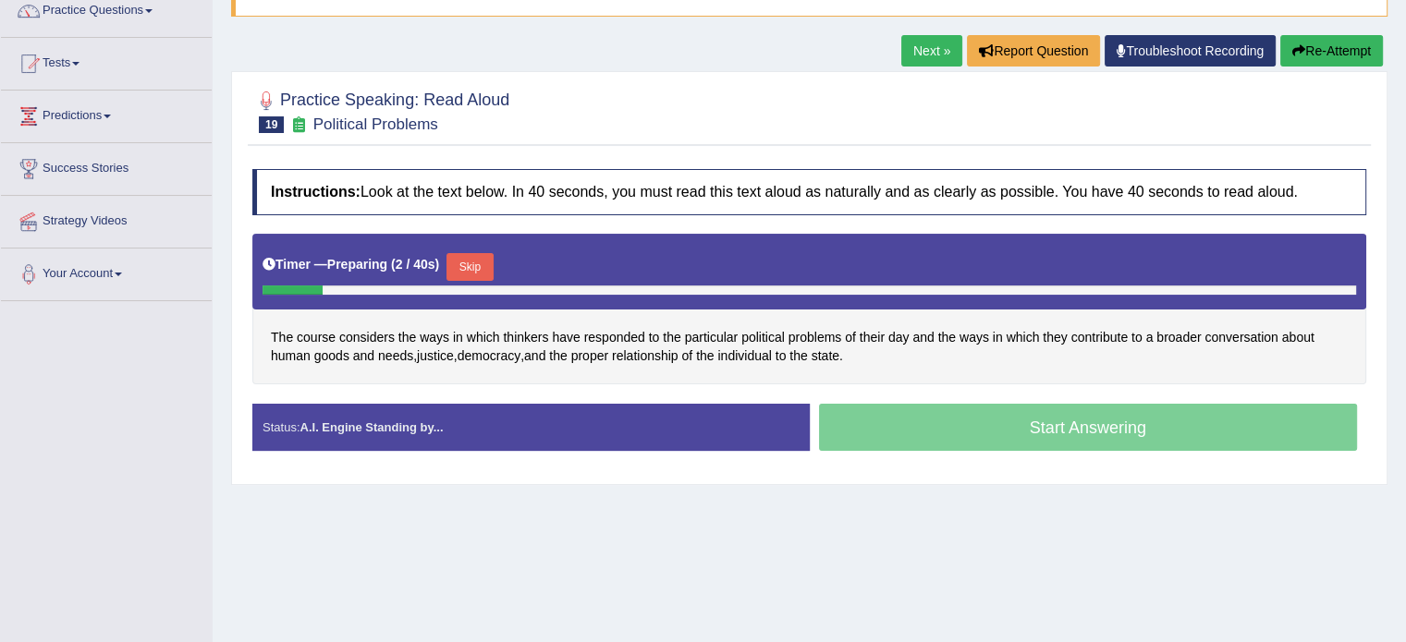
click at [455, 265] on button "Skip" at bounding box center [469, 267] width 46 height 28
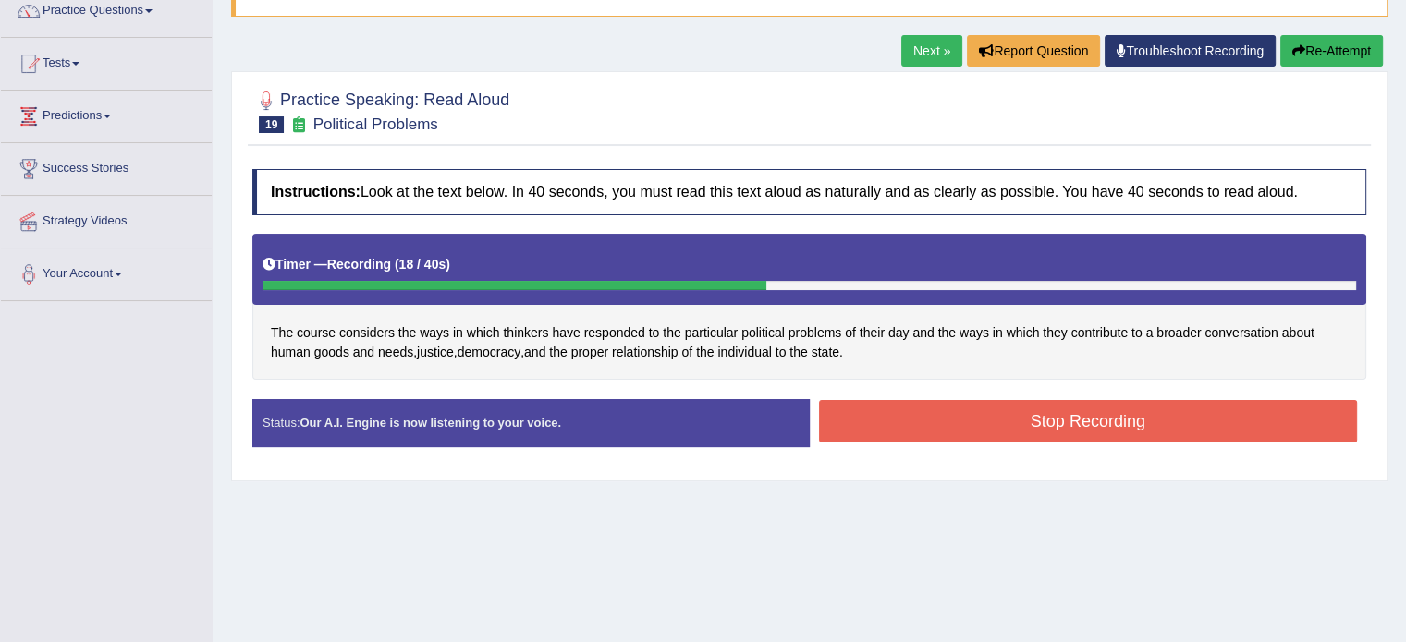
click at [917, 422] on button "Stop Recording" at bounding box center [1088, 421] width 539 height 43
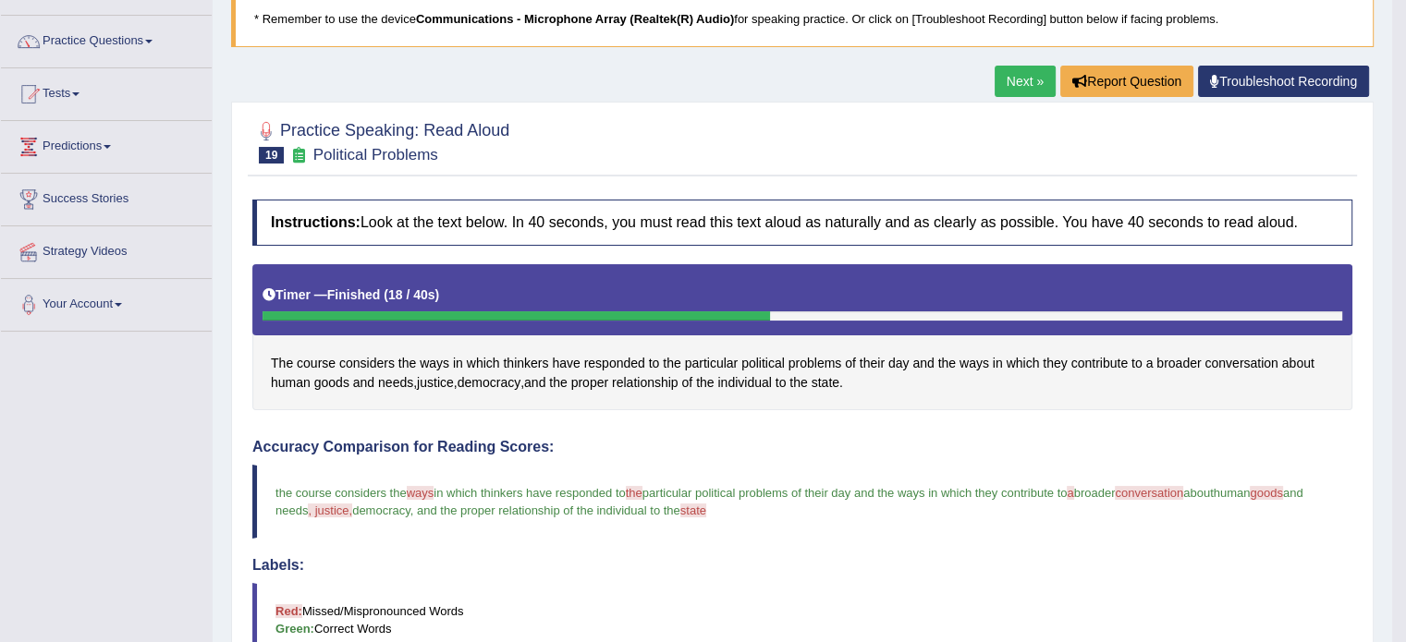
scroll to position [0, 0]
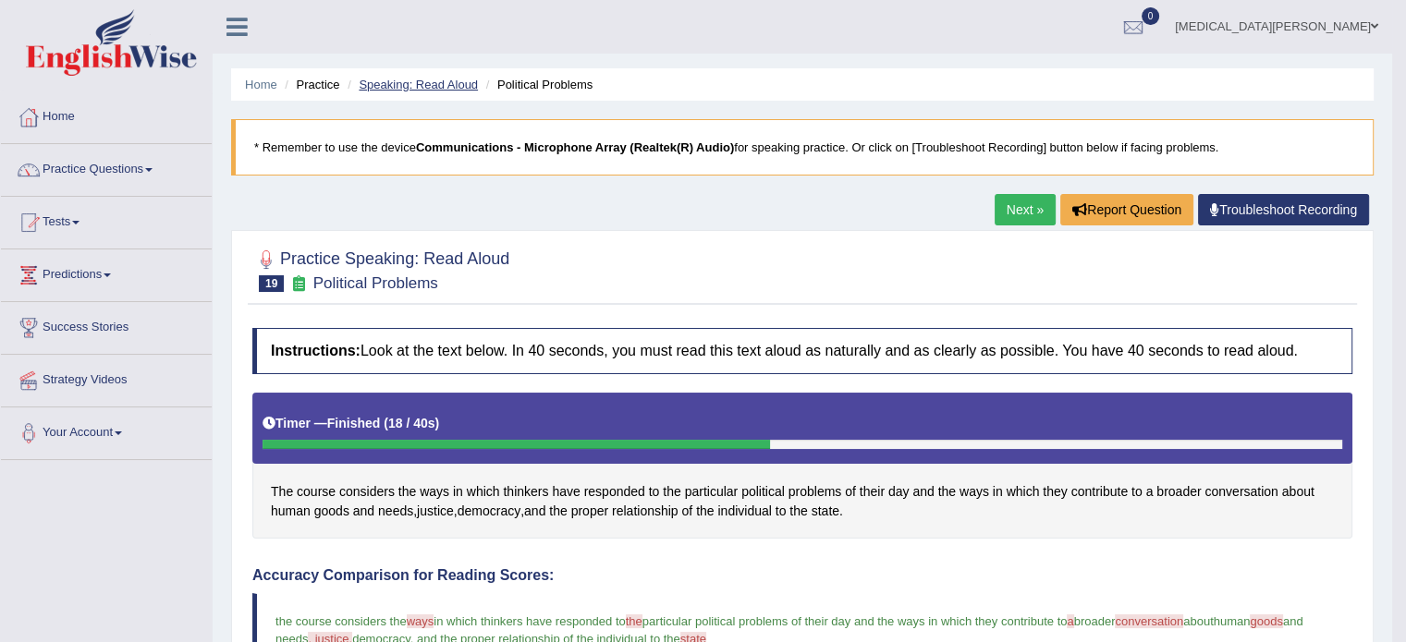
click at [455, 79] on link "Speaking: Read Aloud" at bounding box center [418, 85] width 119 height 14
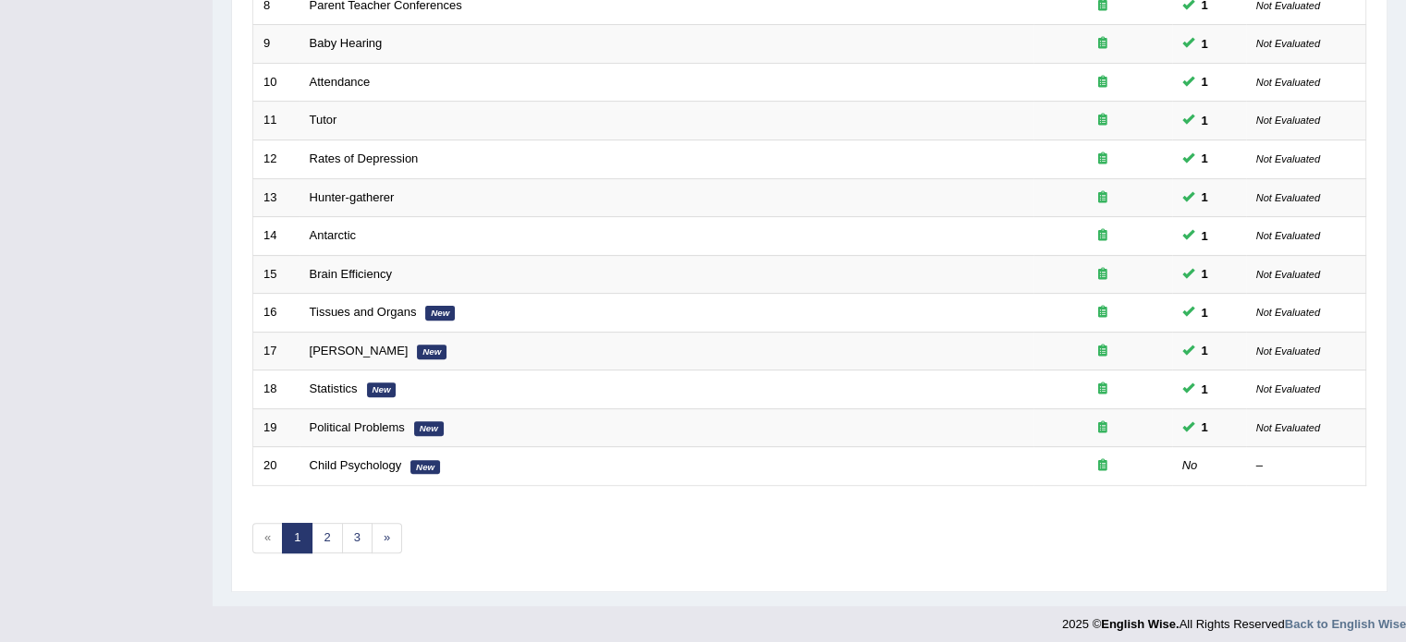
scroll to position [576, 0]
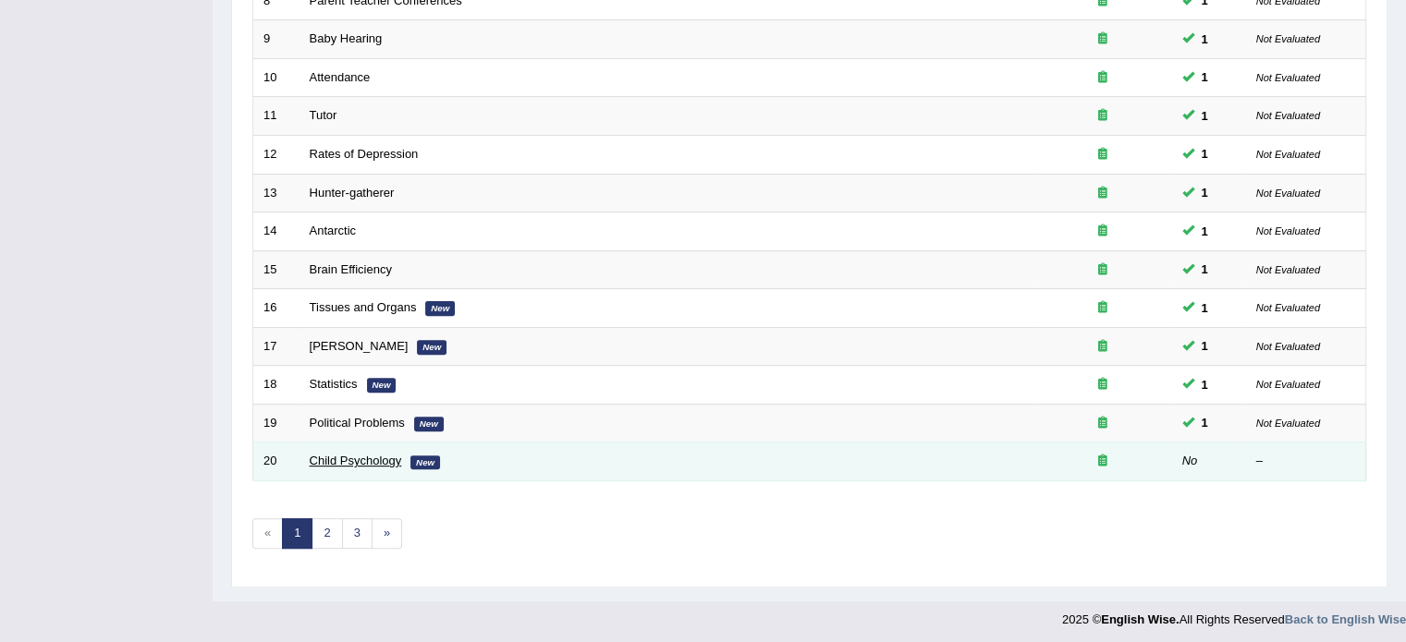
click at [343, 458] on link "Child Psychology" at bounding box center [356, 461] width 92 height 14
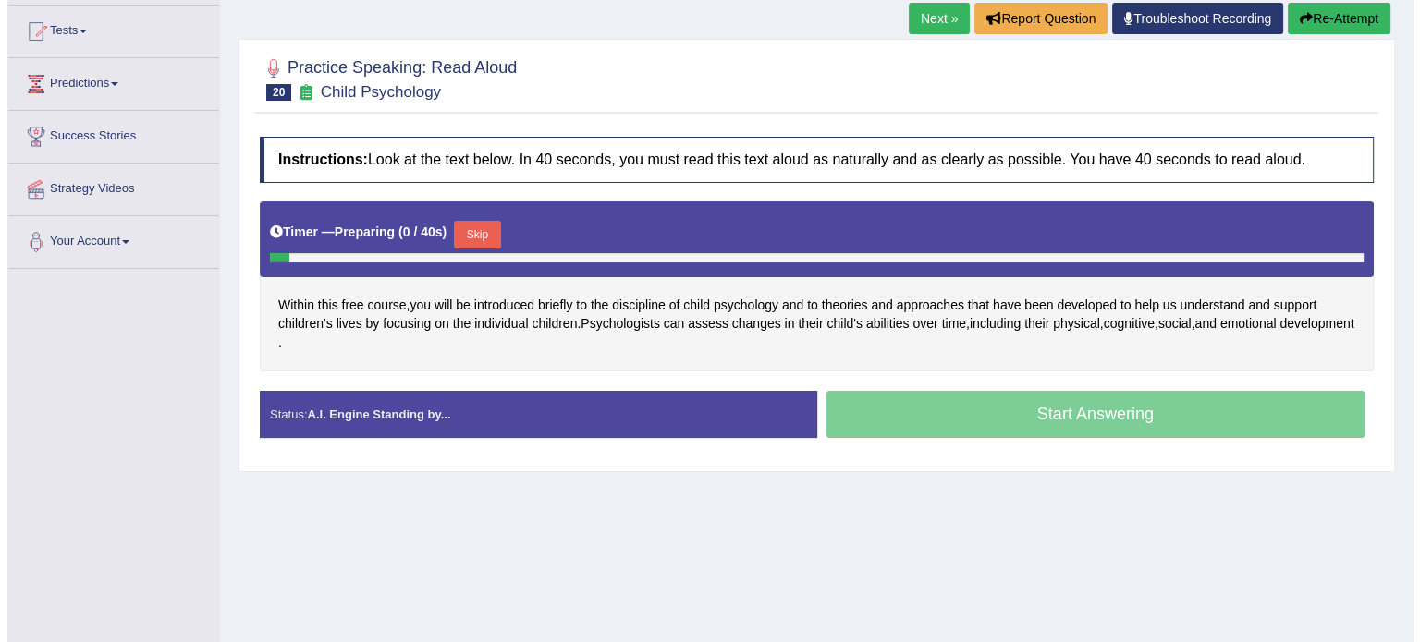
scroll to position [192, 0]
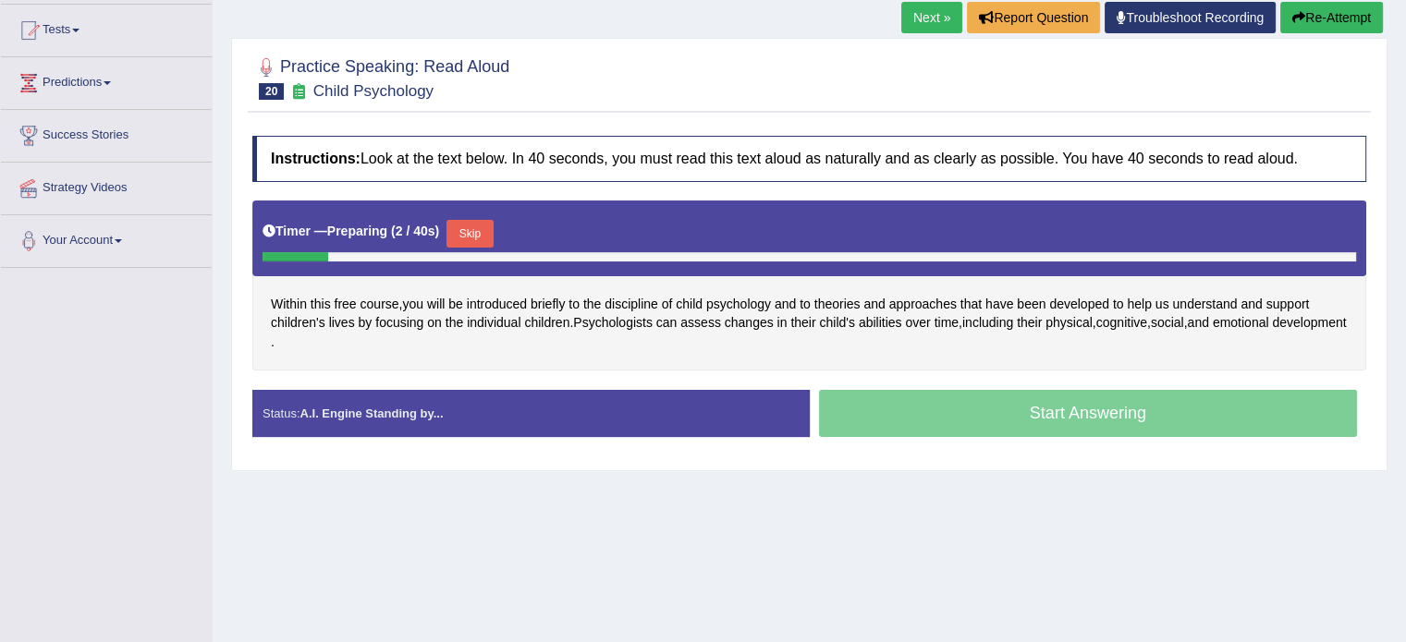
click at [465, 232] on button "Skip" at bounding box center [469, 234] width 46 height 28
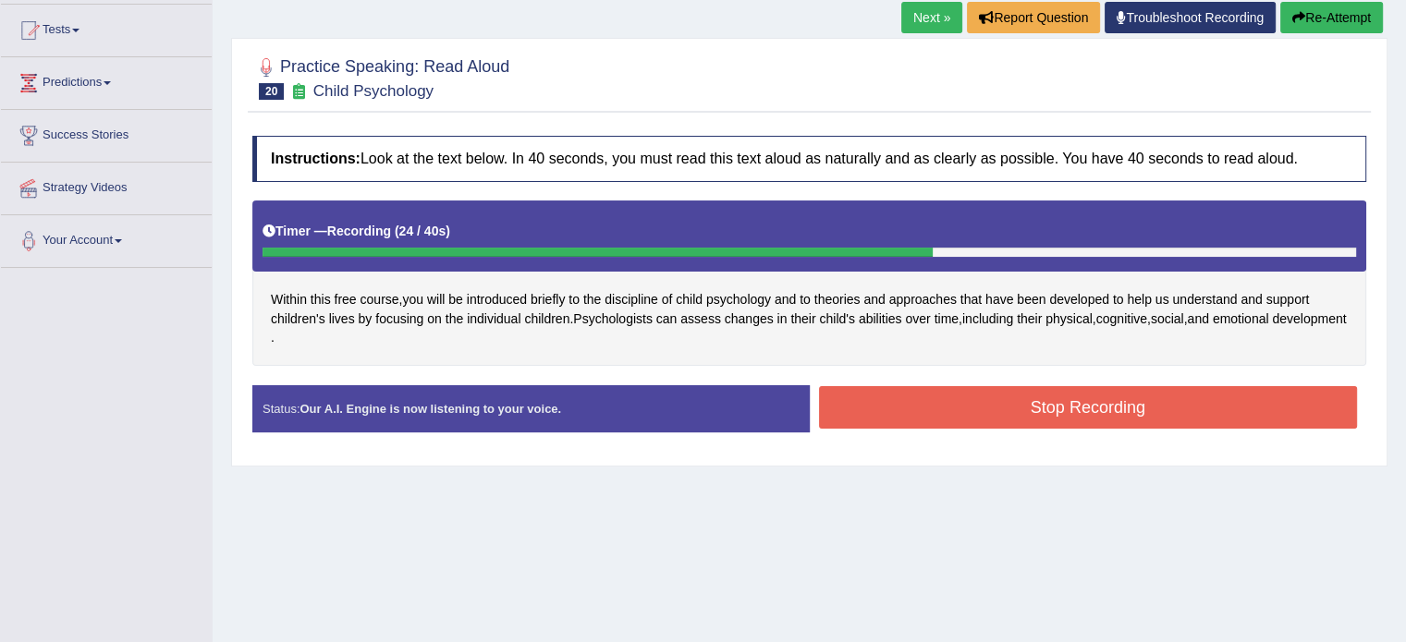
click at [932, 396] on button "Stop Recording" at bounding box center [1088, 407] width 539 height 43
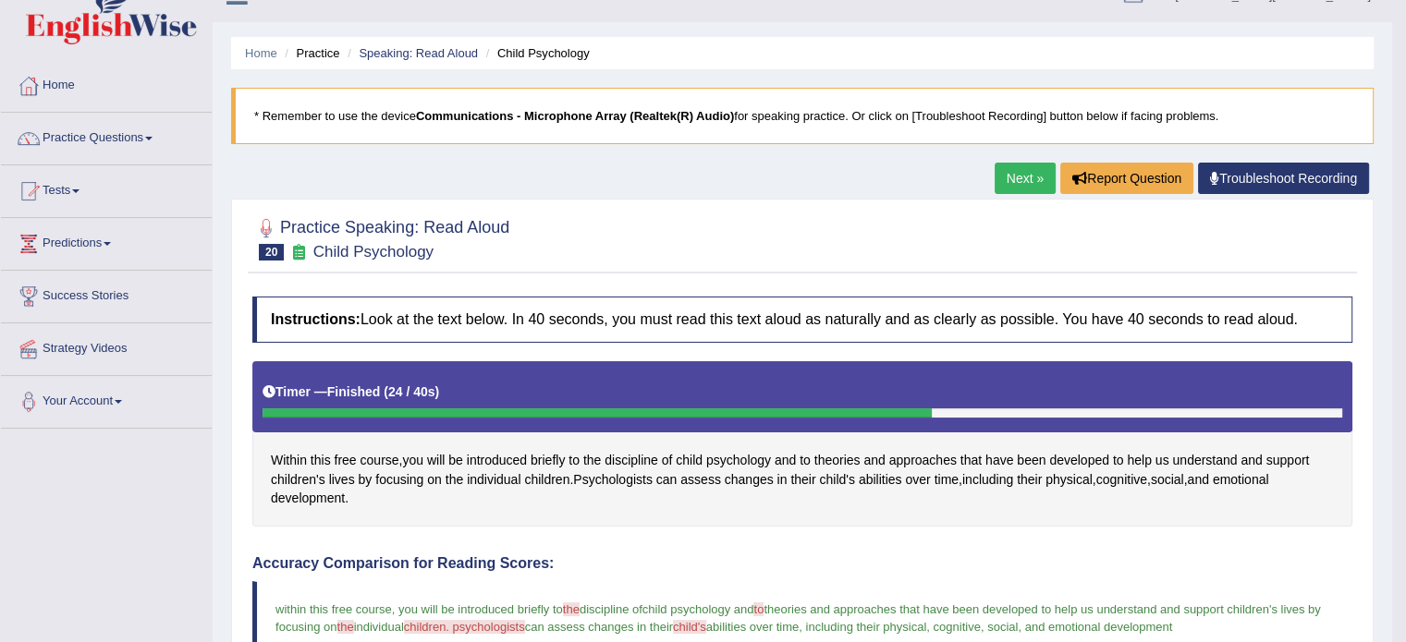
scroll to position [29, 0]
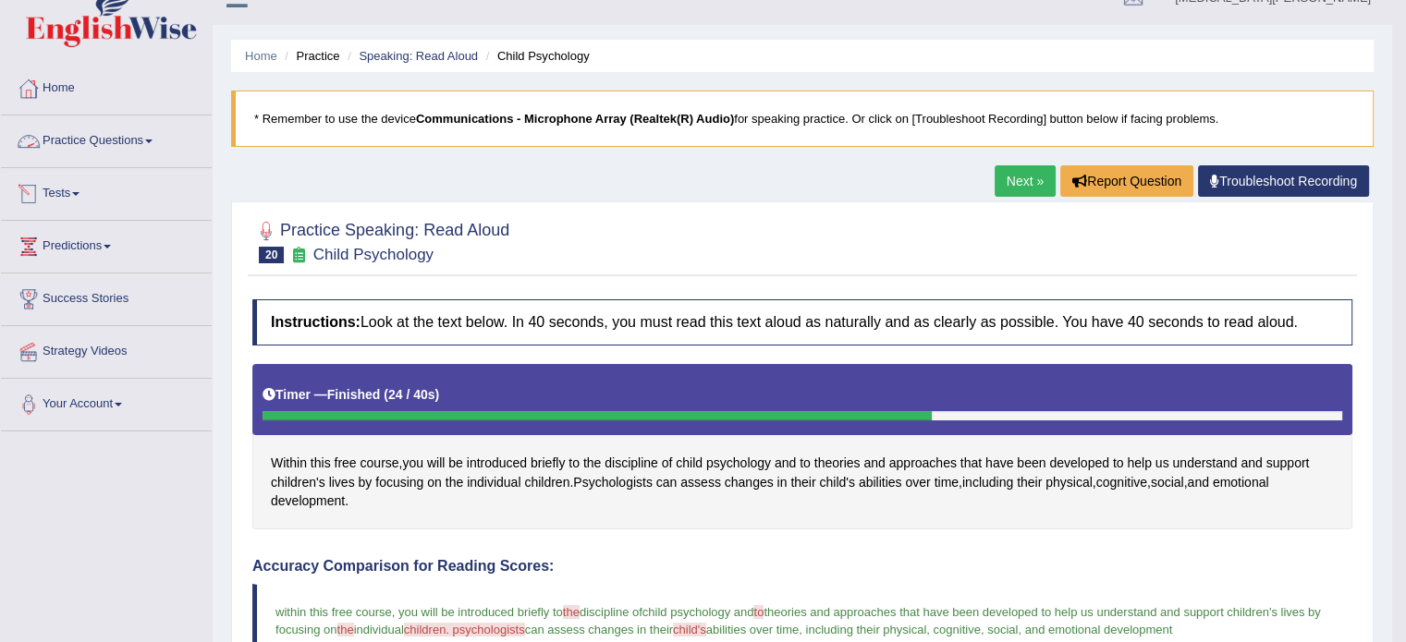
click at [122, 138] on link "Practice Questions" at bounding box center [106, 139] width 211 height 46
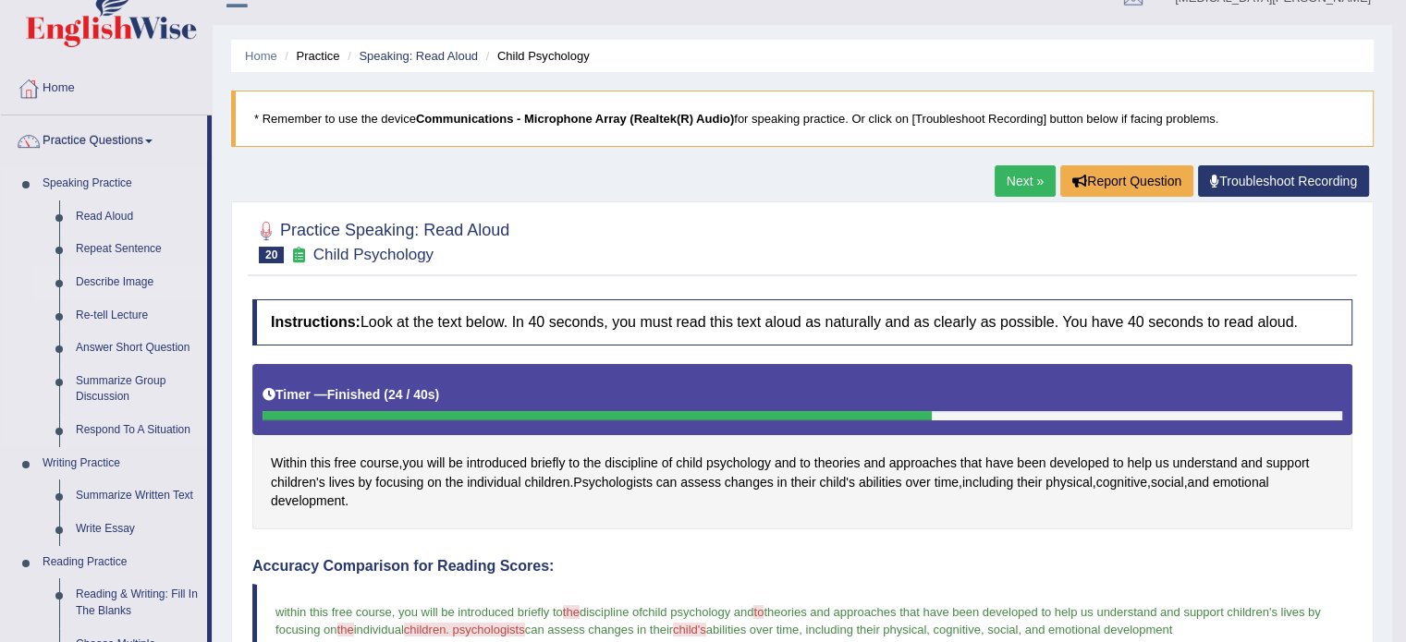
click at [104, 276] on link "Describe Image" at bounding box center [137, 282] width 140 height 33
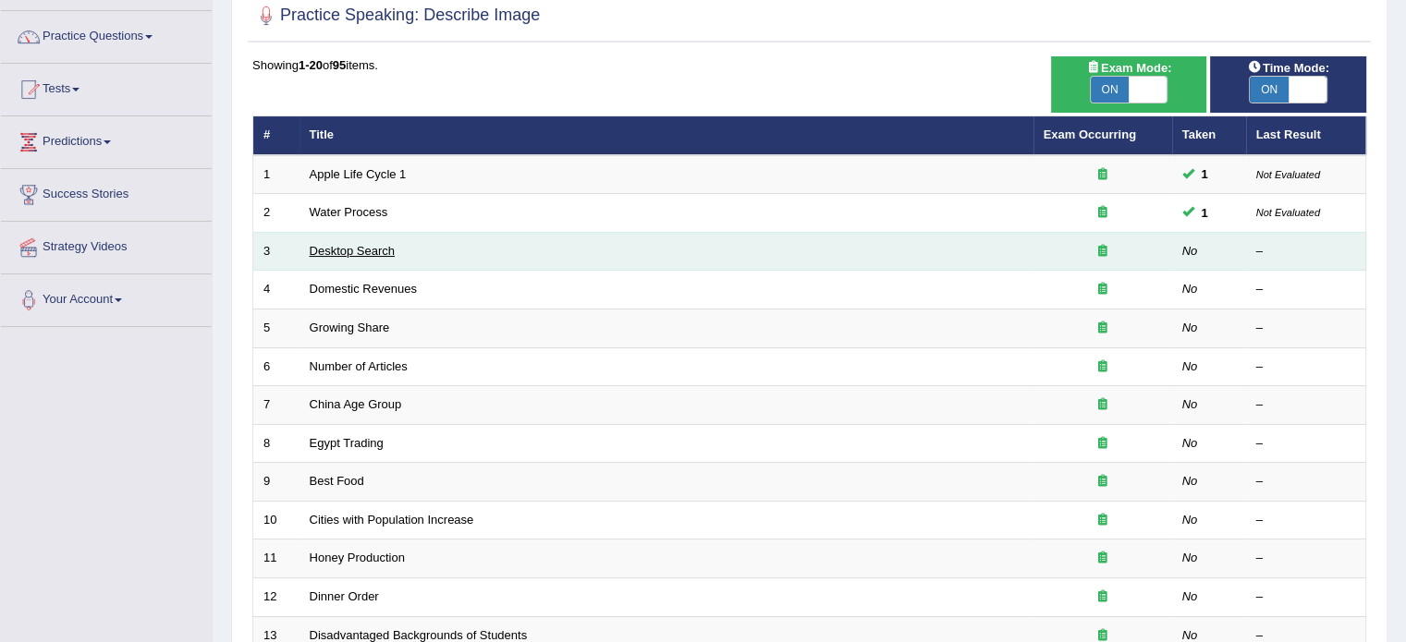
click at [324, 250] on link "Desktop Search" at bounding box center [353, 251] width 86 height 14
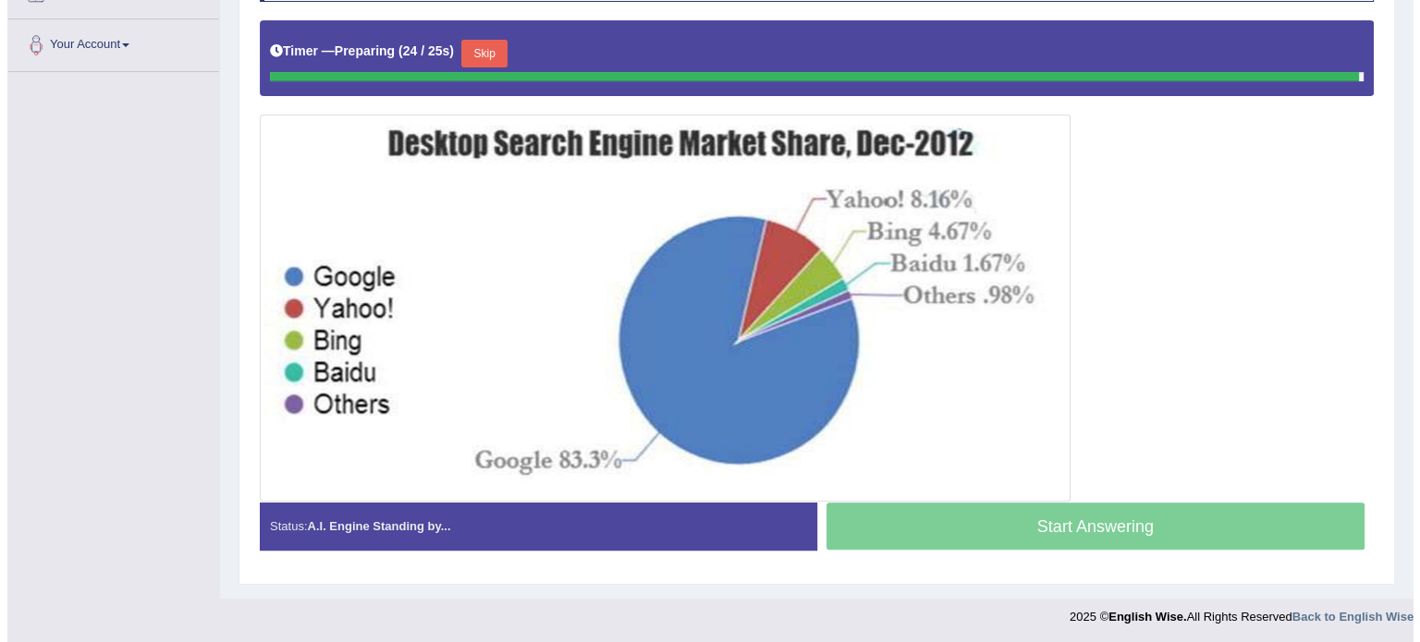
scroll to position [385, 0]
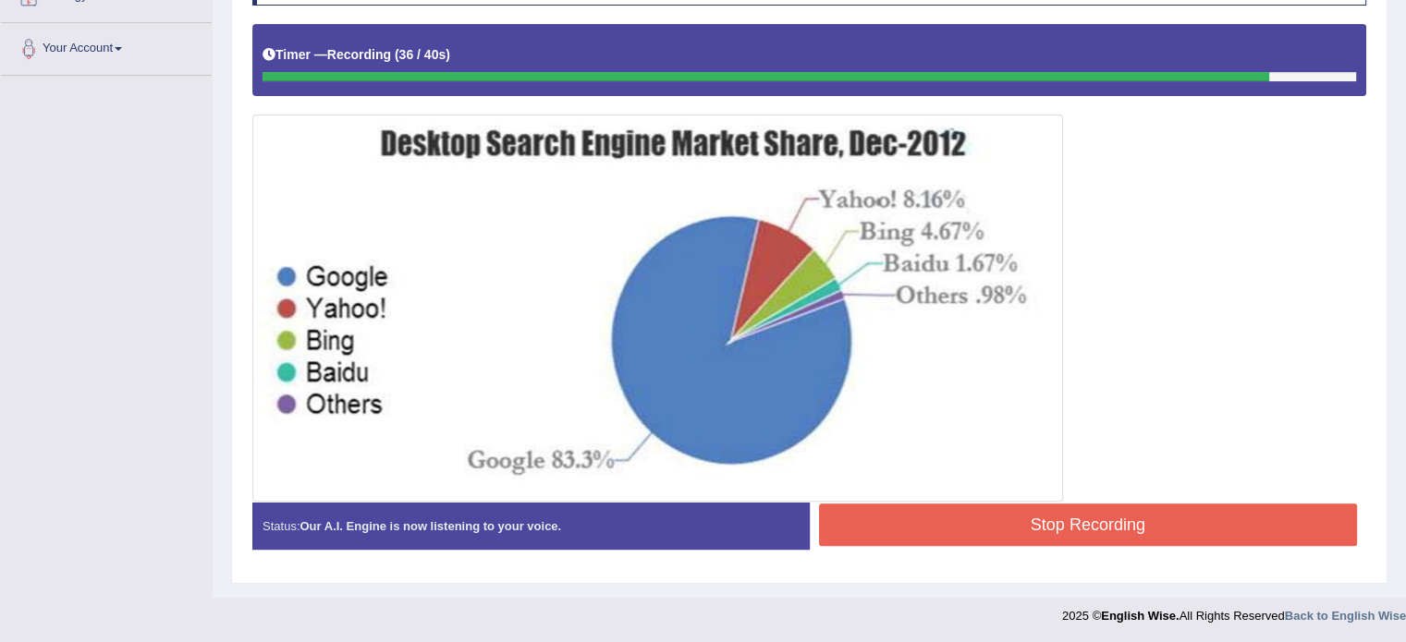
click at [995, 521] on button "Stop Recording" at bounding box center [1088, 525] width 539 height 43
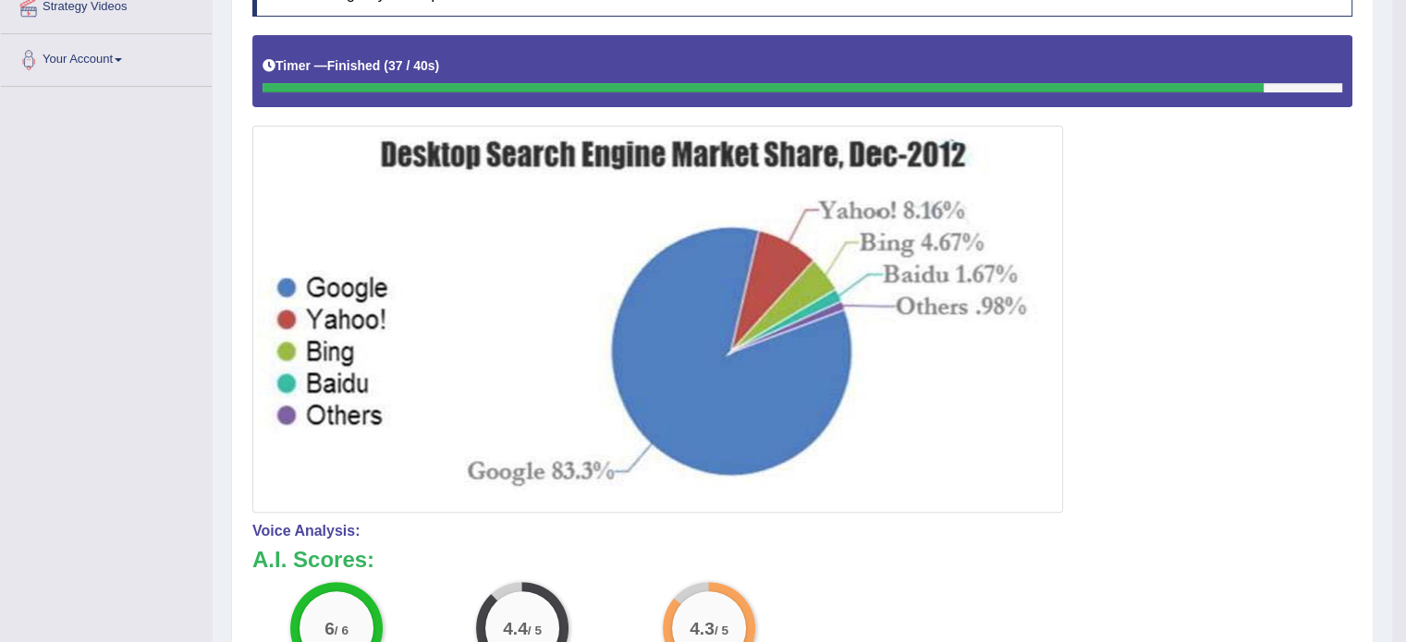
scroll to position [387, 0]
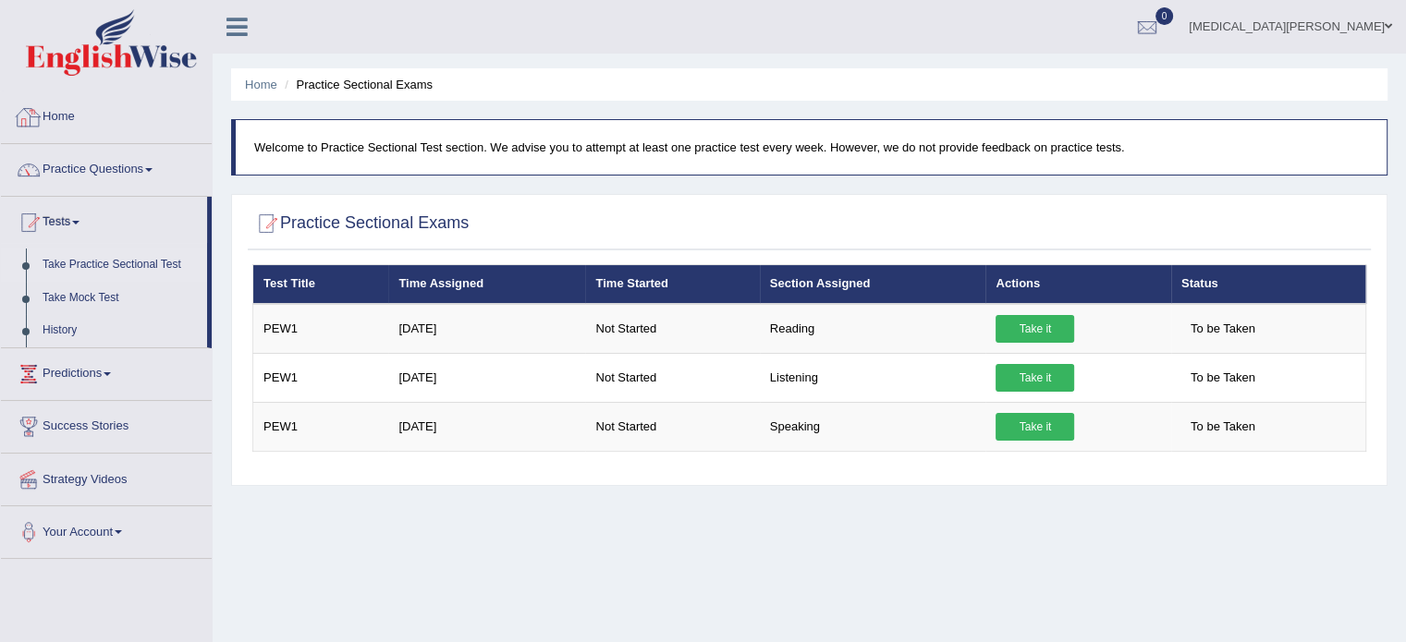
click at [67, 116] on link "Home" at bounding box center [106, 115] width 211 height 46
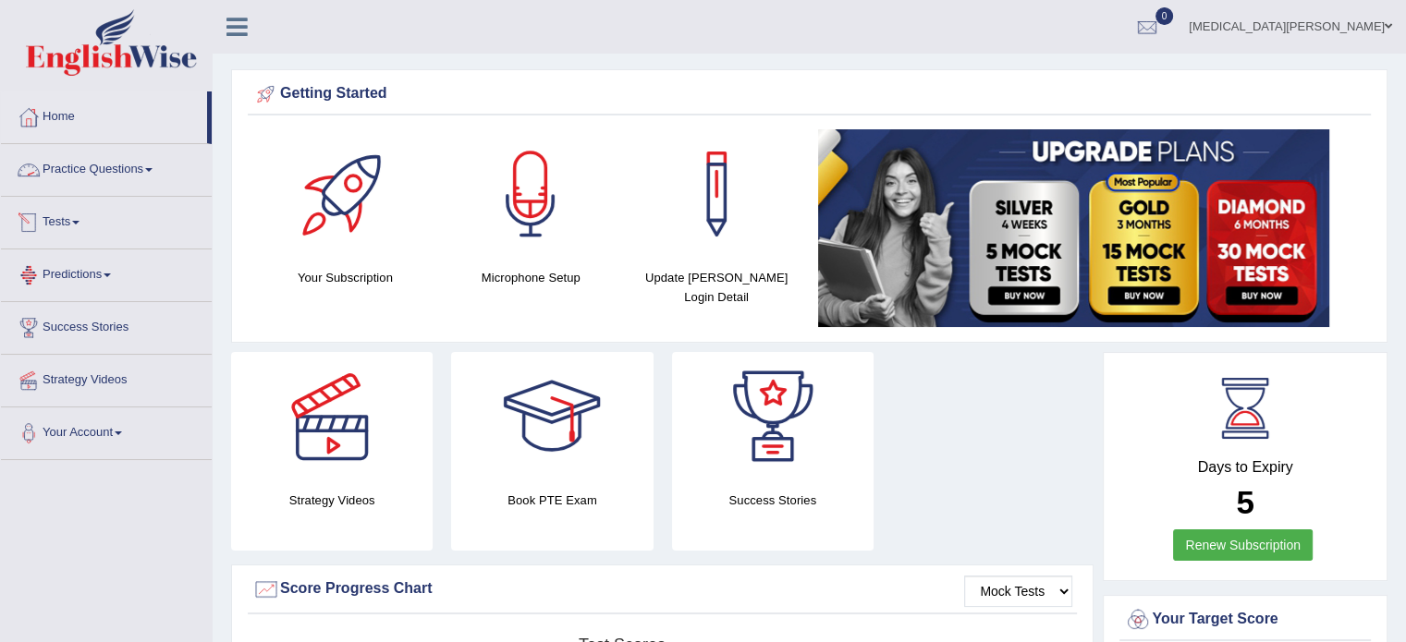
click at [104, 176] on link "Practice Questions" at bounding box center [106, 167] width 211 height 46
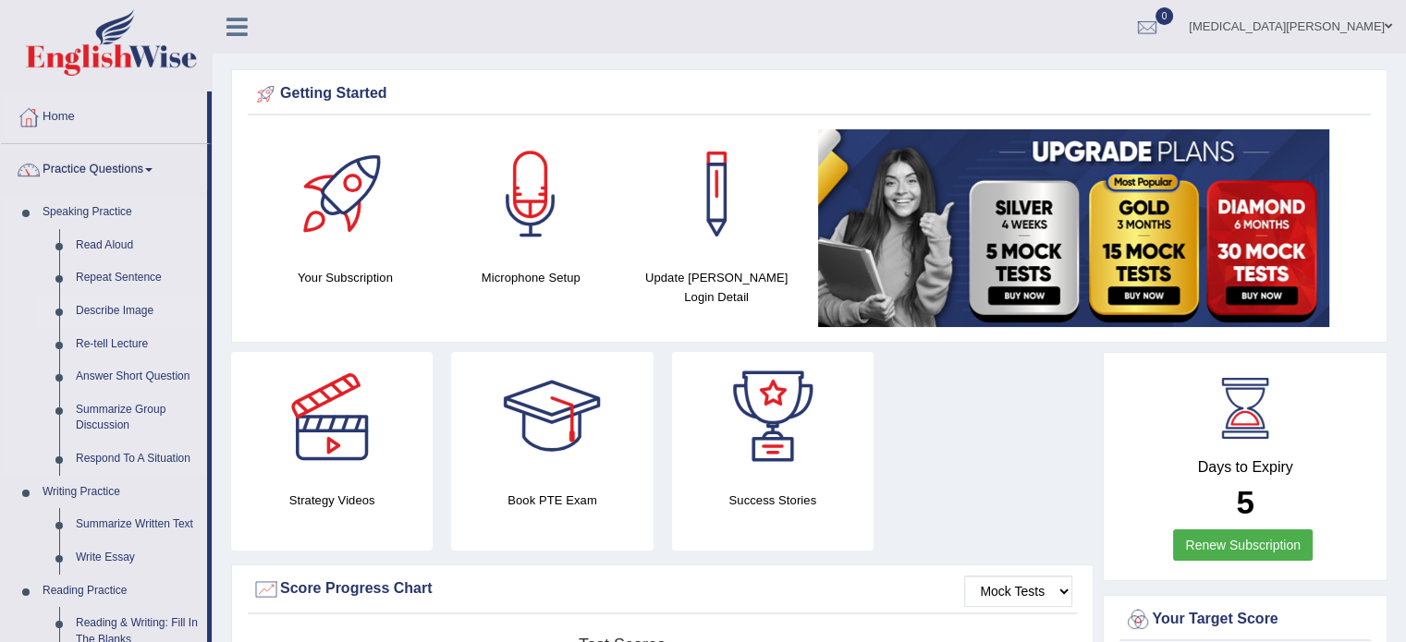
click at [92, 306] on link "Describe Image" at bounding box center [137, 311] width 140 height 33
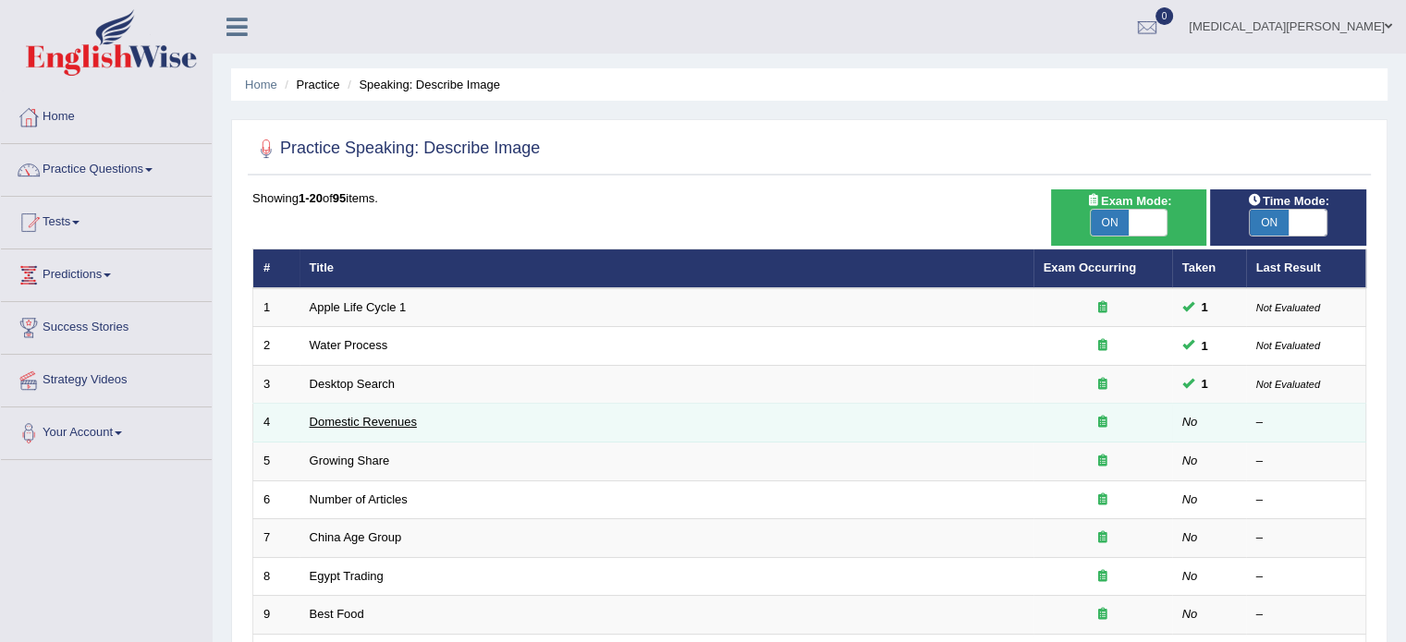
click at [385, 421] on link "Domestic Revenues" at bounding box center [363, 422] width 107 height 14
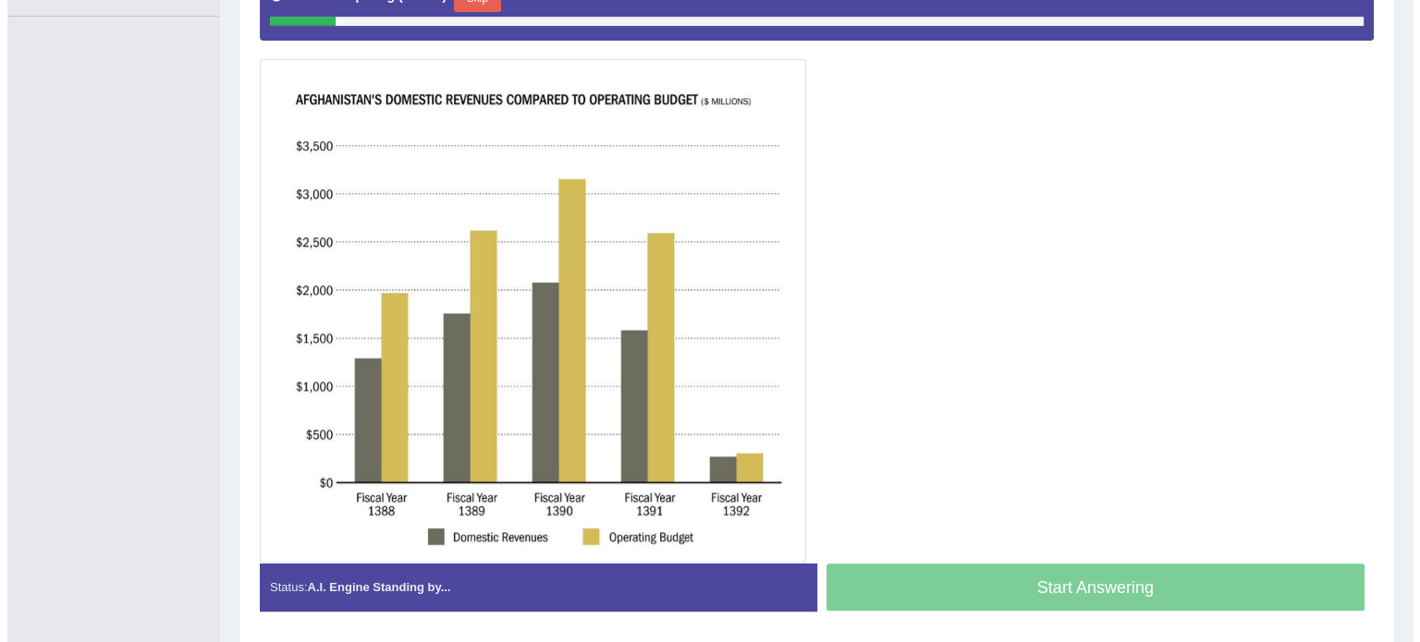
scroll to position [446, 0]
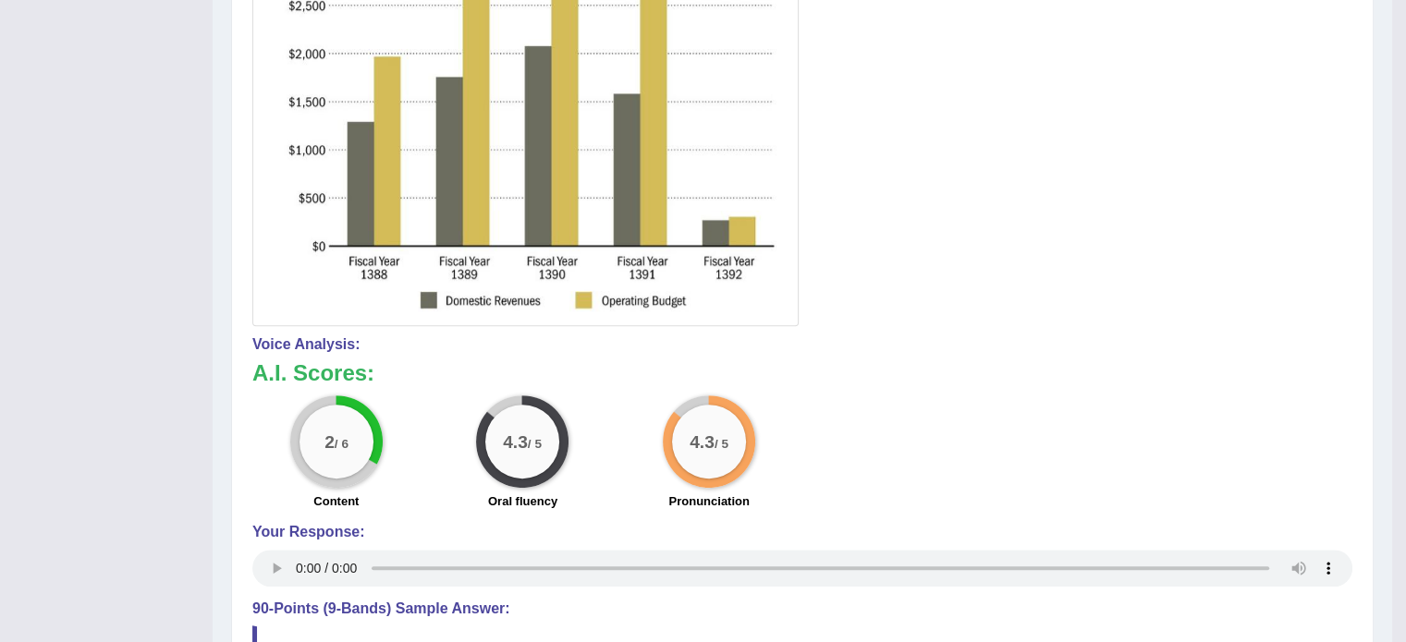
scroll to position [657, 0]
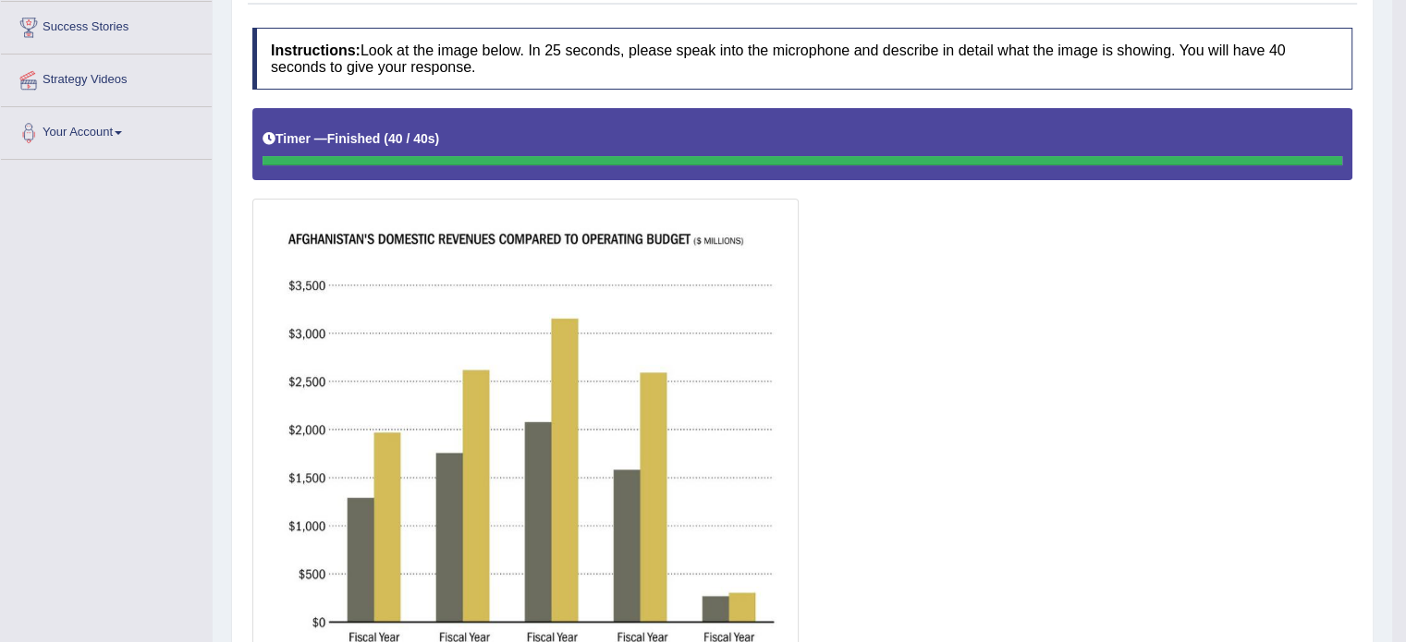
click at [934, 575] on div at bounding box center [802, 404] width 1100 height 593
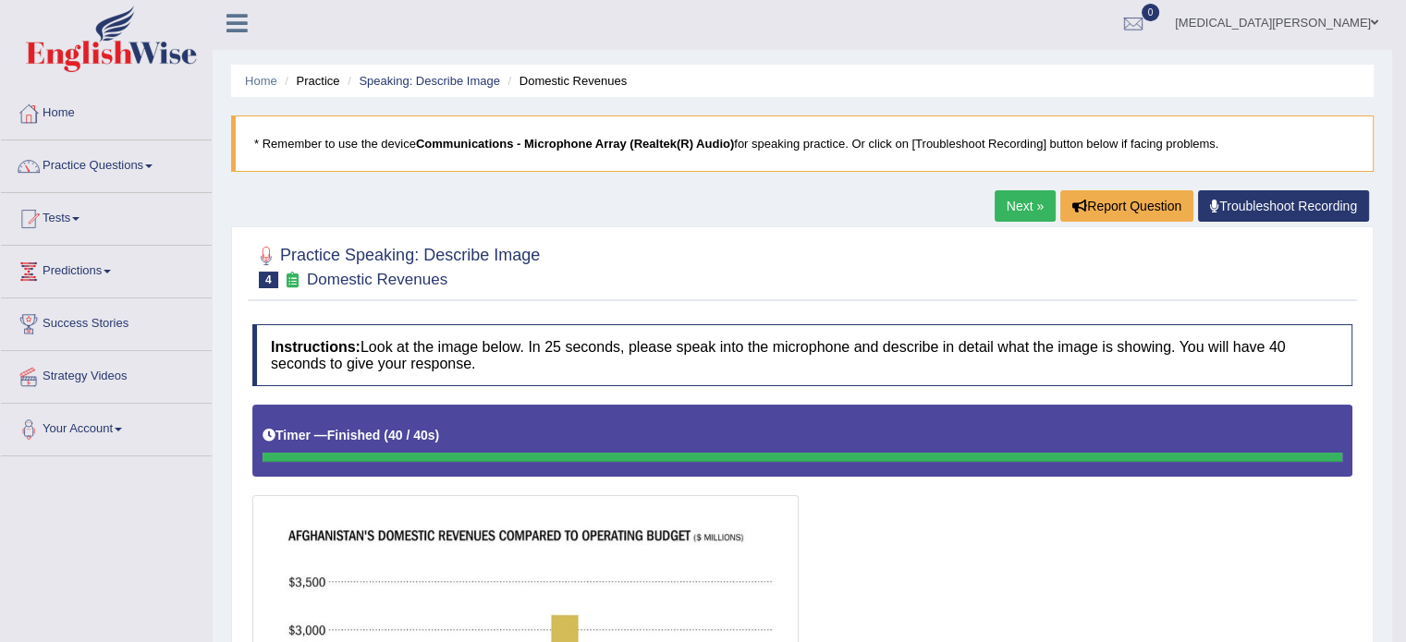
scroll to position [0, 0]
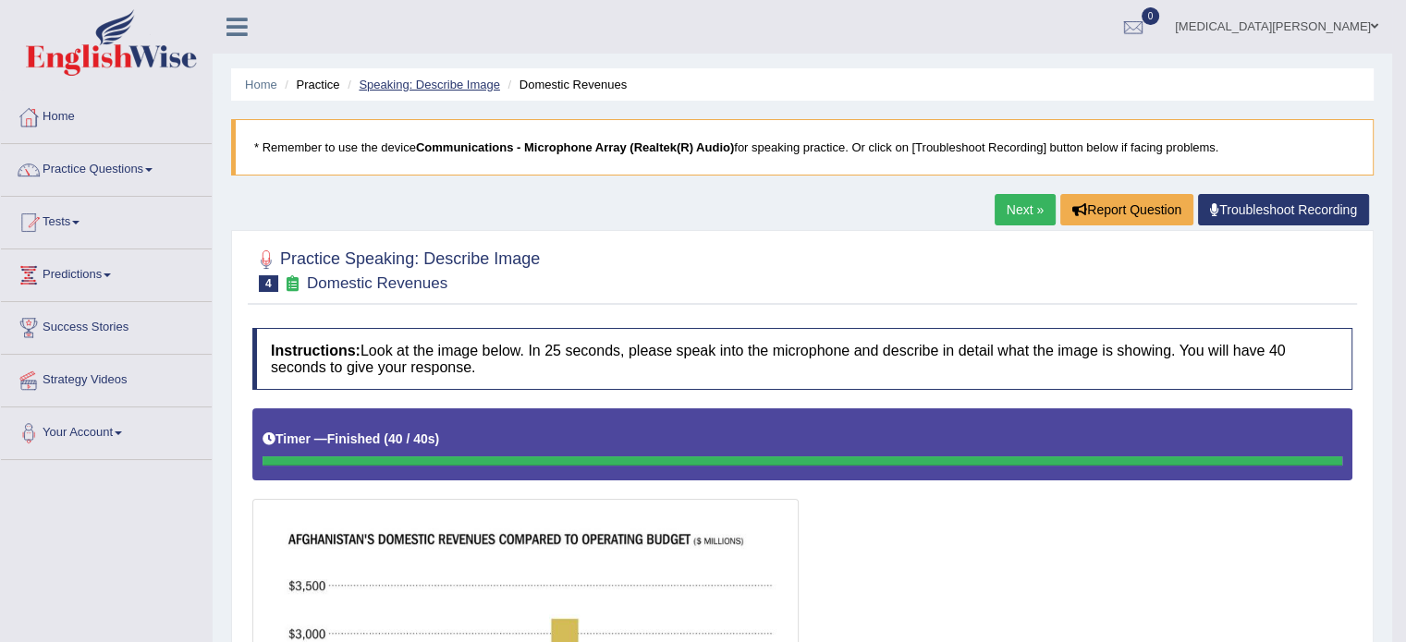
click at [454, 78] on link "Speaking: Describe Image" at bounding box center [429, 85] width 140 height 14
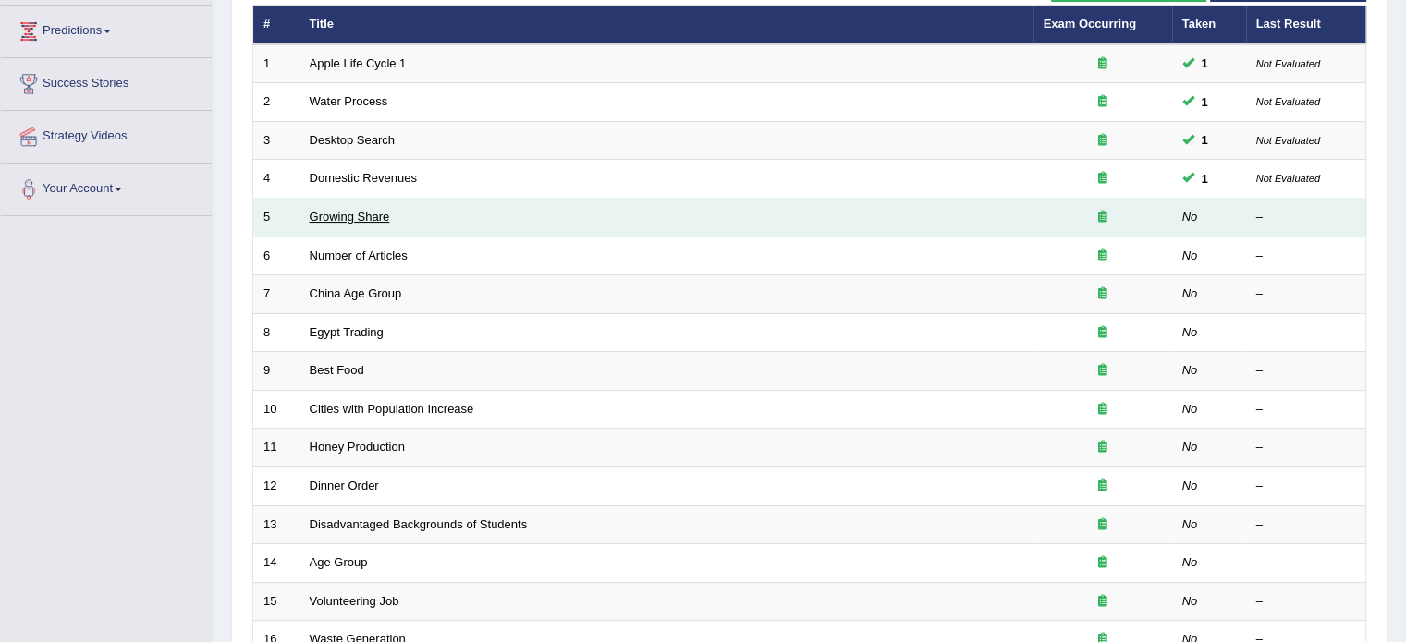
click at [360, 214] on link "Growing Share" at bounding box center [350, 217] width 80 height 14
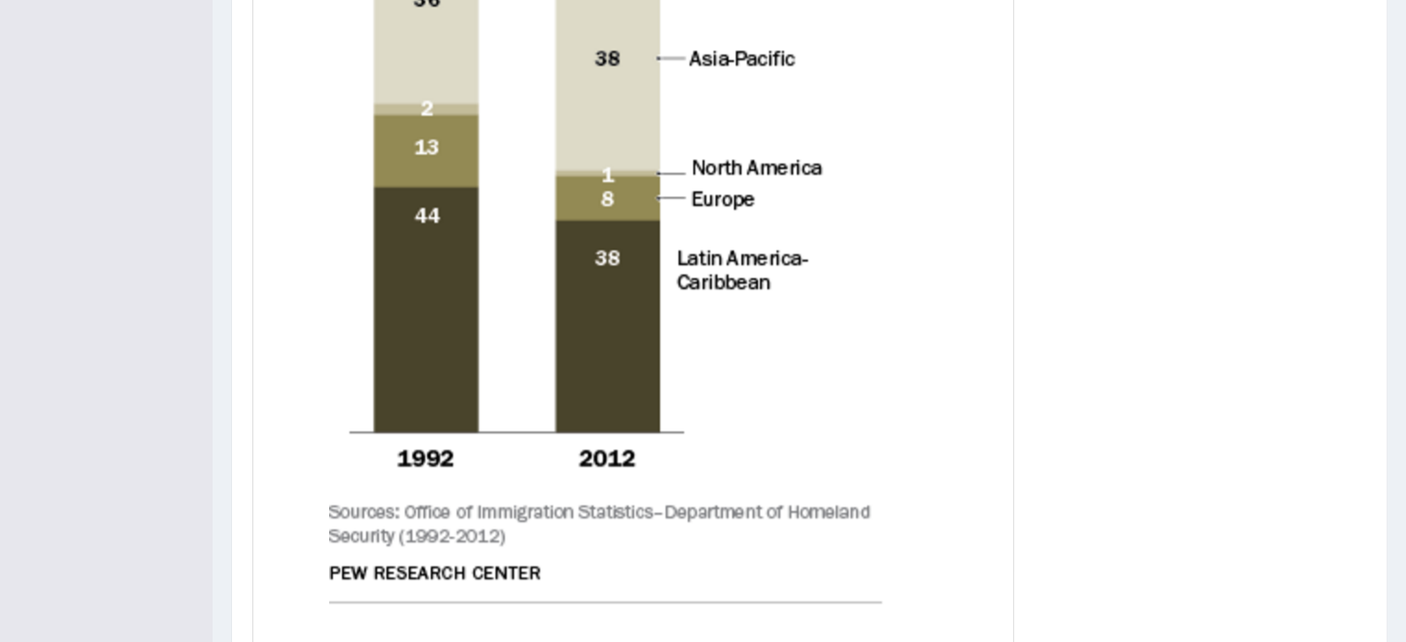
scroll to position [982, 0]
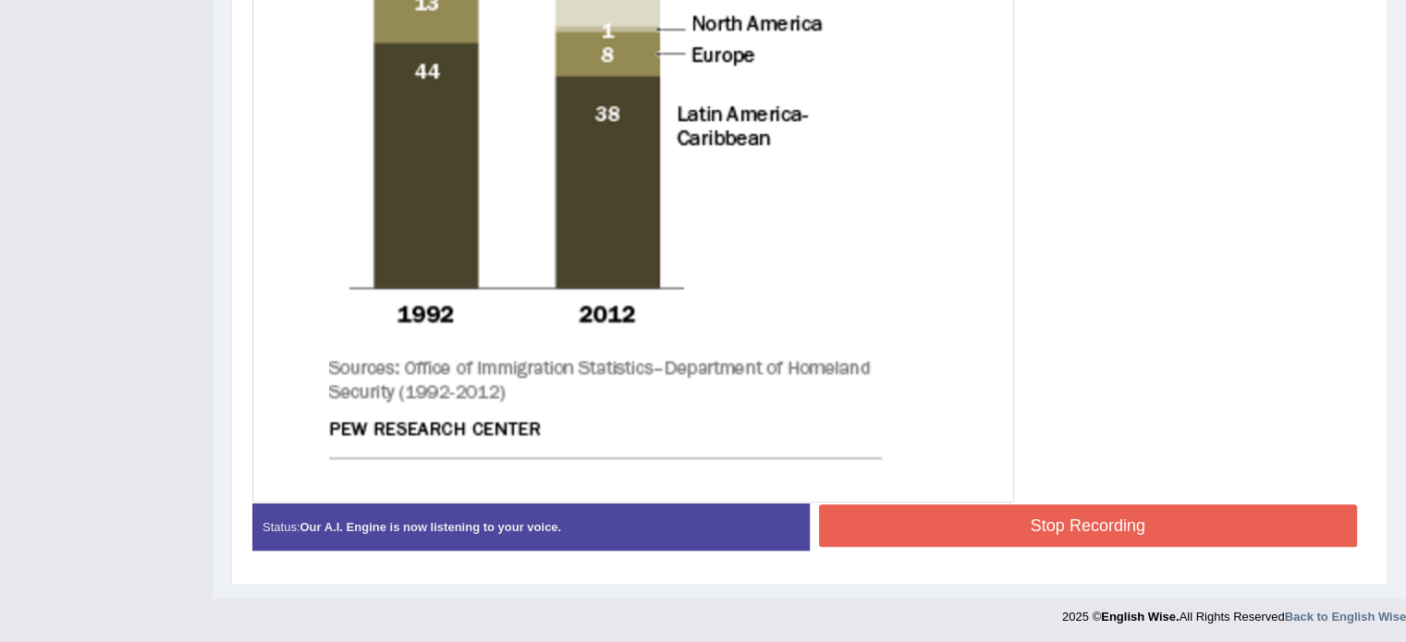
click at [934, 531] on button "Stop Recording" at bounding box center [1088, 526] width 539 height 43
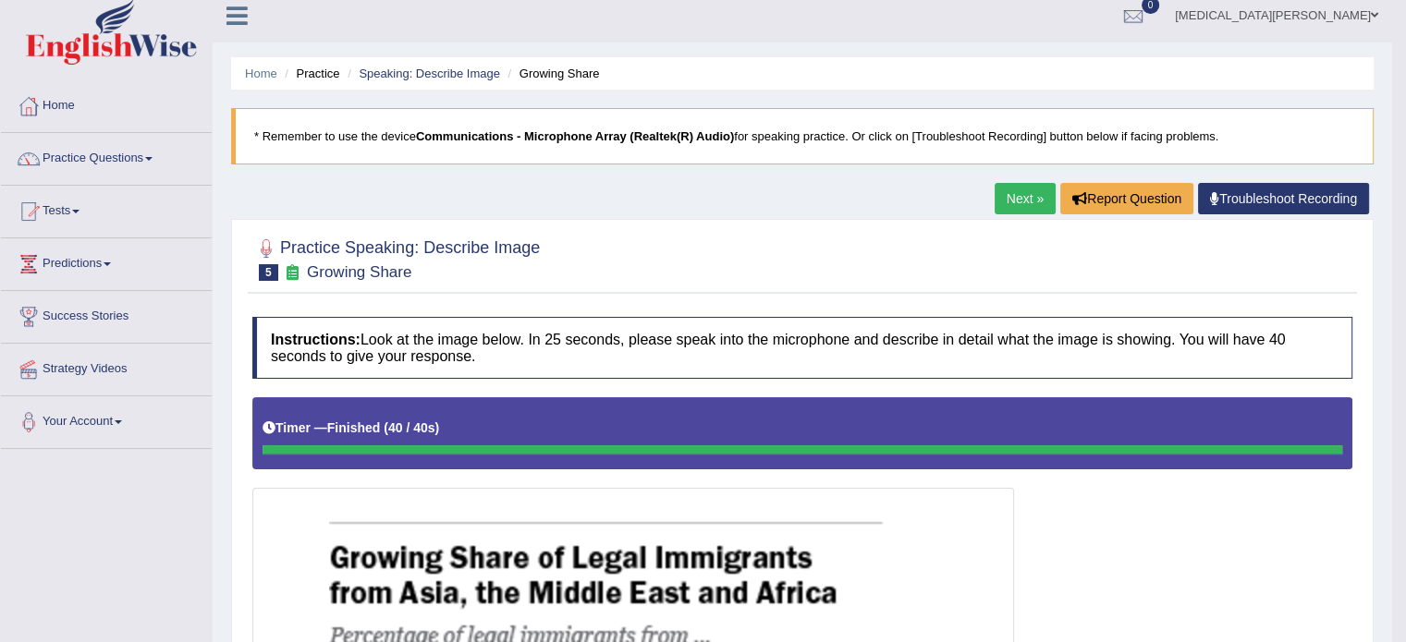
scroll to position [0, 0]
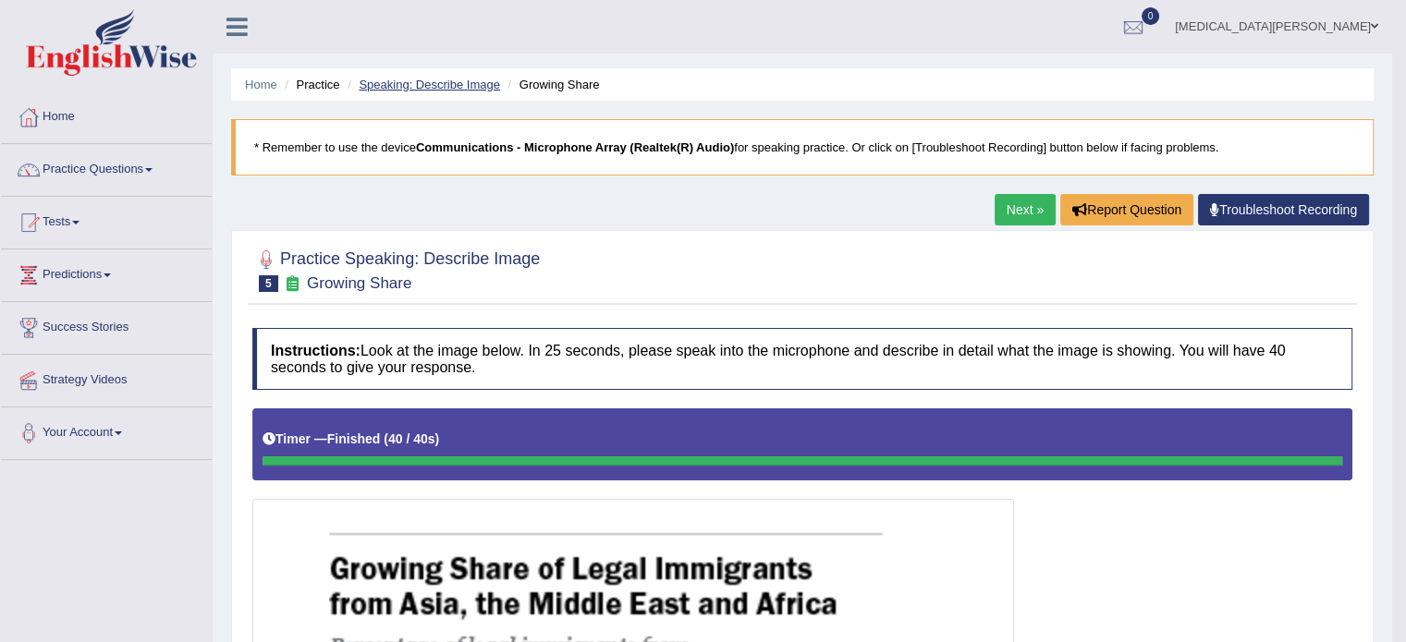
click at [470, 78] on link "Speaking: Describe Image" at bounding box center [429, 85] width 140 height 14
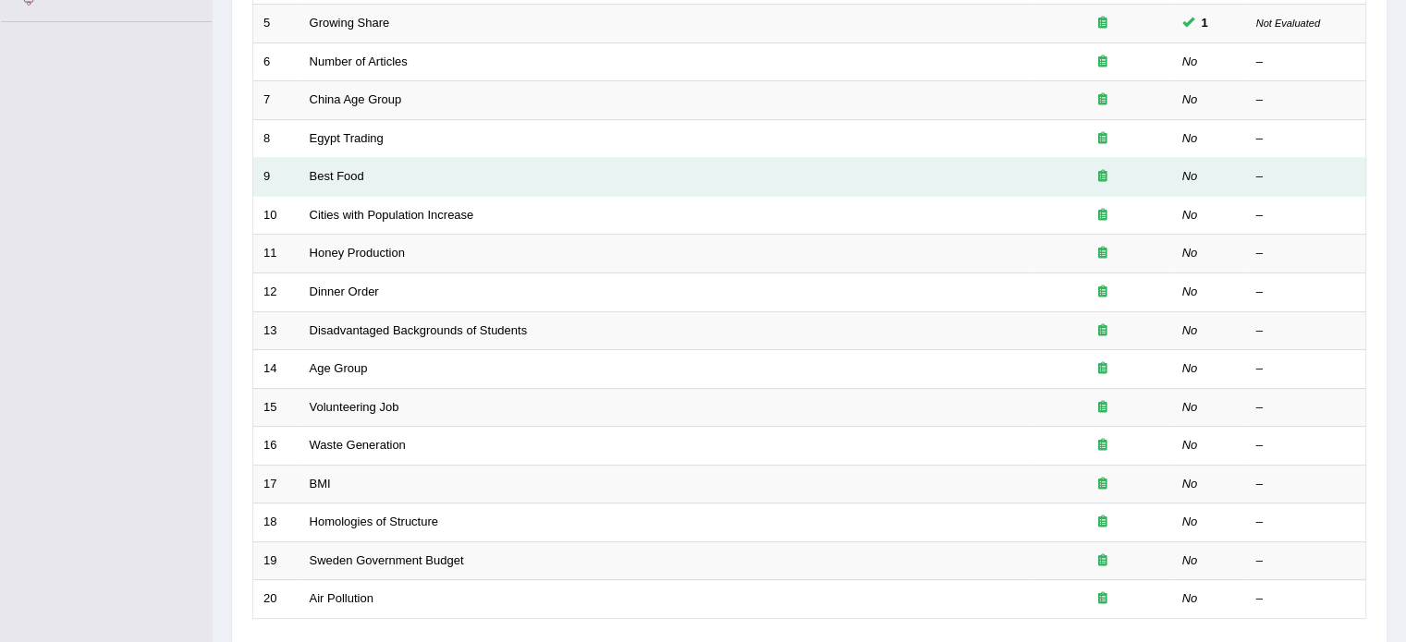
scroll to position [440, 0]
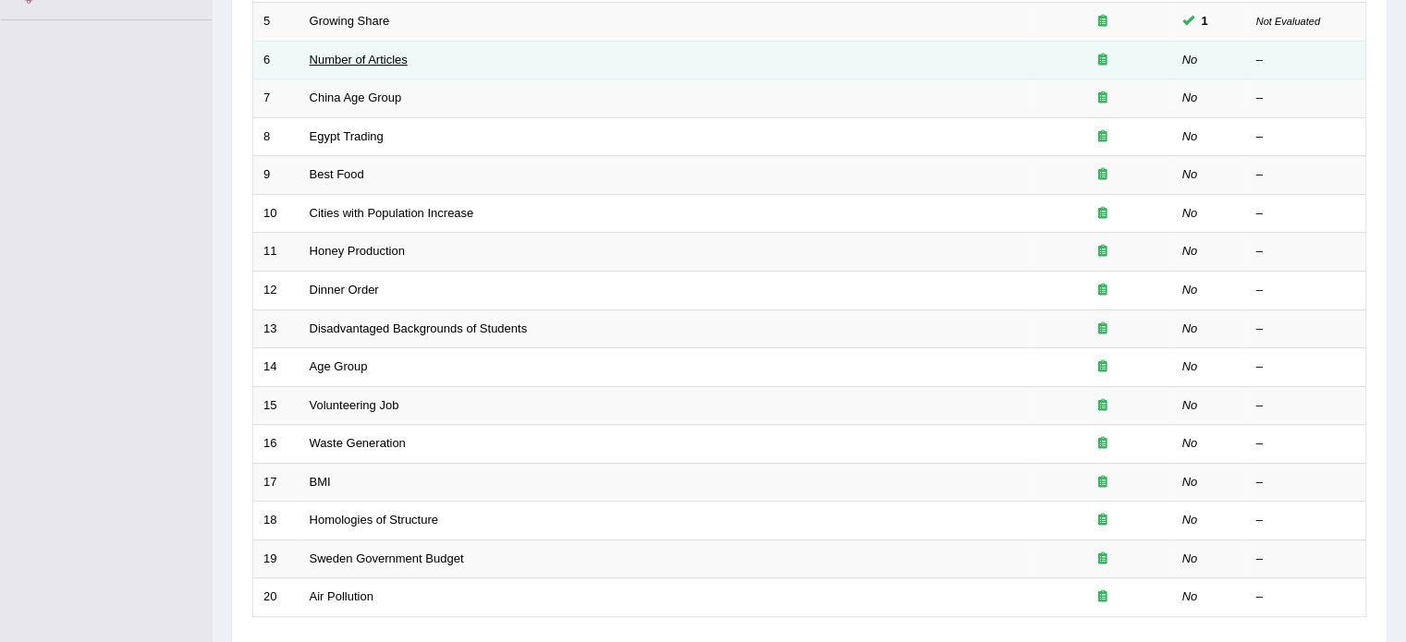
click at [361, 56] on link "Number of Articles" at bounding box center [359, 60] width 98 height 14
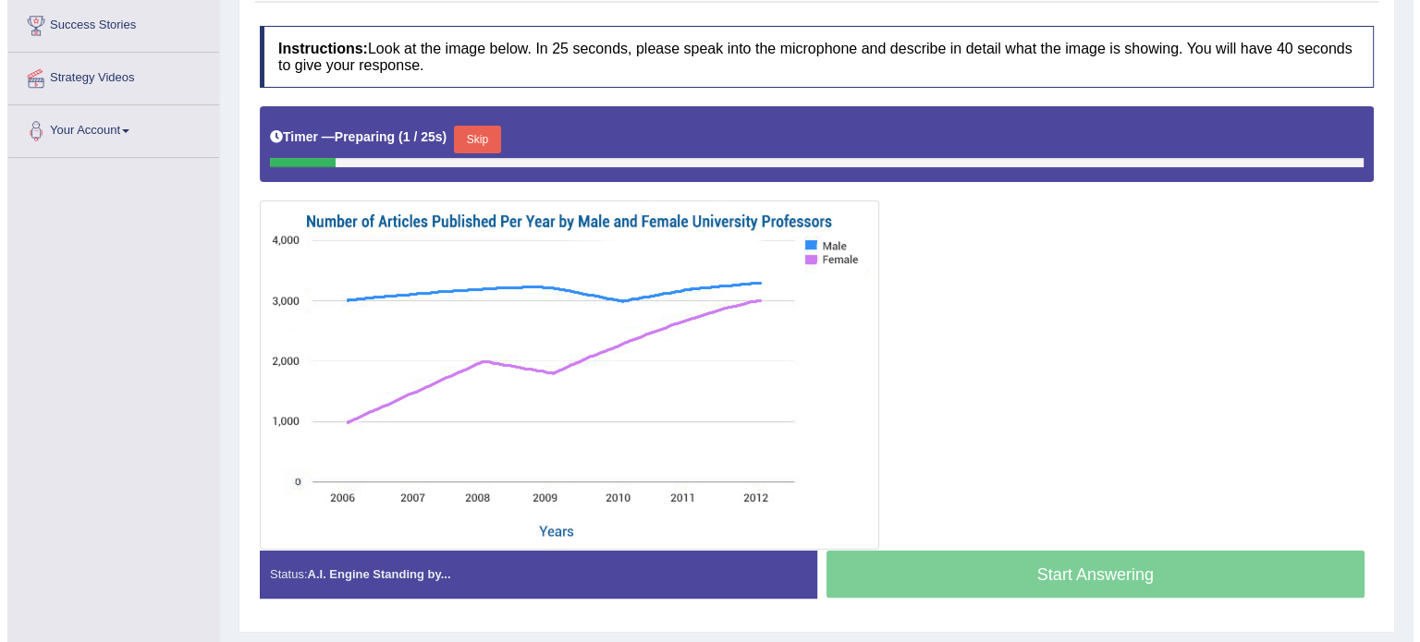
scroll to position [322, 0]
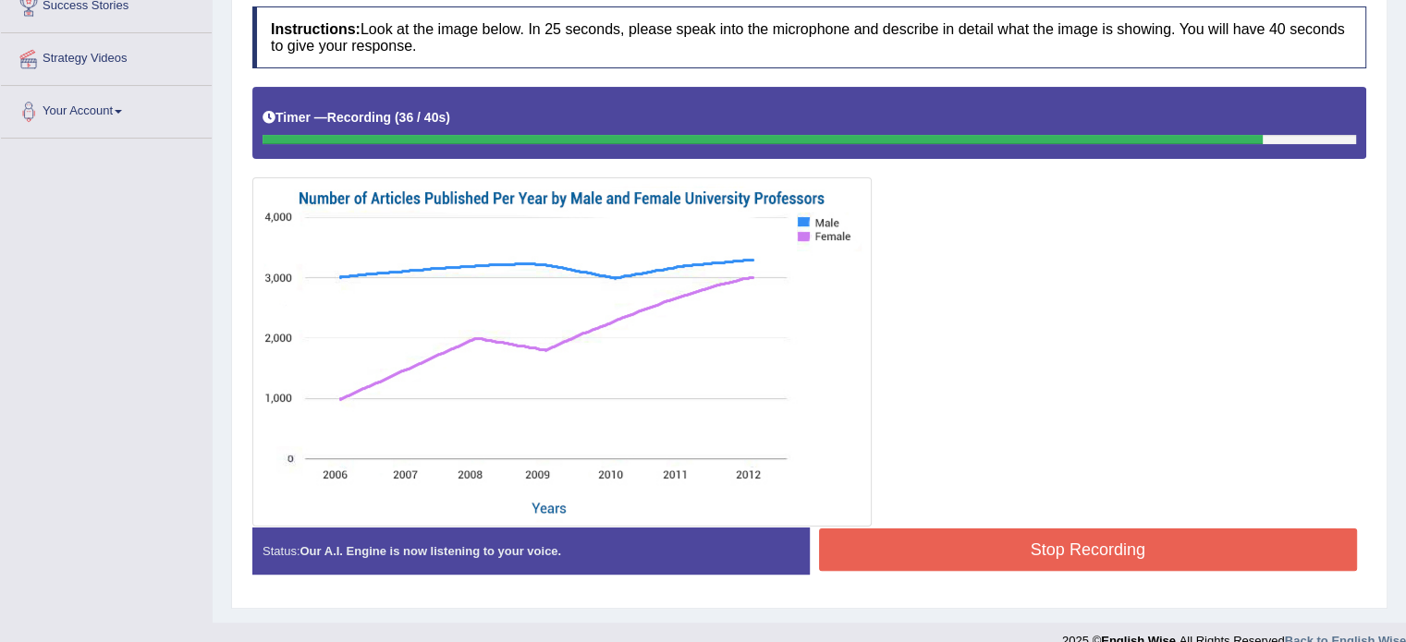
click at [965, 520] on div at bounding box center [809, 306] width 1114 height 439
click at [964, 539] on button "Stop Recording" at bounding box center [1088, 550] width 539 height 43
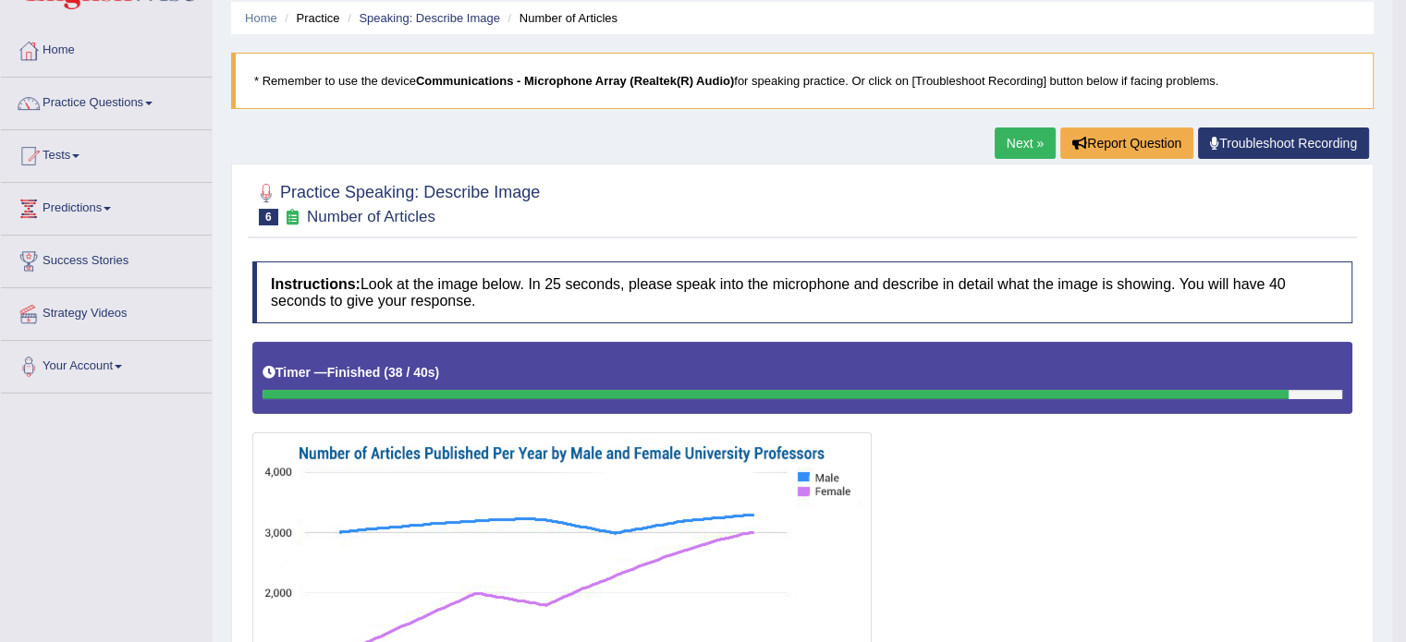
scroll to position [59, 0]
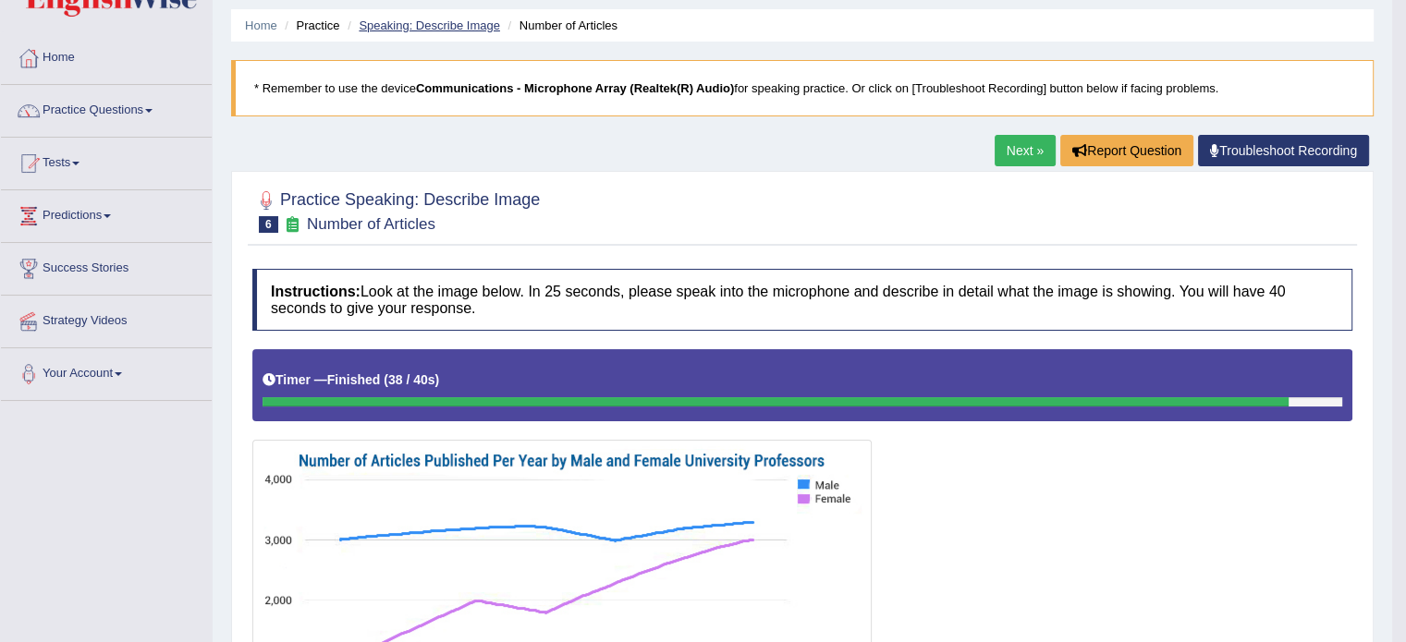
click at [447, 29] on link "Speaking: Describe Image" at bounding box center [429, 25] width 140 height 14
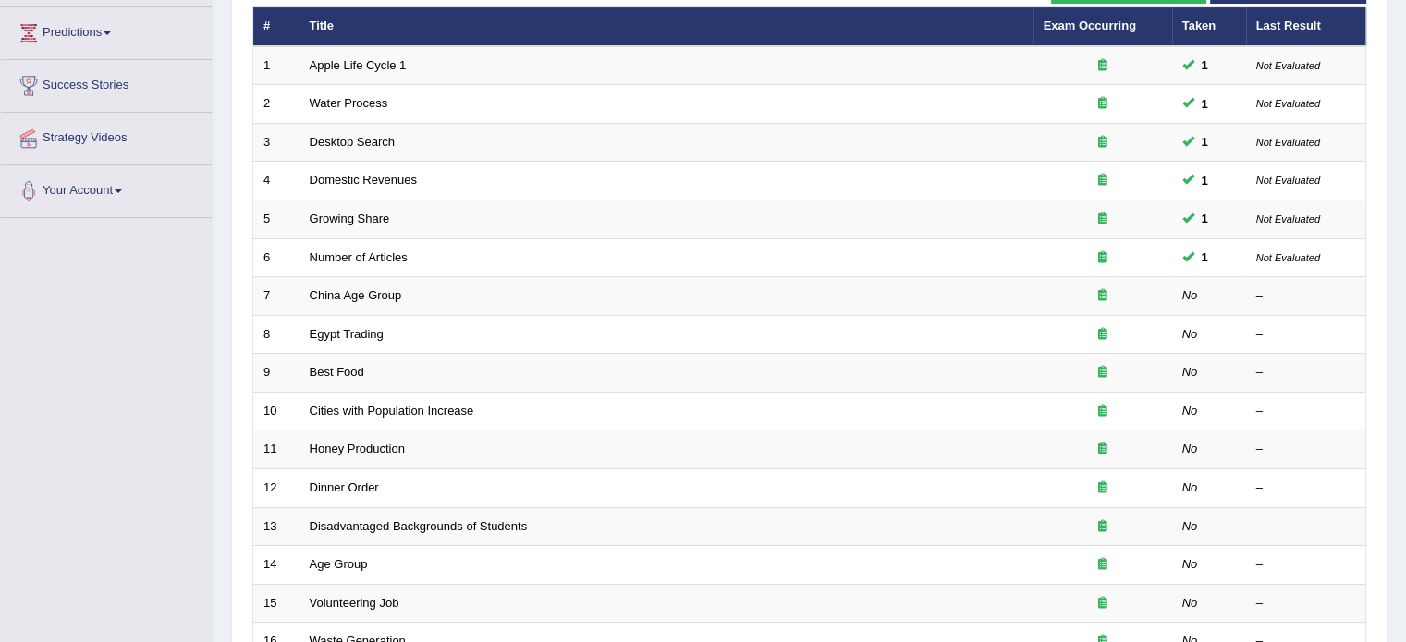
scroll to position [251, 0]
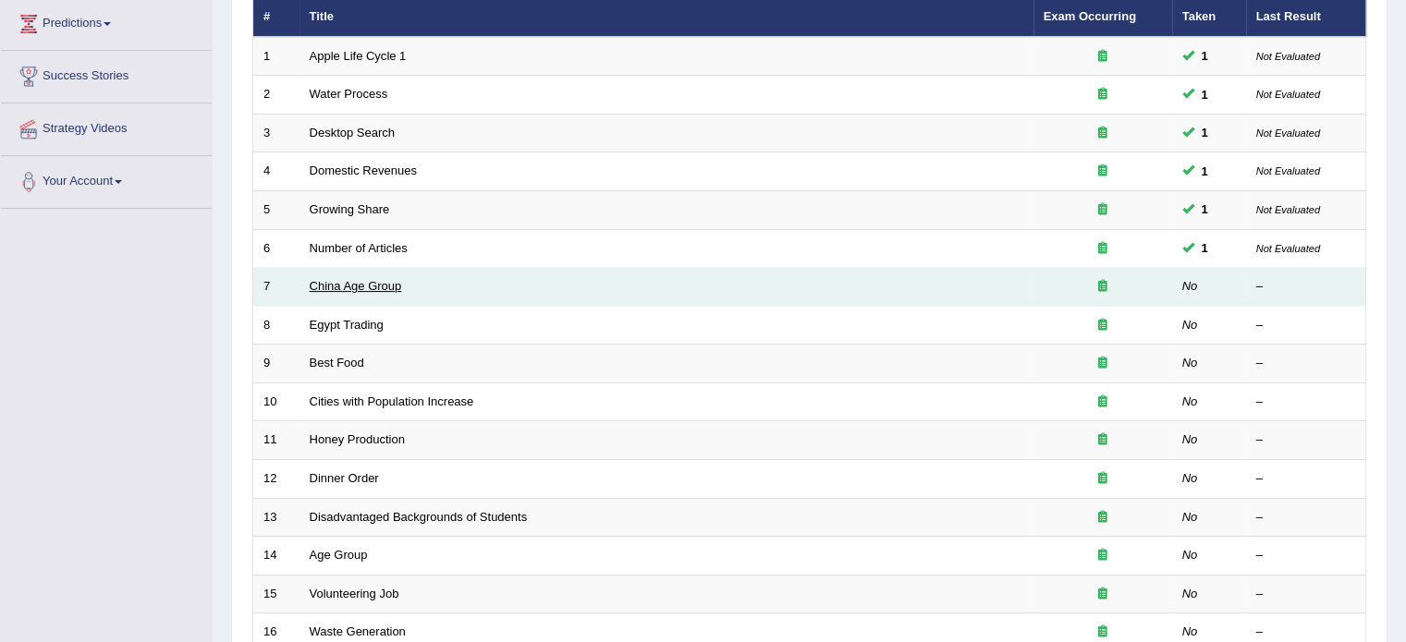
click at [341, 283] on link "China Age Group" at bounding box center [356, 286] width 92 height 14
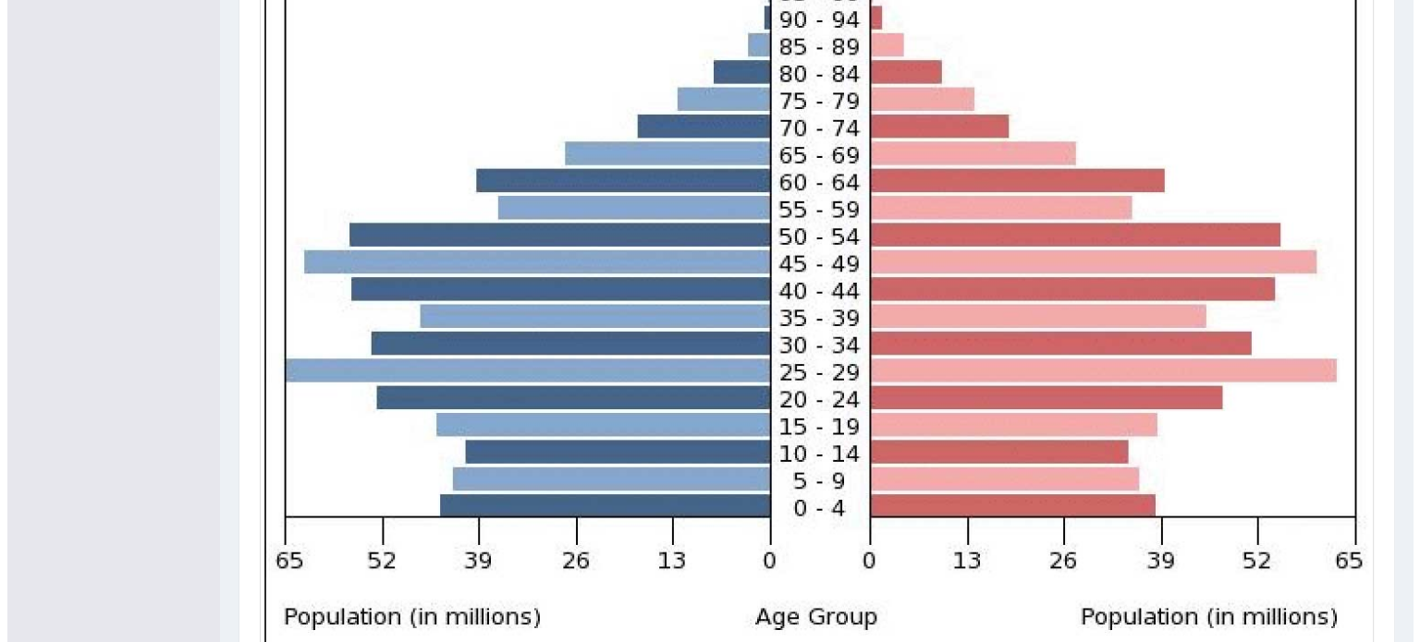
scroll to position [779, 0]
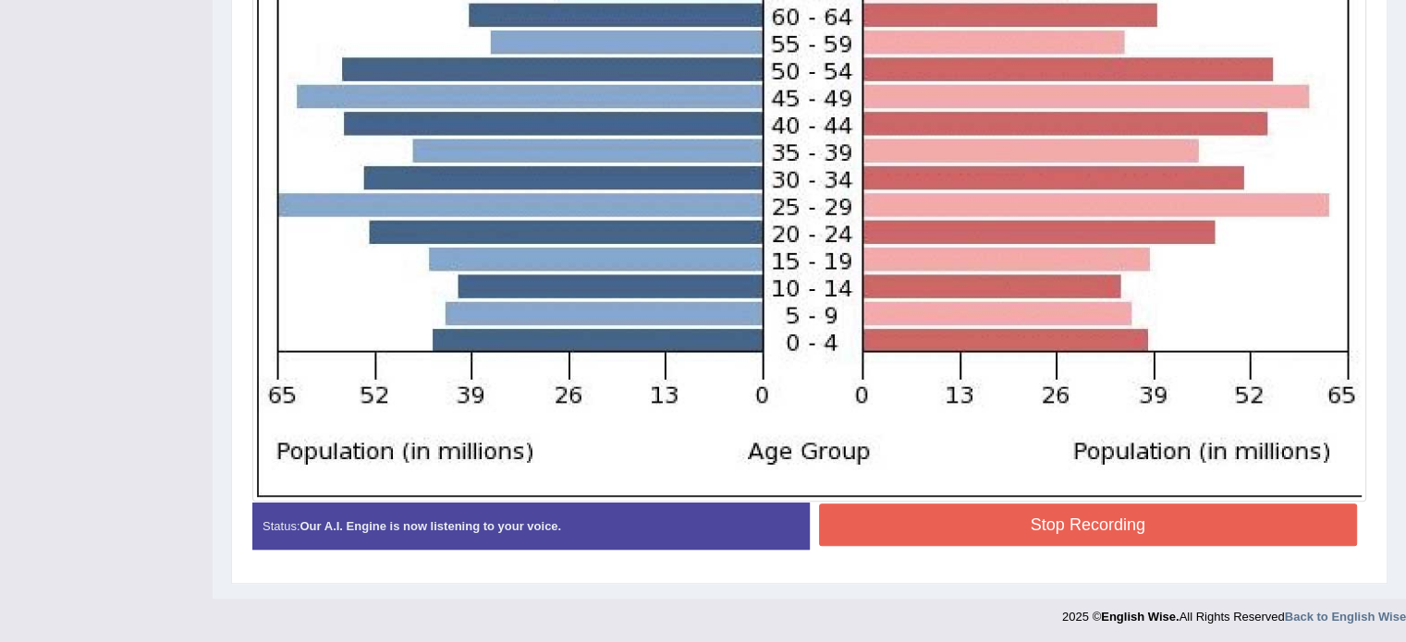
click at [988, 520] on button "Stop Recording" at bounding box center [1088, 525] width 539 height 43
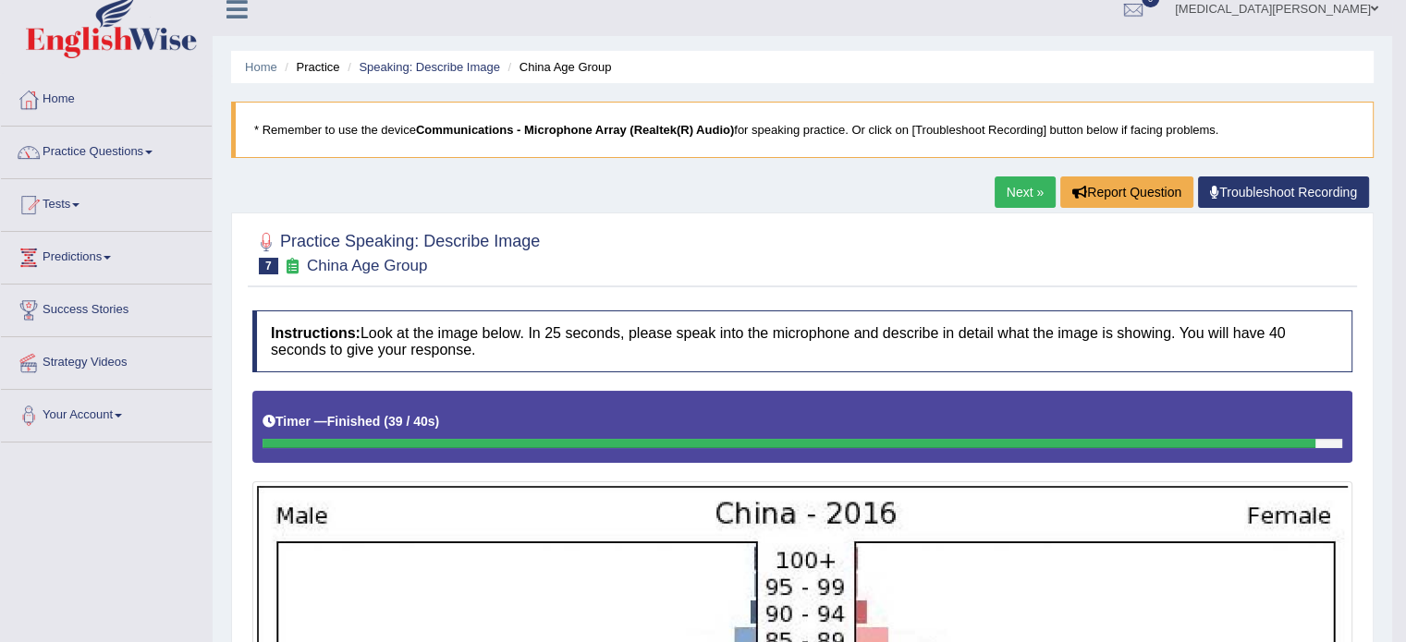
scroll to position [0, 0]
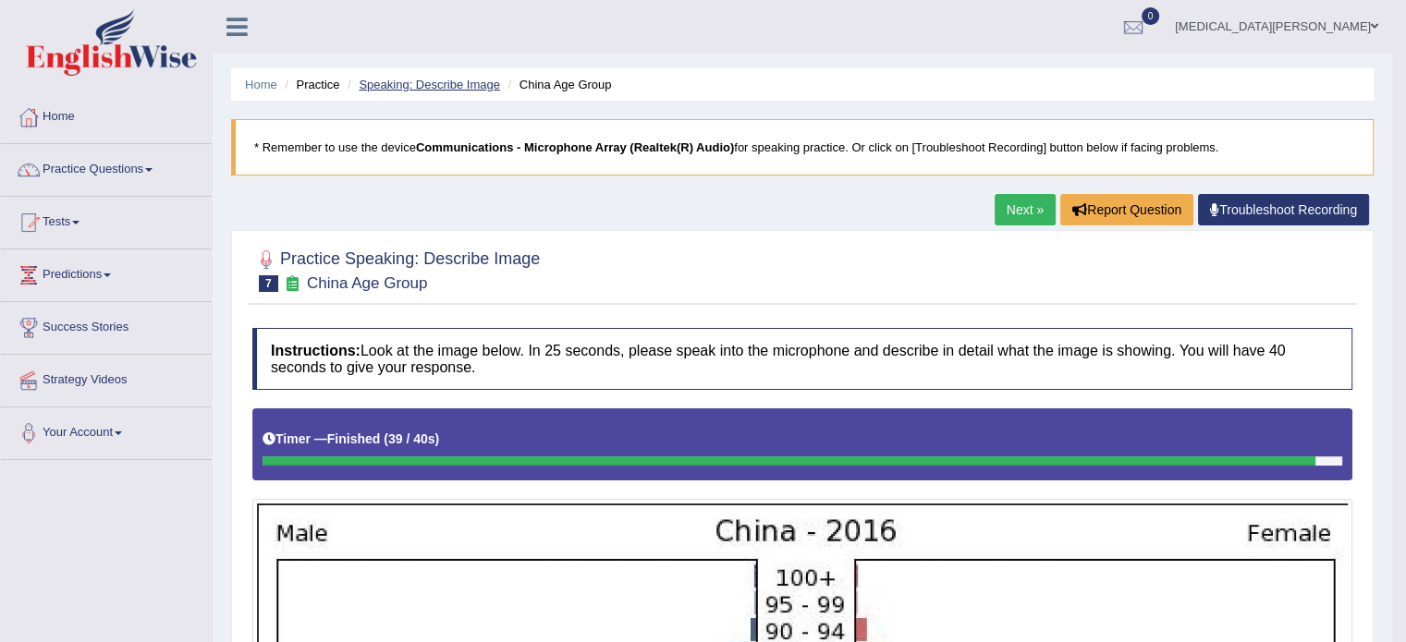
click at [464, 80] on link "Speaking: Describe Image" at bounding box center [429, 85] width 140 height 14
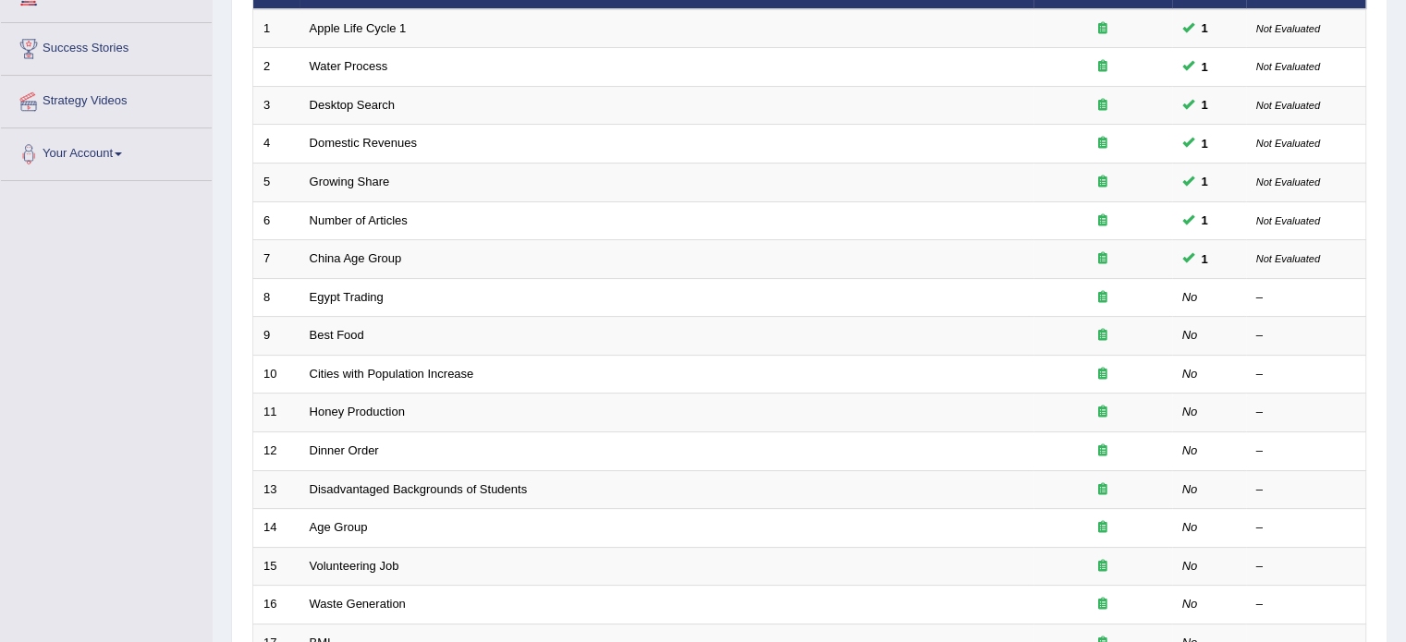
scroll to position [283, 0]
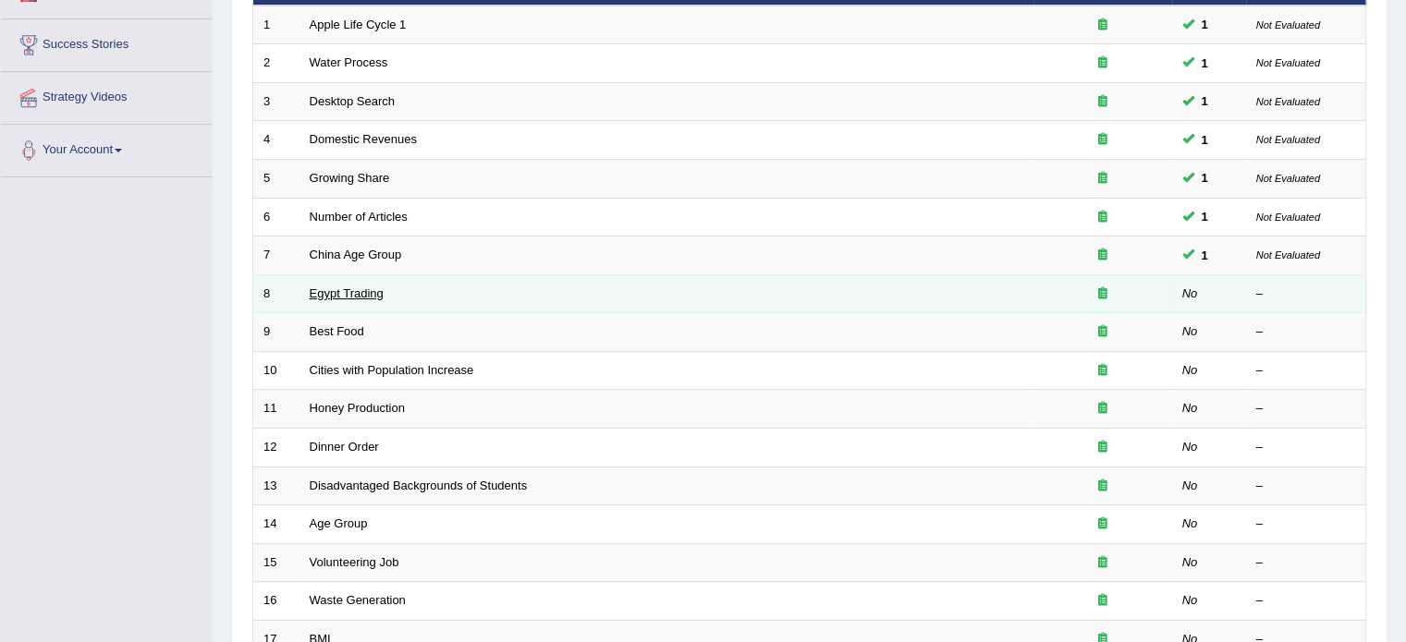
click at [329, 287] on link "Egypt Trading" at bounding box center [347, 294] width 74 height 14
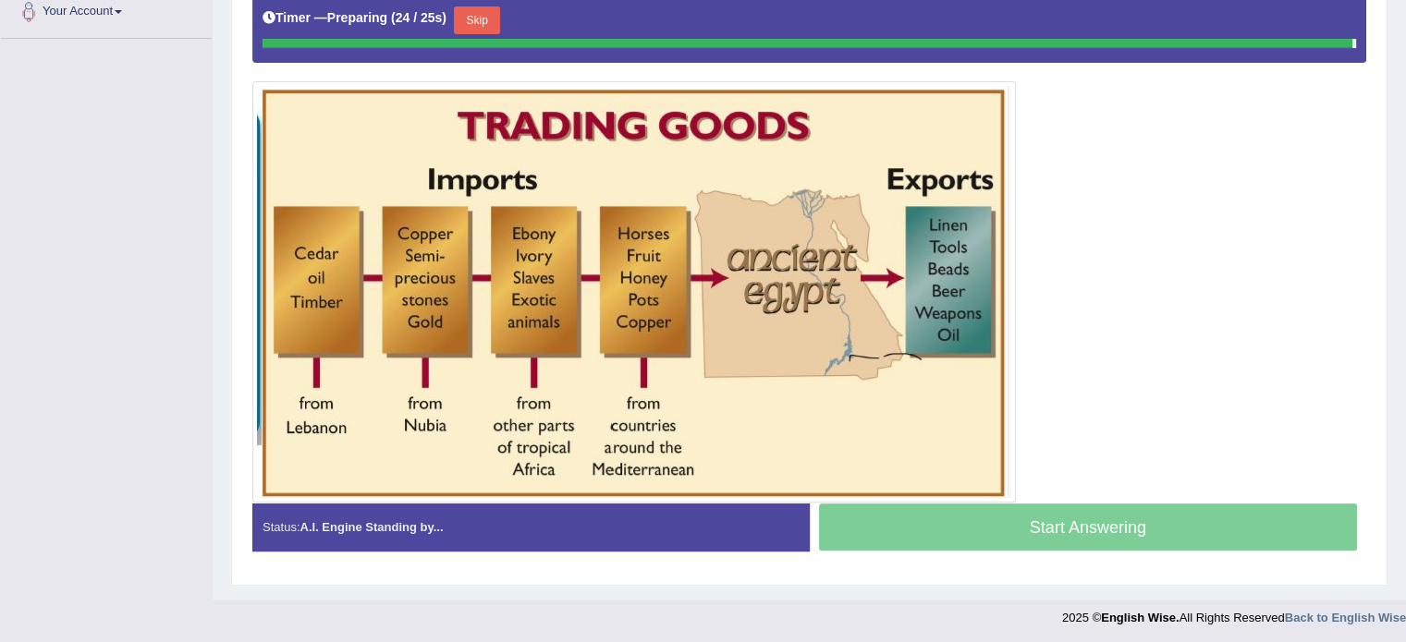
scroll to position [418, 0]
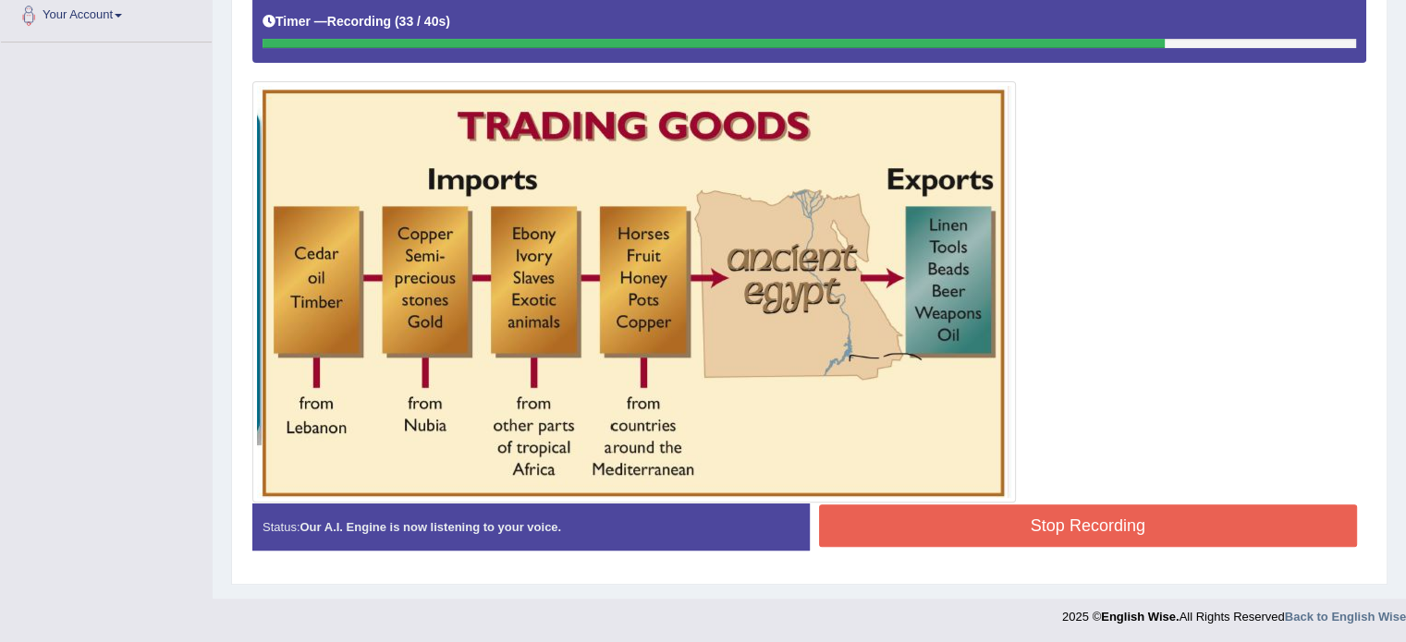
click at [1002, 523] on button "Stop Recording" at bounding box center [1088, 526] width 539 height 43
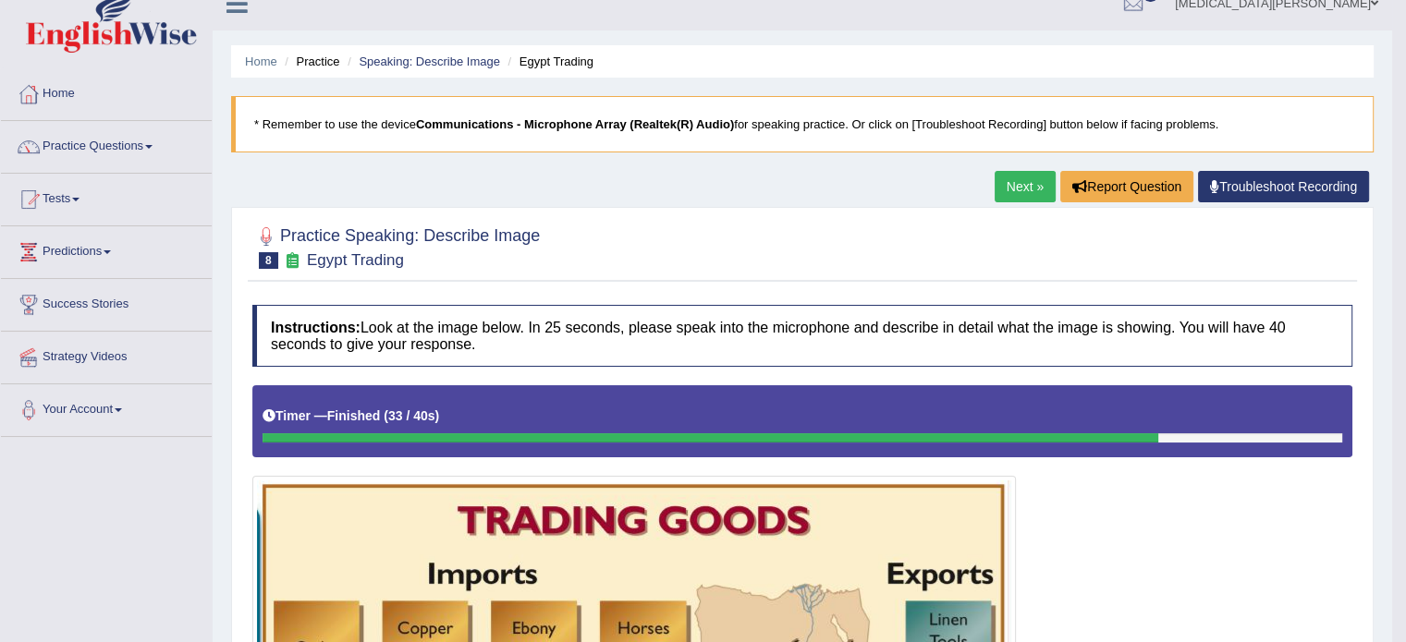
scroll to position [0, 0]
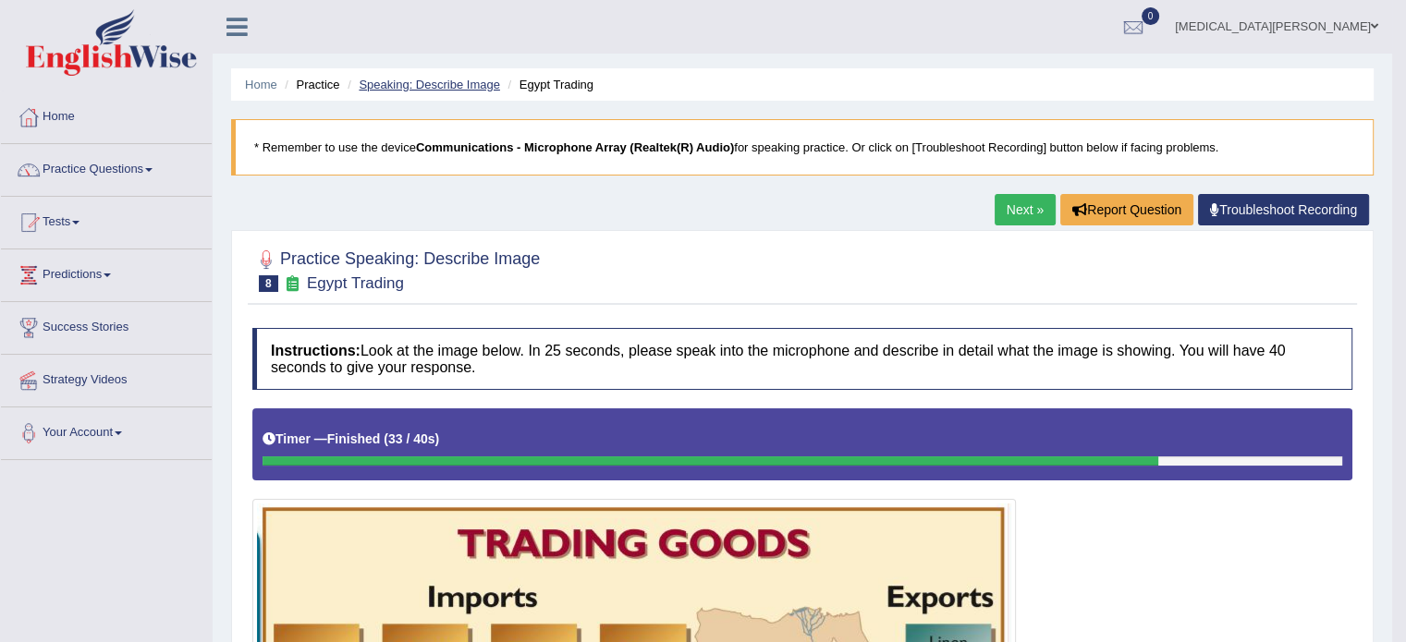
click at [467, 80] on link "Speaking: Describe Image" at bounding box center [429, 85] width 140 height 14
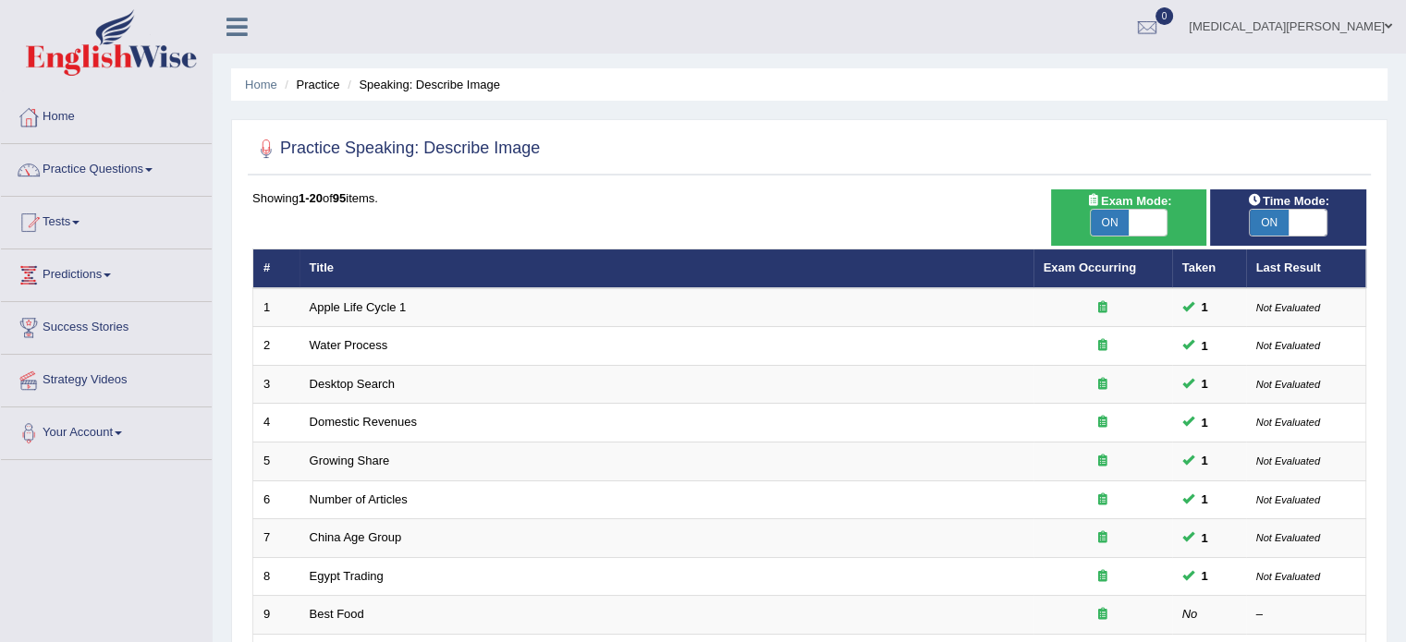
scroll to position [576, 0]
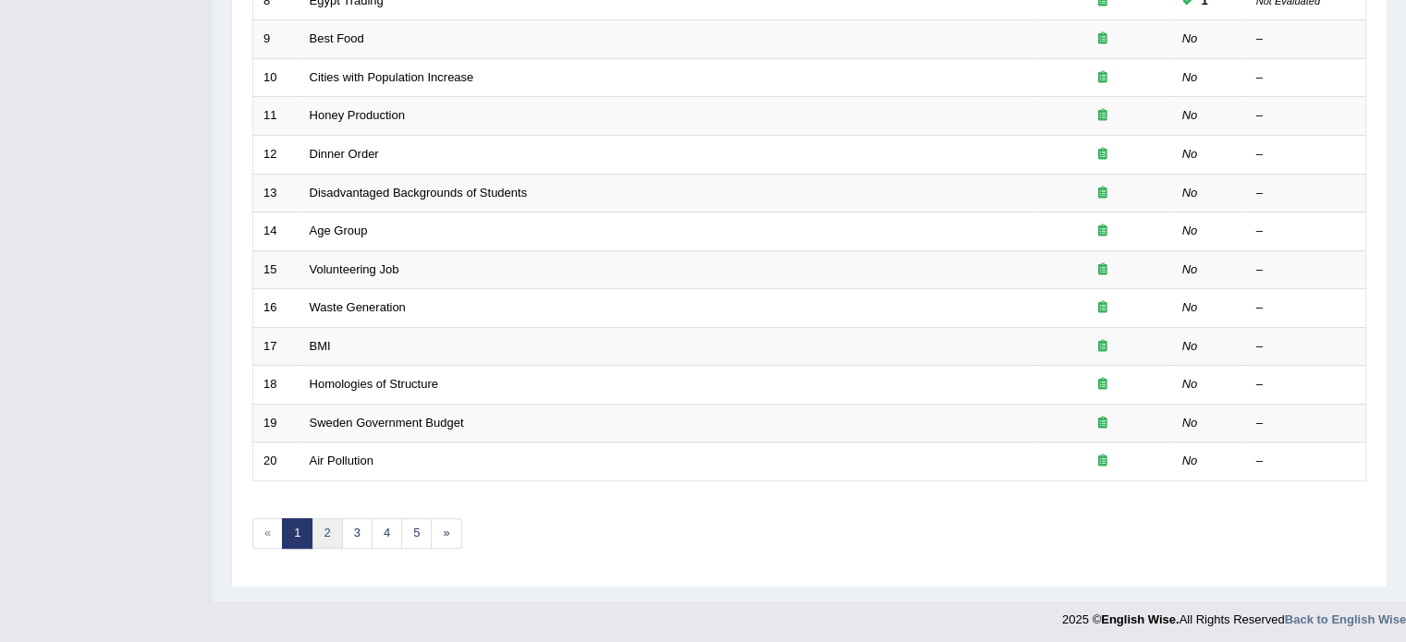
click at [328, 526] on link "2" at bounding box center [326, 534] width 31 height 31
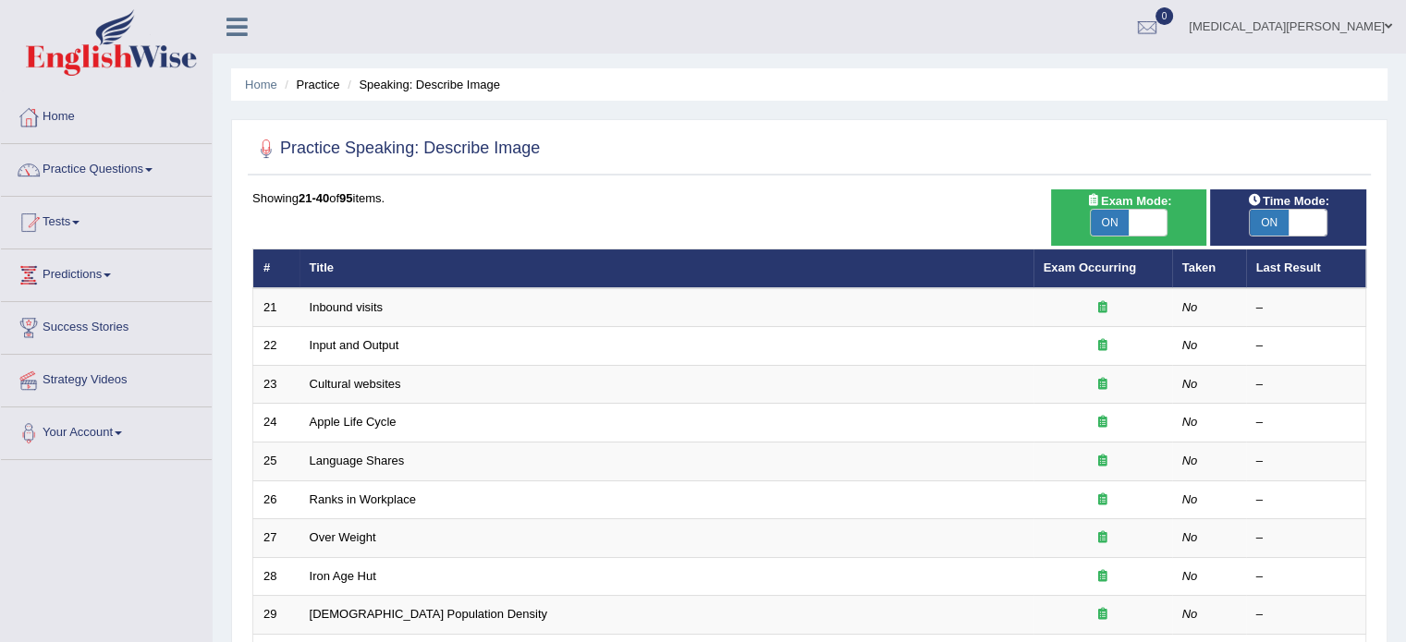
scroll to position [576, 0]
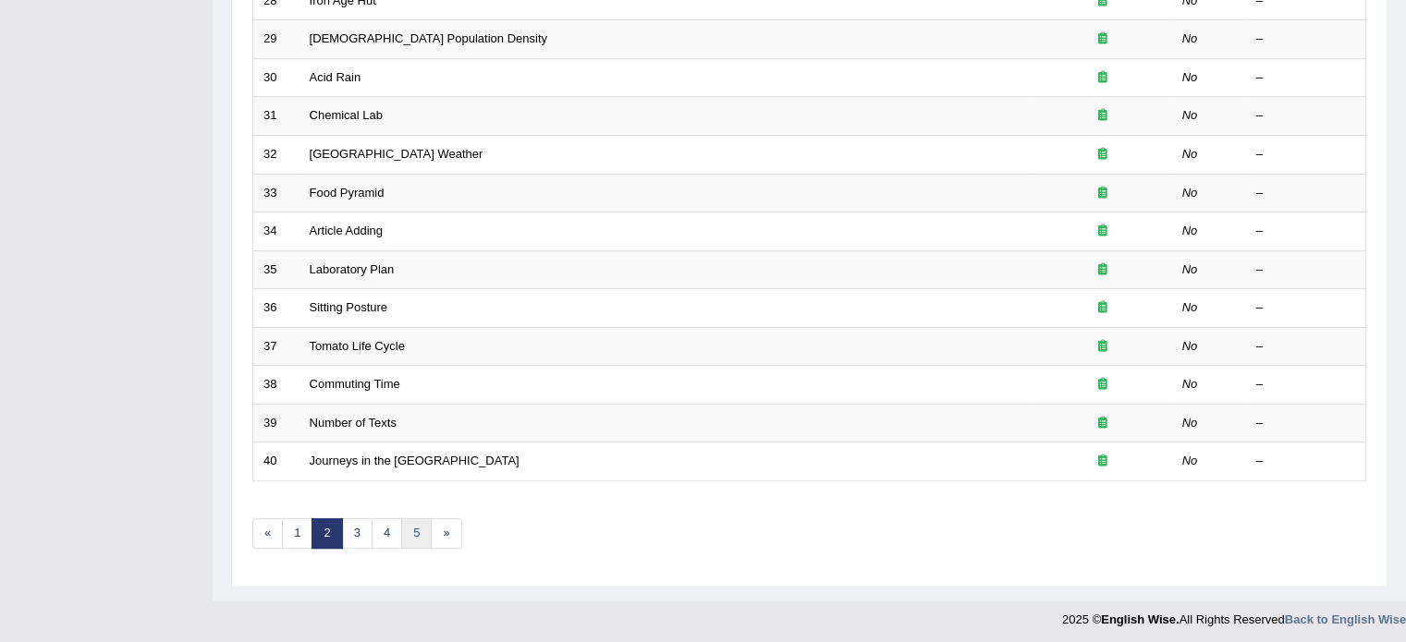
click at [415, 519] on link "5" at bounding box center [416, 534] width 31 height 31
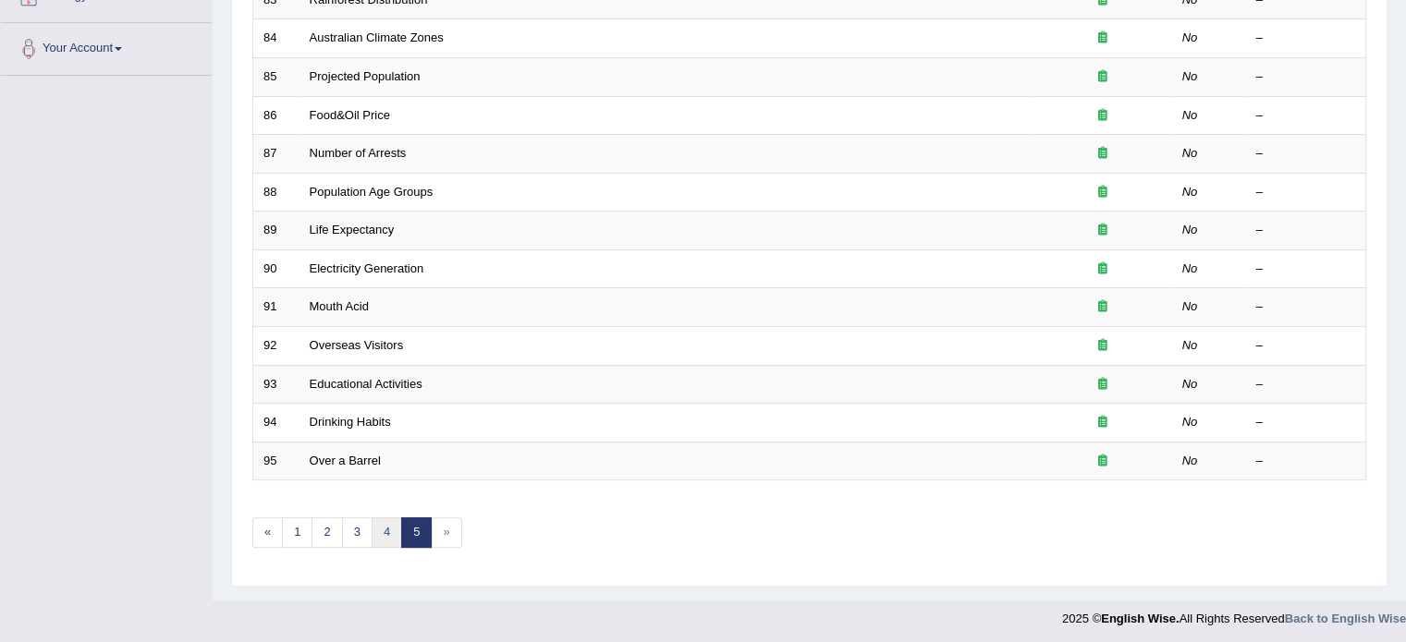
click at [386, 520] on link "4" at bounding box center [387, 533] width 31 height 31
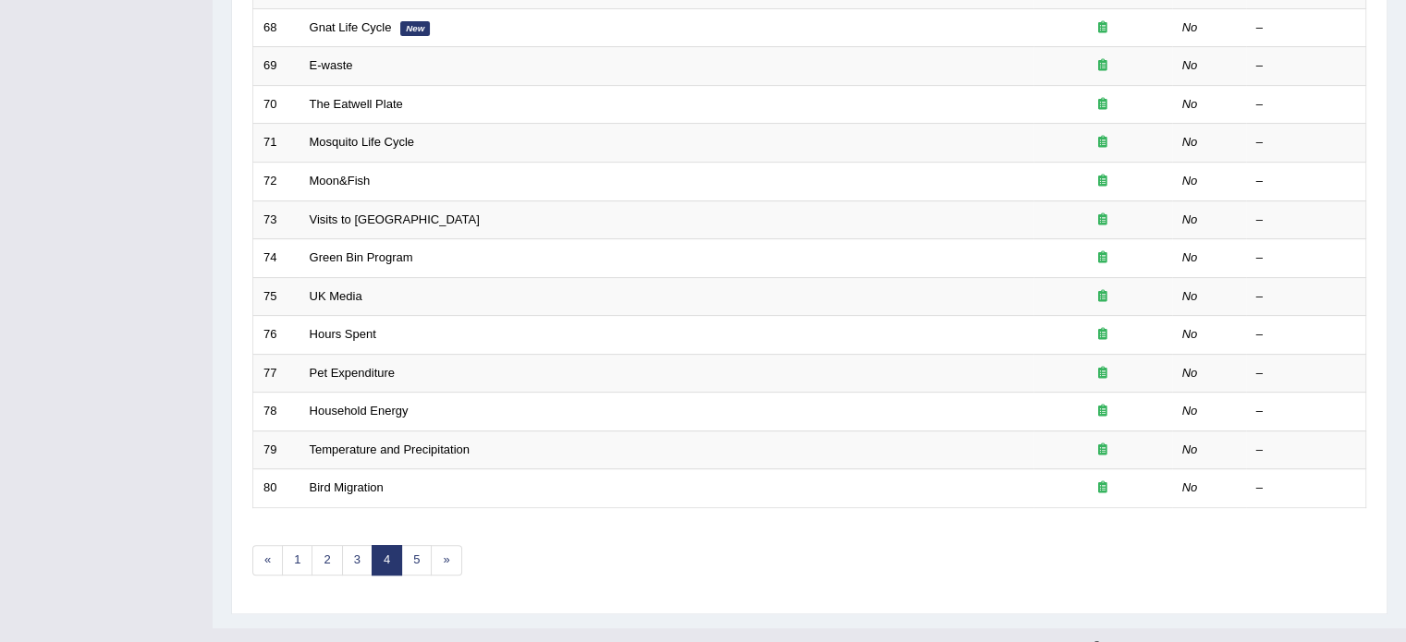
scroll to position [576, 0]
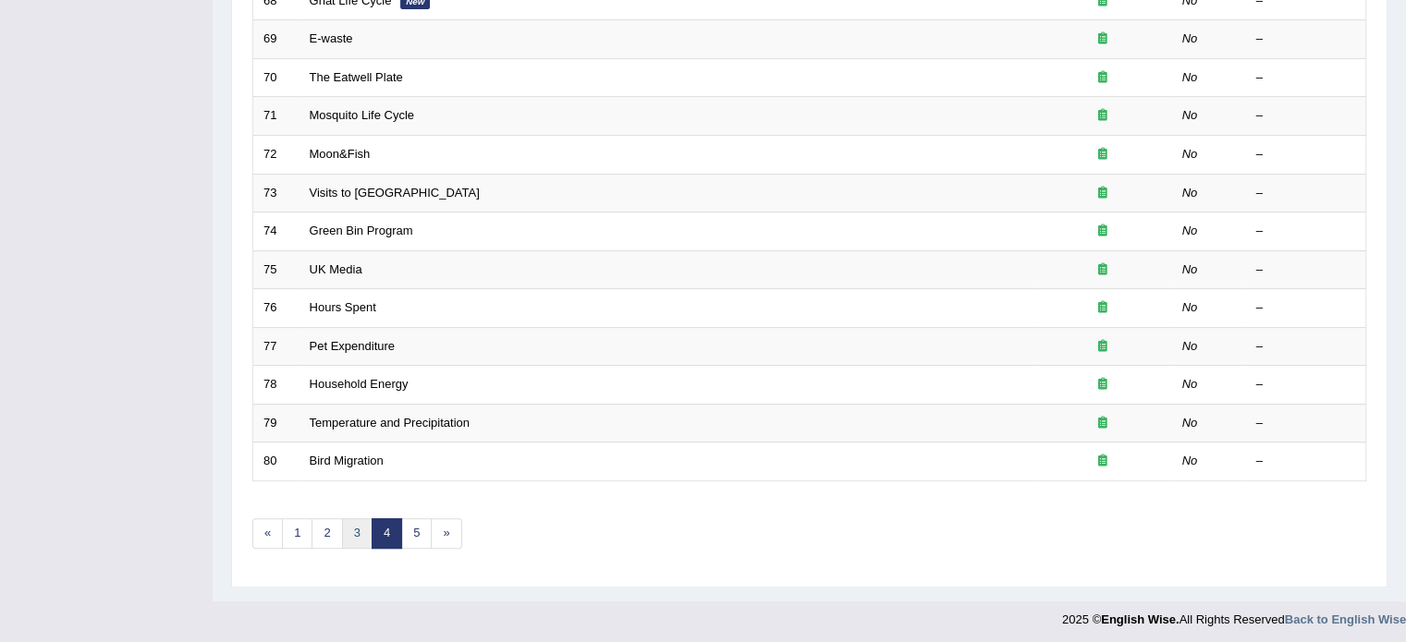
click at [359, 531] on link "3" at bounding box center [357, 534] width 31 height 31
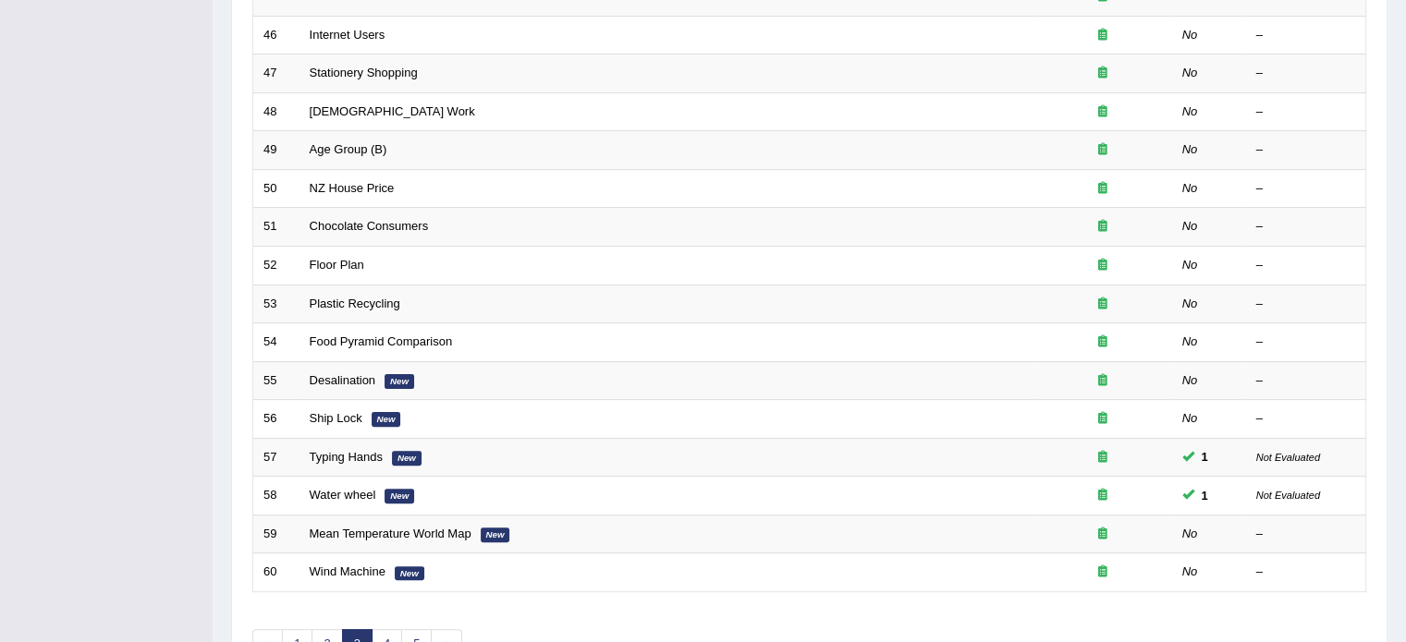
scroll to position [576, 0]
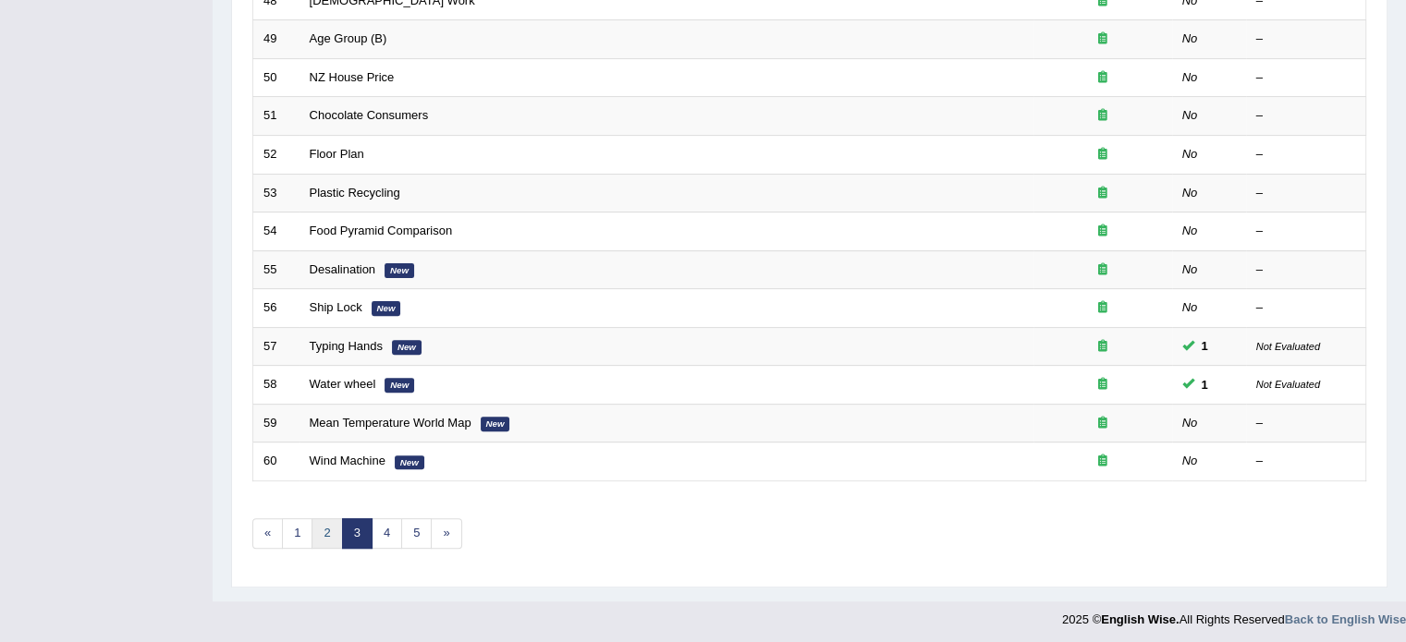
click at [324, 535] on link "2" at bounding box center [326, 534] width 31 height 31
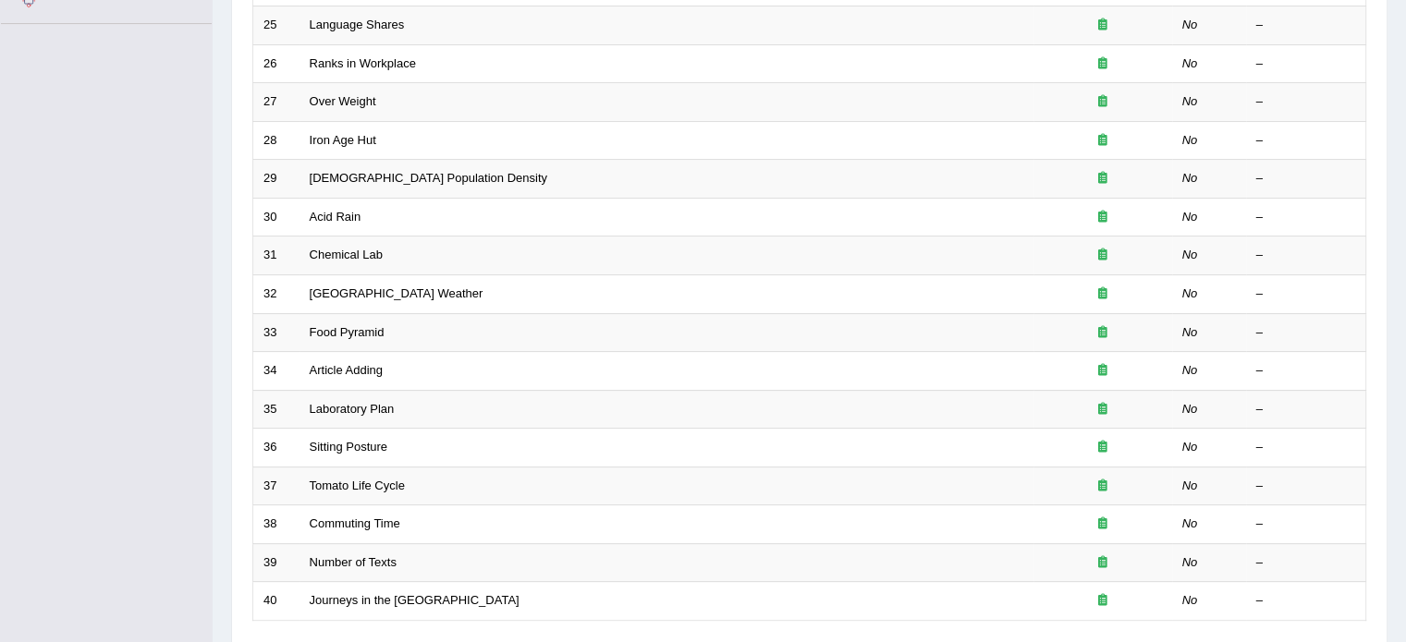
scroll to position [576, 0]
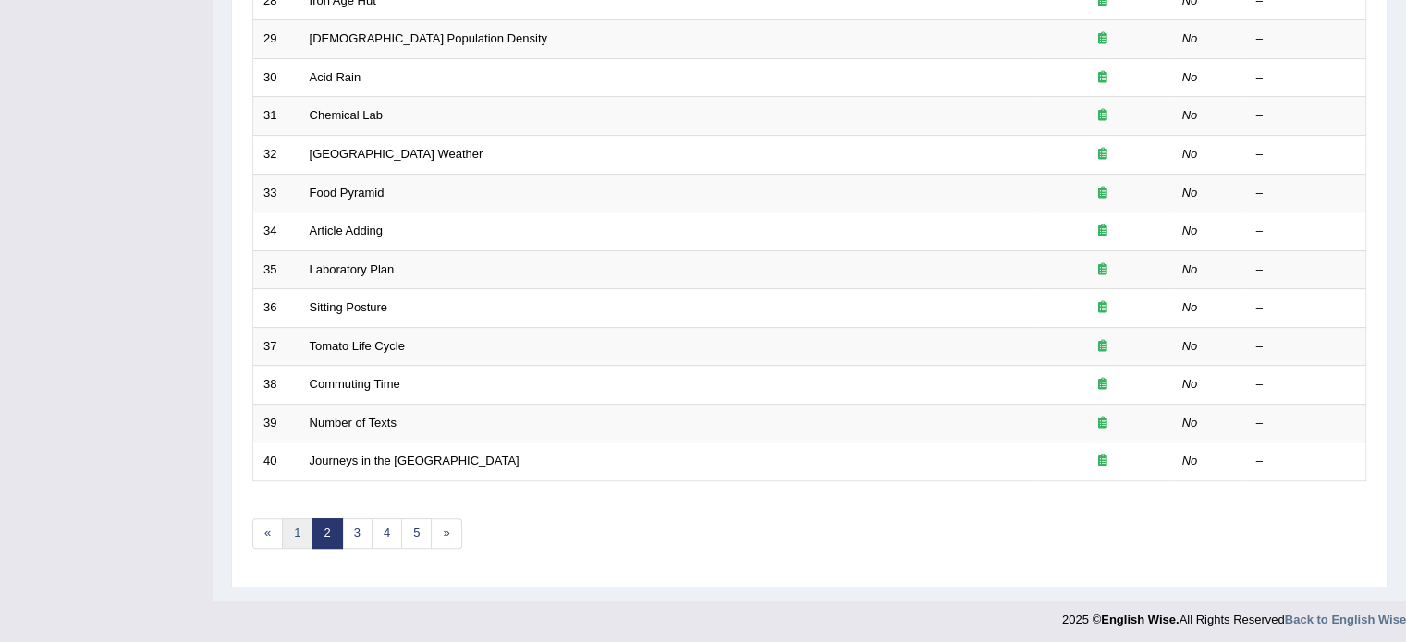
click at [303, 528] on link "1" at bounding box center [297, 534] width 31 height 31
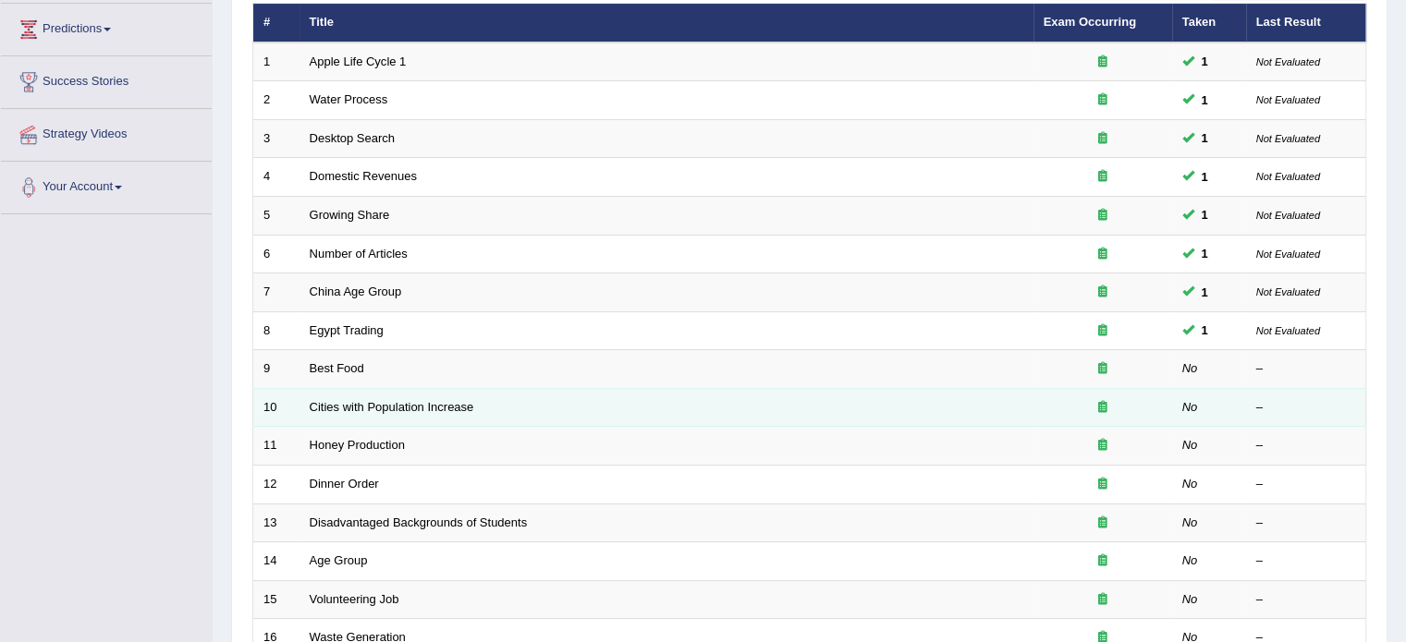
scroll to position [251, 0]
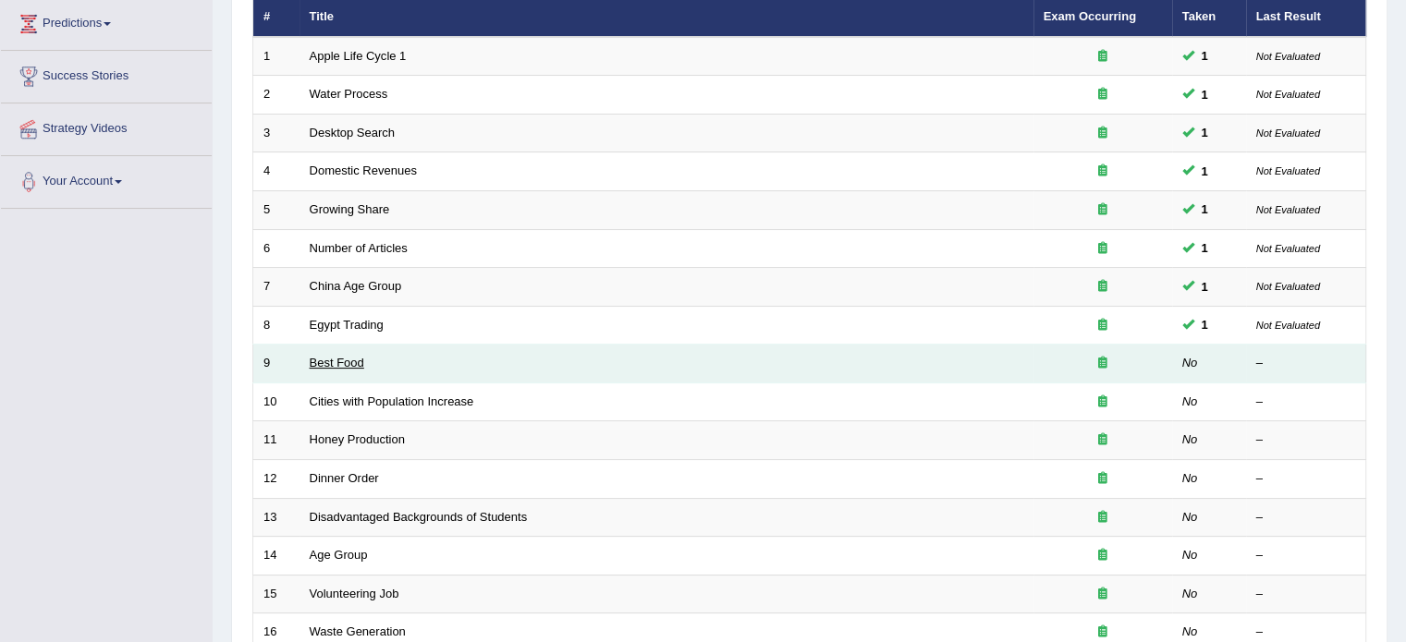
click at [335, 364] on link "Best Food" at bounding box center [337, 363] width 55 height 14
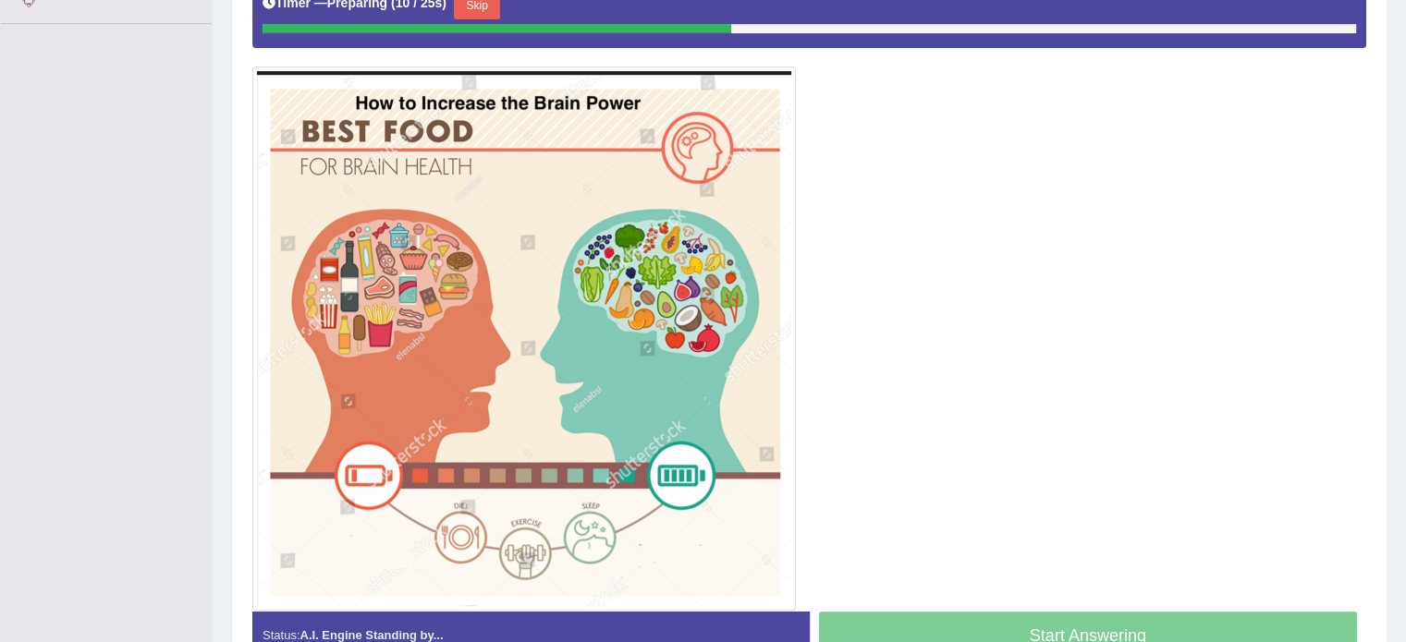
scroll to position [446, 0]
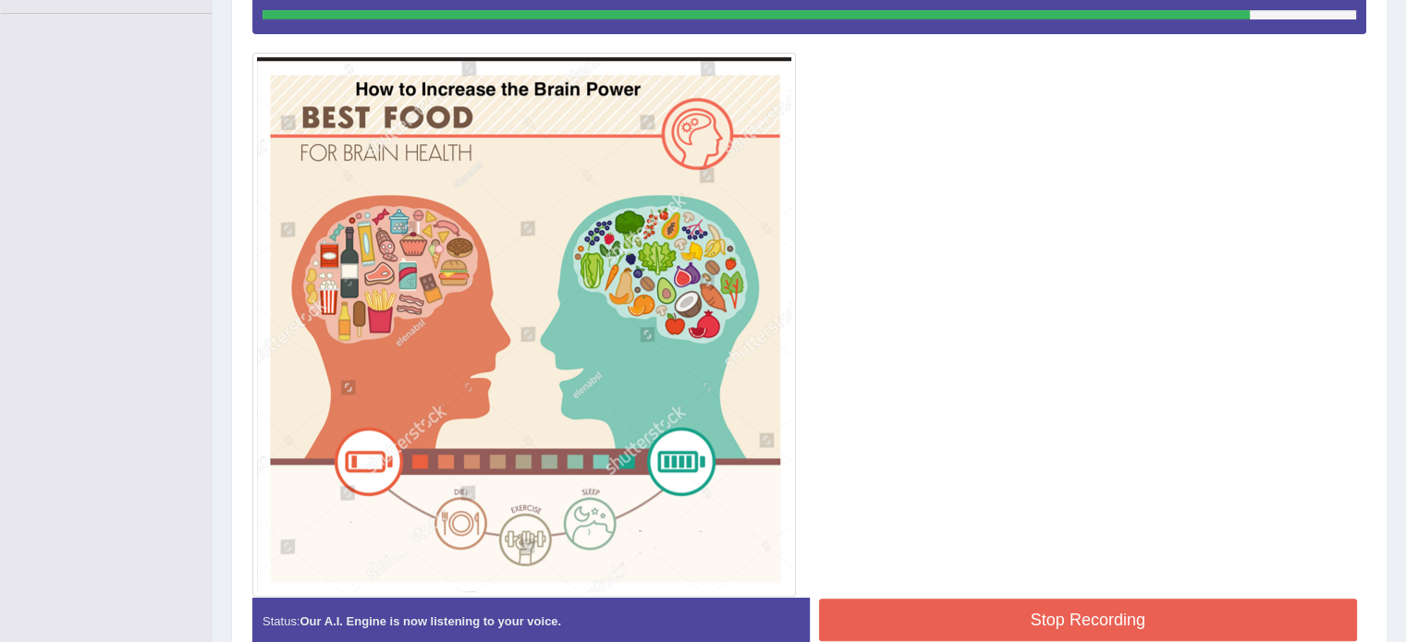
click at [924, 611] on button "Stop Recording" at bounding box center [1088, 620] width 539 height 43
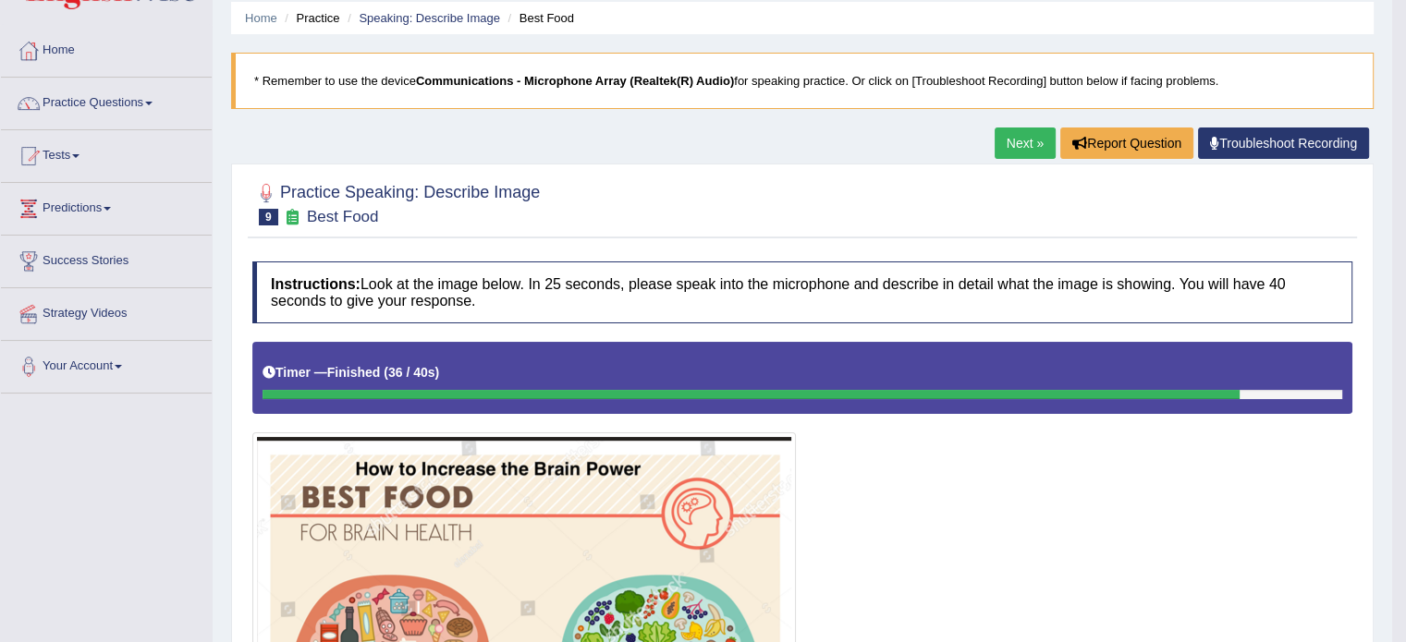
scroll to position [43, 0]
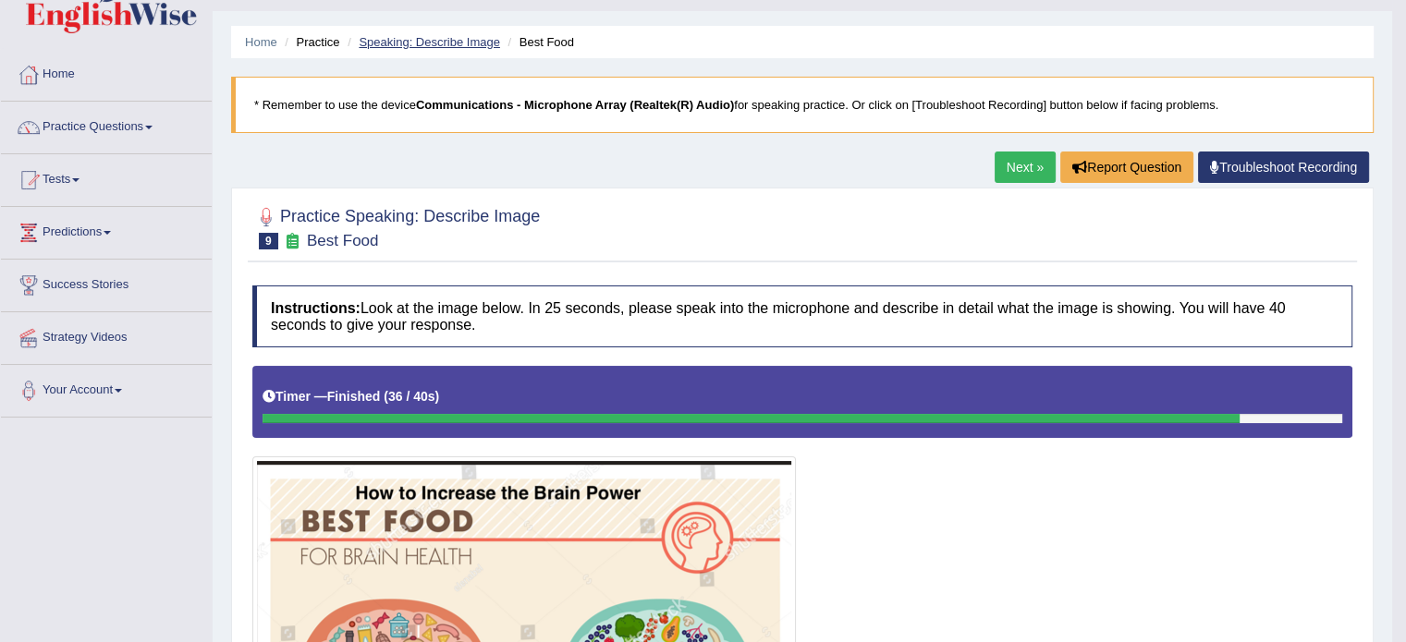
click at [423, 40] on link "Speaking: Describe Image" at bounding box center [429, 42] width 140 height 14
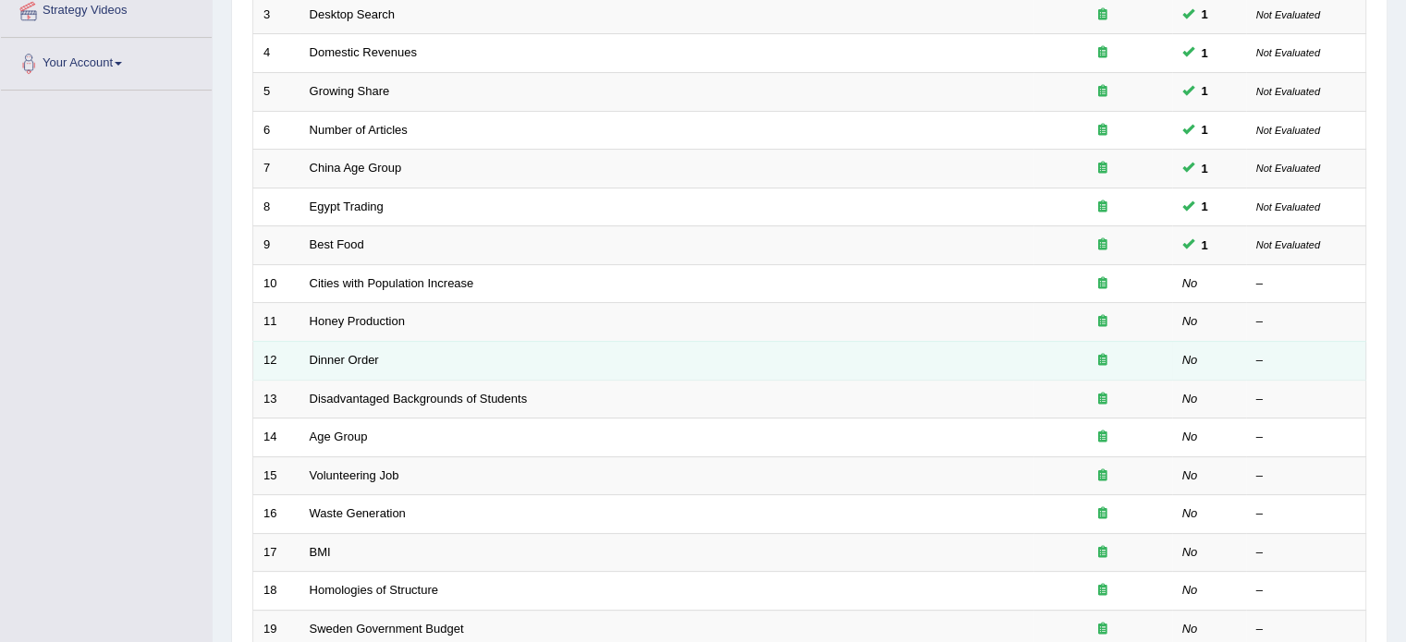
scroll to position [376, 0]
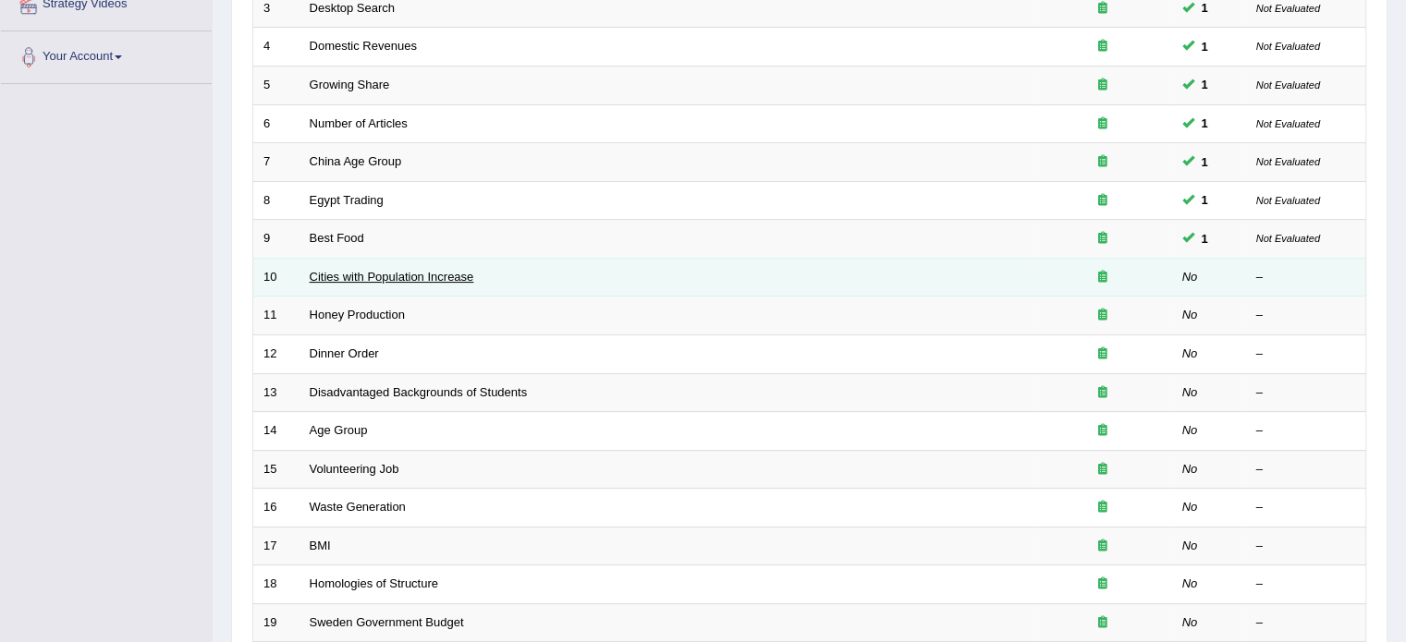
click at [335, 276] on link "Cities with Population Increase" at bounding box center [392, 277] width 165 height 14
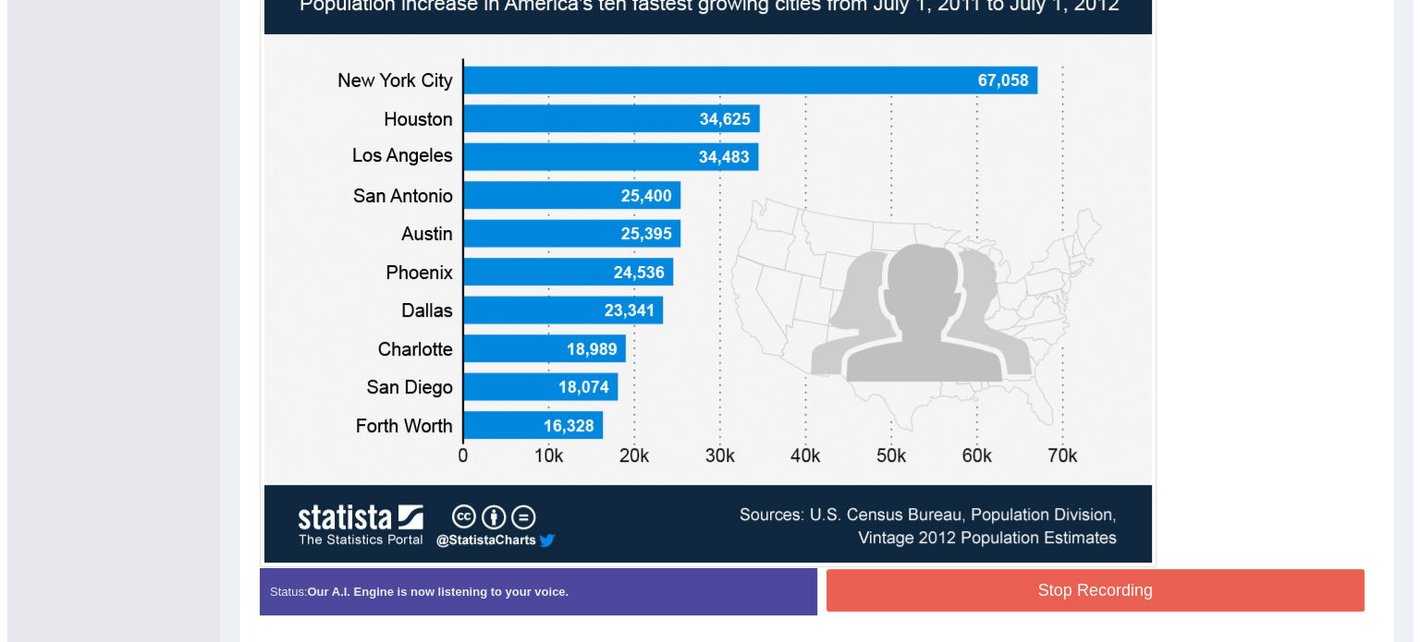
scroll to position [638, 0]
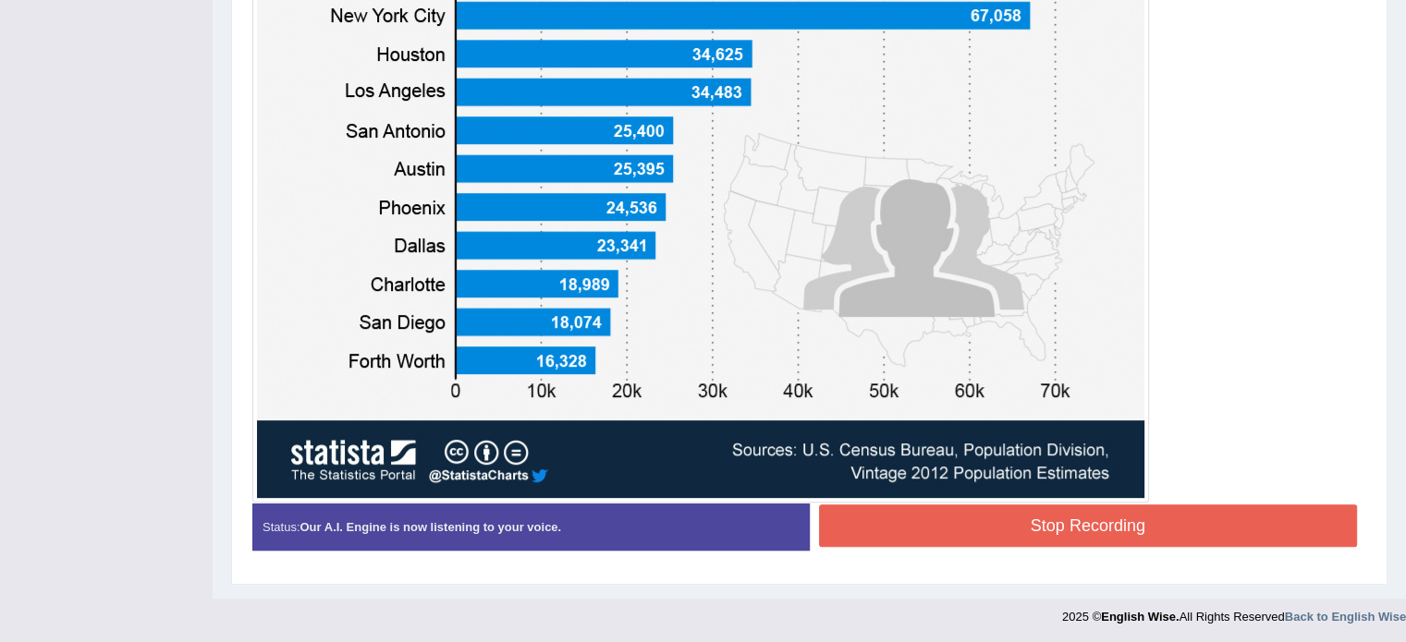
click at [929, 516] on button "Stop Recording" at bounding box center [1088, 526] width 539 height 43
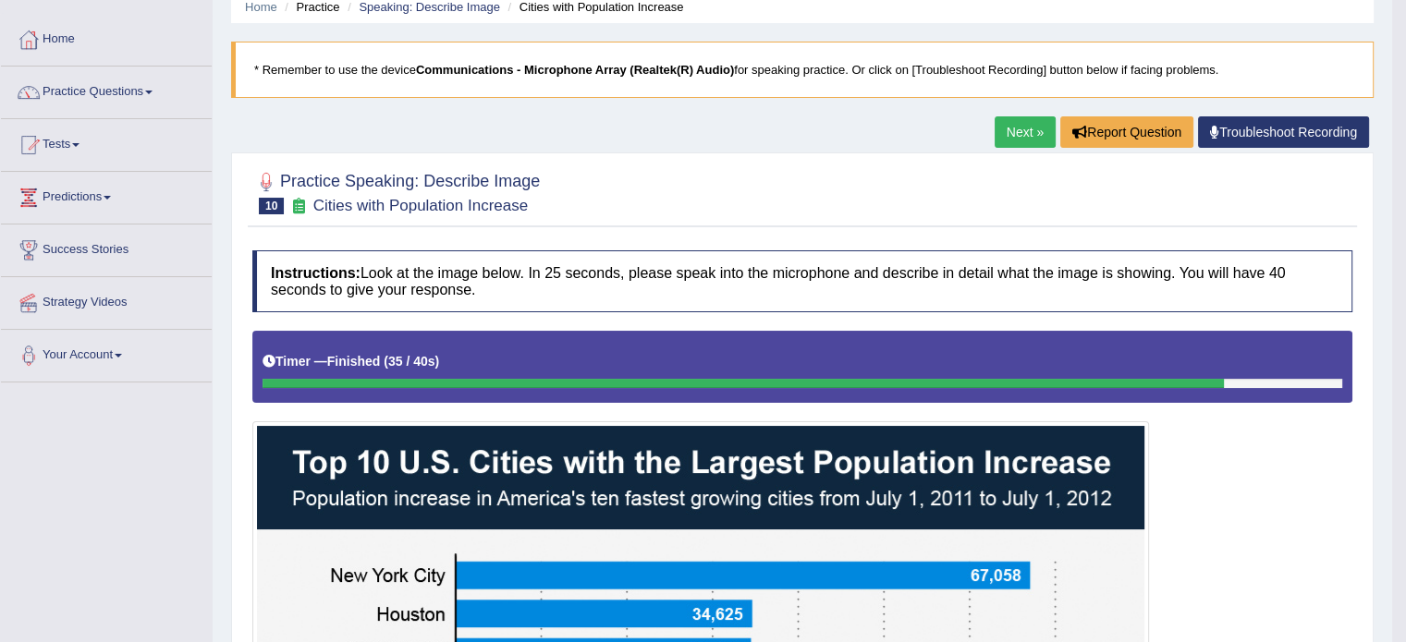
scroll to position [0, 0]
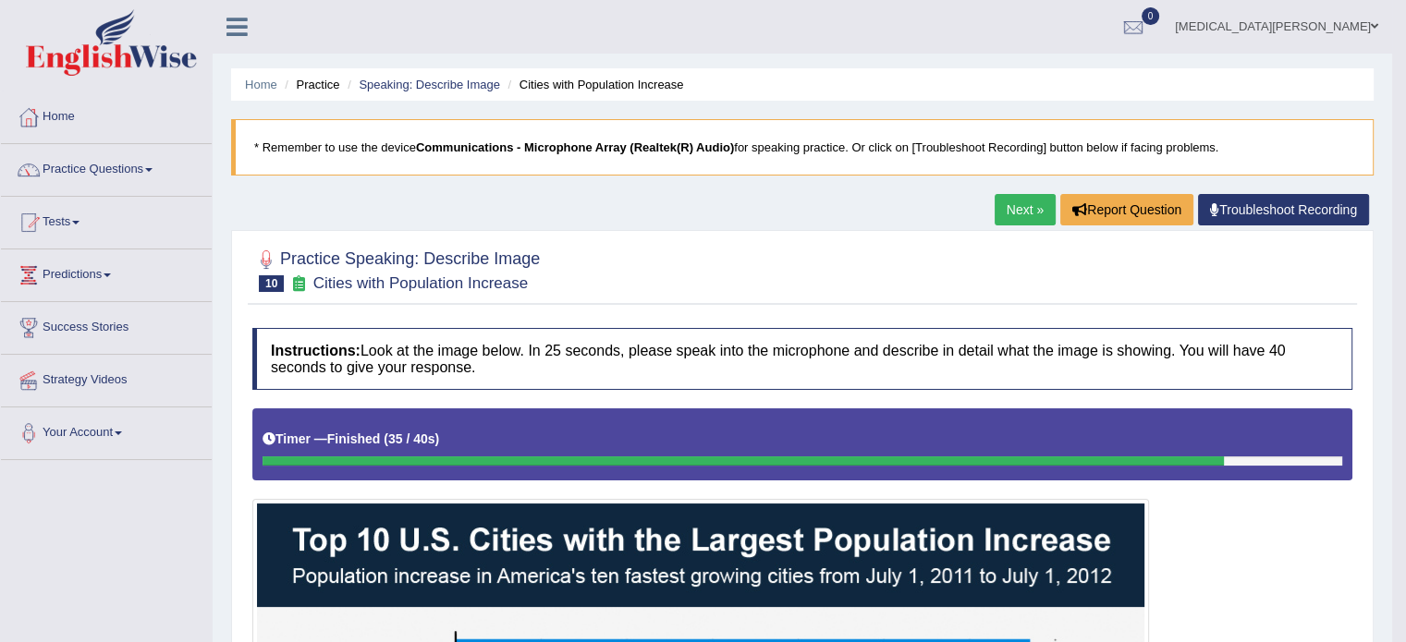
drag, startPoint x: 318, startPoint y: 288, endPoint x: 352, endPoint y: 347, distance: 67.5
drag, startPoint x: 352, startPoint y: 347, endPoint x: 348, endPoint y: 80, distance: 266.2
click at [450, 78] on link "Speaking: Describe Image" at bounding box center [429, 85] width 140 height 14
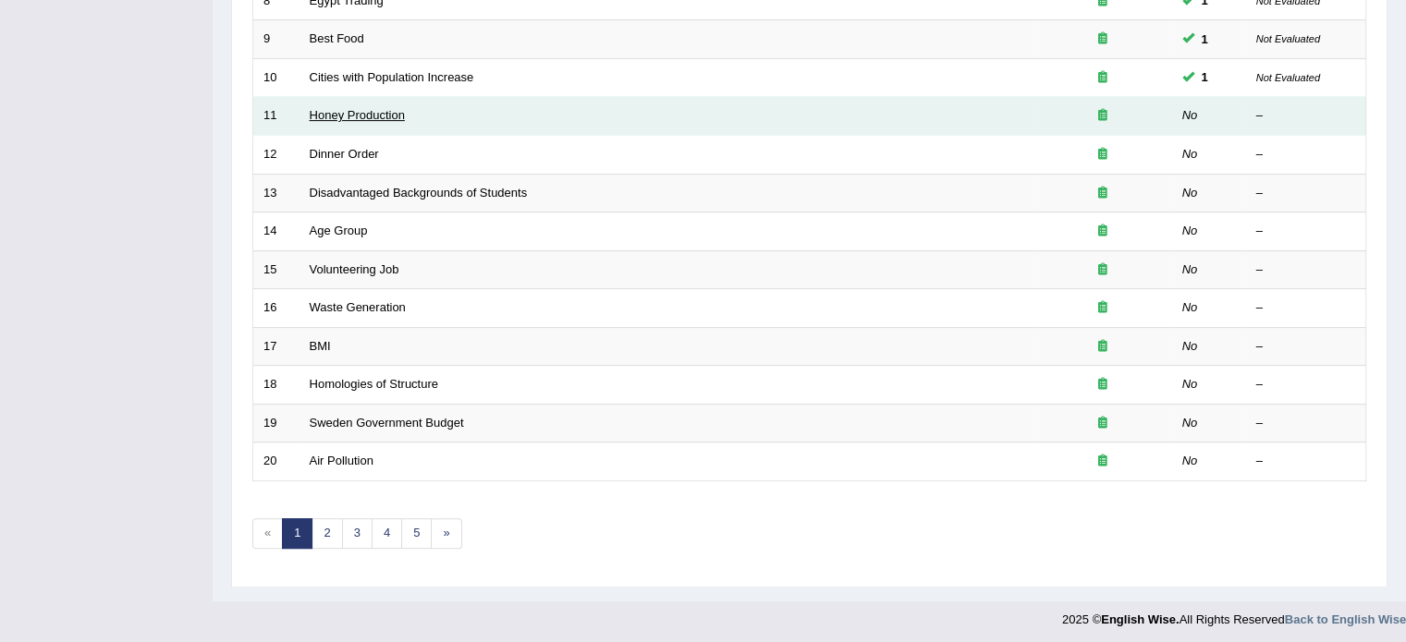
click at [344, 108] on link "Honey Production" at bounding box center [357, 115] width 95 height 14
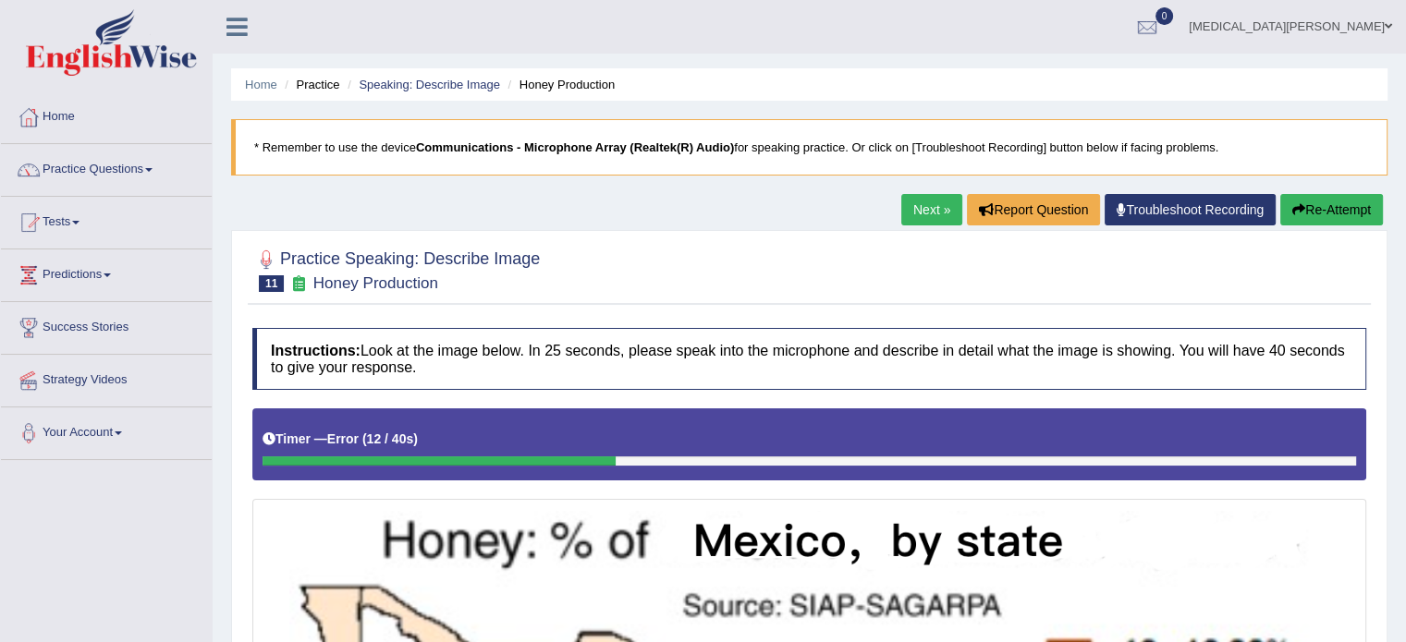
click at [1316, 204] on button "Re-Attempt" at bounding box center [1331, 209] width 103 height 31
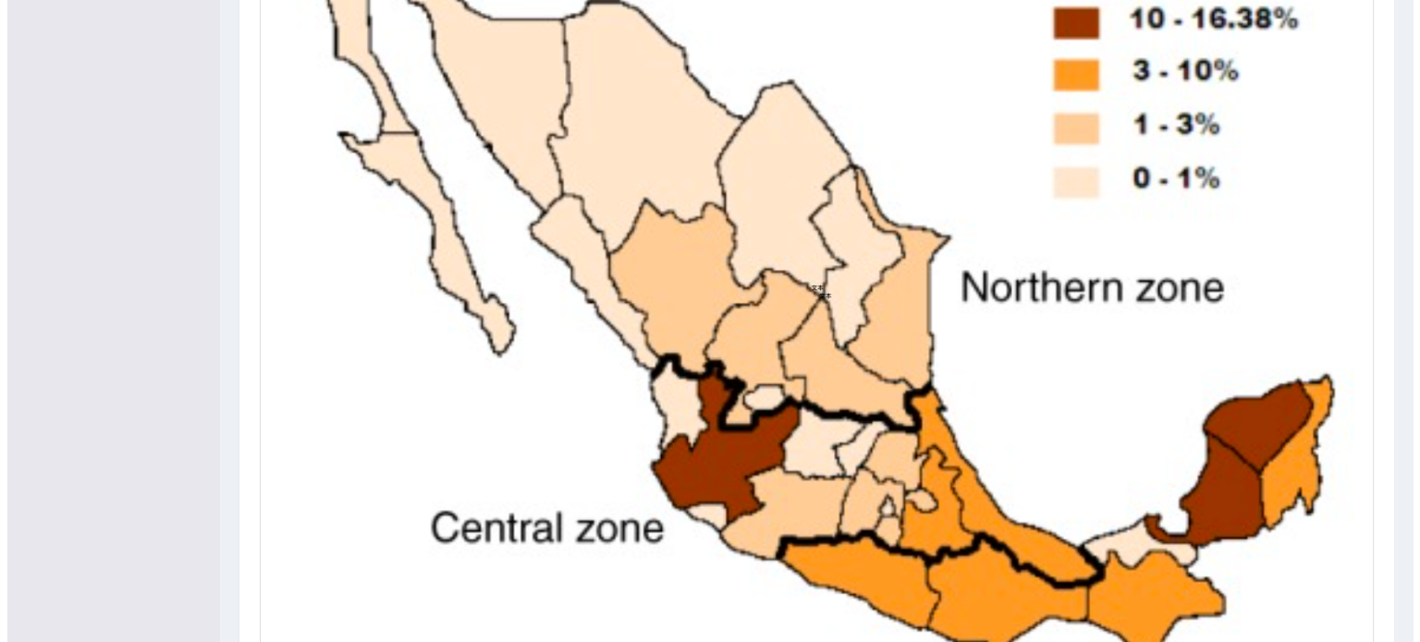
scroll to position [838, 0]
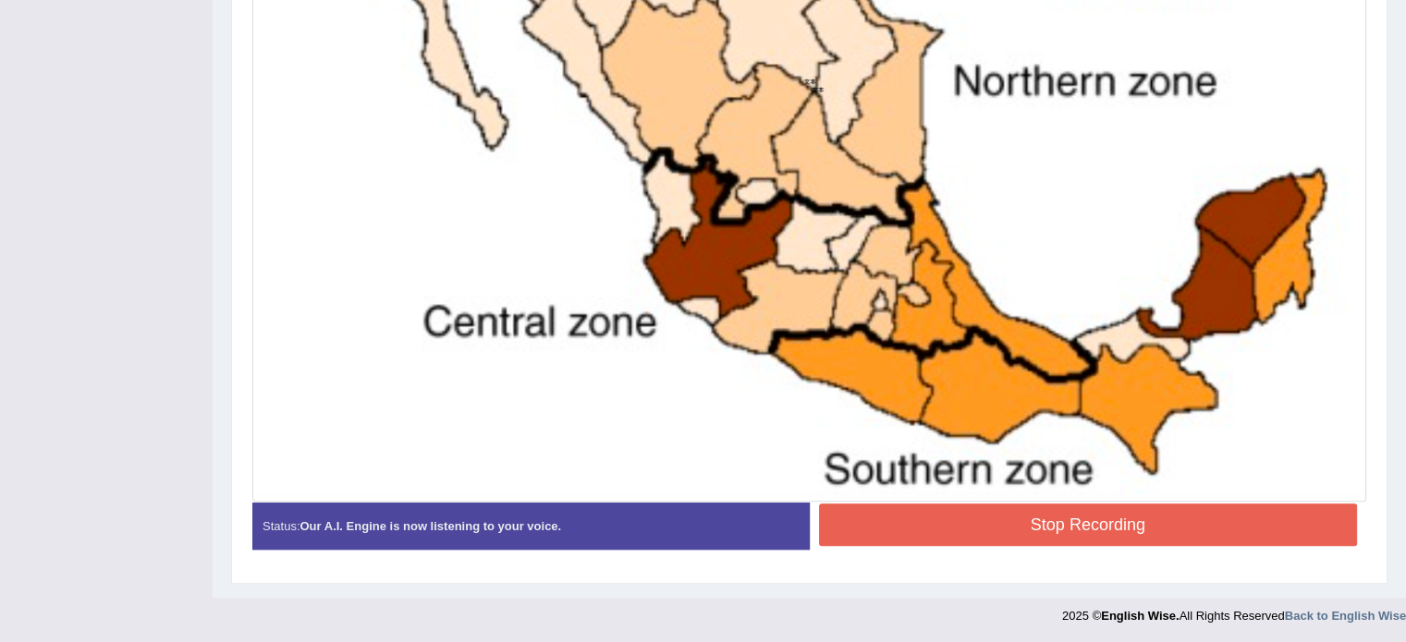
click at [1039, 524] on button "Stop Recording" at bounding box center [1088, 525] width 539 height 43
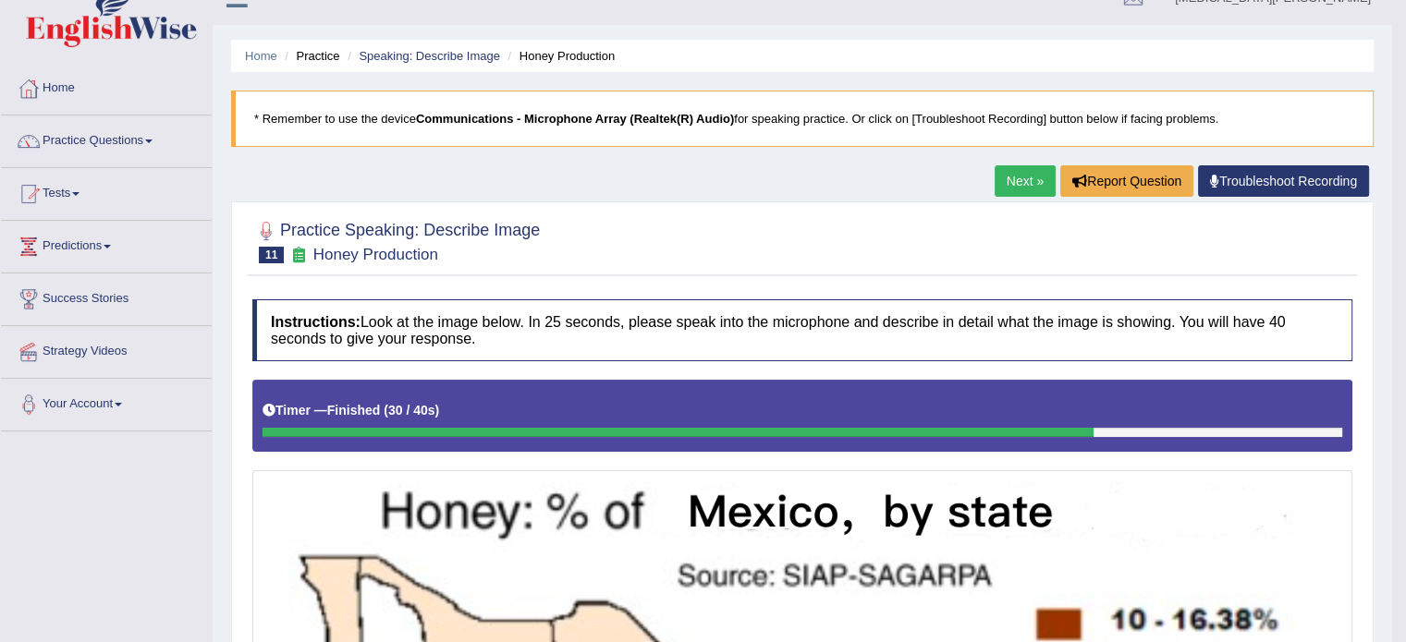
scroll to position [0, 0]
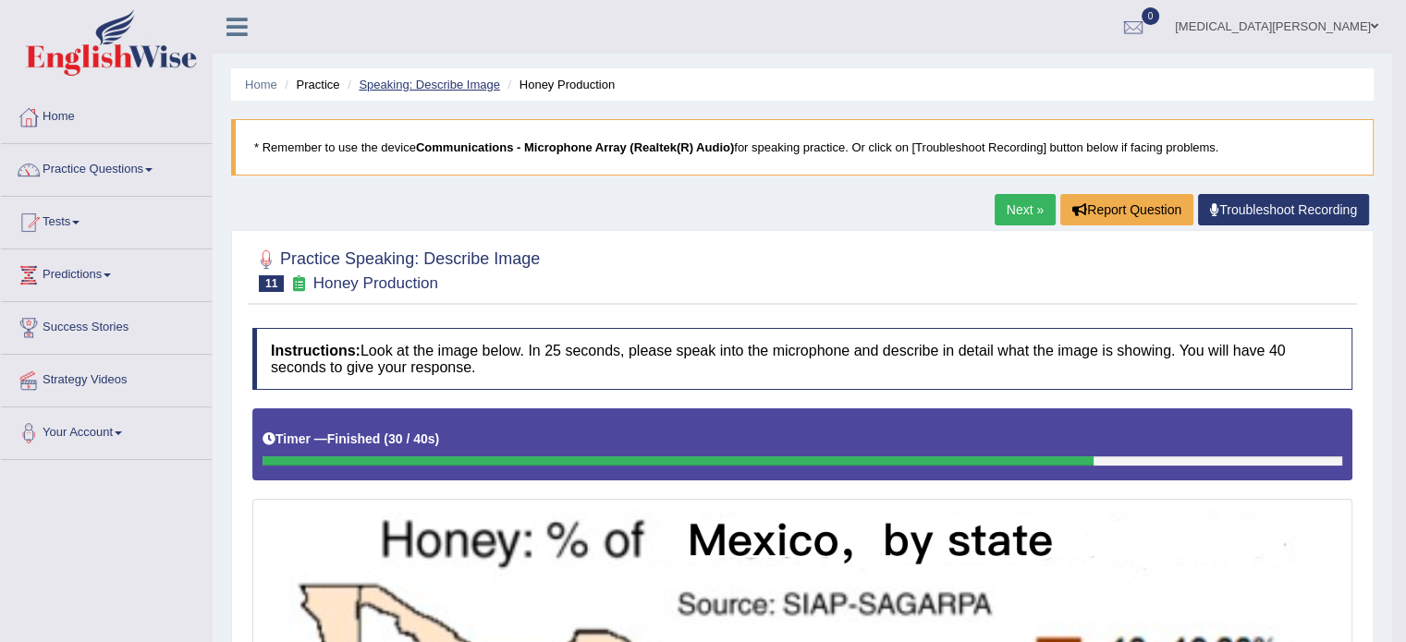
click at [427, 85] on link "Speaking: Describe Image" at bounding box center [429, 85] width 140 height 14
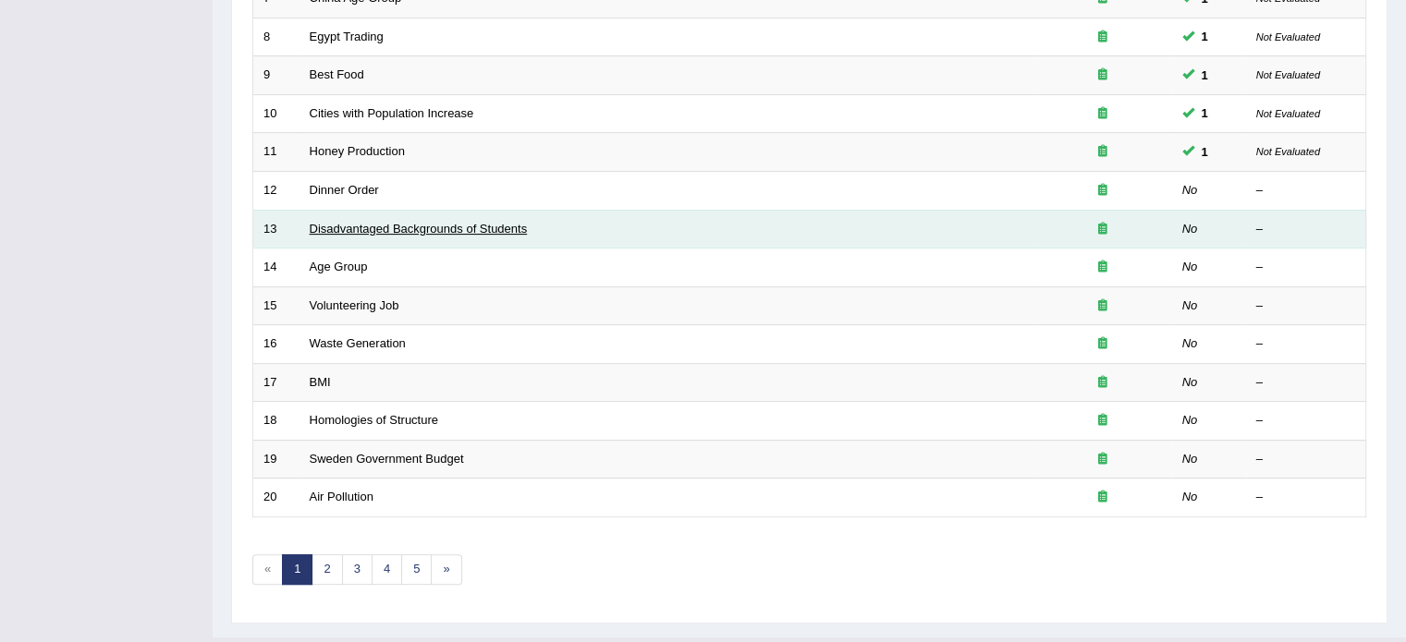
scroll to position [545, 0]
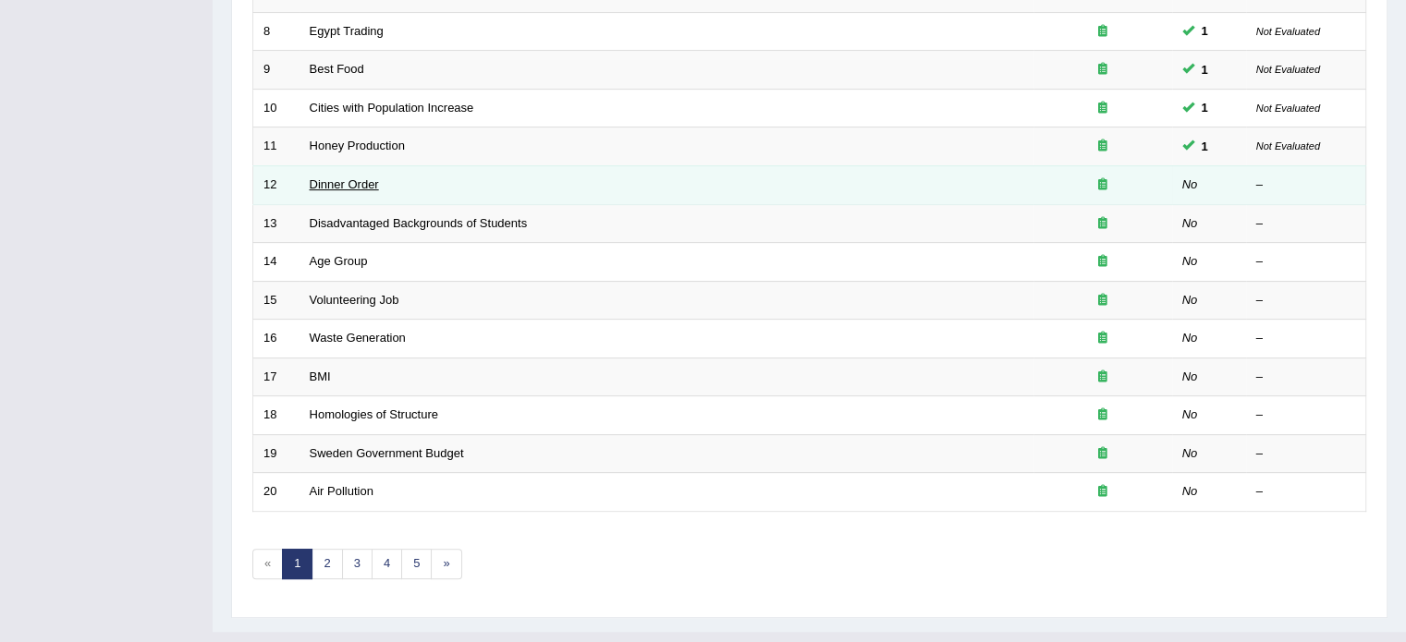
click at [347, 180] on link "Dinner Order" at bounding box center [344, 184] width 69 height 14
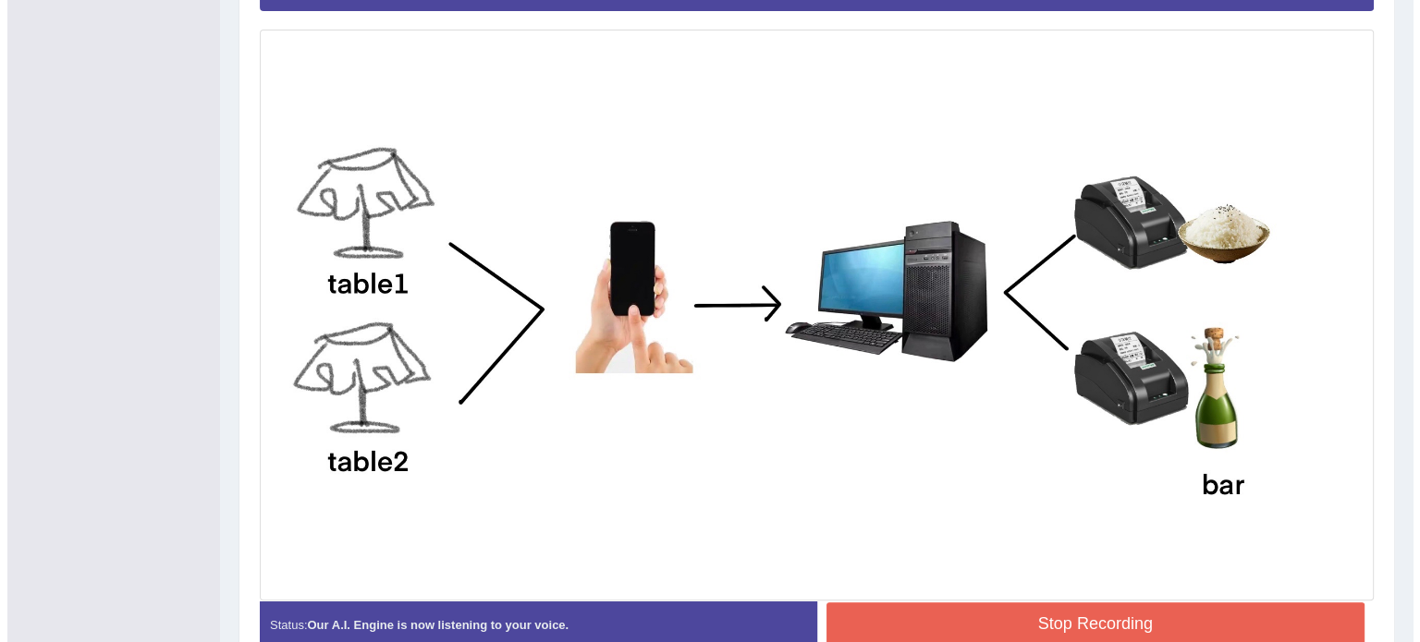
scroll to position [568, 0]
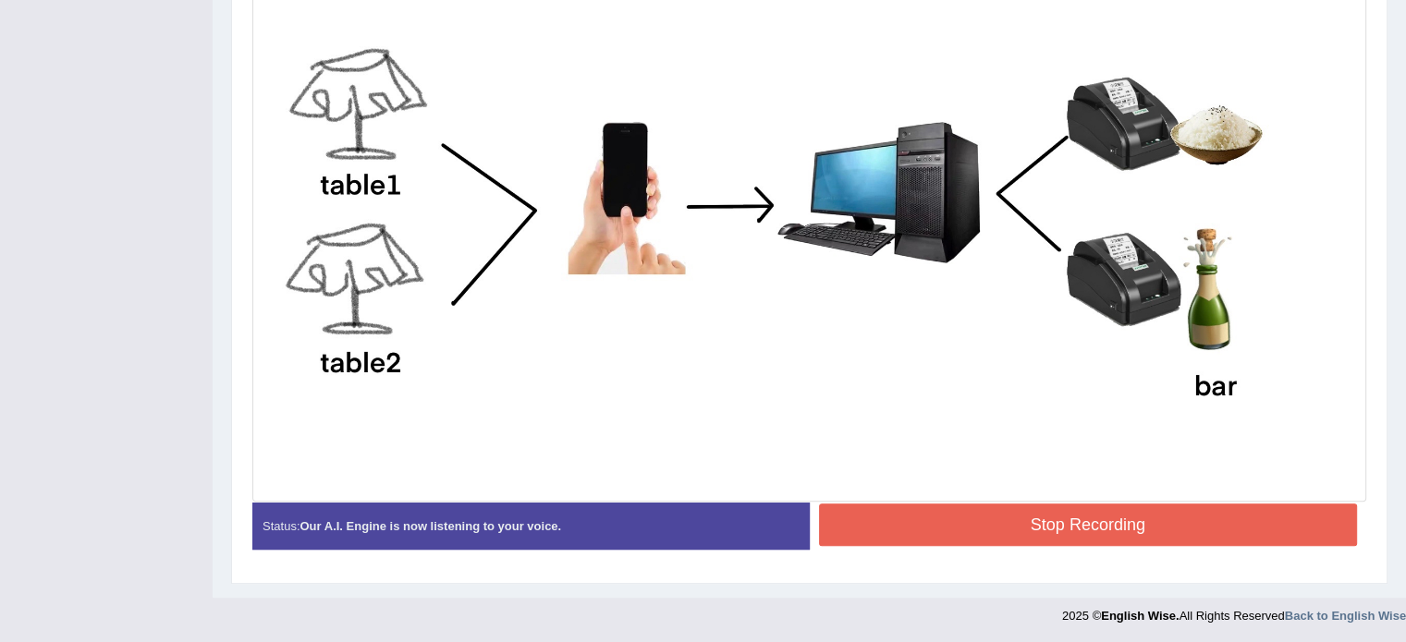
click at [1119, 521] on button "Stop Recording" at bounding box center [1088, 525] width 539 height 43
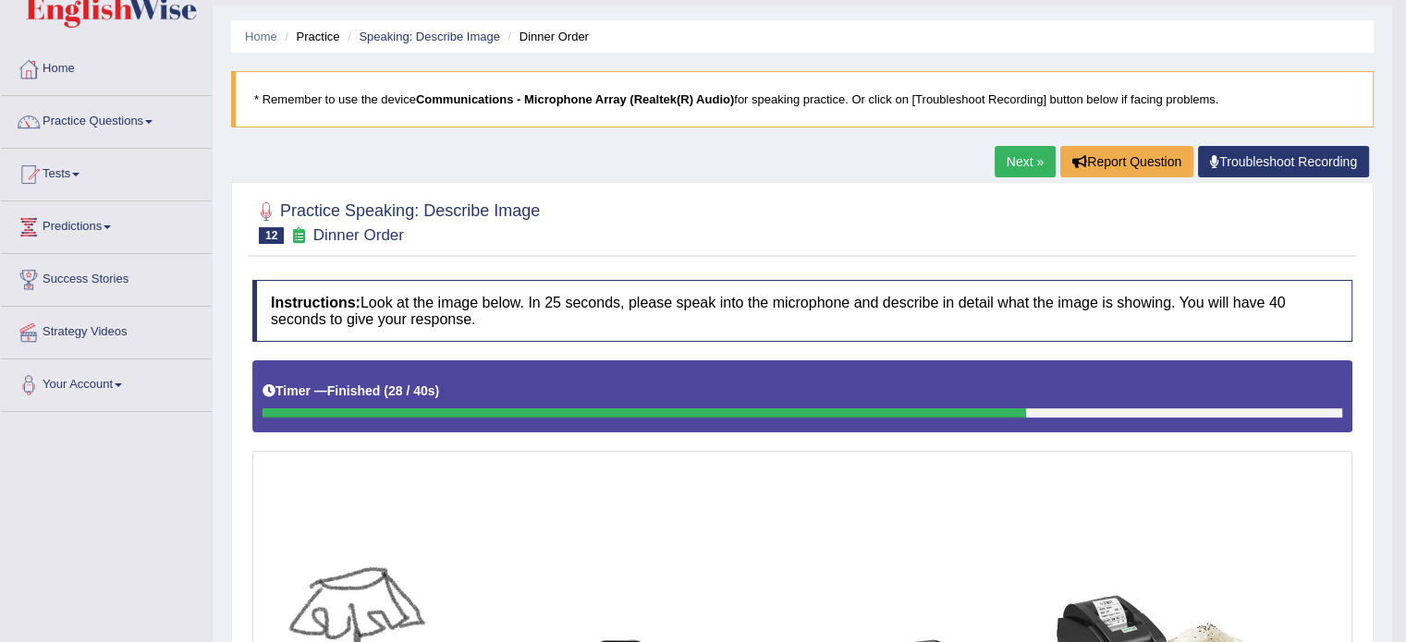
scroll to position [0, 0]
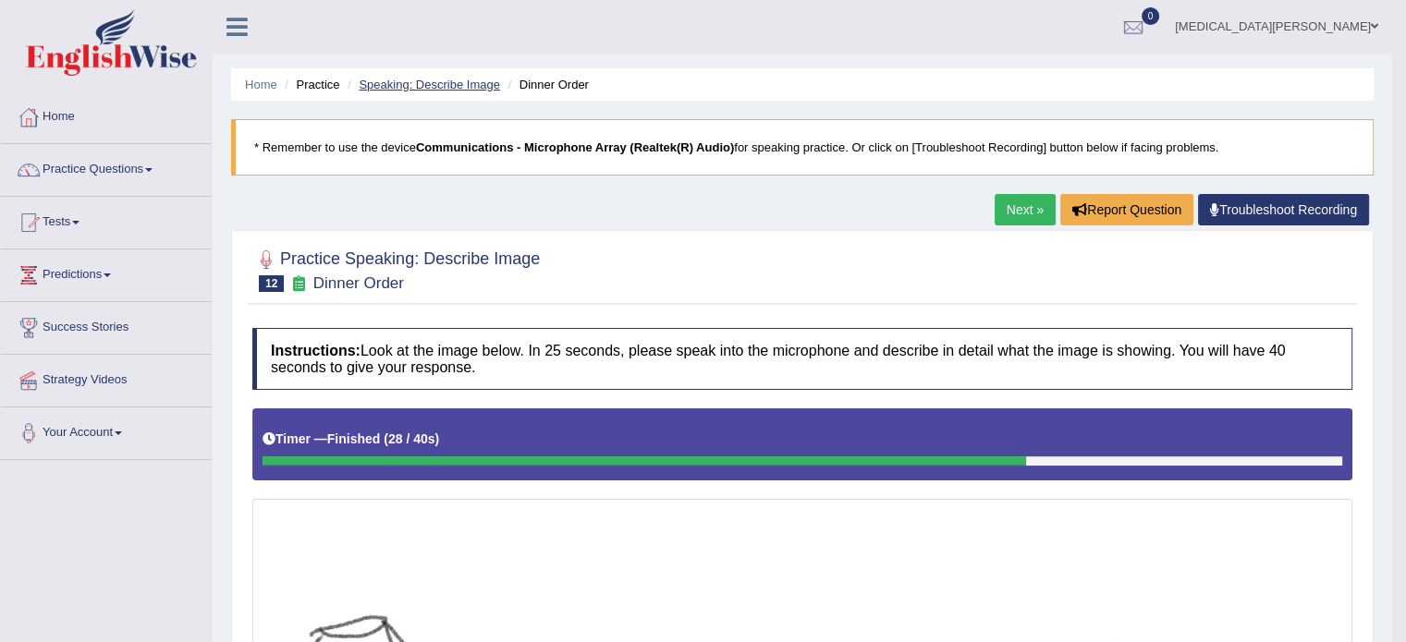
click at [462, 90] on link "Speaking: Describe Image" at bounding box center [429, 85] width 140 height 14
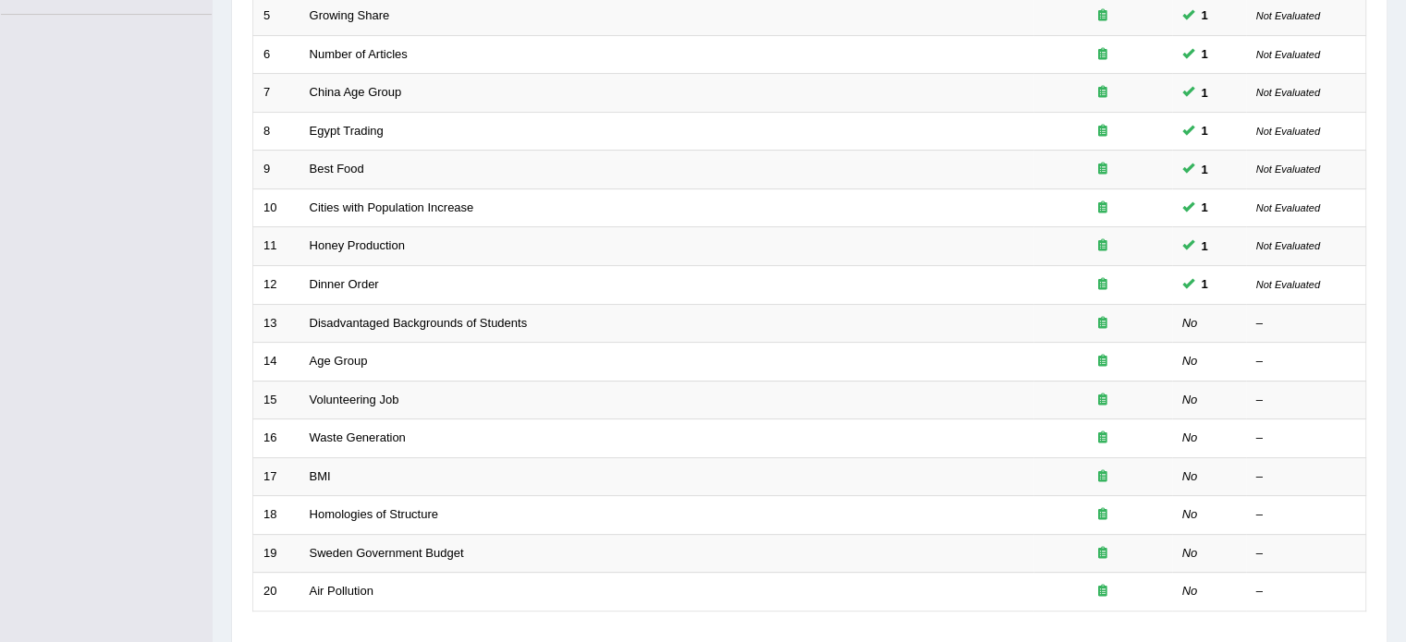
scroll to position [455, 0]
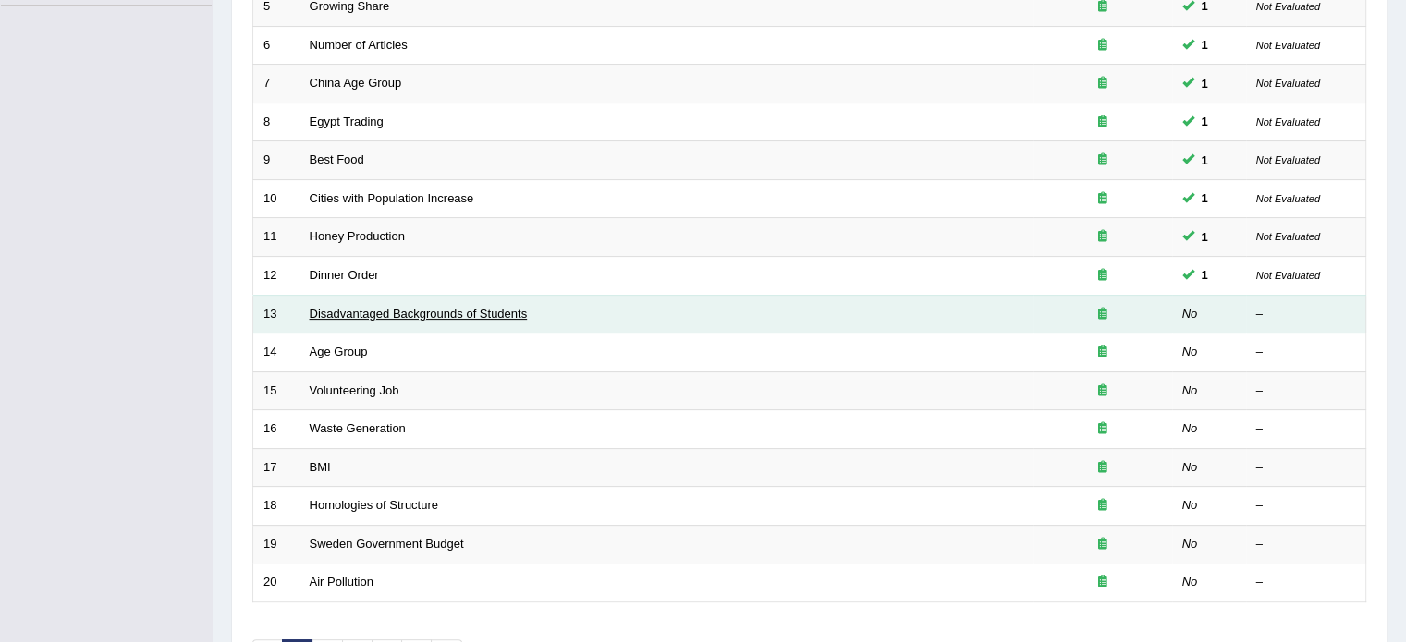
click at [368, 307] on link "Disadvantaged Backgrounds of Students" at bounding box center [419, 314] width 218 height 14
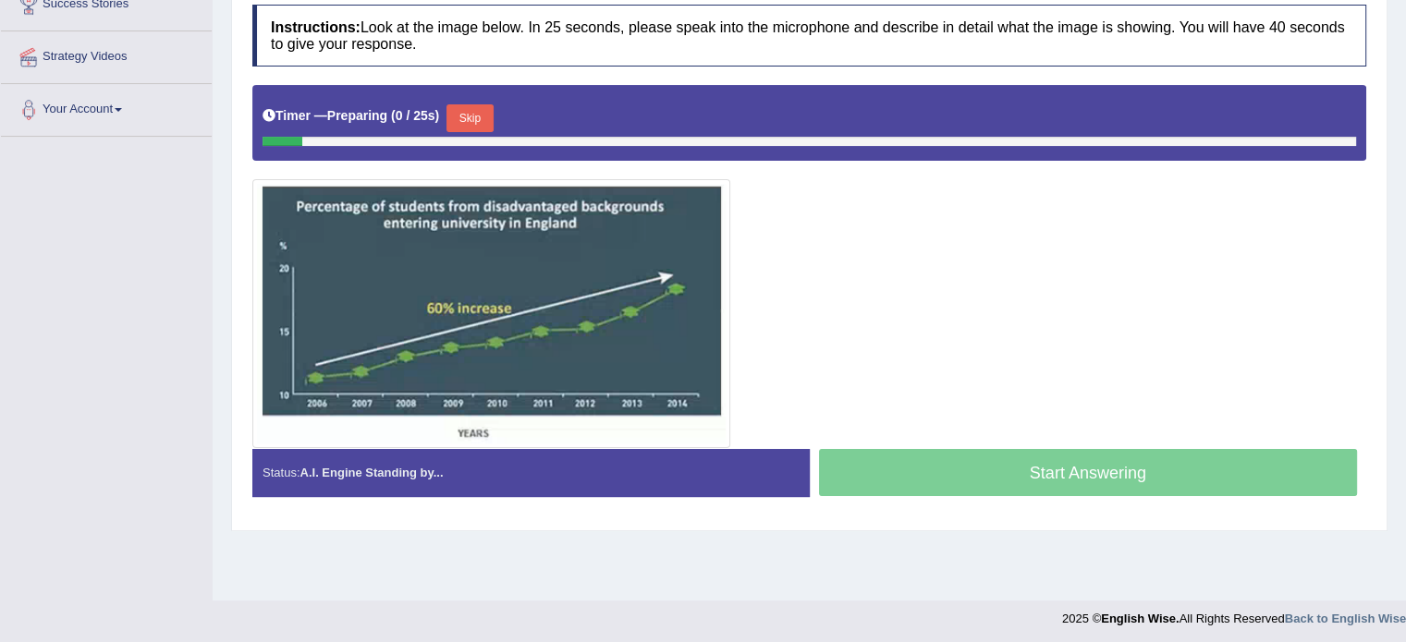
scroll to position [328, 0]
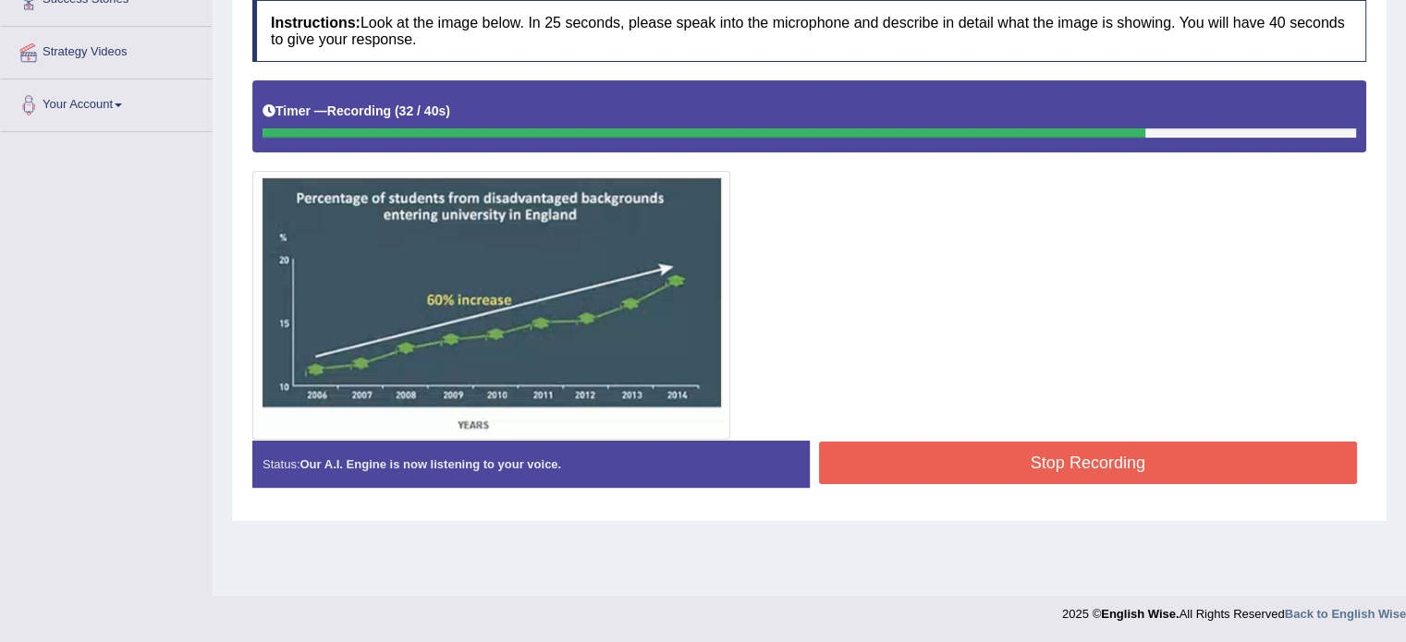
click at [861, 450] on button "Stop Recording" at bounding box center [1088, 463] width 539 height 43
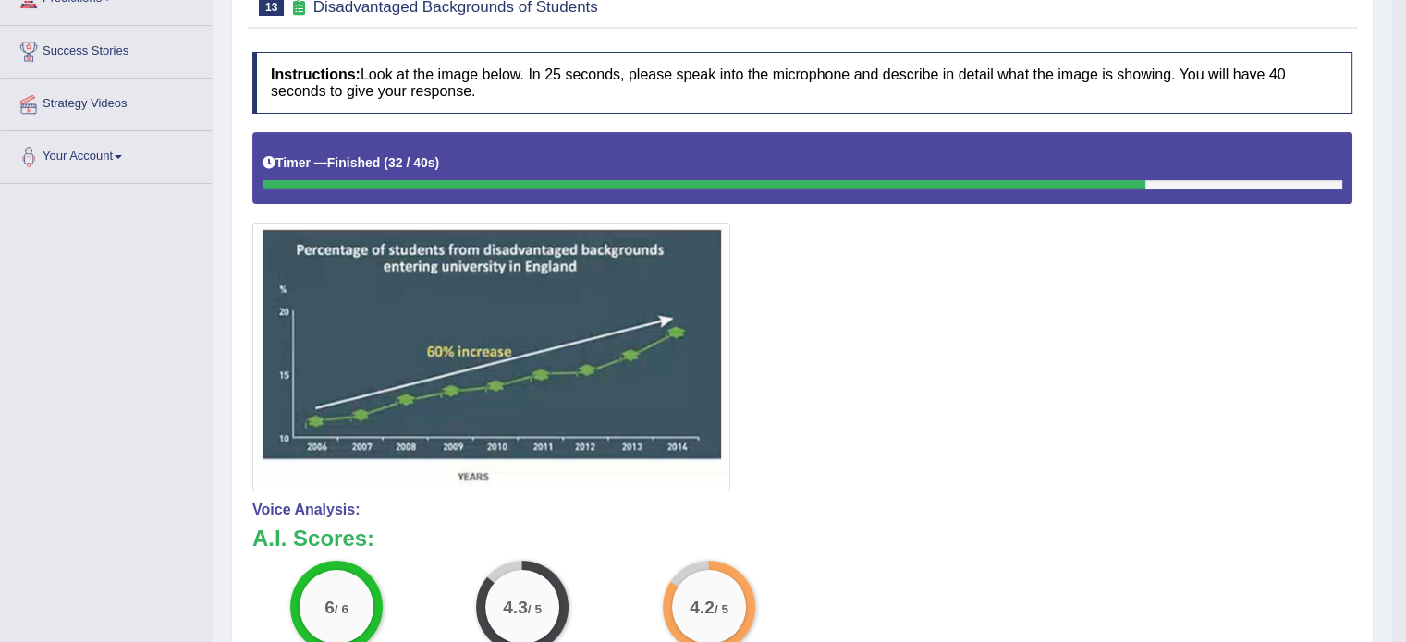
scroll to position [0, 0]
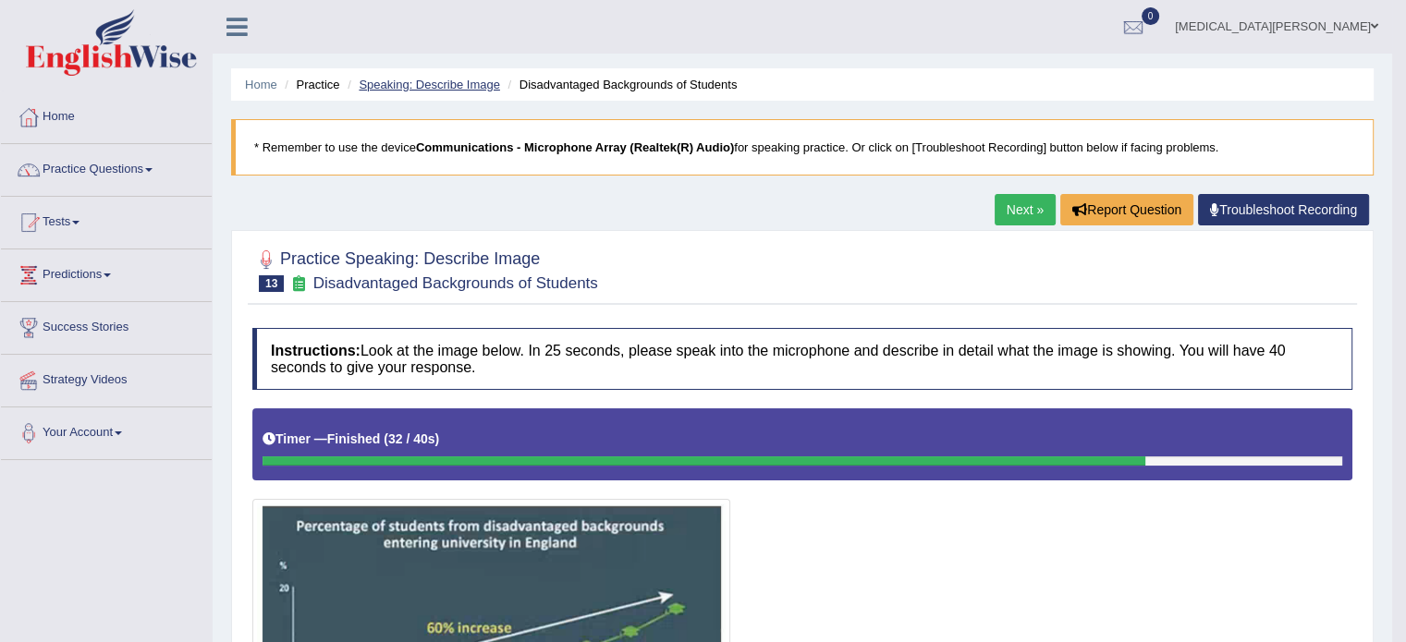
click at [457, 79] on link "Speaking: Describe Image" at bounding box center [429, 85] width 140 height 14
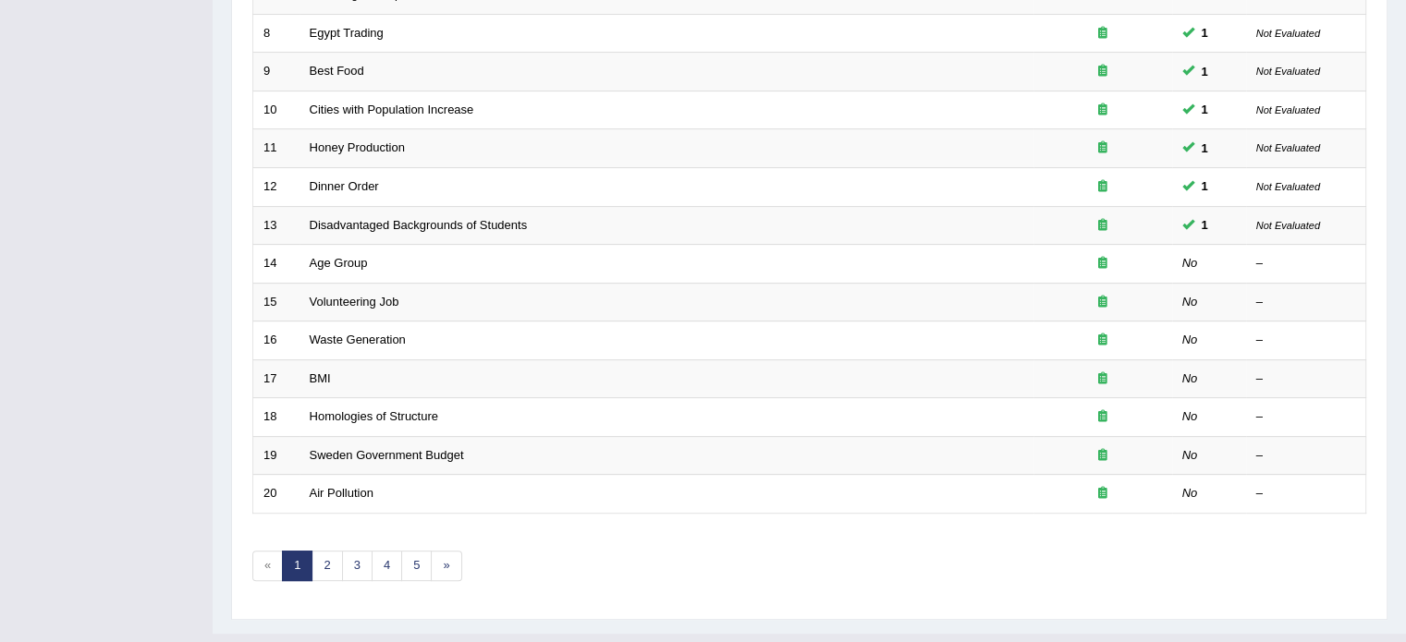
scroll to position [561, 0]
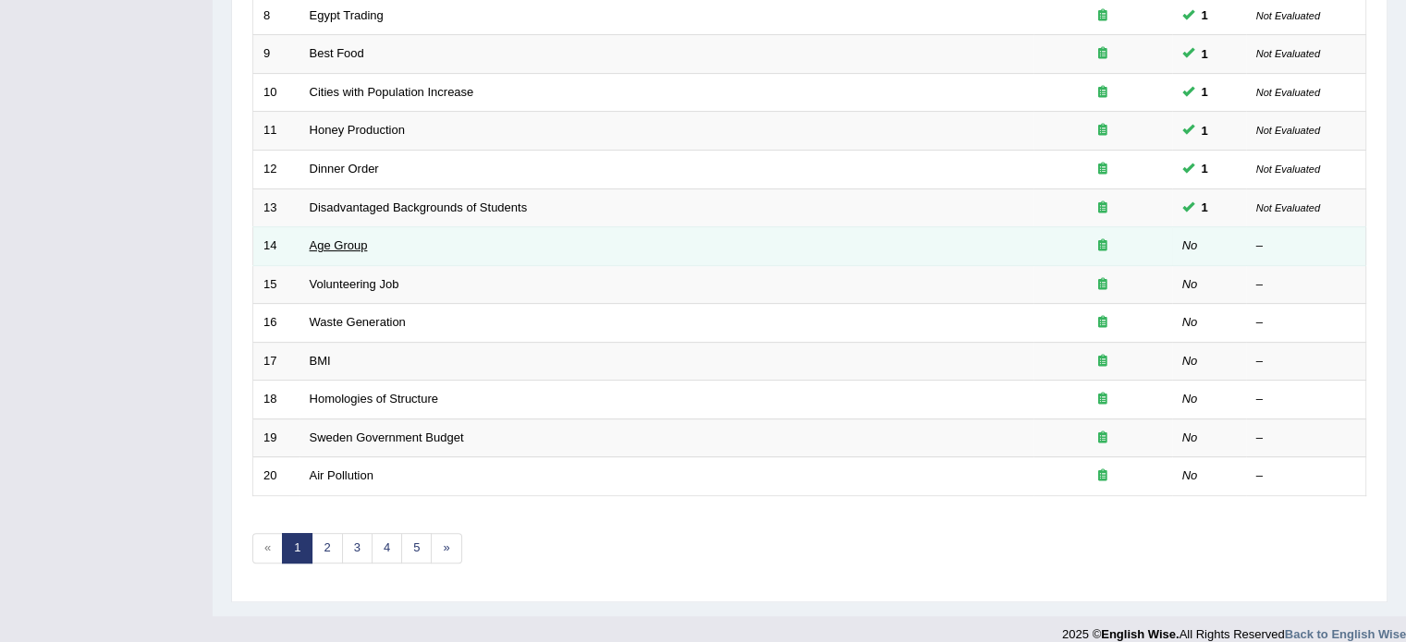
click at [336, 243] on link "Age Group" at bounding box center [339, 245] width 58 height 14
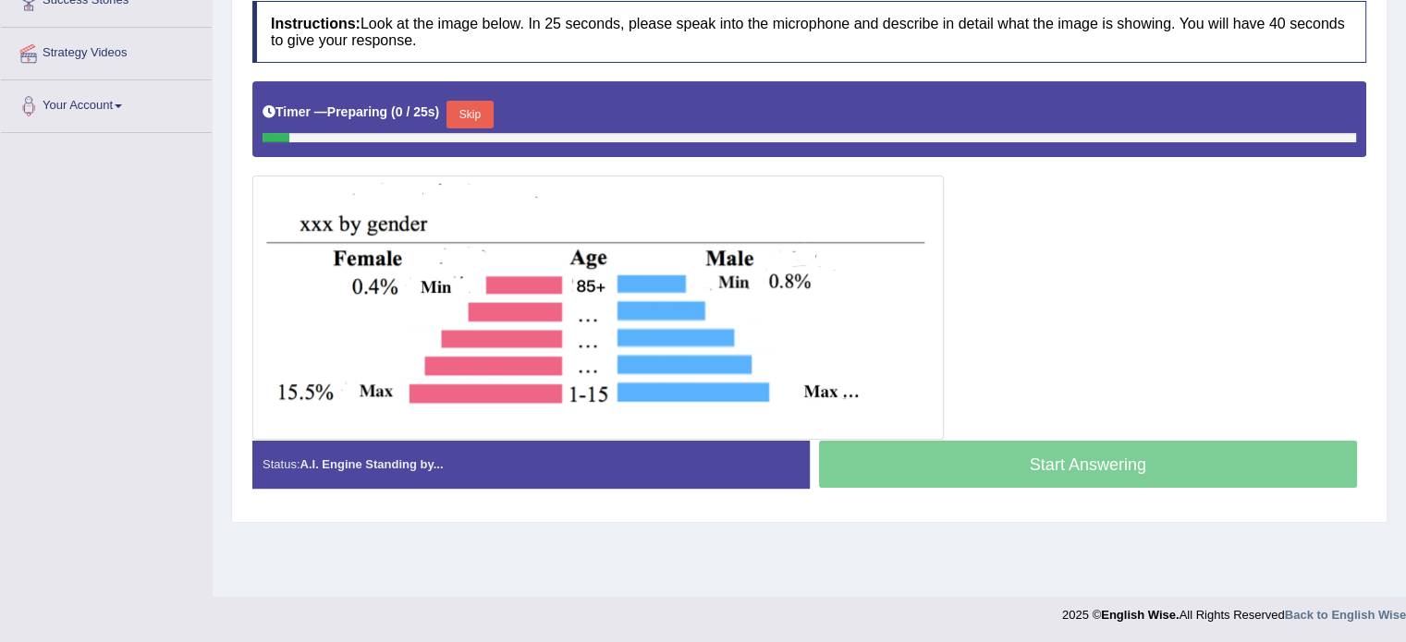
scroll to position [328, 0]
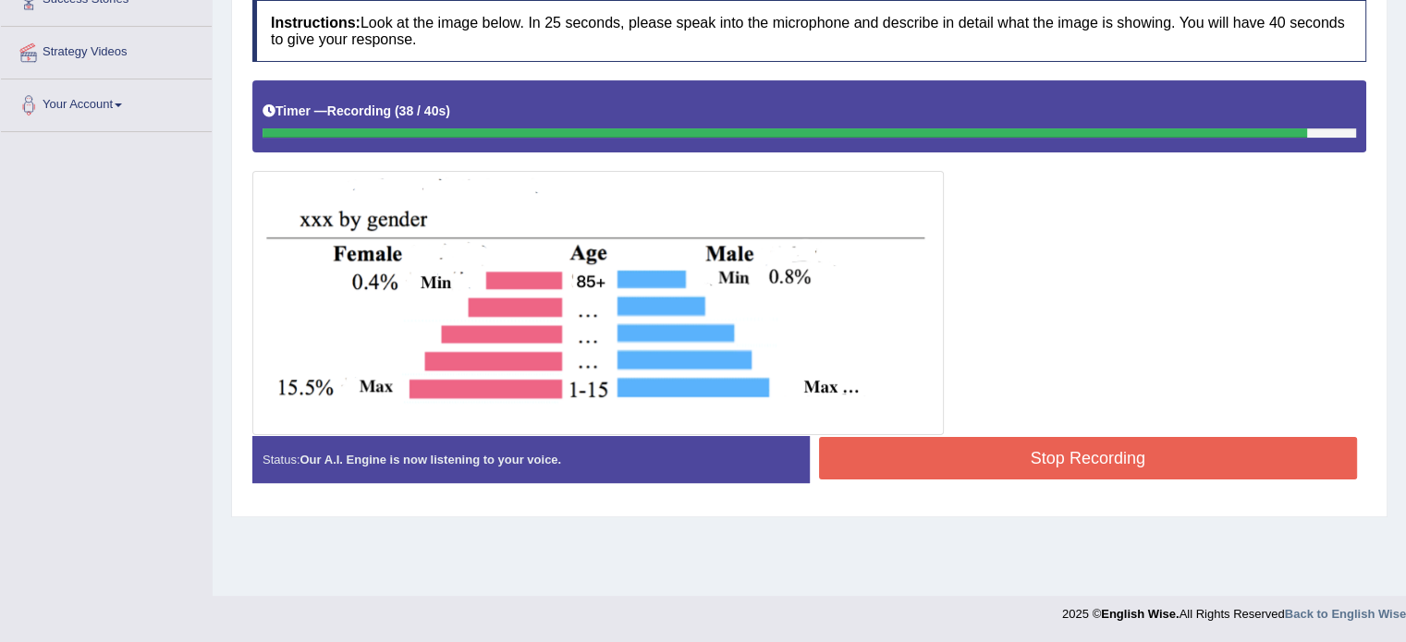
click at [983, 464] on button "Stop Recording" at bounding box center [1088, 458] width 539 height 43
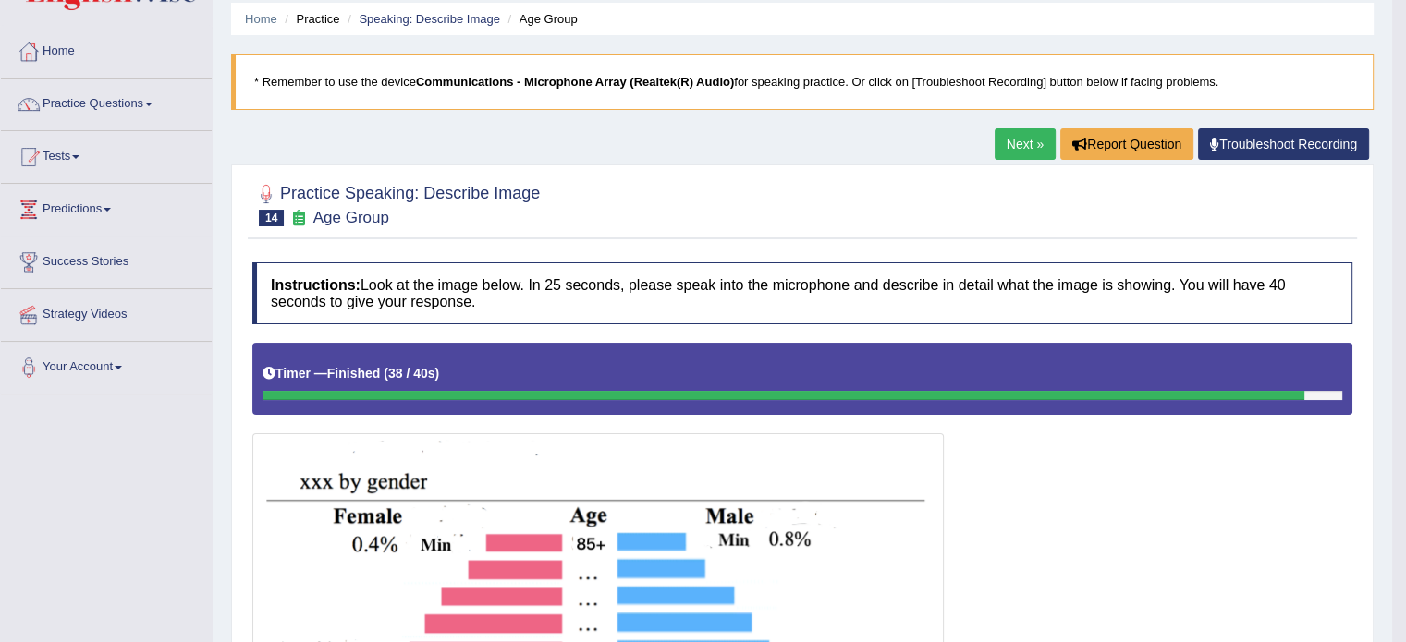
scroll to position [48, 0]
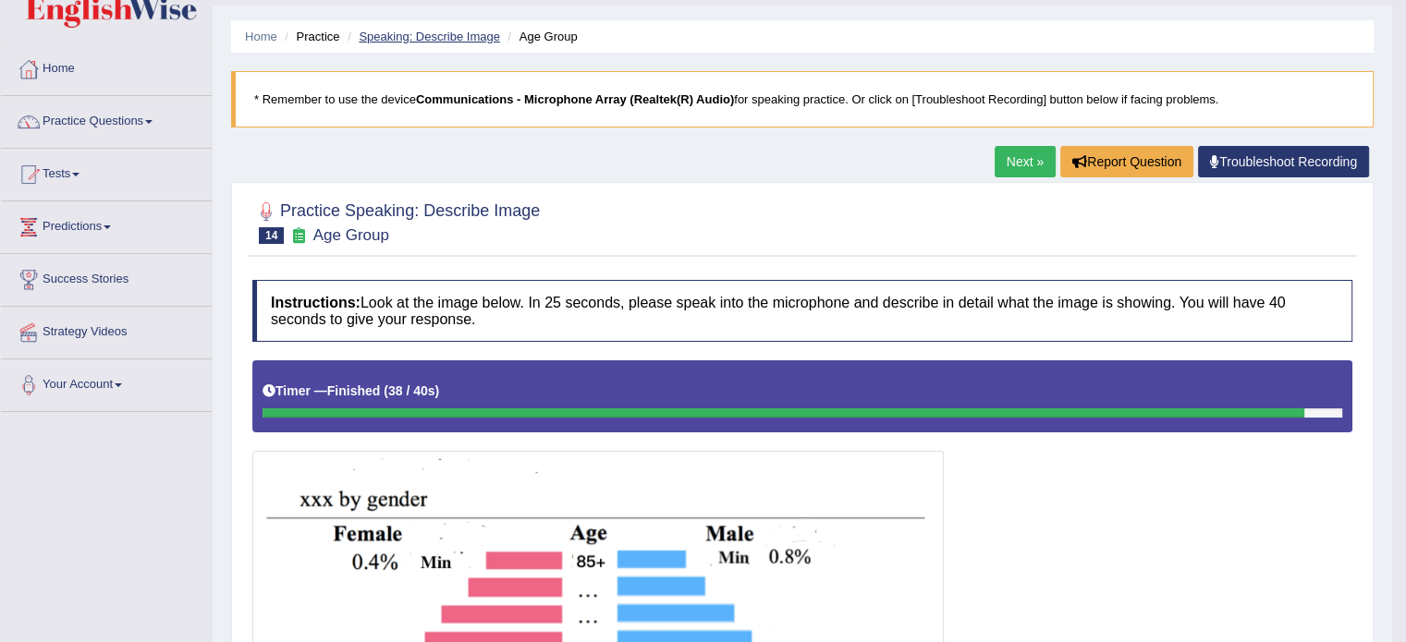
click at [429, 31] on link "Speaking: Describe Image" at bounding box center [429, 37] width 140 height 14
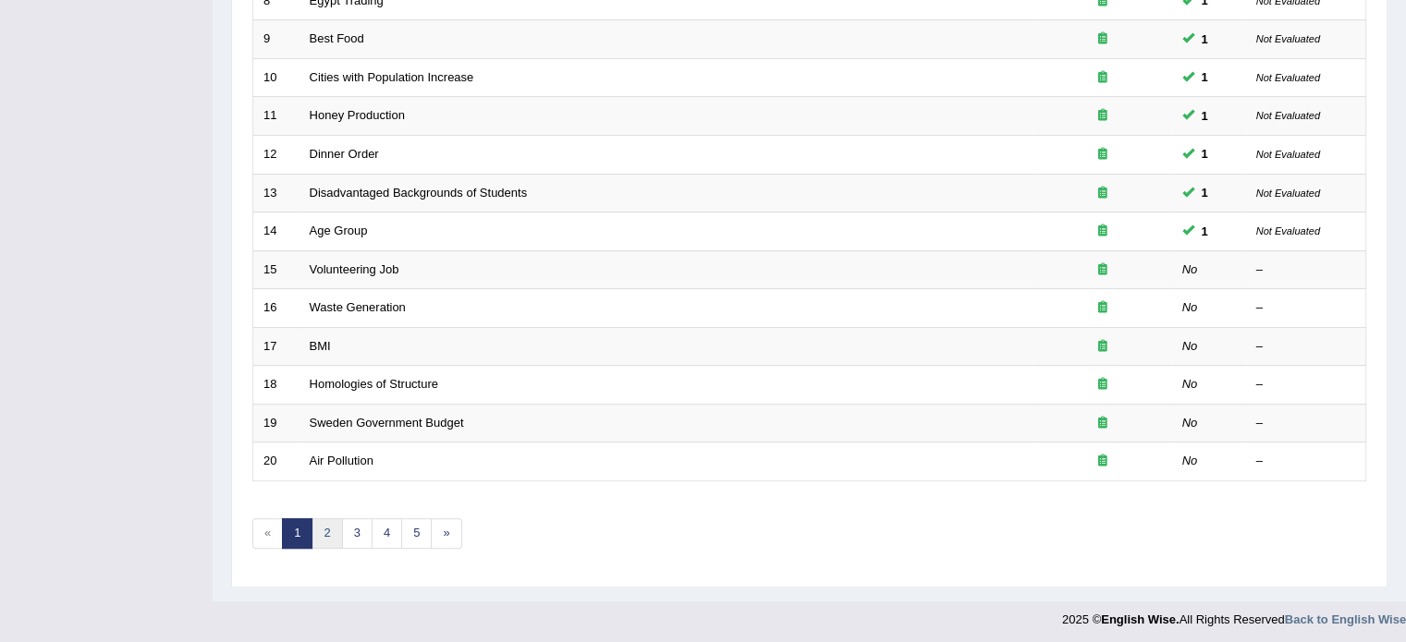
click at [325, 531] on link "2" at bounding box center [326, 534] width 31 height 31
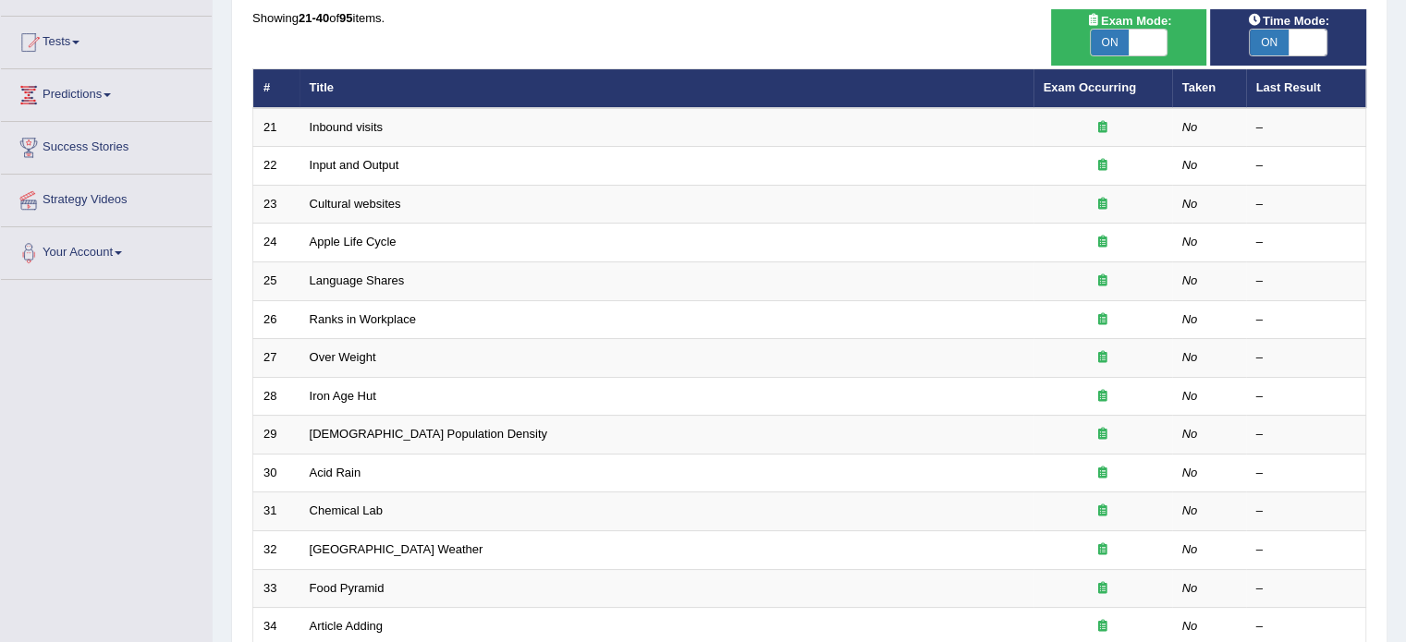
scroll to position [576, 0]
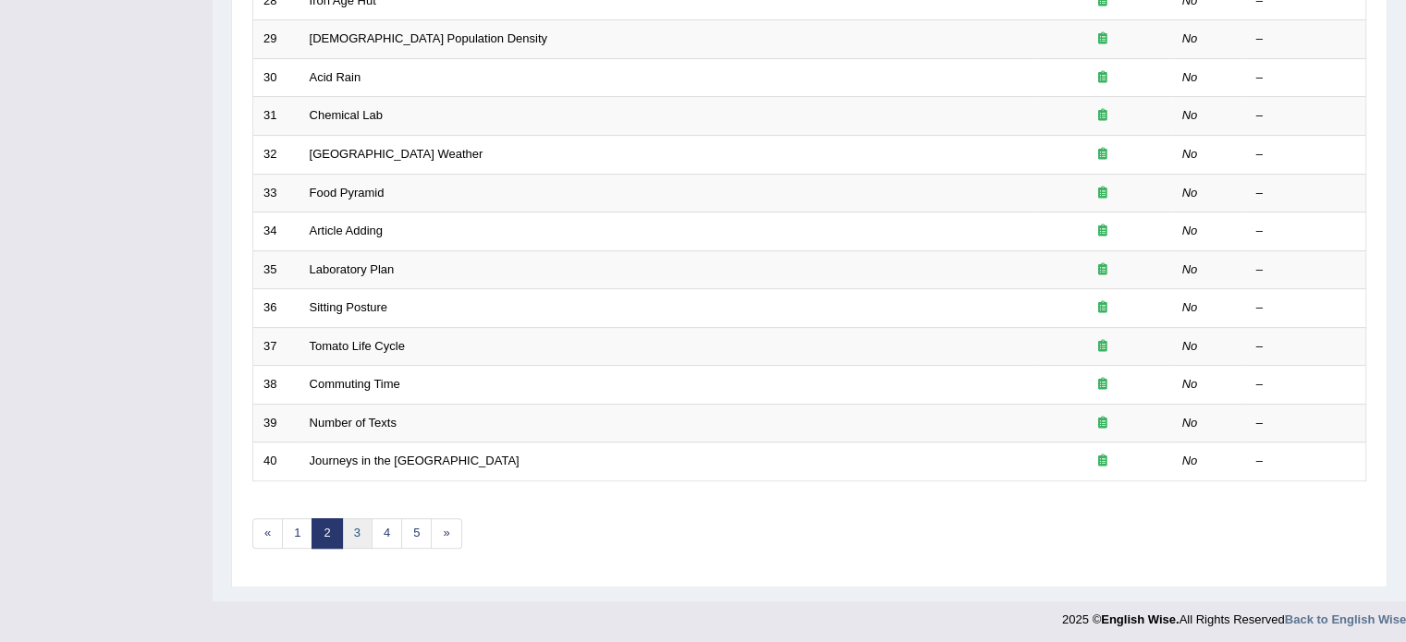
click at [359, 524] on link "3" at bounding box center [357, 534] width 31 height 31
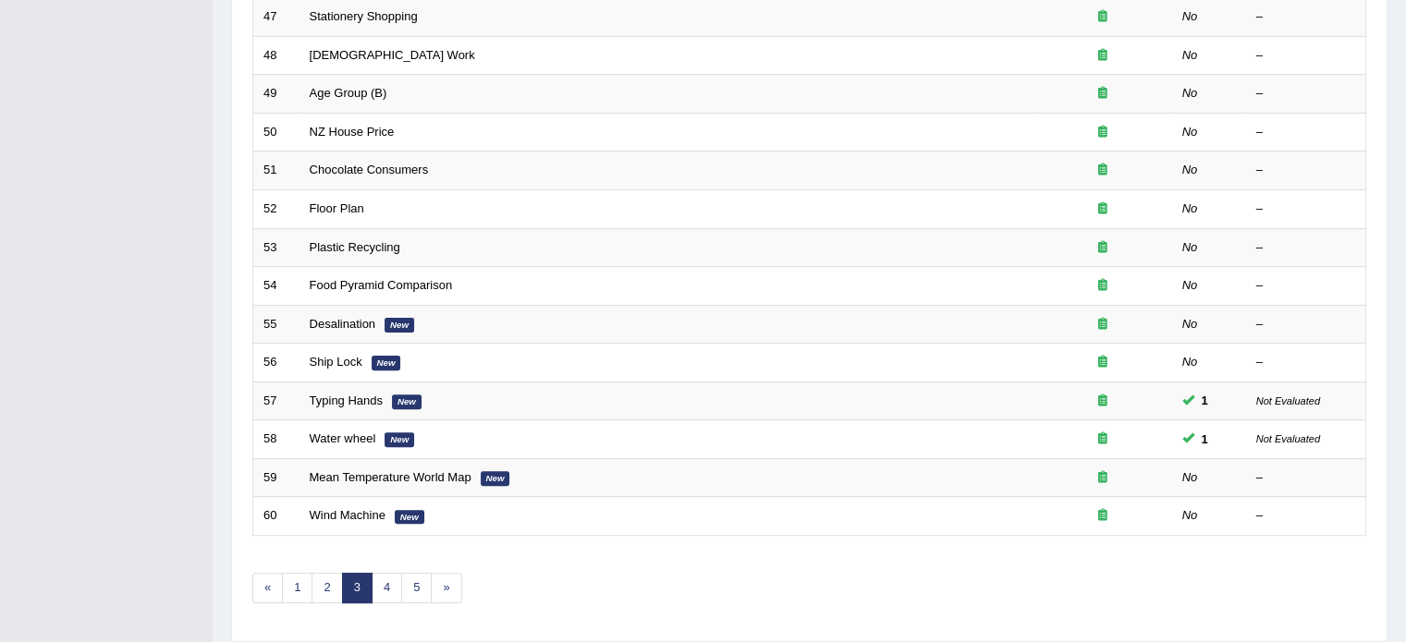
scroll to position [576, 0]
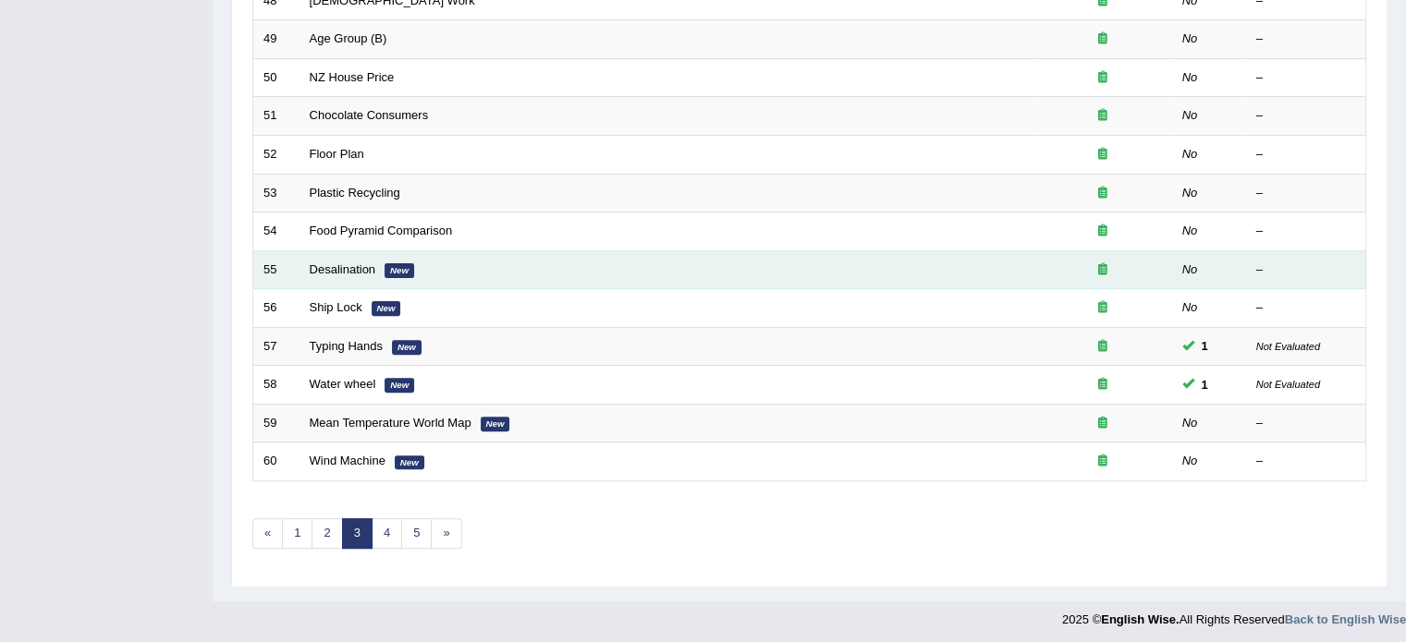
click at [375, 269] on td "Desalination New" at bounding box center [666, 269] width 734 height 39
click at [340, 266] on link "Desalination" at bounding box center [343, 270] width 67 height 14
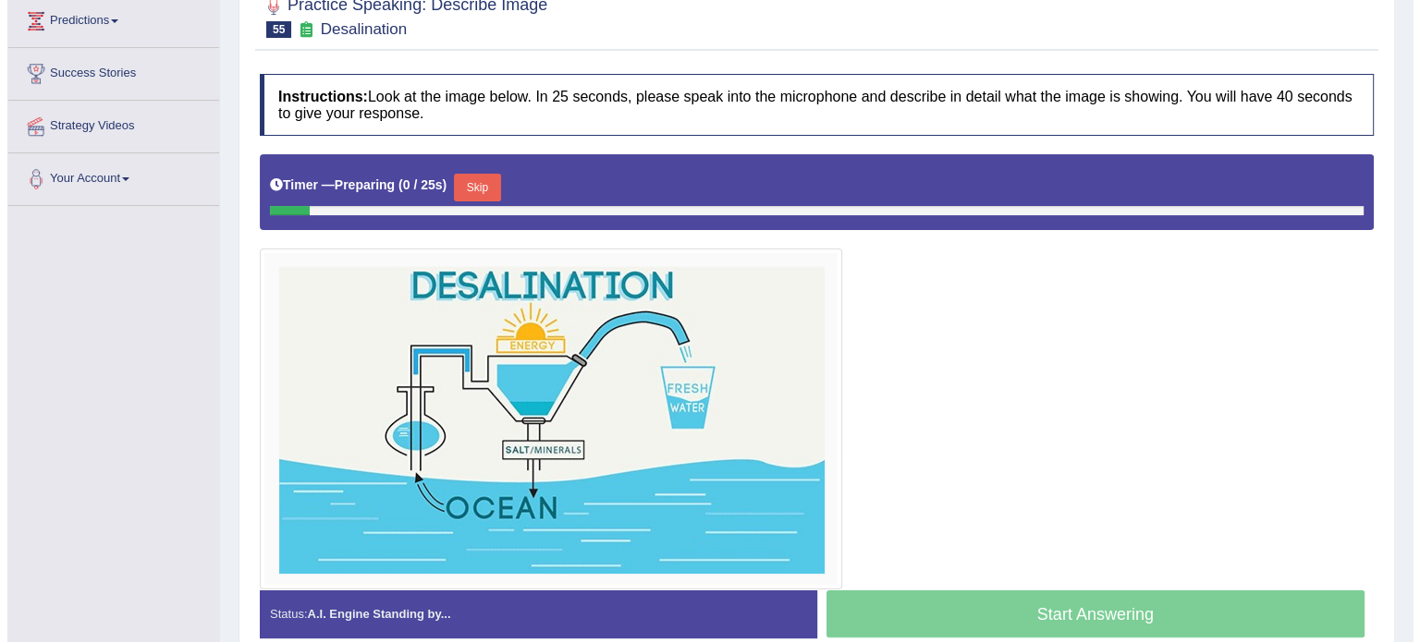
scroll to position [257, 0]
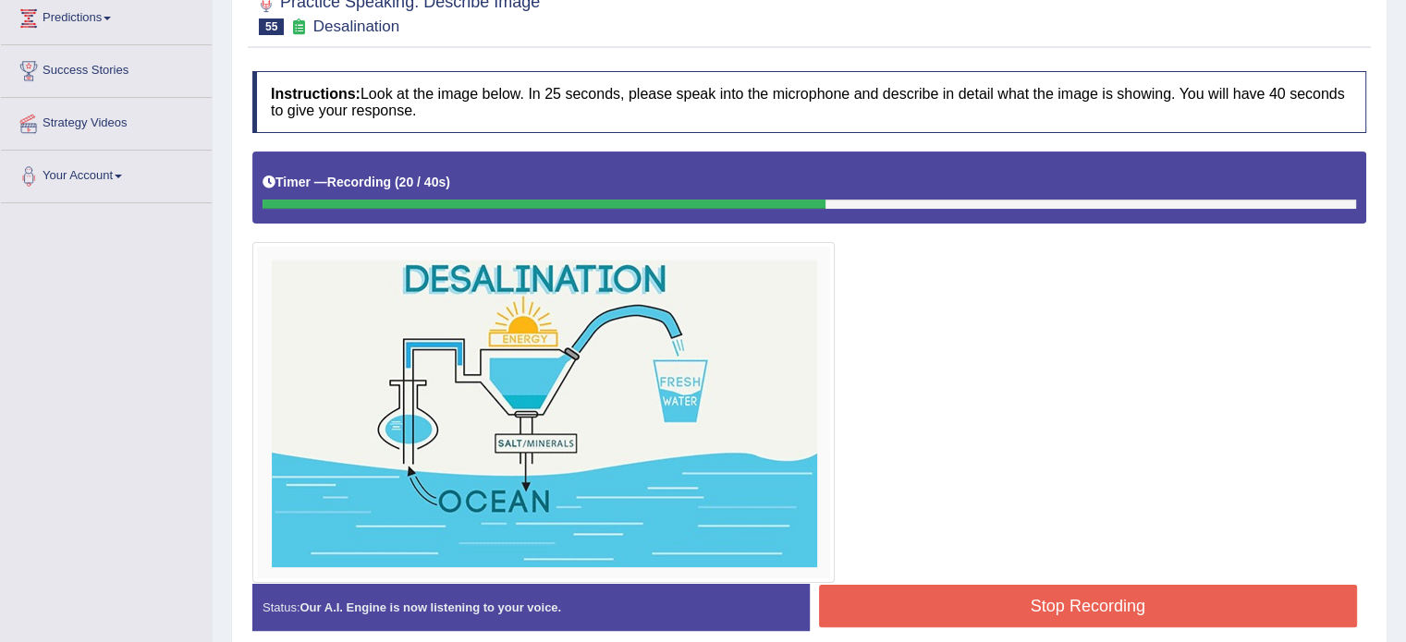
click at [890, 602] on button "Stop Recording" at bounding box center [1088, 606] width 539 height 43
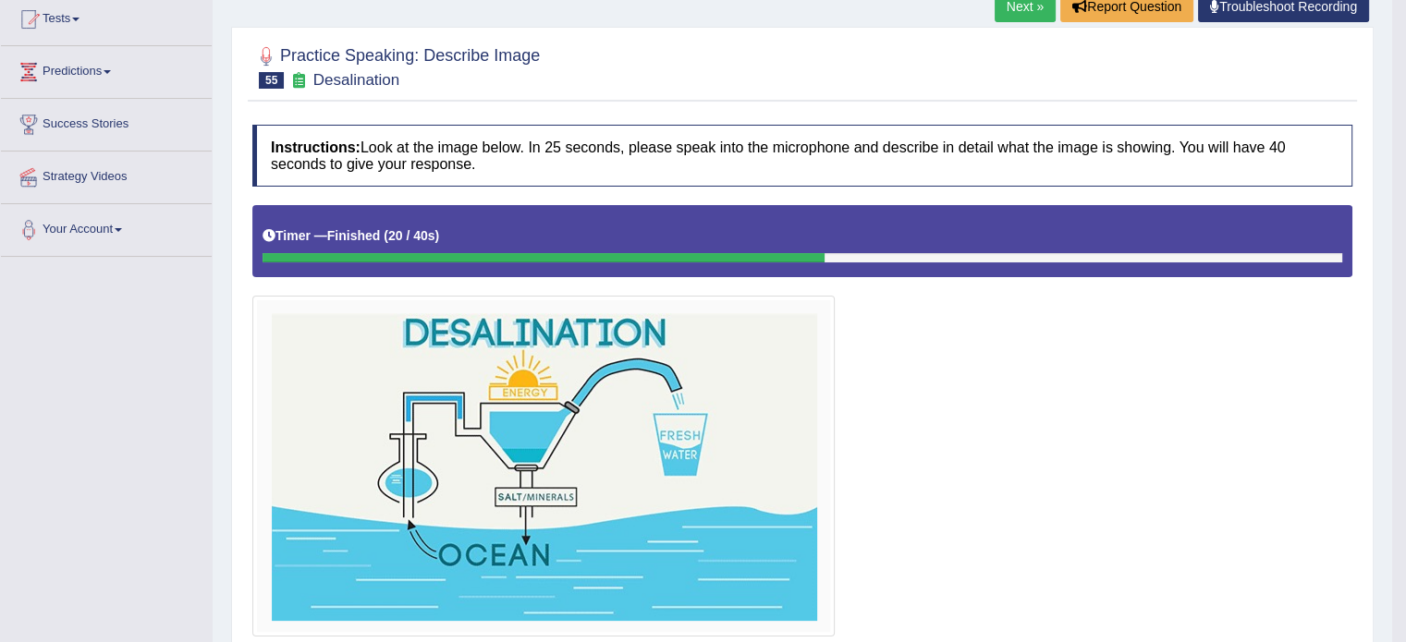
scroll to position [0, 0]
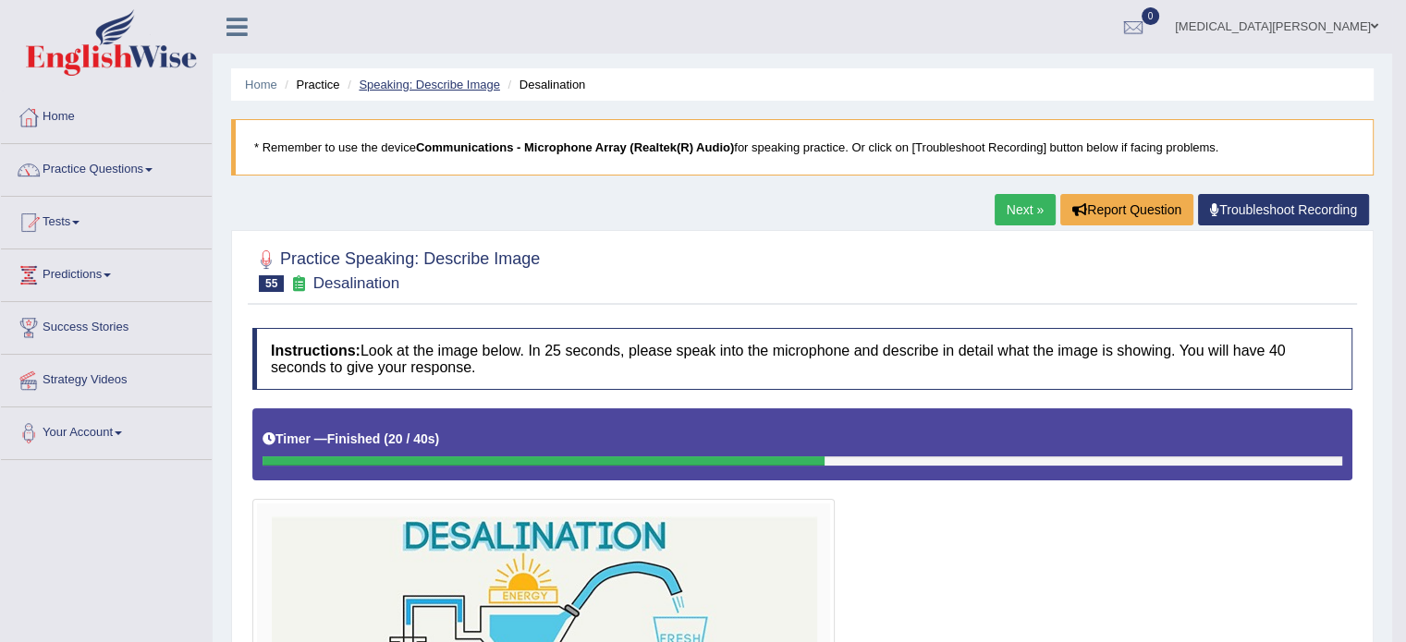
click at [434, 79] on link "Speaking: Describe Image" at bounding box center [429, 85] width 140 height 14
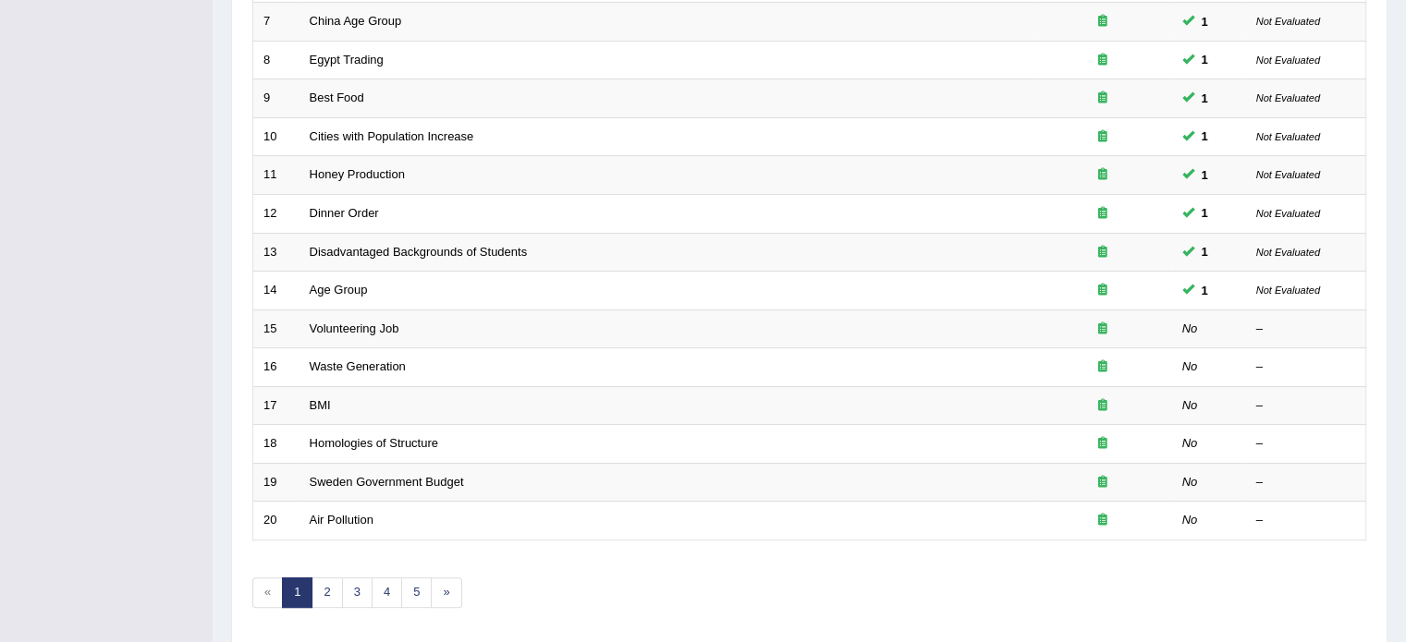
scroll to position [576, 0]
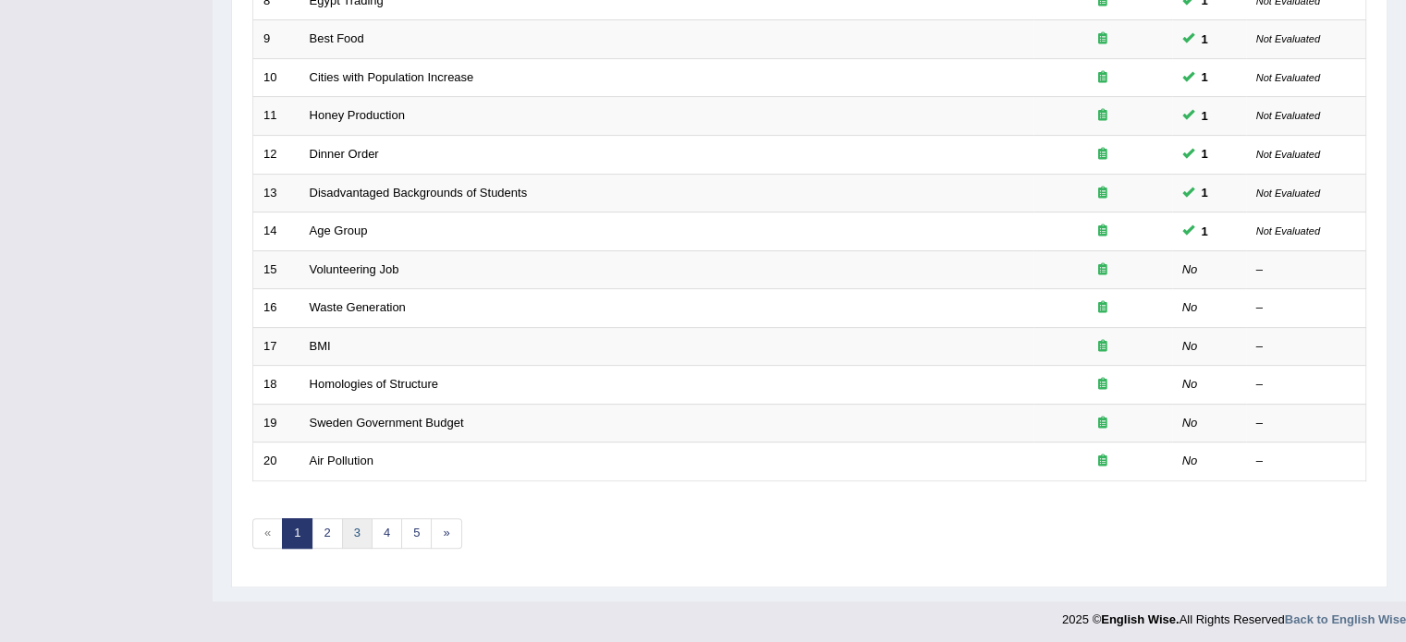
click at [359, 527] on link "3" at bounding box center [357, 534] width 31 height 31
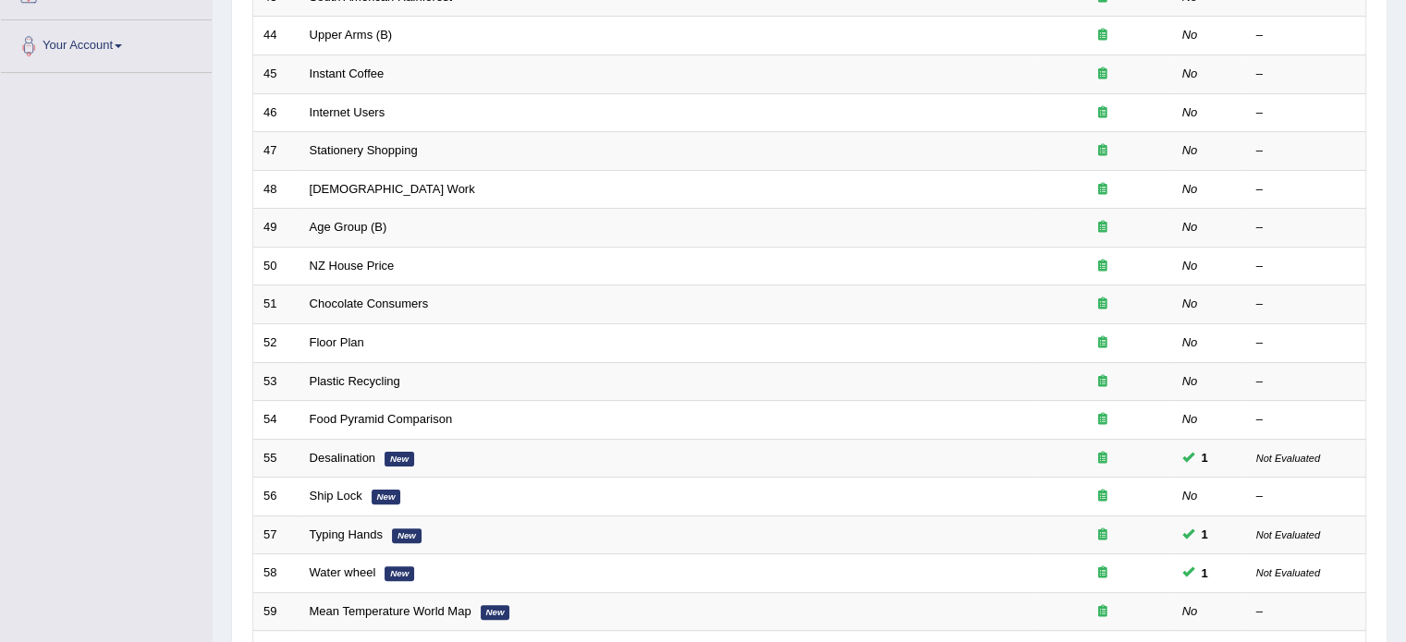
scroll to position [390, 0]
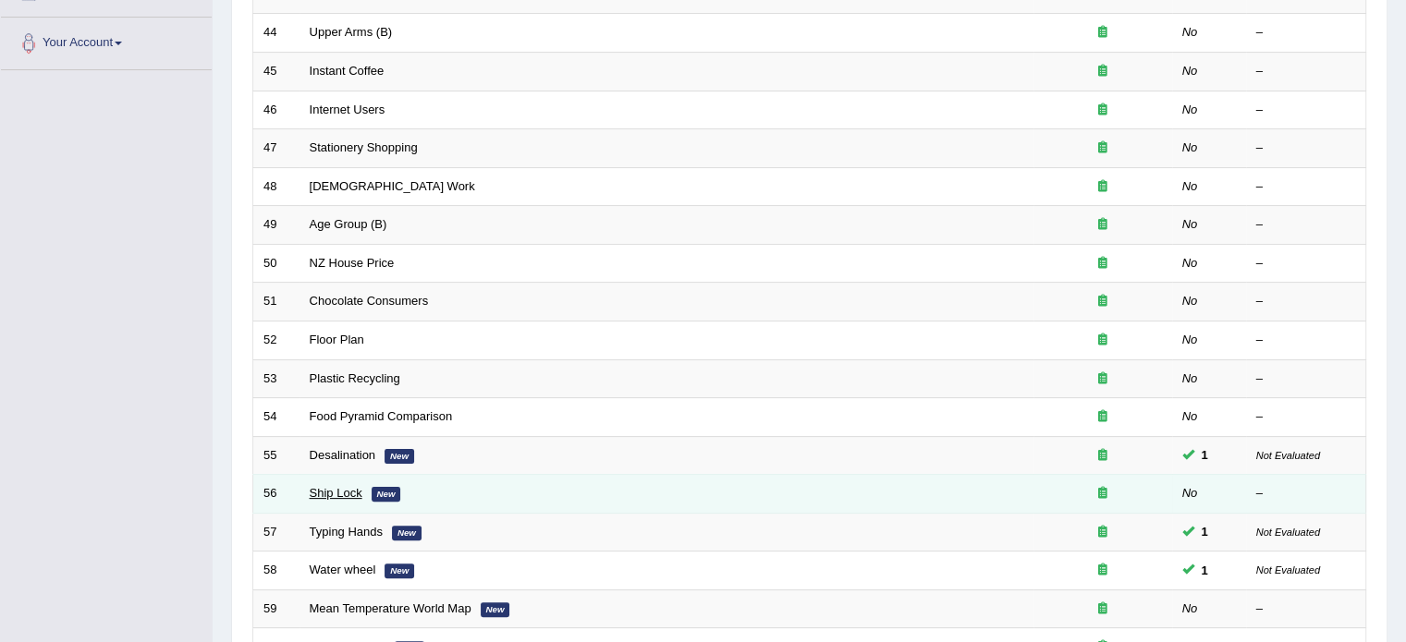
click at [341, 487] on link "Ship Lock" at bounding box center [336, 493] width 53 height 14
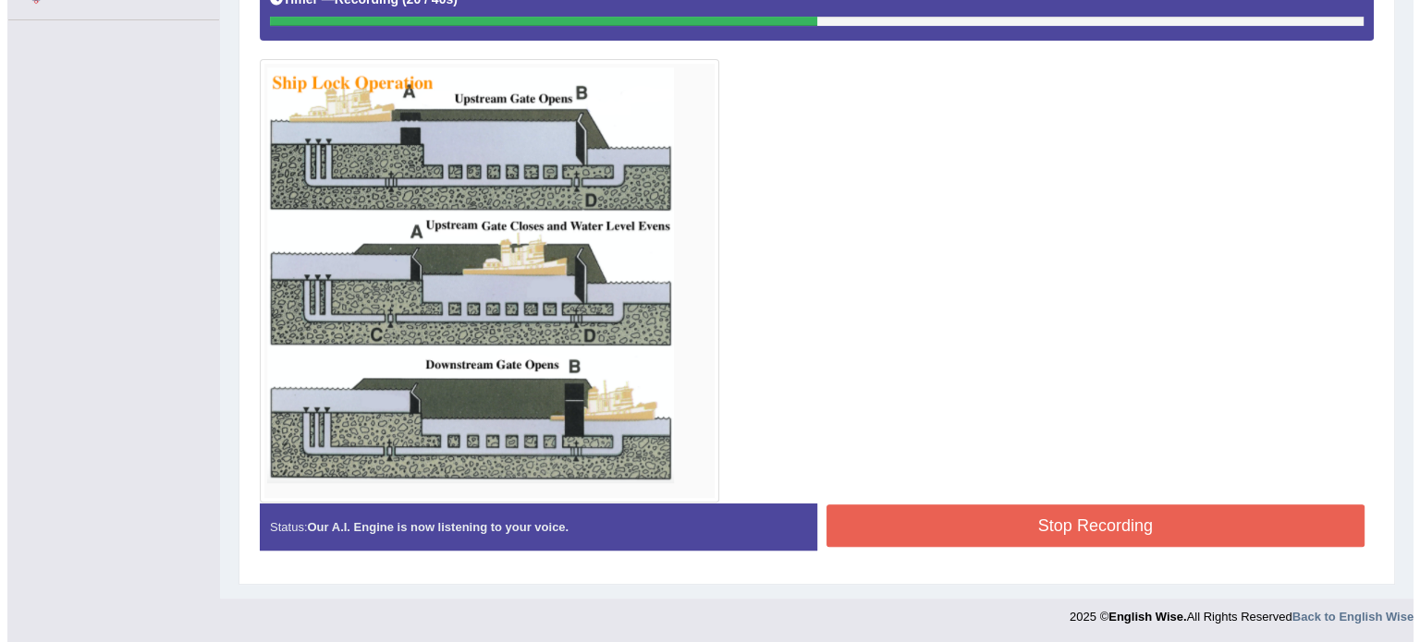
scroll to position [440, 0]
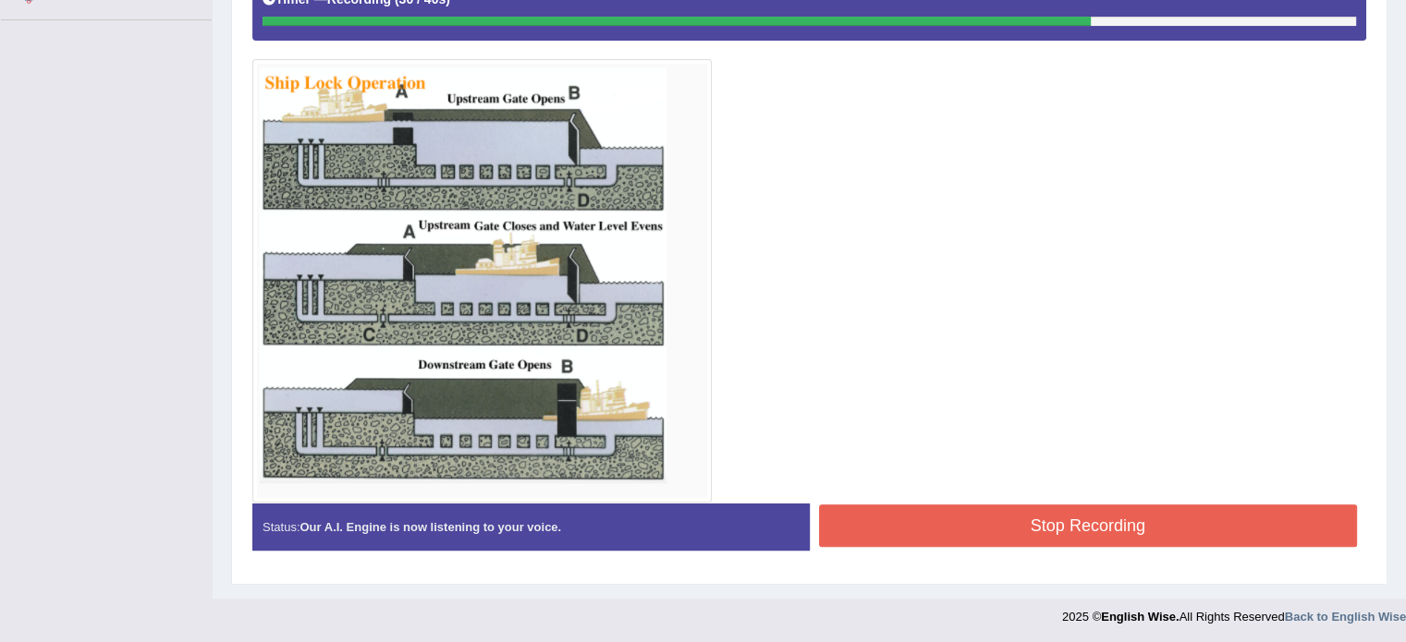
click at [891, 516] on button "Stop Recording" at bounding box center [1088, 526] width 539 height 43
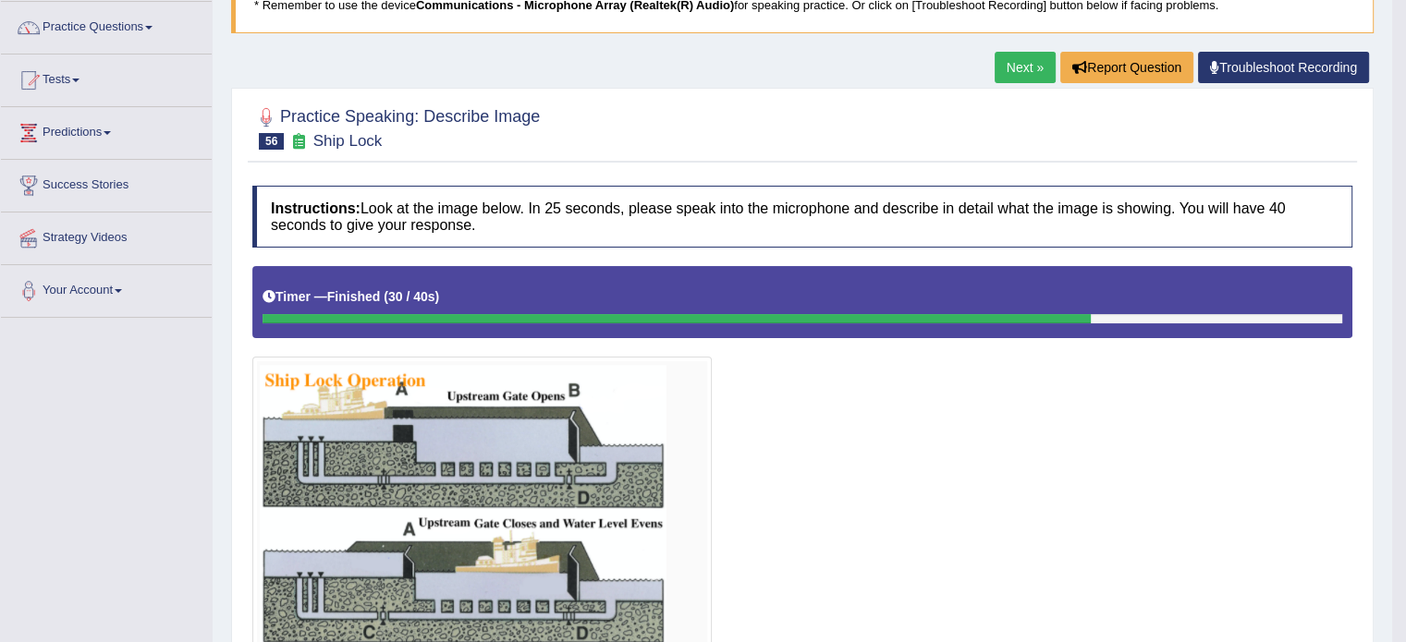
scroll to position [138, 0]
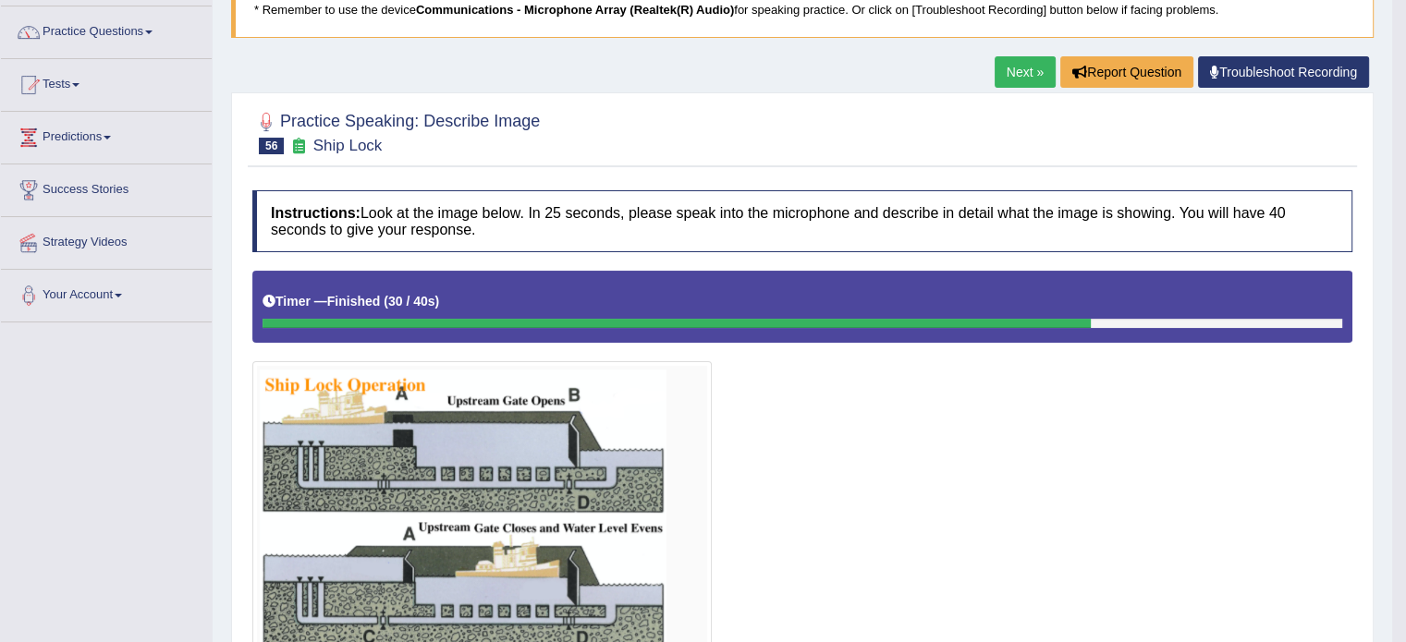
drag, startPoint x: 287, startPoint y: 110, endPoint x: 441, endPoint y: 156, distance: 160.2
click at [441, 156] on div "Practice Speaking: Describe Image 56 Ship Lock" at bounding box center [802, 135] width 1109 height 65
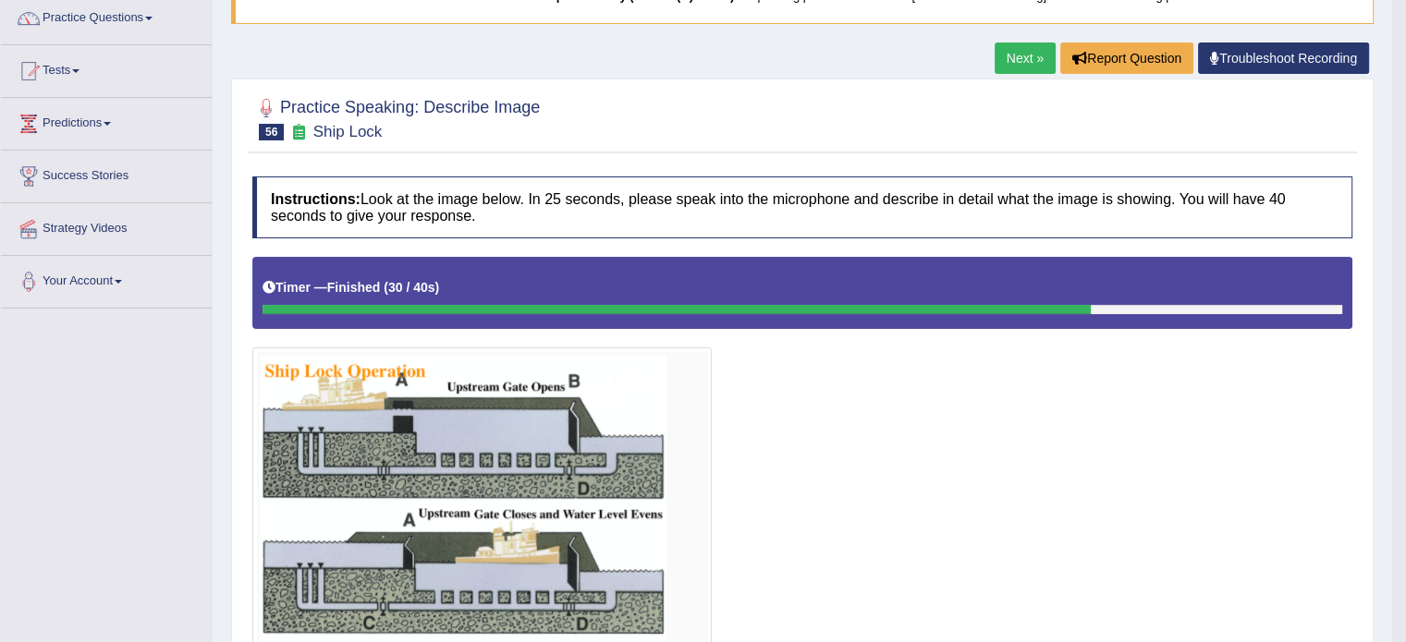
scroll to position [0, 0]
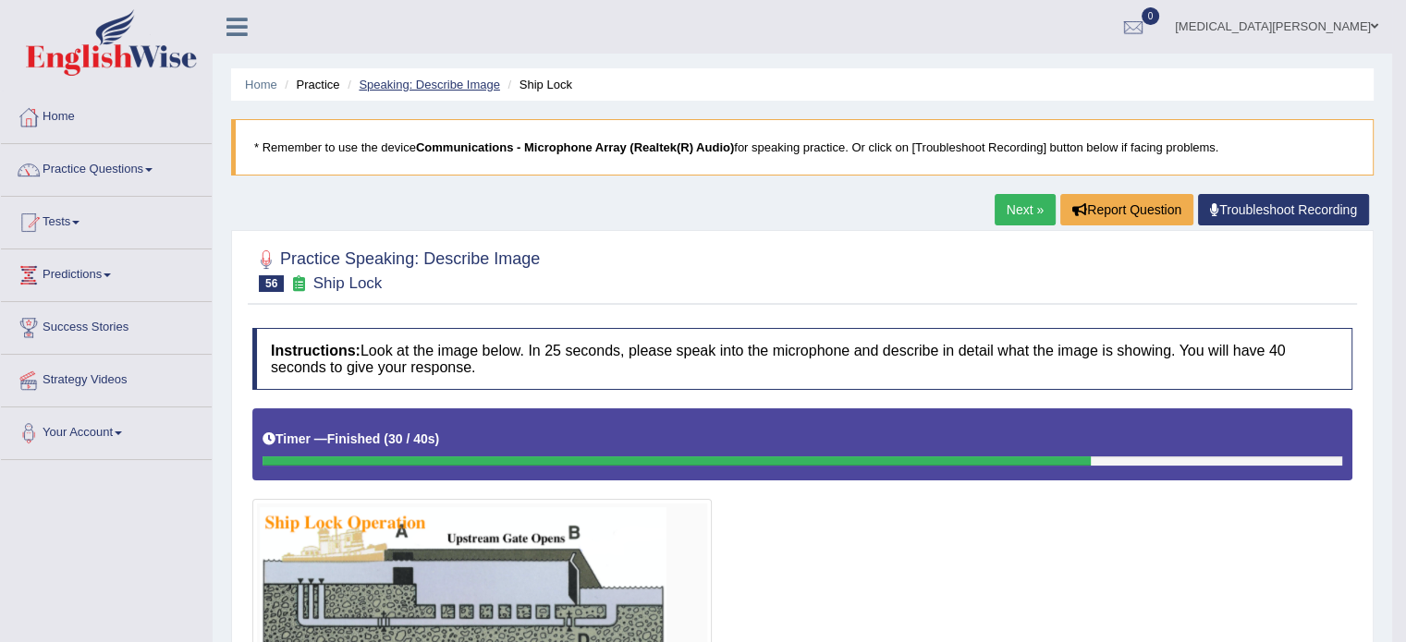
click at [378, 79] on link "Speaking: Describe Image" at bounding box center [429, 85] width 140 height 14
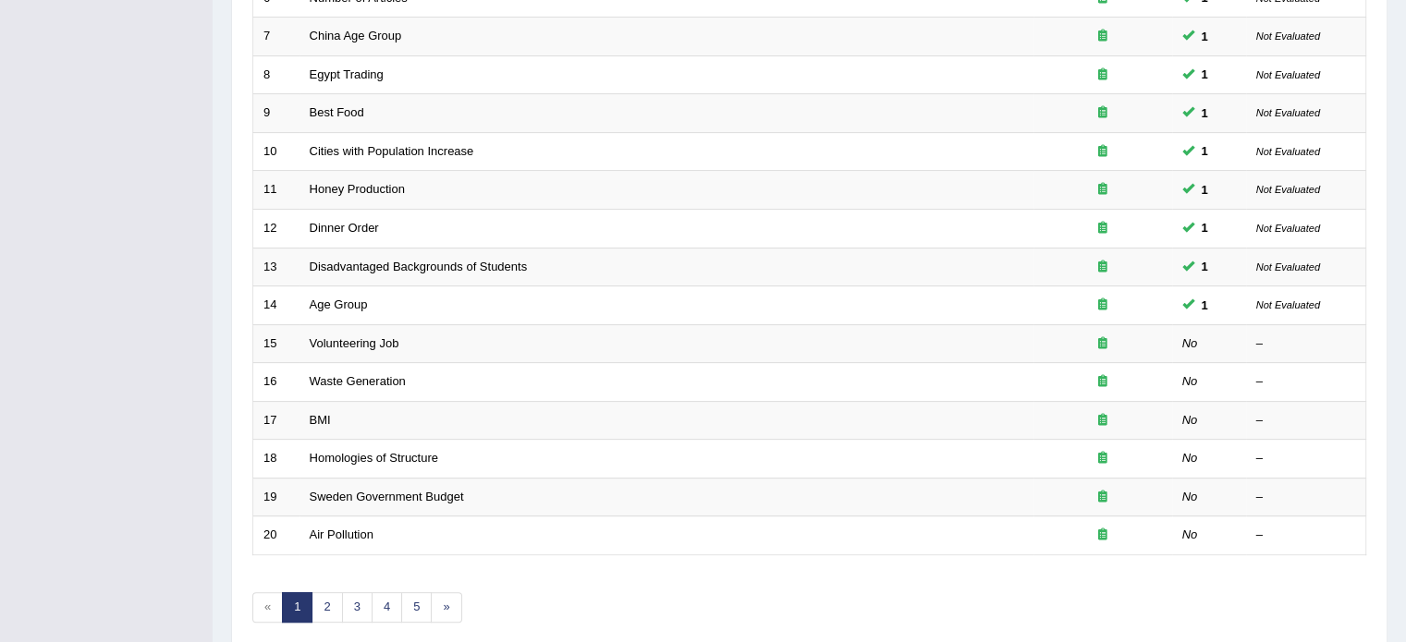
scroll to position [576, 0]
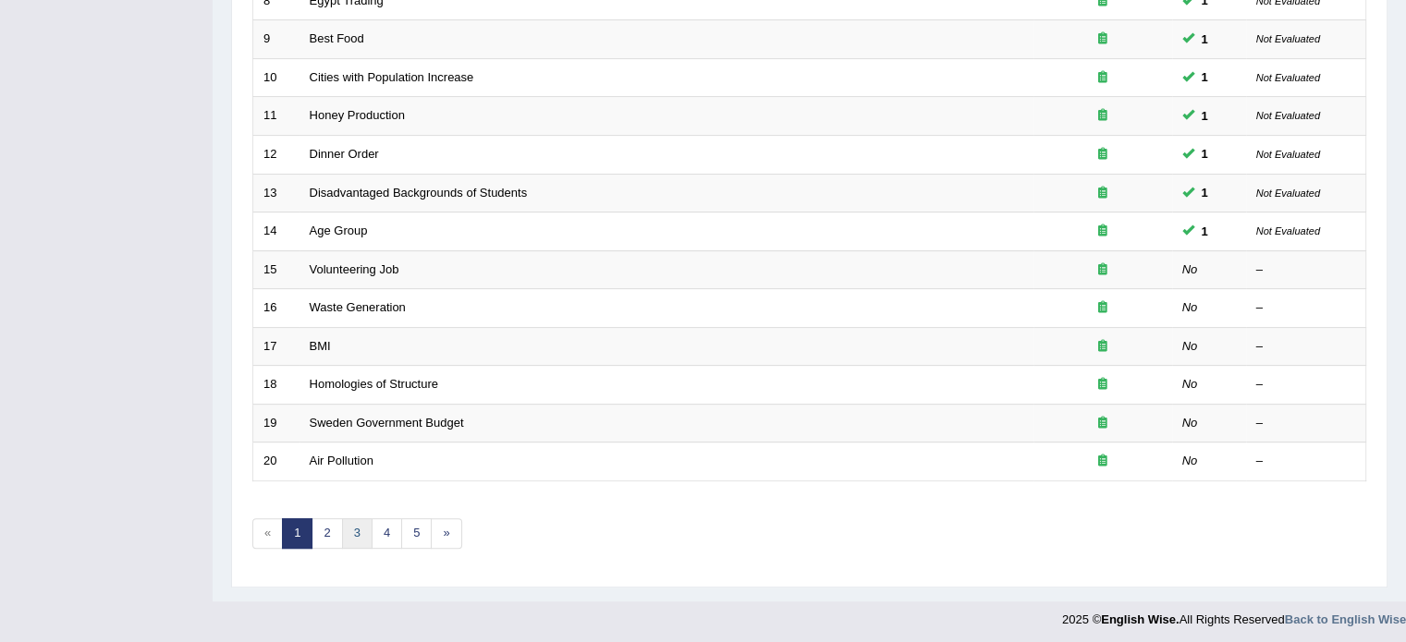
click at [355, 534] on link "3" at bounding box center [357, 534] width 31 height 31
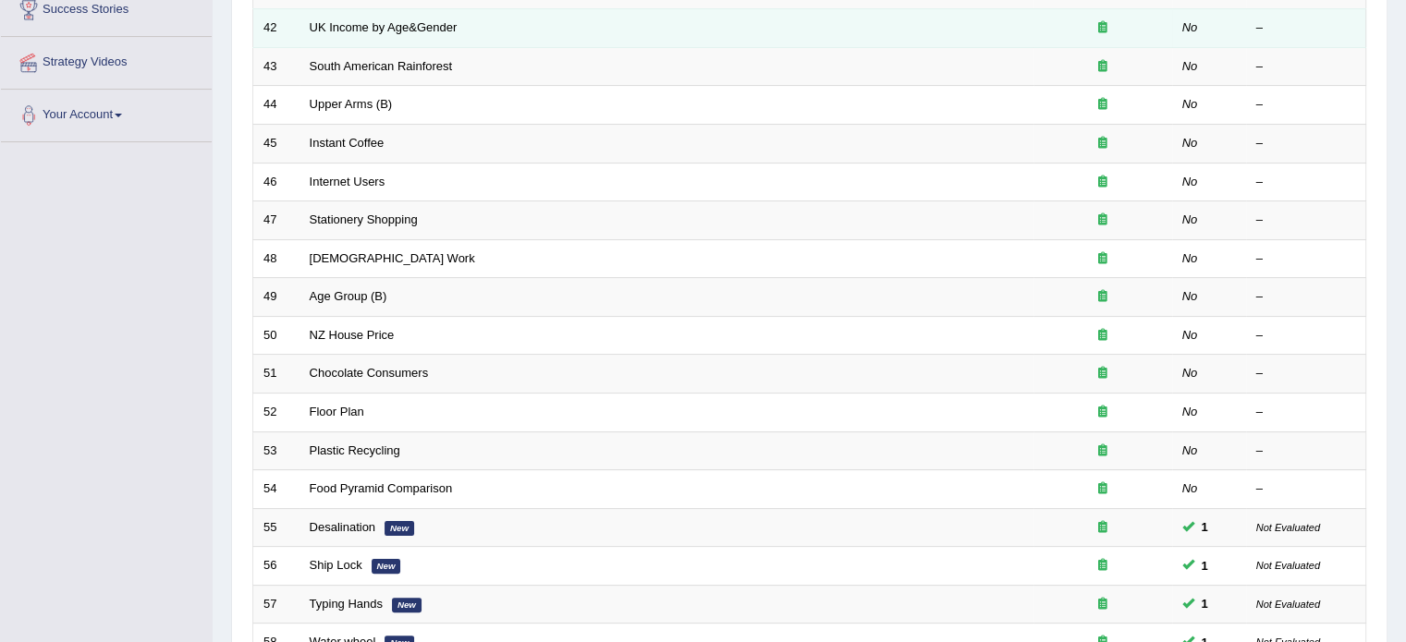
scroll to position [576, 0]
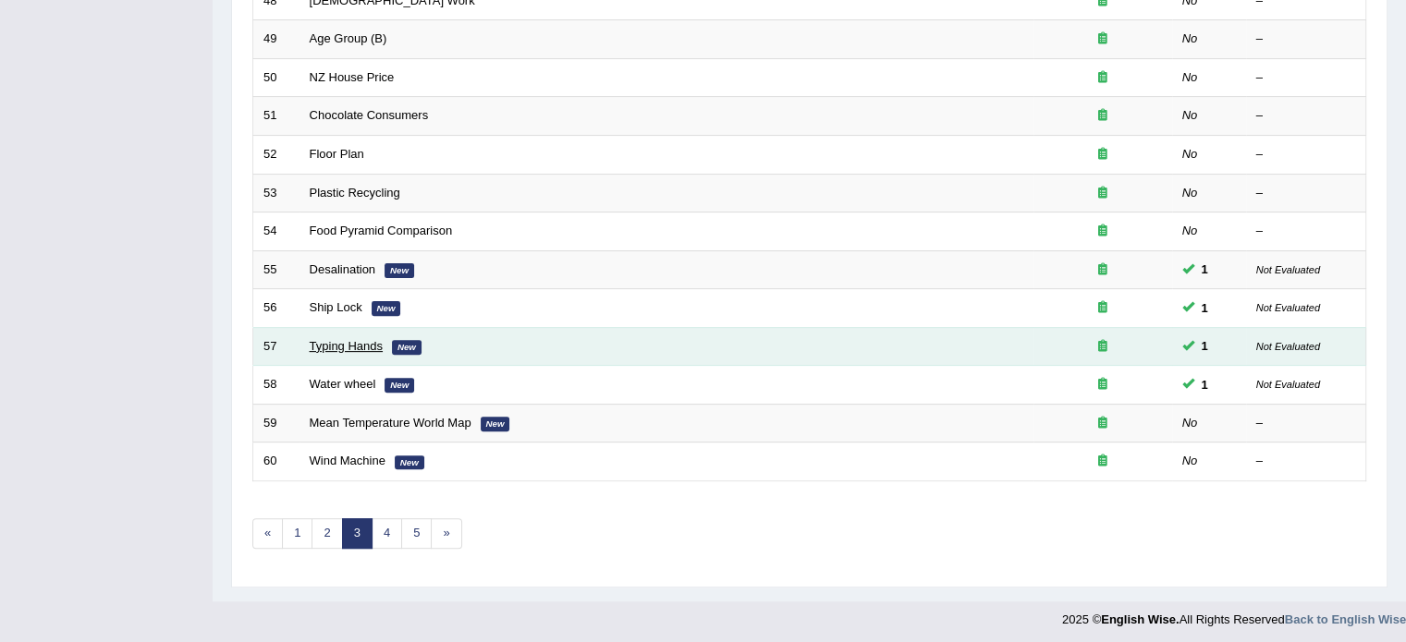
click at [361, 347] on link "Typing Hands" at bounding box center [347, 346] width 74 height 14
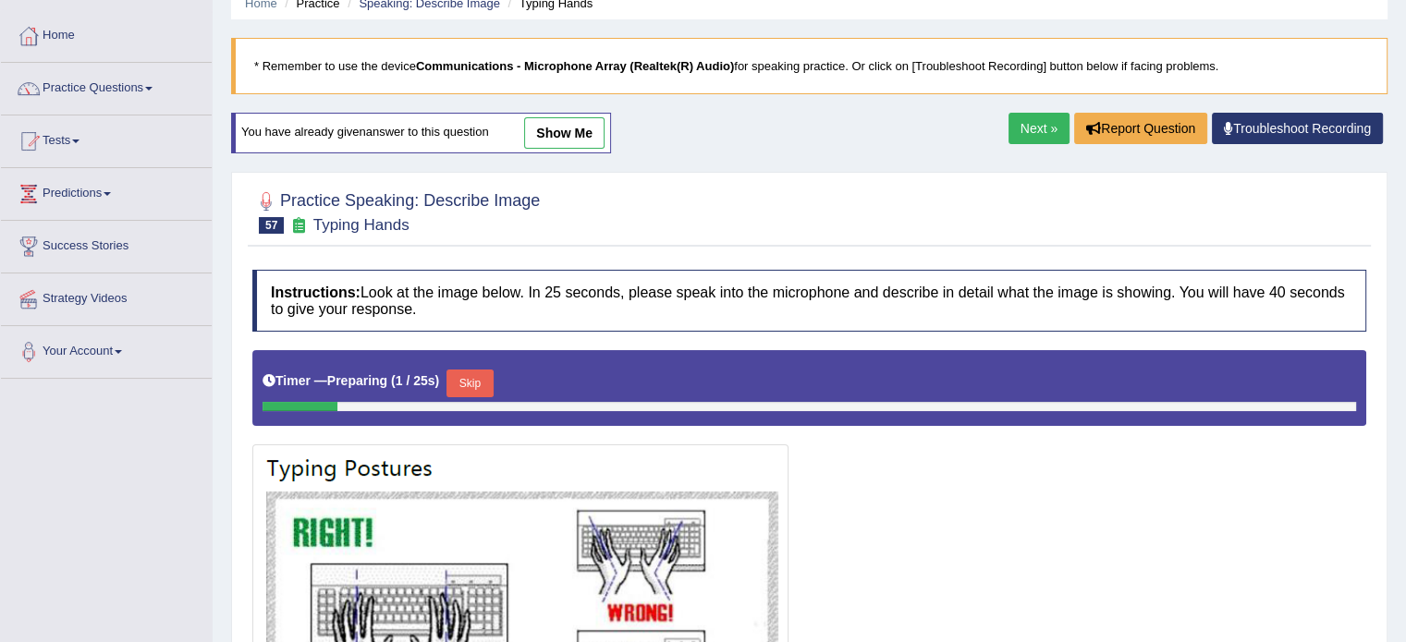
scroll to position [72, 0]
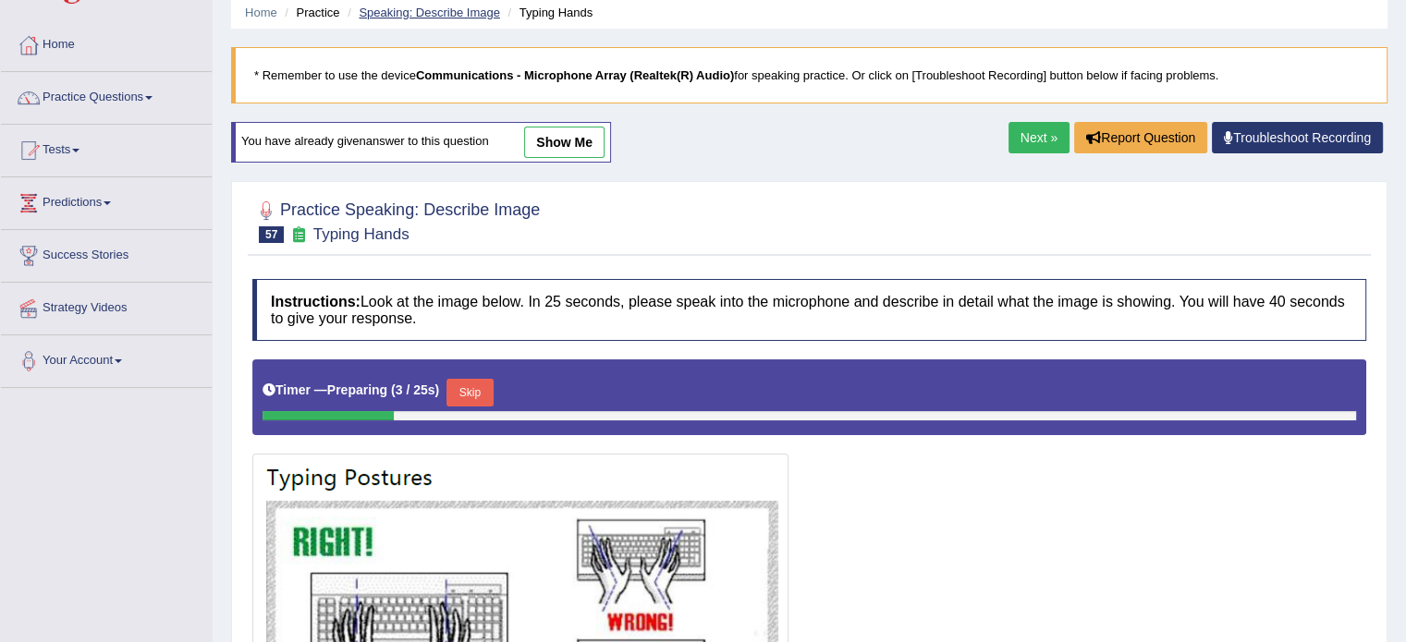
click at [409, 10] on link "Speaking: Describe Image" at bounding box center [429, 13] width 140 height 14
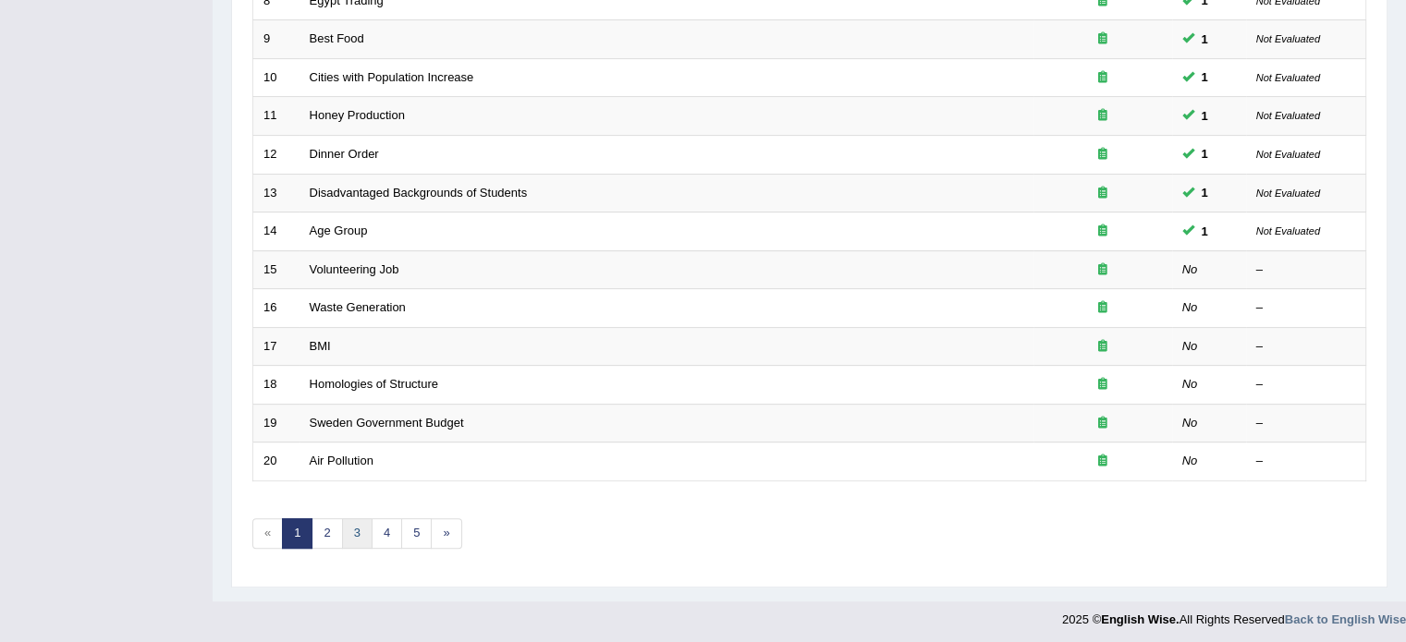
click at [356, 528] on link "3" at bounding box center [357, 534] width 31 height 31
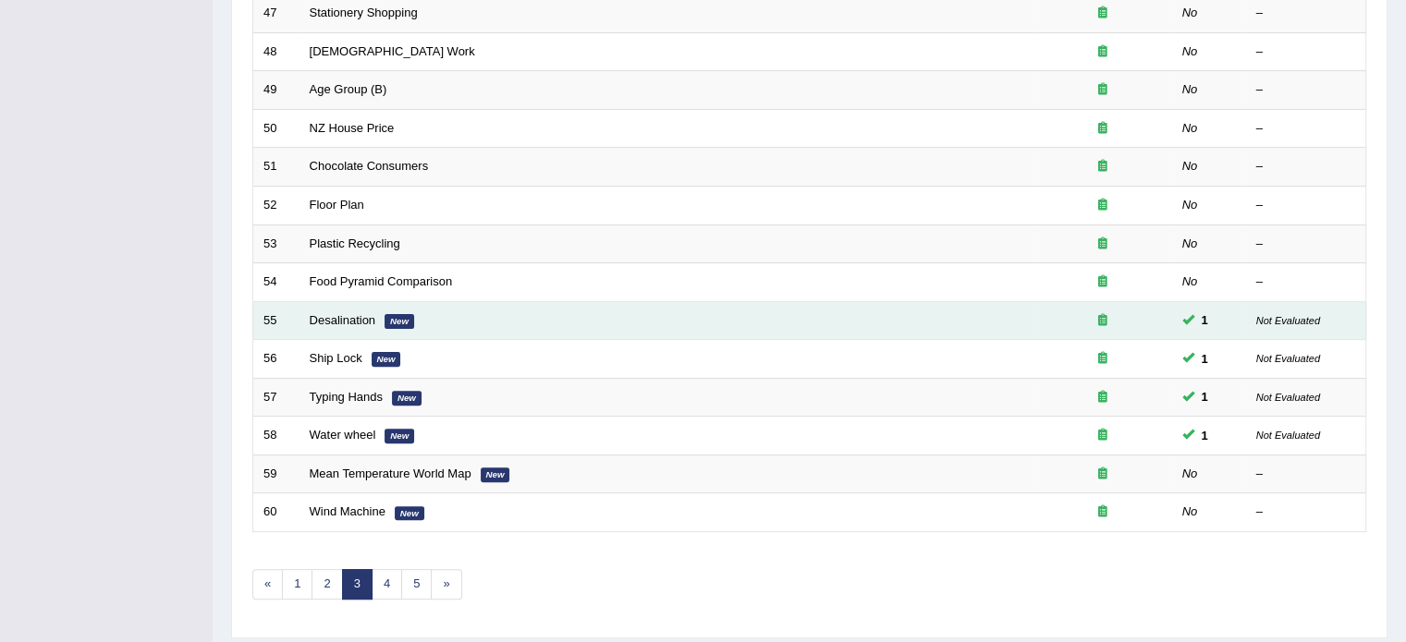
scroll to position [529, 0]
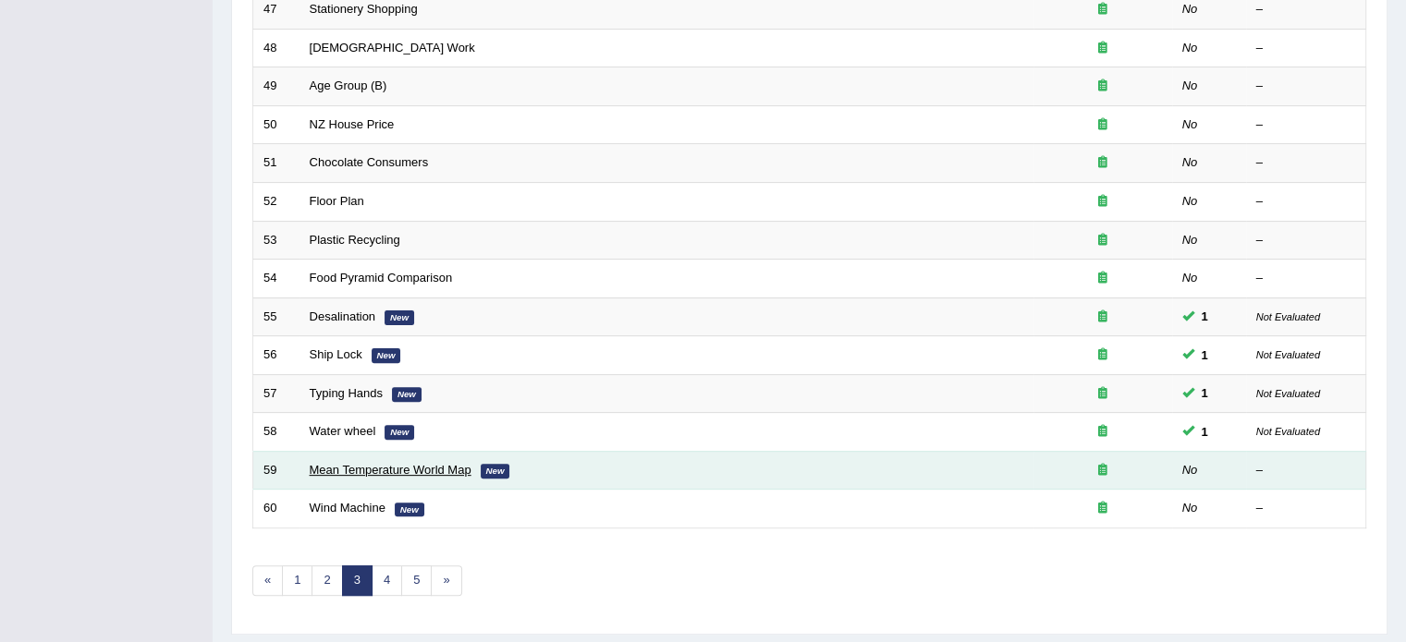
click at [404, 465] on link "Mean Temperature World Map" at bounding box center [391, 470] width 162 height 14
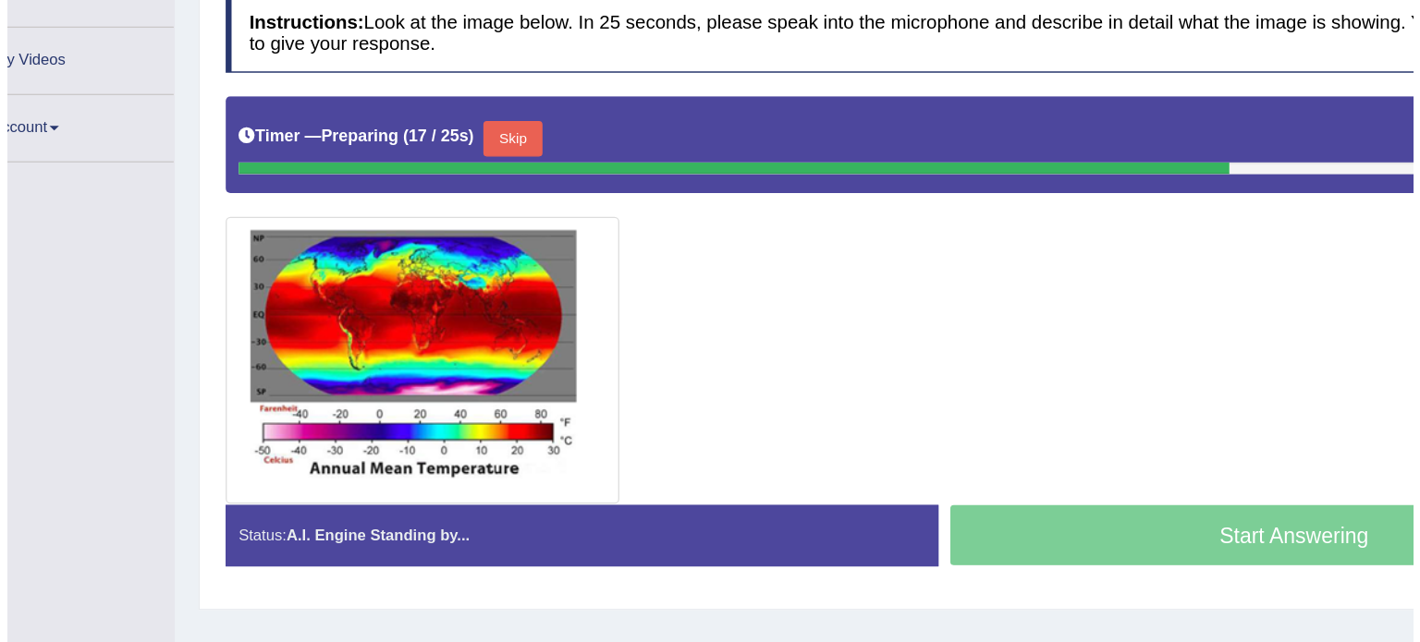
scroll to position [253, 0]
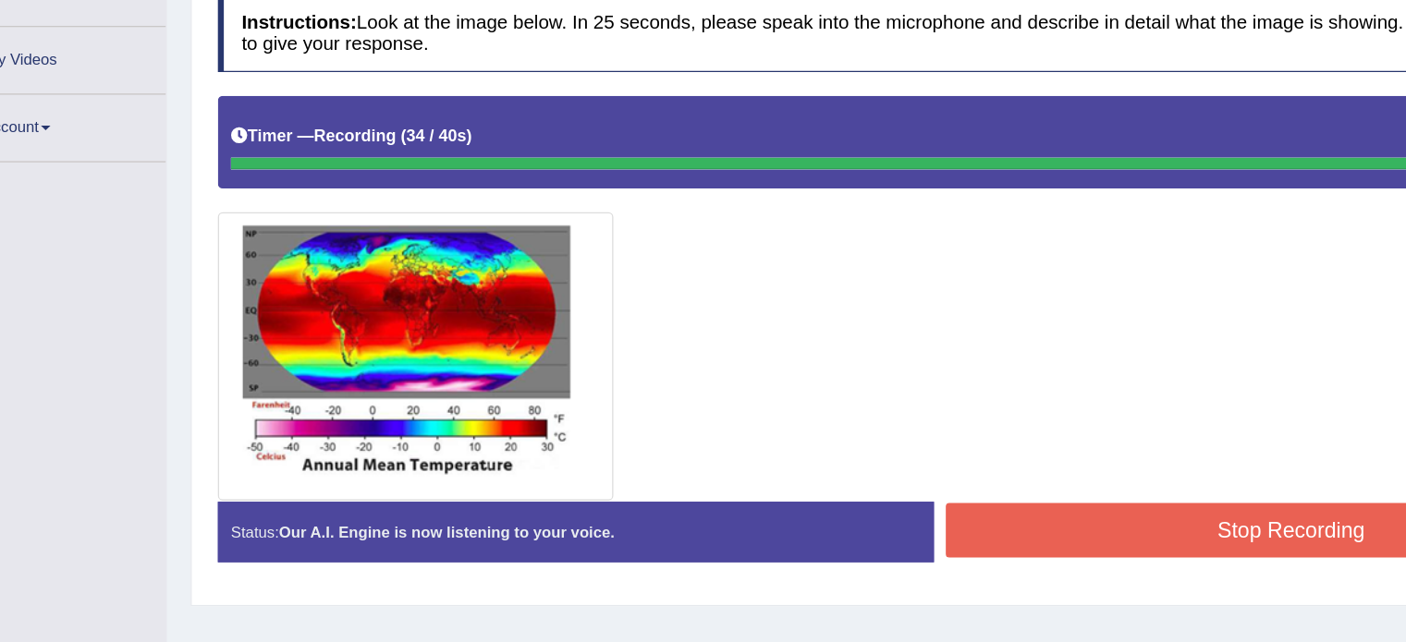
click at [944, 481] on button "Stop Recording" at bounding box center [1088, 493] width 539 height 43
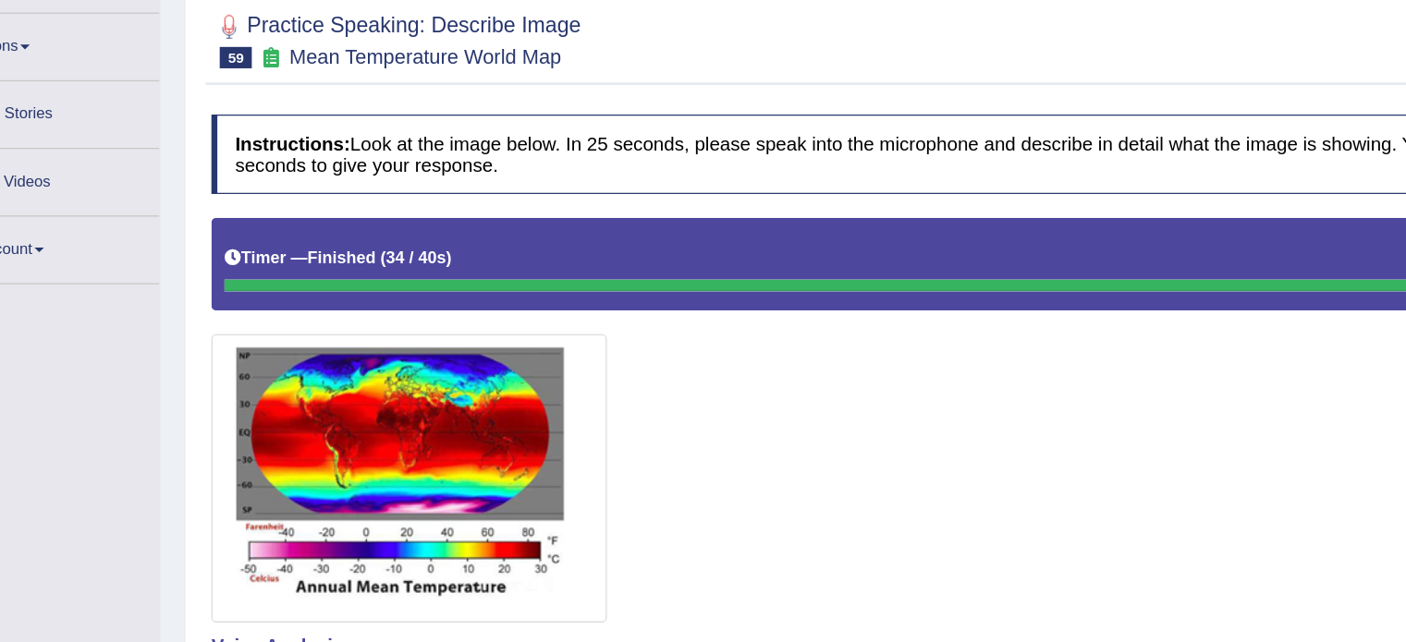
scroll to position [98, 0]
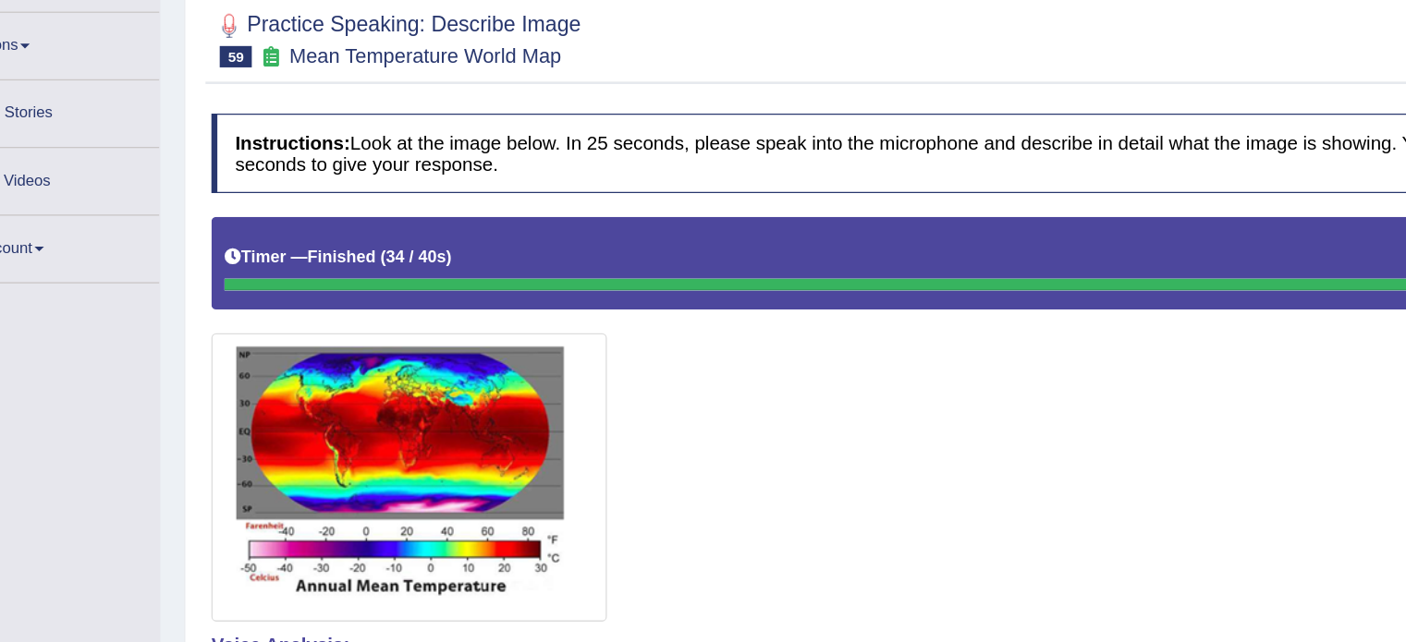
click at [360, 471] on img at bounding box center [406, 513] width 299 height 215
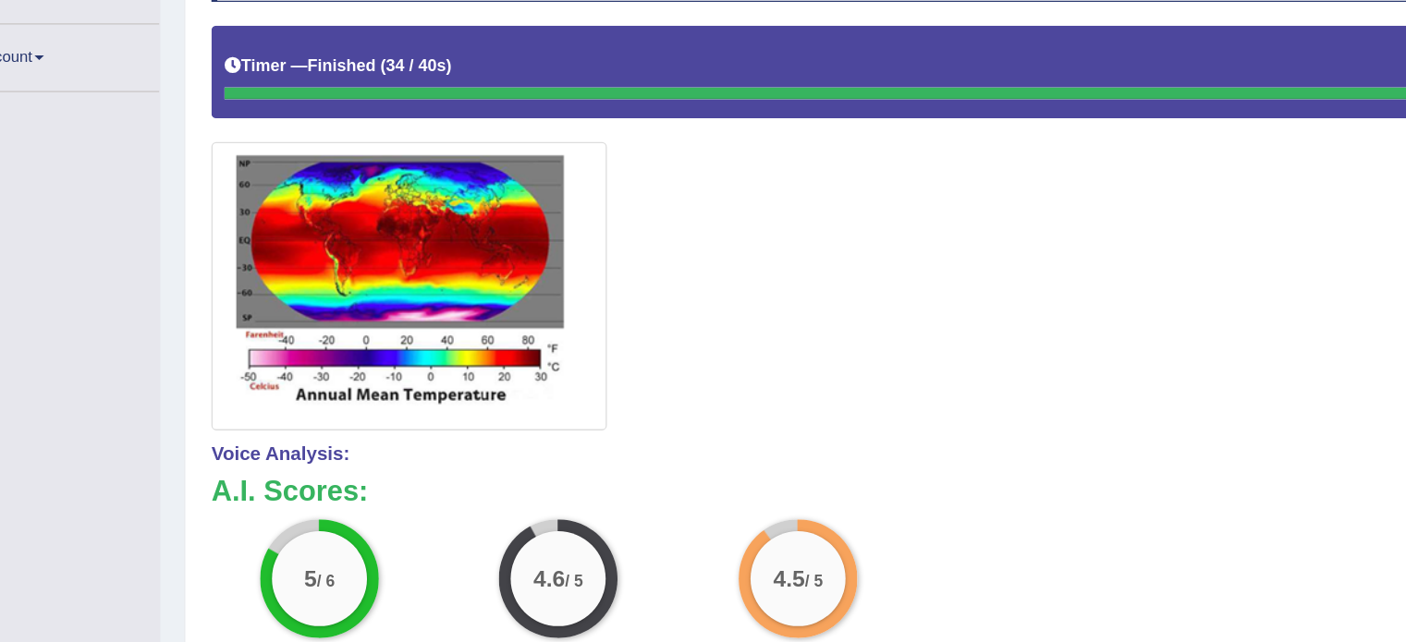
scroll to position [0, 0]
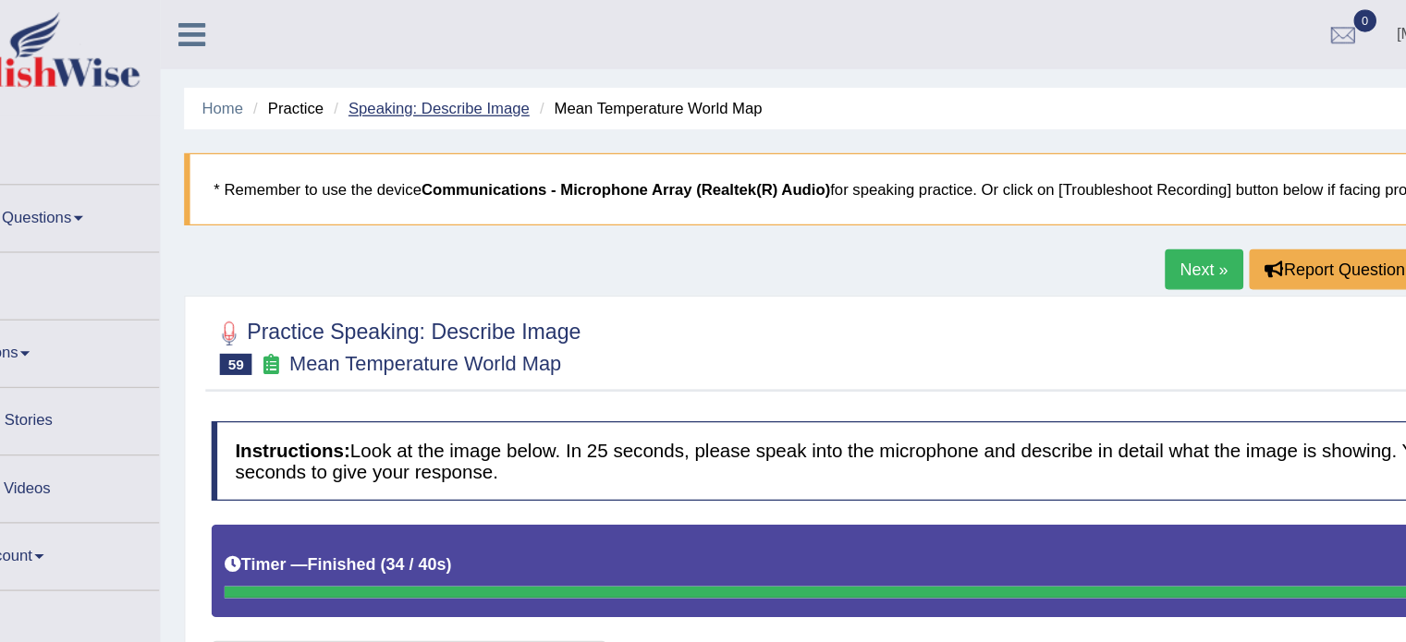
click at [439, 81] on link "Speaking: Describe Image" at bounding box center [429, 85] width 140 height 14
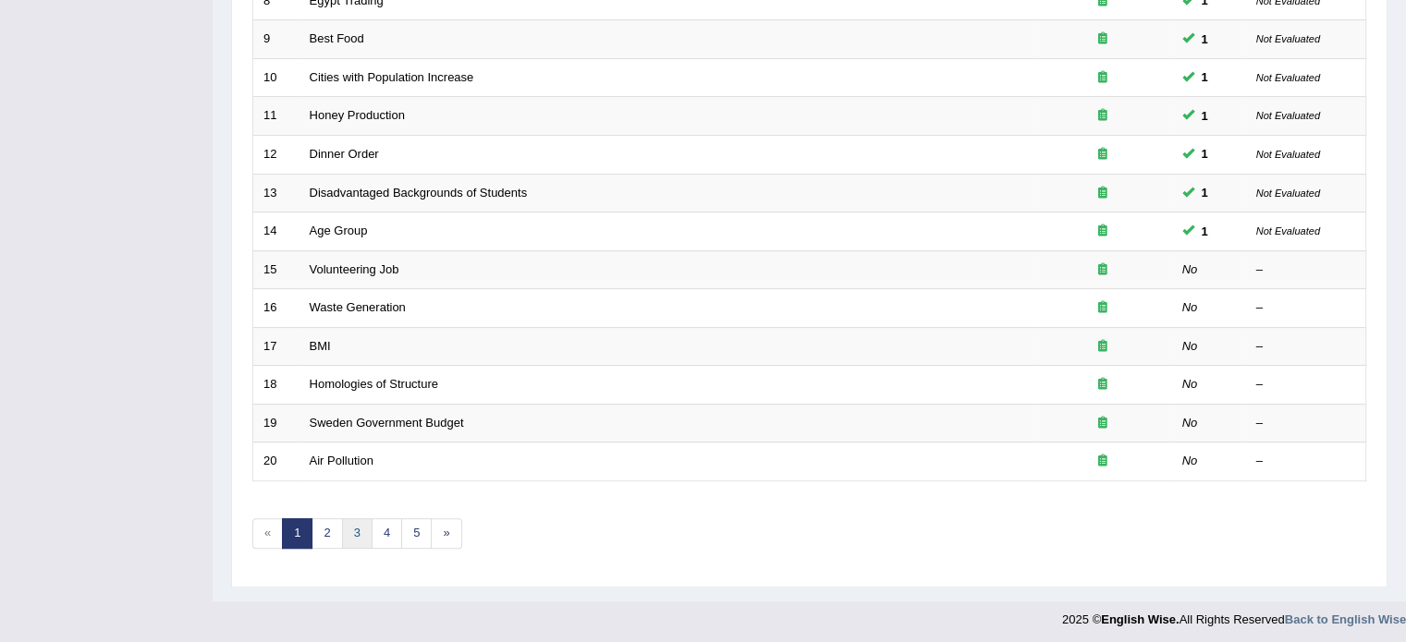
click at [355, 528] on link "3" at bounding box center [357, 534] width 31 height 31
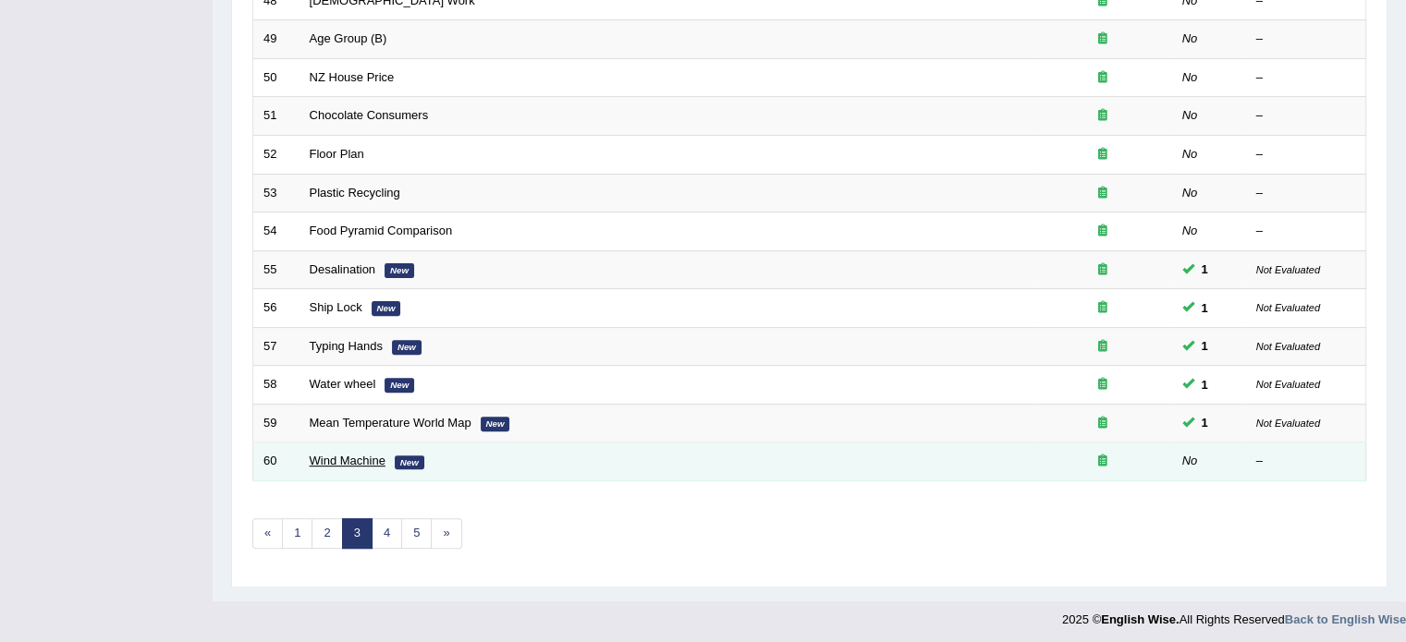
click at [359, 457] on link "Wind Machine" at bounding box center [348, 461] width 76 height 14
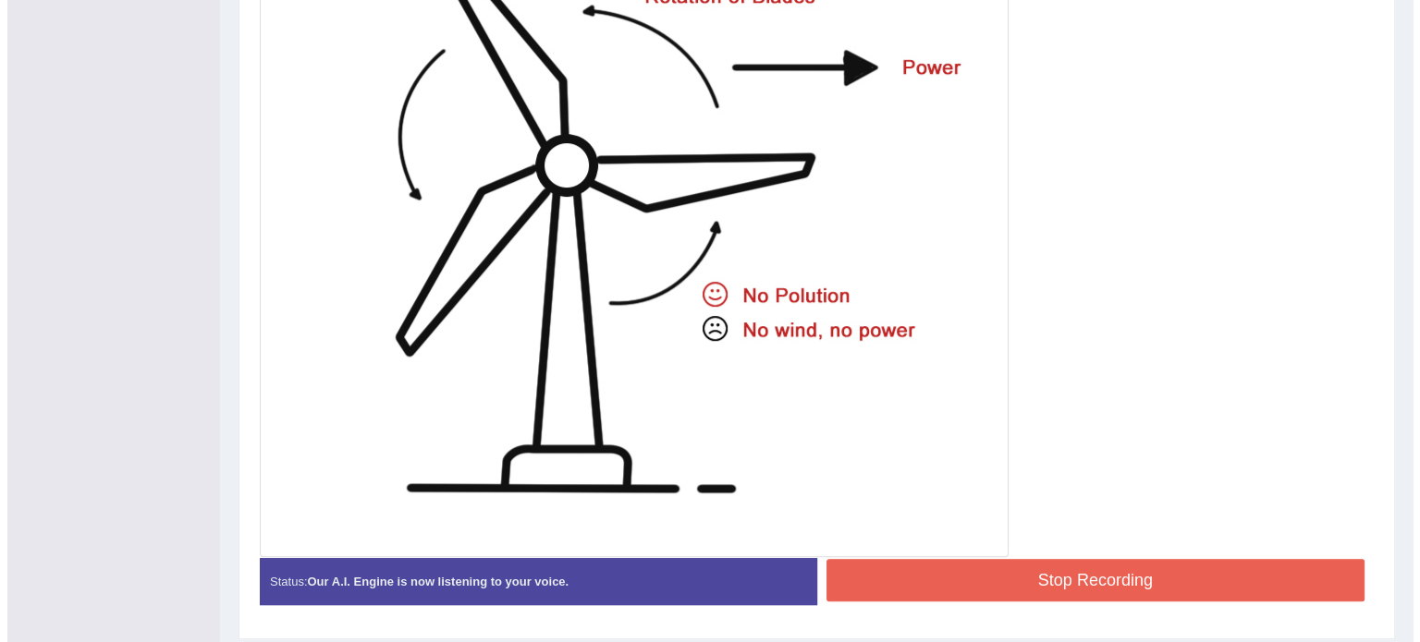
scroll to position [682, 0]
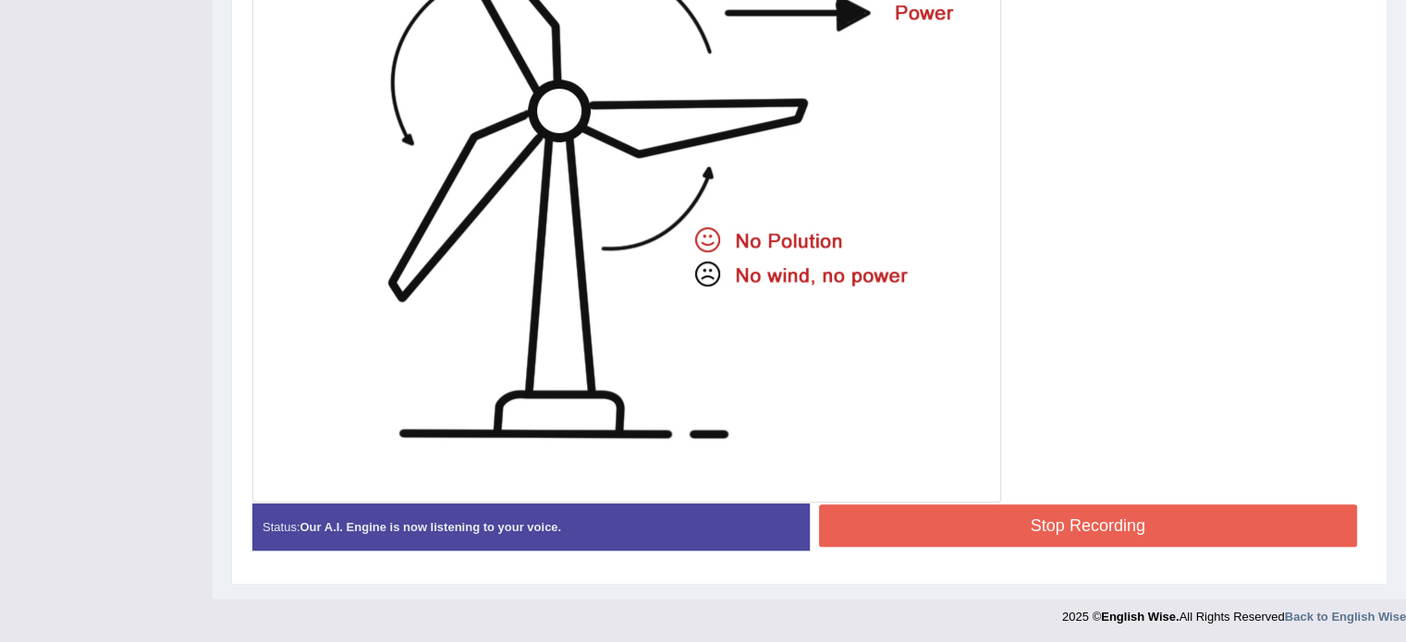
click at [927, 520] on button "Stop Recording" at bounding box center [1088, 526] width 539 height 43
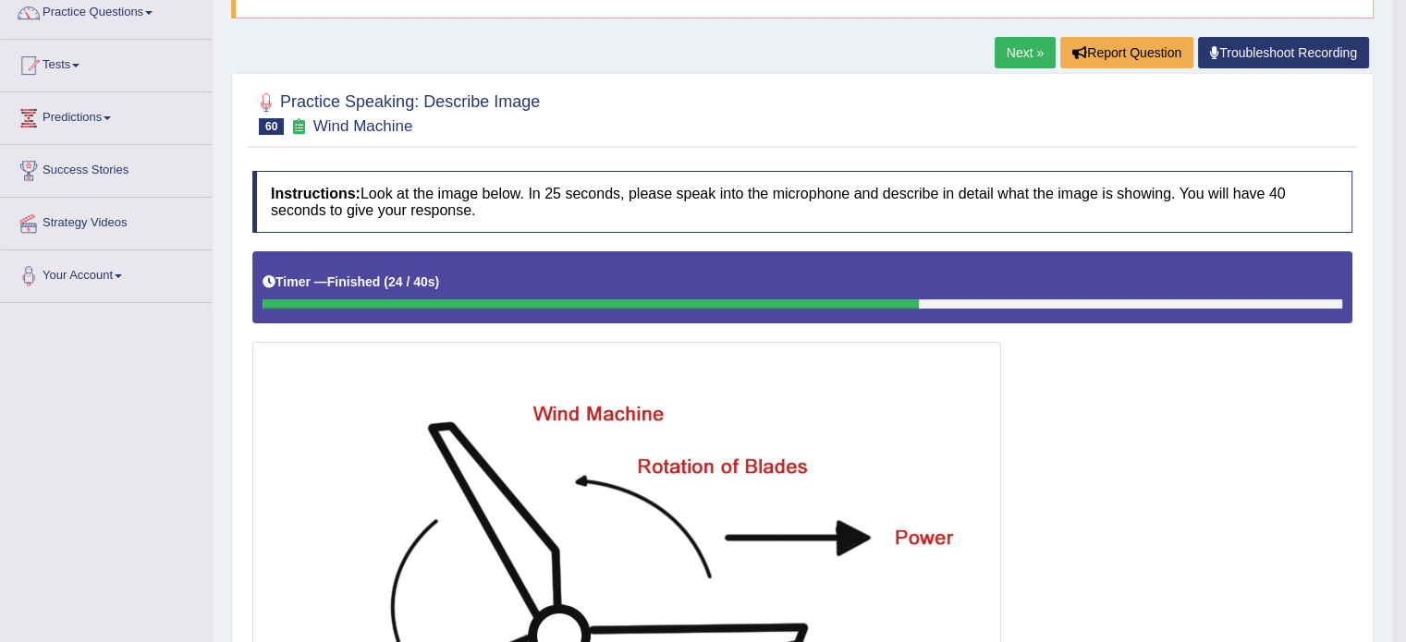
scroll to position [154, 0]
